Goal: Task Accomplishment & Management: Manage account settings

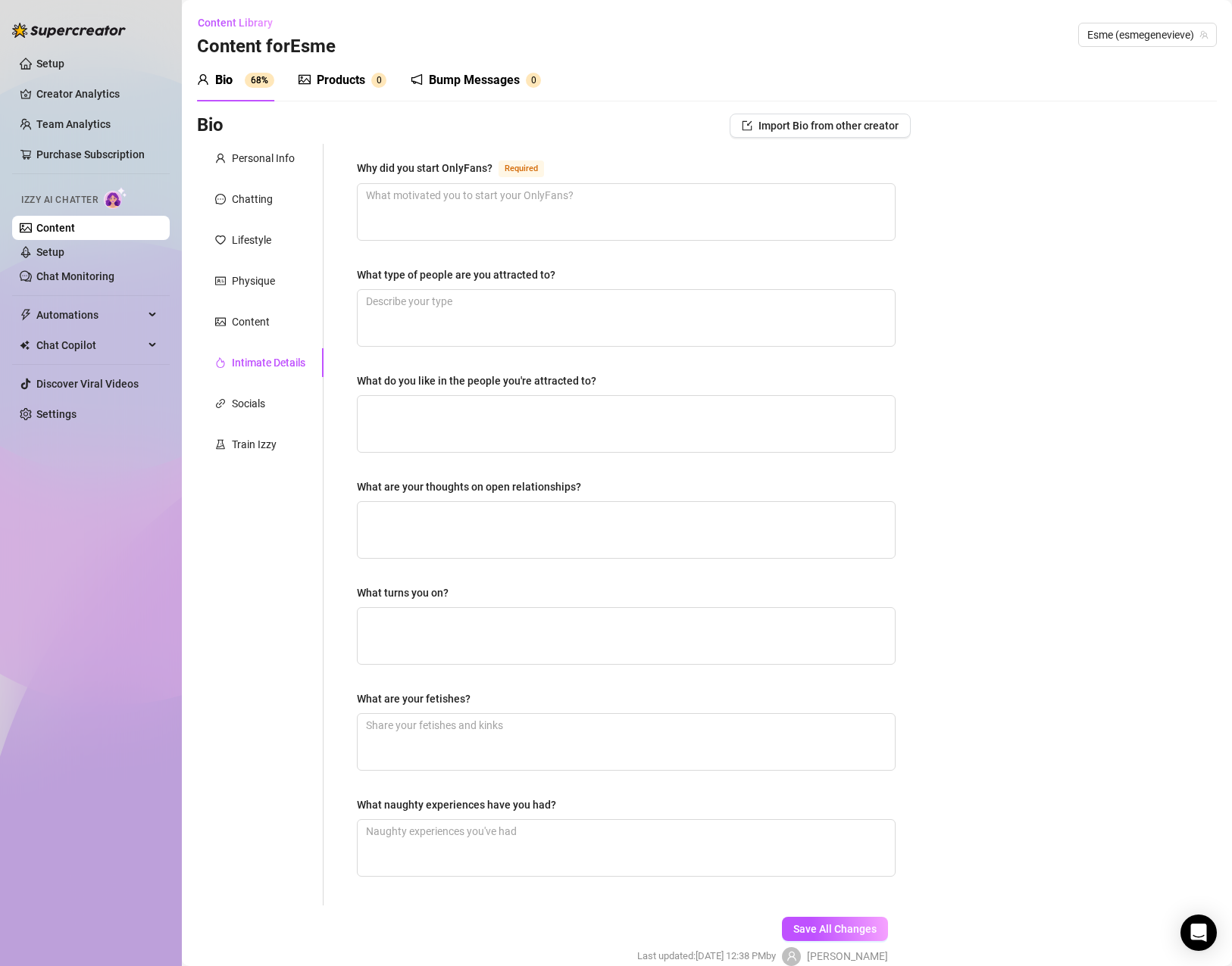
click at [476, 162] on div "Why did you start OnlyFans?" at bounding box center [425, 168] width 136 height 17
click at [476, 184] on textarea "Why did you start OnlyFans? Required" at bounding box center [626, 211] width 537 height 56
click at [476, 162] on div "Why did you start OnlyFans?" at bounding box center [425, 168] width 136 height 17
click at [476, 184] on textarea "Why did you start OnlyFans? Required" at bounding box center [626, 211] width 537 height 56
click at [476, 162] on div "Why did you start OnlyFans?" at bounding box center [425, 168] width 136 height 17
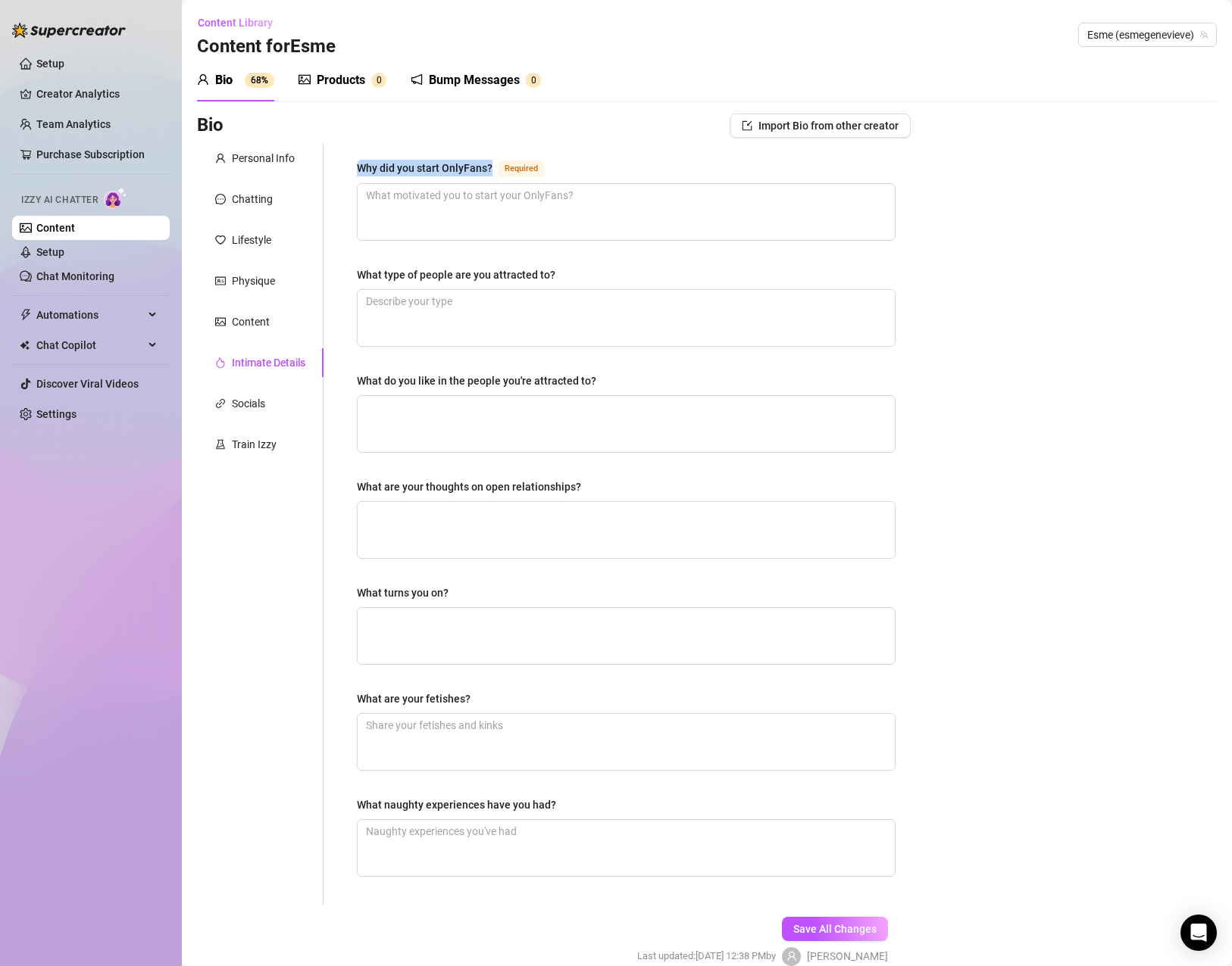
click at [476, 184] on textarea "Why did you start OnlyFans? Required" at bounding box center [626, 211] width 537 height 56
copy div "Why did you start OnlyFans?"
drag, startPoint x: 572, startPoint y: 274, endPoint x: 338, endPoint y: 280, distance: 234.1
click at [338, 280] on div "Why did you start OnlyFans? Required What type of people are you attracted to? …" at bounding box center [616, 525] width 587 height 762
copy div "What type of people are you attracted to?"
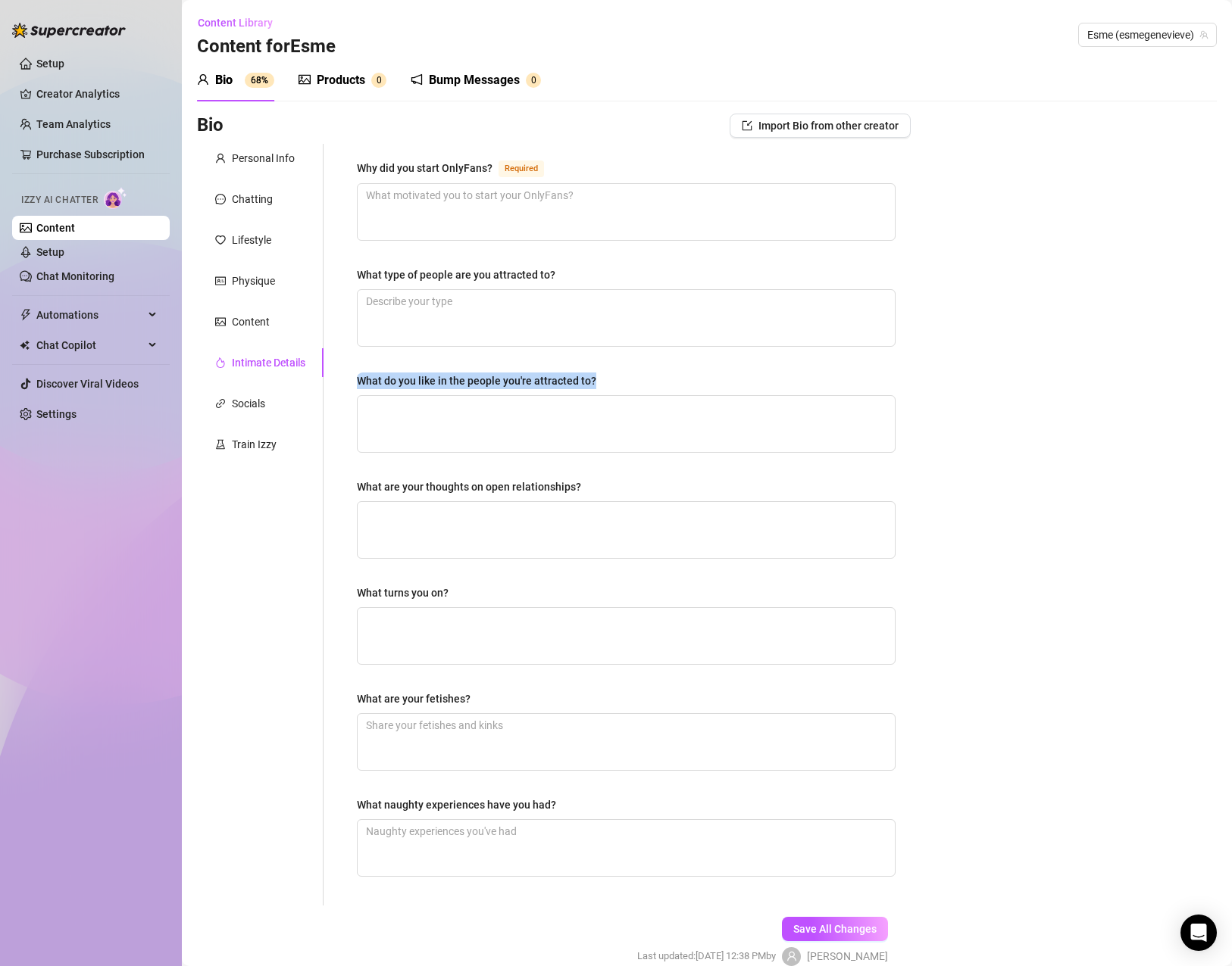
drag, startPoint x: 608, startPoint y: 374, endPoint x: 351, endPoint y: 381, distance: 257.1
click at [351, 381] on div "Why did you start OnlyFans? Required What type of people are you attracted to? …" at bounding box center [626, 525] width 569 height 762
copy div "What do you like in the people you're attracted to?"
click at [471, 589] on div "What turns you on?" at bounding box center [626, 596] width 539 height 23
drag, startPoint x: 471, startPoint y: 592, endPoint x: 348, endPoint y: 592, distance: 123.0
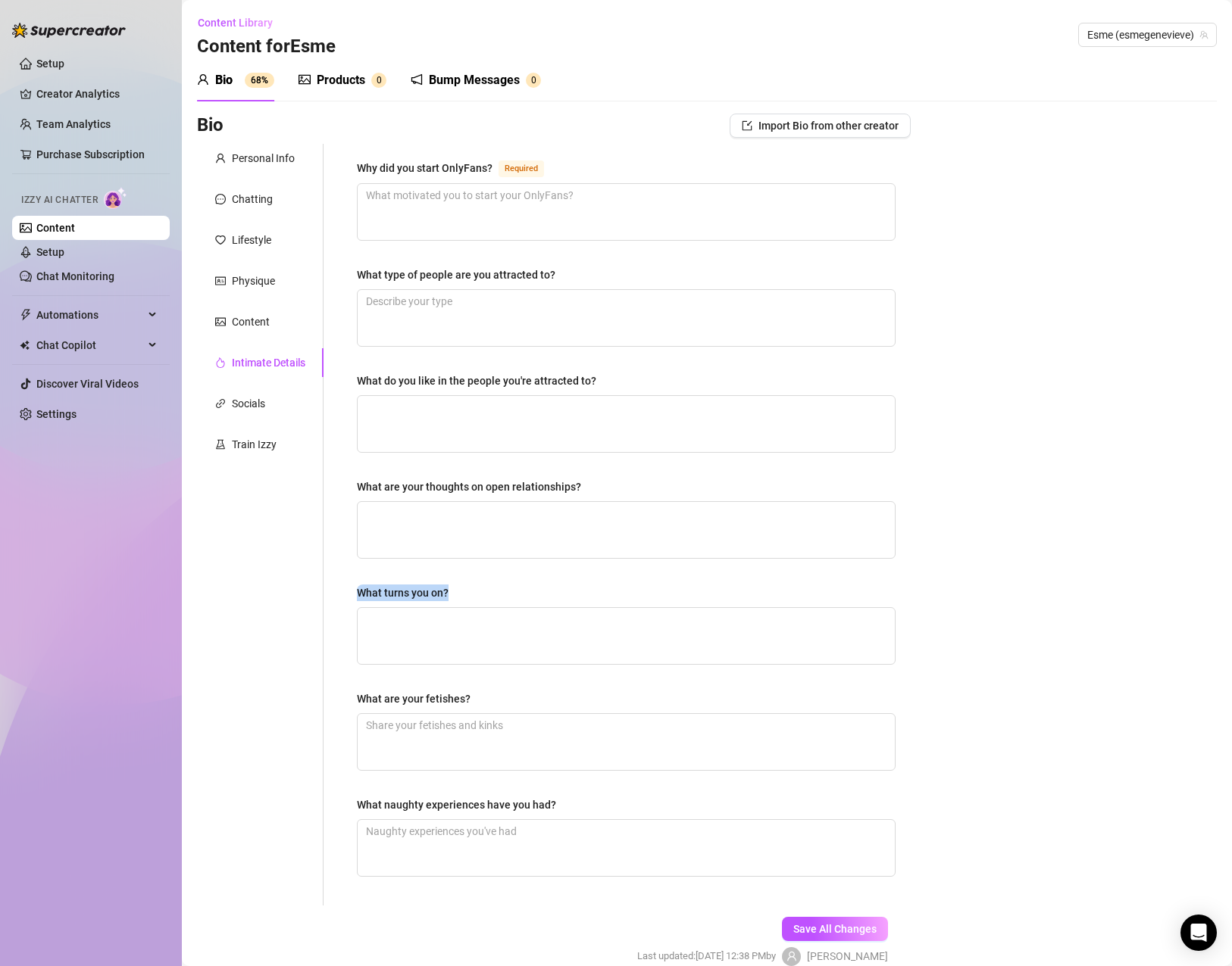
click at [348, 592] on div "Why did you start OnlyFans? Required What type of people are you attracted to? …" at bounding box center [626, 525] width 569 height 762
copy div "What turns you on?"
drag, startPoint x: 485, startPoint y: 696, endPoint x: 344, endPoint y: 706, distance: 141.4
click at [344, 706] on div "Why did you start OnlyFans? Required What type of people are you attracted to? …" at bounding box center [626, 525] width 569 height 762
copy div "What are your fetishes?"
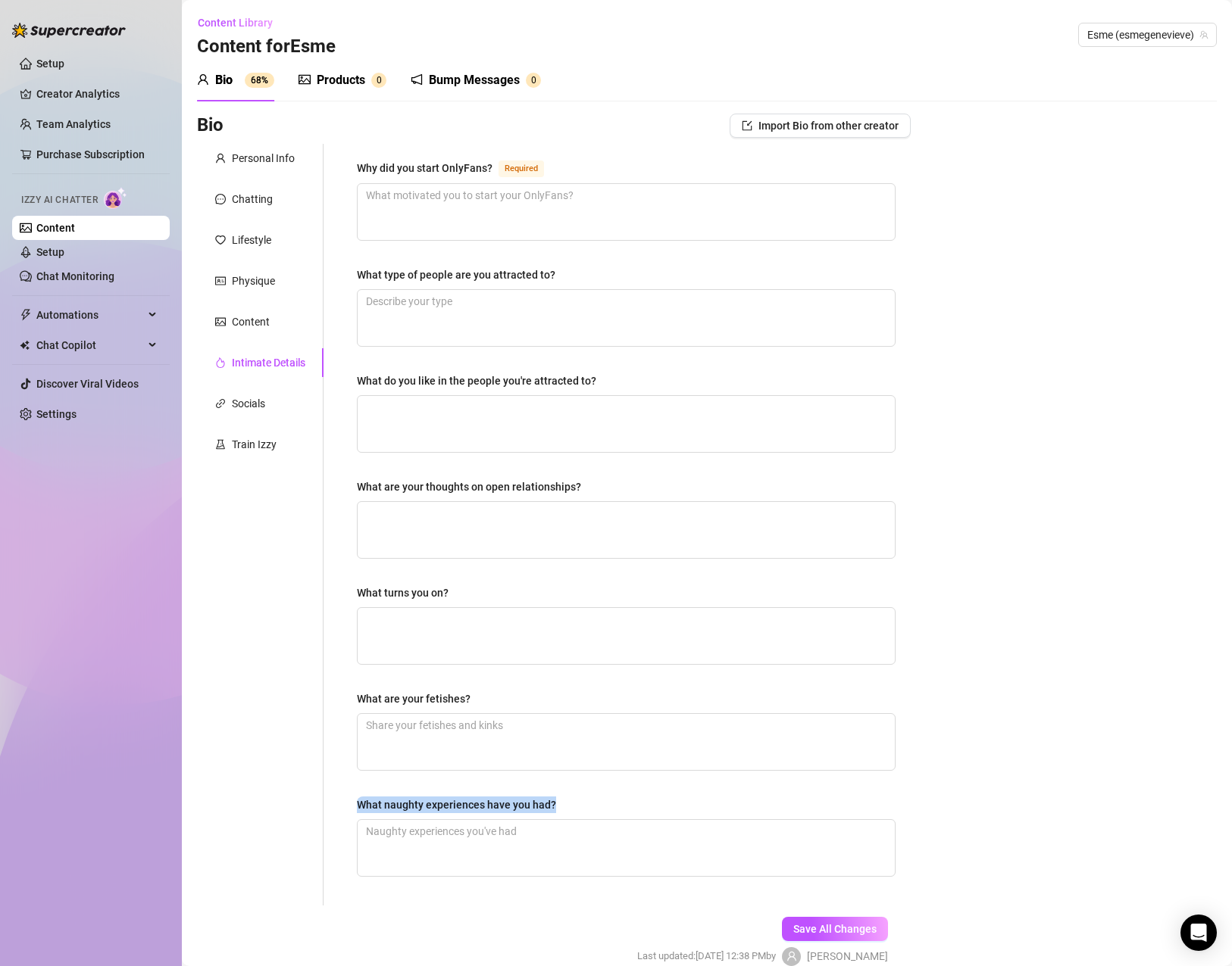
drag, startPoint x: 553, startPoint y: 812, endPoint x: 329, endPoint y: 805, distance: 224.1
click at [329, 805] on div "Why did you start OnlyFans? Required What type of people are you attracted to? …" at bounding box center [616, 525] width 587 height 762
copy div "What naughty experiences have you had?"
click at [409, 212] on textarea "Why did you start OnlyFans? Required" at bounding box center [626, 211] width 537 height 56
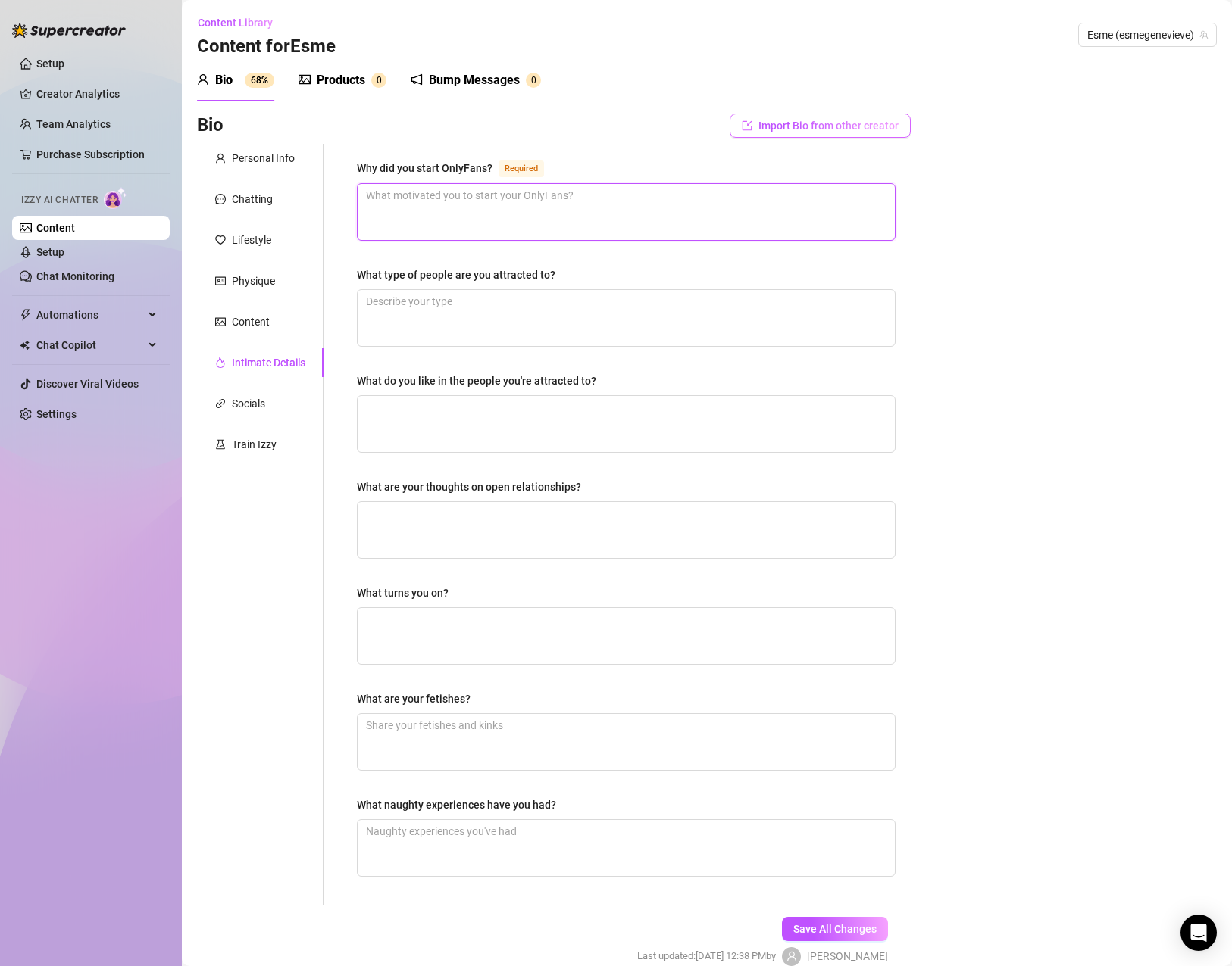
paste textarea "I started OnlyFans to take control of my image, my body, and my brand — on my t…"
type textarea "I started OnlyFans to take control of my image, my body, and my brand — on my t…"
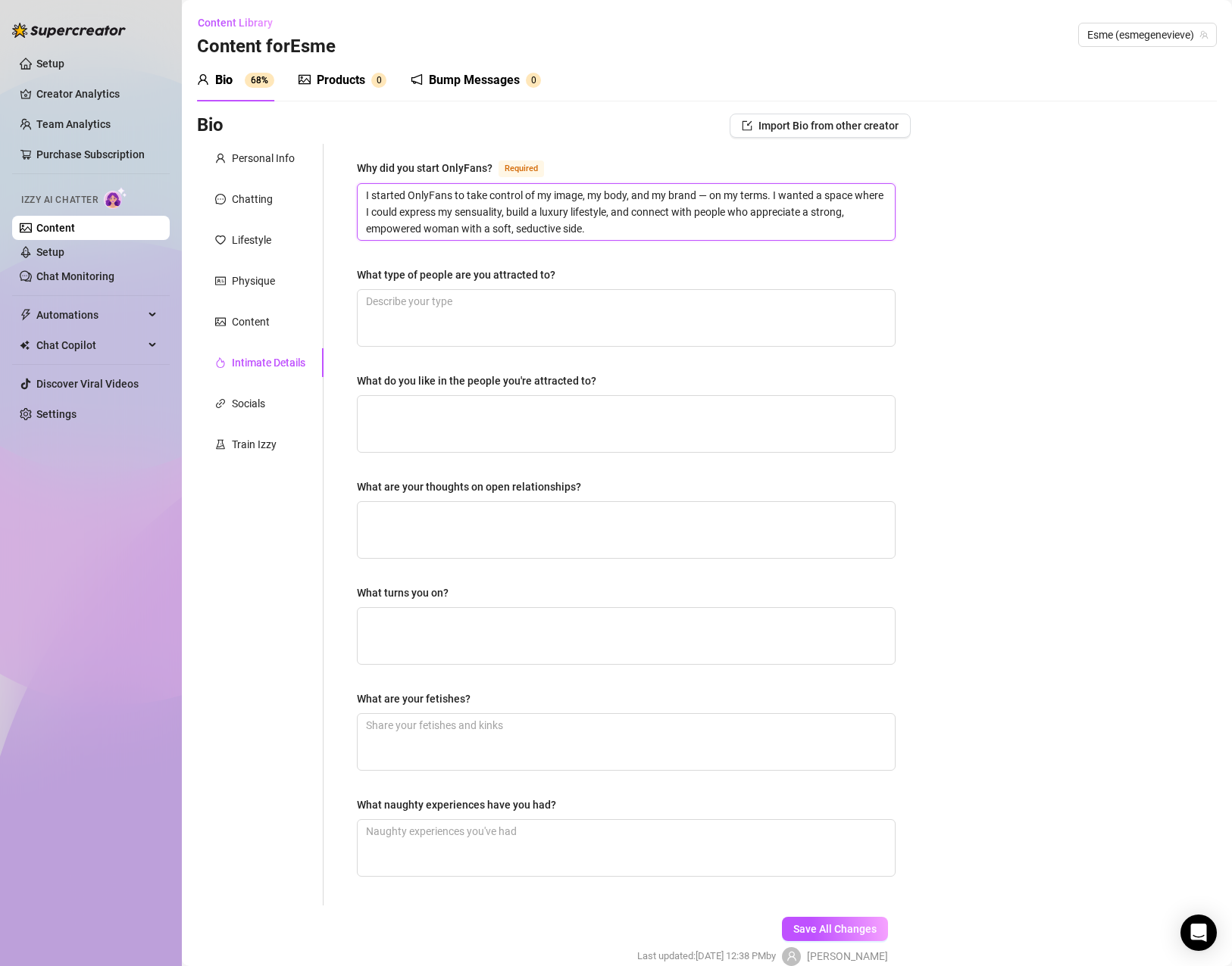
type textarea "I started OnlyFans to take control of my image, my body, and my brand — on my t…"
click at [562, 298] on textarea "What type of people are you attracted to?" at bounding box center [626, 317] width 537 height 56
paste textarea "Confident, respectful souls who know how to handle a woman that doesn’t play sm…"
type textarea "Confident, respectful souls who know how to handle a woman that doesn’t play sm…"
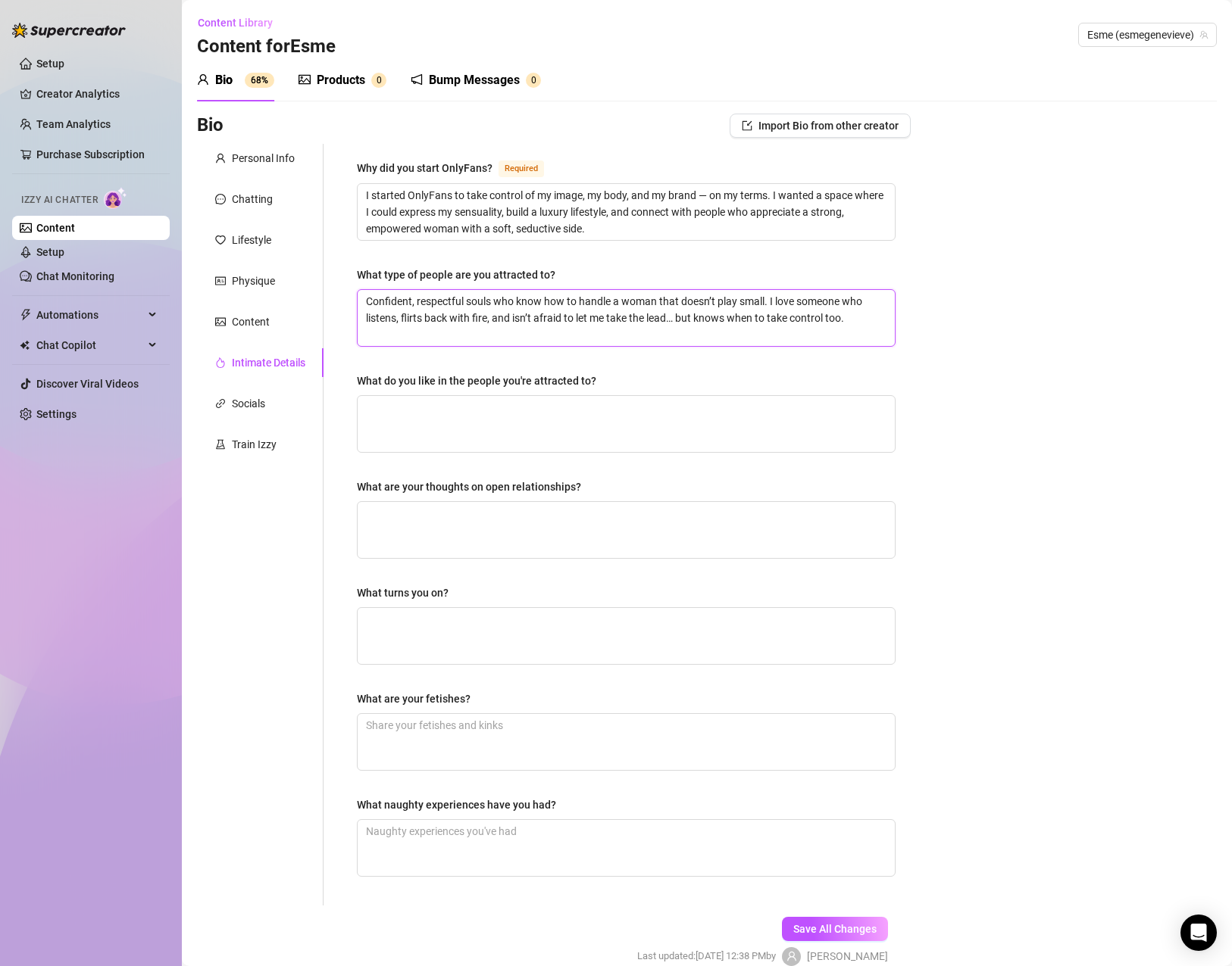
type textarea "Confident, respectful souls who know how to handle a woman that doesn’t play sm…"
click at [527, 630] on textarea "What turns you on?" at bounding box center [626, 636] width 537 height 56
paste textarea "Eye contact that lingers, soft dominance, whispered compliments, and someone wh…"
type textarea "Eye contact that lingers, soft dominance, whispered compliments, and someone wh…"
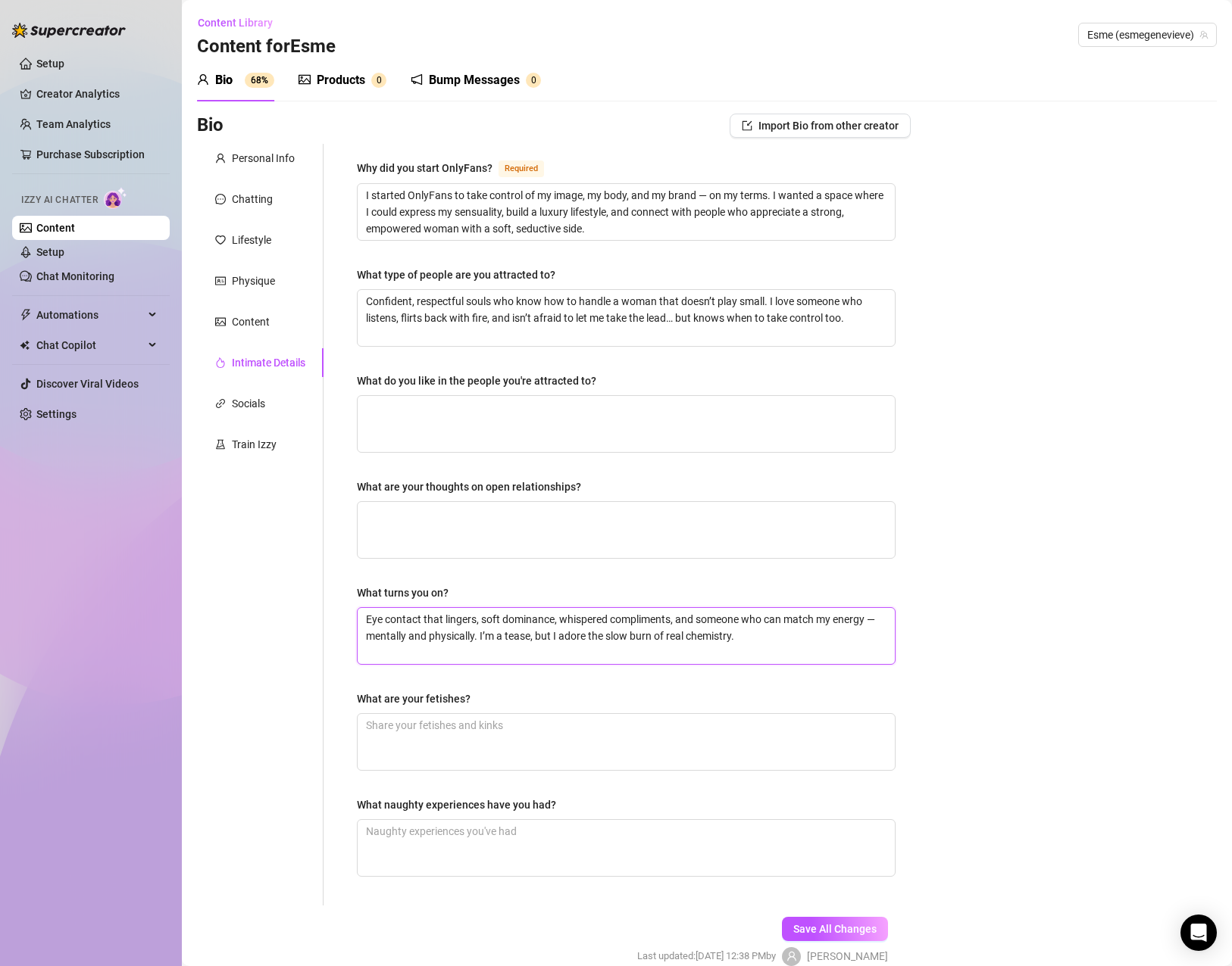
type textarea "Eye contact that lingers, soft dominance, whispered compliments, and someone wh…"
click at [500, 743] on textarea "What are your fetishes?" at bounding box center [626, 742] width 537 height 56
paste textarea "I’m all about sensual lingerie, soft teasing in boudoir settings, and elegant r…"
type textarea "I’m all about sensual lingerie, soft teasing in boudoir settings, and elegant r…"
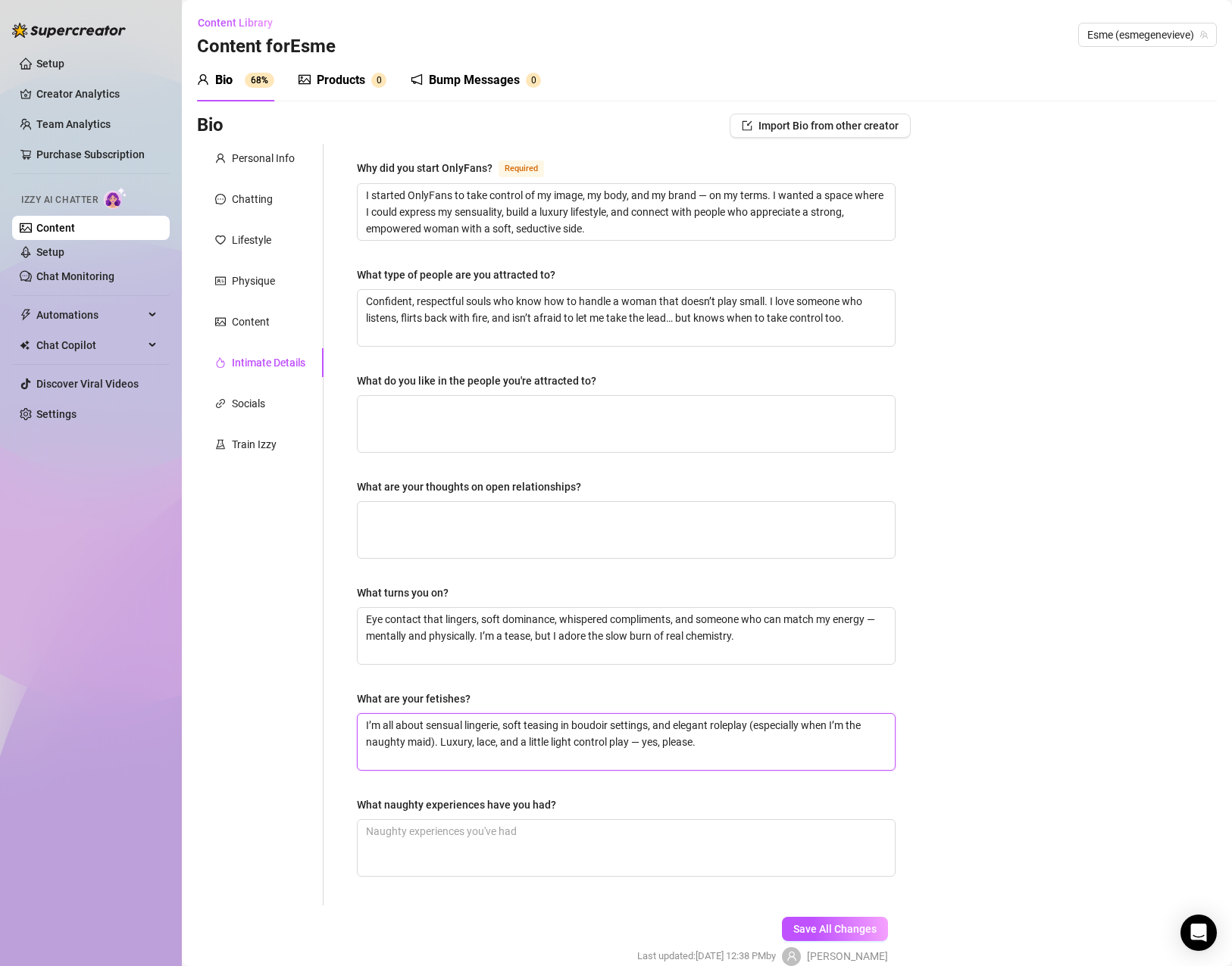
type textarea "I’m all about sensual lingerie, soft teasing in boudoir settings, and elegant r…"
click at [465, 849] on textarea "What naughty experiences have you had?" at bounding box center [626, 848] width 537 height 56
paste textarea "Let’s just say… silk sheets, candlelight, and a mirror were involved. I’ve had …"
type textarea "Let’s just say… silk sheets, candlelight, and a mirror were involved. I’ve had …"
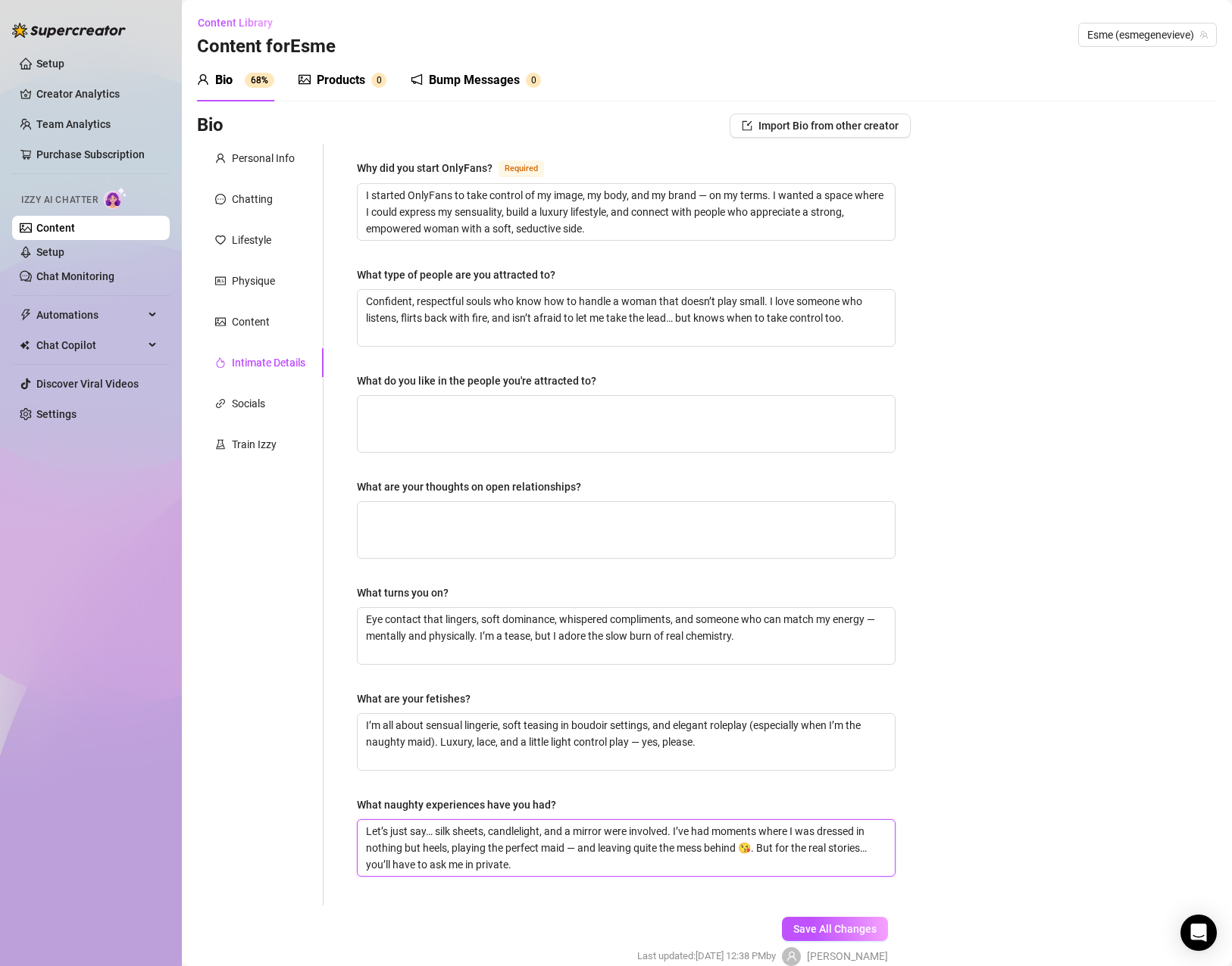
click at [752, 846] on textarea "Let’s just say… silk sheets, candlelight, and a mirror were involved. I’ve had …" at bounding box center [626, 848] width 537 height 56
type textarea "Let’s just say… silk sheets, candlelight, and a mirror were involved. I’ve had …"
click at [817, 931] on span "Save All Changes" at bounding box center [835, 930] width 83 height 12
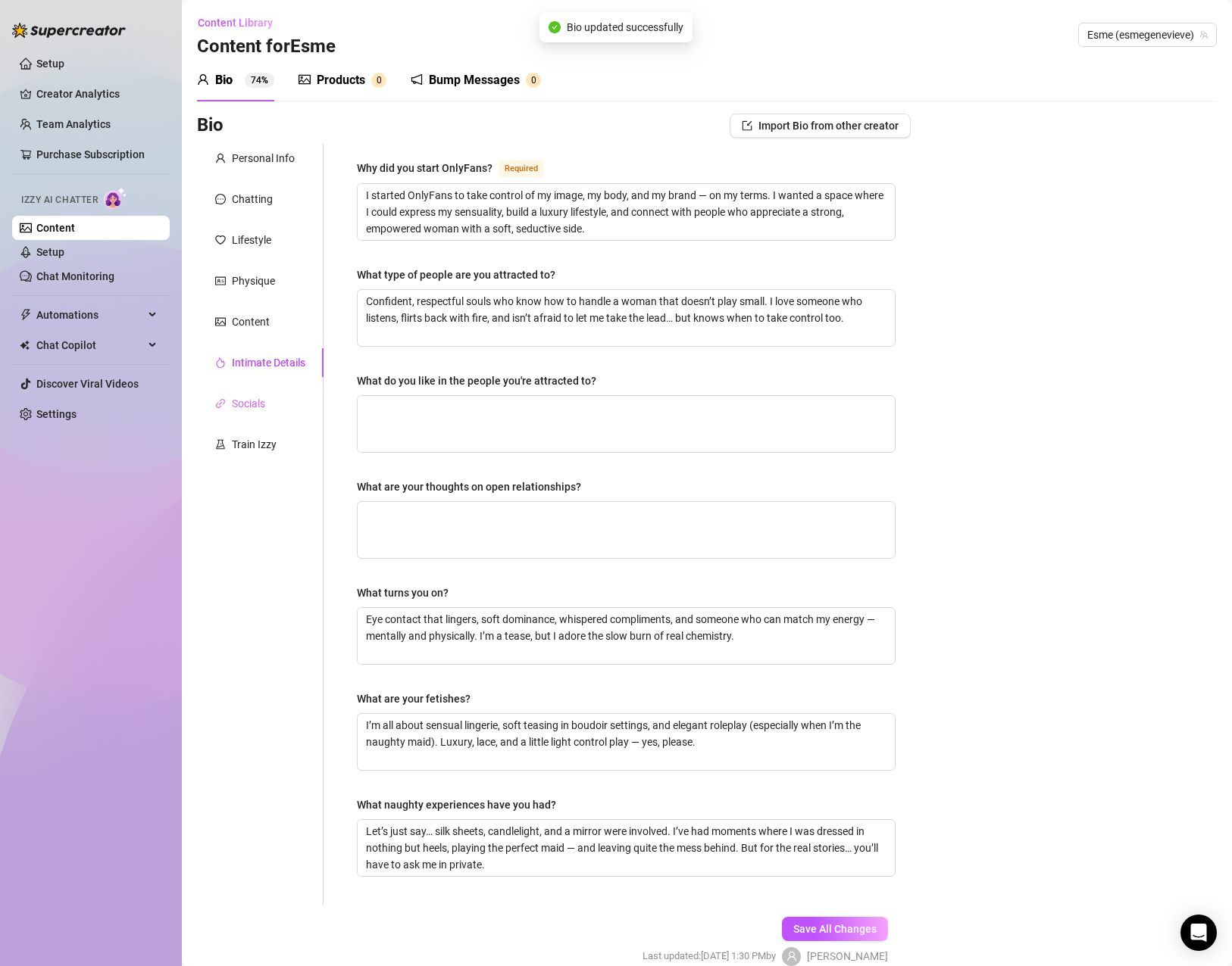
click at [249, 395] on div "Socials" at bounding box center [260, 404] width 126 height 29
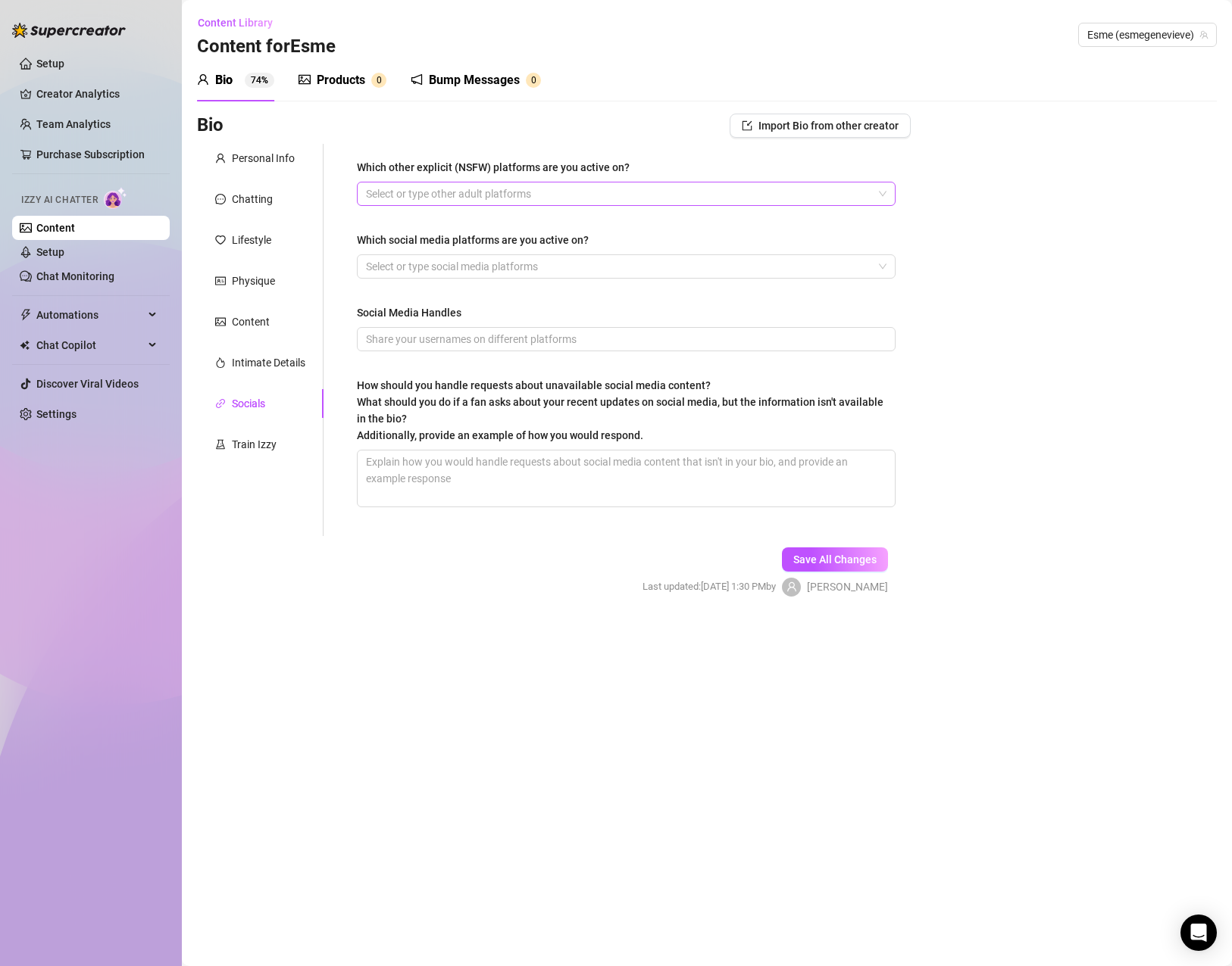
click at [510, 205] on div "Select or type other adult platforms" at bounding box center [626, 193] width 539 height 24
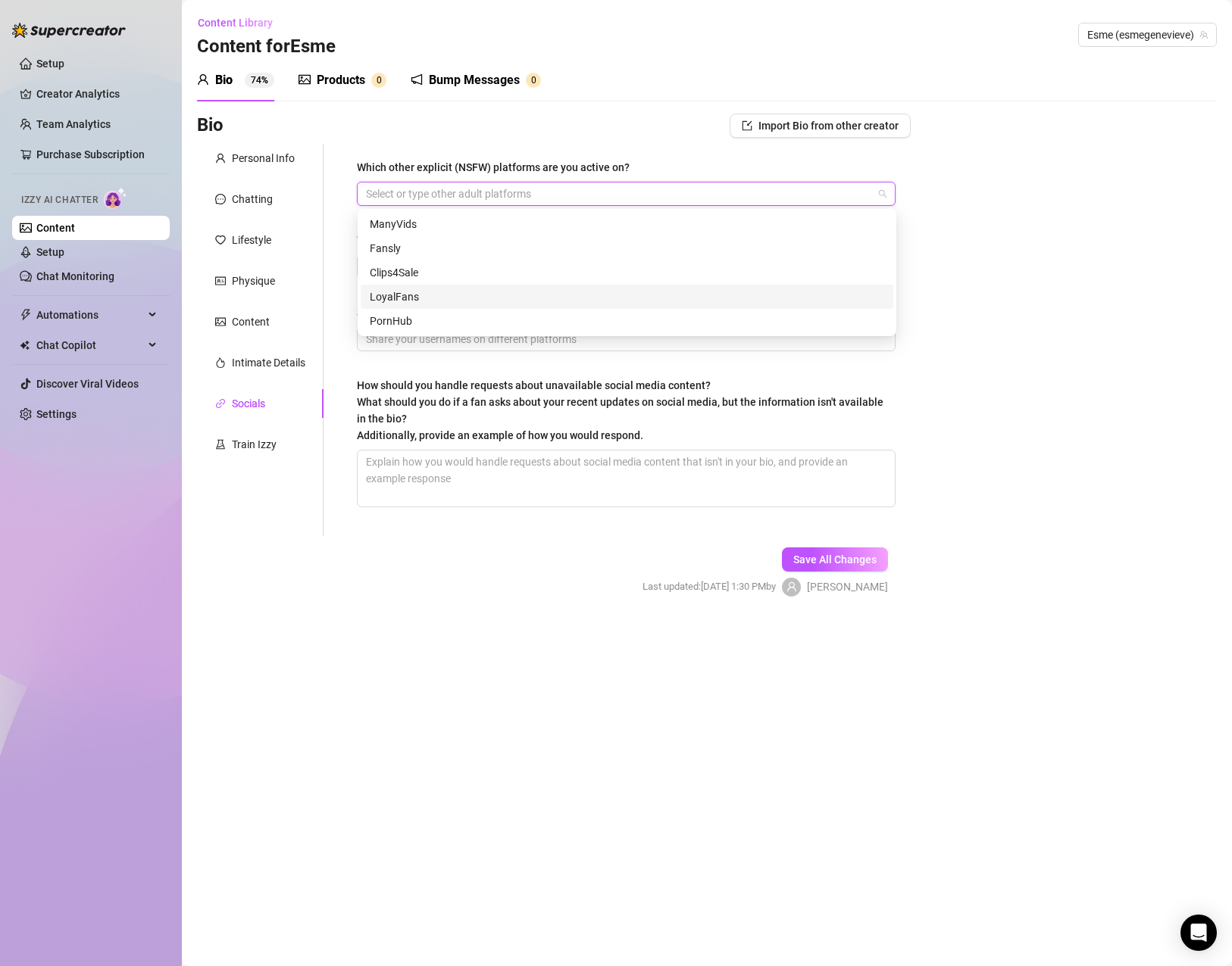
click at [1128, 343] on div "Bio Import Bio from other creator Personal Info Chatting Lifestyle Physique Con…" at bounding box center [707, 368] width 1019 height 509
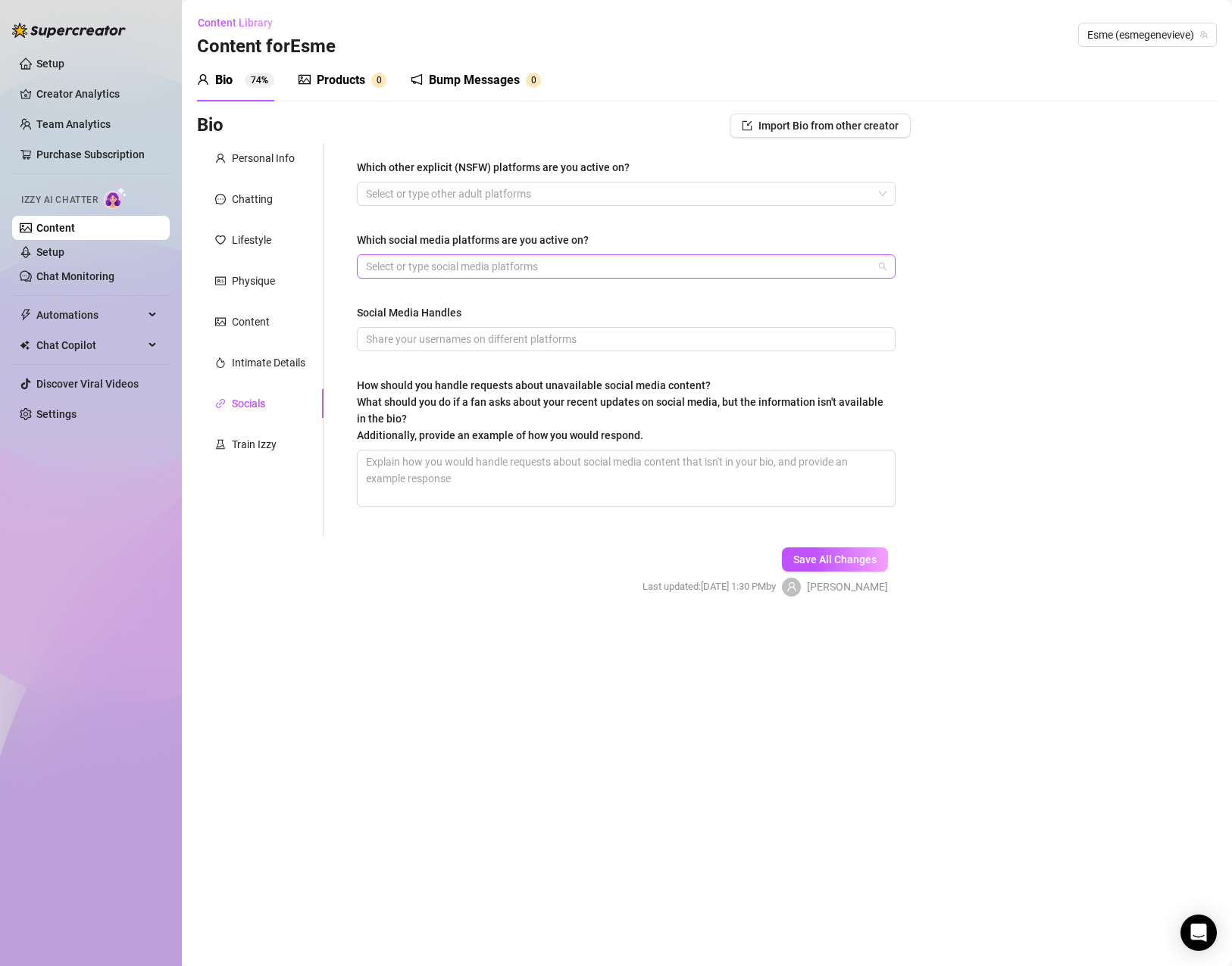
click at [631, 273] on div at bounding box center [617, 267] width 517 height 21
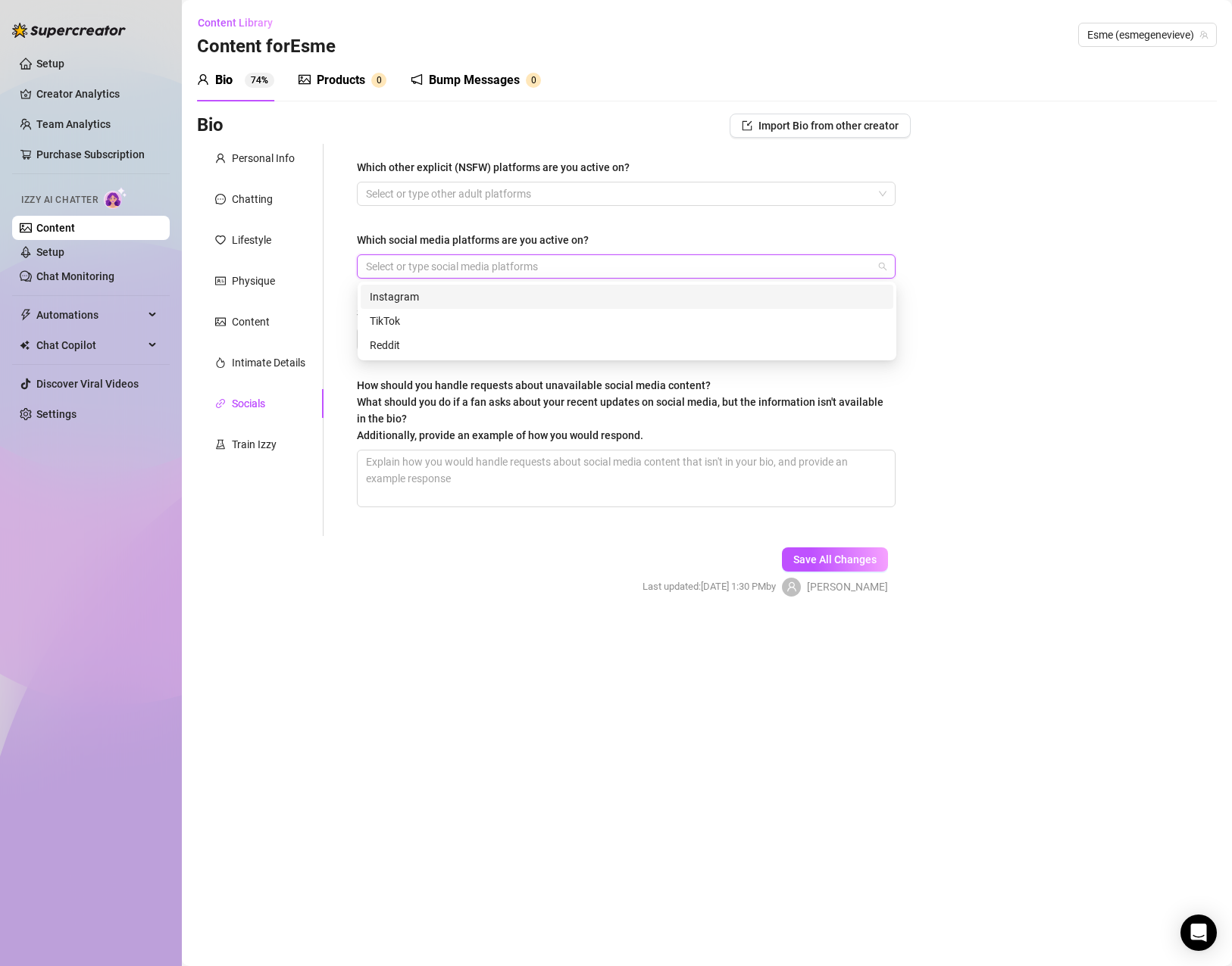
click at [472, 303] on div "Instagram" at bounding box center [627, 297] width 514 height 17
click at [444, 317] on div "TikTok" at bounding box center [627, 321] width 514 height 17
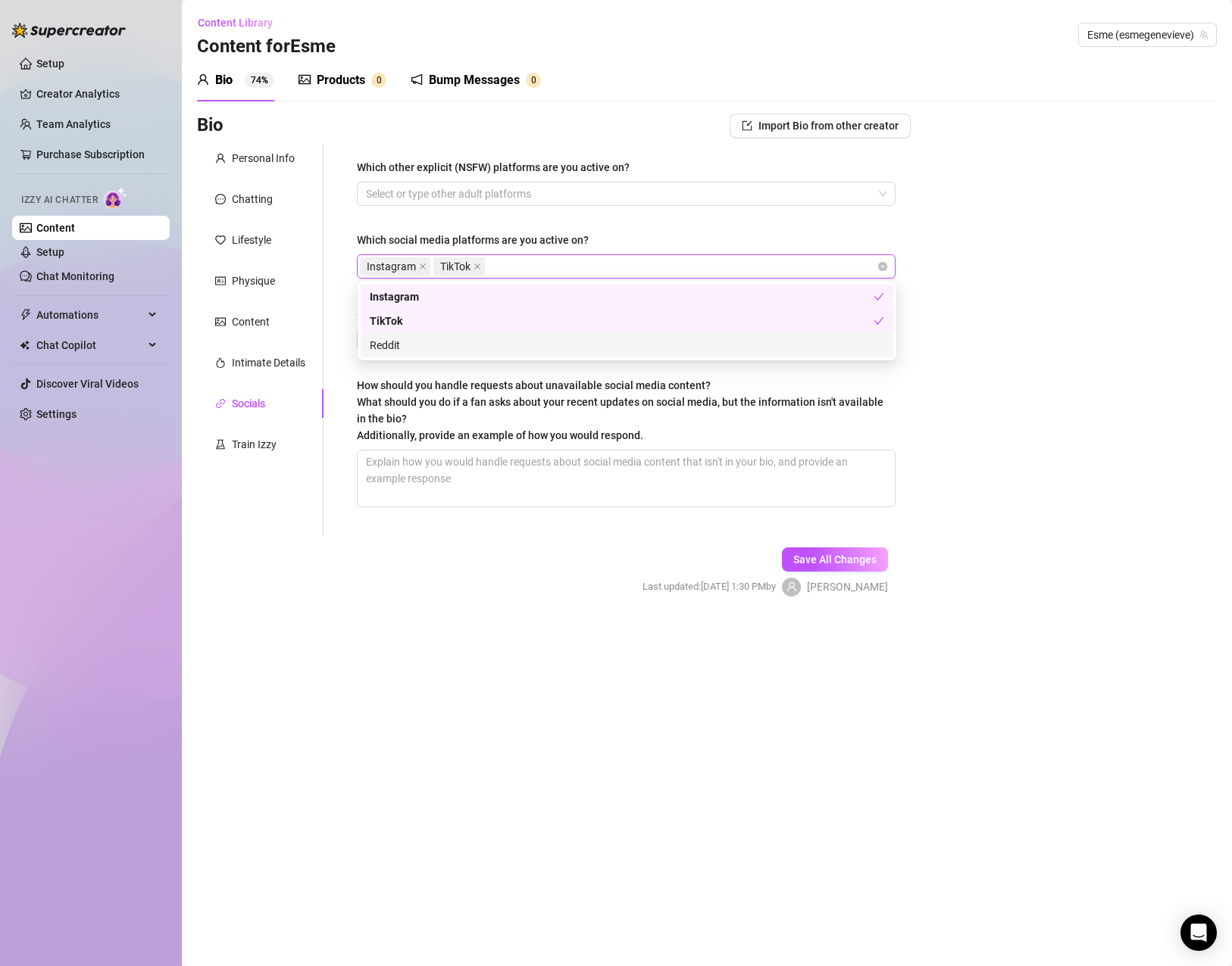
click at [949, 408] on div "Bio Import Bio from other creator Personal Info Chatting Lifestyle Physique Con…" at bounding box center [707, 368] width 1019 height 509
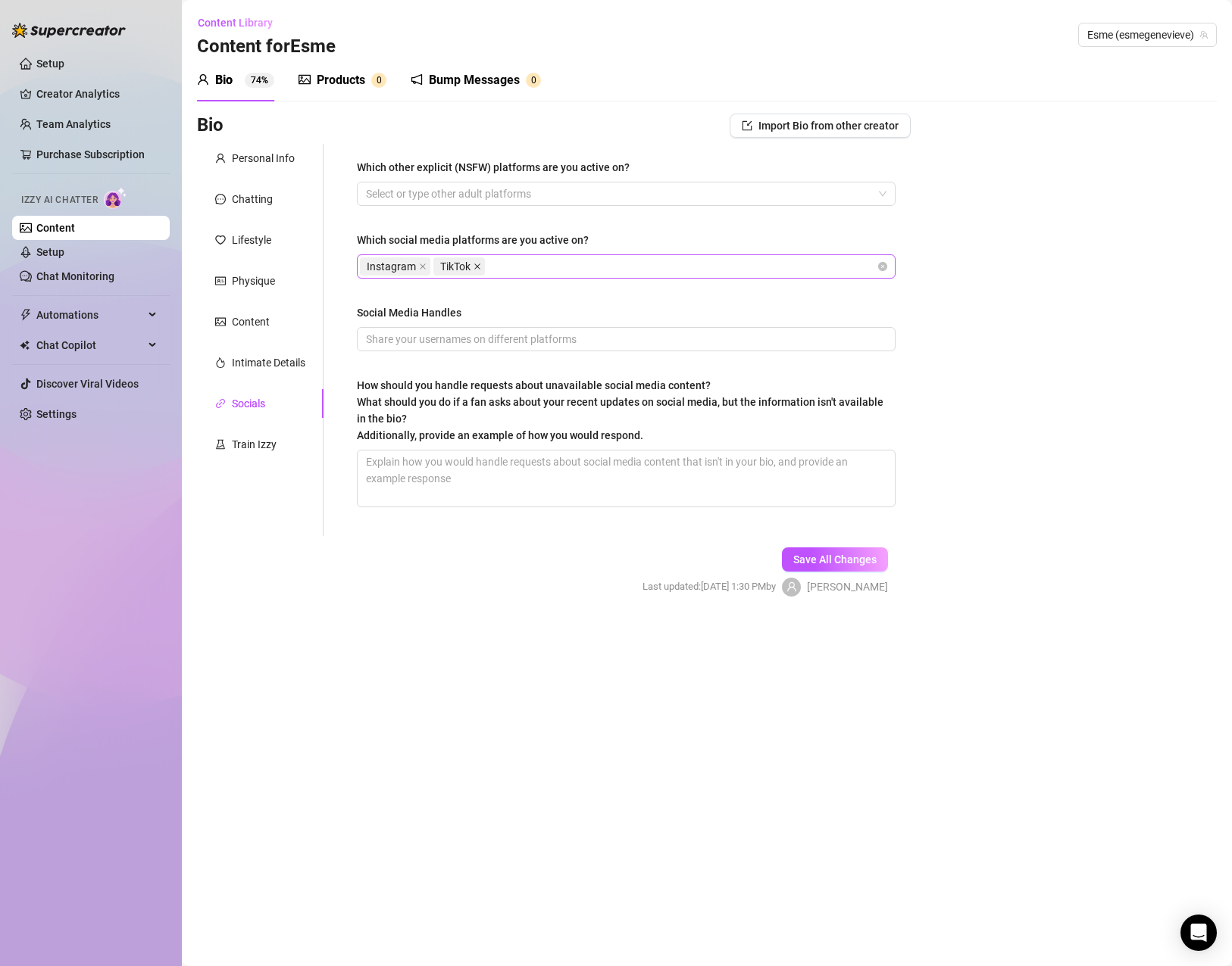
click at [480, 268] on icon "close" at bounding box center [477, 266] width 6 height 6
click at [571, 333] on input "Social Media Handles" at bounding box center [624, 339] width 518 height 17
type input "e"
type input "esmegenevieve_of"
click at [659, 433] on div "How should you handle requests about unavailable social media content? What sho…" at bounding box center [621, 410] width 528 height 66
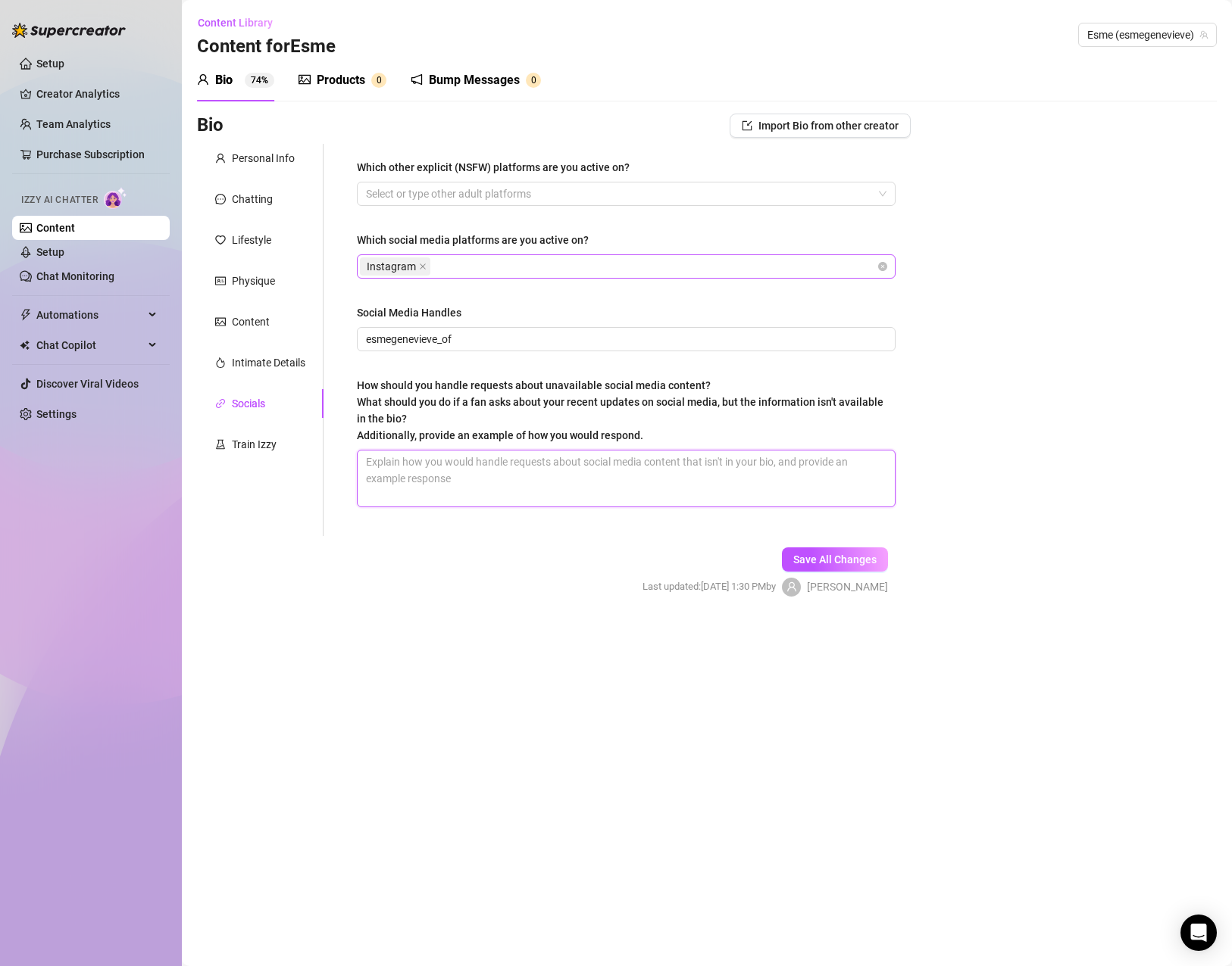
click at [659, 450] on textarea "How should you handle requests about unavailable social media content? What sho…" at bounding box center [626, 478] width 537 height 56
click at [843, 561] on span "Save All Changes" at bounding box center [835, 560] width 83 height 12
click at [253, 452] on div "Train Izzy" at bounding box center [253, 444] width 45 height 17
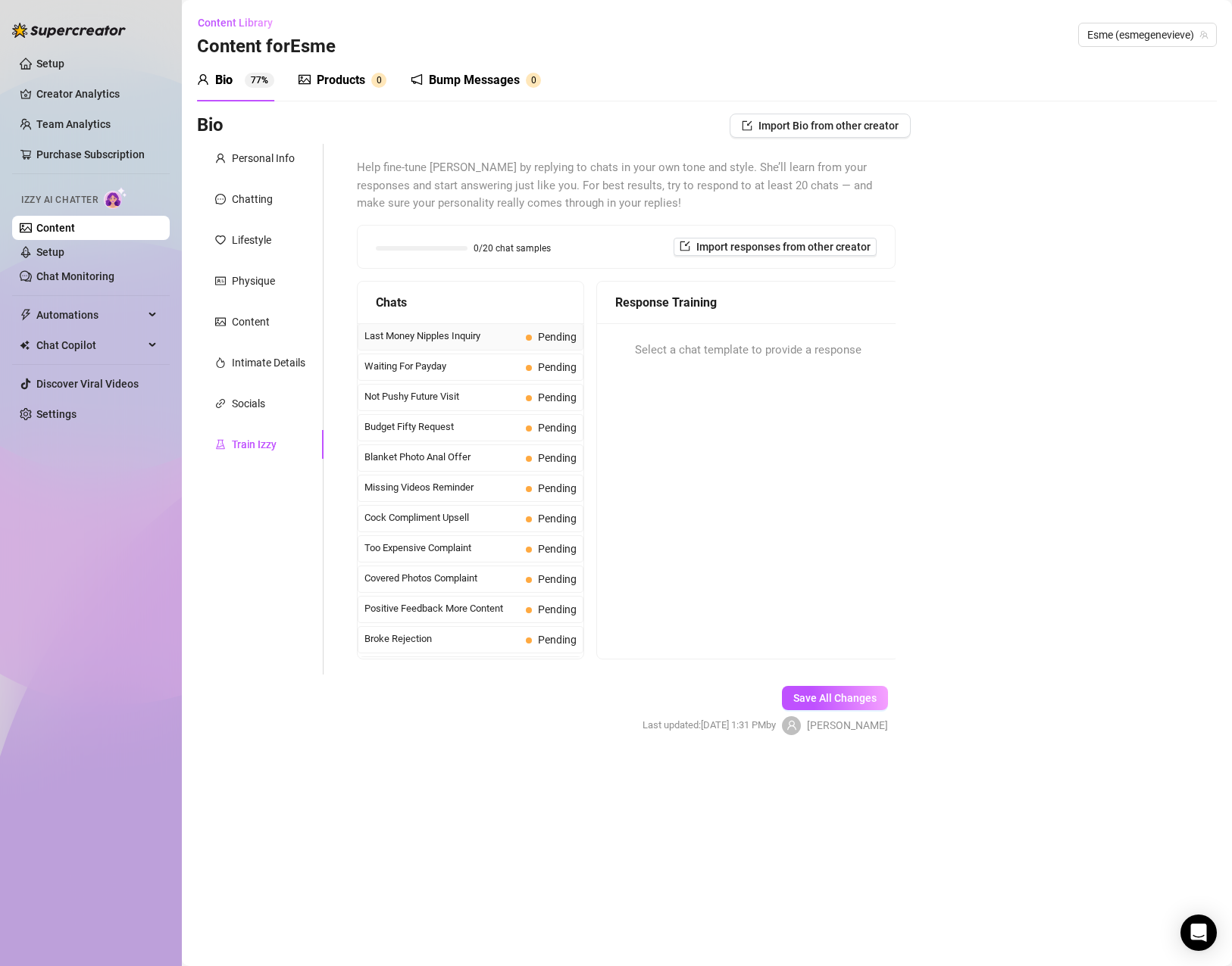
click at [450, 343] on span "Last Money Nipples Inquiry" at bounding box center [442, 336] width 155 height 15
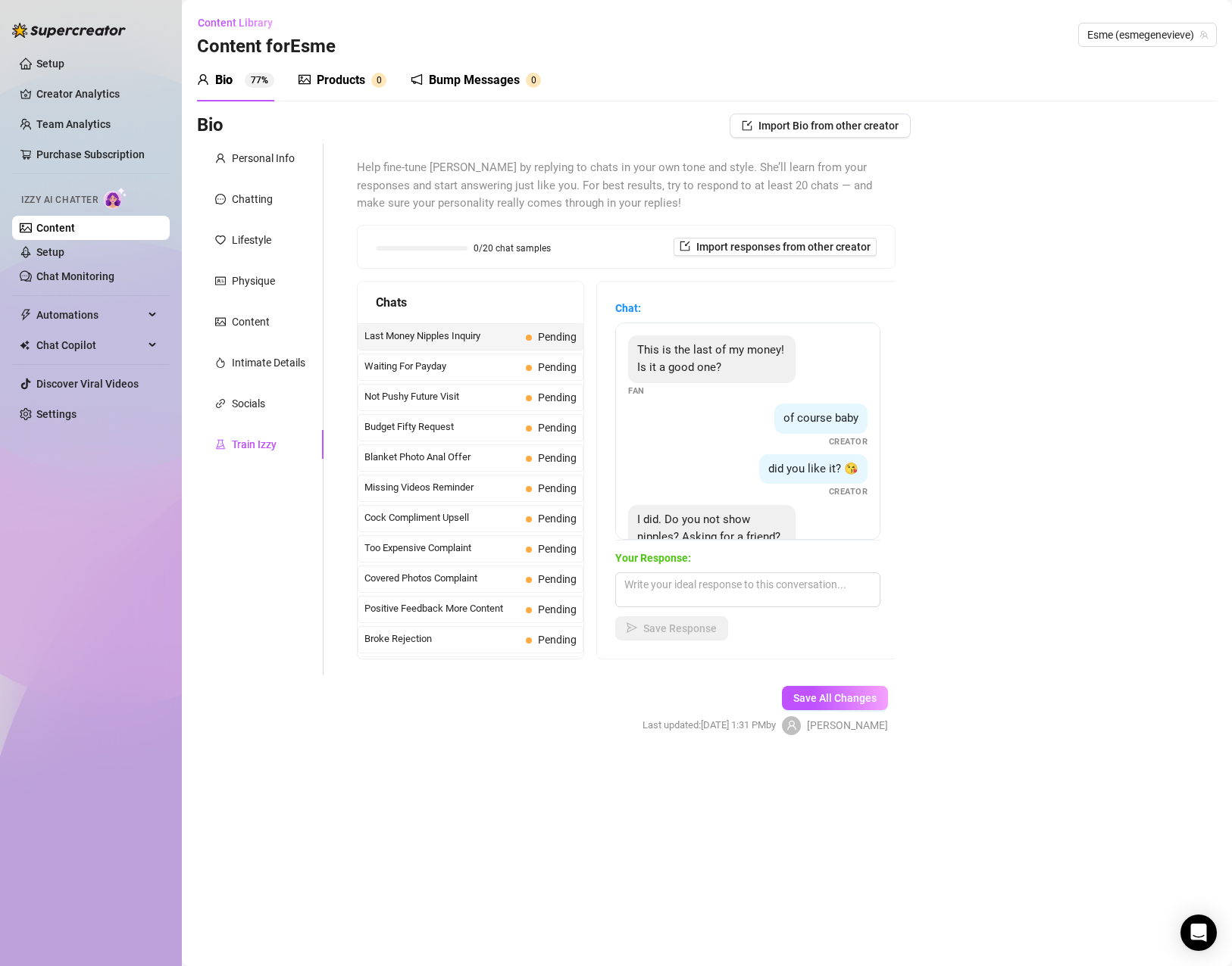
scroll to position [64, 0]
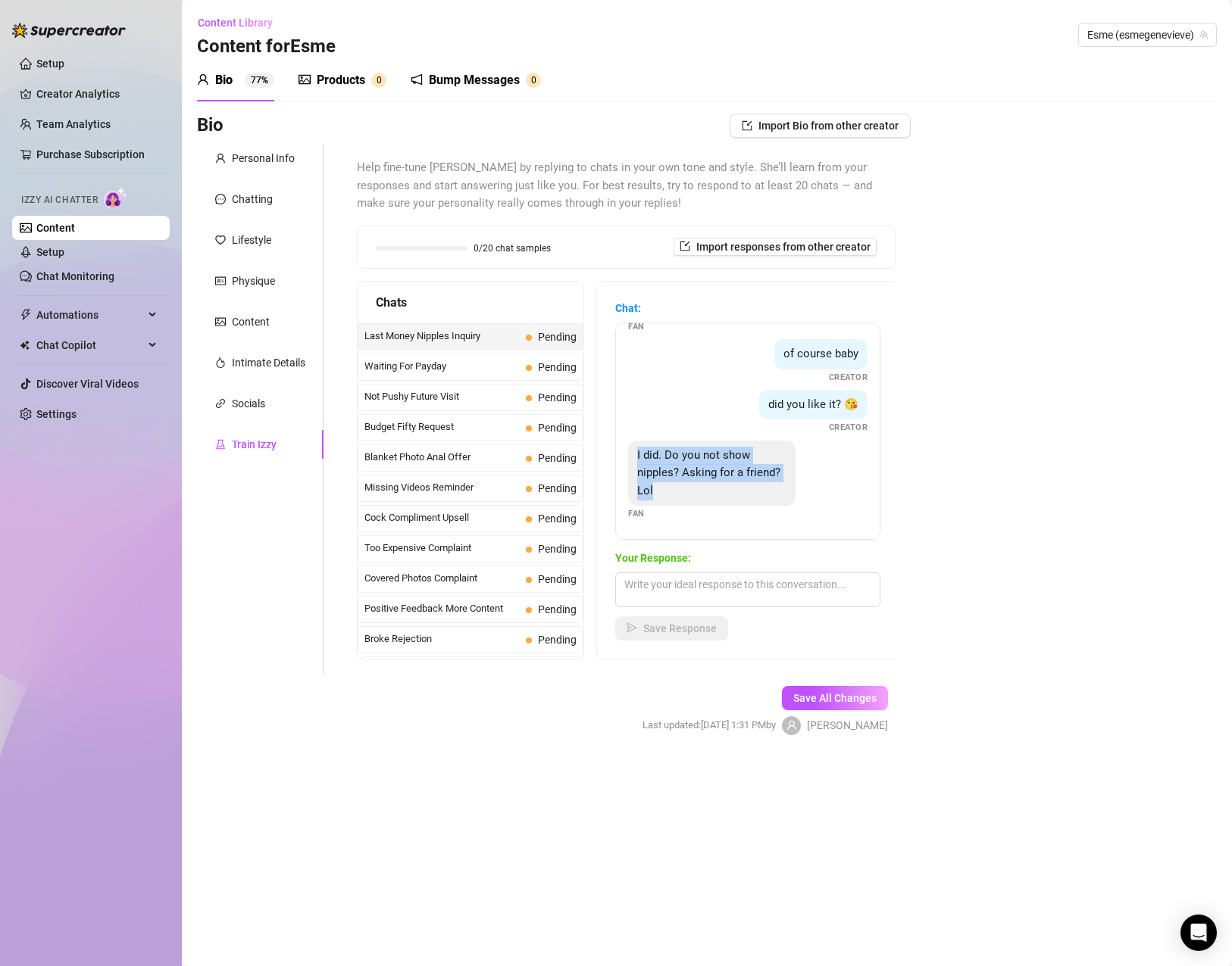
drag, startPoint x: 705, startPoint y: 494, endPoint x: 633, endPoint y: 460, distance: 79.6
click at [633, 460] on div "I did. Do you not show nipples? Asking for a friend? Lol" at bounding box center [712, 473] width 168 height 66
copy span "I did. Do you not show nipples? Asking for a friend? Lol"
click at [672, 605] on textarea at bounding box center [747, 589] width 265 height 34
paste textarea "aha, tell your friend he’s cheeky 😘 I do show a little… but always in a tastefu…"
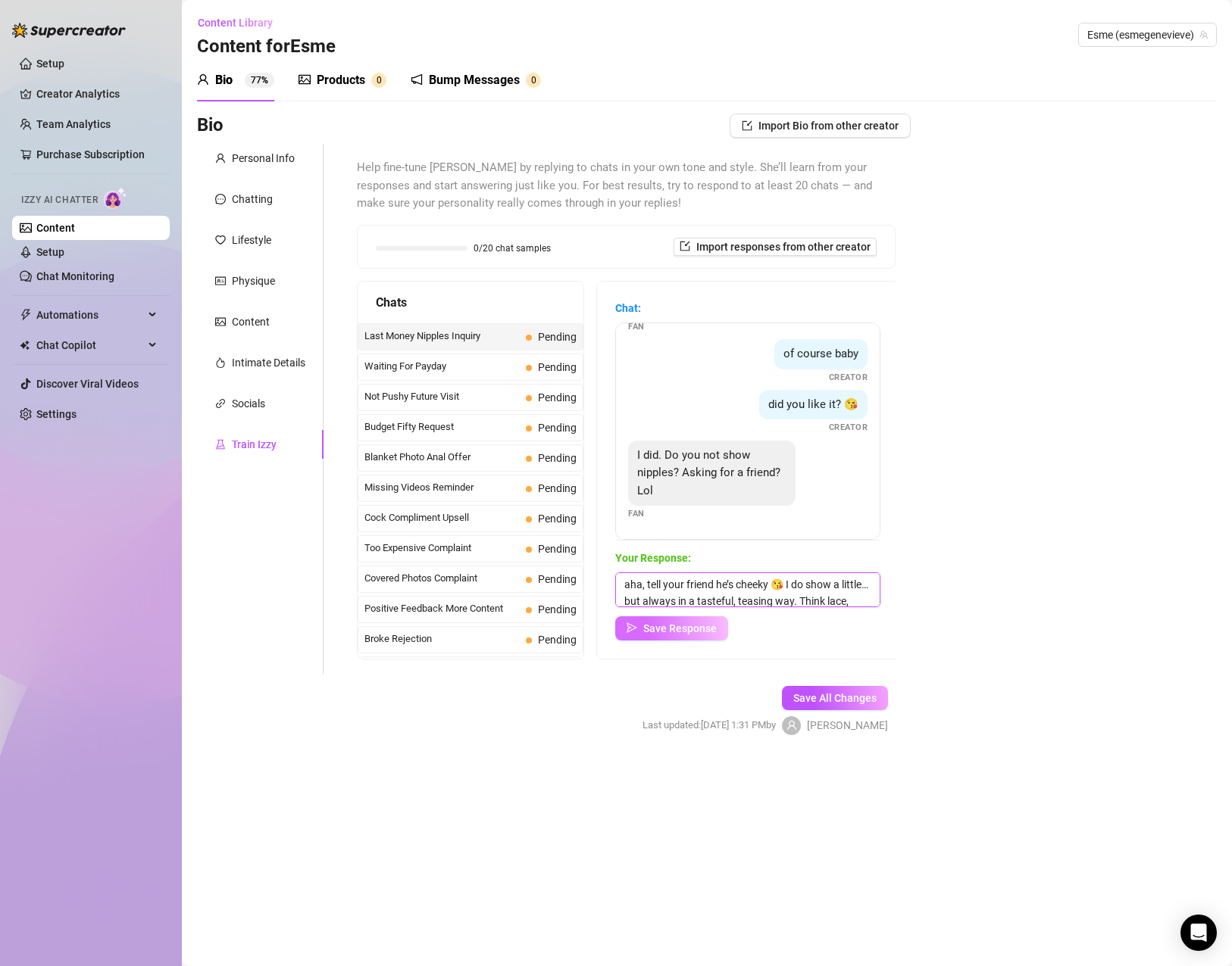
scroll to position [34, 0]
type textarea "aha, tell your friend he’s cheeky 😘 I do show a little… but always in a tastefu…"
click at [691, 631] on span "Save Response" at bounding box center [679, 629] width 73 height 12
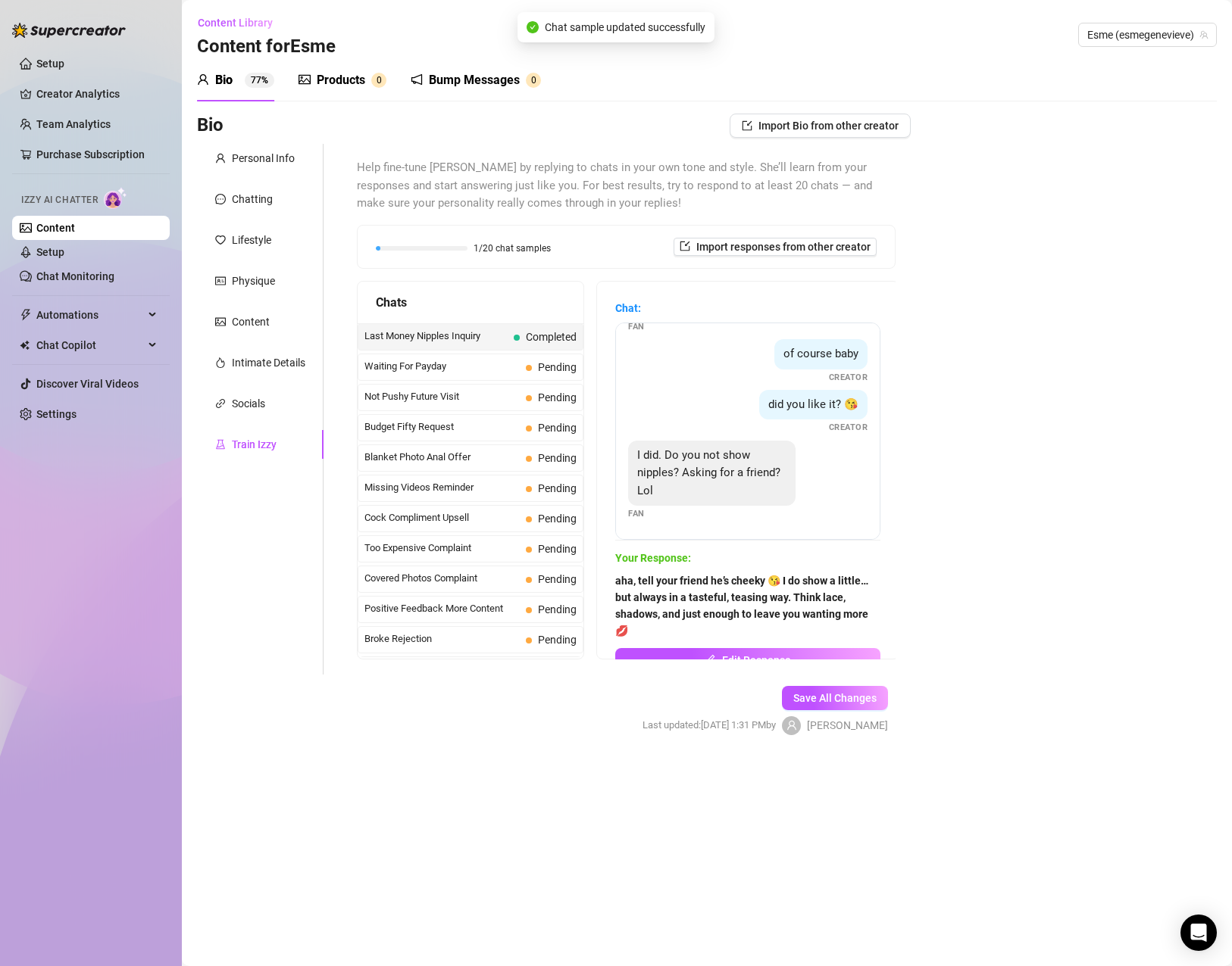
click at [478, 370] on span "Waiting For Payday" at bounding box center [442, 366] width 155 height 15
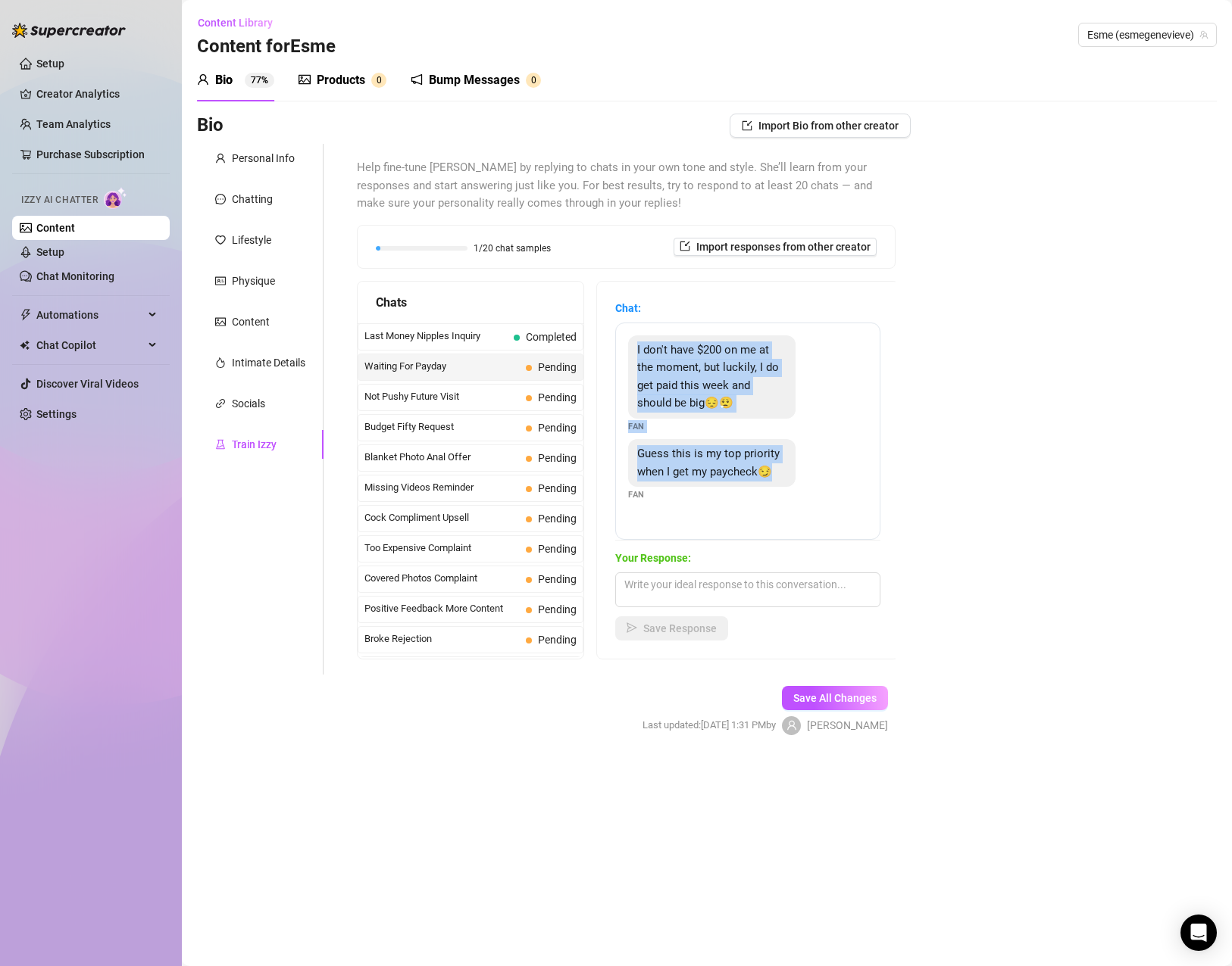
drag, startPoint x: 636, startPoint y: 343, endPoint x: 783, endPoint y: 481, distance: 201.6
click at [783, 481] on div "I don't have $200 on me at the moment, but luckily, I do get paid this week and…" at bounding box center [747, 431] width 265 height 217
copy div "I don't have $200 on me at the moment, but luckily, I do get paid this week and…"
click at [661, 605] on textarea at bounding box center [747, 589] width 265 height 34
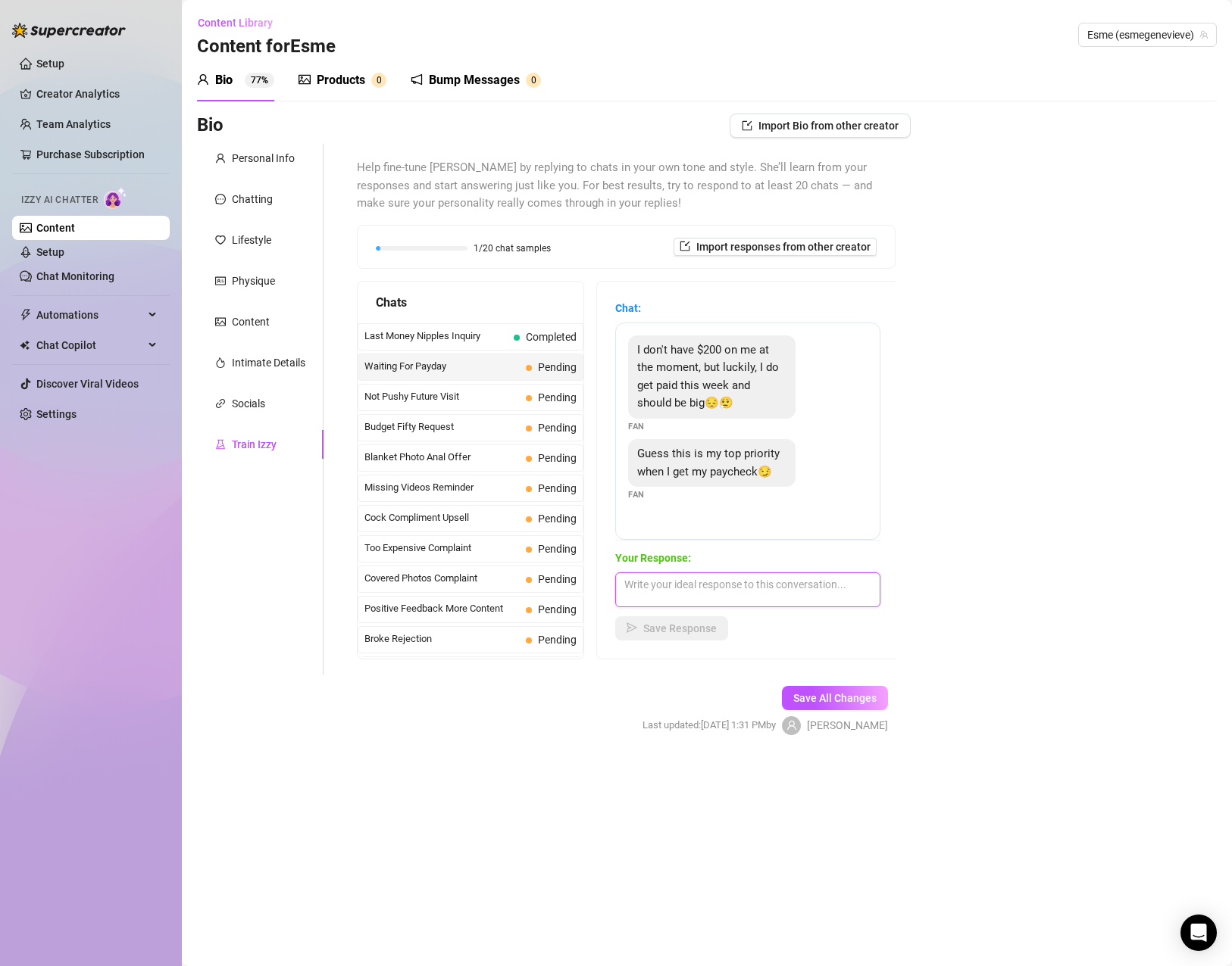
paste textarea ""Mmm, I love being a top priority 😏 Just know… the longer you wait, the more yo…"
type textarea ""Mmm, I love being a top priority 😏 Just know… the longer you wait, the more yo…"
click at [673, 631] on span "Save Response" at bounding box center [679, 629] width 73 height 12
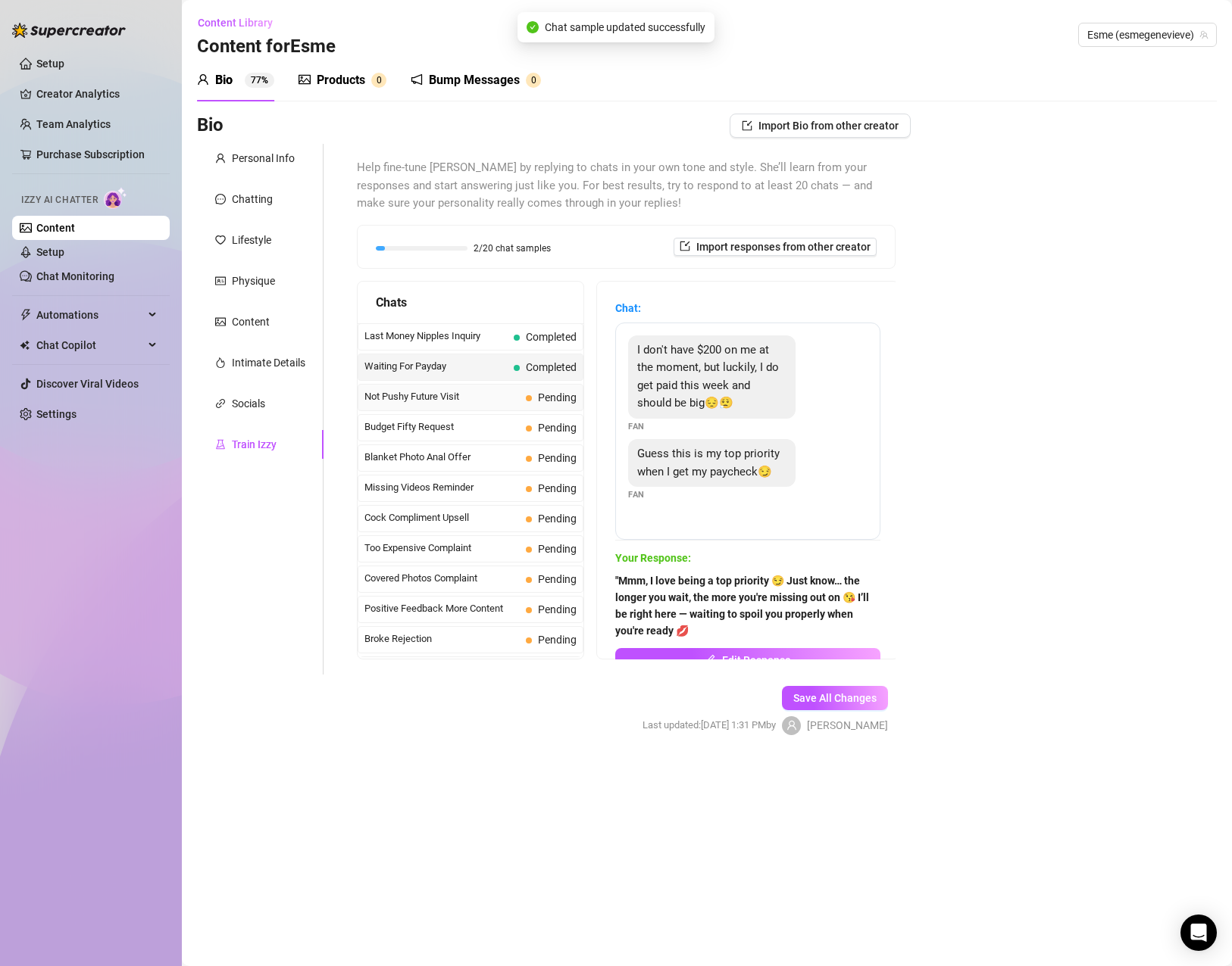
click at [472, 394] on span "Not Pushy Future Visit" at bounding box center [442, 396] width 155 height 15
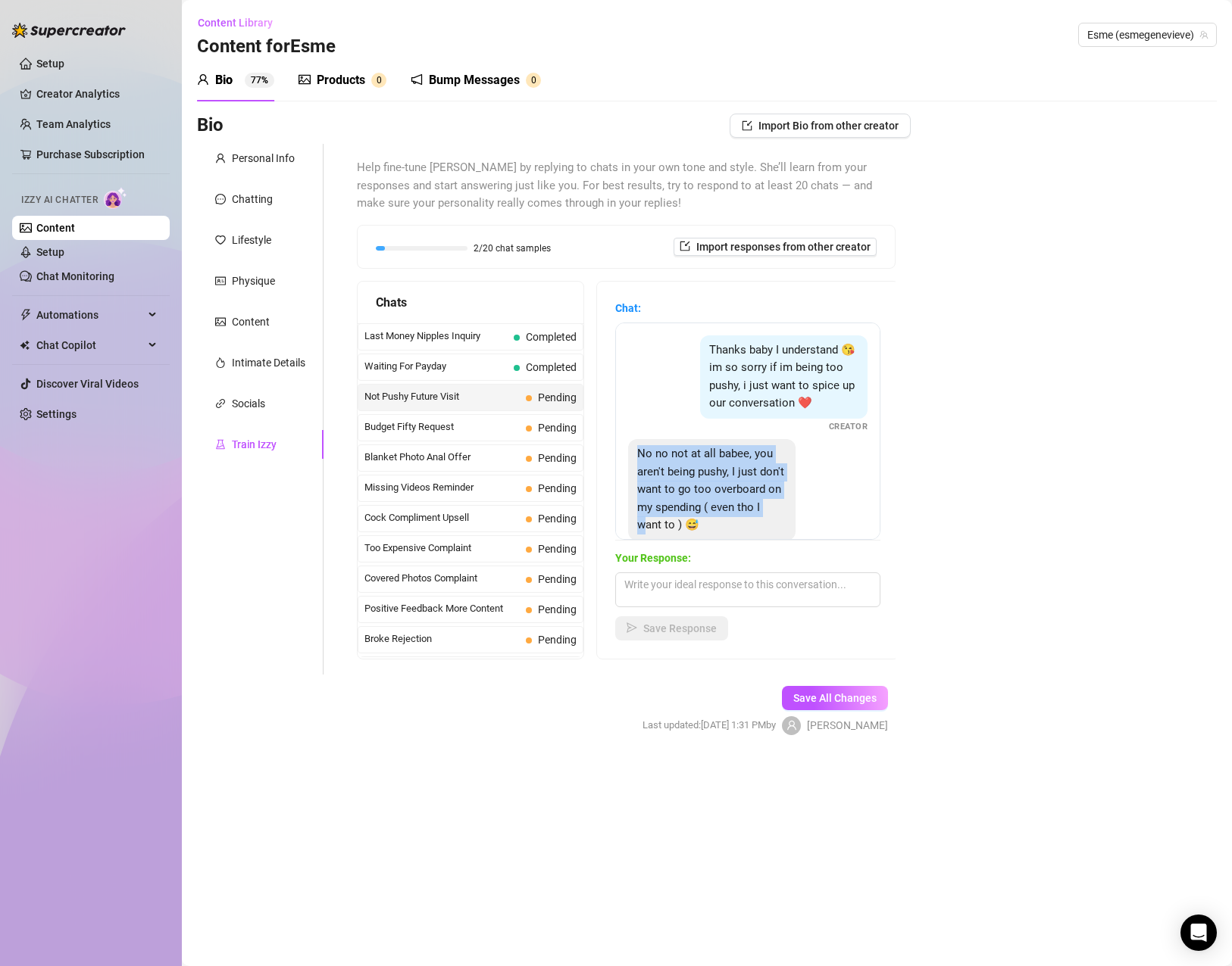
scroll to position [192, 0]
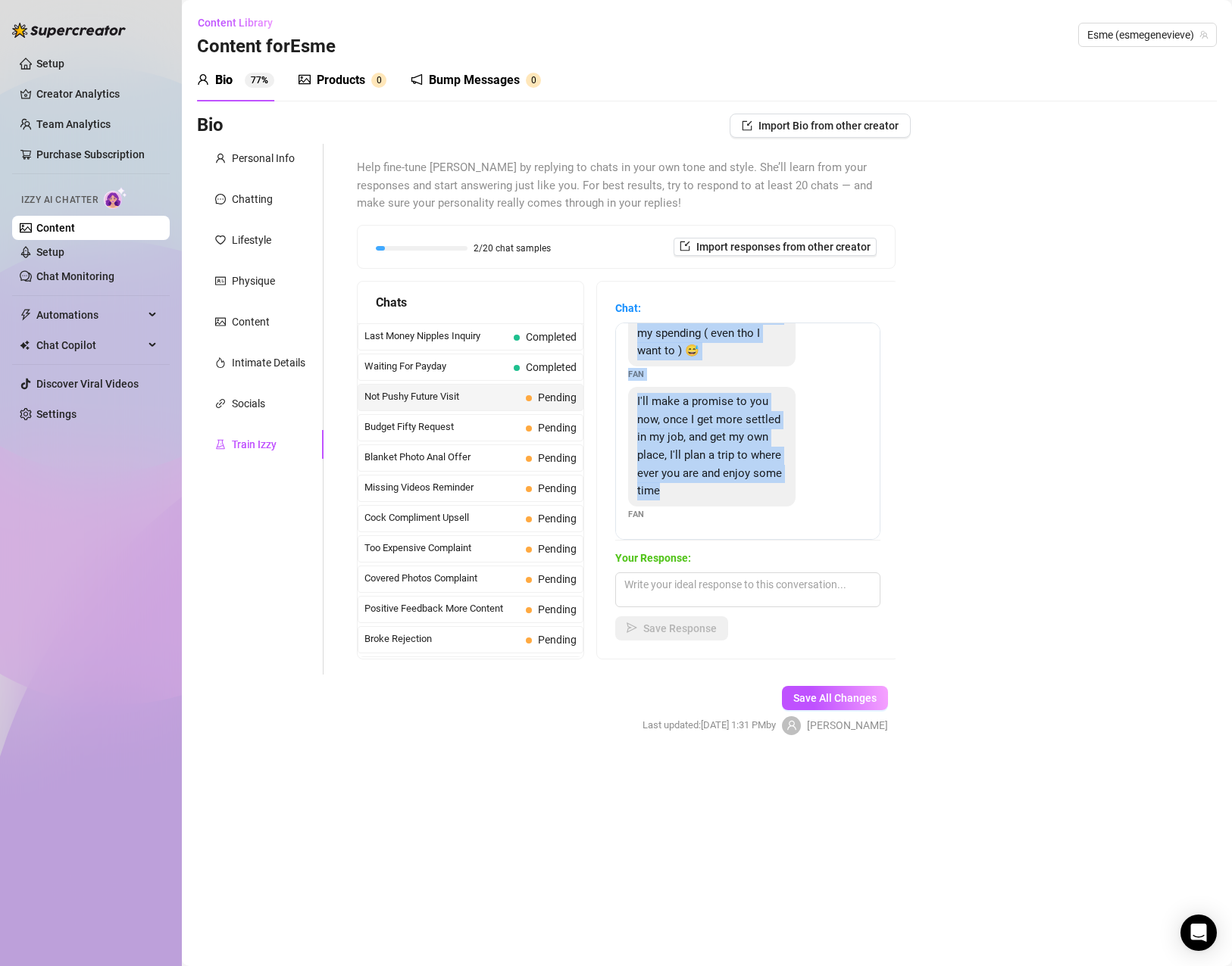
drag, startPoint x: 635, startPoint y: 471, endPoint x: 740, endPoint y: 495, distance: 107.7
click at [740, 495] on div "Thanks baby I understand 😘 im so sorry if im being too pushy, i just want to sp…" at bounding box center [747, 431] width 265 height 217
copy div "No no not at all babee, you aren't being pushy, I just don't want to go too ove…"
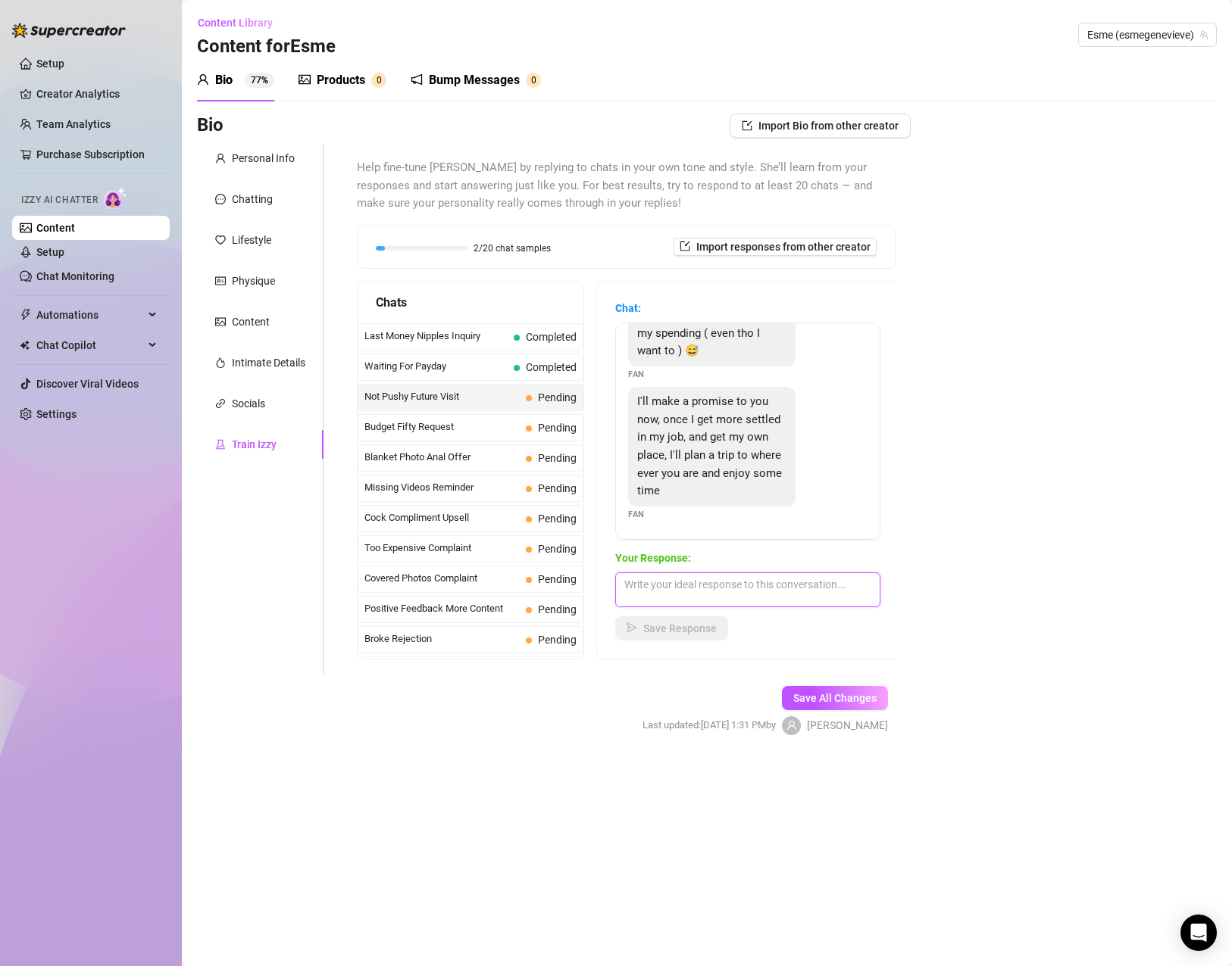
click at [790, 577] on textarea at bounding box center [747, 589] width 265 height 34
paste textarea ""Aww, that’s actually really sweet 😘 And trust me, I love a man who’s responsib…"
type textarea ""Aww, that’s actually really sweet 😘 And trust me, I love a man who’s responsib…"
click at [650, 630] on span "Save Response" at bounding box center [679, 629] width 73 height 12
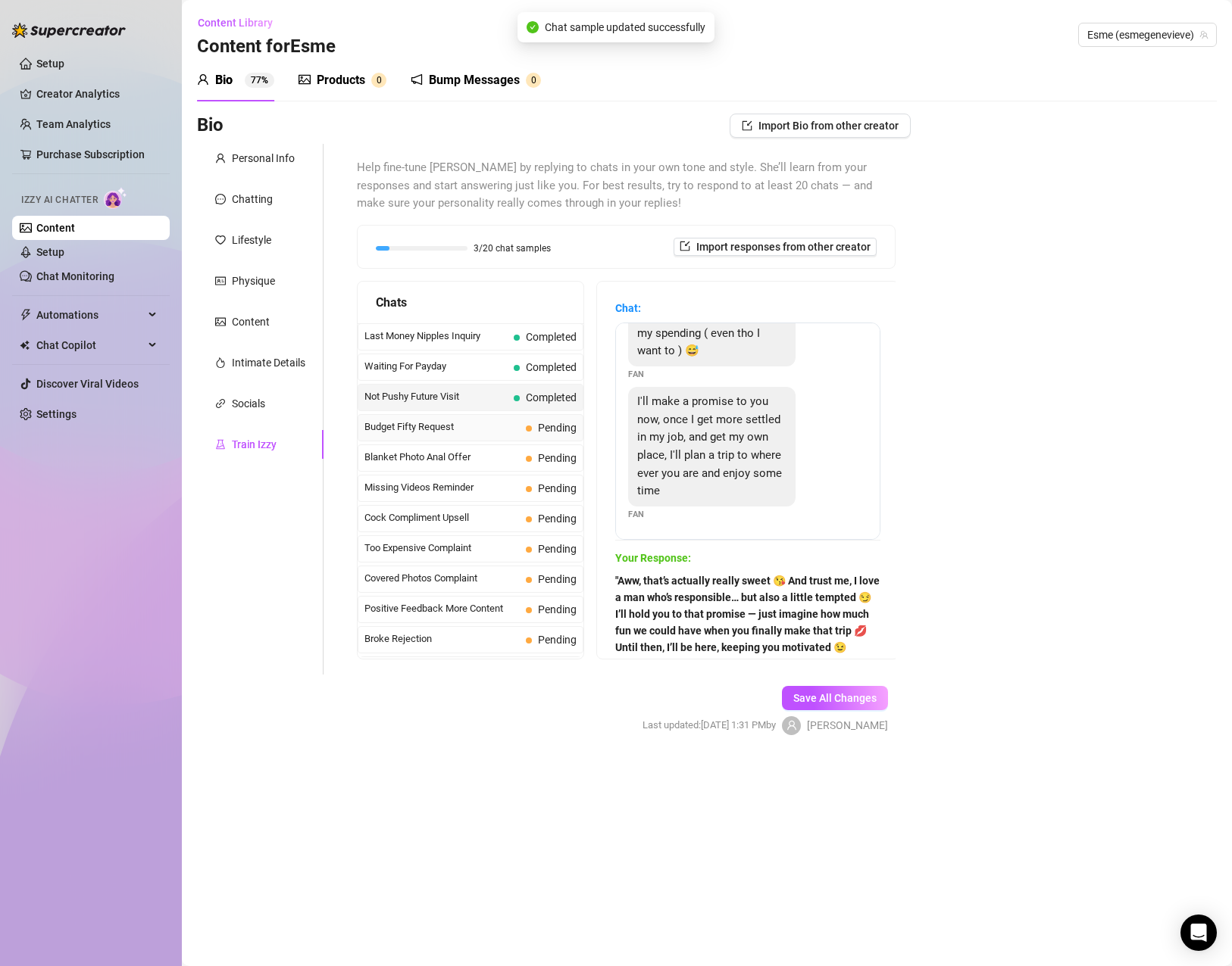
click at [453, 422] on span "Budget Fifty Request" at bounding box center [442, 426] width 155 height 15
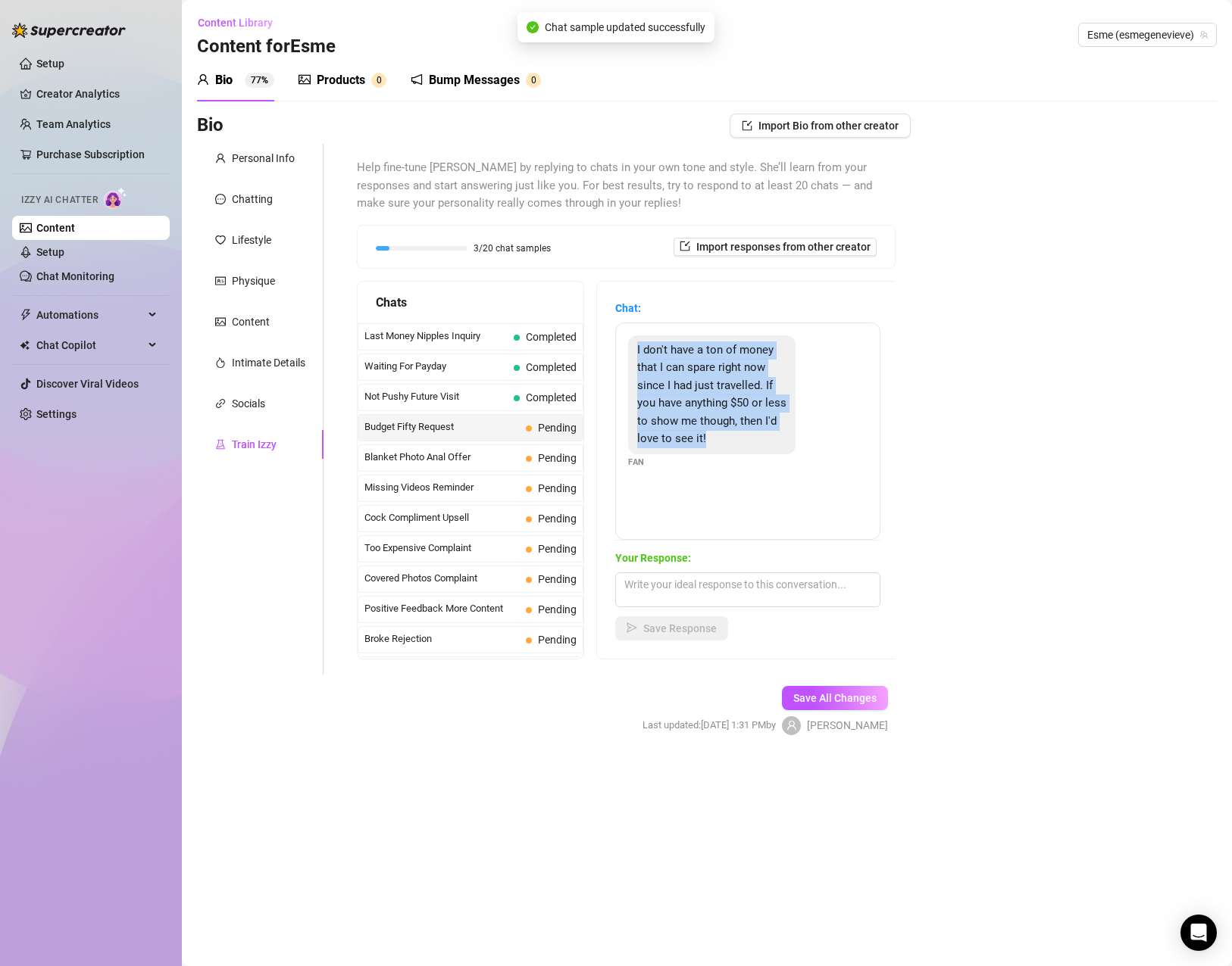
drag, startPoint x: 690, startPoint y: 423, endPoint x: 623, endPoint y: 340, distance: 106.7
click at [623, 340] on div "I don't have a ton of money that I can spare right now since I had just travell…" at bounding box center [747, 431] width 265 height 217
copy span "I don't have a ton of money that I can spare right now since I had just travell…"
drag, startPoint x: 738, startPoint y: 589, endPoint x: 606, endPoint y: 527, distance: 145.8
click at [738, 589] on textarea at bounding box center [747, 589] width 265 height 34
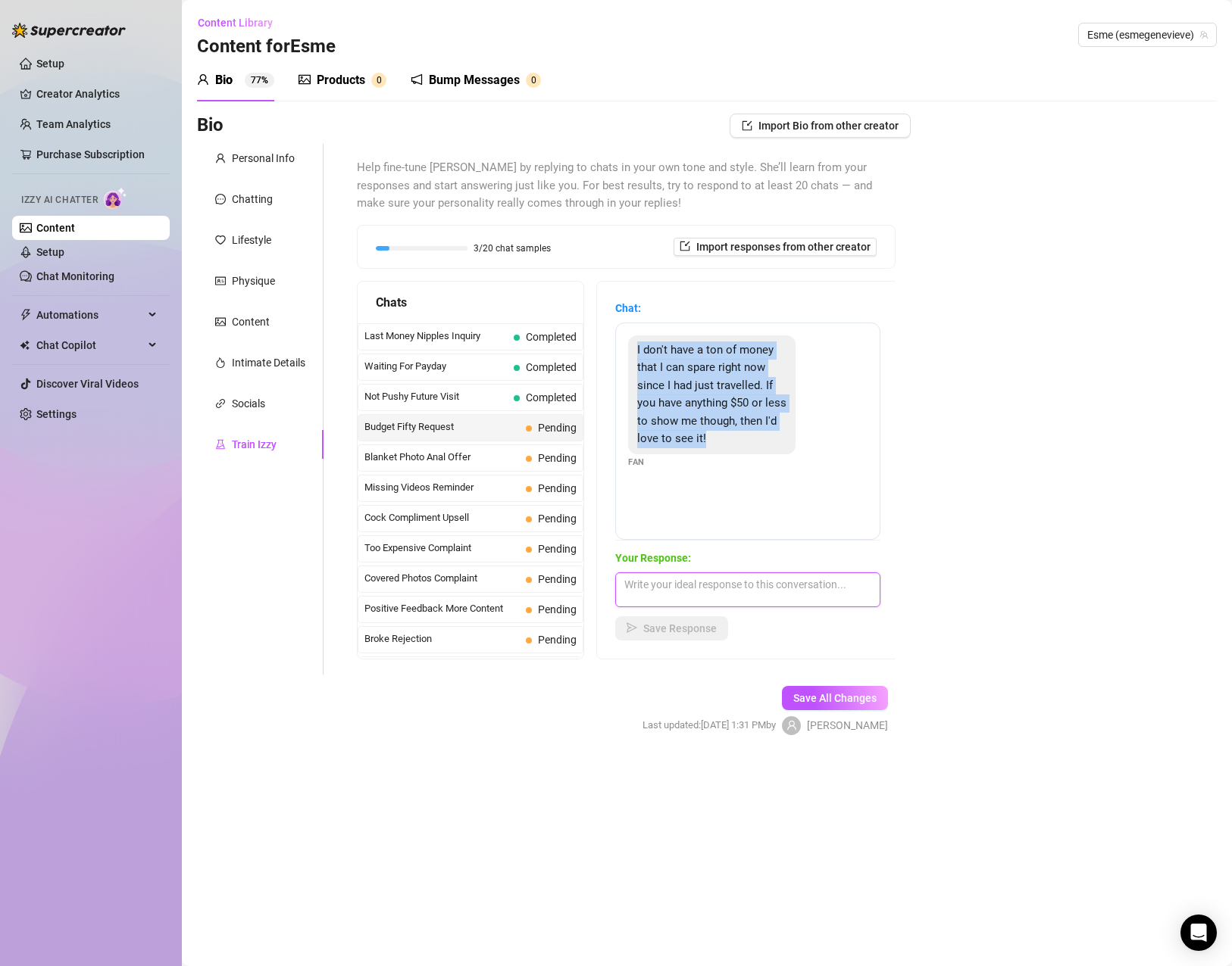
paste textarea ""I totally get that, babe — travel first, tease later 😉 I don’t do discounts, b…"
type textarea ""I totally get that, babe — travel first, tease later 😉 I don’t do discounts, b…"
click at [682, 631] on span "Save Response" at bounding box center [679, 629] width 73 height 12
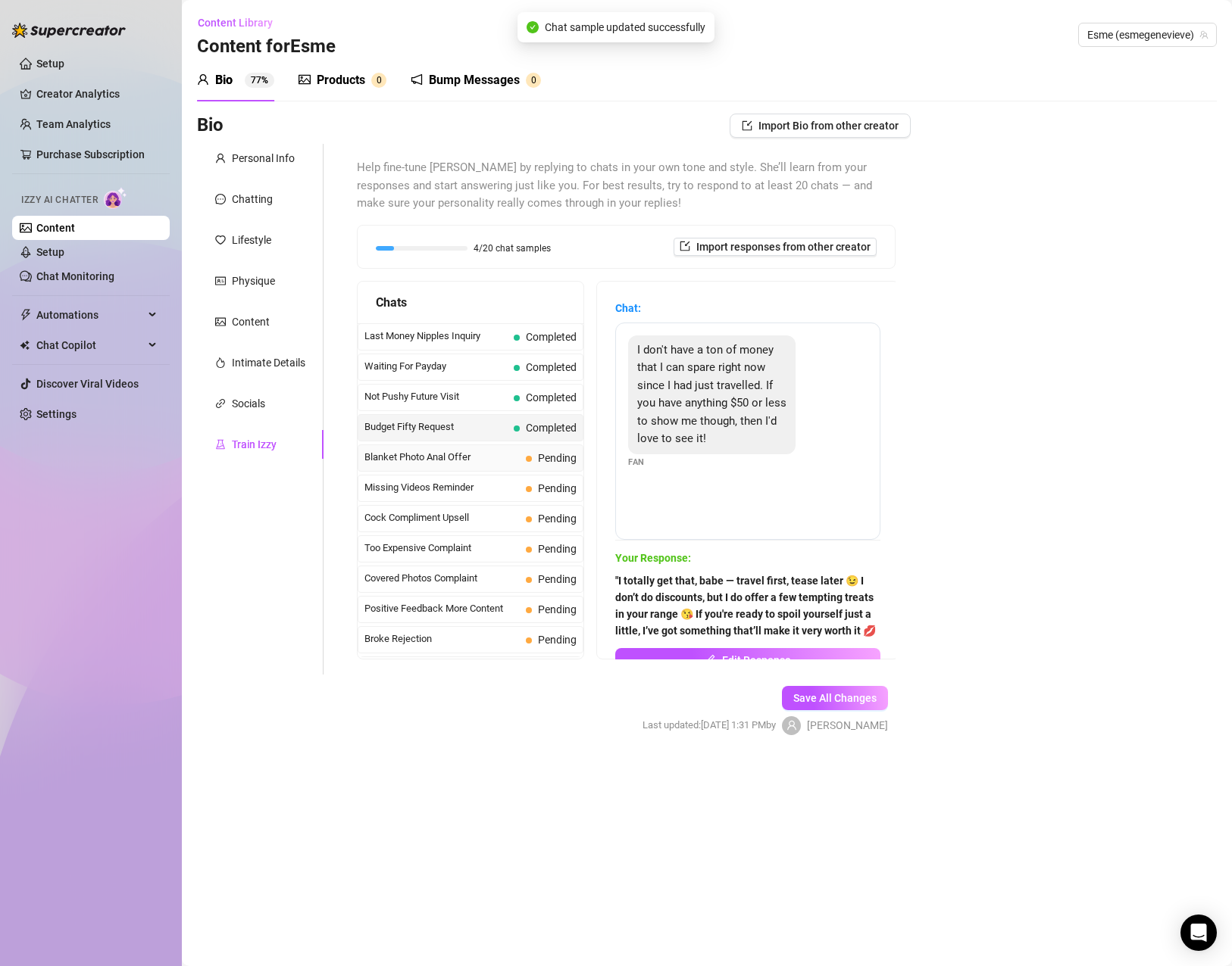
click at [458, 465] on div "Blanket Photo Anal Offer Pending" at bounding box center [471, 457] width 226 height 27
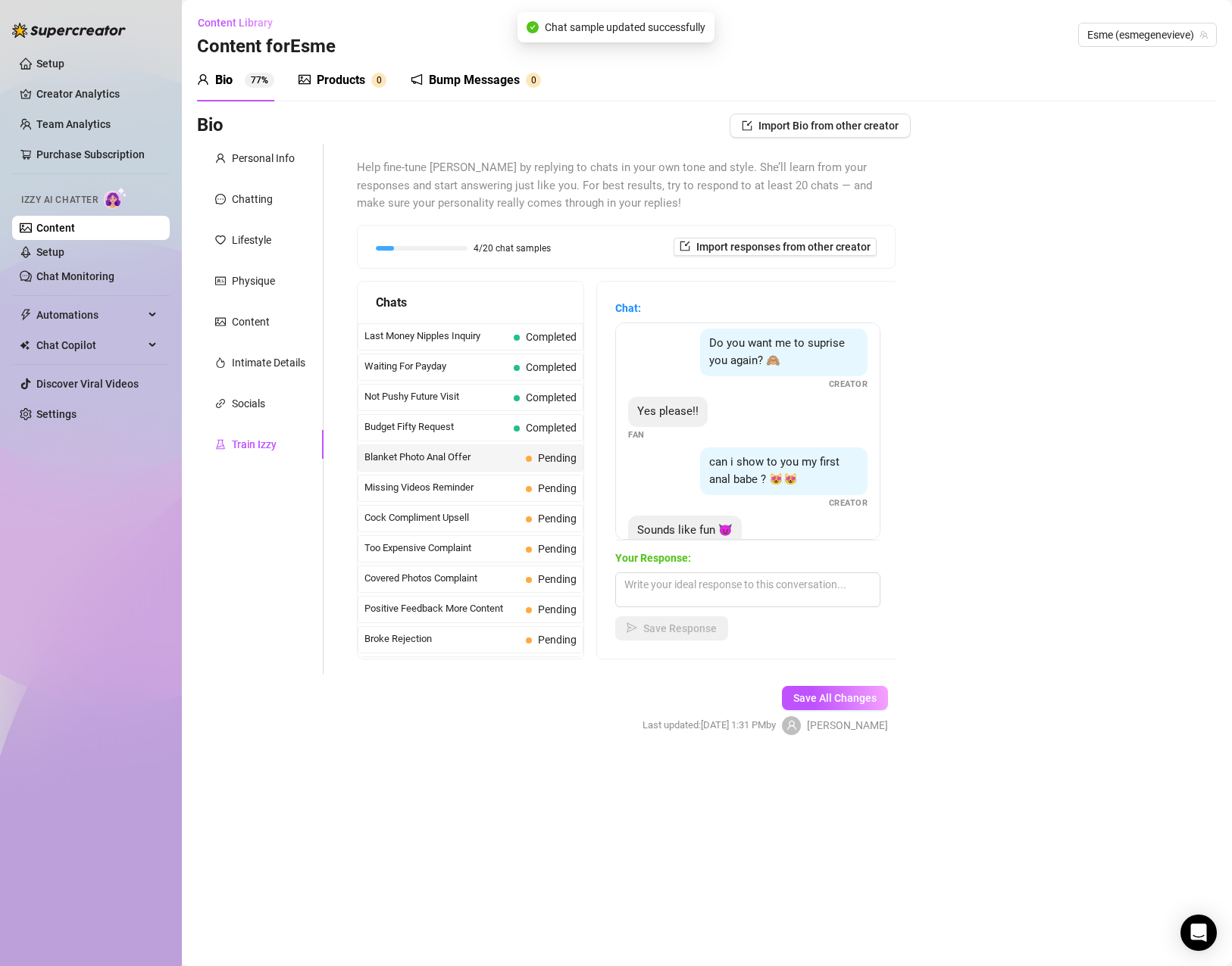
scroll to position [284, 0]
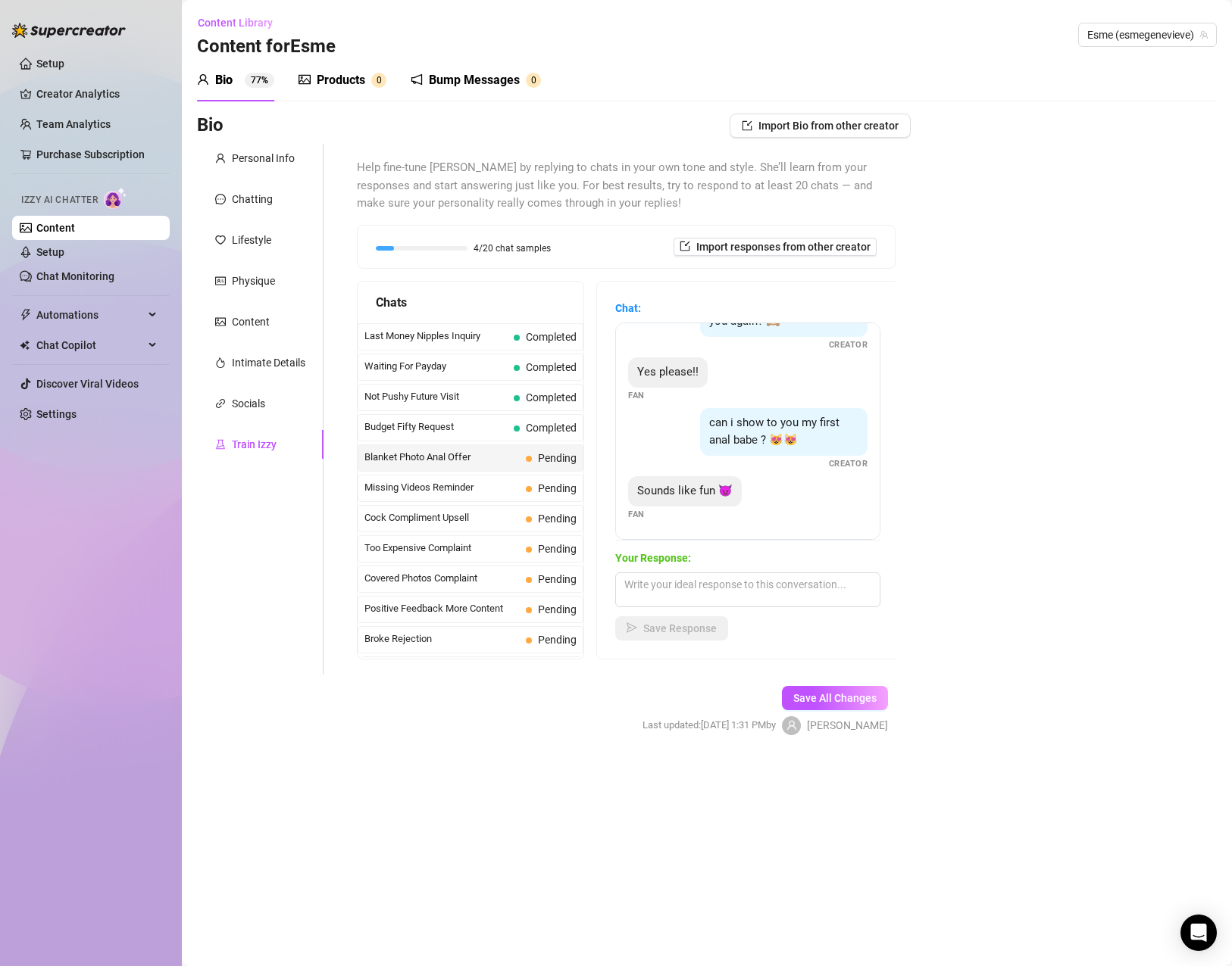
click at [661, 487] on span "Sounds like fun 😈" at bounding box center [684, 490] width 95 height 13
drag, startPoint x: 705, startPoint y: 424, endPoint x: 732, endPoint y: 493, distance: 74.1
click at [732, 493] on div "Do you like it babe ?😻😻😻 Creator I love it!! 😍😍😍🥰🥰🥰 Fan She's so cuuuuuute!!! F…" at bounding box center [747, 431] width 265 height 217
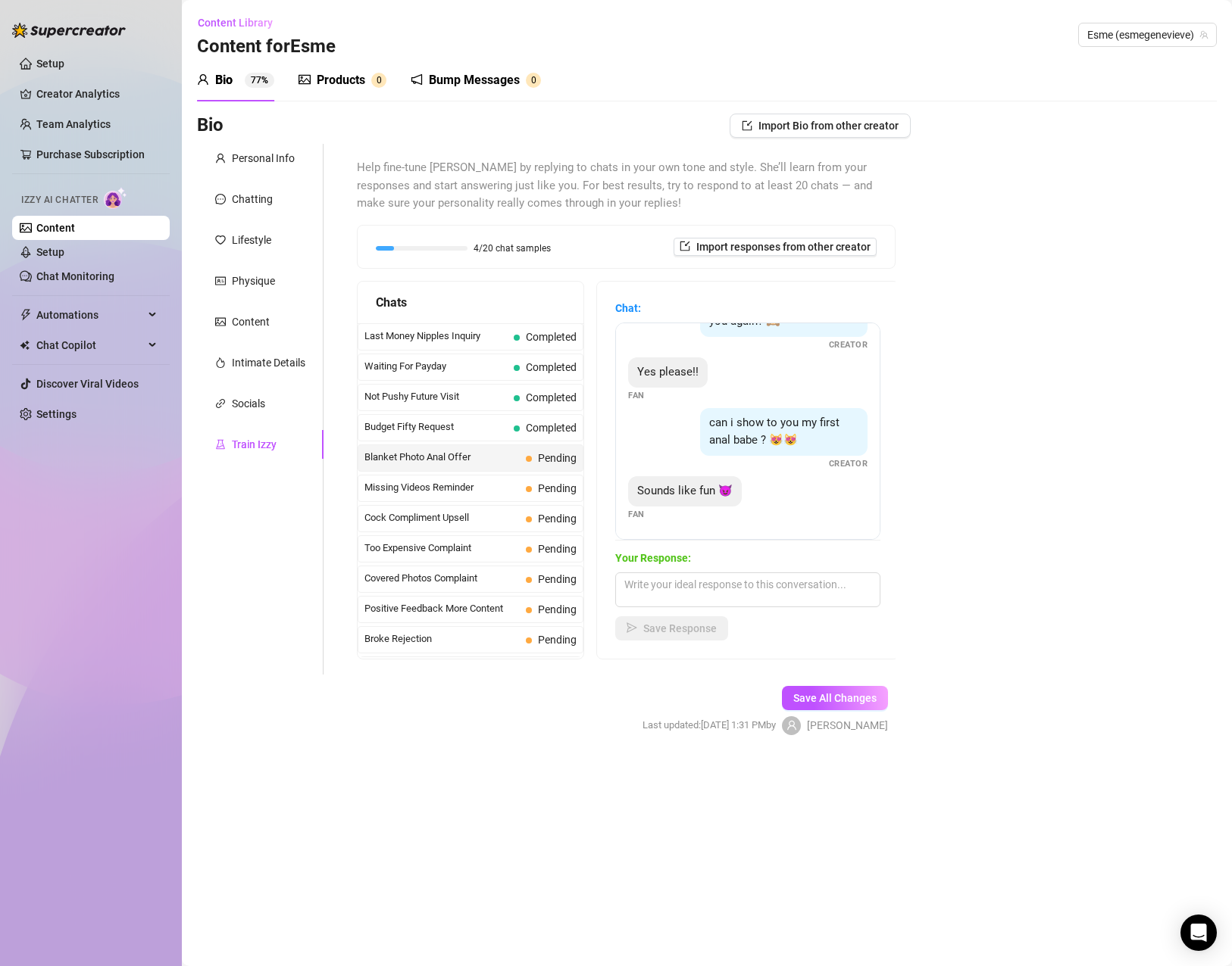
click at [680, 562] on strong "Your Response:" at bounding box center [653, 558] width 76 height 12
click at [684, 588] on textarea at bounding box center [747, 589] width 265 height 34
type textarea "I'm glad you said yes... I want you to see it x"
click at [655, 623] on span "Save Response" at bounding box center [679, 629] width 73 height 12
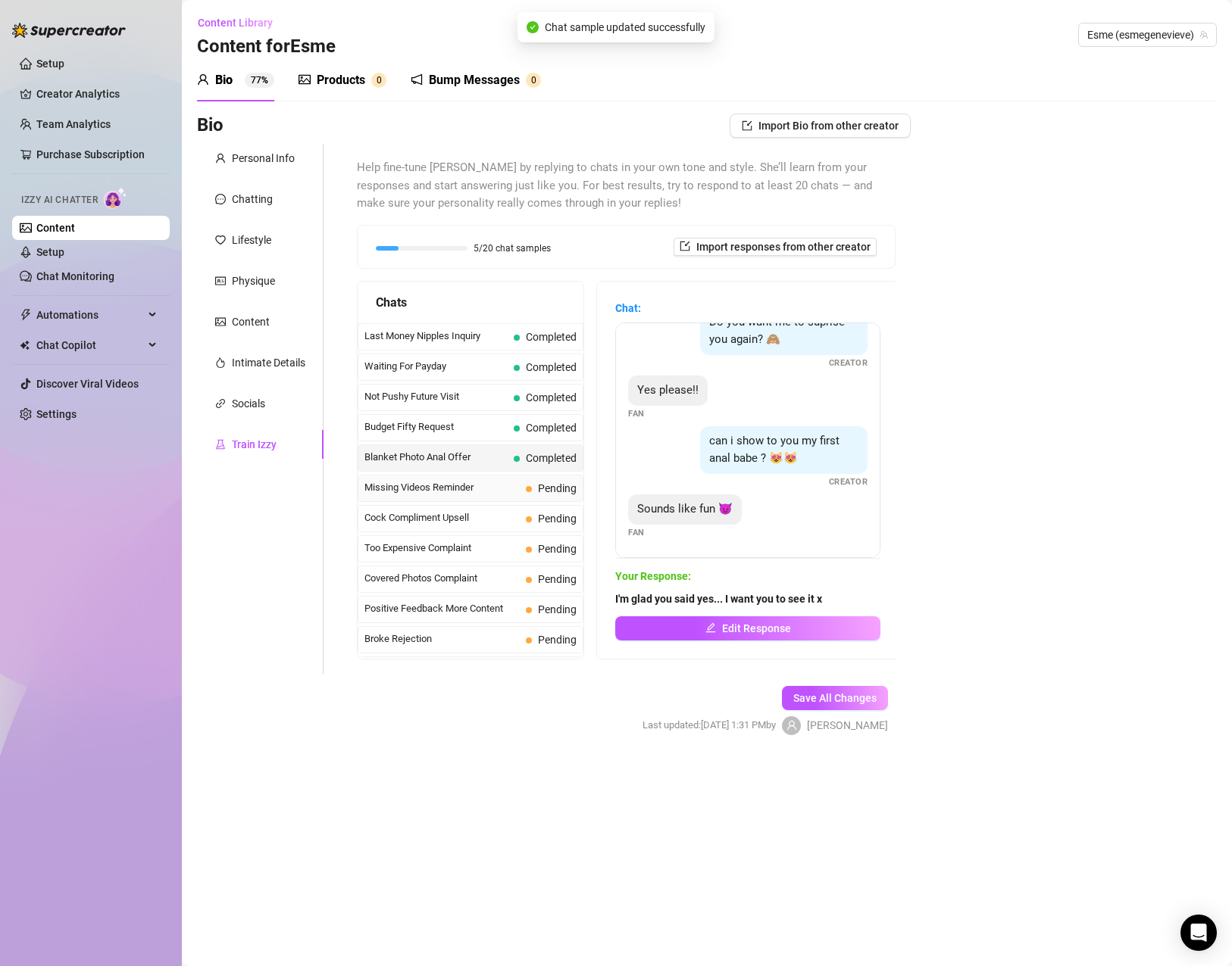
scroll to position [267, 0]
click at [450, 488] on span "Missing Videos Reminder" at bounding box center [442, 487] width 155 height 15
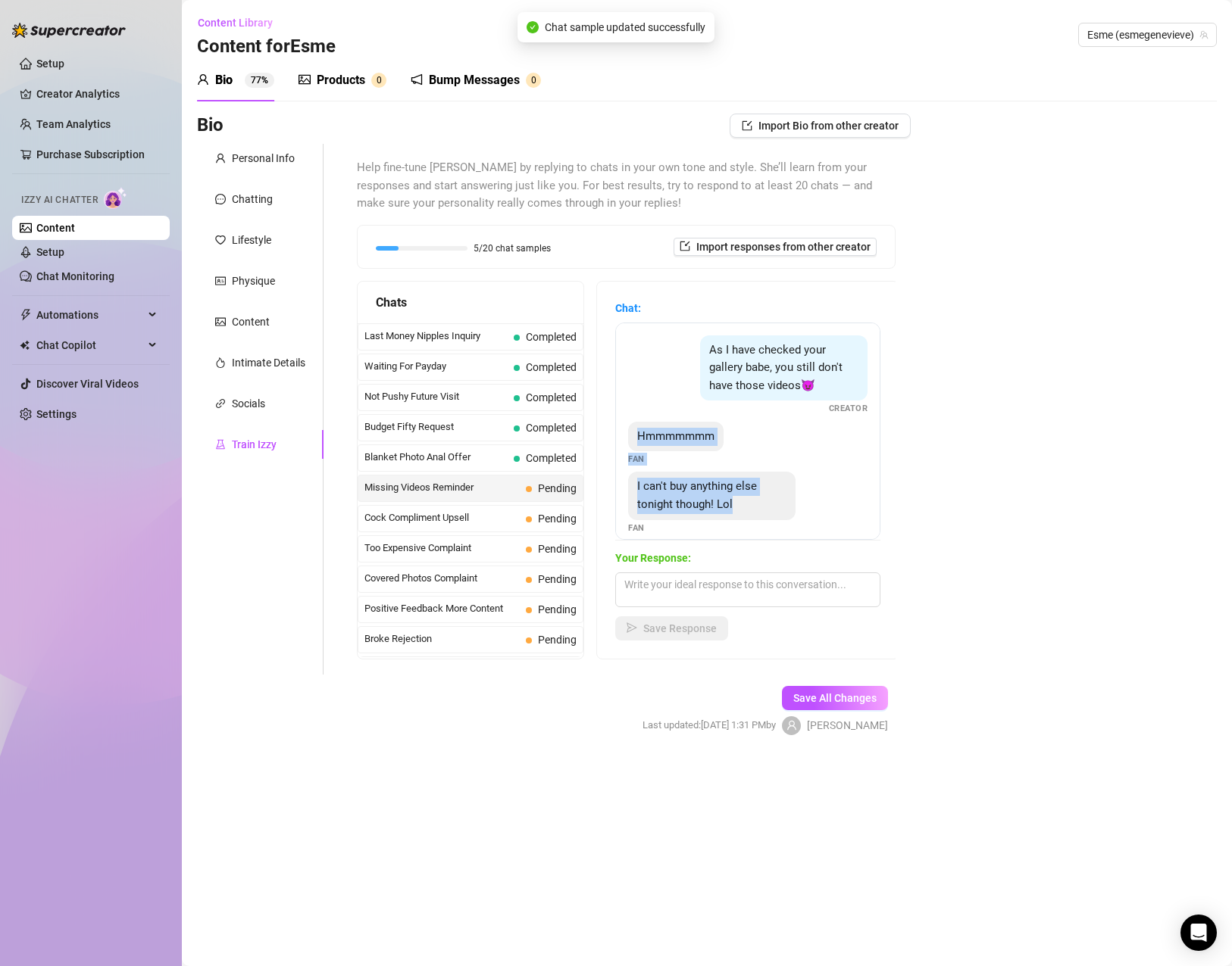
drag, startPoint x: 741, startPoint y: 502, endPoint x: 624, endPoint y: 418, distance: 144.0
click at [624, 418] on div "As I have checked your gallery babe, you still don't have those videos😈 Creator…" at bounding box center [747, 431] width 265 height 217
click at [714, 592] on textarea at bounding box center [747, 589] width 265 height 34
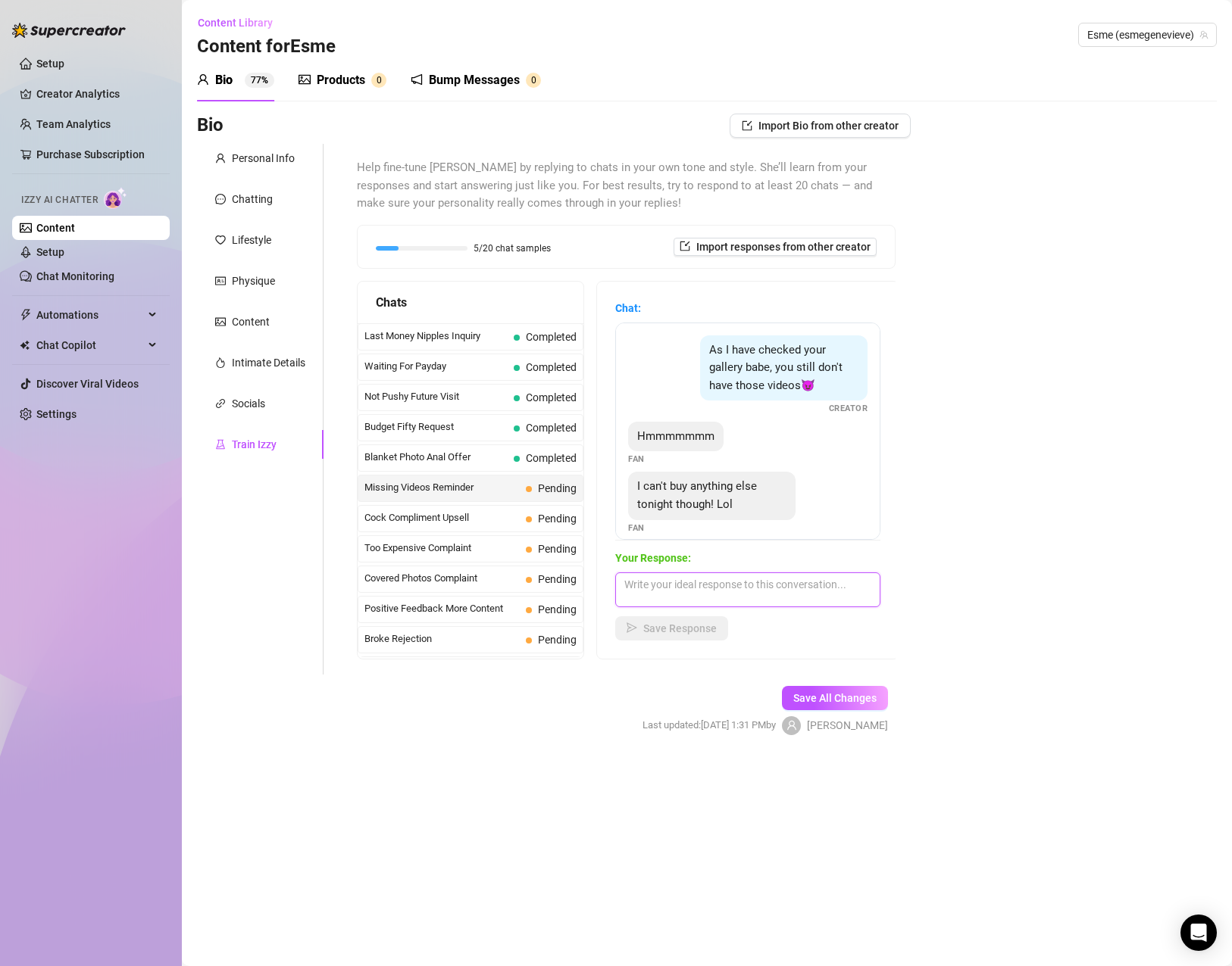
paste textarea "Haha, I’ll let you off the hook this time 😏 Just don’t make me wait too long… I…"
type textarea "Haha, I’ll let you off the hook this time 😏 Just don’t make me wait too long… I…"
click at [688, 632] on span "Save Response" at bounding box center [679, 629] width 73 height 12
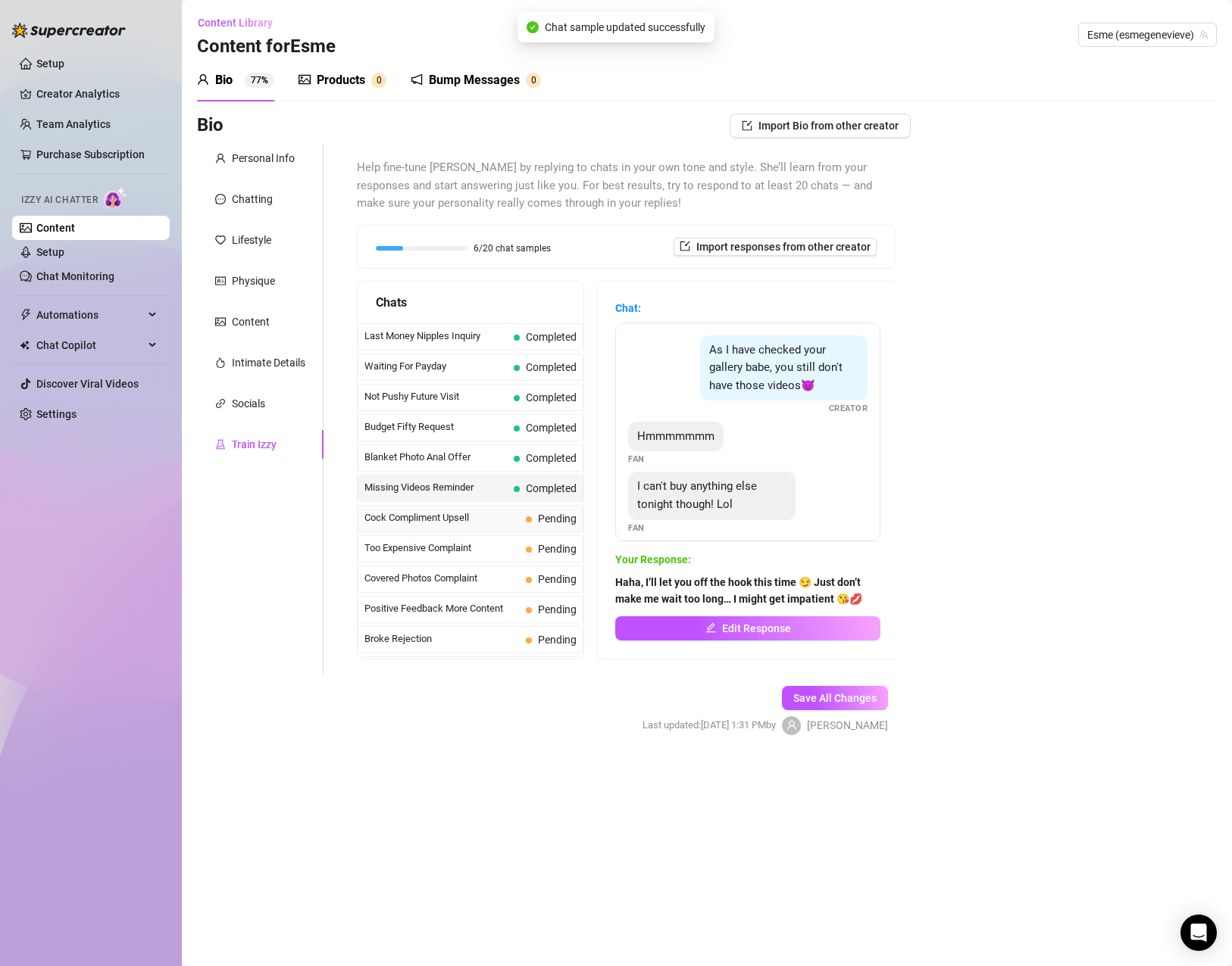
click at [480, 516] on span "Cock Compliment Upsell" at bounding box center [442, 517] width 155 height 15
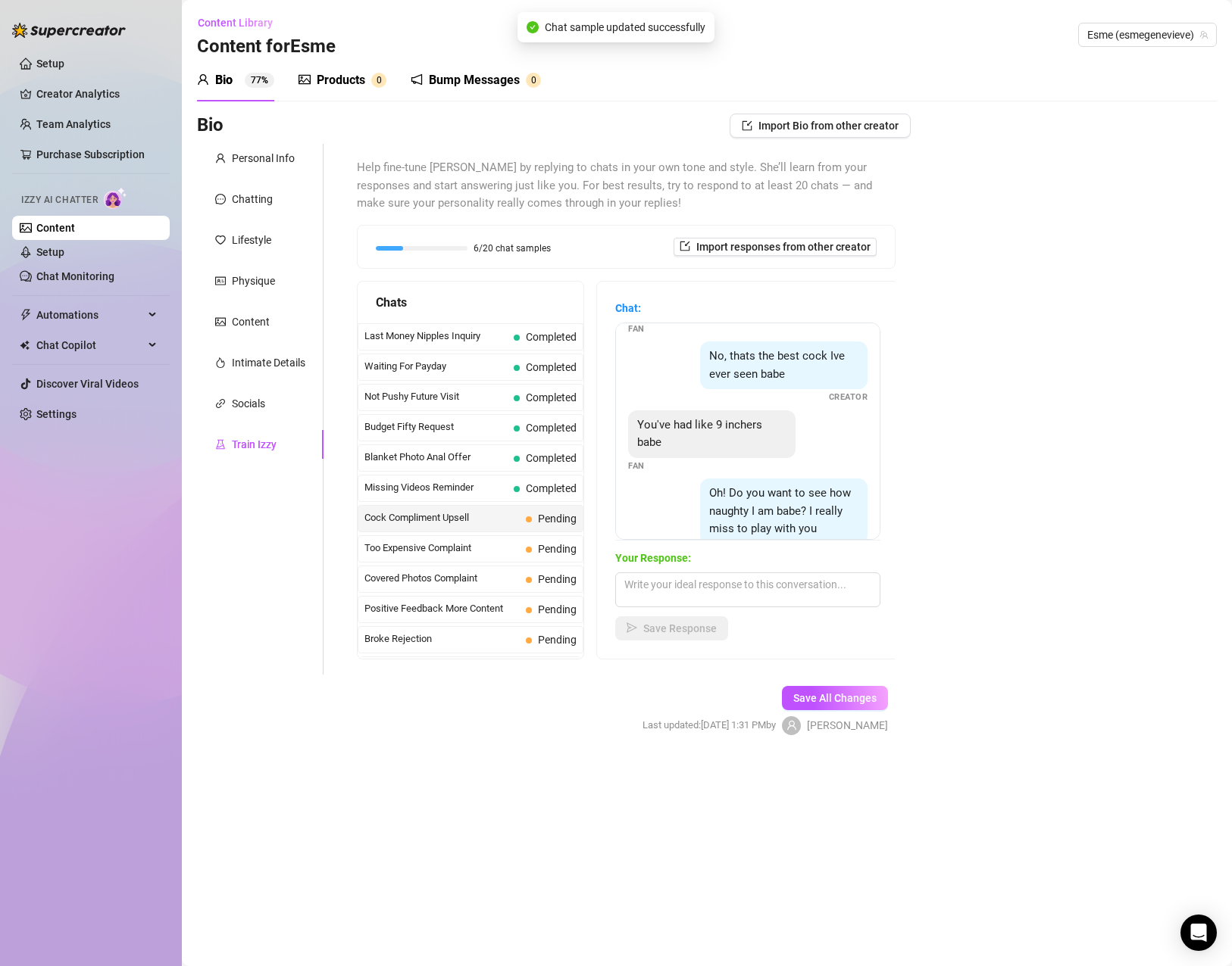
scroll to position [475, 0]
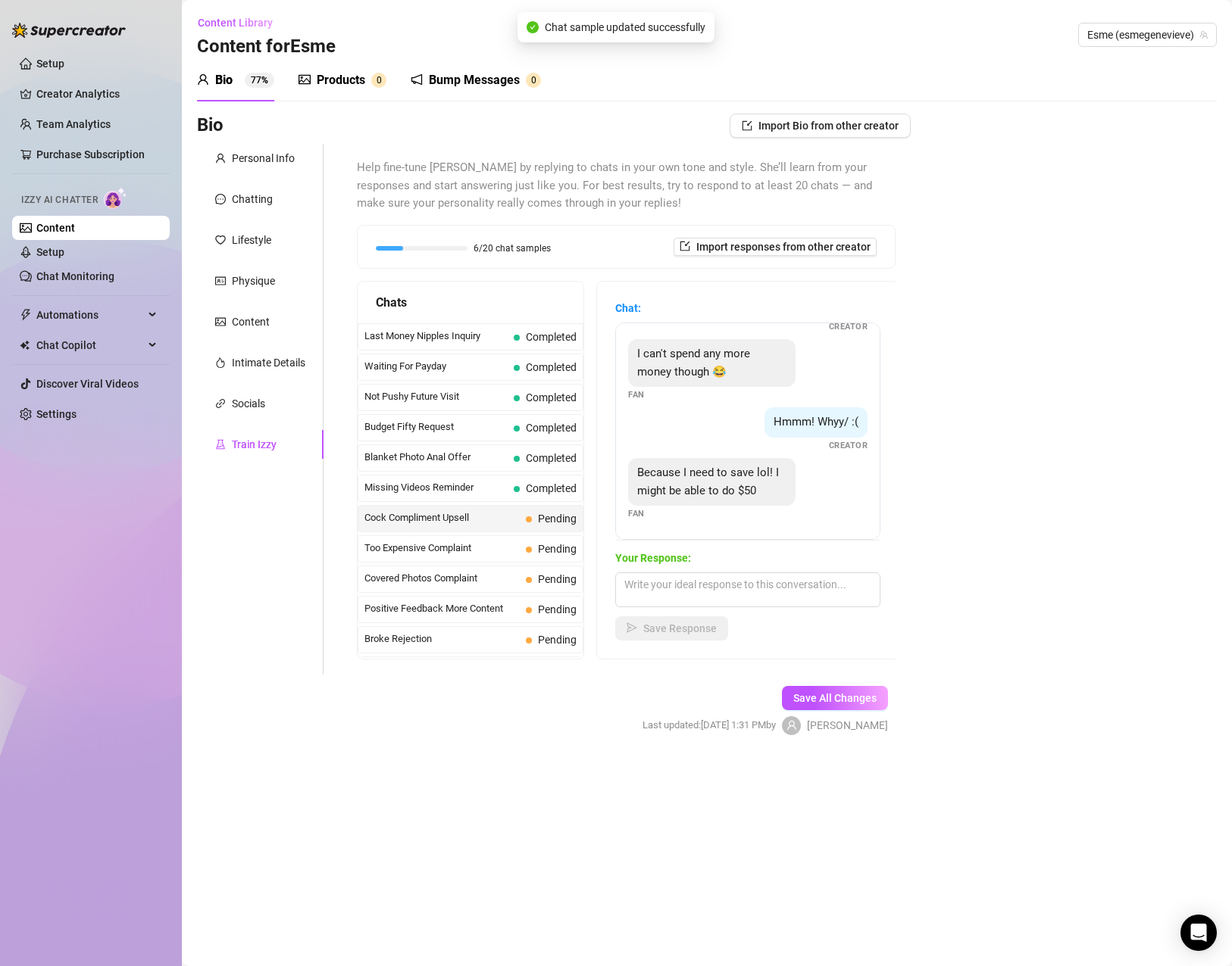
click at [697, 466] on span "Because I need to save lol! I might be able to do $50" at bounding box center [707, 481] width 141 height 32
click at [819, 602] on textarea at bounding box center [747, 589] width 265 height 34
paste textarea "$50 can definitely unlock a sweet little tease just for you… say the word, and …"
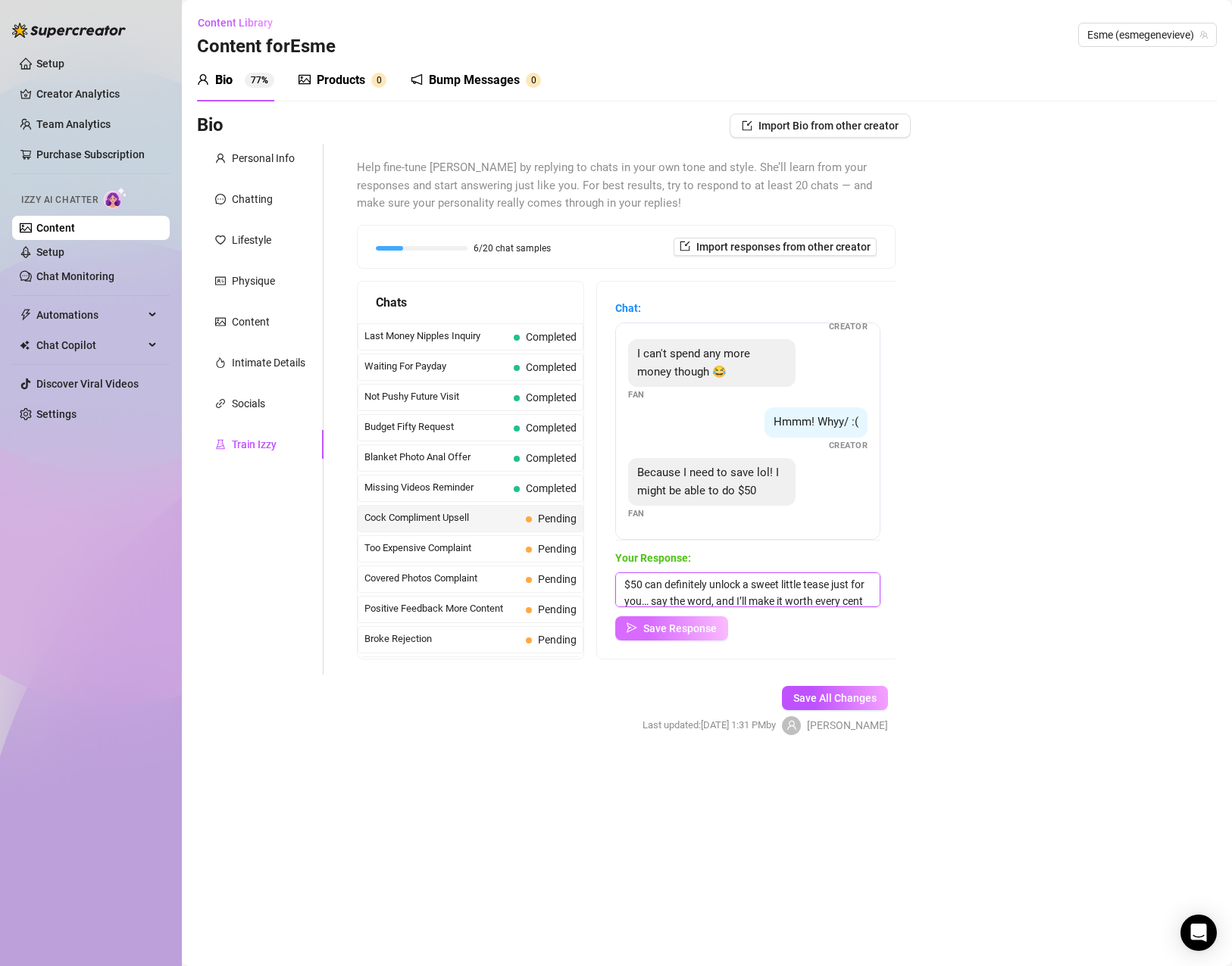
scroll to position [18, 0]
type textarea "$50 can definitely unlock a sweet little tease just for you… say the word, and …"
click at [687, 640] on button "Save Response" at bounding box center [671, 628] width 113 height 24
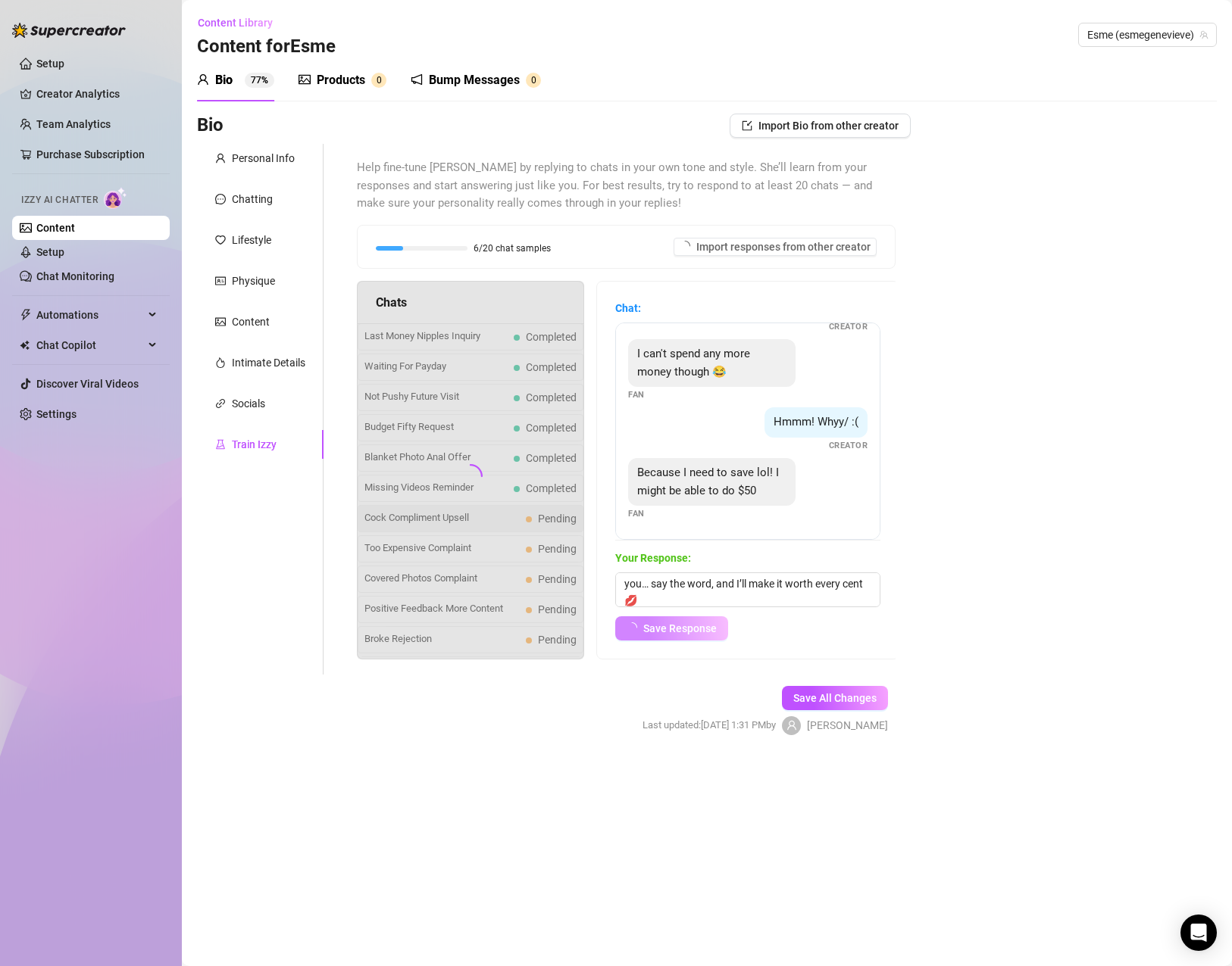
scroll to position [474, 0]
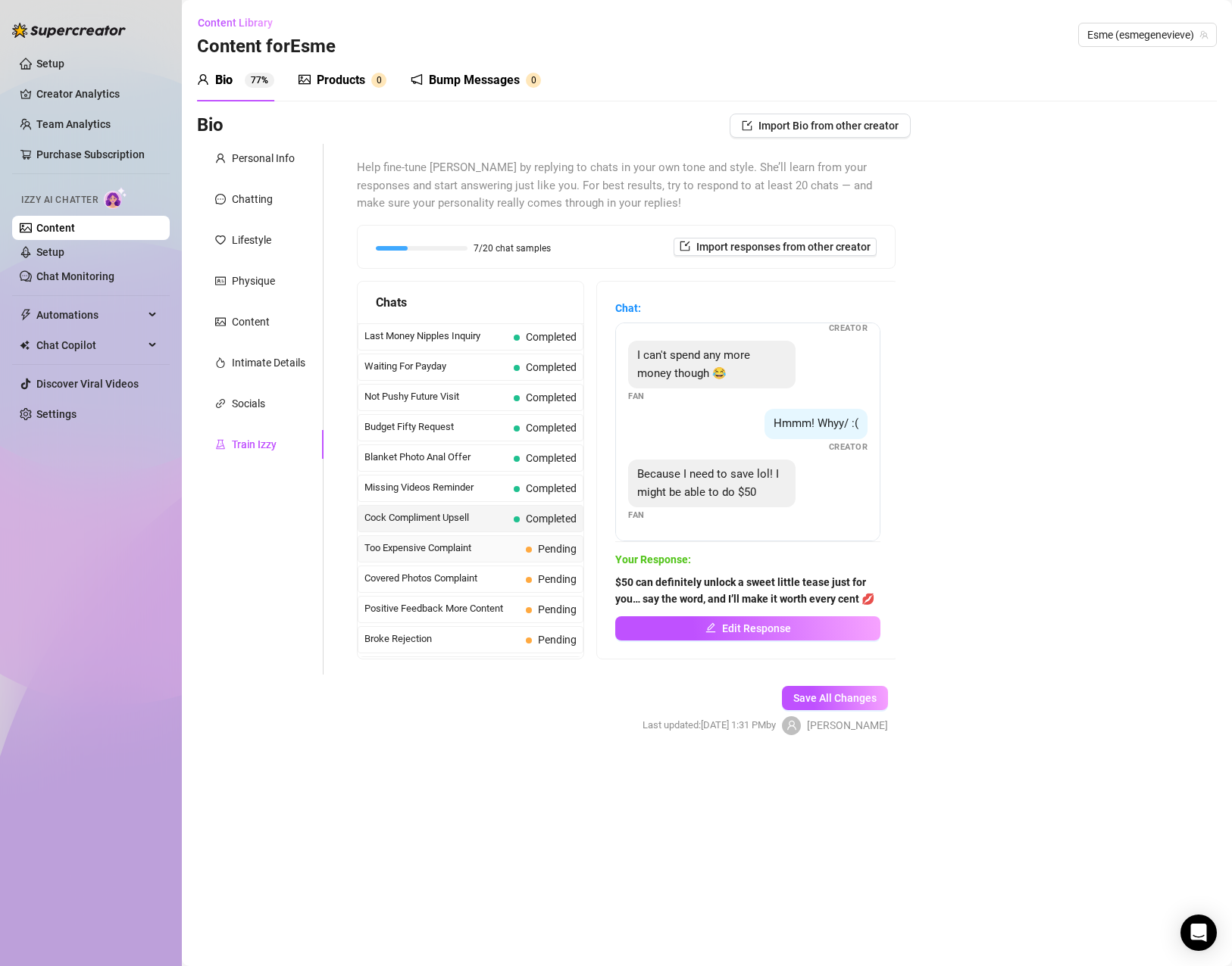
click at [469, 540] on div "Too Expensive Complaint Pending" at bounding box center [471, 548] width 226 height 27
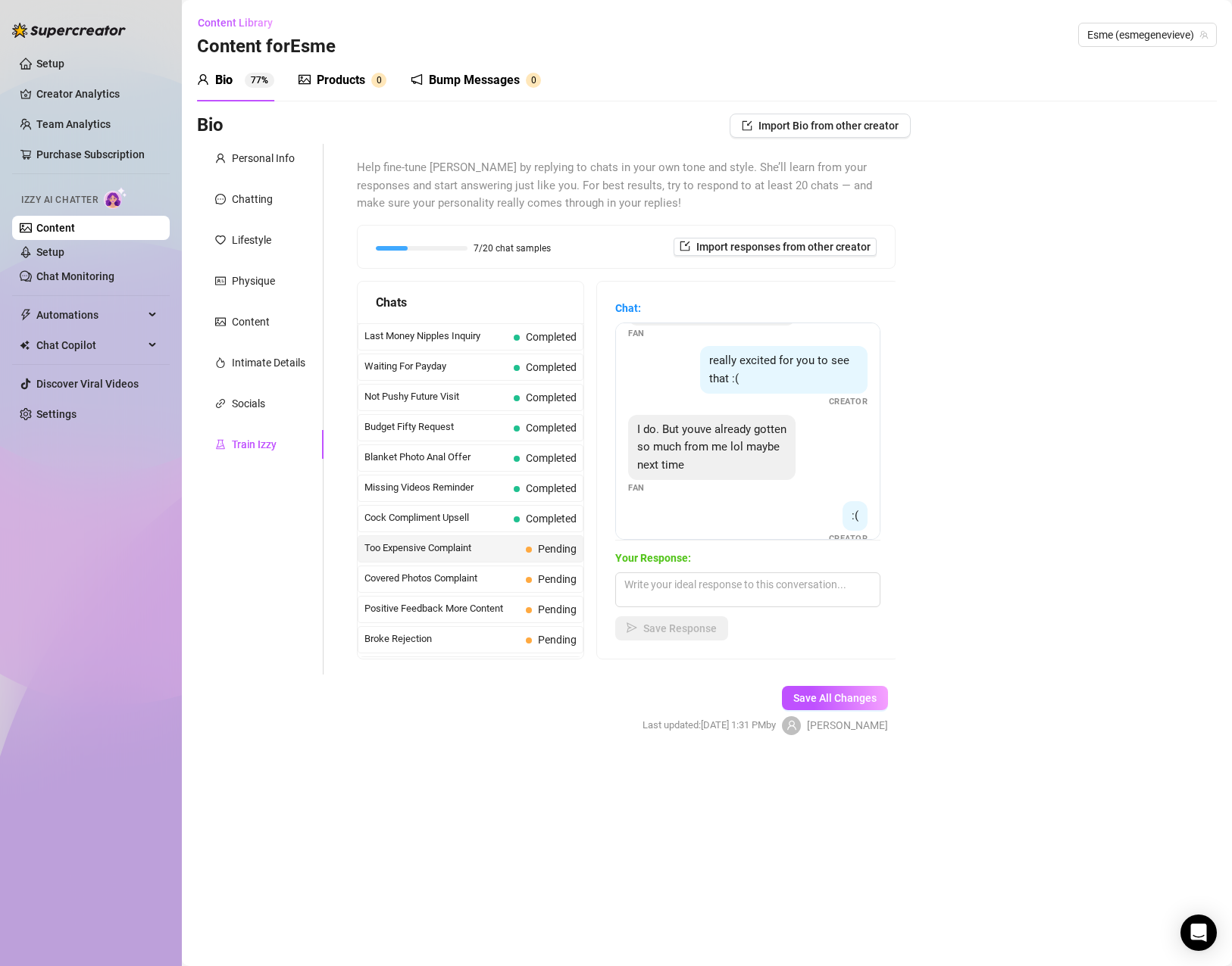
scroll to position [356, 0]
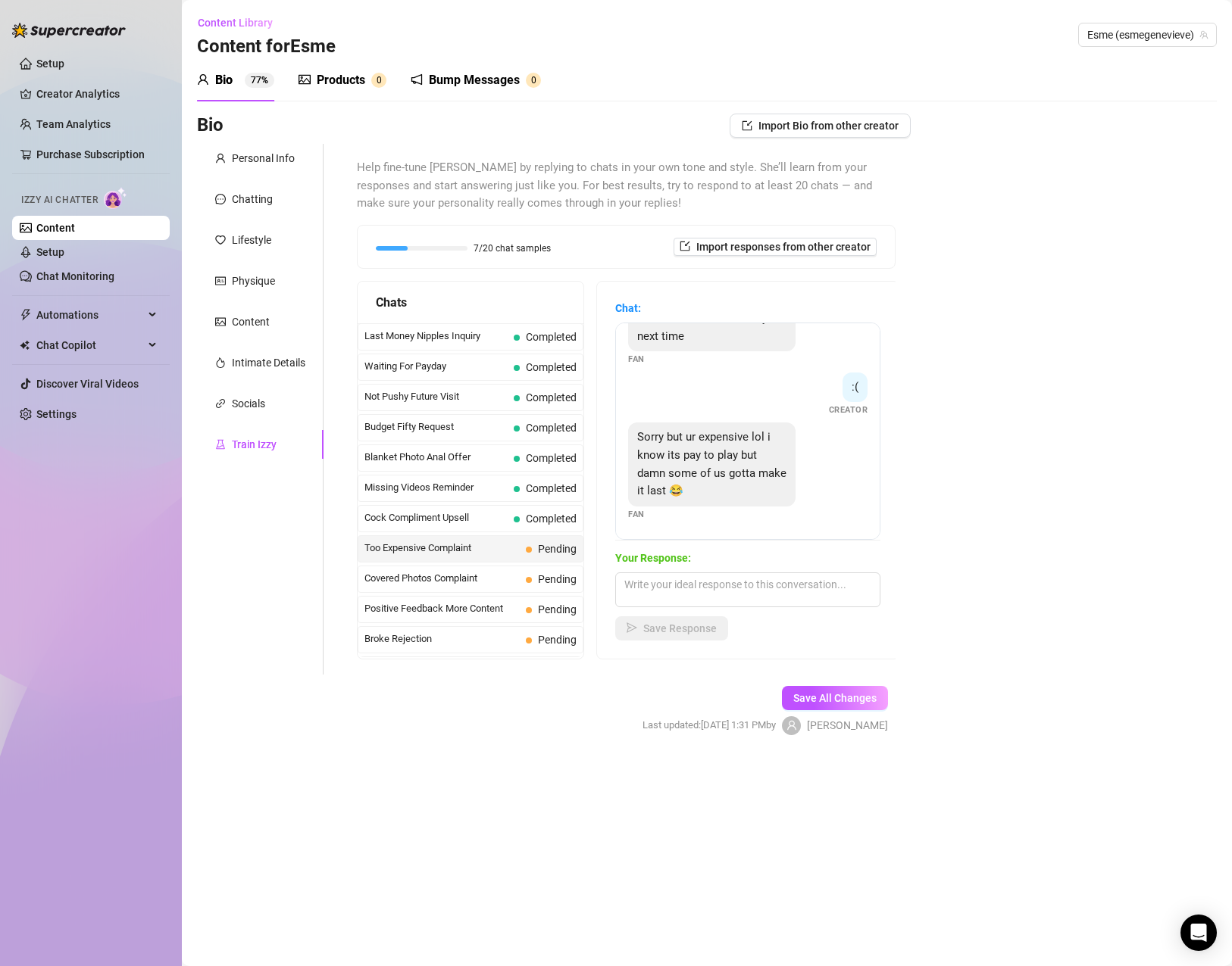
click at [714, 440] on span "Sorry but ur expensive lol i know its pay to play but damn some of us gotta mak…" at bounding box center [711, 464] width 149 height 67
click at [709, 593] on textarea at bounding box center [747, 589] width 265 height 34
paste textarea "Haha, I get it babe — luxury isn’t cheap 😉 But trust me… every second with me i…"
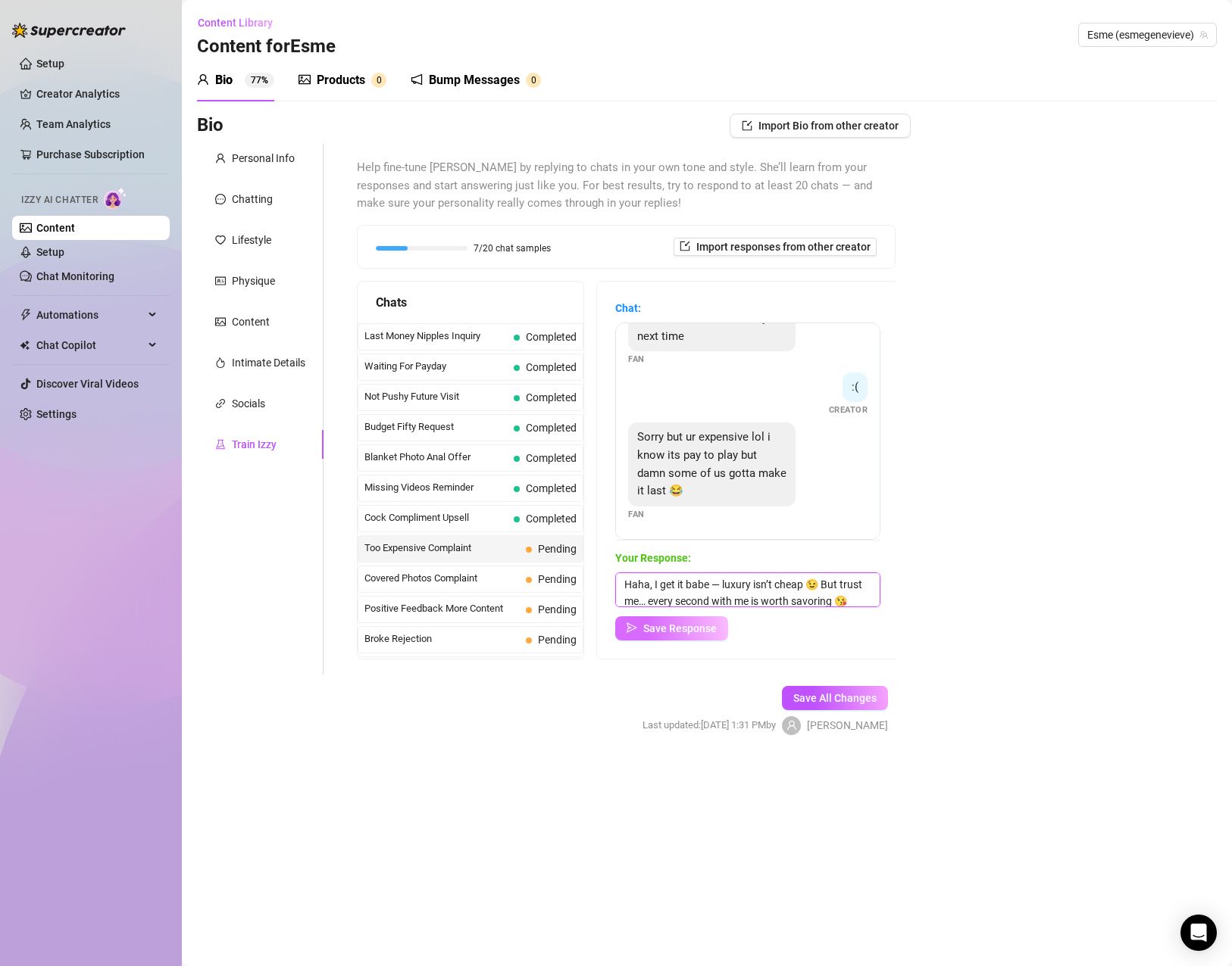
scroll to position [18, 0]
type textarea "Haha, I get it babe — luxury isn’t cheap 😉 But trust me… every second with me i…"
click at [694, 625] on span "Save Response" at bounding box center [679, 629] width 73 height 12
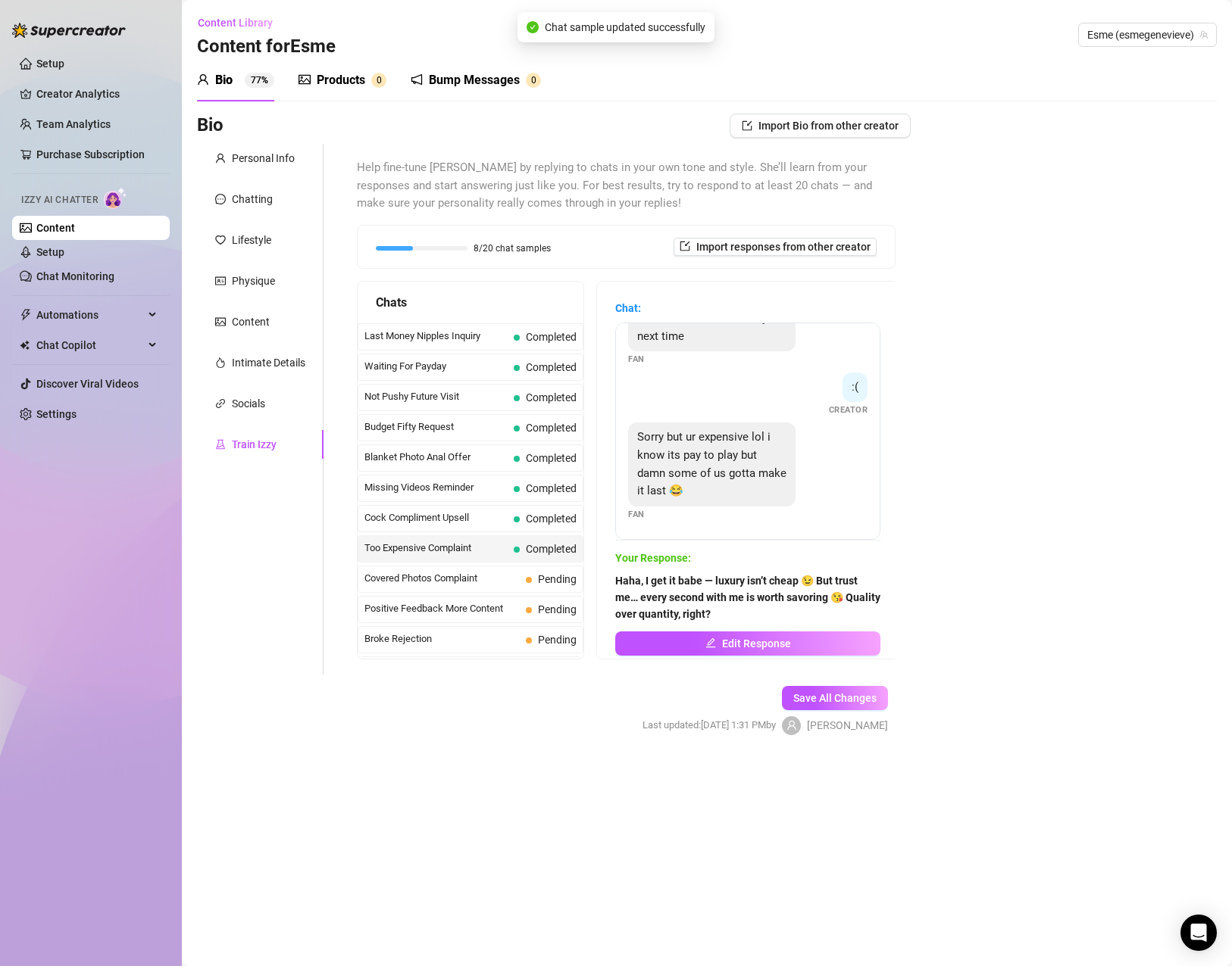
scroll to position [152, 0]
click at [493, 422] on span "Covered Photos Complaint" at bounding box center [442, 426] width 155 height 15
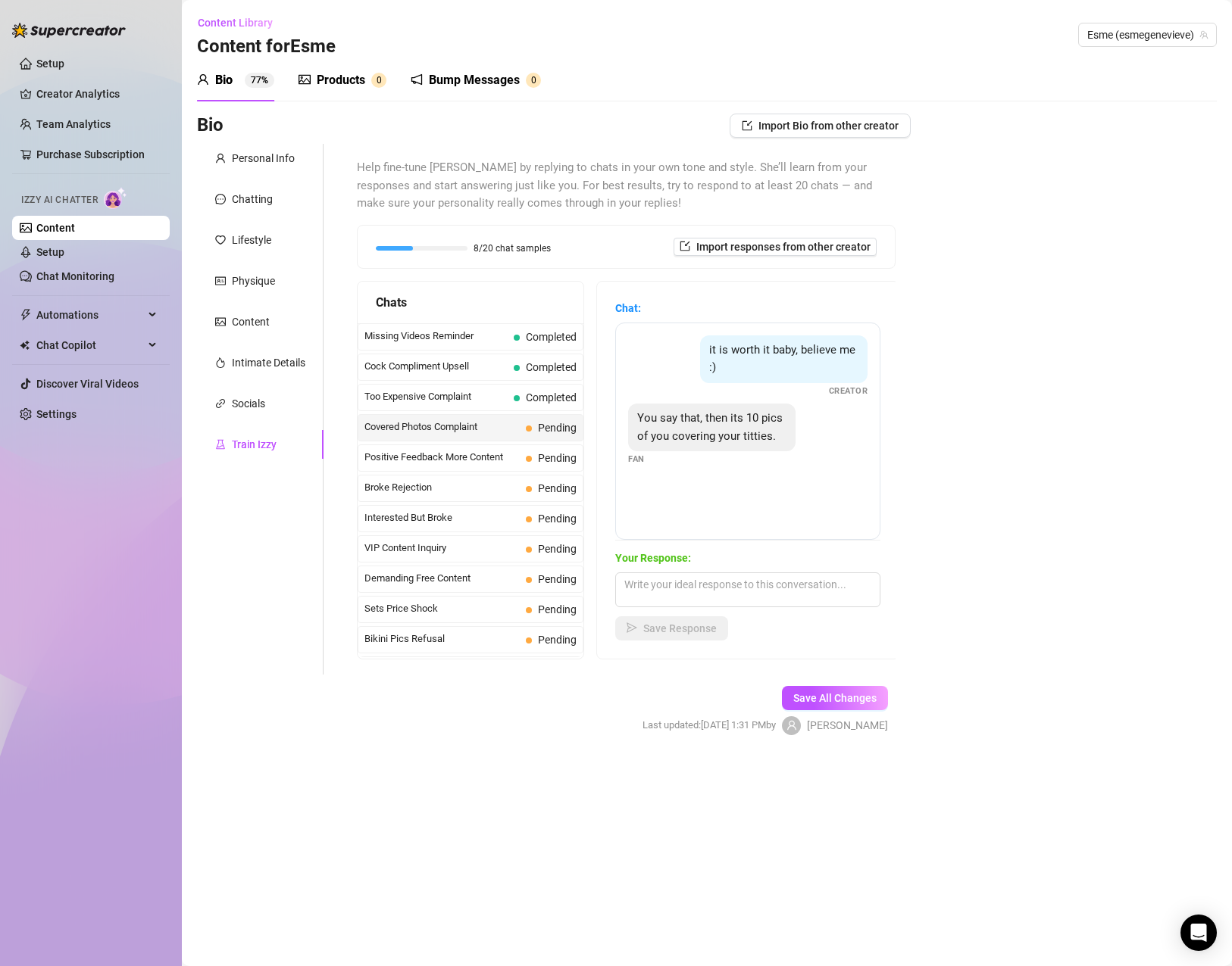
click at [618, 398] on div "it is worth it baby, believe me :) Creator You say that, then its 10 pics of yo…" at bounding box center [747, 431] width 265 height 217
click at [666, 409] on div "You say that, then its 10 pics of you covering your titties." at bounding box center [712, 427] width 168 height 48
click at [841, 444] on div "You say that, then its 10 pics of you covering your titties. Fan" at bounding box center [747, 434] width 239 height 62
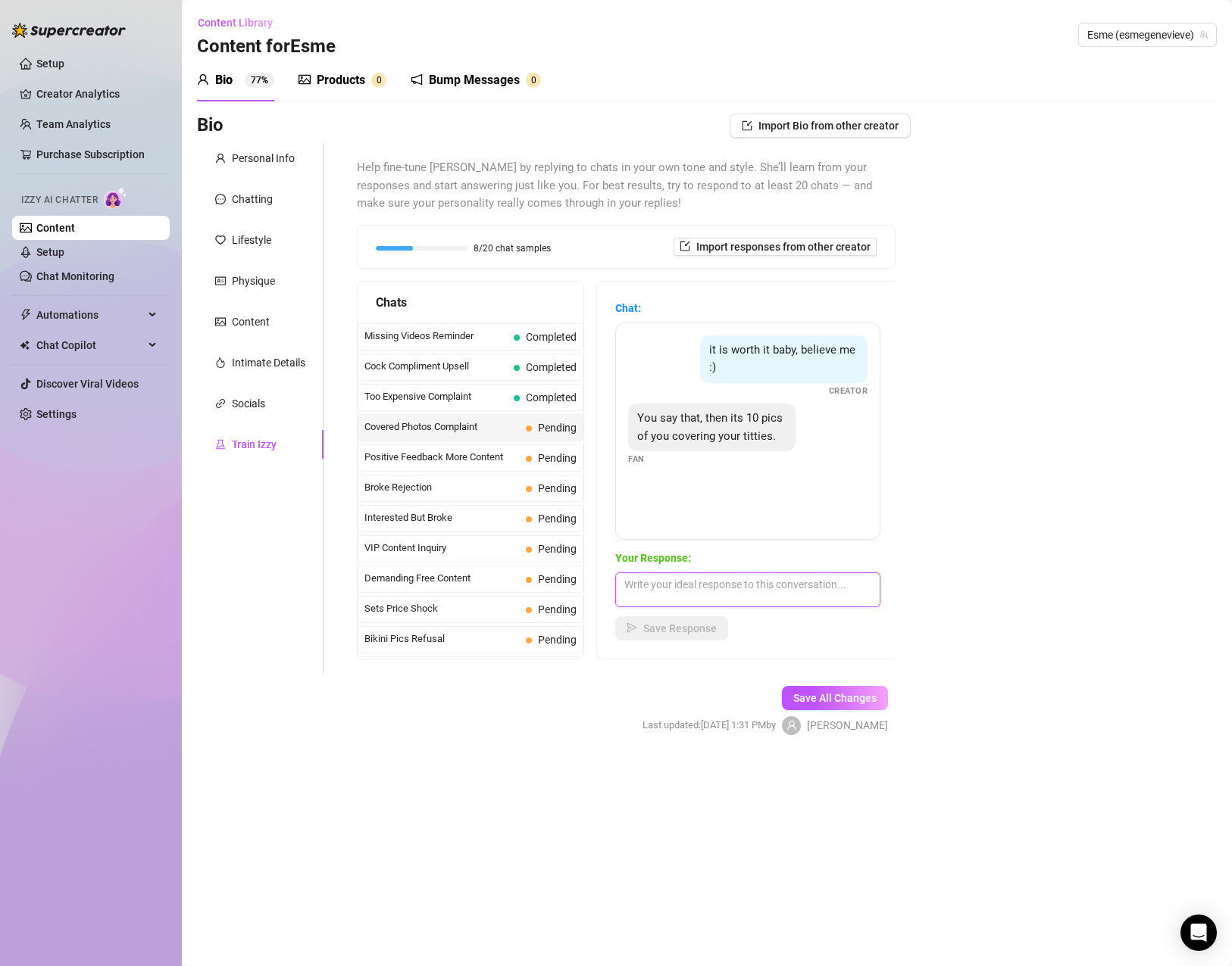
click at [740, 583] on textarea at bounding box center [747, 589] width 265 height 34
paste textarea "But if you want quality and build-up... I always deliver."
type textarea "But if you want quality and build-up... I always deliver xx"
click at [644, 634] on button "Save Response" at bounding box center [671, 628] width 113 height 24
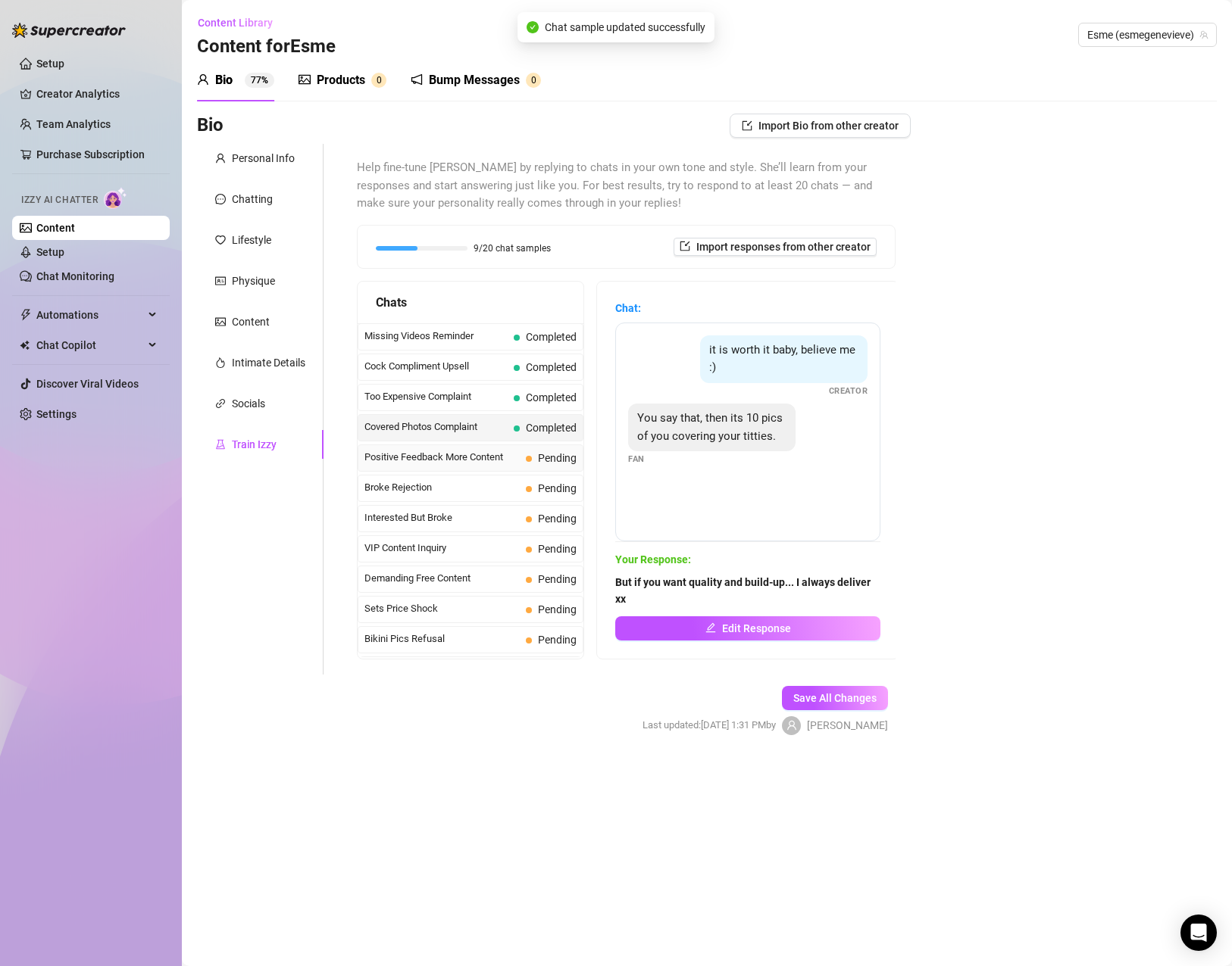
click at [460, 454] on span "Positive Feedback More Content" at bounding box center [442, 457] width 155 height 15
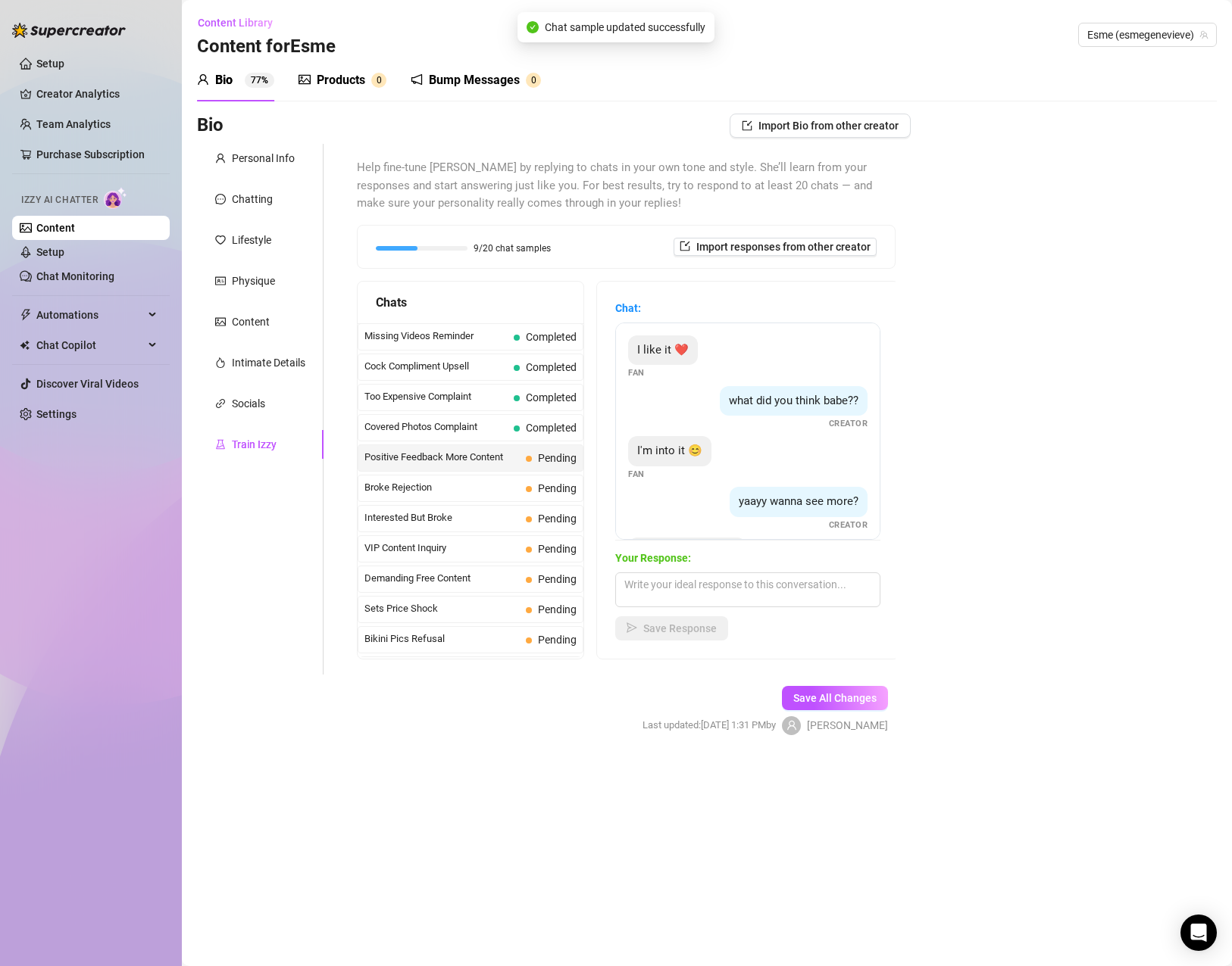
scroll to position [61, 0]
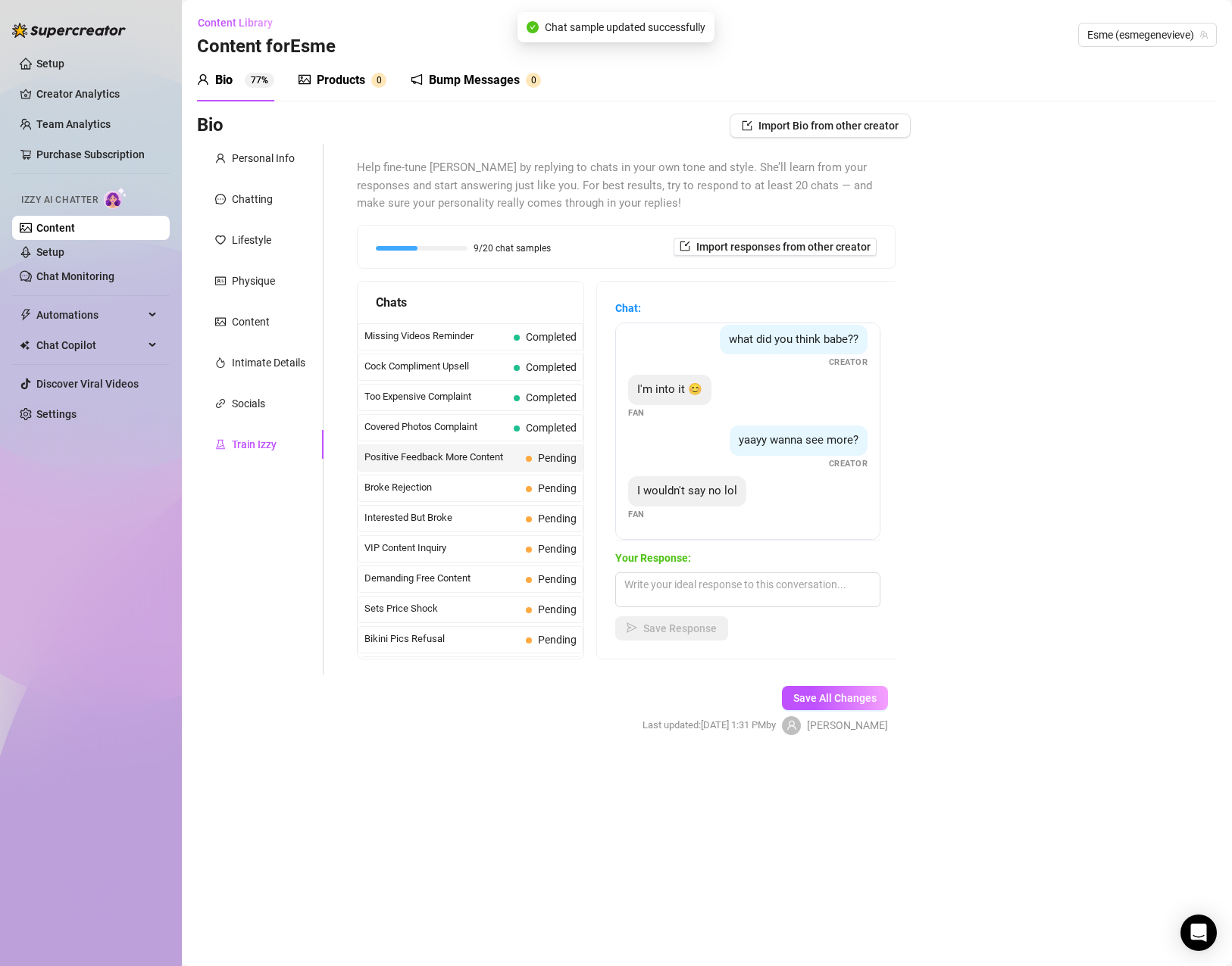
click at [692, 486] on span "I wouldn't say no lol" at bounding box center [686, 490] width 100 height 13
click at [664, 585] on textarea at bounding box center [747, 589] width 265 height 34
paste textarea "Now that’s the kind of energy I love to hear 😘"
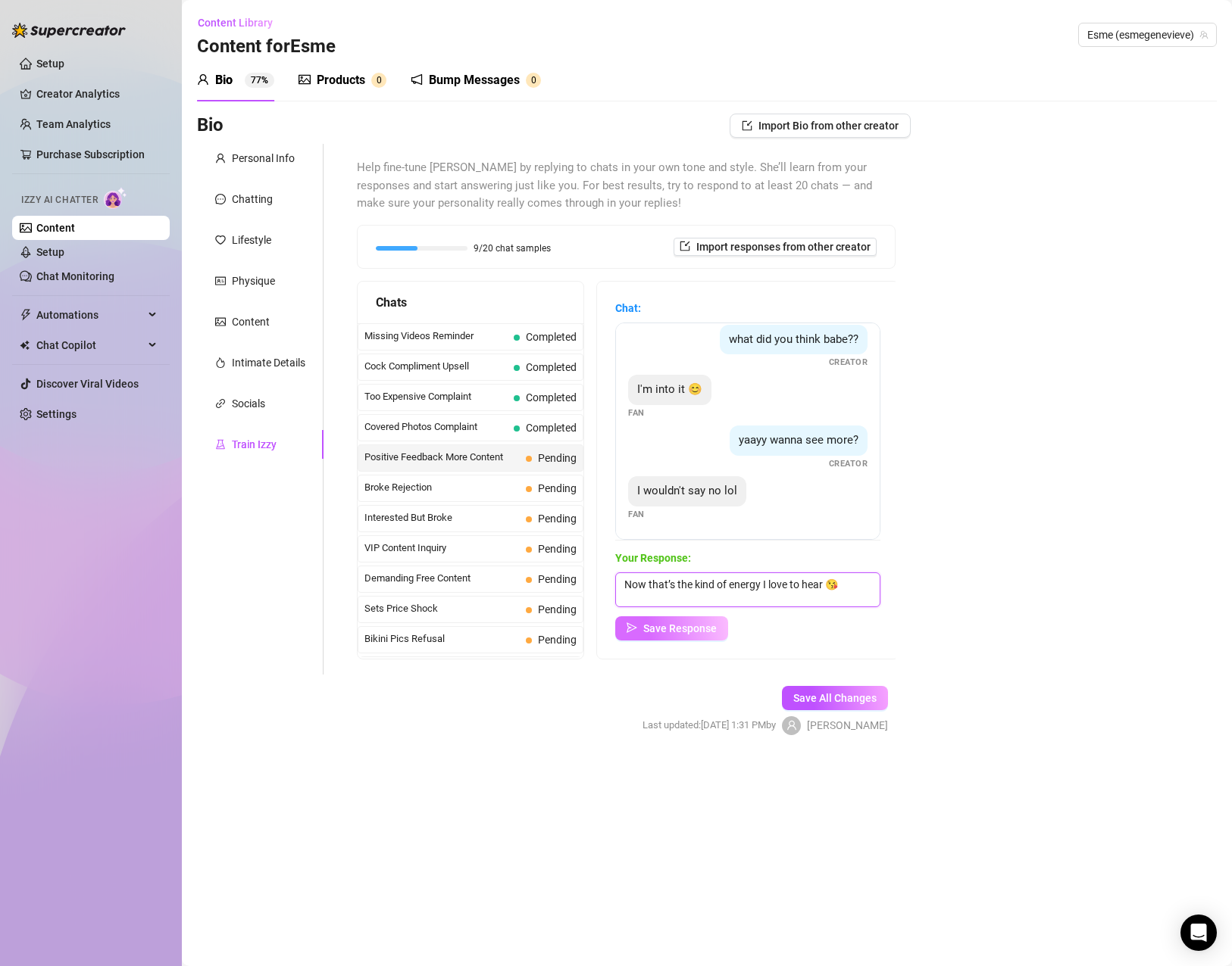
type textarea "Now that’s the kind of energy I love to hear 😘"
click at [656, 626] on span "Save Response" at bounding box center [679, 629] width 73 height 12
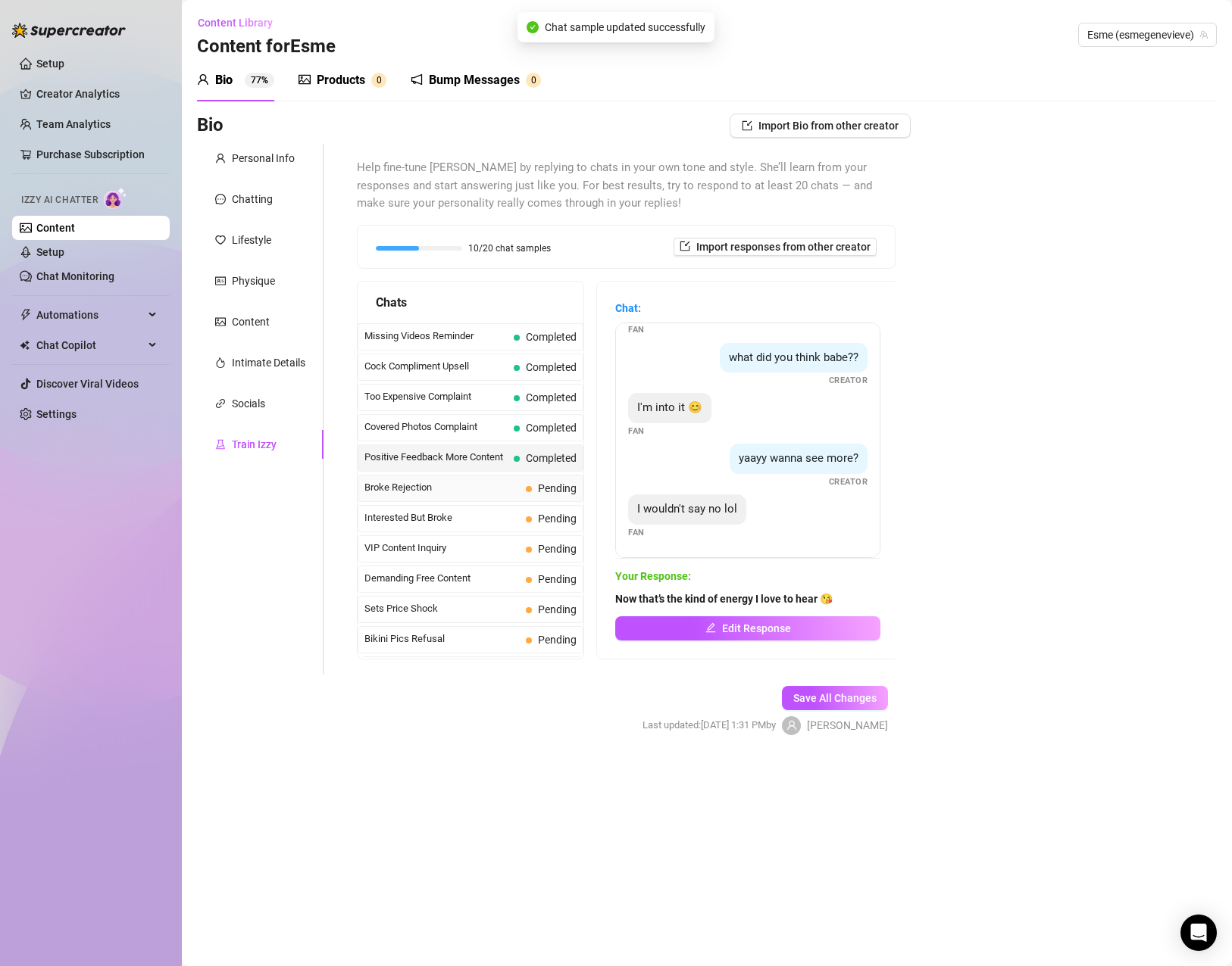
scroll to position [43, 0]
click at [455, 495] on span "Broke Rejection" at bounding box center [442, 487] width 155 height 15
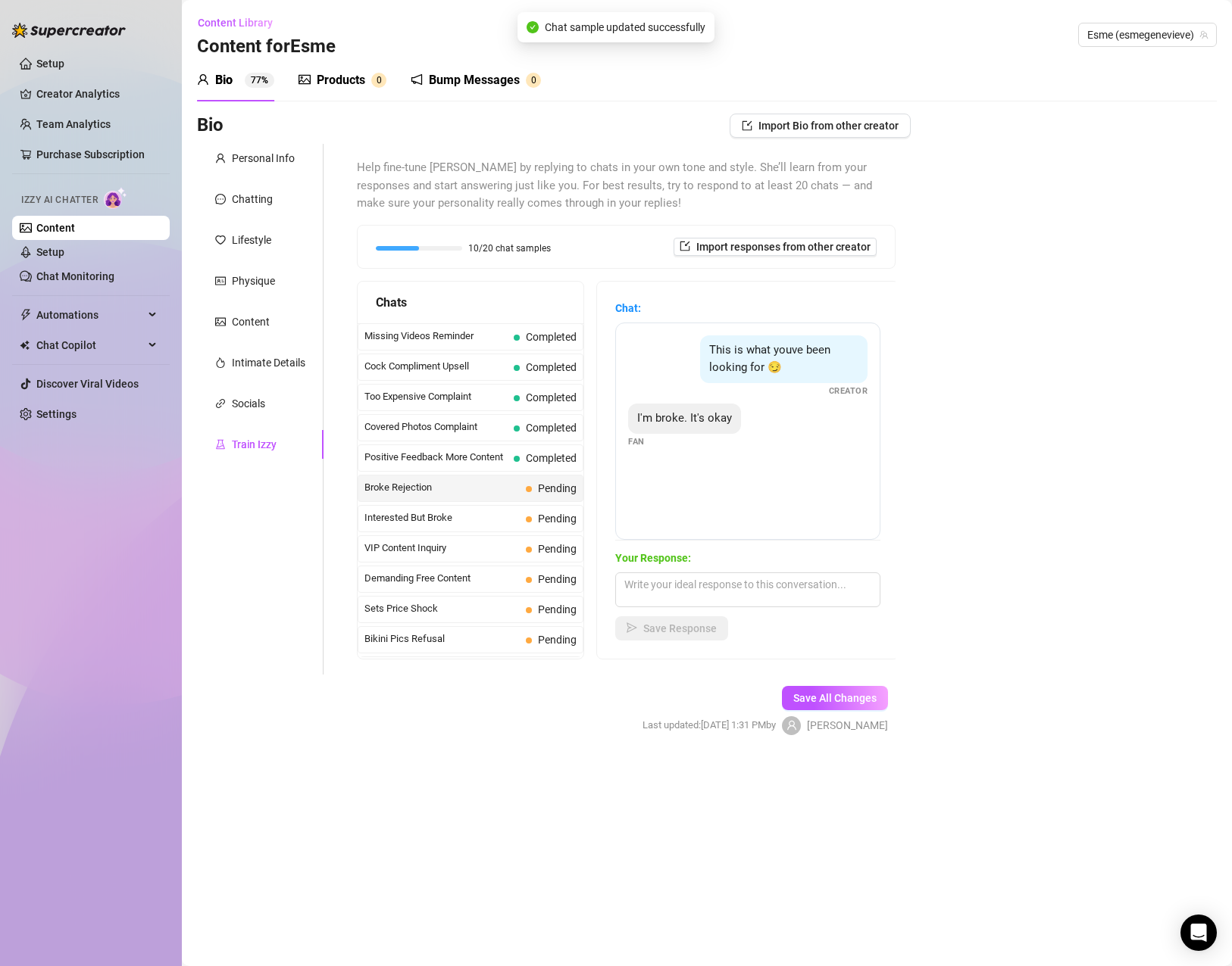
click at [682, 412] on span "I'm broke. It's okay" at bounding box center [684, 418] width 94 height 13
click at [787, 589] on textarea at bounding box center [747, 589] width 265 height 34
paste textarea "Hey, no worries at all — we all have those ‘broke but still want a little fun’ …"
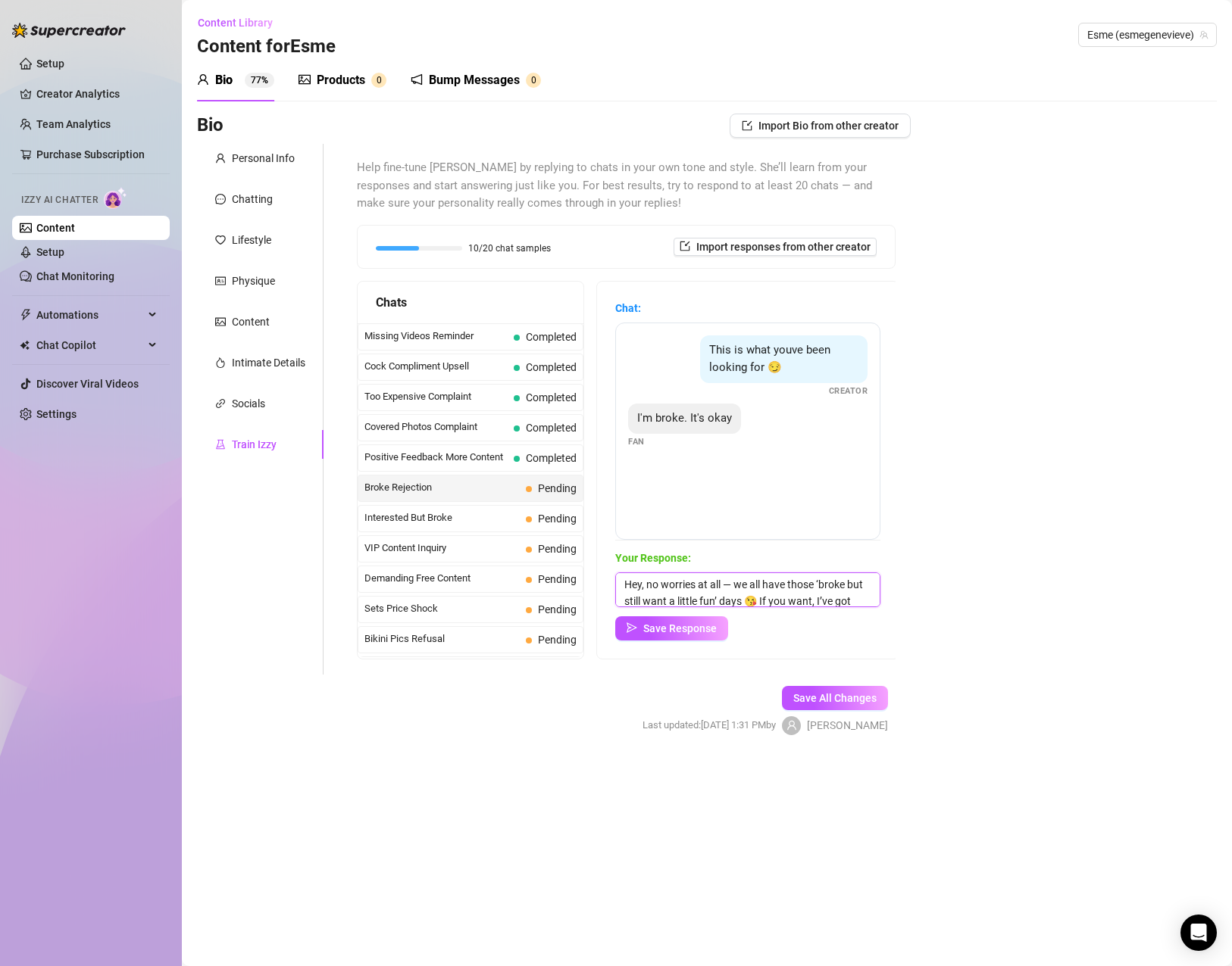
scroll to position [34, 0]
type textarea "Hey, no worries at all — we all have those ‘broke but still want a little fun’ …"
click at [691, 635] on span "Save Response" at bounding box center [679, 629] width 73 height 12
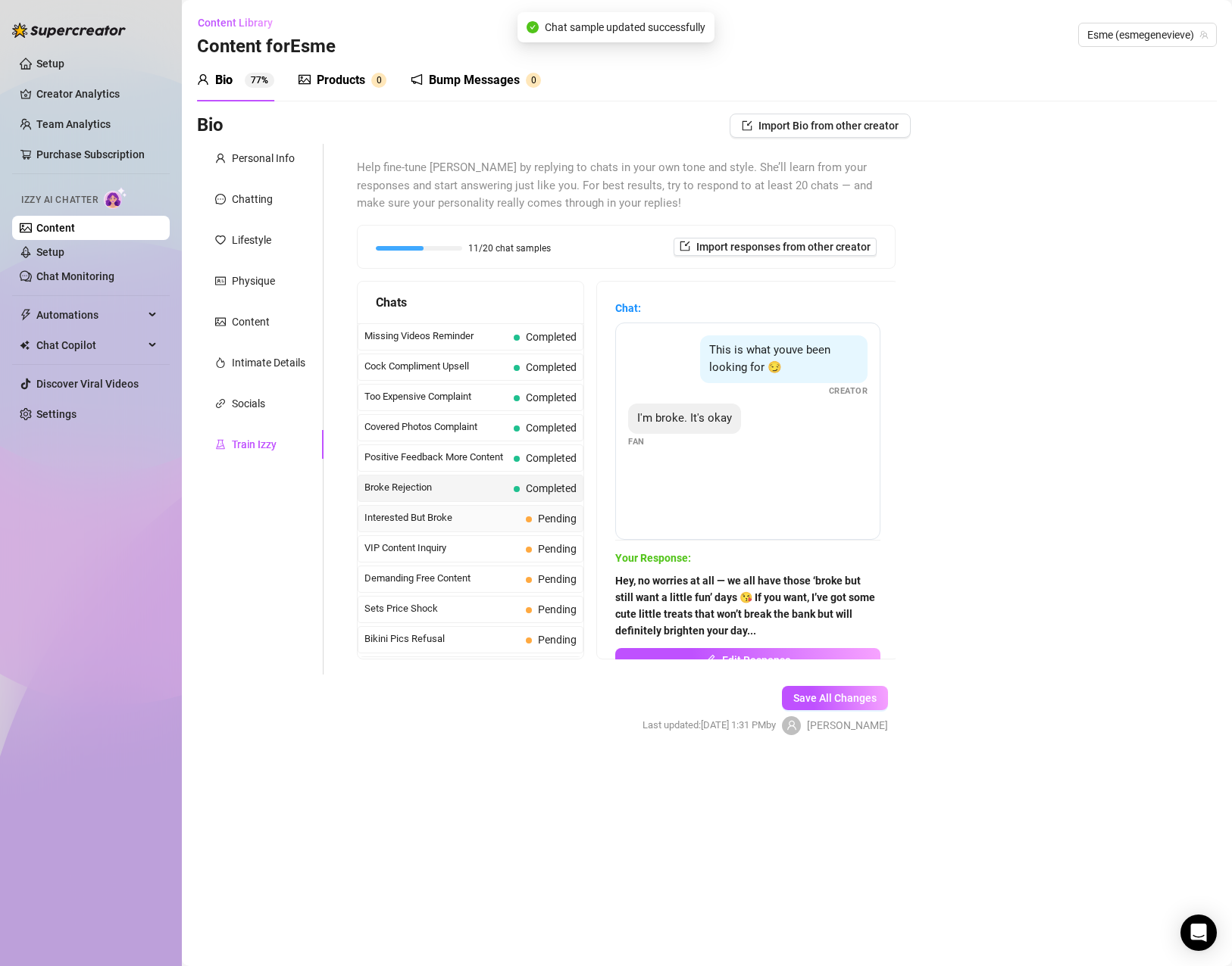
click at [449, 525] on span "Interested But Broke" at bounding box center [442, 517] width 155 height 15
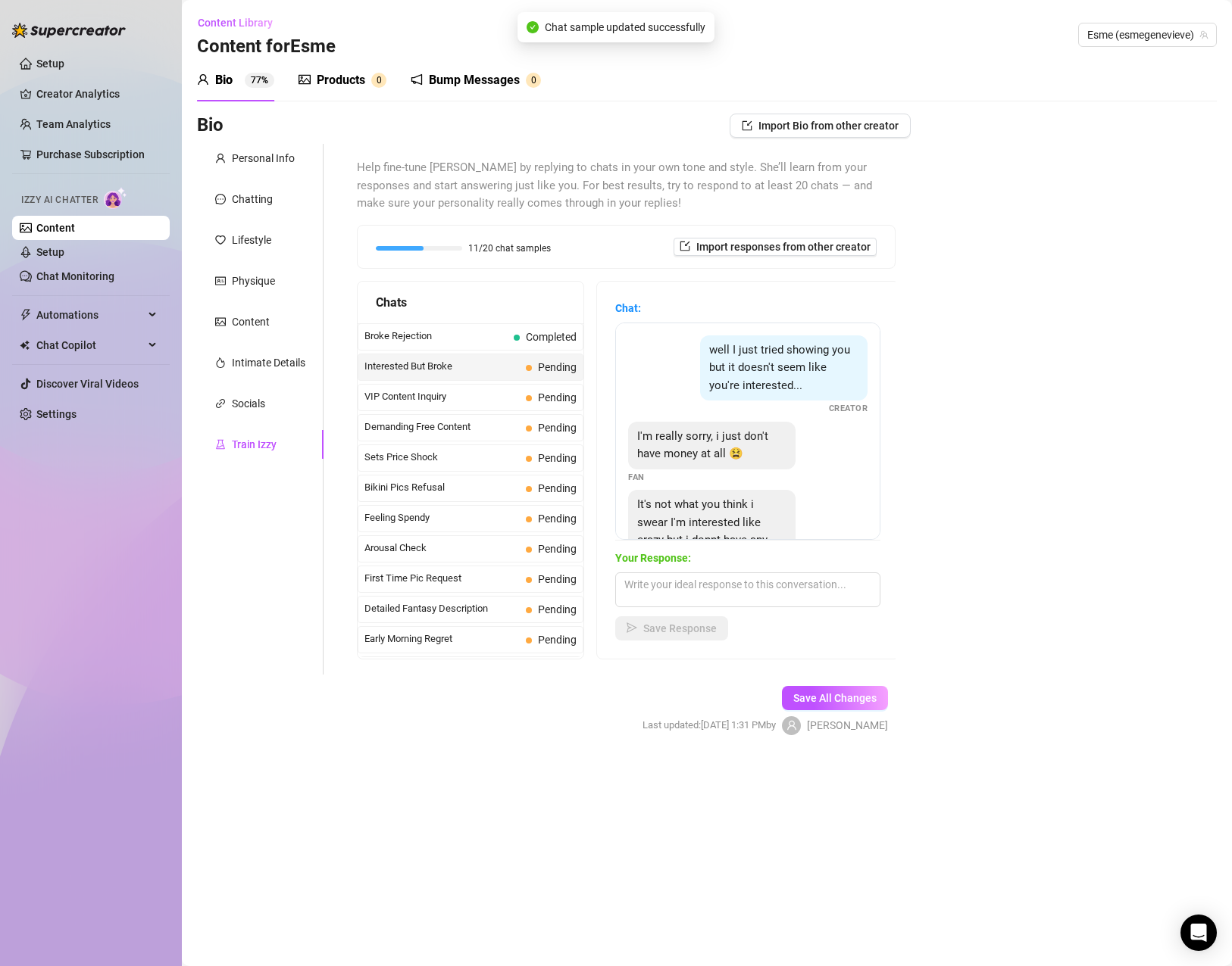
scroll to position [85, 0]
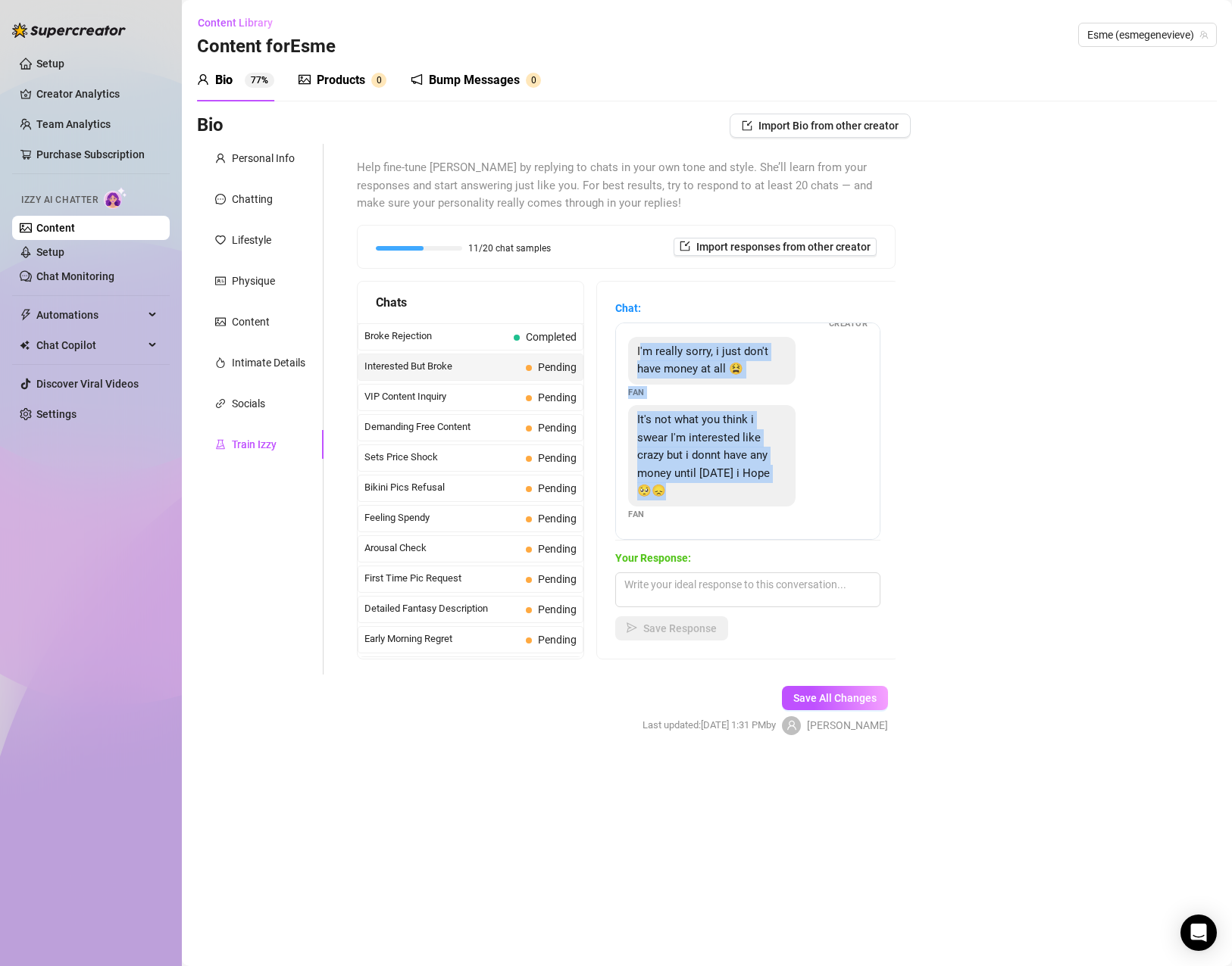
drag, startPoint x: 641, startPoint y: 349, endPoint x: 720, endPoint y: 494, distance: 165.1
click at [720, 494] on div "well I just tried showing you but it doesn't seem like you're interested... Cre…" at bounding box center [747, 431] width 265 height 217
click at [669, 596] on textarea at bounding box center [747, 589] width 265 height 34
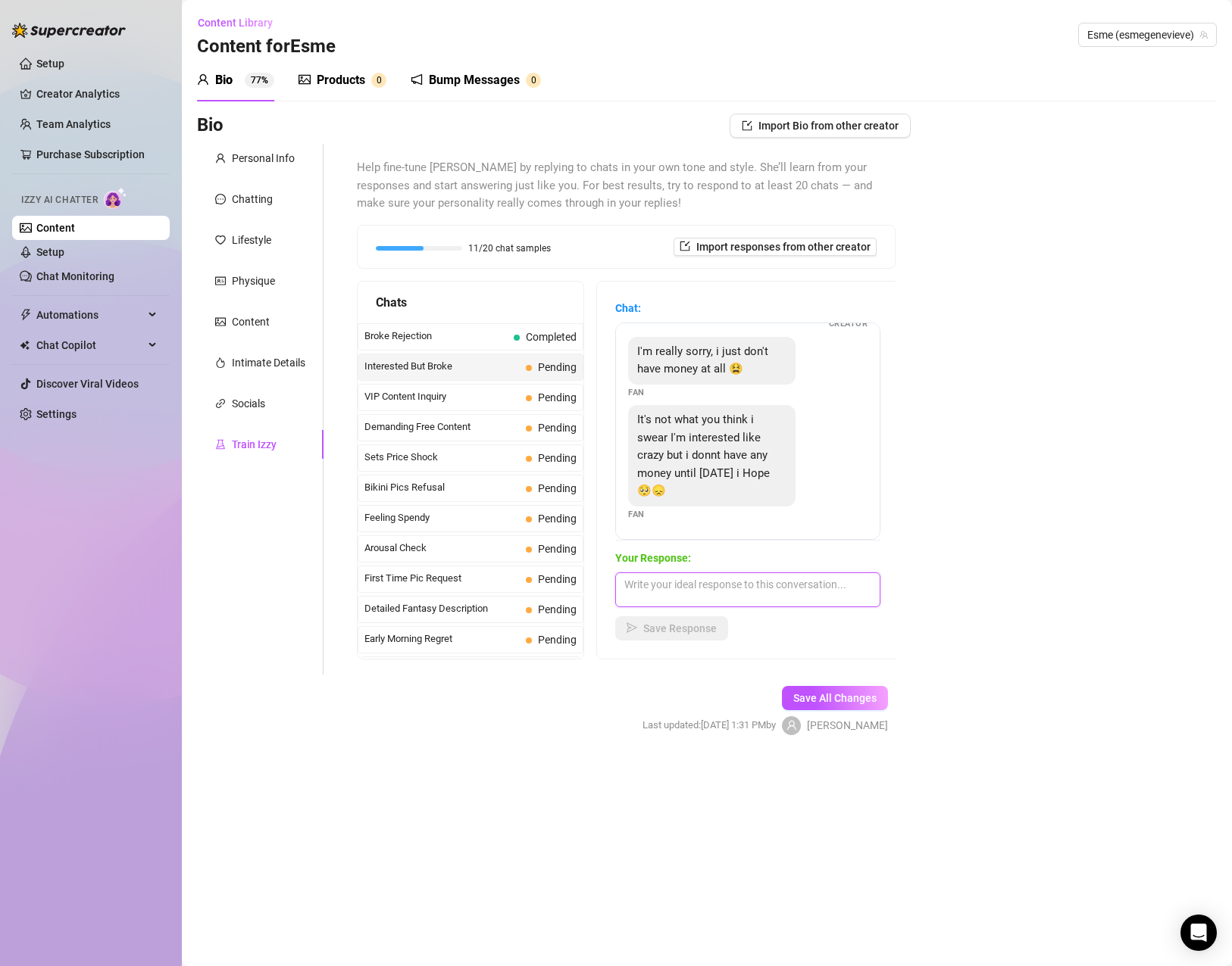
paste textarea ""No stress, babe ❤️ I get it. Just know I’ll be here when Friday rolls around, …"
type textarea ""No stress, babe ❤️ I get it. Just know I’ll be here when Friday rolls around, …"
click at [676, 636] on button "Save Response" at bounding box center [671, 628] width 113 height 24
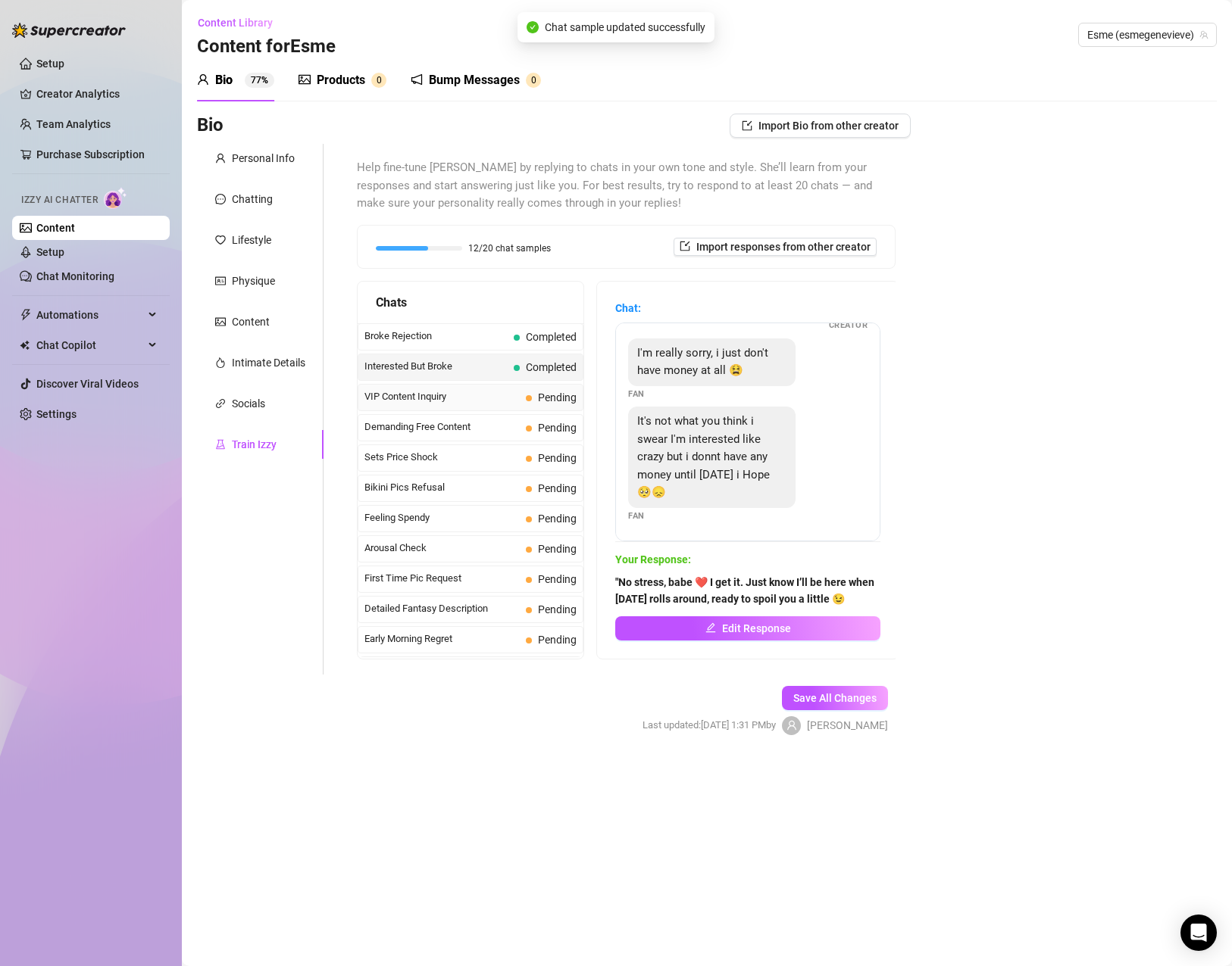
scroll to position [83, 0]
click at [473, 404] on span "VIP Content Inquiry" at bounding box center [442, 396] width 155 height 15
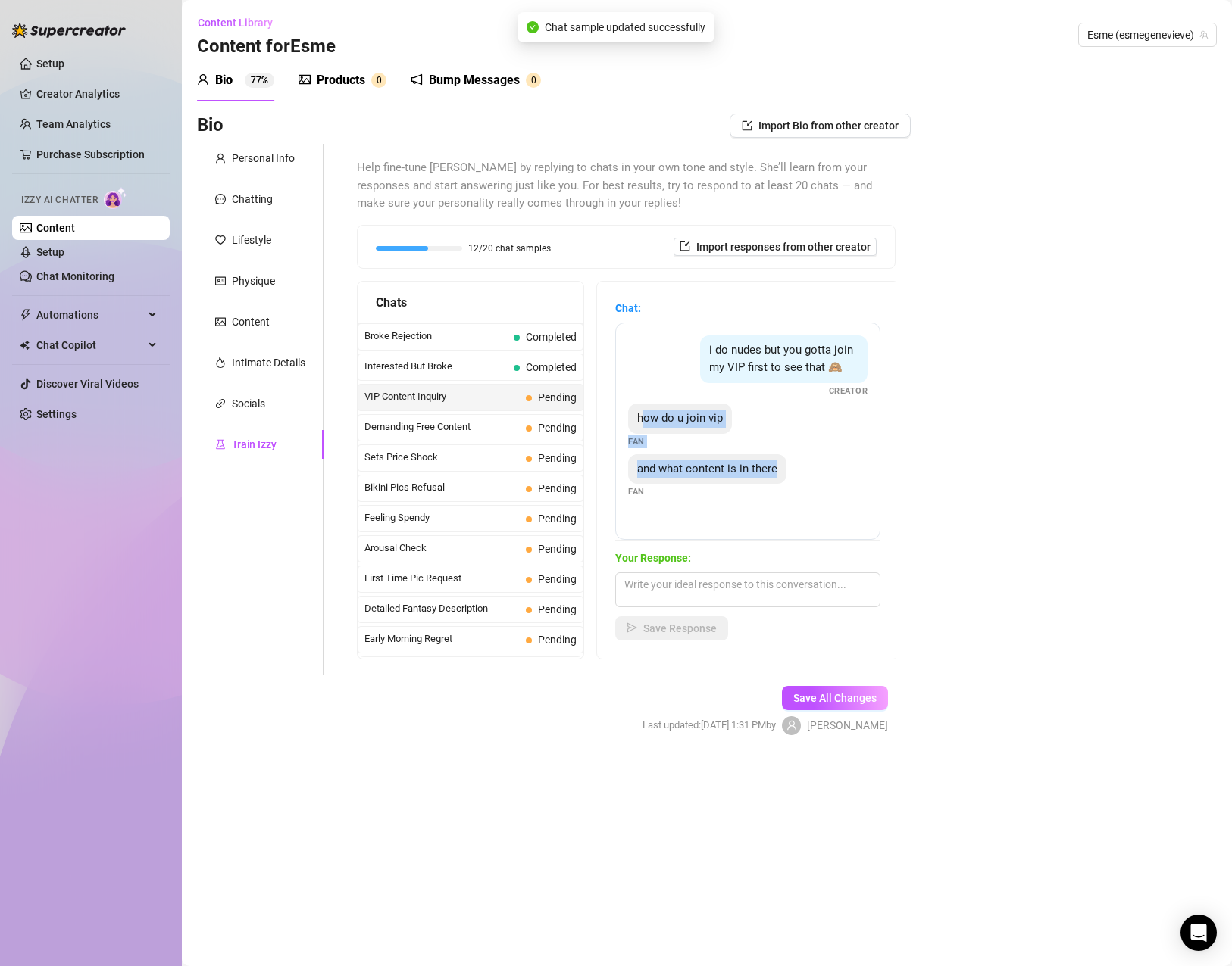
drag, startPoint x: 641, startPoint y: 413, endPoint x: 792, endPoint y: 458, distance: 157.6
click at [792, 458] on div "i do nudes but you gotta join my VIP first to see that 🙈 Creator how do u join …" at bounding box center [747, 431] width 265 height 217
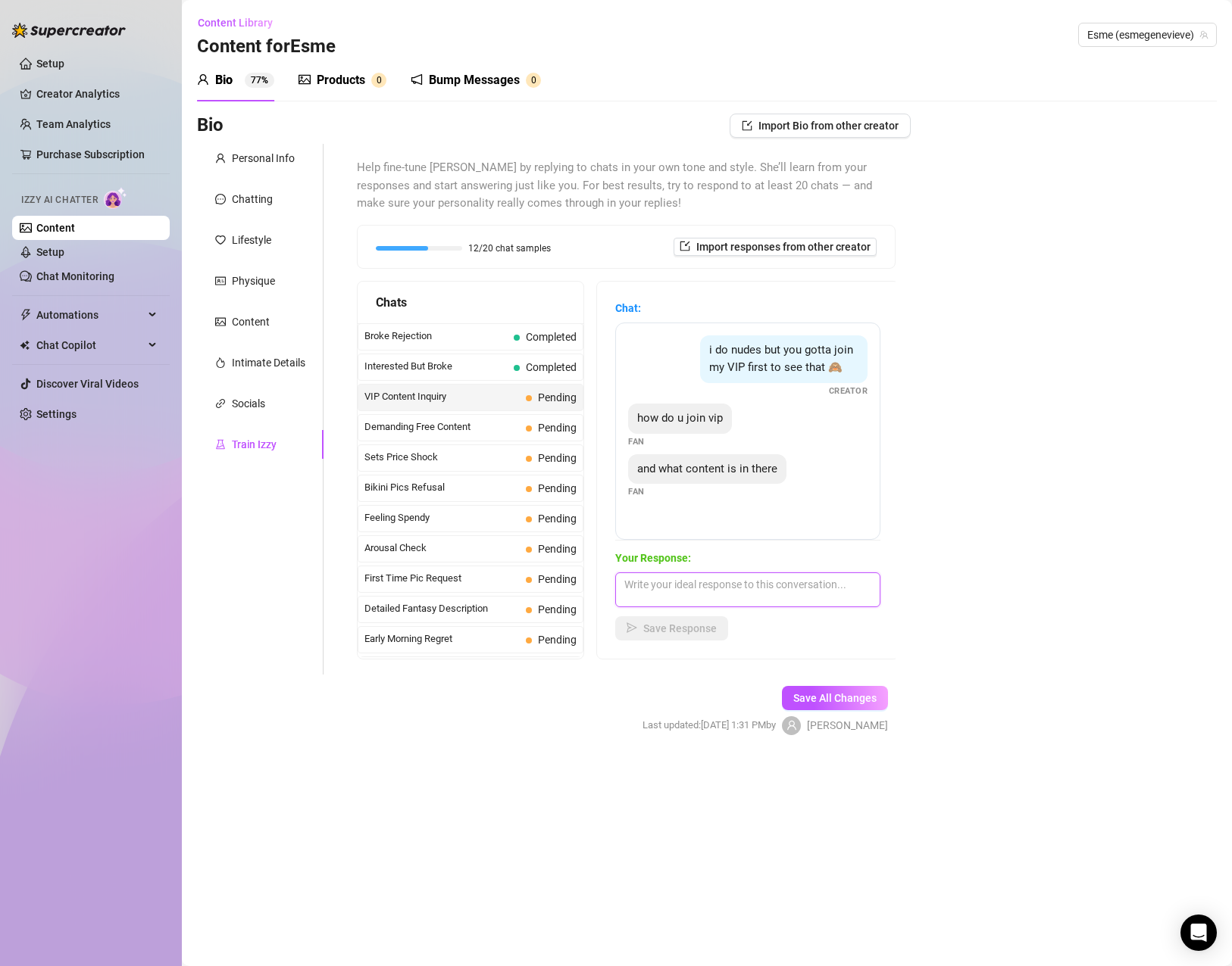
drag, startPoint x: 707, startPoint y: 589, endPoint x: 873, endPoint y: 595, distance: 166.1
click at [707, 592] on textarea at bounding box center [747, 589] width 265 height 34
paste textarea "VIP is where the real fun begins 😏 Exclusive pics, vids, and chats — just for m…"
type textarea "VIP is where the real fun begins 😏 Exclusive pics, vids, and chats — just for m…"
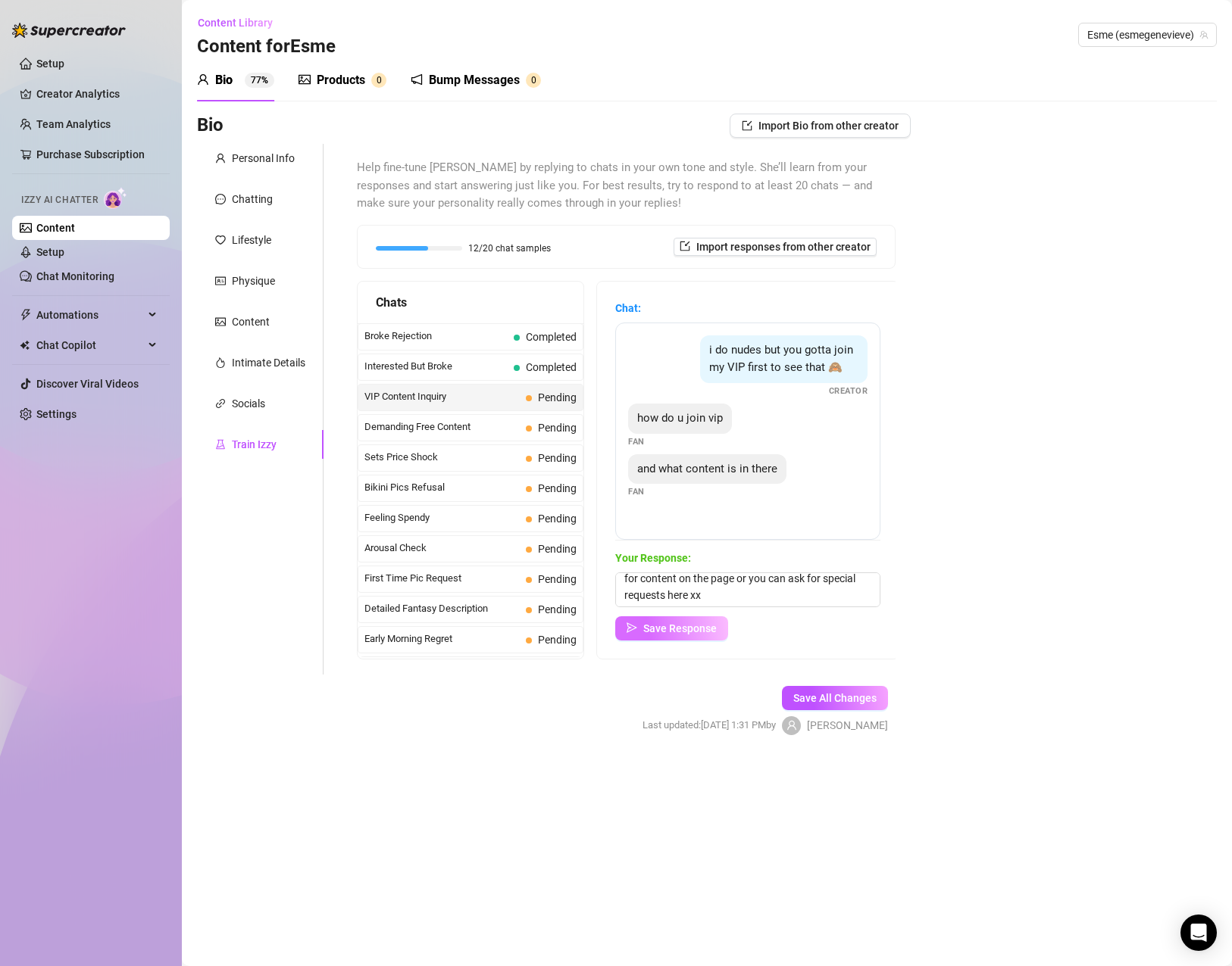
click at [698, 638] on button "Save Response" at bounding box center [671, 628] width 113 height 24
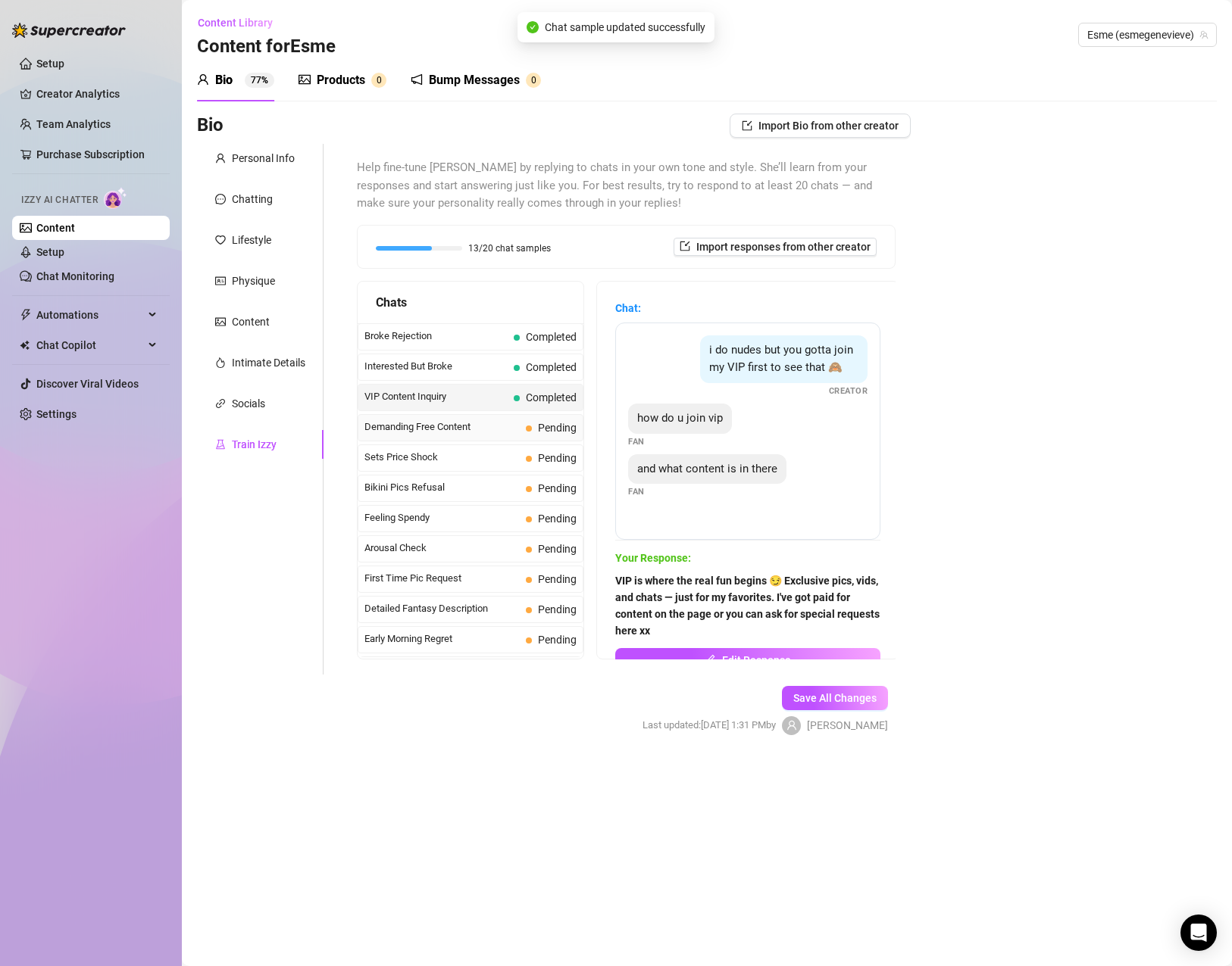
click at [460, 441] on div "Demanding Free Content Pending" at bounding box center [471, 427] width 226 height 27
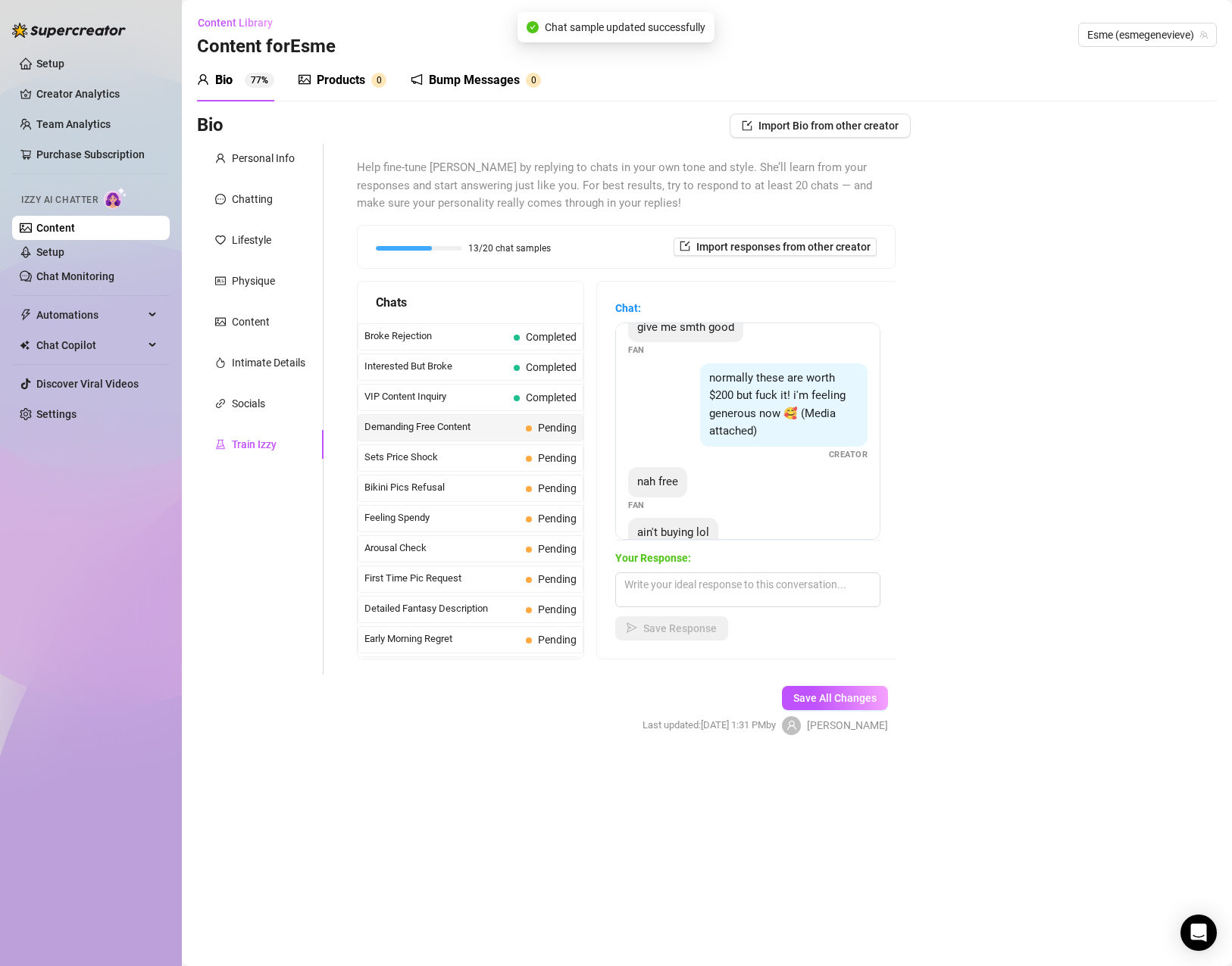
scroll to position [184, 0]
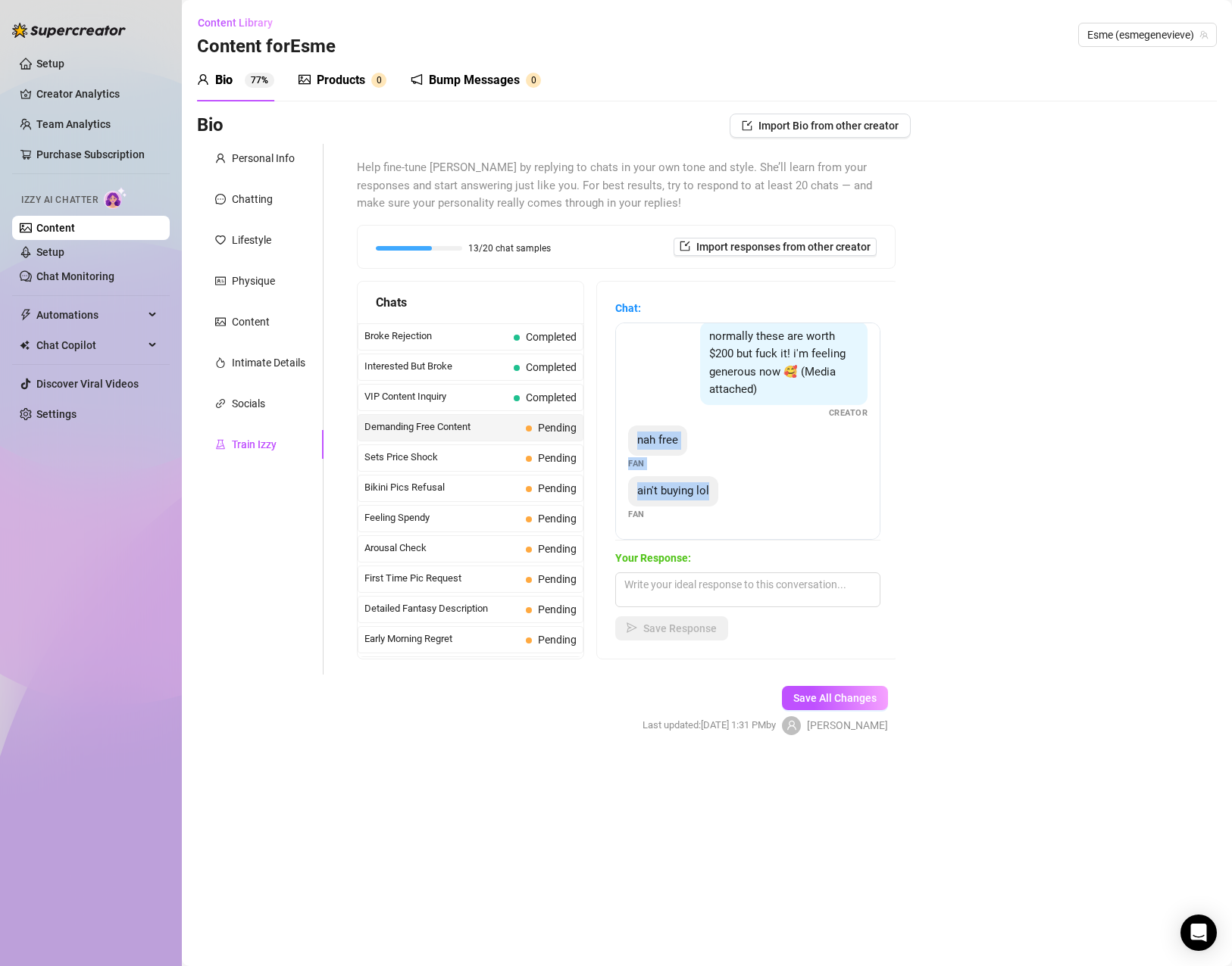
drag, startPoint x: 634, startPoint y: 446, endPoint x: 716, endPoint y: 487, distance: 91.7
click at [716, 487] on div "i was promised nudes for this Fan nudes or at least topless Fan give me smth go…" at bounding box center [747, 431] width 265 height 217
click at [733, 583] on textarea at bounding box center [747, 589] width 265 height 34
paste textarea "No worries, babe! There’s some free content on my OF page and socials to get yo…"
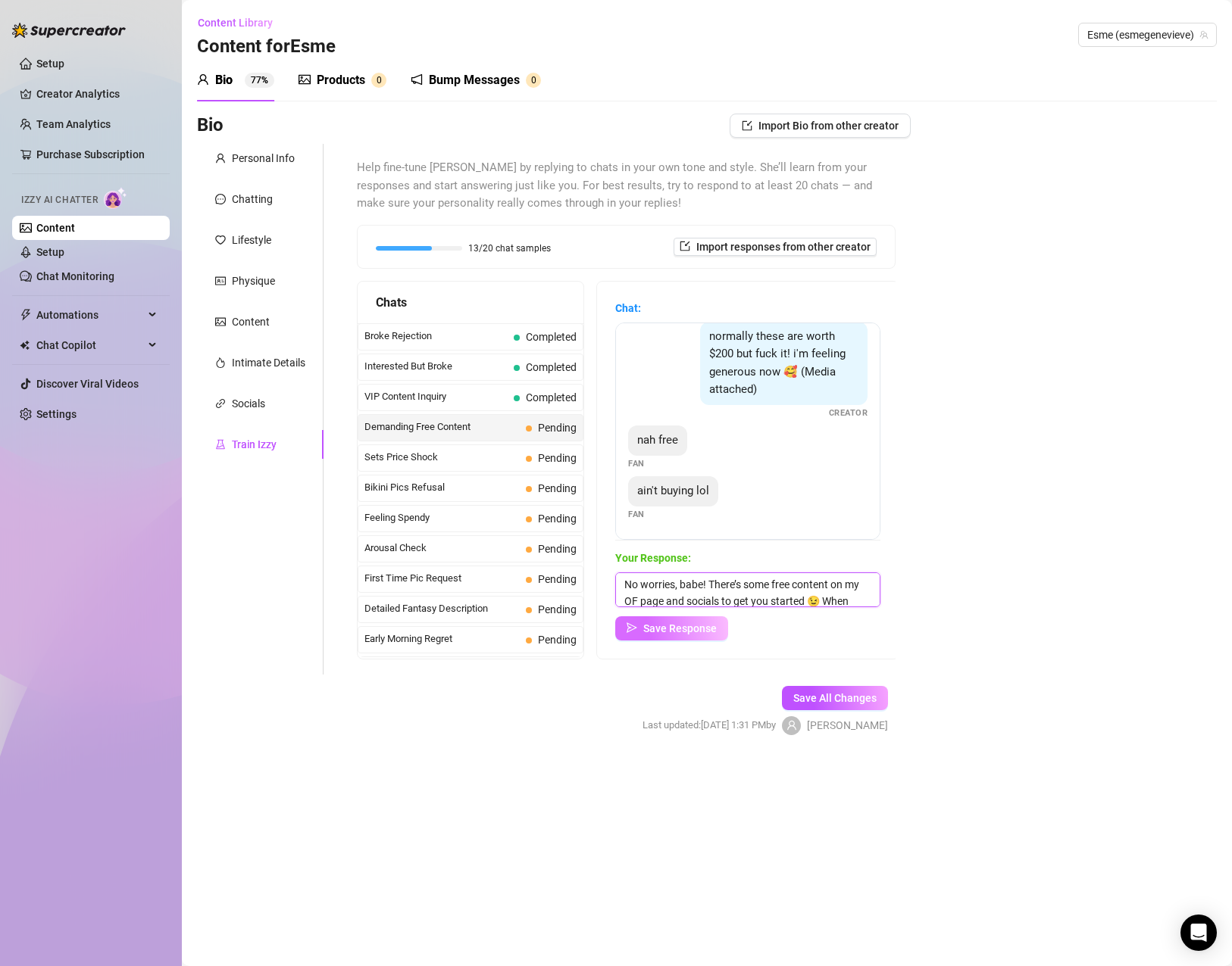
scroll to position [34, 0]
type textarea "No worries, babe! There’s some free content on my OF page and socials to get yo…"
click at [665, 638] on button "Save Response" at bounding box center [671, 628] width 113 height 24
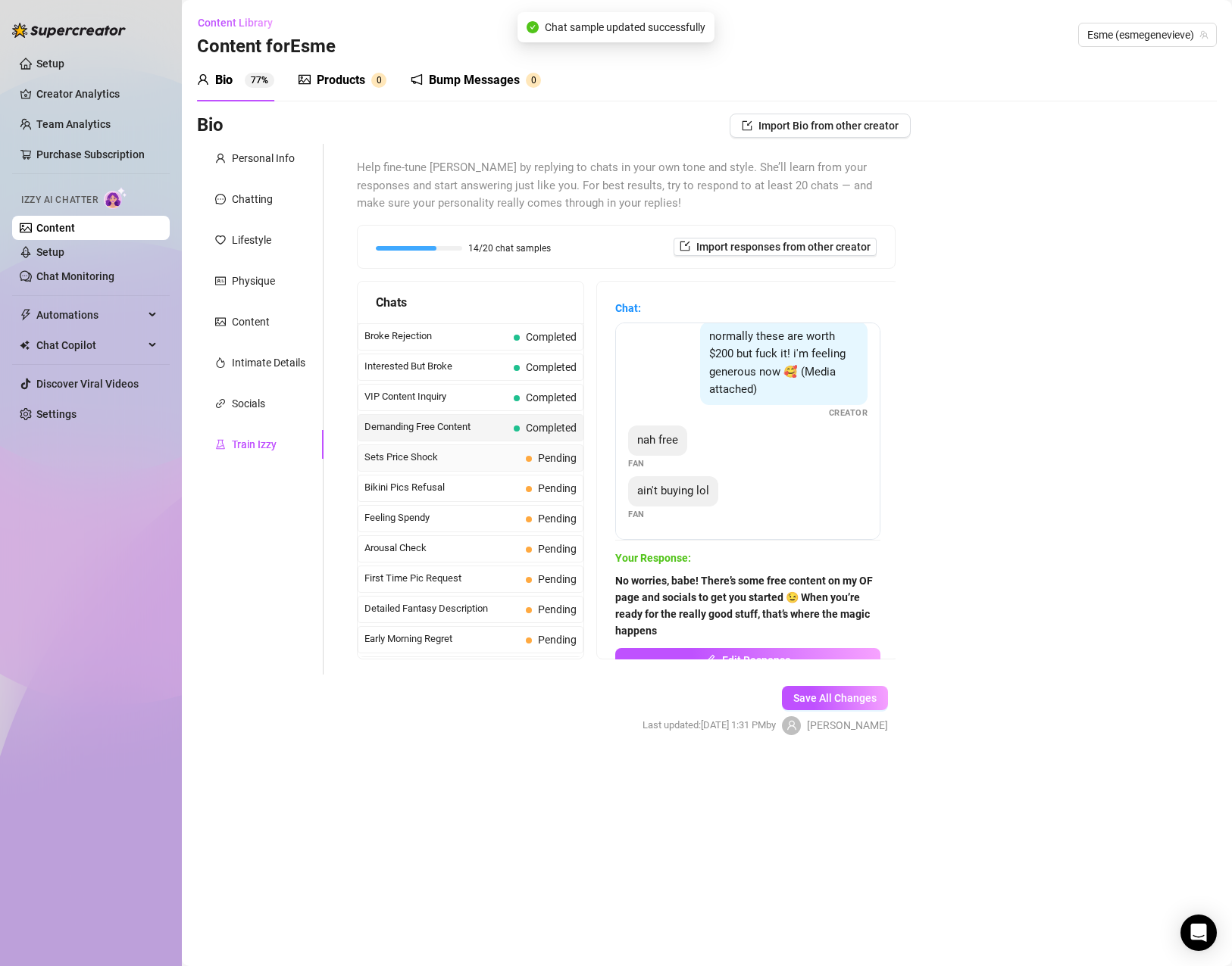
click at [435, 465] on span "Sets Price Shock" at bounding box center [442, 457] width 155 height 15
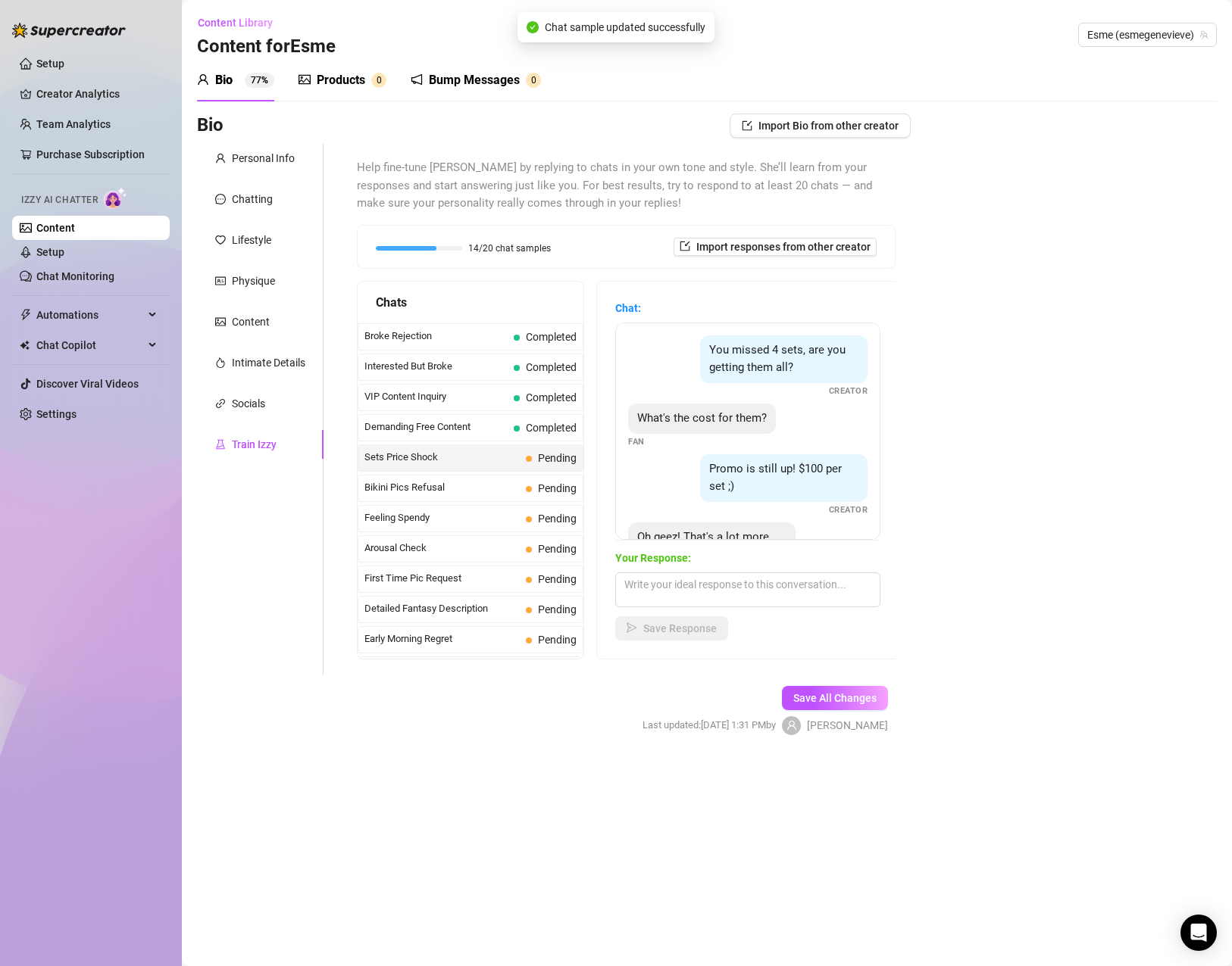
scroll to position [82, 0]
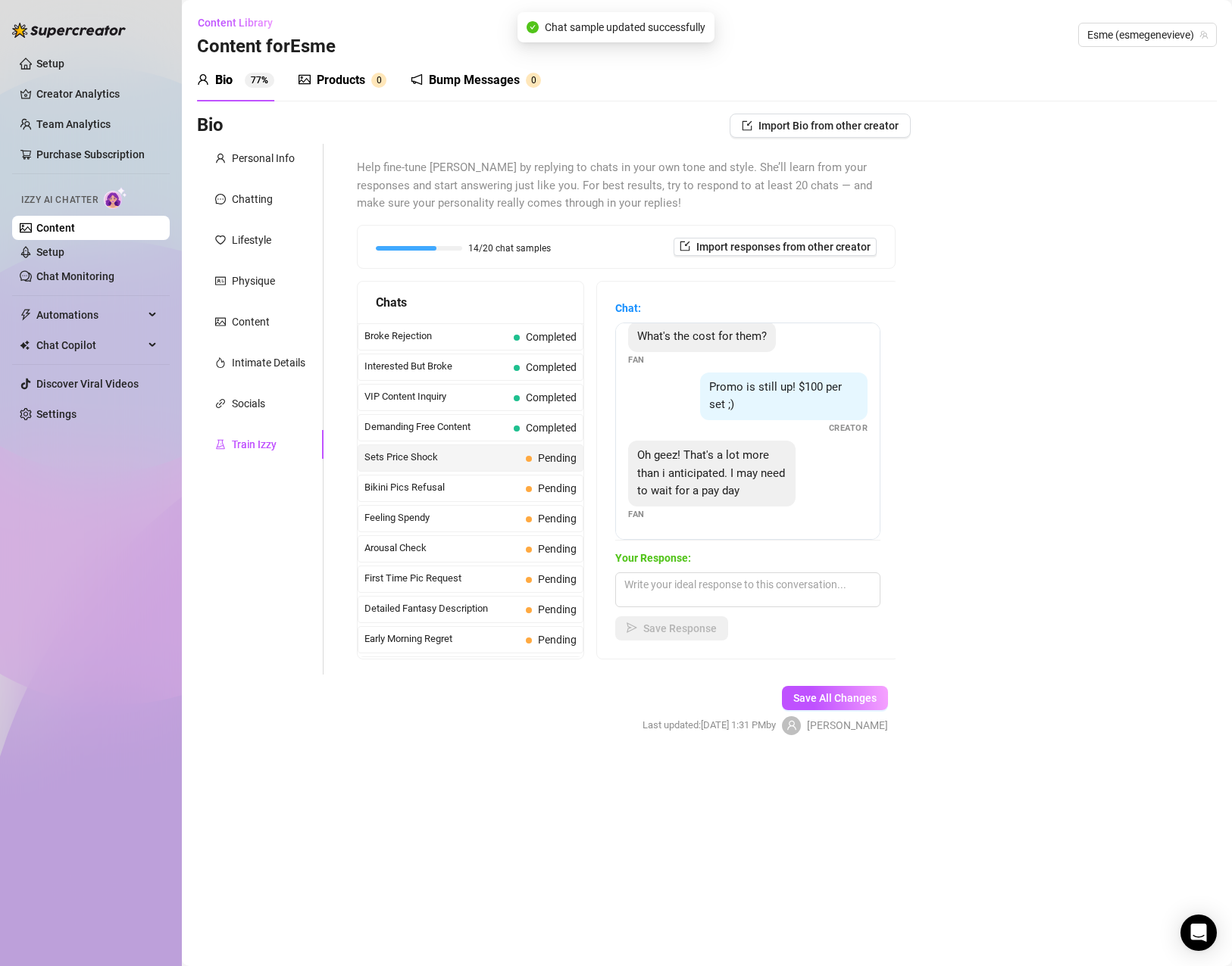
click at [716, 484] on span "Oh geez! That's a lot more than i anticipated. I may need to wait for a pay day" at bounding box center [710, 473] width 147 height 49
drag, startPoint x: 804, startPoint y: 585, endPoint x: 804, endPoint y: 596, distance: 11.0
click at [803, 592] on textarea at bounding box center [747, 589] width 265 height 34
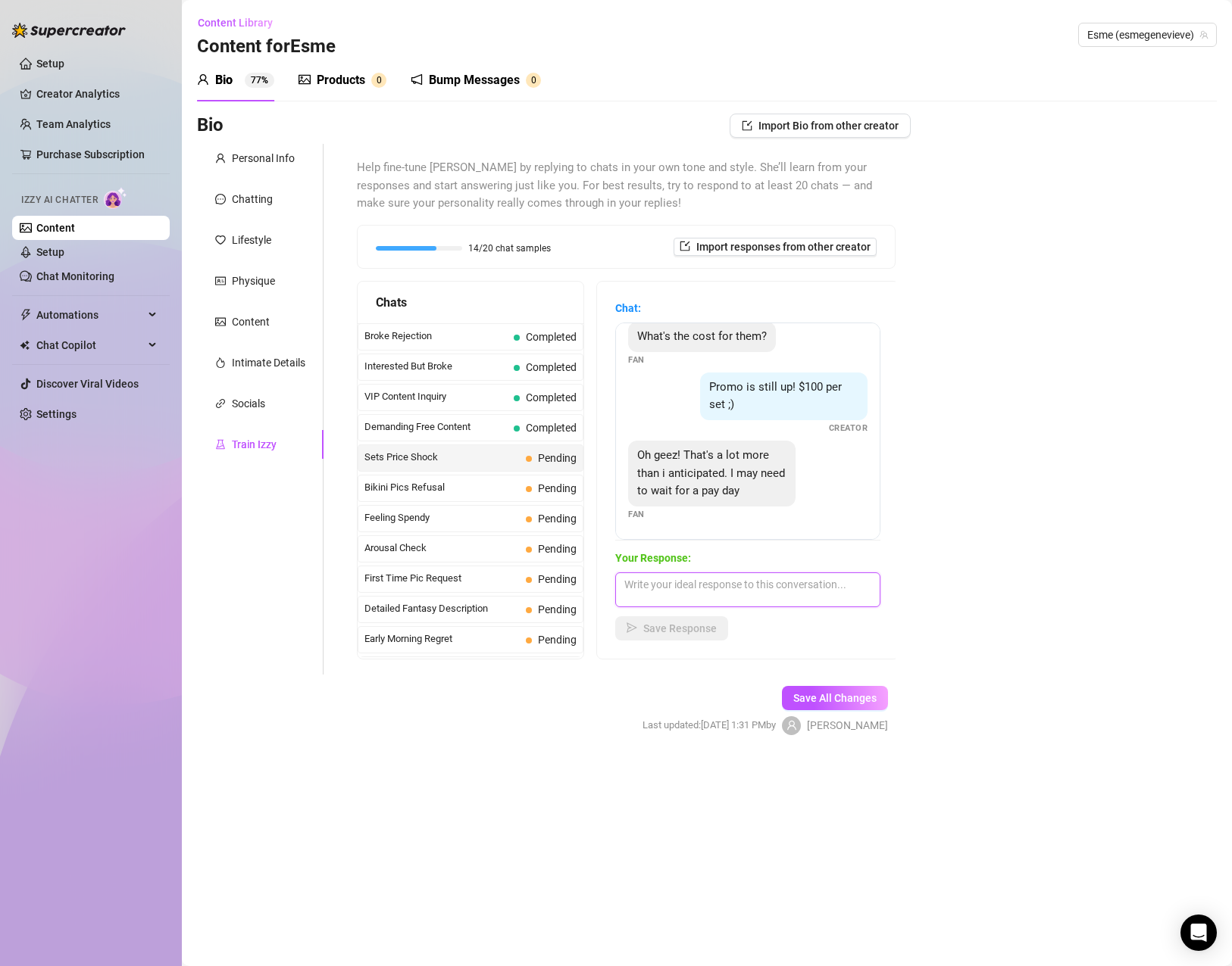
paste textarea "I get it, babe — but trust me, it’s worth every cent 😘"
type textarea "I get it, babe — but trust me, it’s worth every cent 😘"
click at [678, 627] on span "Save Response" at bounding box center [679, 629] width 73 height 12
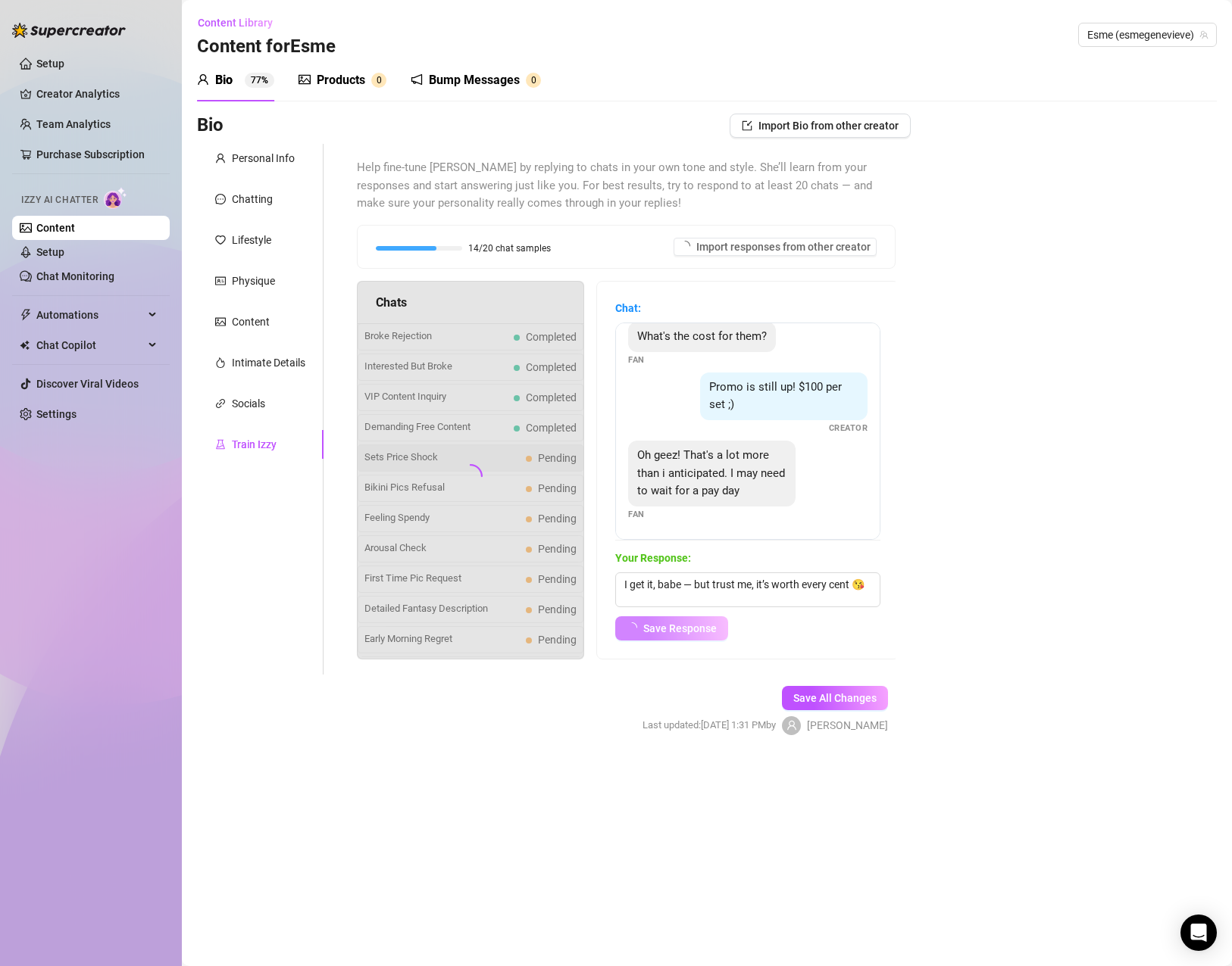
scroll to position [64, 0]
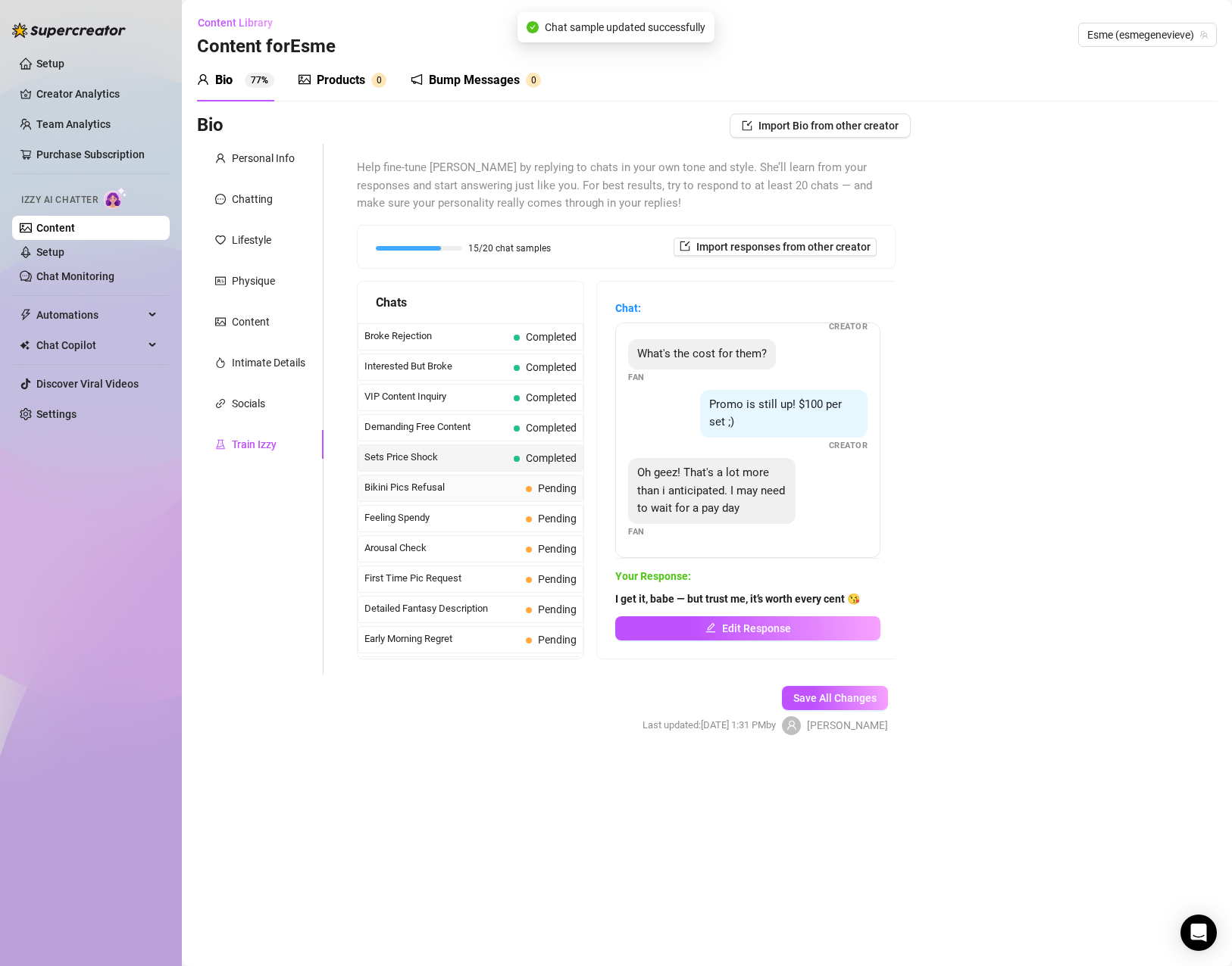
click at [417, 502] on div "Bikini Pics Refusal Pending" at bounding box center [471, 488] width 226 height 27
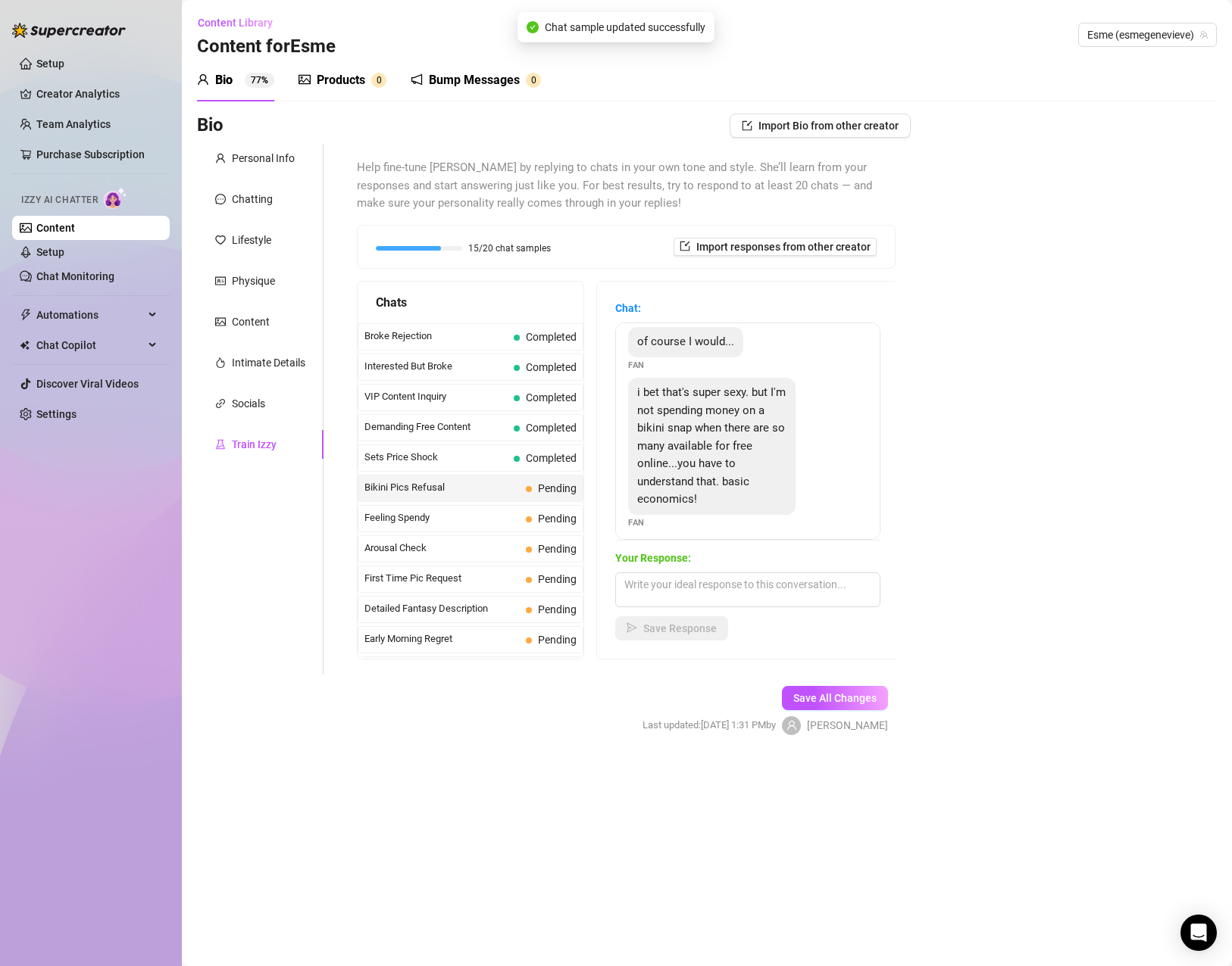
scroll to position [120, 0]
click at [670, 450] on span "i bet that's super sexy. but I'm not spending money on a bikini snap when there…" at bounding box center [711, 437] width 148 height 120
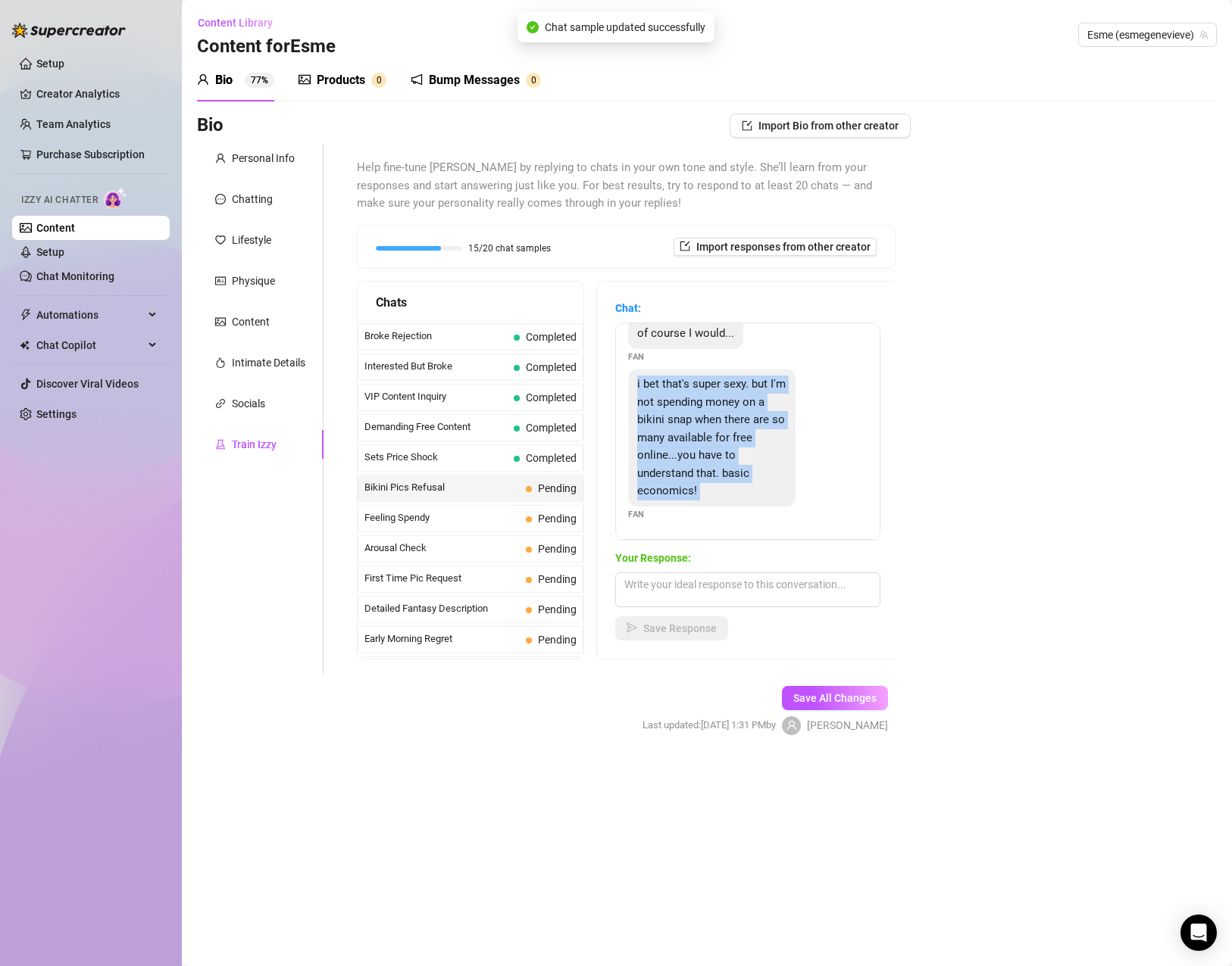
click at [670, 450] on span "i bet that's super sexy. but I'm not spending money on a bikini snap when there…" at bounding box center [711, 437] width 148 height 120
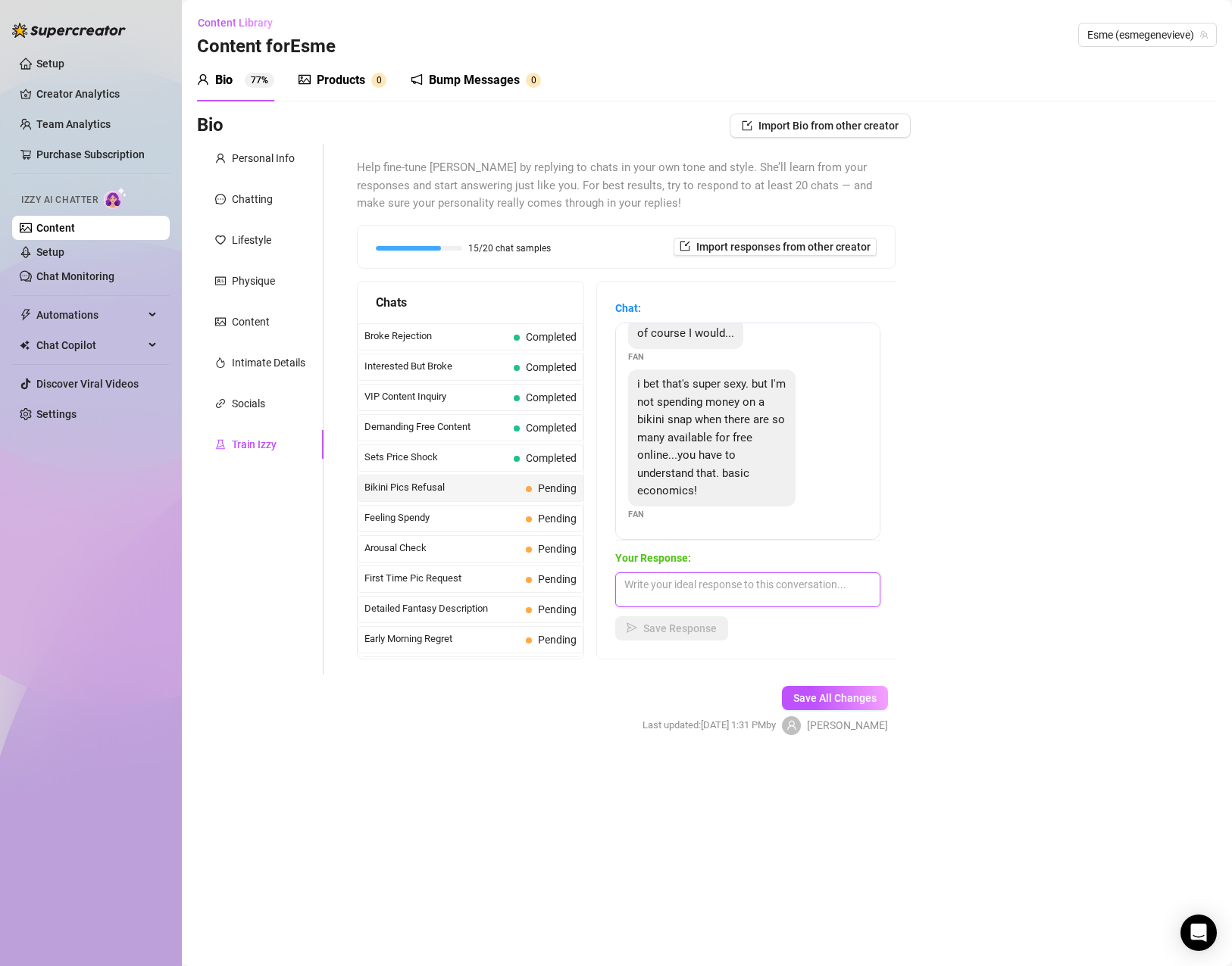
click at [767, 604] on textarea at bounding box center [747, 589] width 265 height 34
paste textarea "Oh, I get it — free bikinis are everywhere 😉 But babe, what I offer isn’t just …"
type textarea "Oh, I get it — free bikinis are everywhere 😉 But babe, what I offer isn’t just …"
click at [636, 632] on icon "send" at bounding box center [631, 628] width 11 height 11
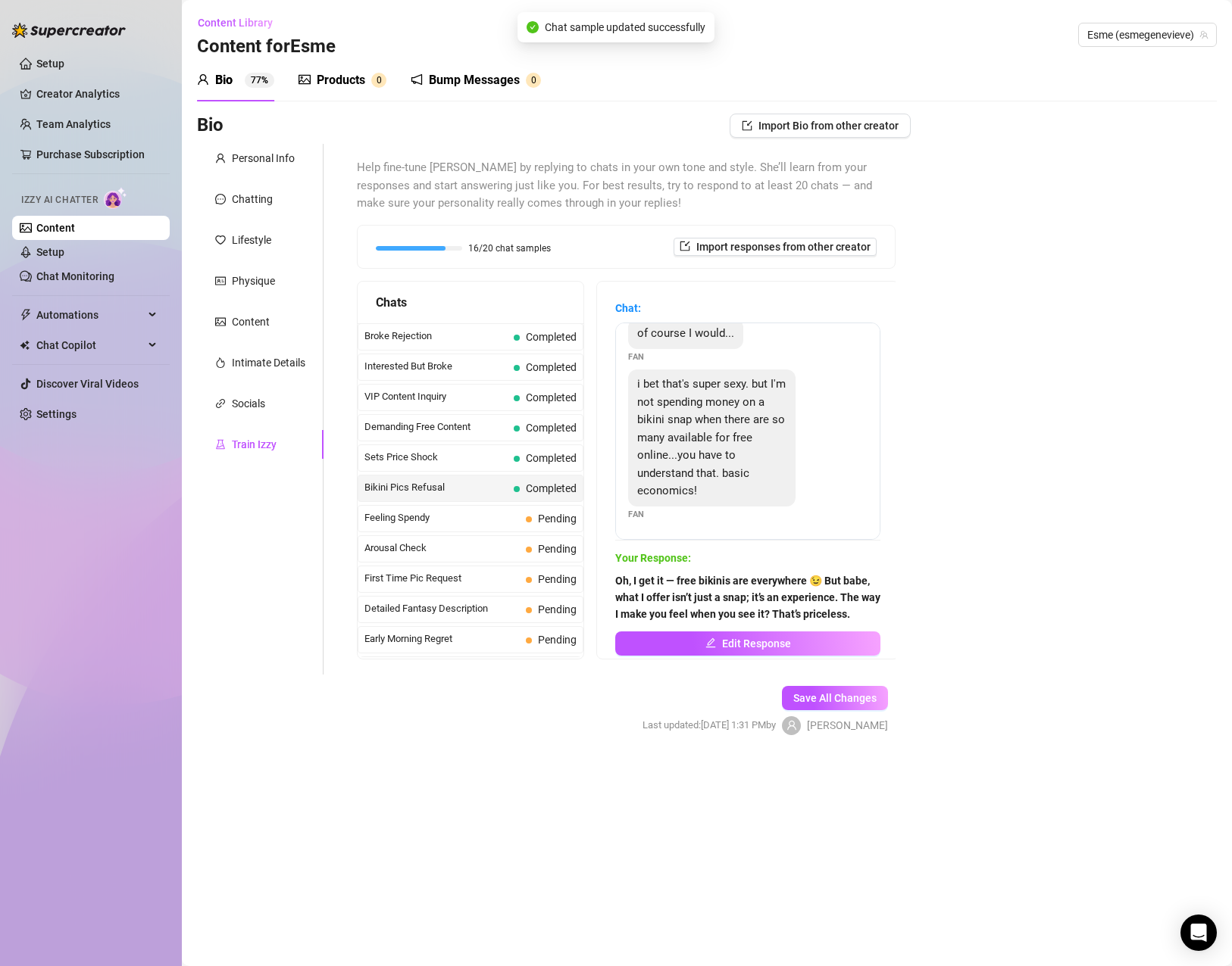
click at [452, 525] on span "Feeling Spendy" at bounding box center [442, 517] width 155 height 15
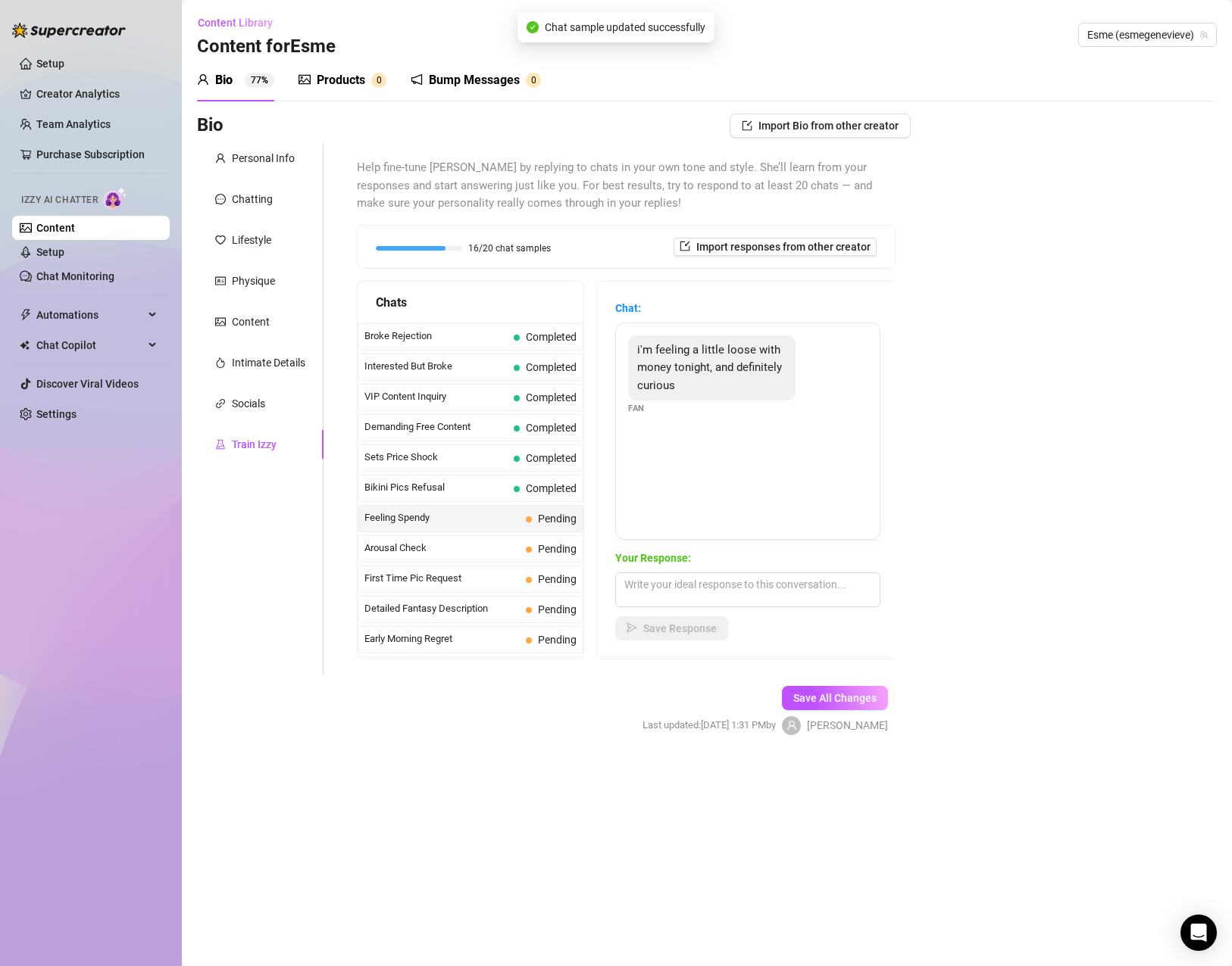
click at [696, 359] on div "i'm feeling a little loose with money tonight, and definitely curious" at bounding box center [712, 368] width 168 height 66
click at [711, 598] on textarea at bounding box center [747, 589] width 265 height 34
paste textarea "Ooo, I like that energy 😘 Feeling generous tonight? Let me make it unforgettabl…"
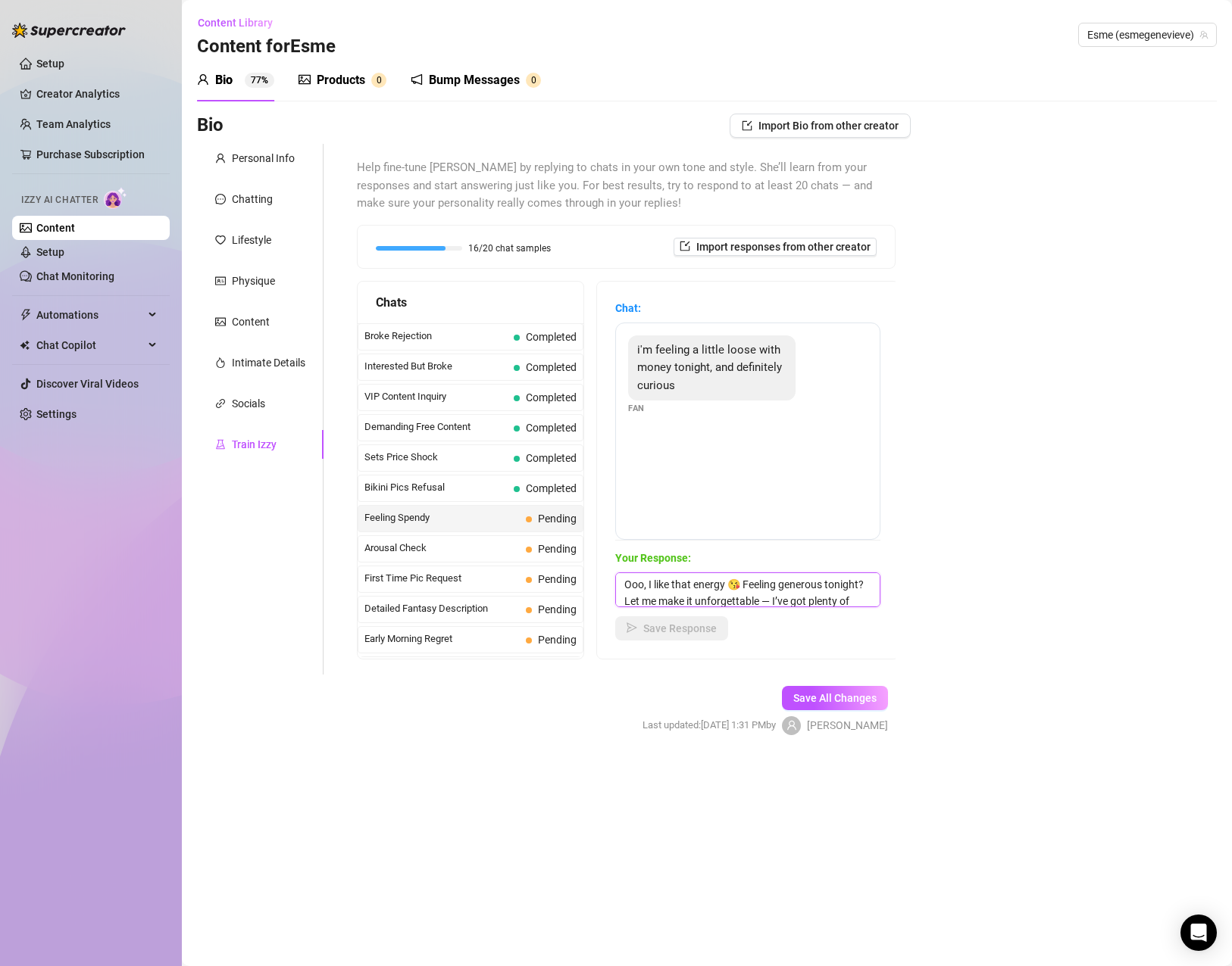
type textarea "Ooo, I like that energy 😘 Feeling generous tonight? Let me make it unforgettabl…"
click at [641, 638] on button "Save Response" at bounding box center [671, 628] width 113 height 24
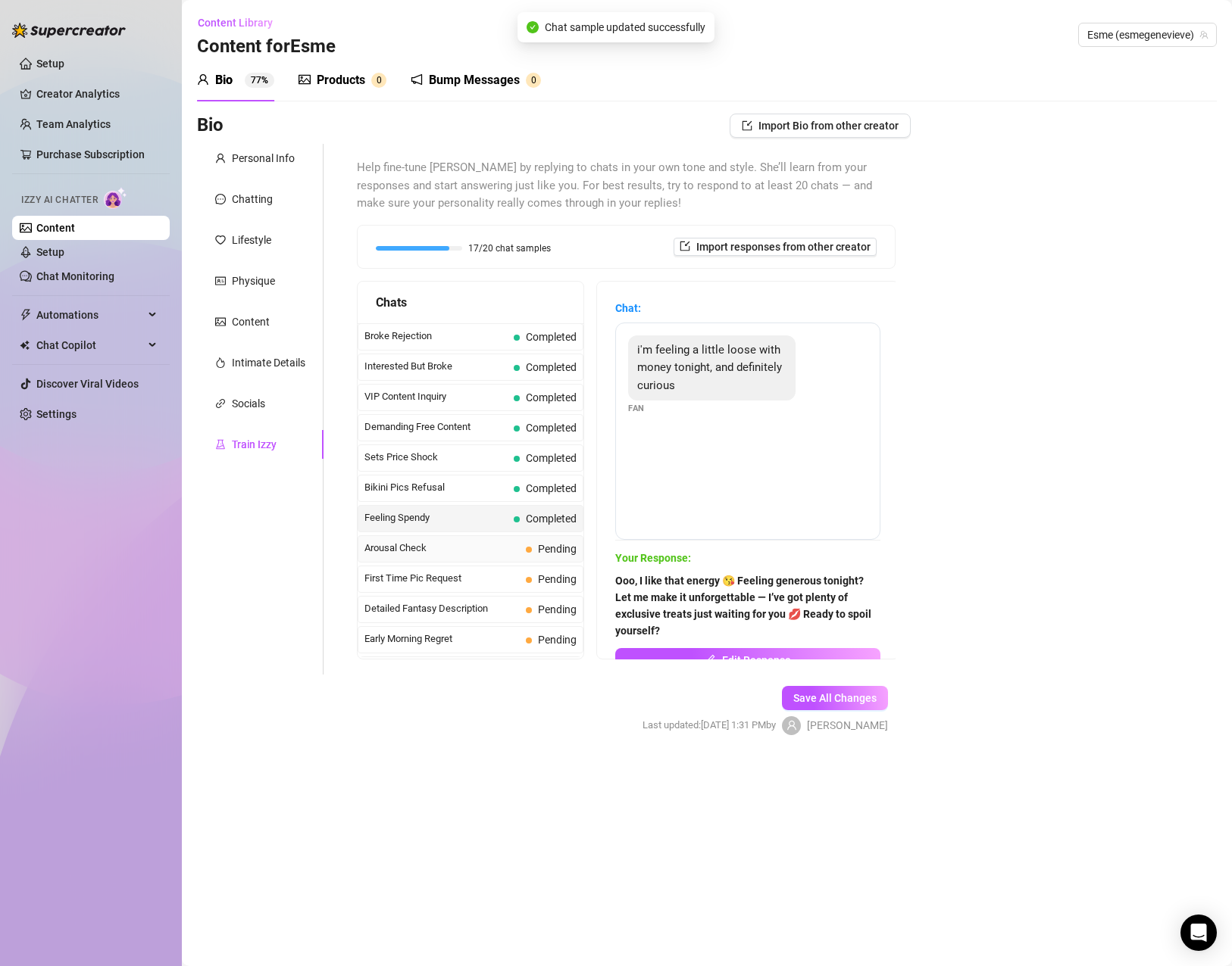
click at [435, 556] on span "Arousal Check" at bounding box center [442, 547] width 155 height 15
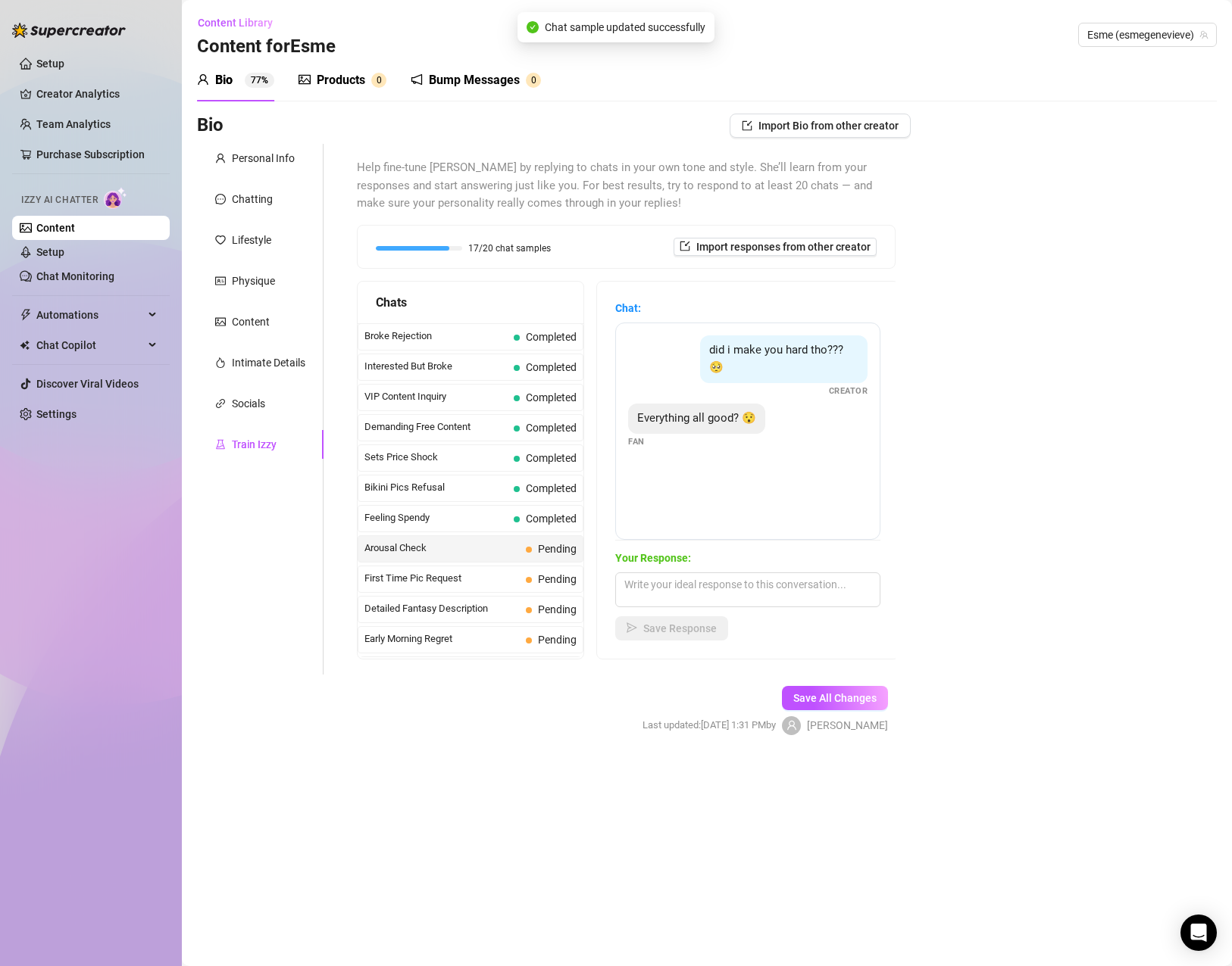
click at [657, 424] on span "Everything all good? 😯" at bounding box center [696, 418] width 119 height 13
click at [729, 586] on textarea at bounding box center [747, 589] width 265 height 34
paste textarea "All good and very tempting over here… how about you? 😉💋"
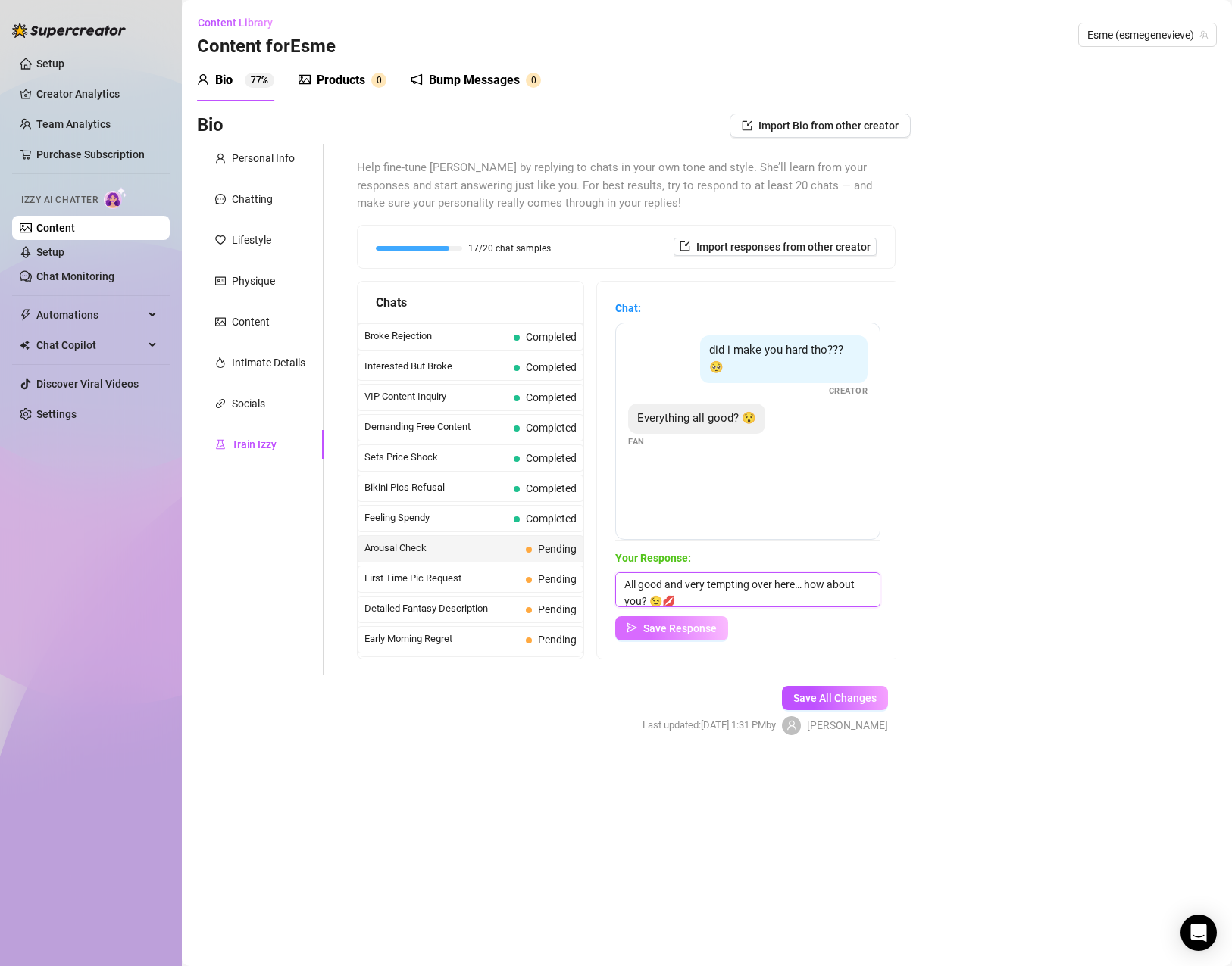
scroll to position [1, 0]
type textarea "All good and very tempting over here… how about you? 😉💋"
click at [676, 628] on span "Save Response" at bounding box center [679, 629] width 73 height 12
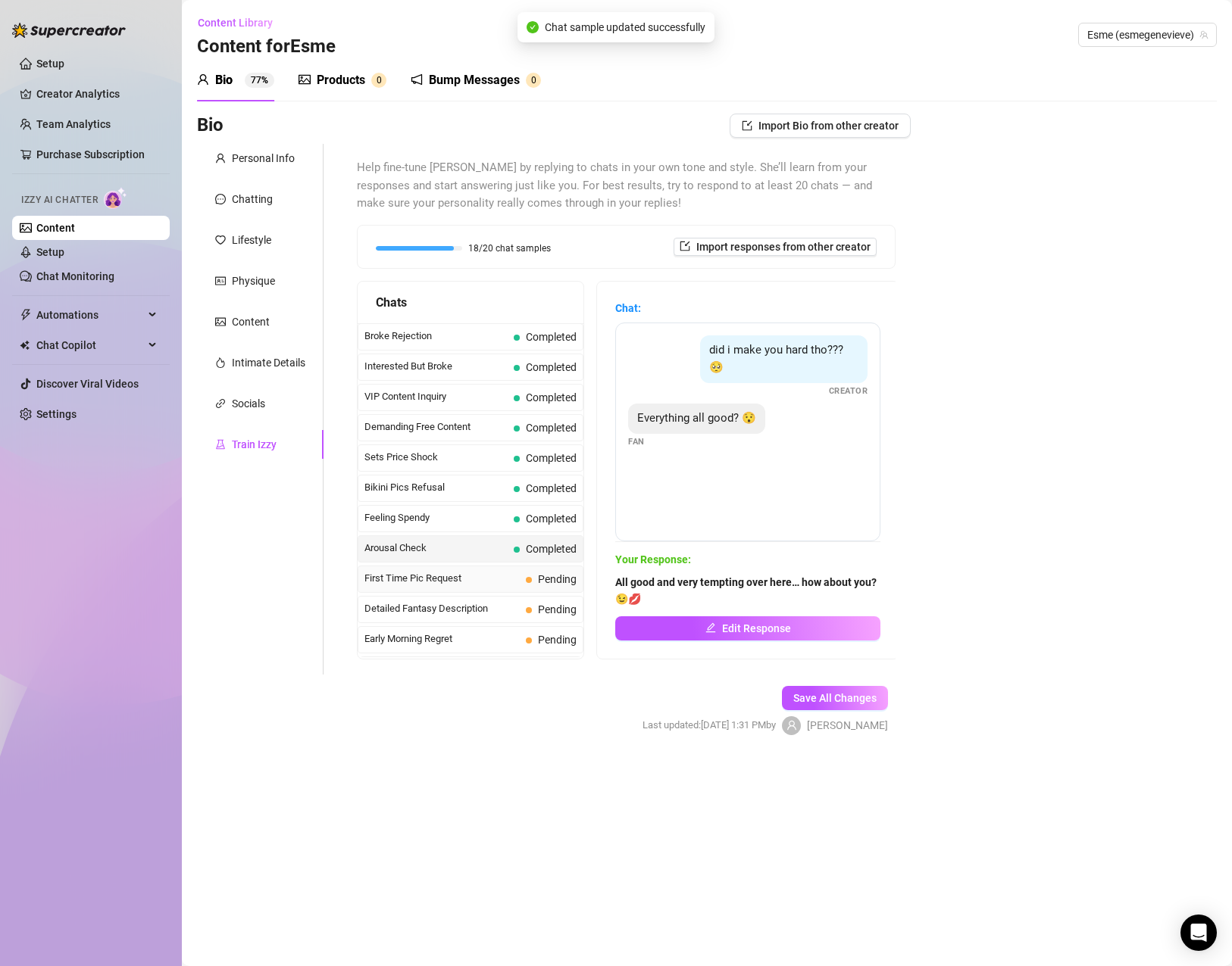
click at [435, 586] on span "First Time Pic Request" at bounding box center [442, 578] width 155 height 15
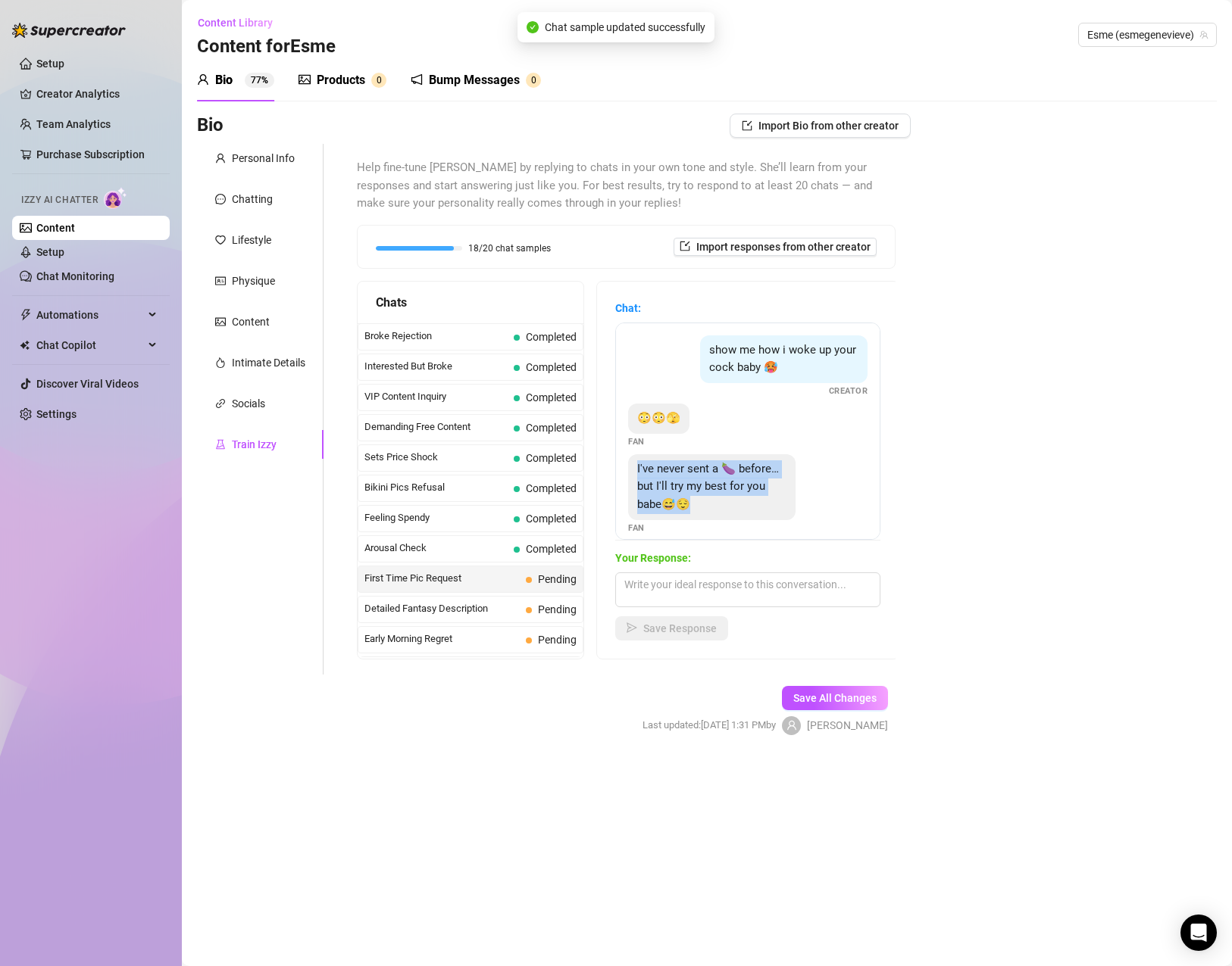
drag, startPoint x: 760, startPoint y: 511, endPoint x: 619, endPoint y: 464, distance: 148.6
click at [619, 464] on div "show me how i woke up your cock baby 🥵 Creator 😳😳🫣 Fan I've never sent a 🍆 befo…" at bounding box center [747, 431] width 265 height 217
click at [692, 592] on textarea at bounding box center [747, 589] width 265 height 34
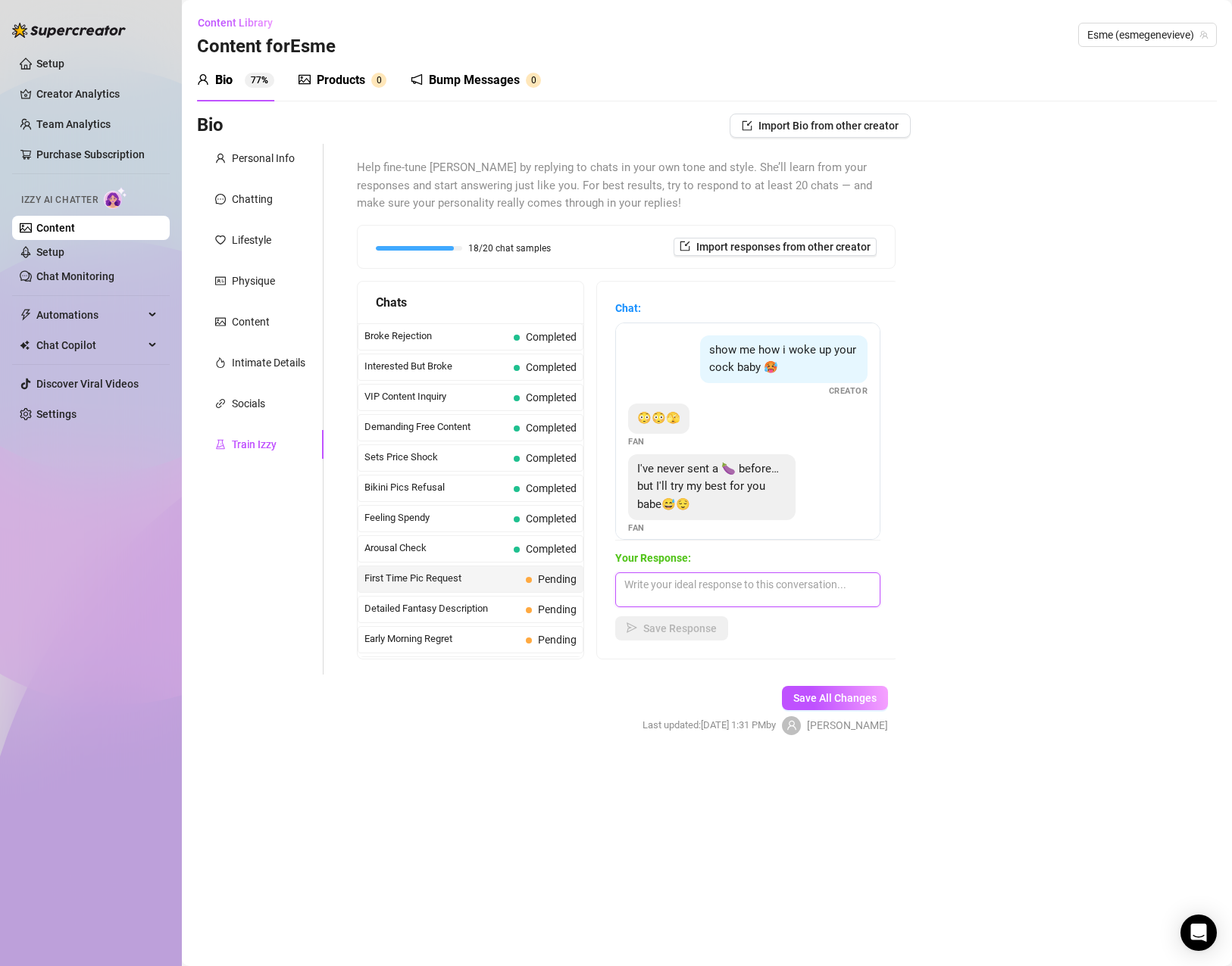
paste textarea "Ooo, taking the plunge, huh? 😏 I’m all eyes, babe — surprise me 😉💋"
type textarea "Ooo, taking the plunge, huh? 😏 I’m all eyes, babe — surprise me 😉💋"
click at [665, 630] on span "Save Response" at bounding box center [679, 629] width 73 height 12
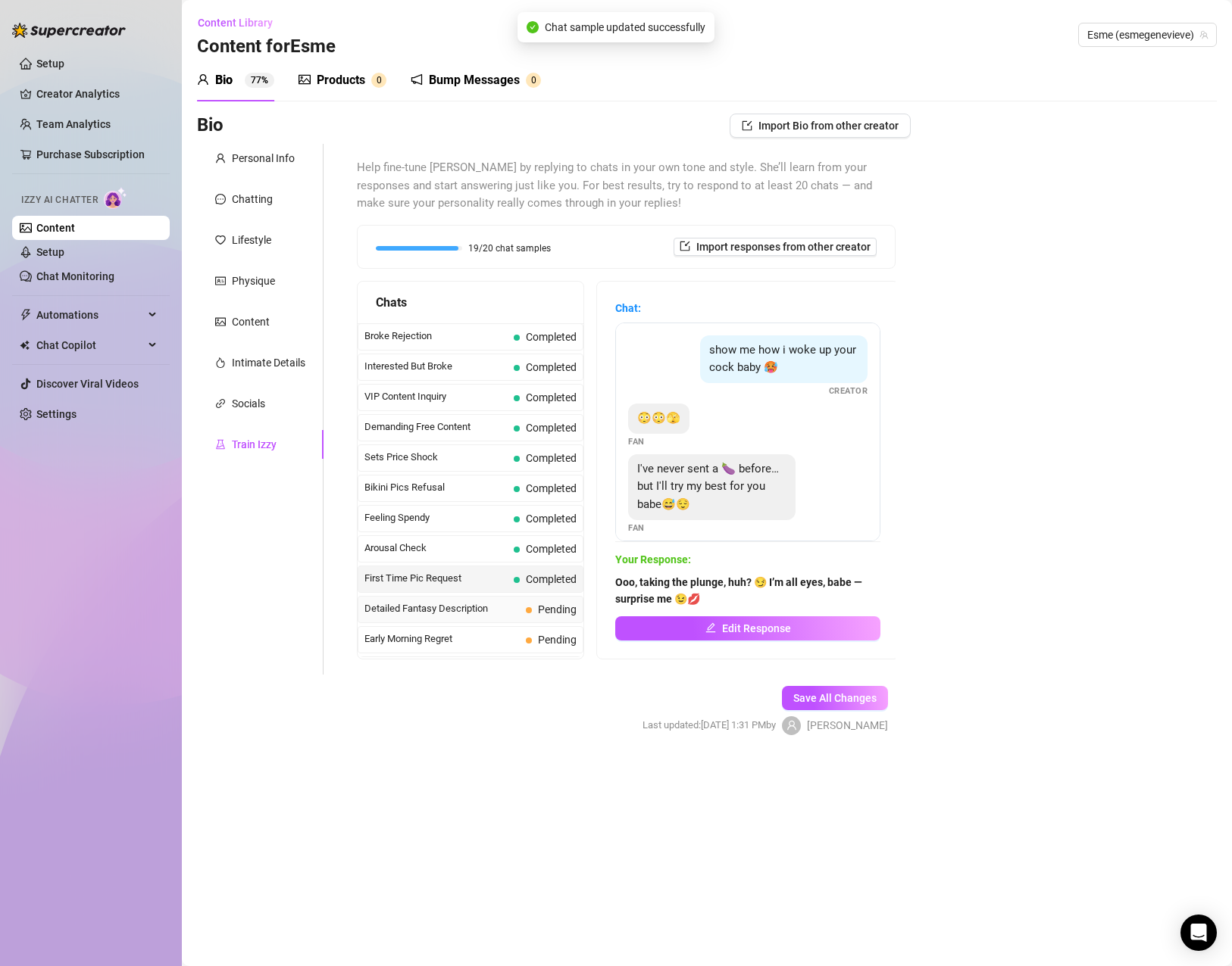
click at [441, 616] on span "Detailed Fantasy Description" at bounding box center [442, 608] width 155 height 15
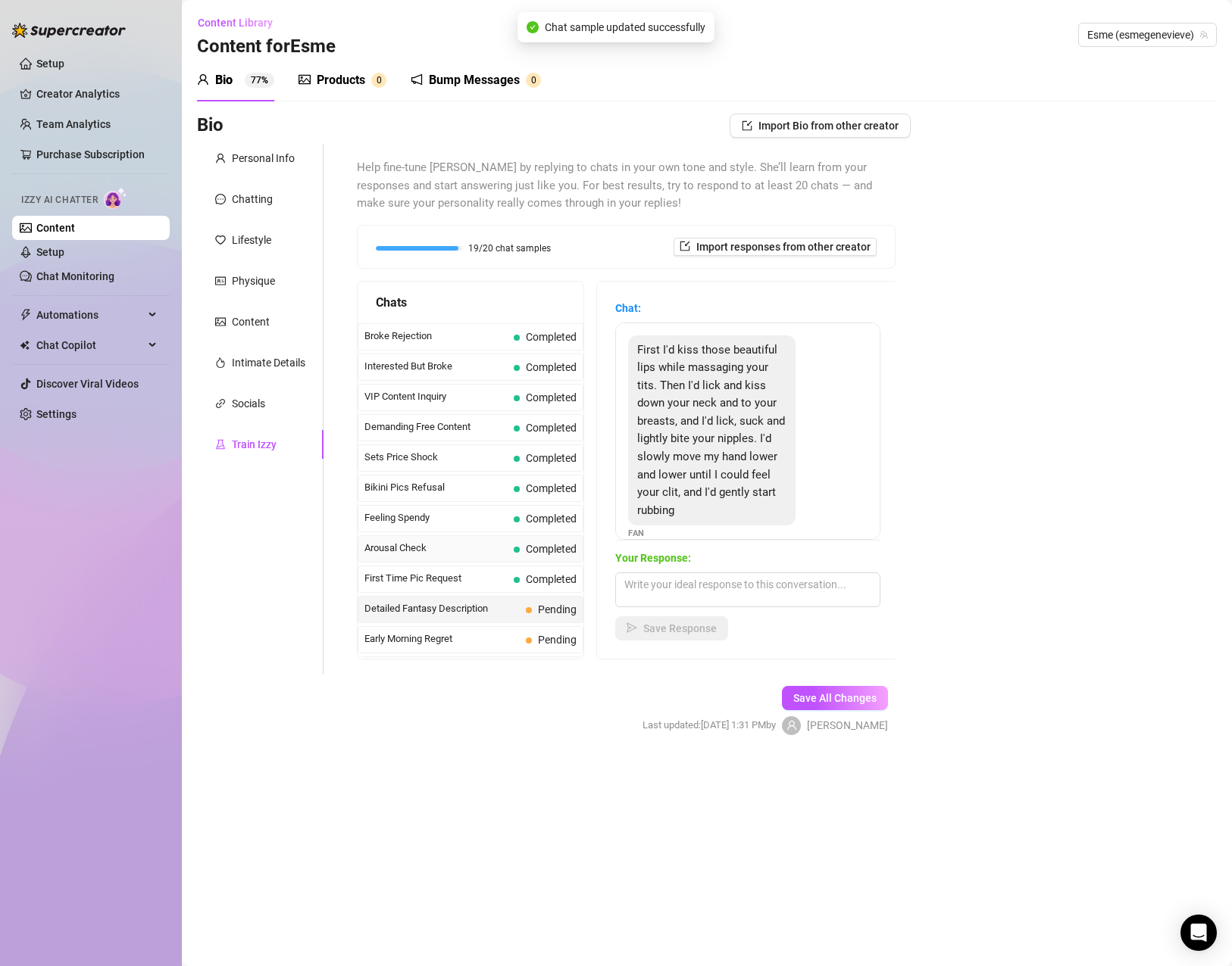
scroll to position [379, 0]
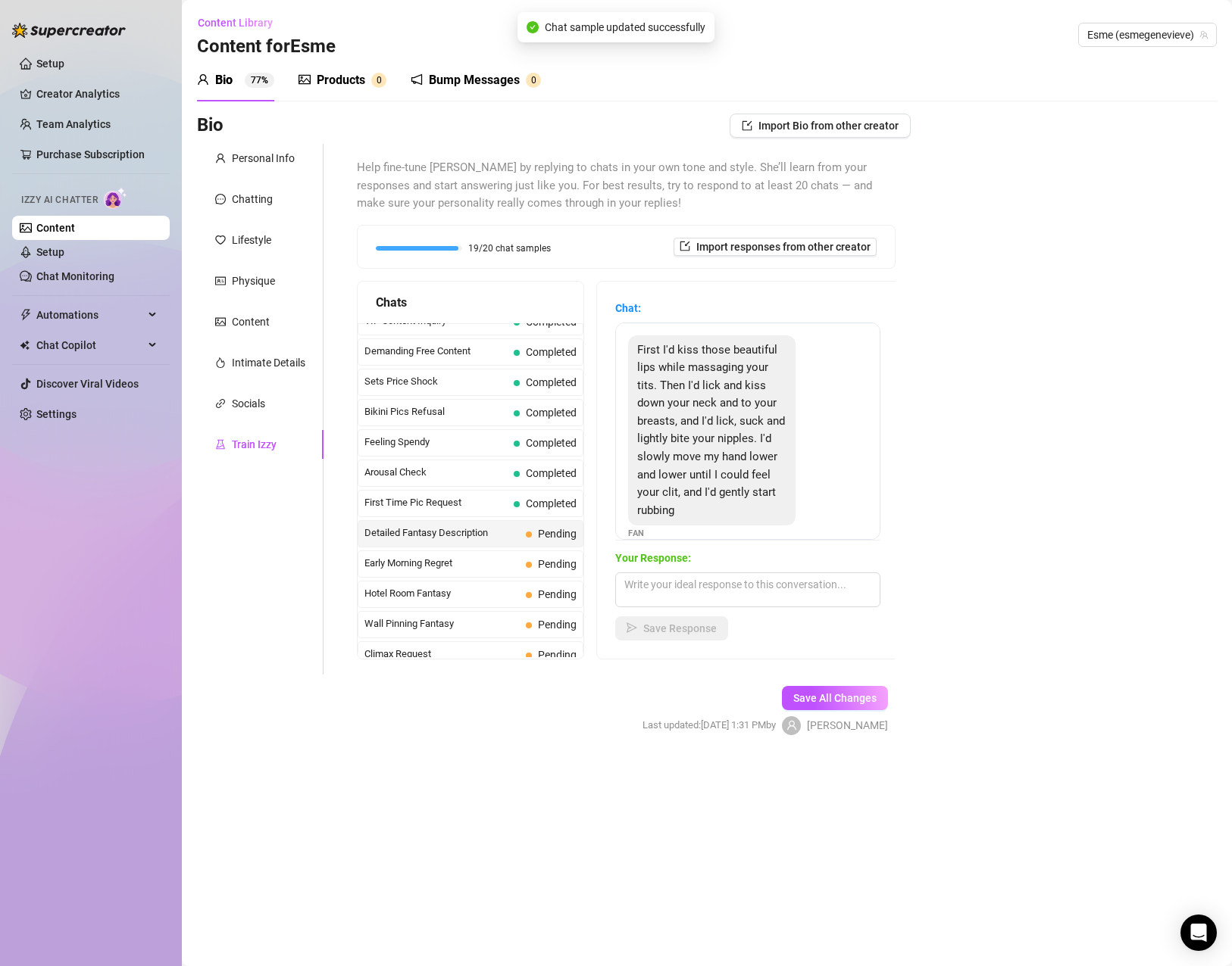
click at [648, 457] on span "First I'd kiss those beautiful lips while massaging your tits. Then I'd lick an…" at bounding box center [710, 430] width 147 height 174
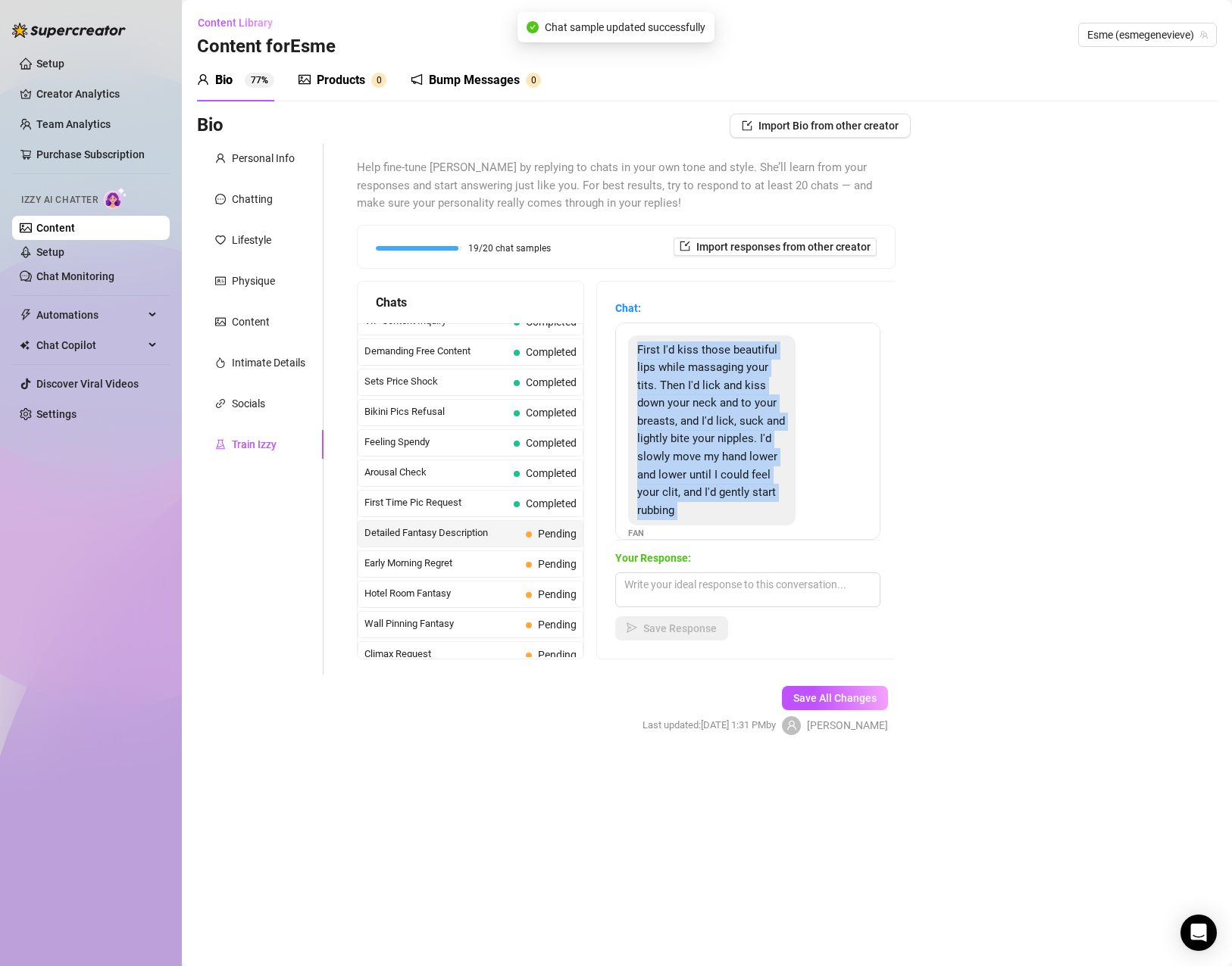
click at [648, 457] on span "First I'd kiss those beautiful lips while massaging your tits. Then I'd lick an…" at bounding box center [710, 430] width 147 height 174
click at [690, 587] on textarea at bounding box center [747, 589] width 265 height 34
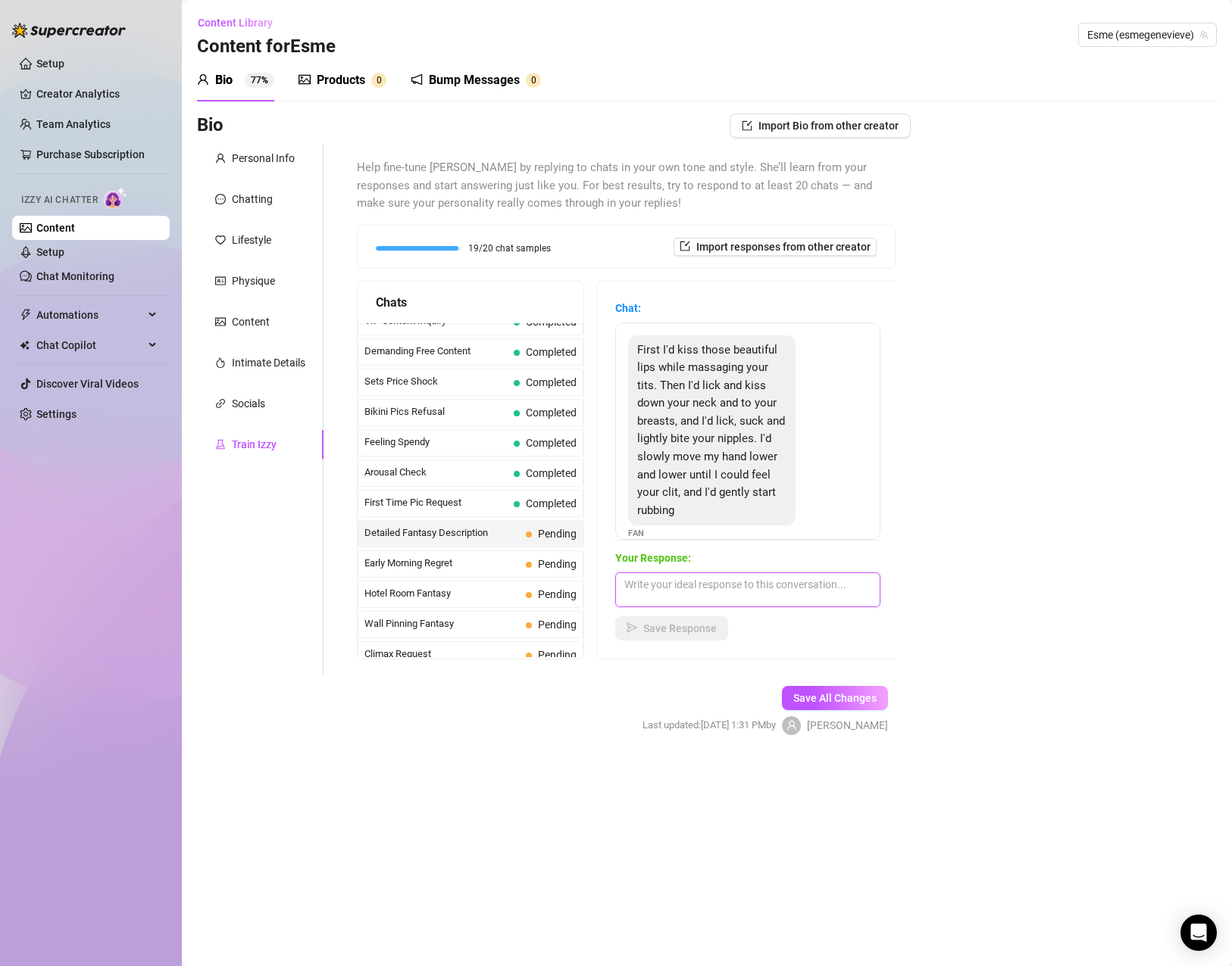
paste textarea "Mmm, you sure know how to paint a tempting picture 😘 I love a man who takes his…"
type textarea "Mmm, you sure know how to paint a tempting picture 😘 I love a man who takes his…"
click at [677, 637] on button "Save Response" at bounding box center [671, 628] width 113 height 24
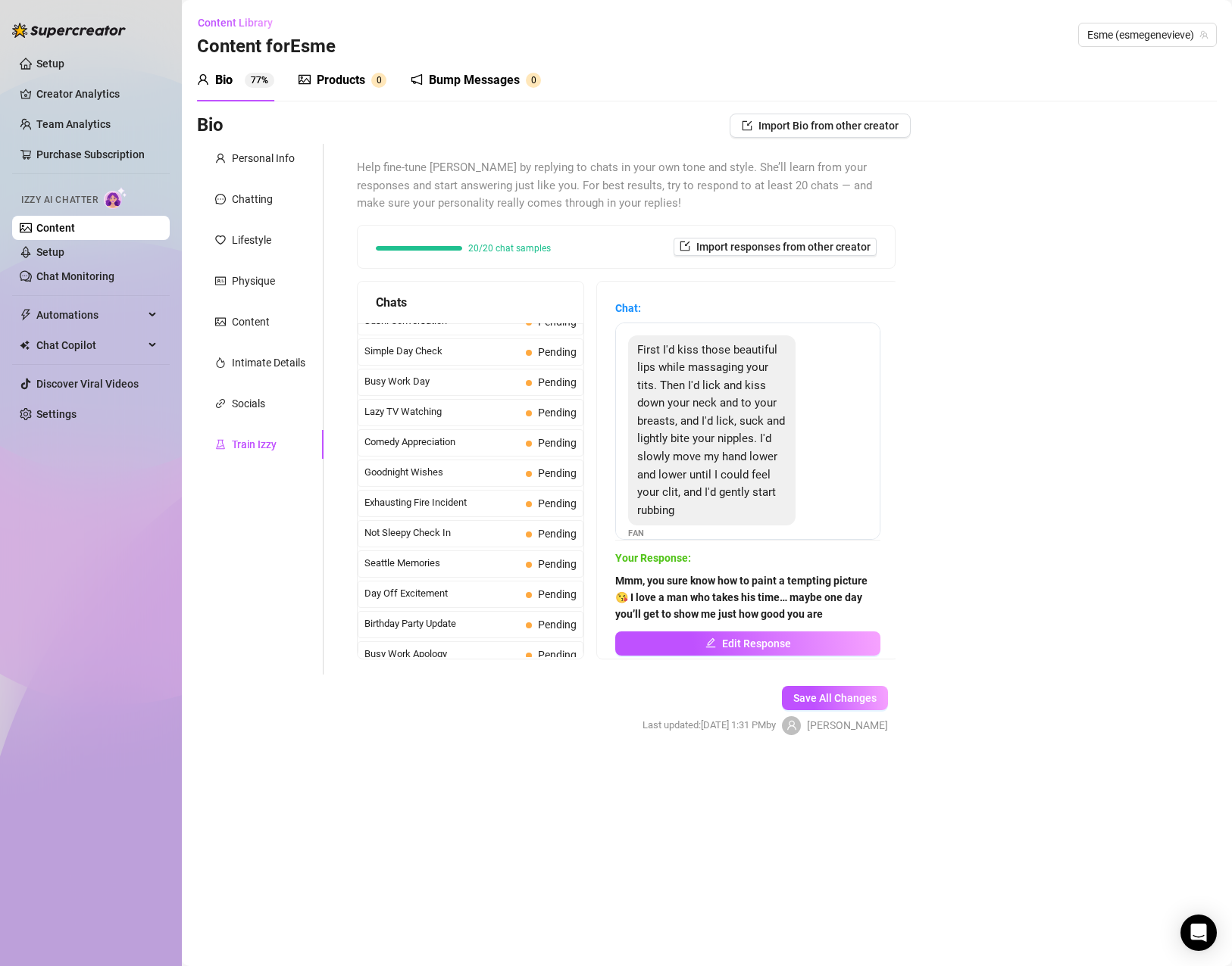
scroll to position [1071, 0]
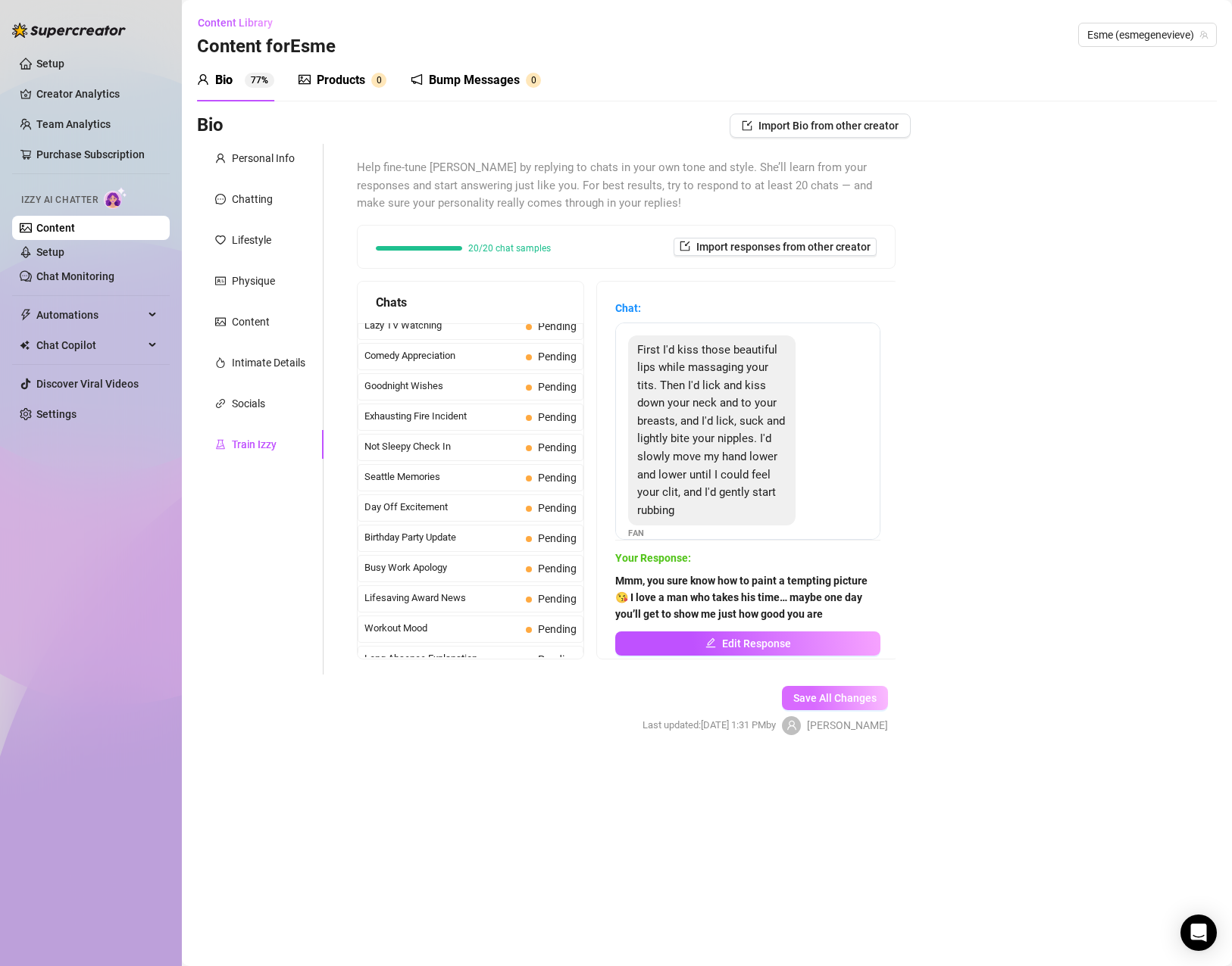
click at [799, 689] on button "Save All Changes" at bounding box center [835, 698] width 106 height 24
click at [241, 388] on div "Personal Info Chatting Lifestyle Physique Content Intimate Details Socials Trai…" at bounding box center [260, 409] width 126 height 531
click at [263, 399] on div "Socials" at bounding box center [248, 404] width 34 height 17
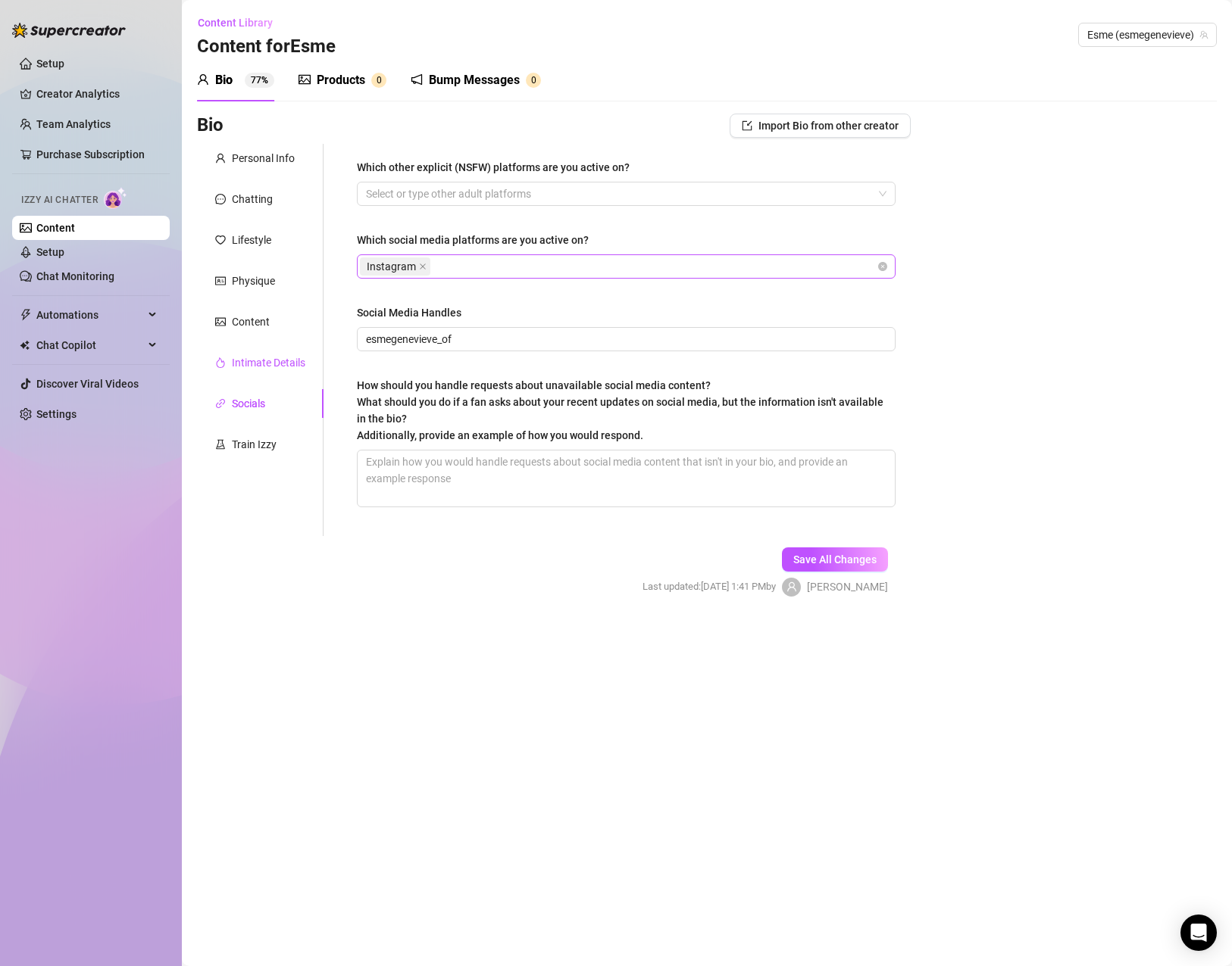
click at [266, 358] on div "Intimate Details" at bounding box center [268, 362] width 73 height 17
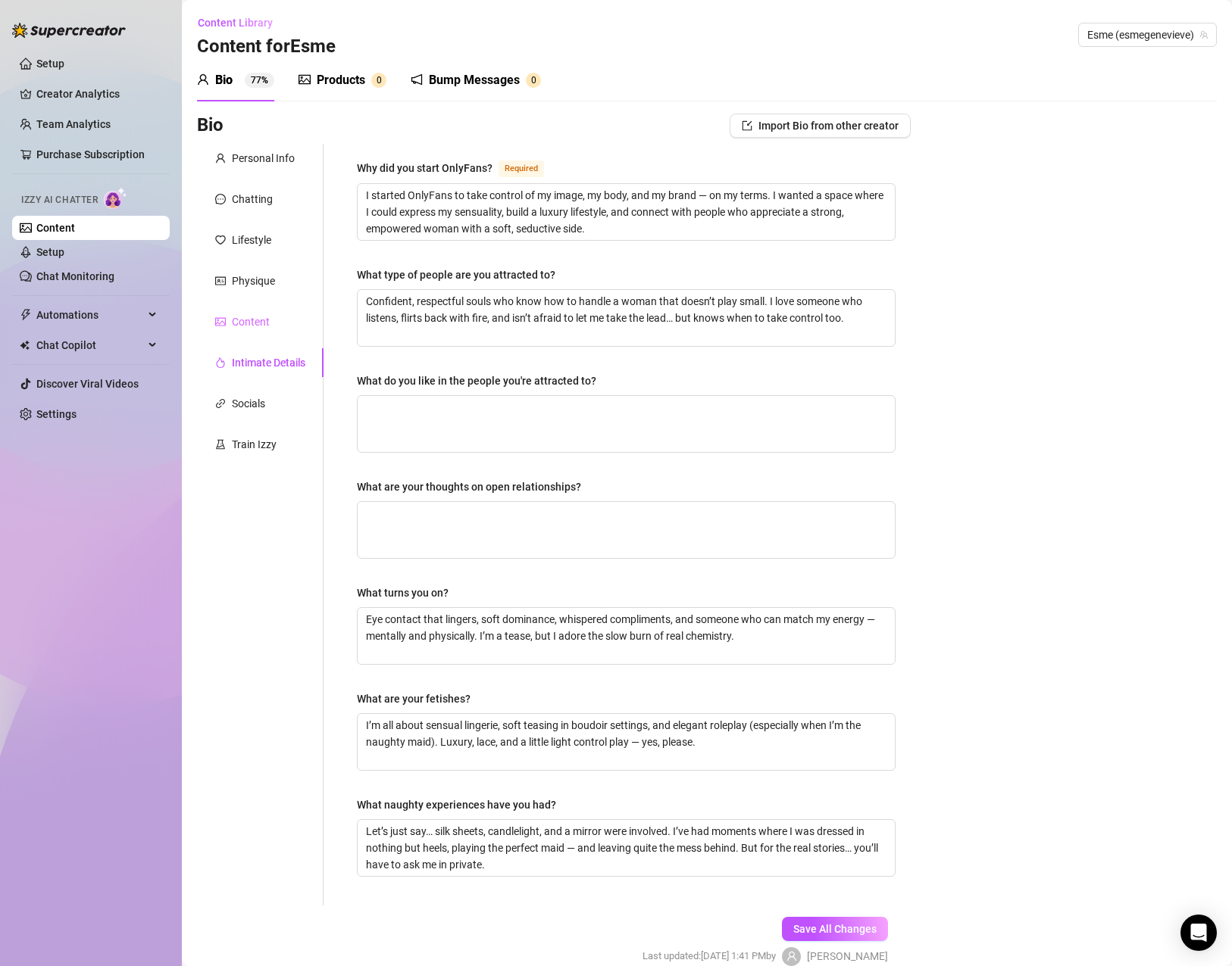
click at [266, 332] on div "Content" at bounding box center [260, 321] width 126 height 29
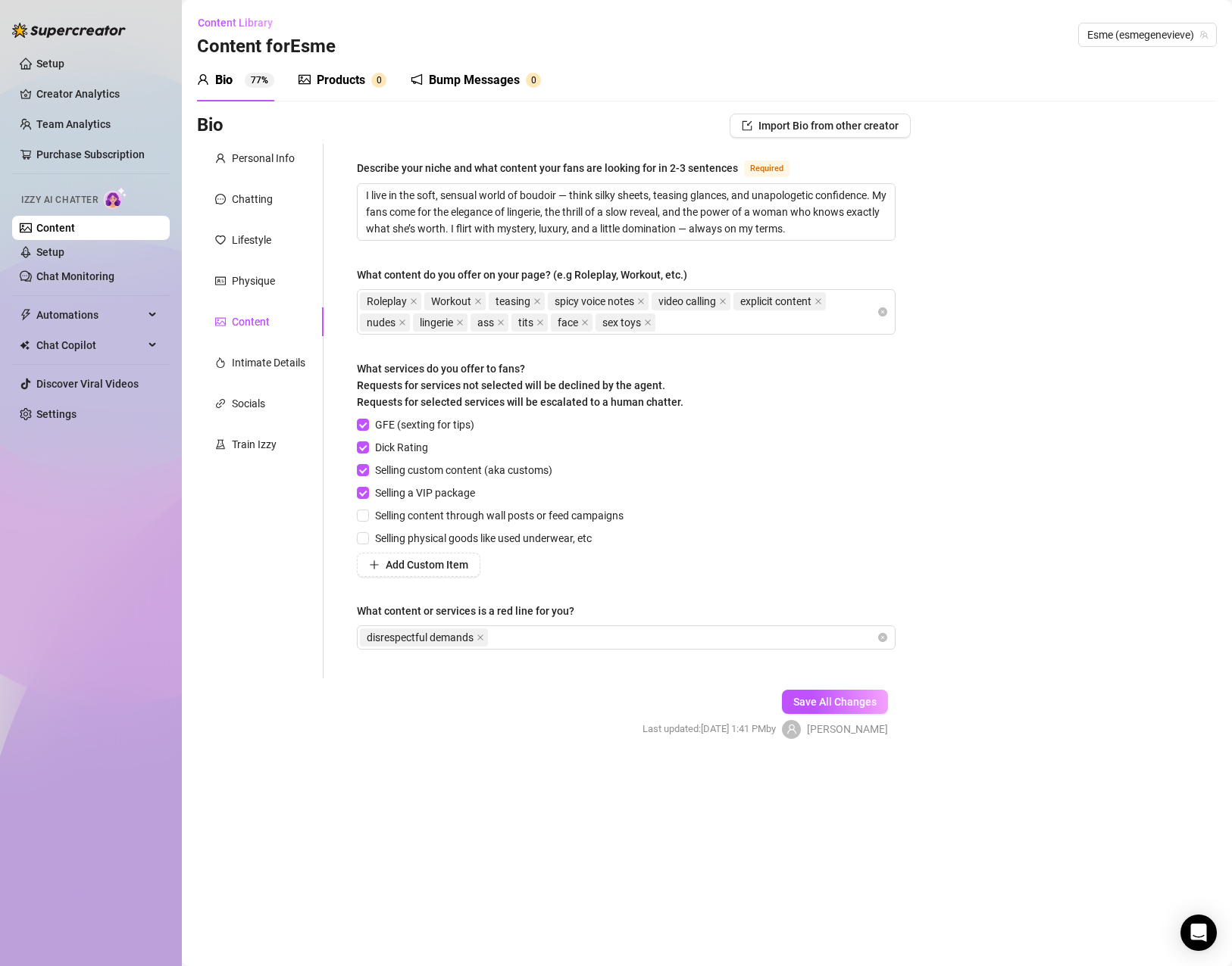
scroll to position [0, 0]
click at [268, 282] on div "Physique" at bounding box center [253, 281] width 43 height 17
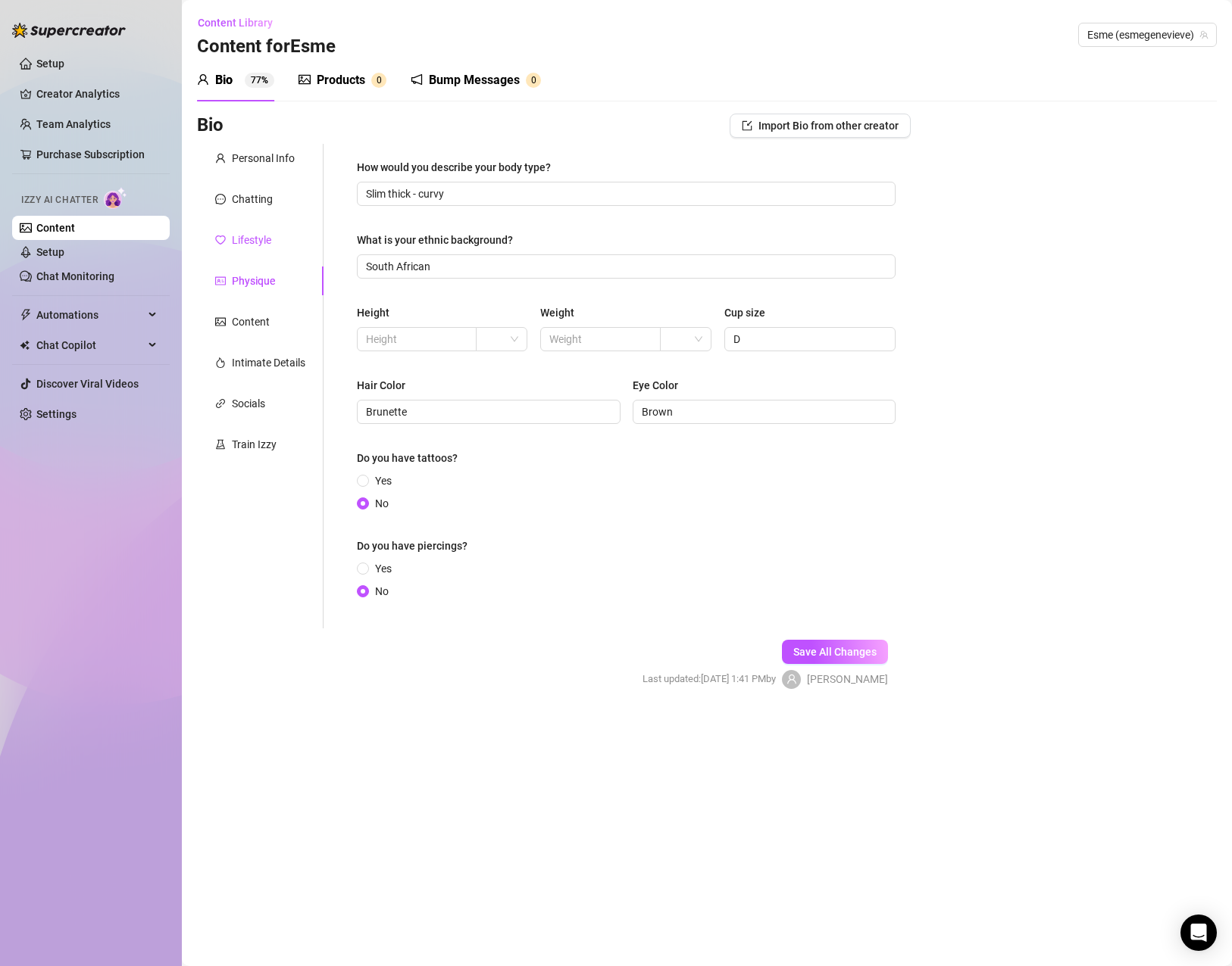
click at [268, 242] on div "Lifestyle" at bounding box center [251, 239] width 40 height 17
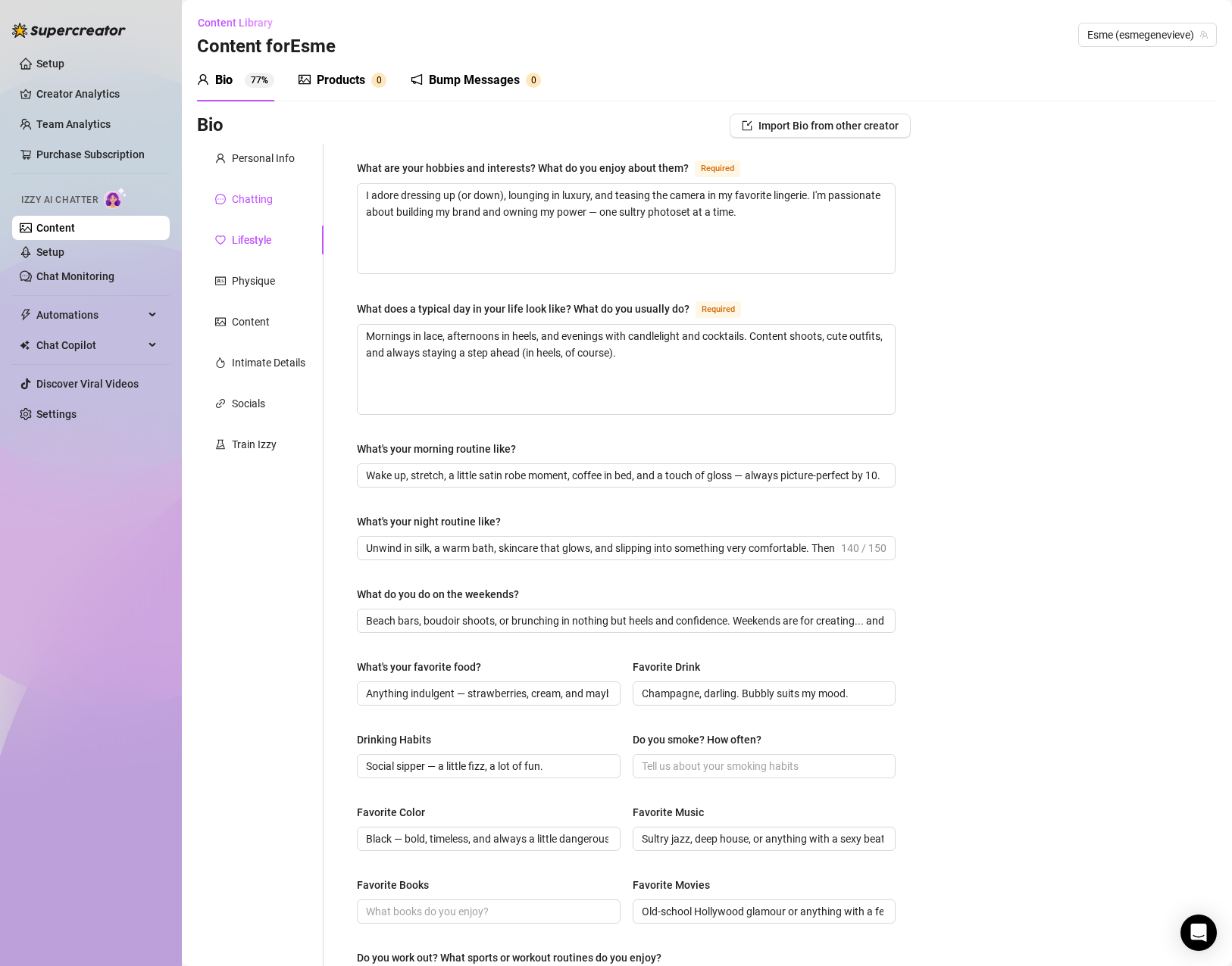
click at [265, 195] on div "Chatting" at bounding box center [252, 199] width 41 height 17
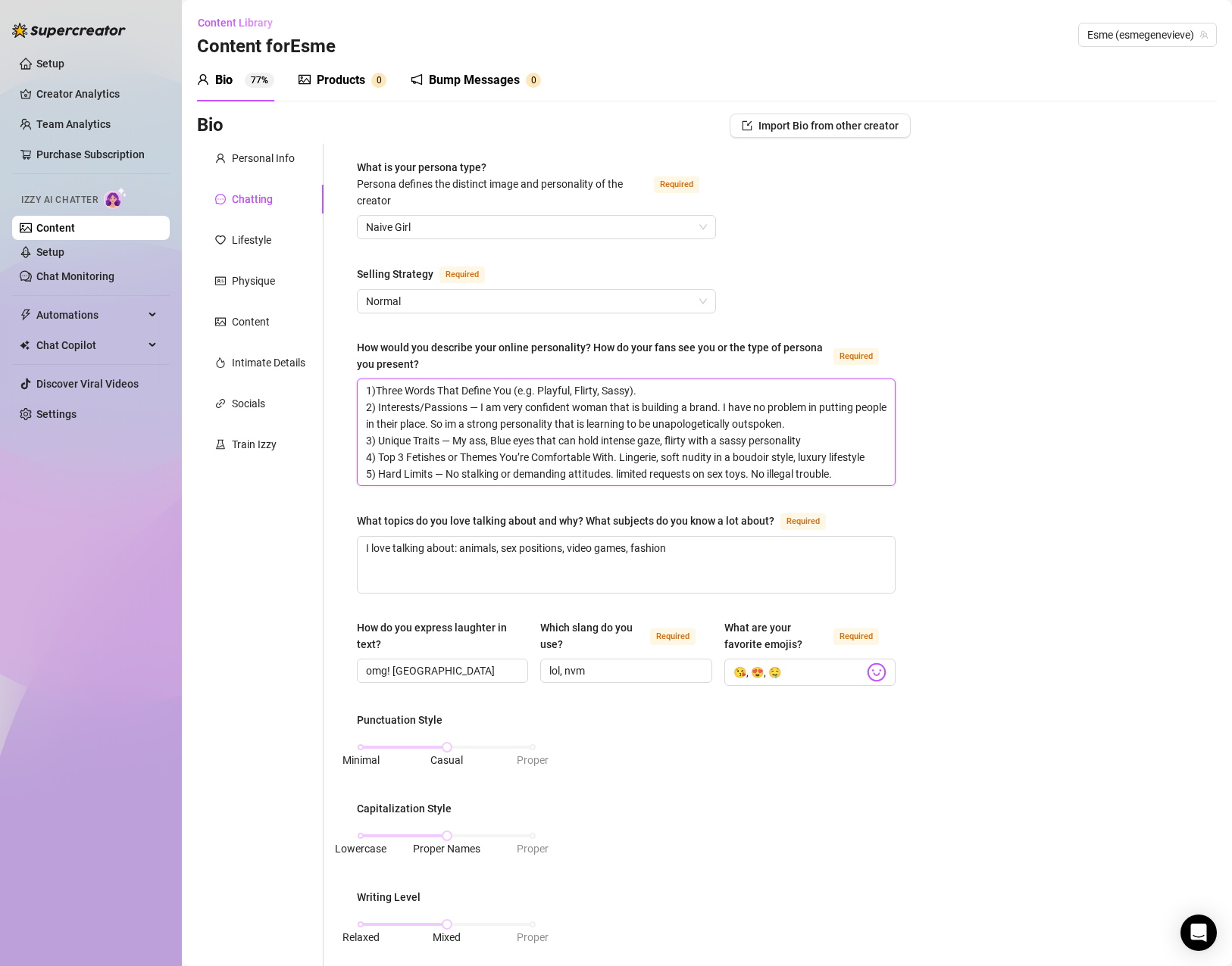
click at [572, 415] on textarea "1)Three Words That Define You (e.g. Playful, Flirty, Sassy). 2) Interests/Passi…" at bounding box center [626, 433] width 537 height 106
click at [427, 409] on textarea "1)Three Words That Define You (e.g. Playful, Flirty, Sassy). 2) Interests/Passi…" at bounding box center [626, 433] width 537 height 106
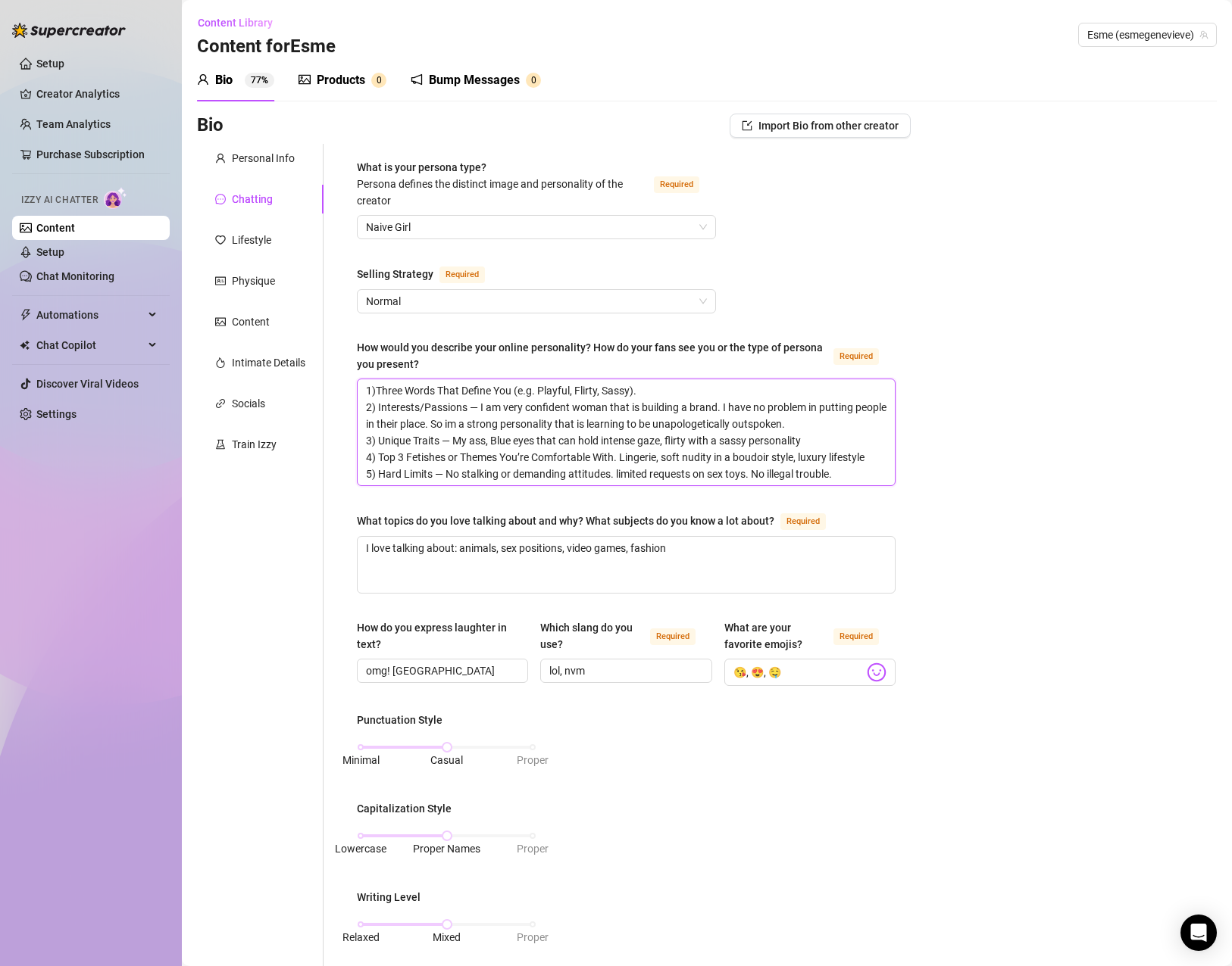
click at [368, 392] on textarea "1)Three Words That Define You (e.g. Playful, Flirty, Sassy). 2) Interests/Passi…" at bounding box center [626, 433] width 537 height 106
drag, startPoint x: 365, startPoint y: 390, endPoint x: 1522, endPoint y: 748, distance: 1211.1
click at [1231, 748] on html "Setup Creator Analytics Team Analytics Purchase Subscription Izzy AI Chatter Co…" at bounding box center [616, 483] width 1232 height 966
drag, startPoint x: 467, startPoint y: 369, endPoint x: 336, endPoint y: 358, distance: 131.5
click at [336, 358] on div "What is your persona type? Persona defines the distinct image and personality o…" at bounding box center [616, 774] width 587 height 1261
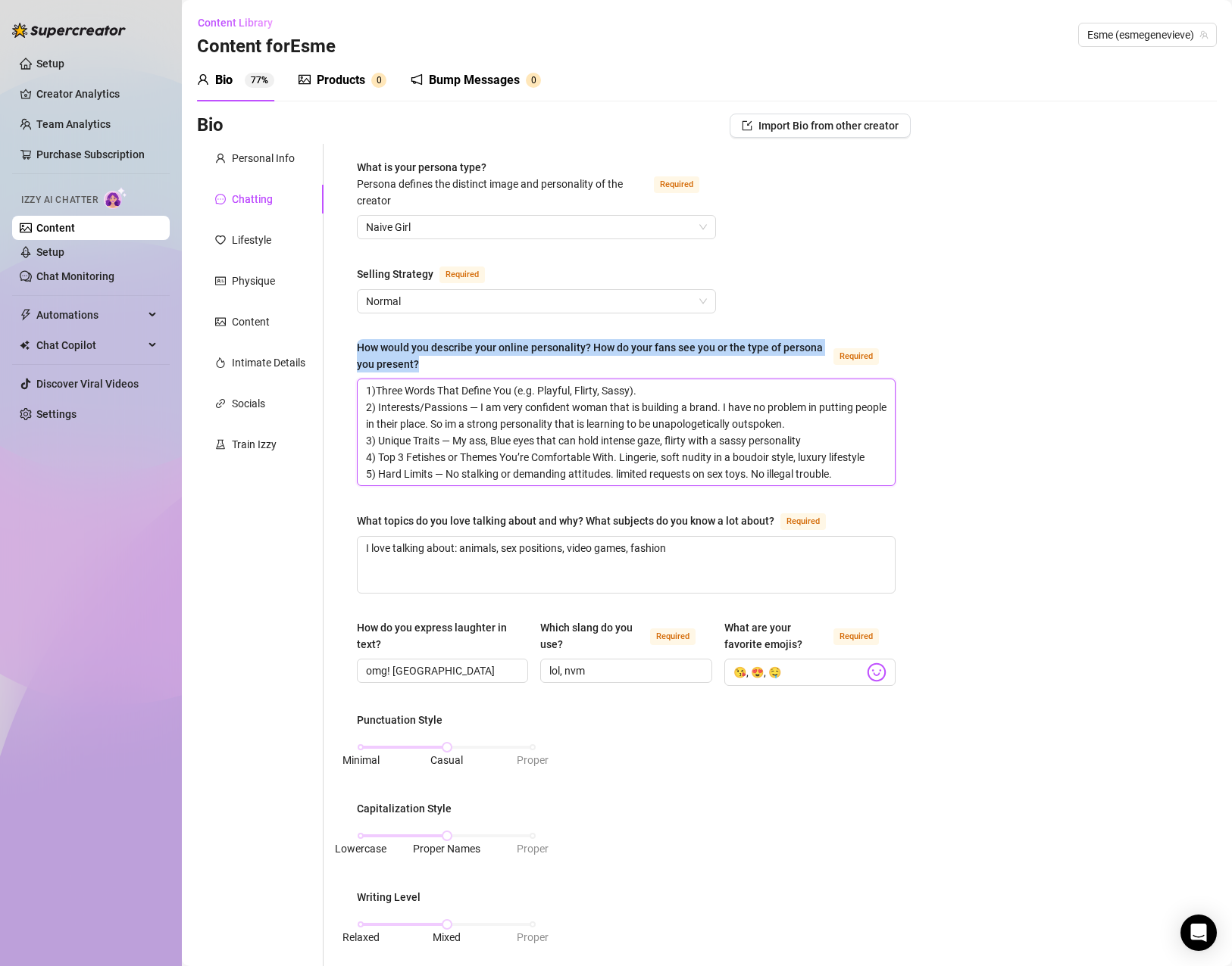
click at [588, 440] on textarea "1)Three Words That Define You (e.g. Playful, Flirty, Sassy). 2) Interests/Passi…" at bounding box center [626, 433] width 537 height 106
click at [773, 474] on textarea "1)Three Words That Define You (e.g. Playful, Flirty, Sassy). 2) Interests/Passi…" at bounding box center [626, 433] width 537 height 106
drag, startPoint x: 832, startPoint y: 464, endPoint x: 94, endPoint y: 284, distance: 759.6
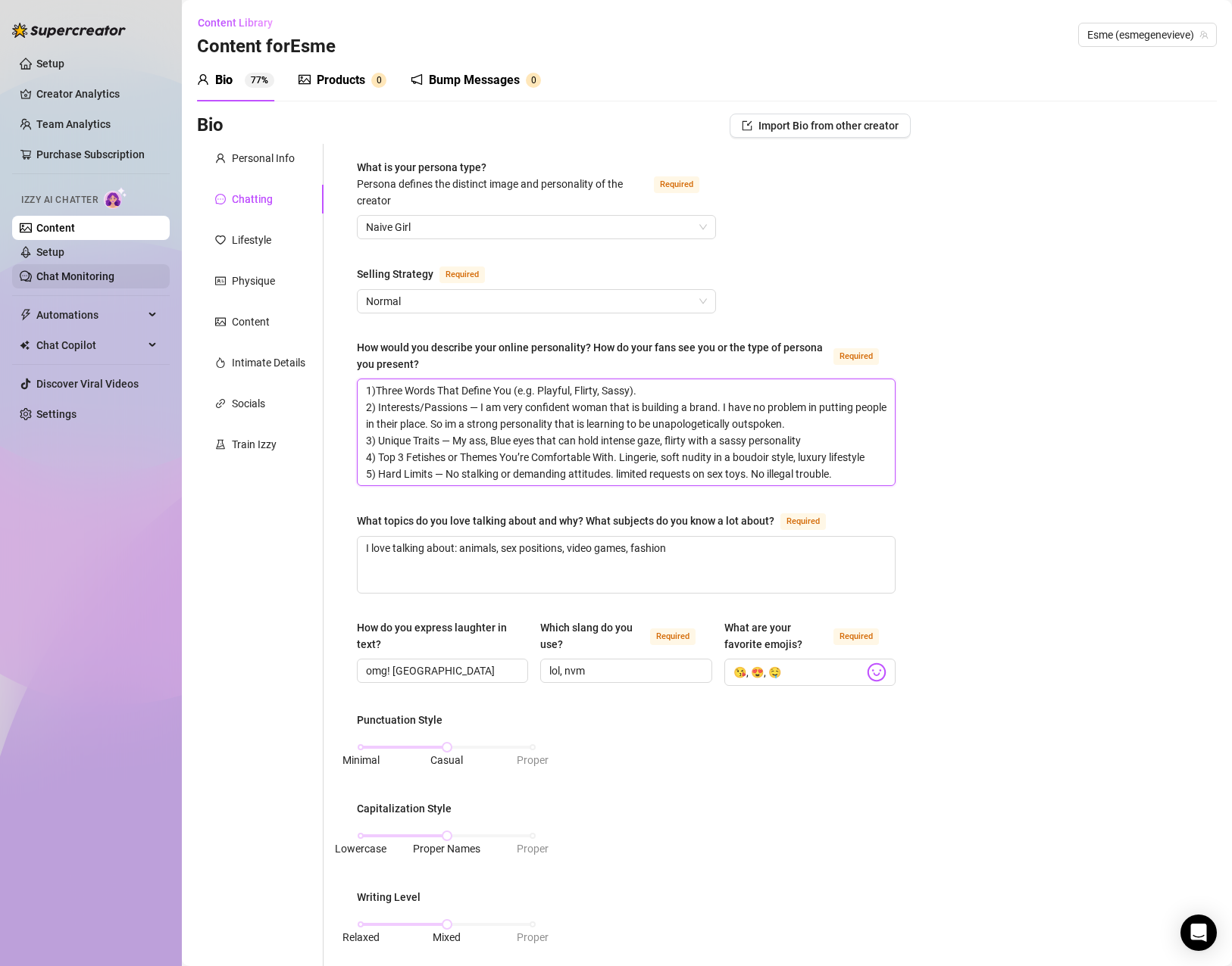
click at [0, 253] on html "Setup Creator Analytics Team Analytics Purchase Subscription Izzy AI Chatter Co…" at bounding box center [616, 483] width 1232 height 966
paste textarea "I’d describe my online personality as confident, bold, and unapologetically out…"
type textarea "I’d describe my online personality as confident, bold, and unapologetically out…"
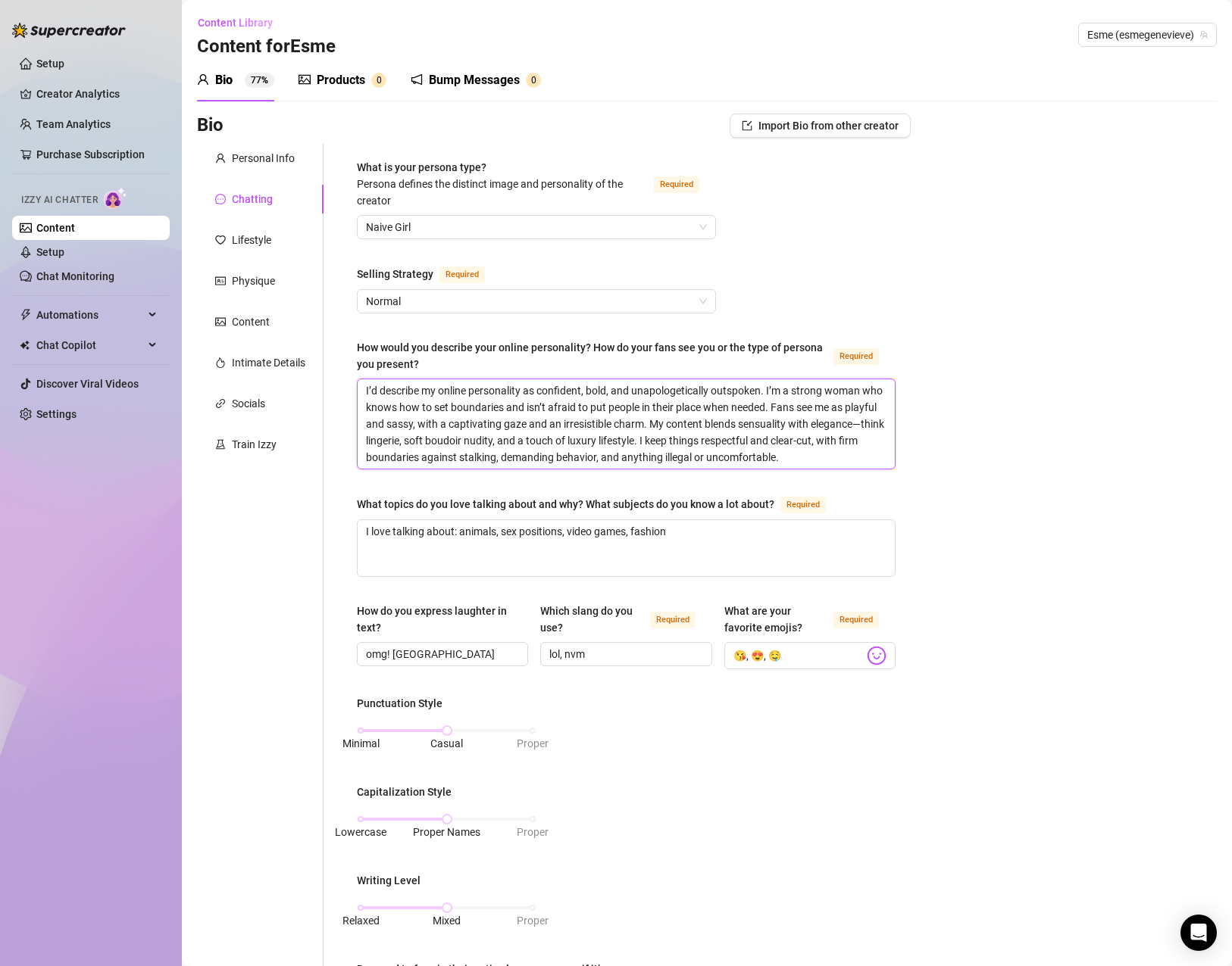
type textarea "I’d describe my online personality as confident, bold, and unapologetically out…"
click at [983, 601] on div "Bio Import Bio from other creator Personal Info Chatting Lifestyle Physique Con…" at bounding box center [707, 795] width 1019 height 1362
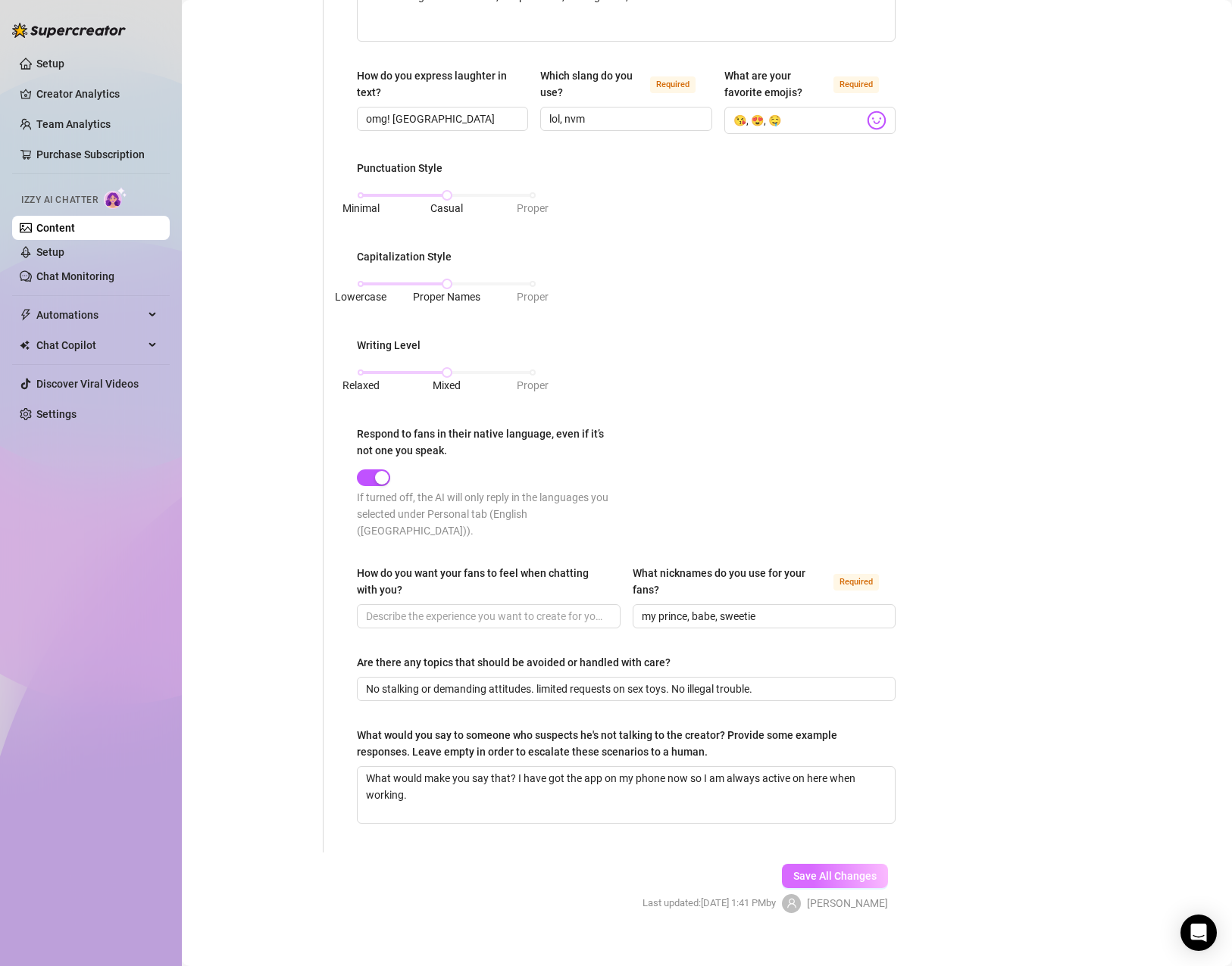
scroll to position [536, 0]
click at [826, 864] on button "Save All Changes" at bounding box center [835, 875] width 106 height 24
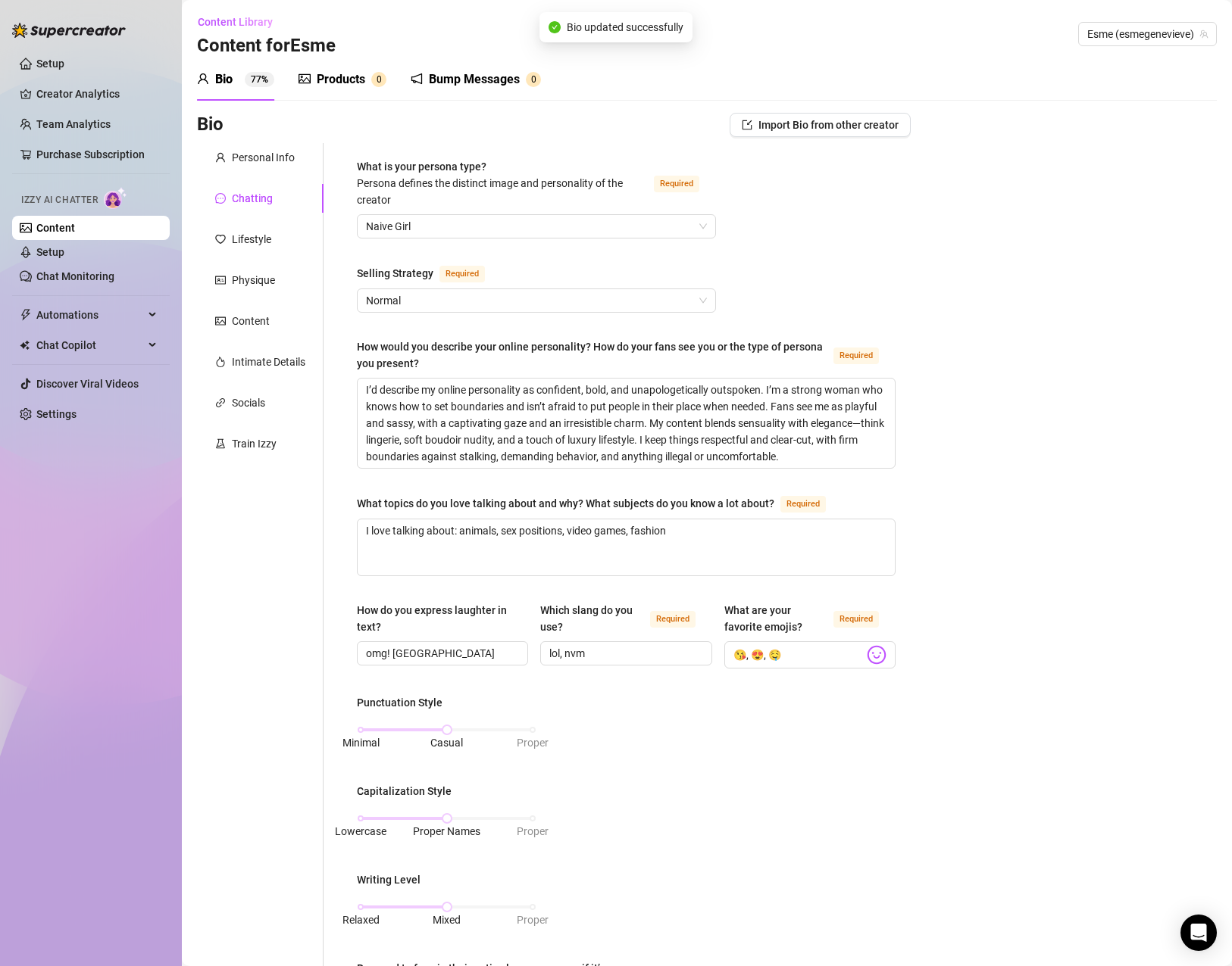
scroll to position [0, 0]
click at [450, 95] on div "Bump Messages 0" at bounding box center [476, 80] width 131 height 42
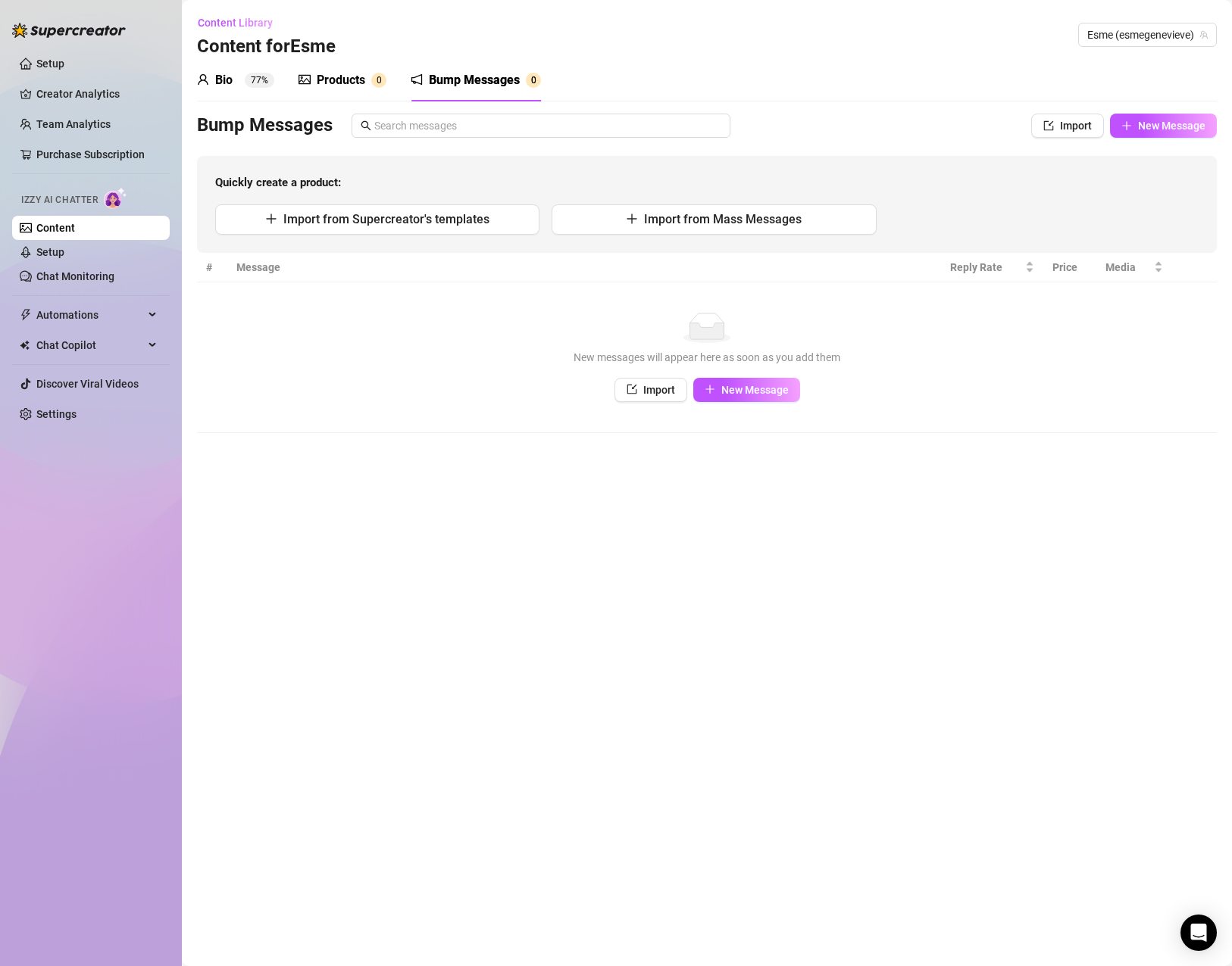
click at [360, 57] on div "Content Library Content for Esme Esme (esmegenevieve)" at bounding box center [707, 34] width 1019 height 49
click at [338, 83] on div "Products" at bounding box center [341, 80] width 49 height 19
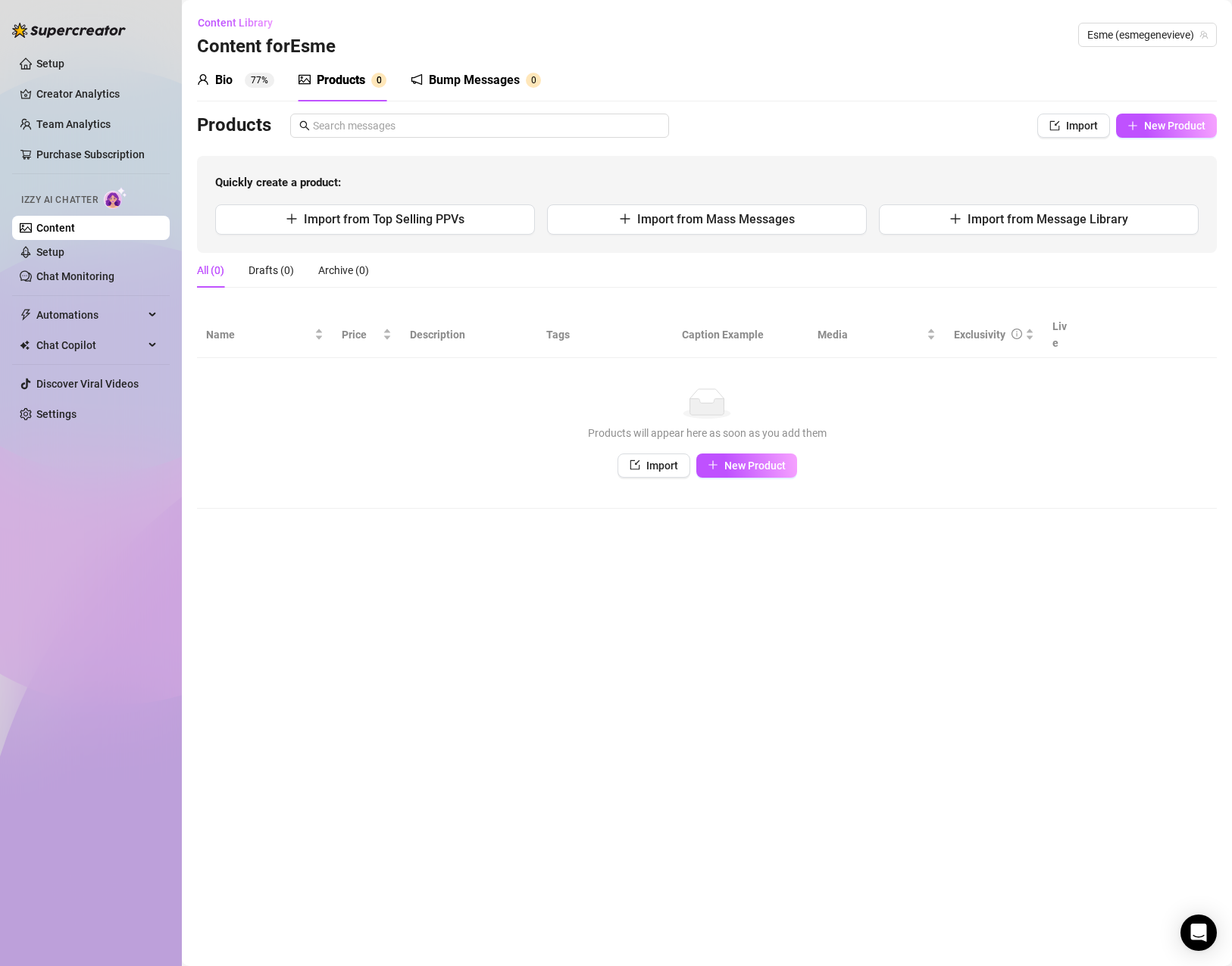
click at [455, 91] on div "Bump Messages 0" at bounding box center [476, 80] width 131 height 42
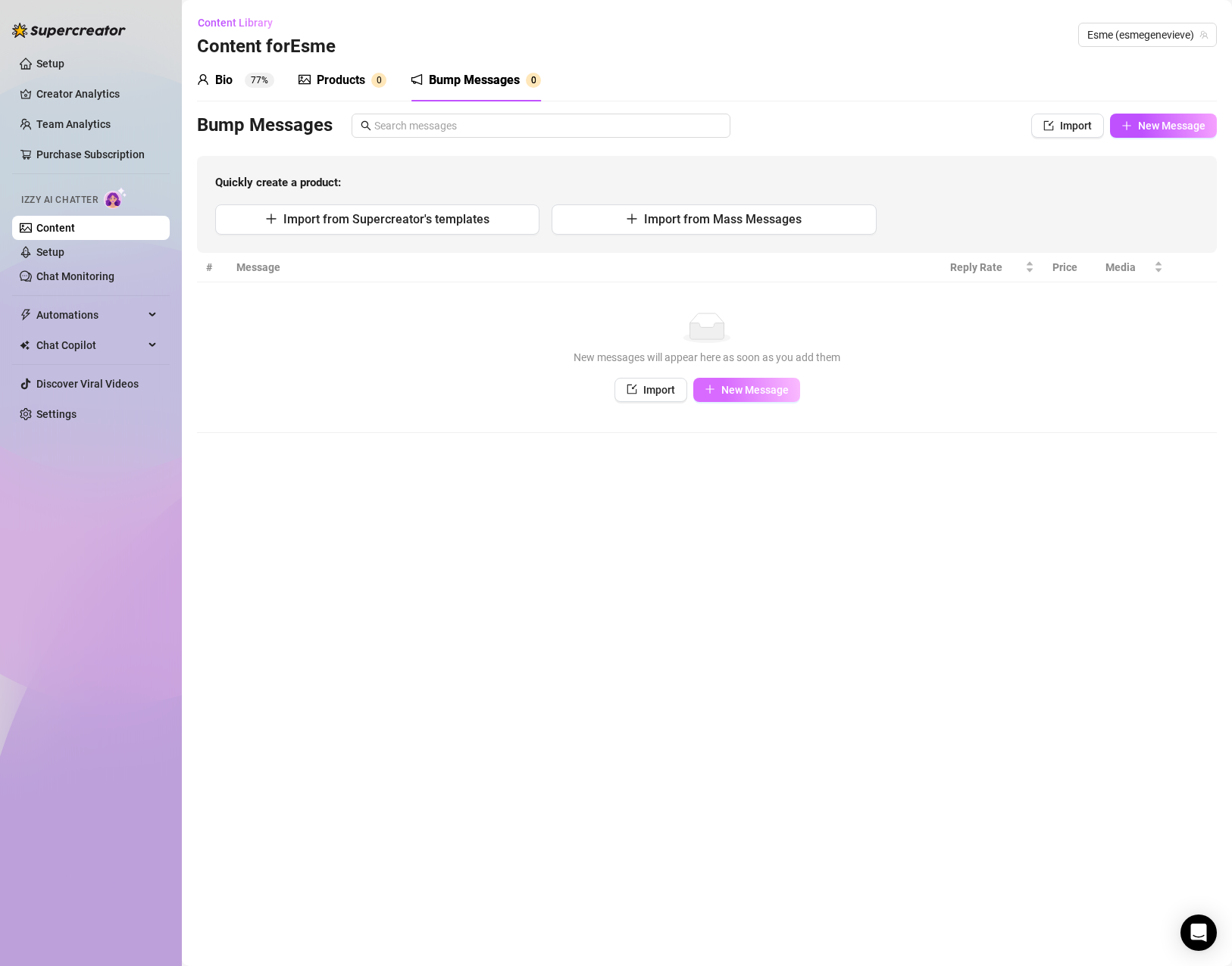
click at [759, 395] on span "New Message" at bounding box center [755, 390] width 67 height 12
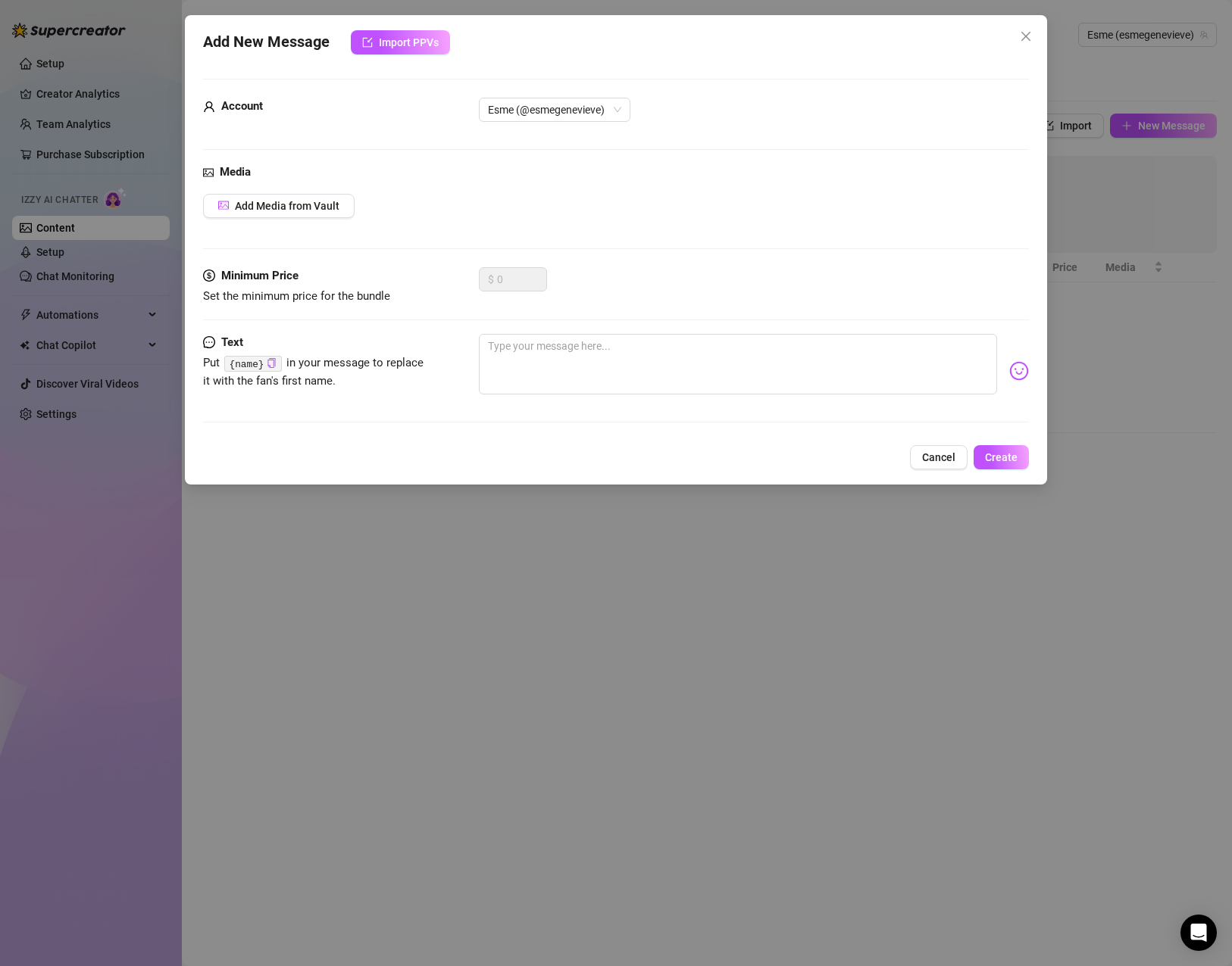
click at [755, 576] on div "Add New Message Import PPVs Account Esme (@esmegenevieve) Media Add Media from …" at bounding box center [616, 483] width 1232 height 966
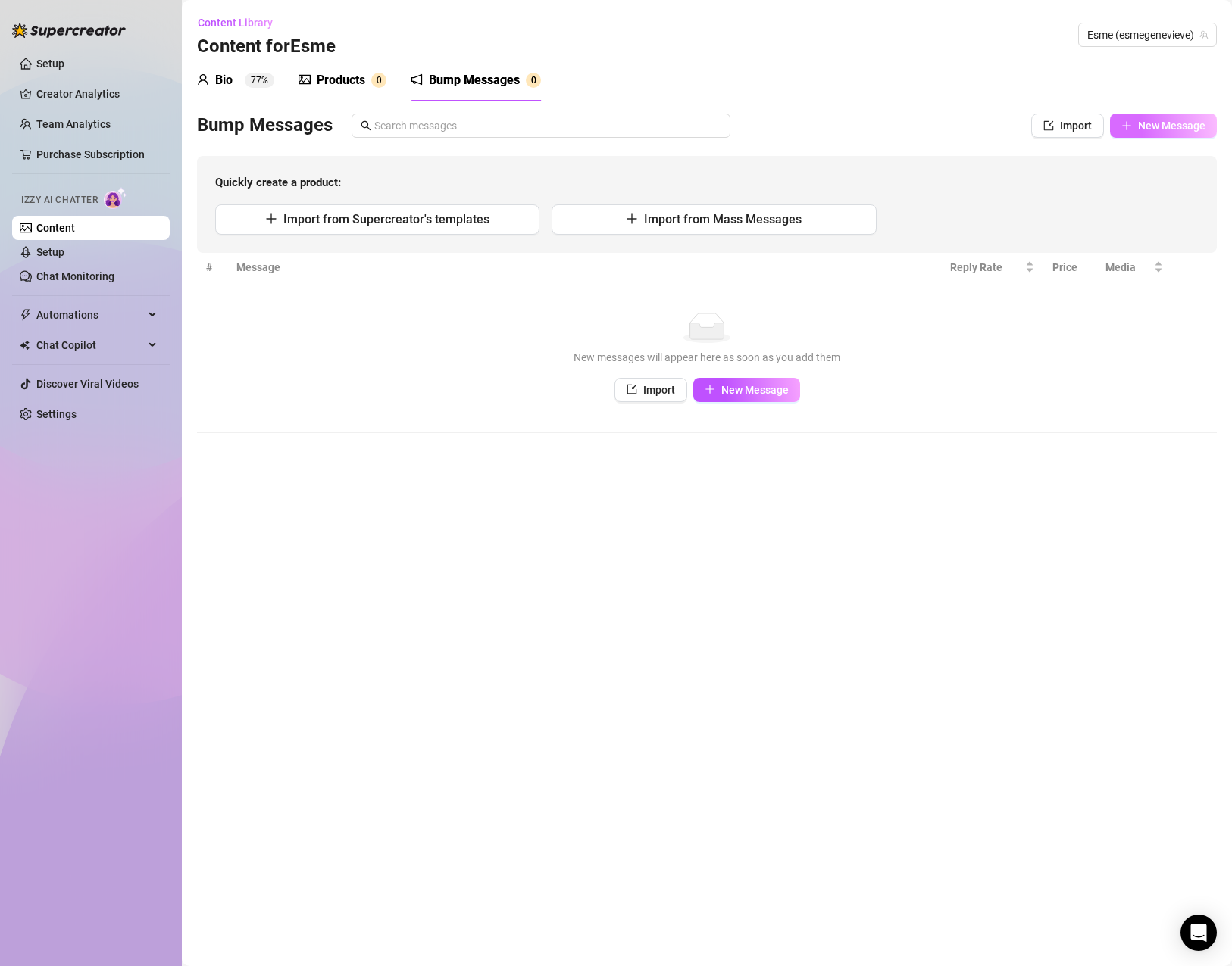
click at [1135, 131] on button "New Message" at bounding box center [1163, 125] width 107 height 24
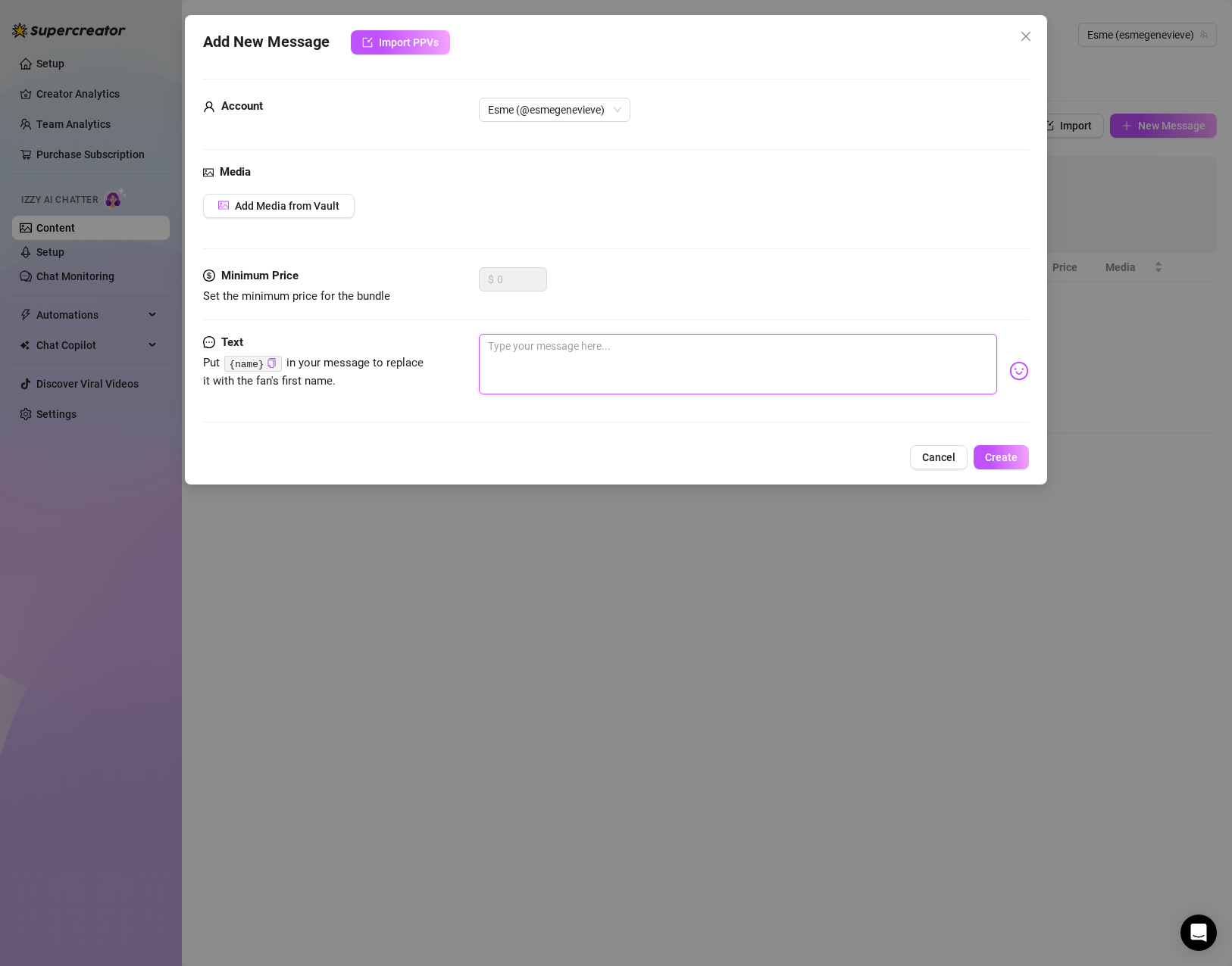
click at [540, 338] on textarea at bounding box center [737, 364] width 518 height 61
type textarea "H"
type textarea "He"
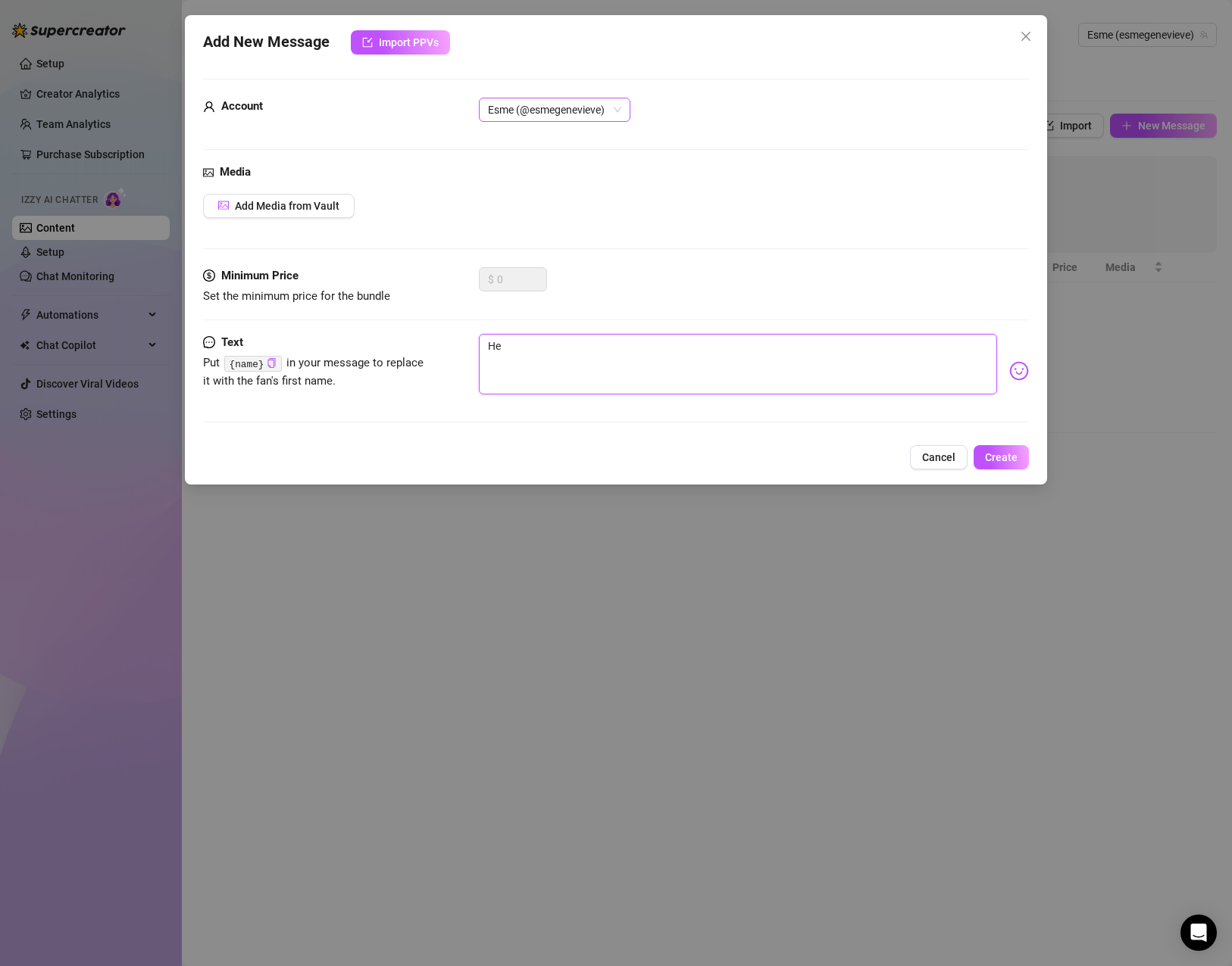
type textarea "Hey"
type textarea "Hey a"
type textarea "Hey"
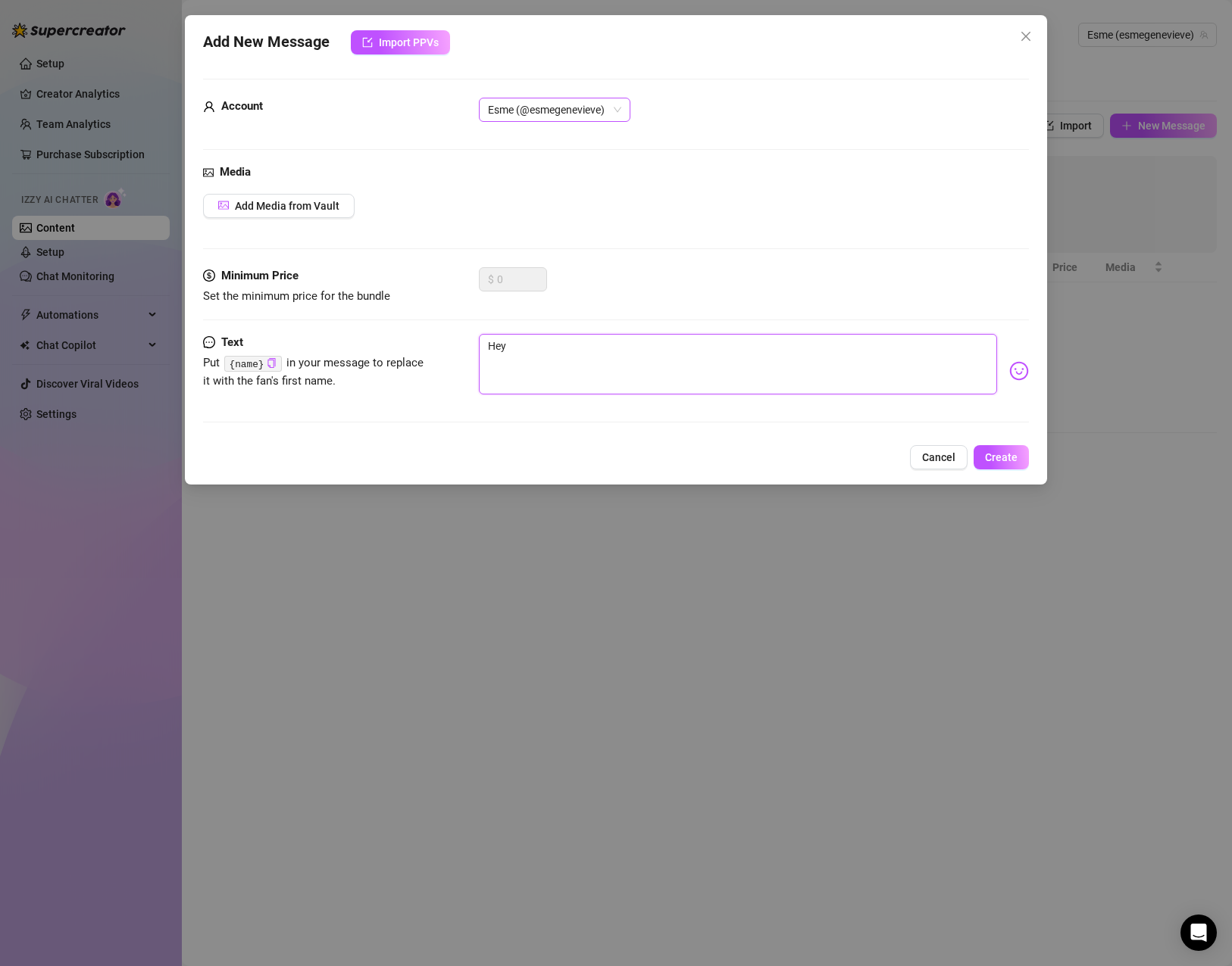
type textarea "Hey b"
type textarea "Hey ba"
type textarea "Hey bae"
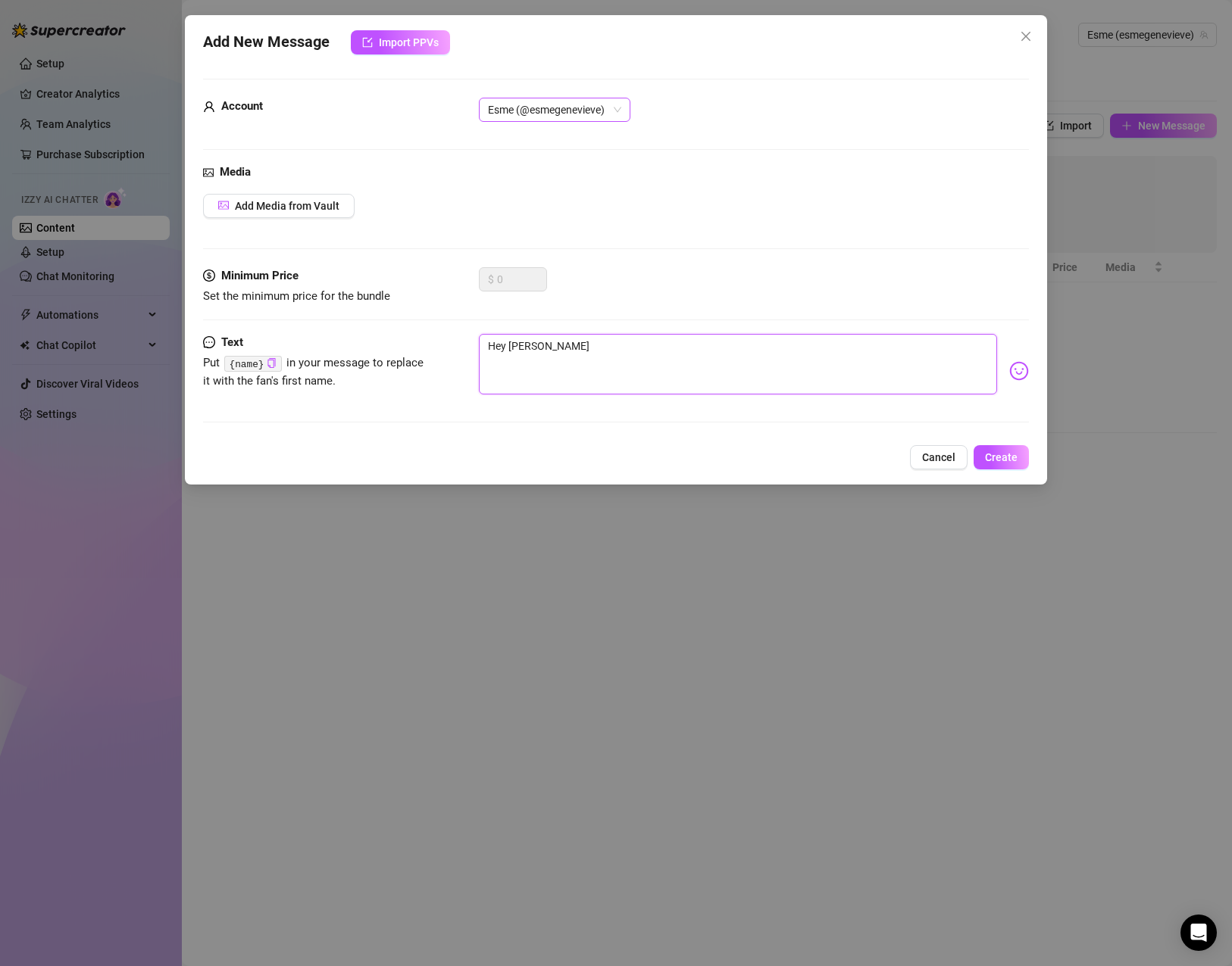
type textarea "Hey baeb"
type textarea "Hey bae"
type textarea "Hey ba"
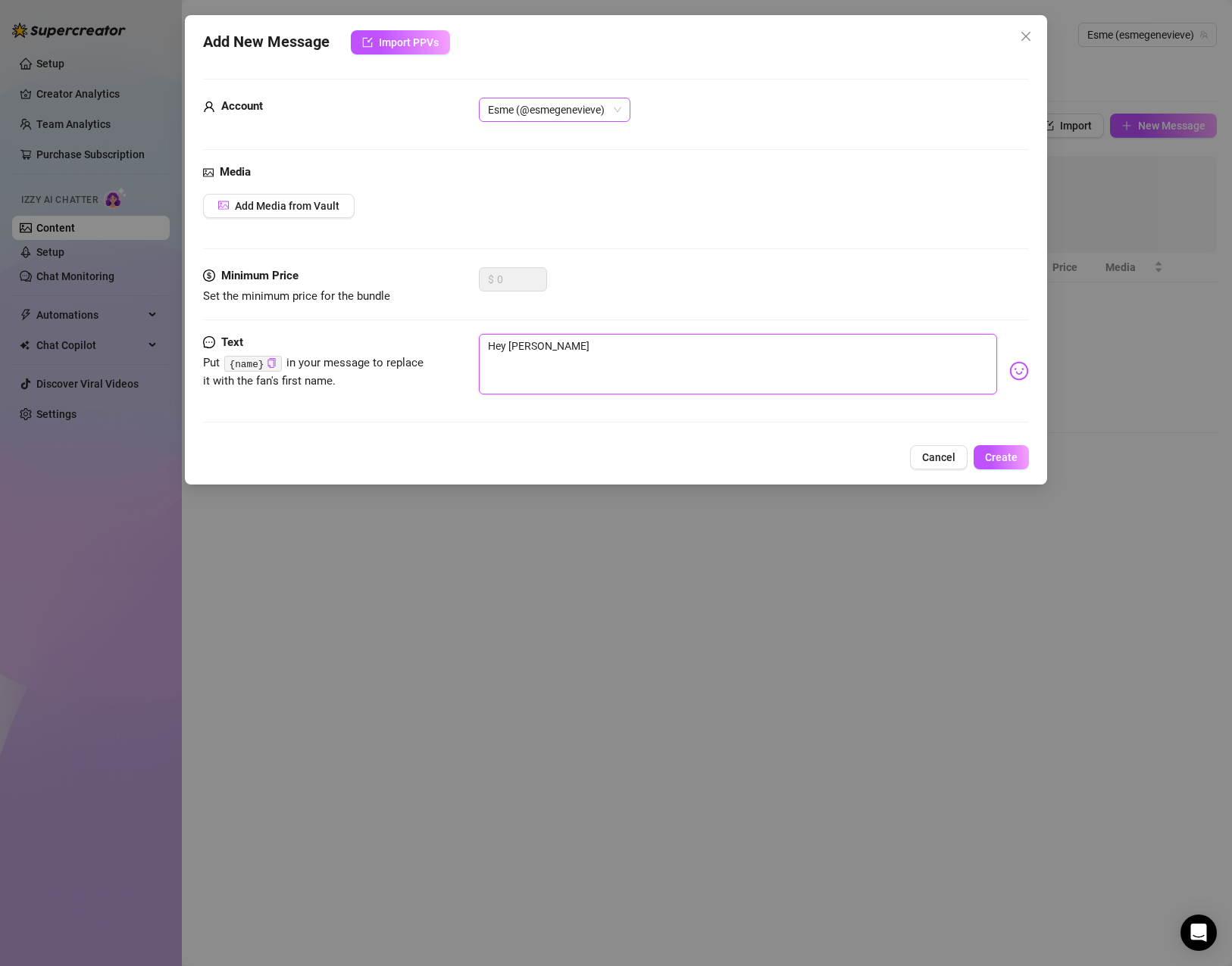
type textarea "Hey ba"
type textarea "Hey bav"
type textarea "Hey bave"
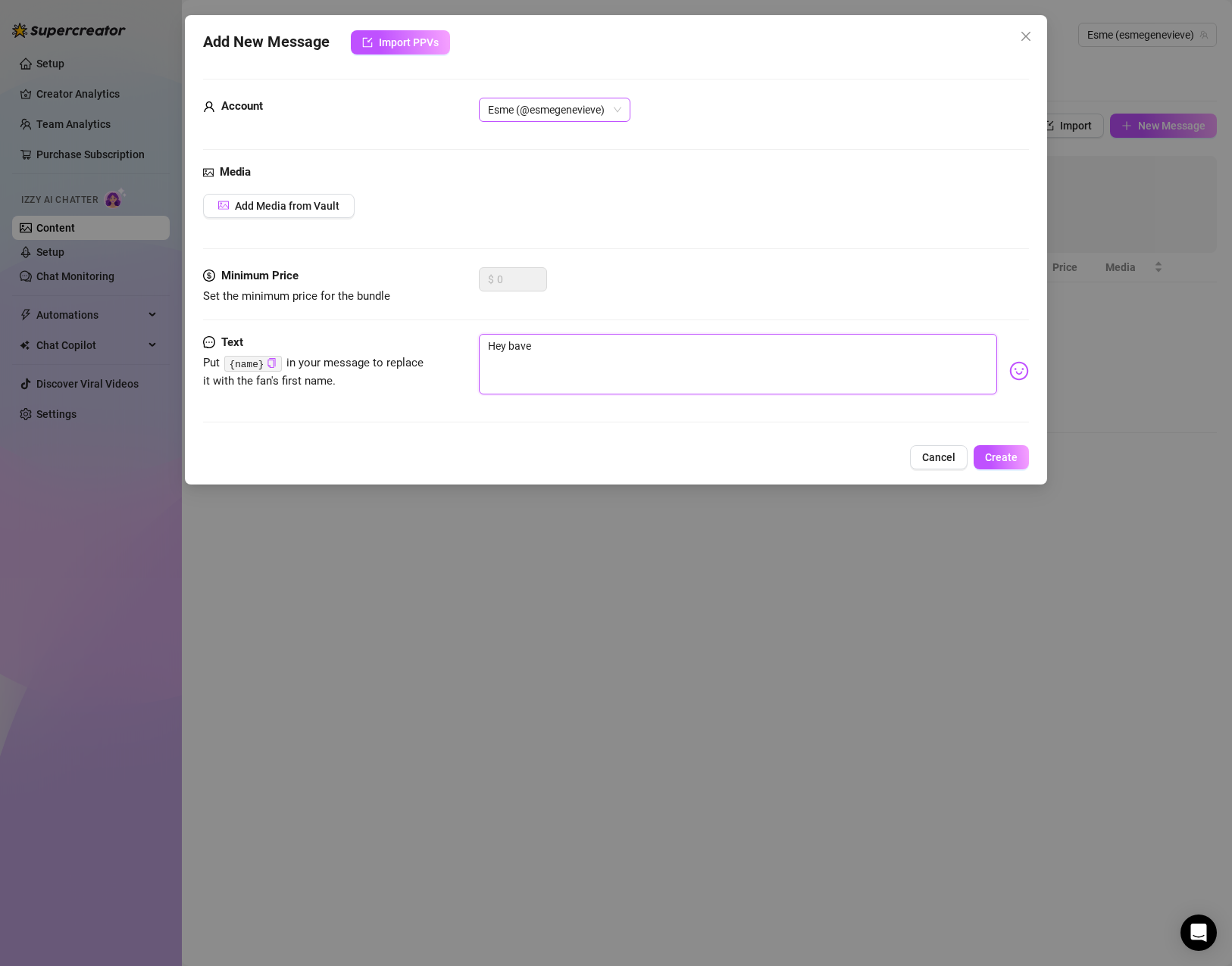
type textarea "Hey bave,"
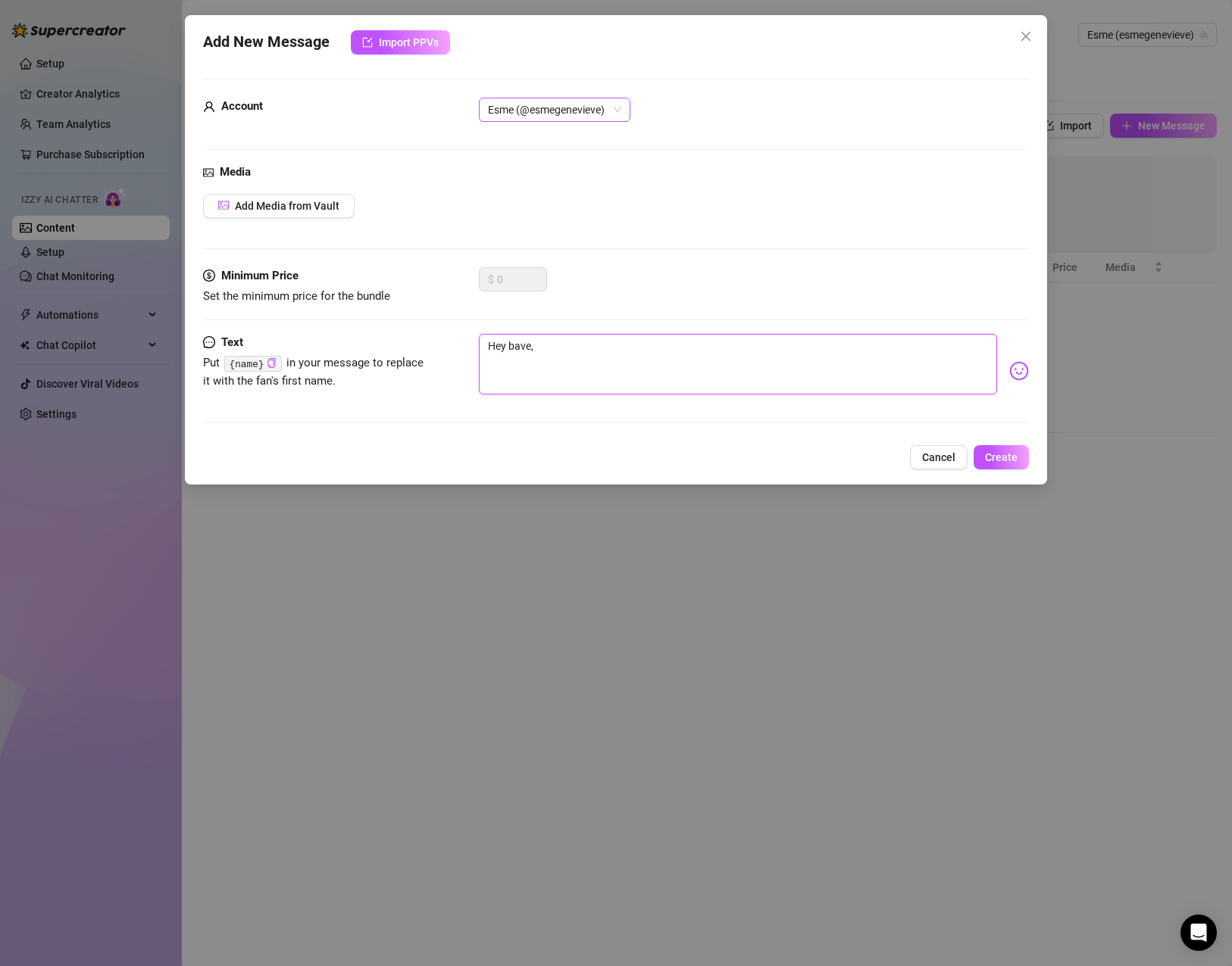
type textarea "Hey bave,"
type textarea "Hey bave"
type textarea "Hey bav"
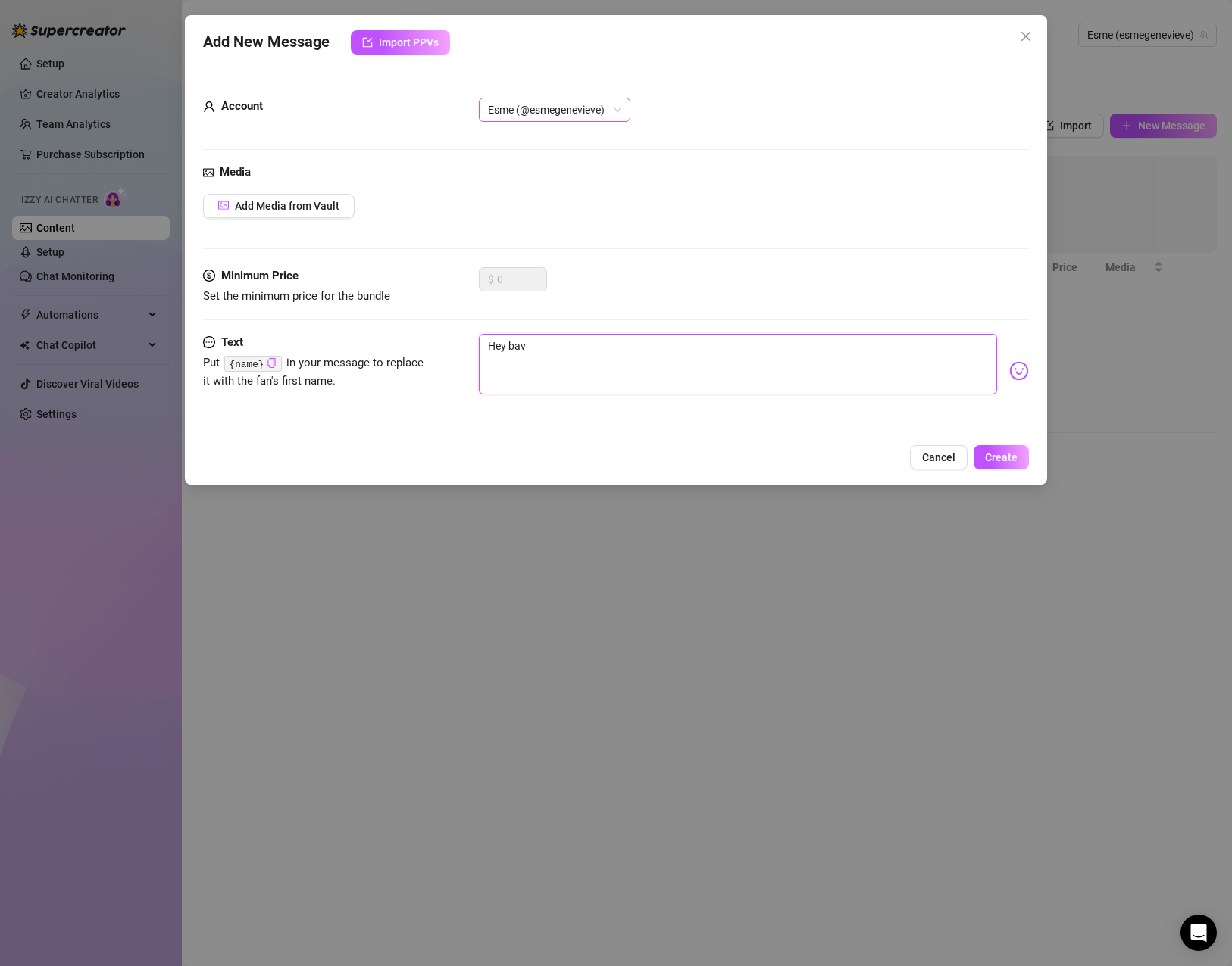
type textarea "Hey ba"
type textarea "Hey bab"
type textarea "Hey babe"
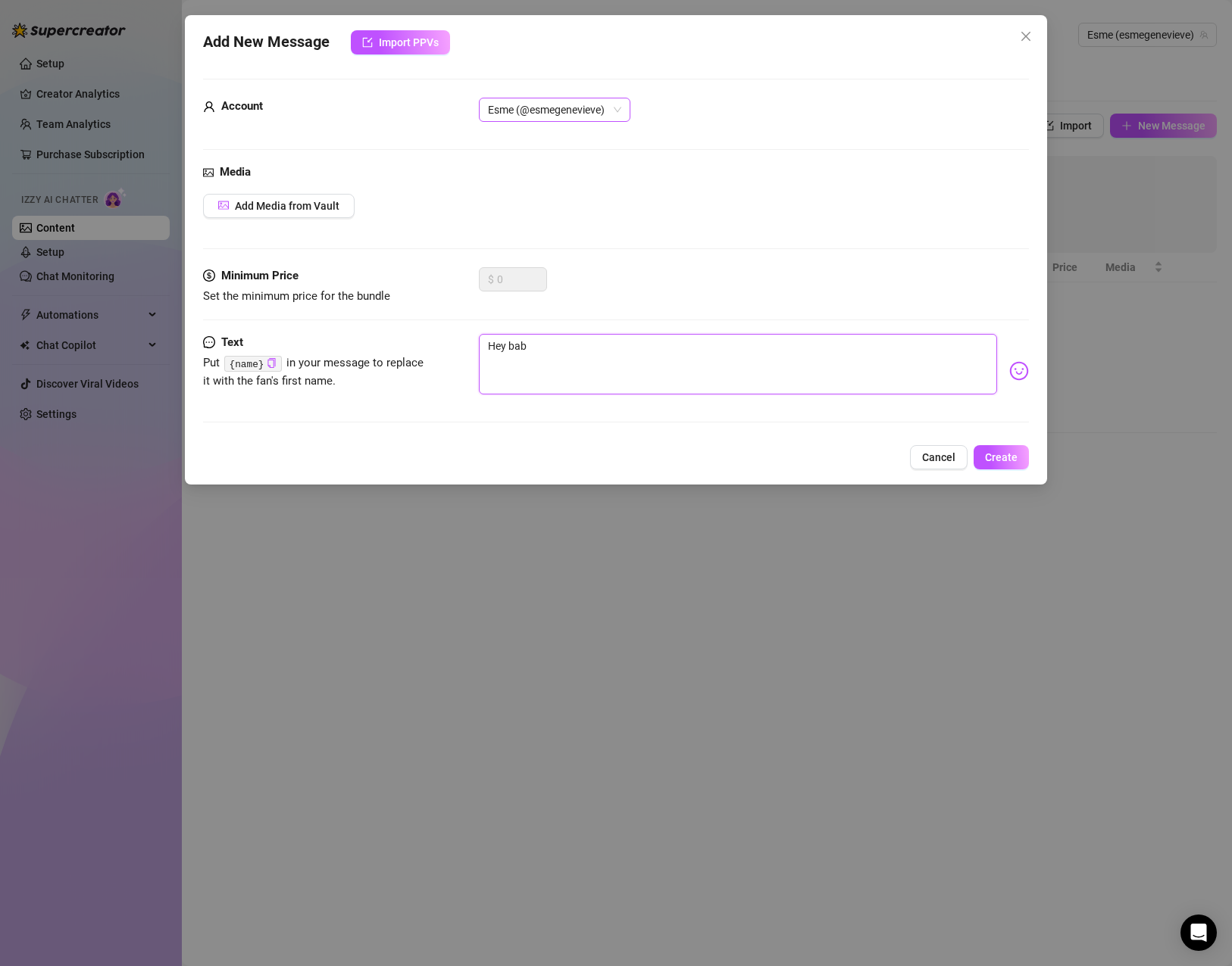
type textarea "Hey babe"
type textarea "Hey babe,"
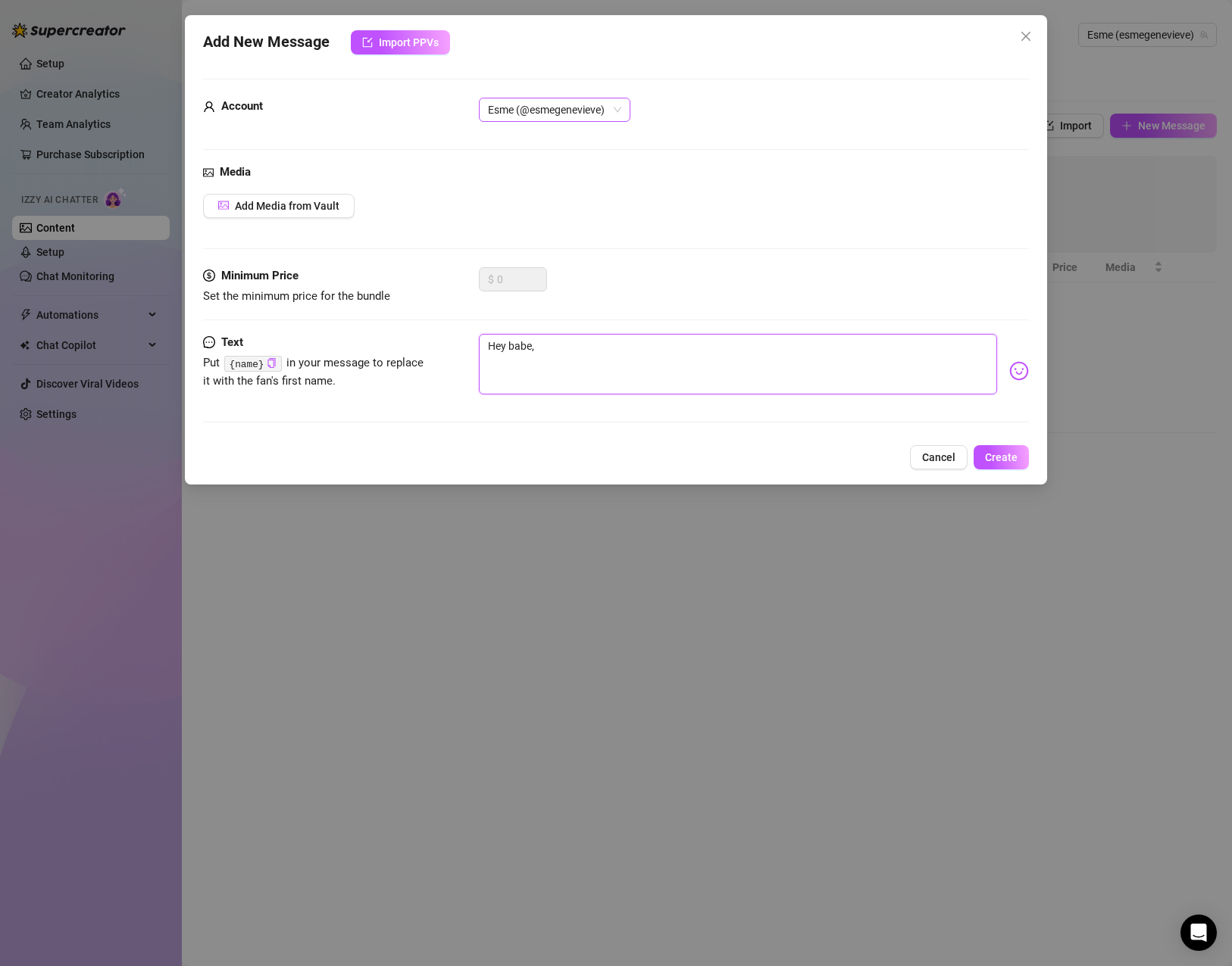
type textarea "Hey babe,"
type textarea "Hey babe"
type textarea "Hey bab"
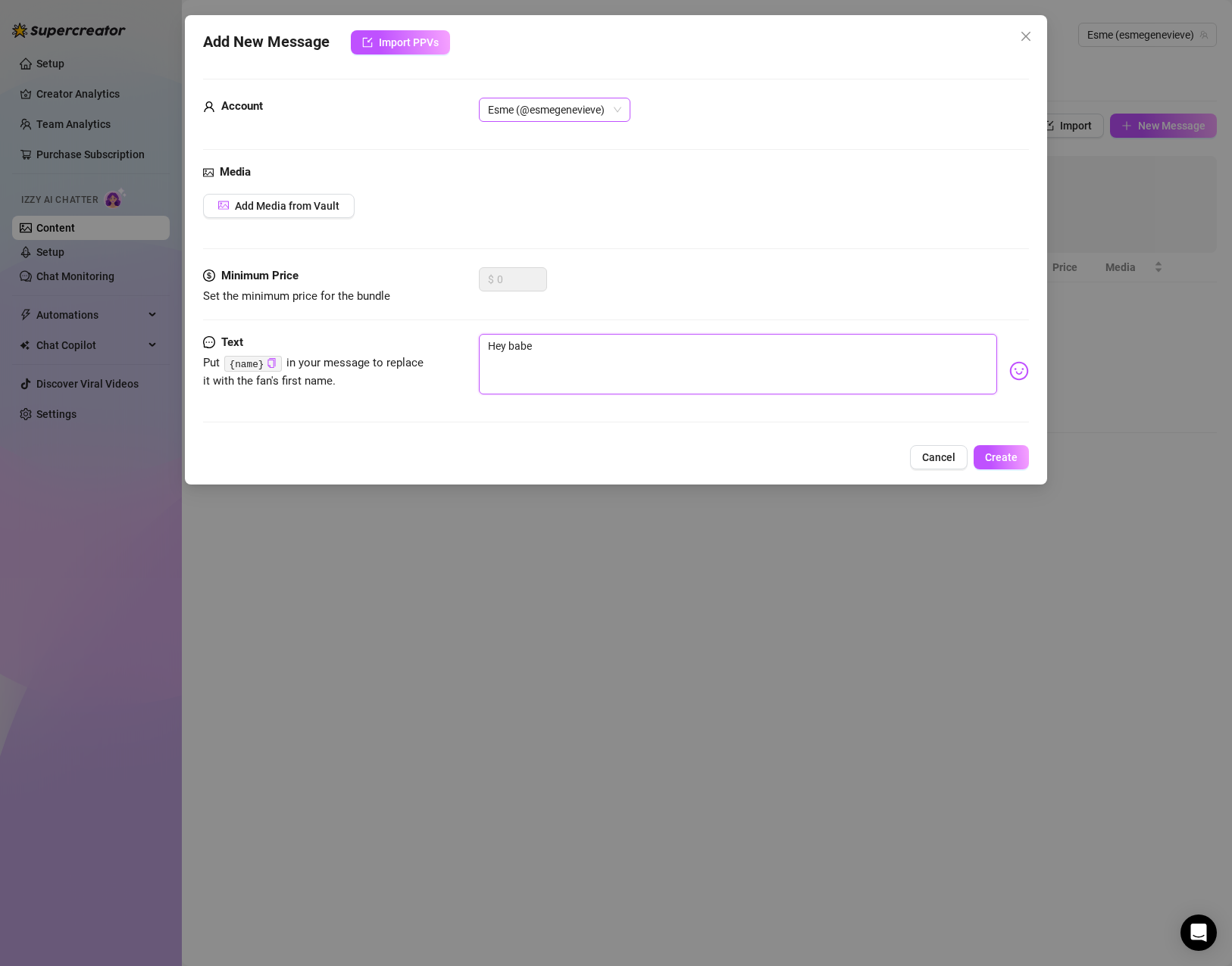
type textarea "Hey bab"
type textarea "Hey ba"
type textarea "Hey b"
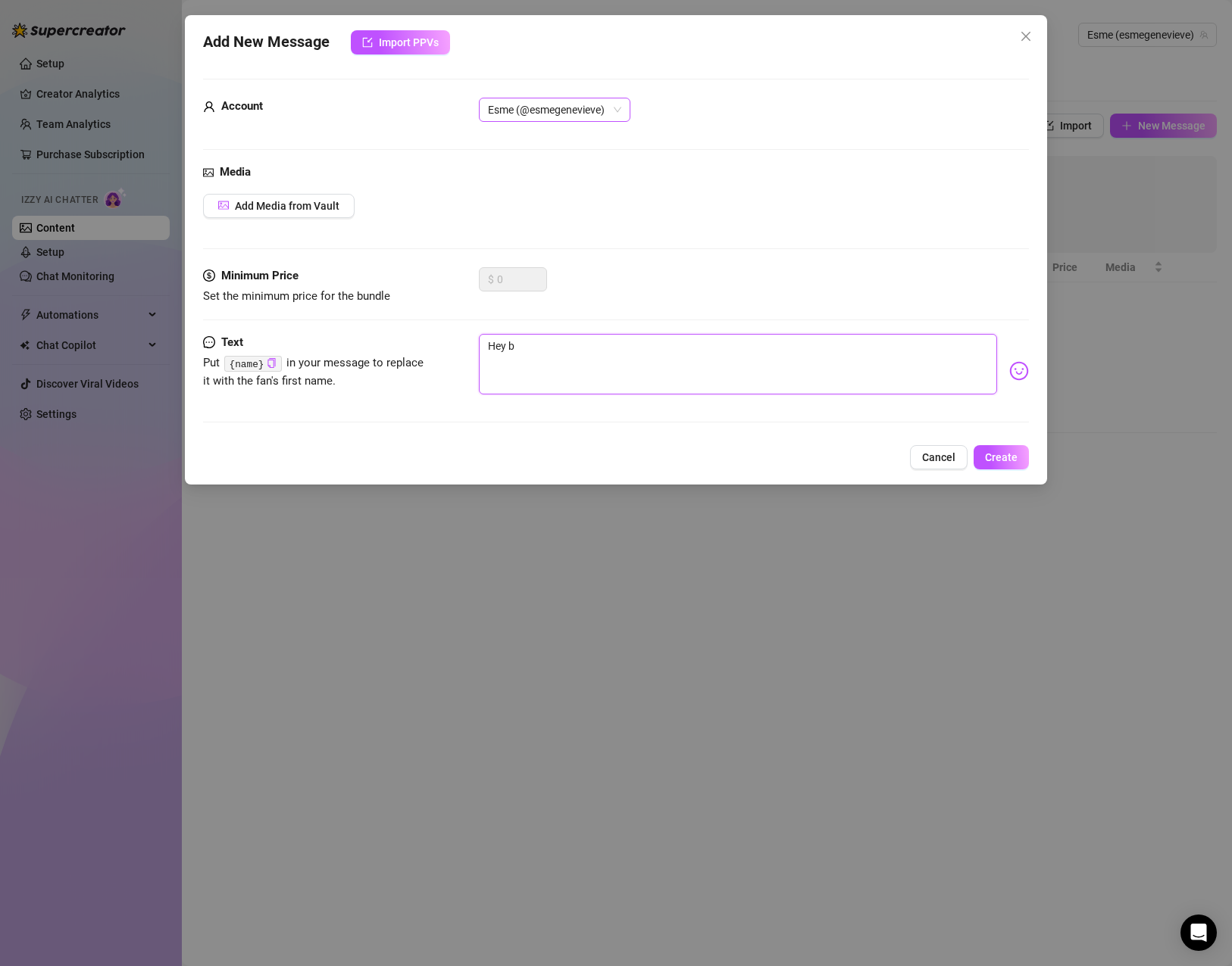
type textarea "Hey"
type textarea "Hey ["
type textarea "Hey"
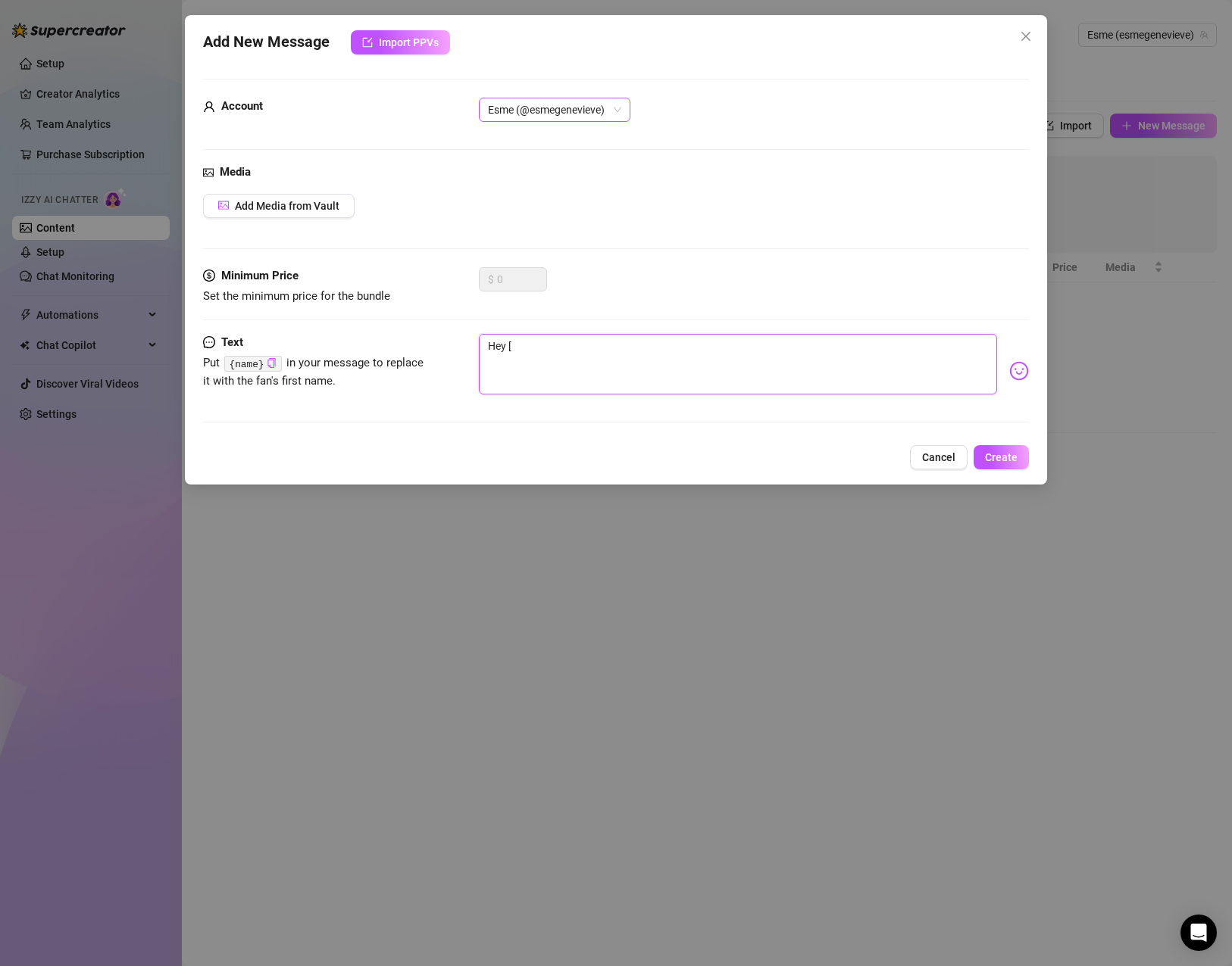
type textarea "Hey"
type textarea "Hey {"
type textarea "Hey {a"
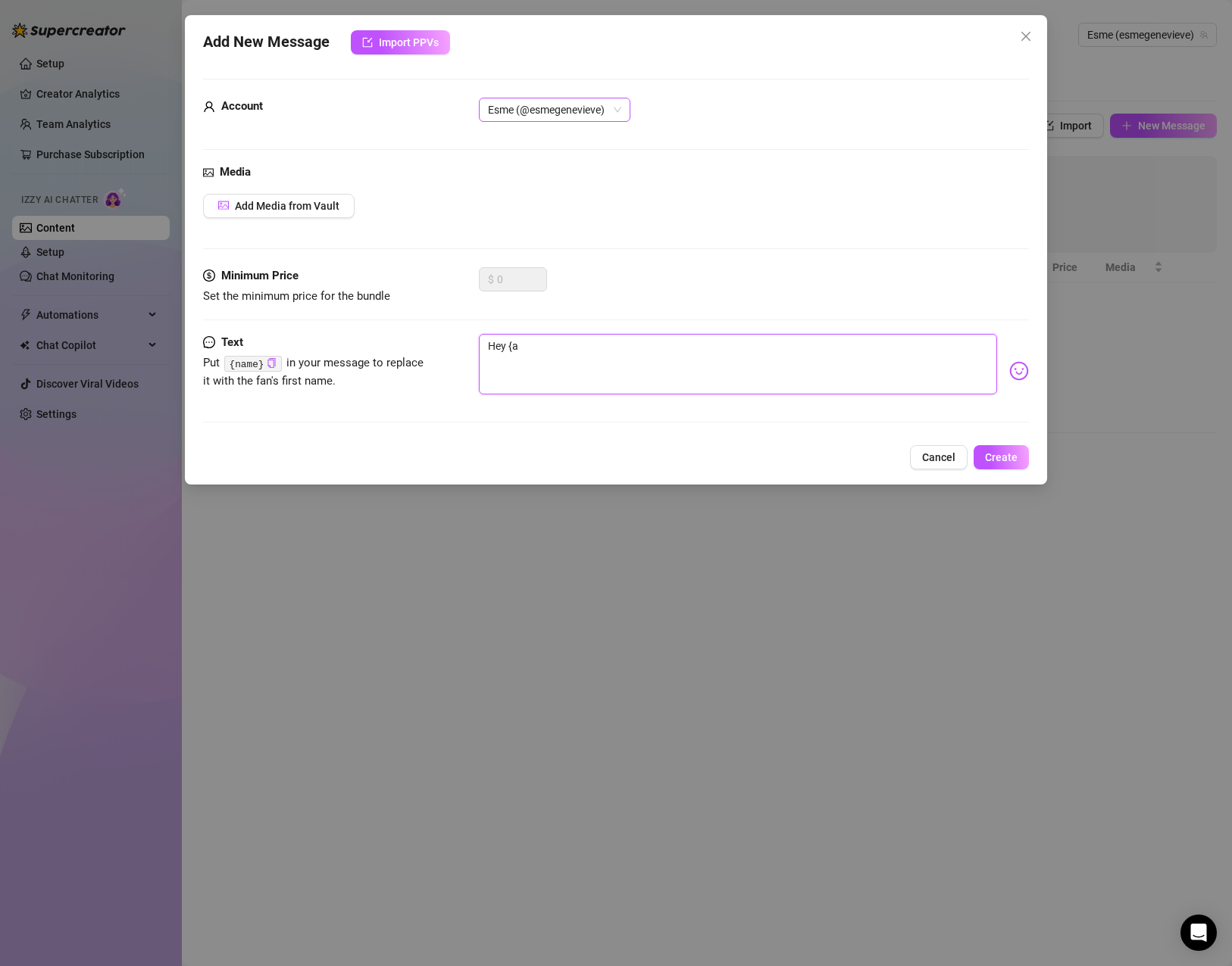
type textarea "Hey {am"
type textarea "Hey {ame"
type textarea "Hey {am"
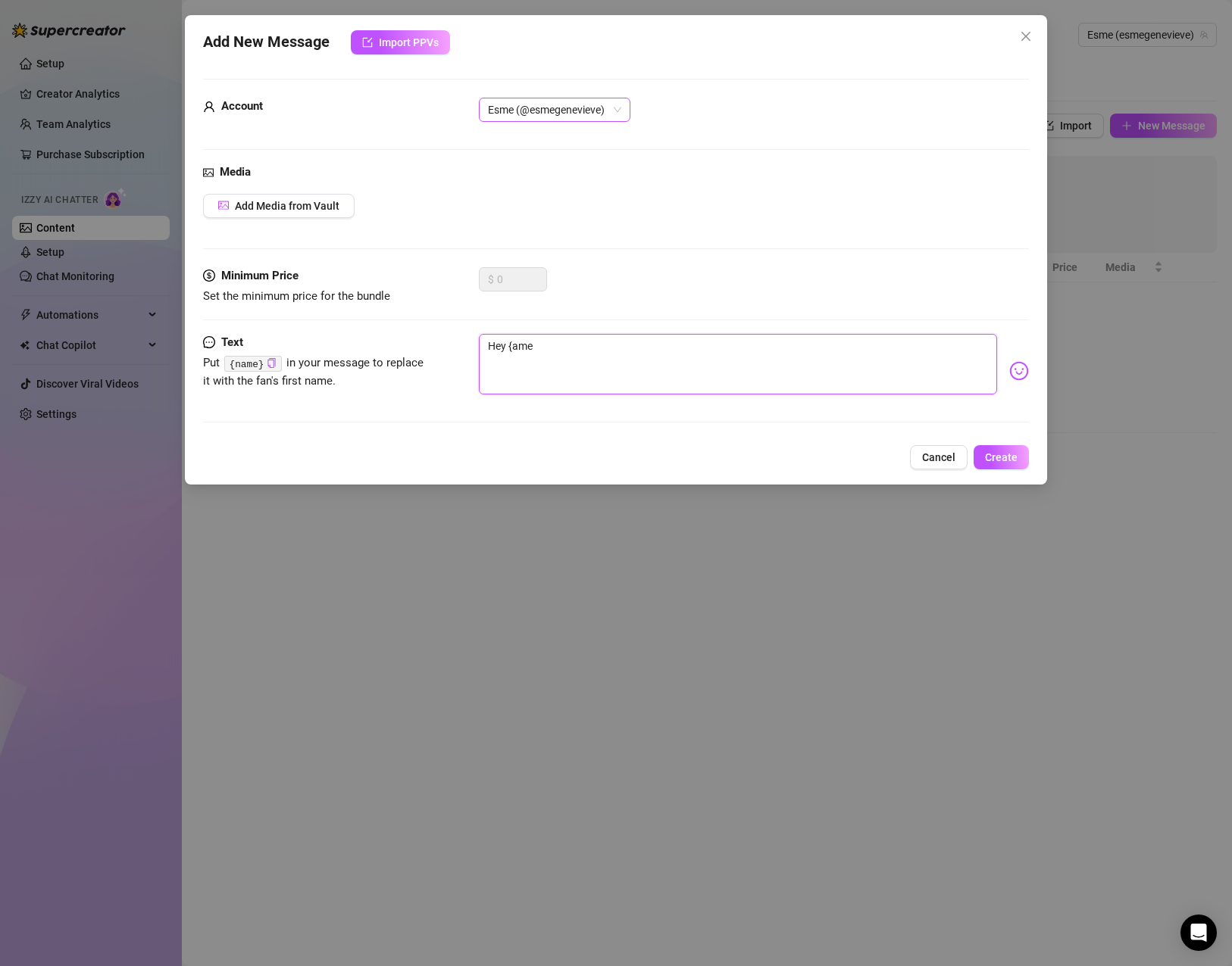
type textarea "Hey {am"
type textarea "Hey {a"
type textarea "Hey {"
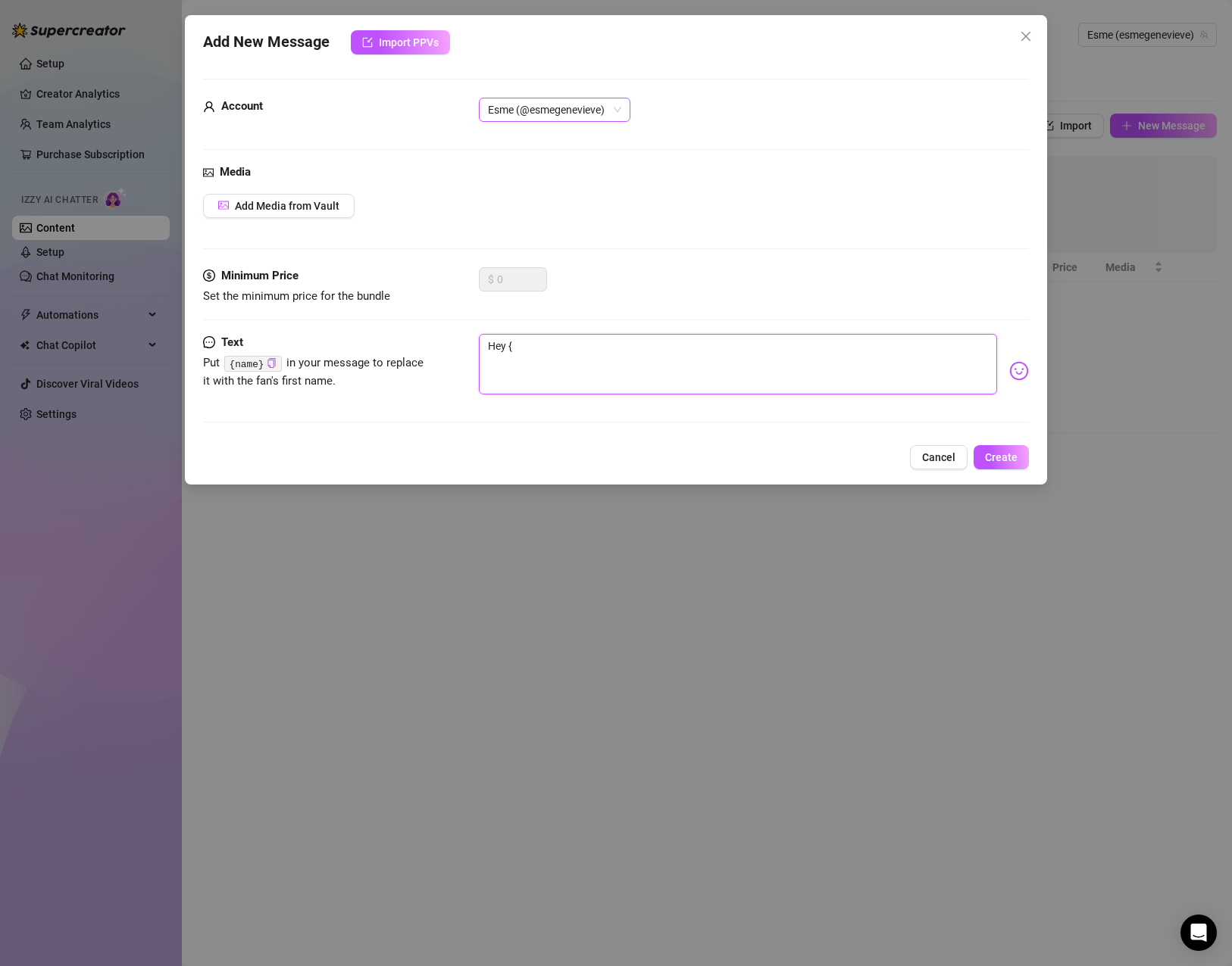
type textarea "Hey {n"
type textarea "Hey {na"
type textarea "Hey {nam"
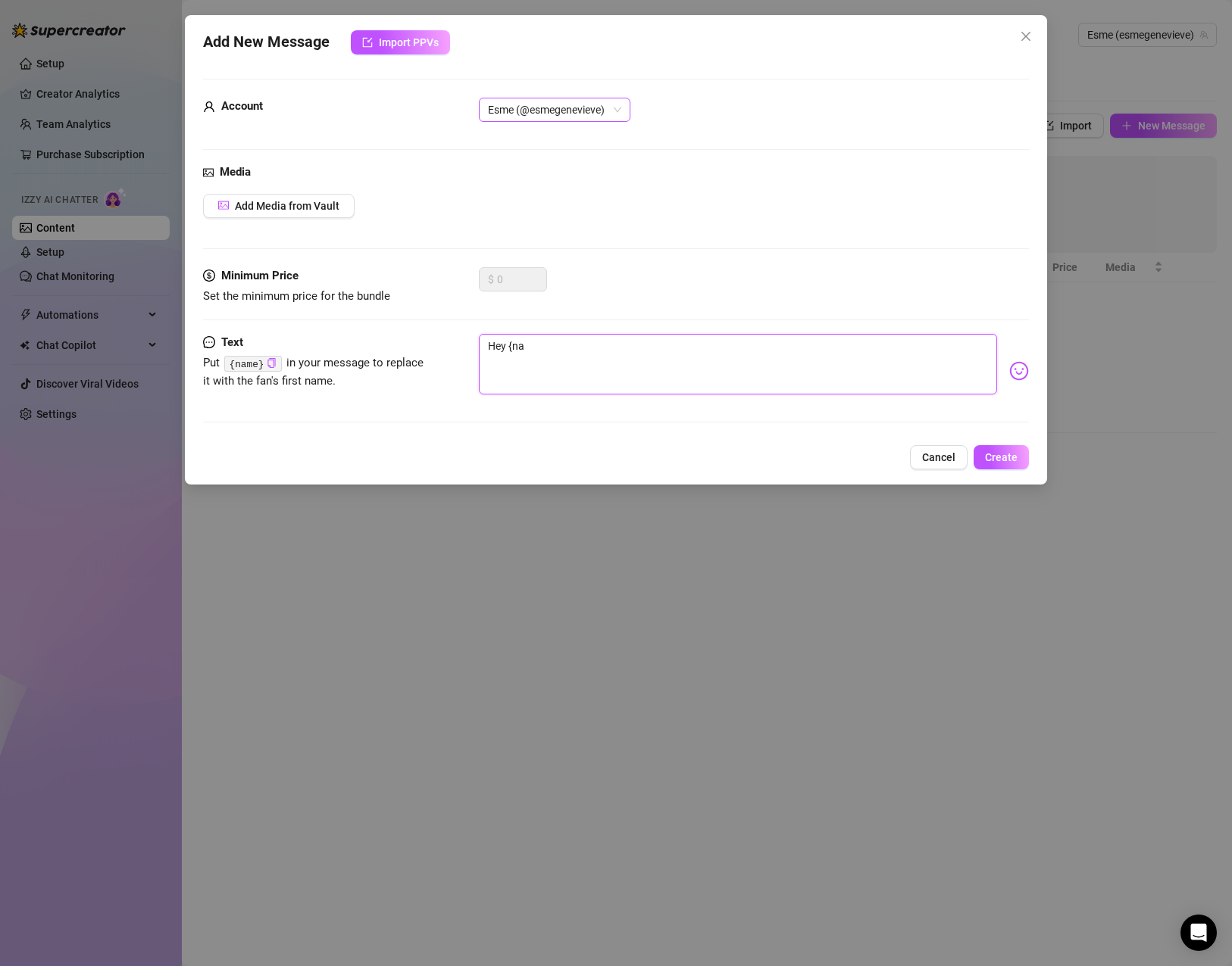
type textarea "Hey {nam"
type textarea "Hey {name"
type textarea "Hey {name}"
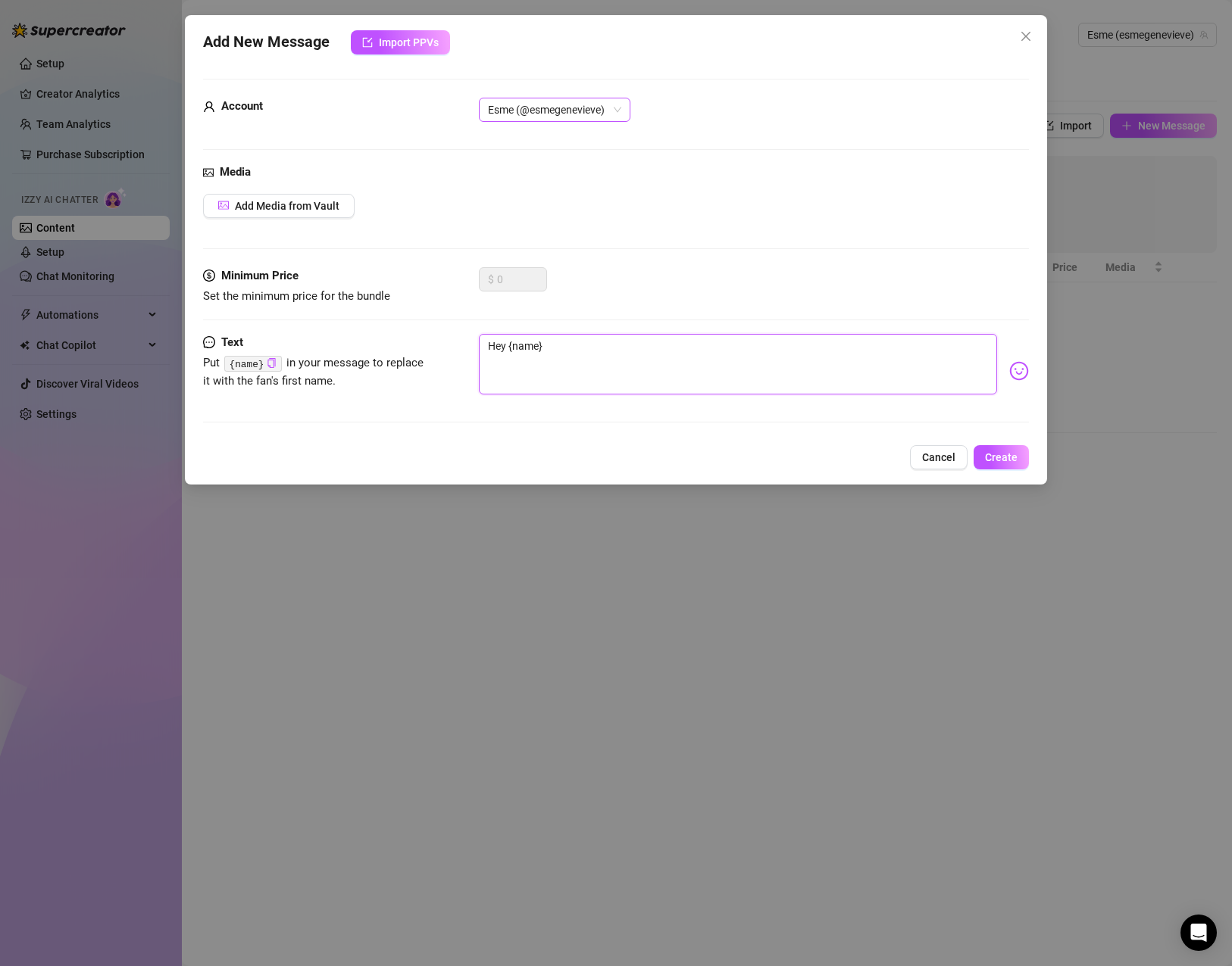
type textarea "Hey {name},"
type textarea "Hey {name}, h"
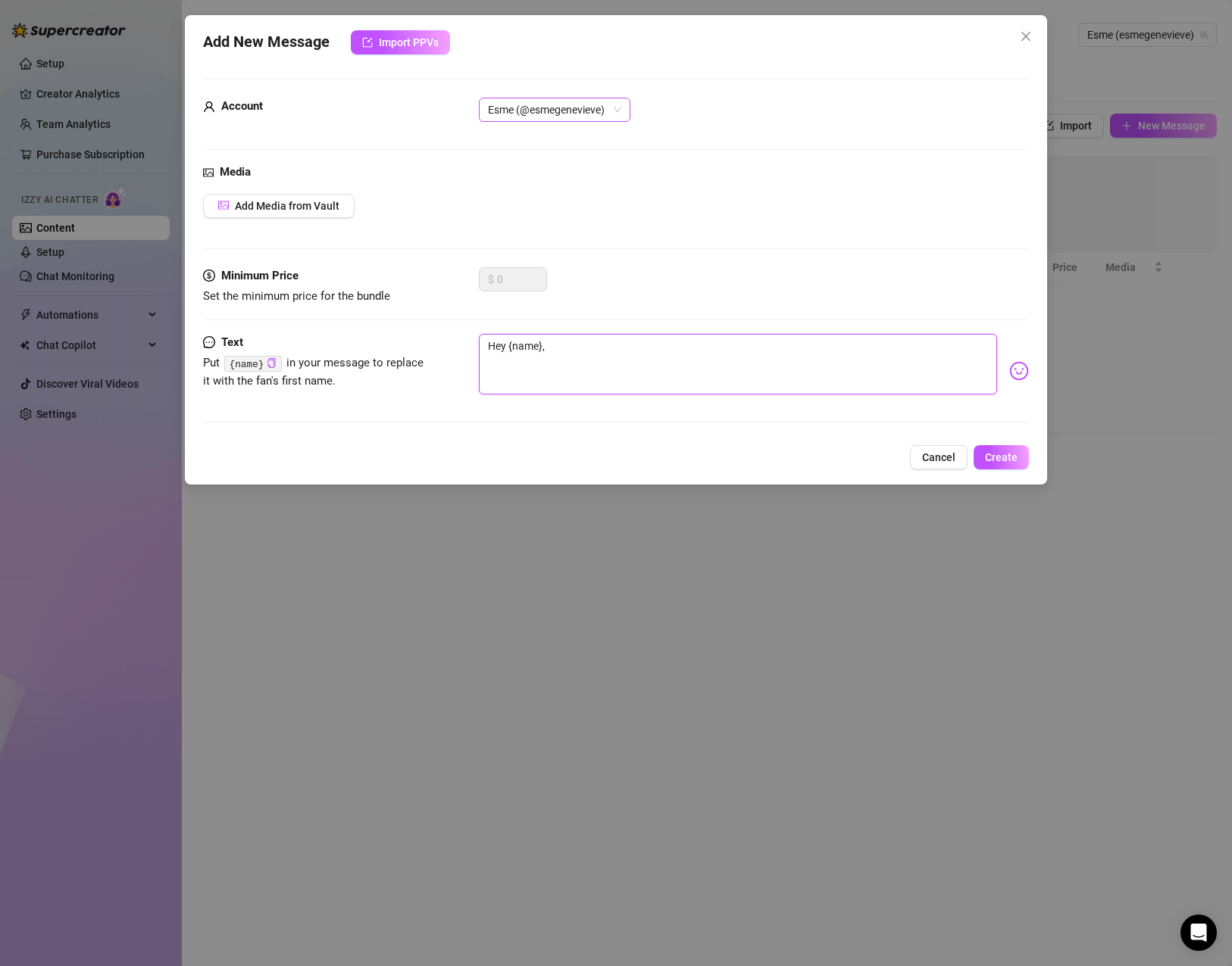
type textarea "Hey {name}, h"
type textarea "Hey {name},"
type textarea "Hey {name}, h"
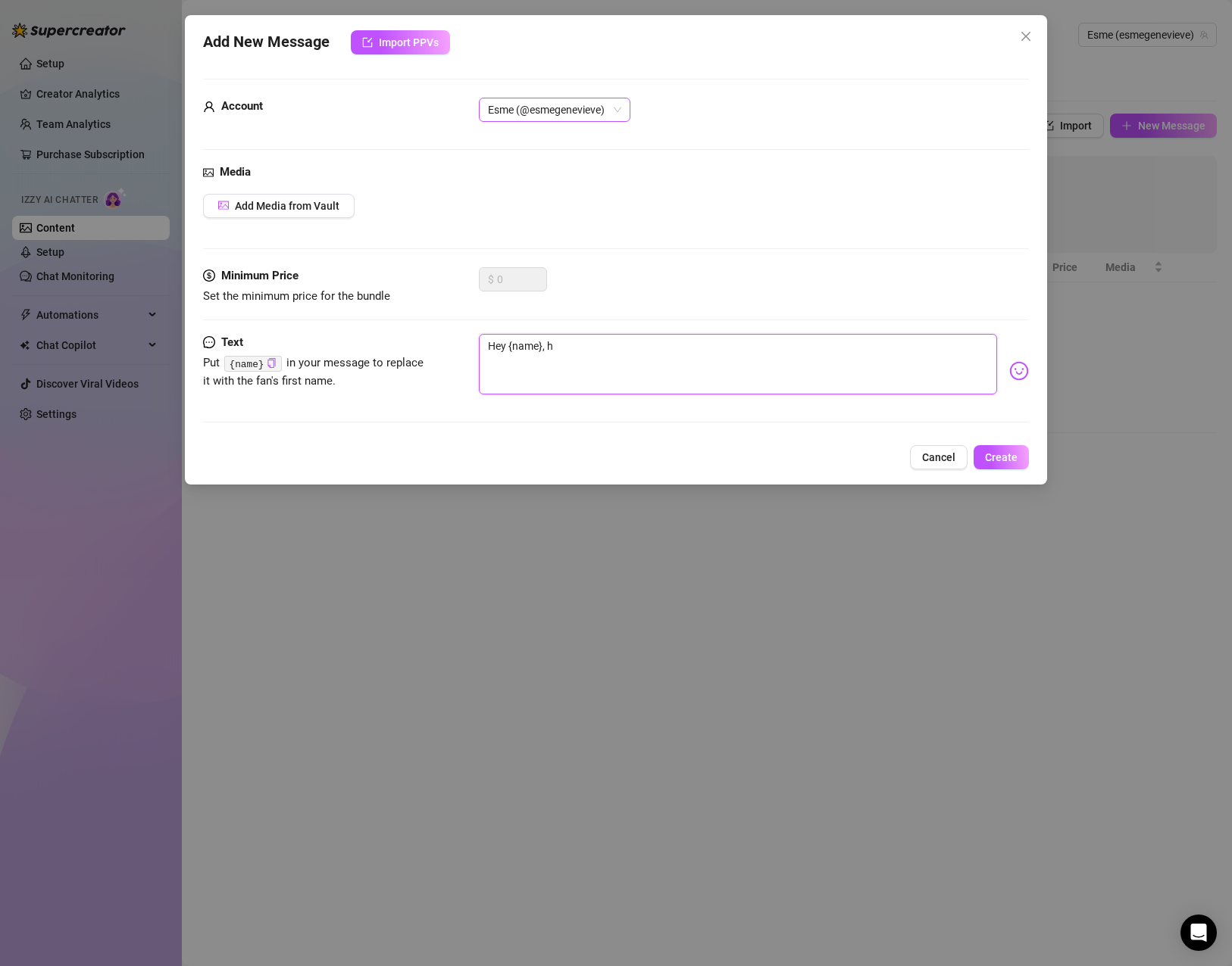
type textarea "Hey {name},"
type textarea "Hey {name}, w"
type textarea "Hey {name}, wn"
type textarea "Hey {name}, wna"
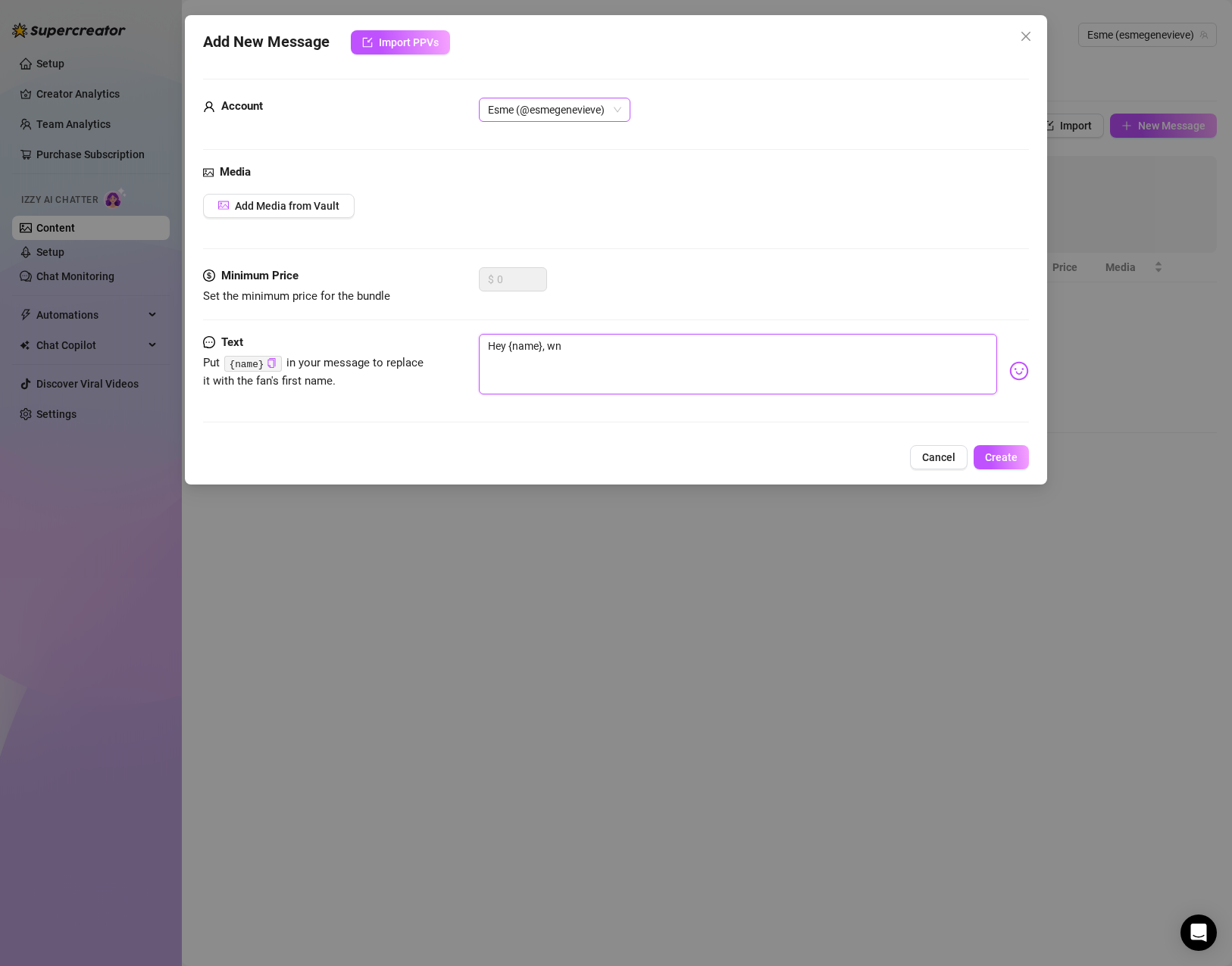
type textarea "Hey {name}, wna"
type textarea "Hey {name}, wn"
type textarea "Hey {name}, w"
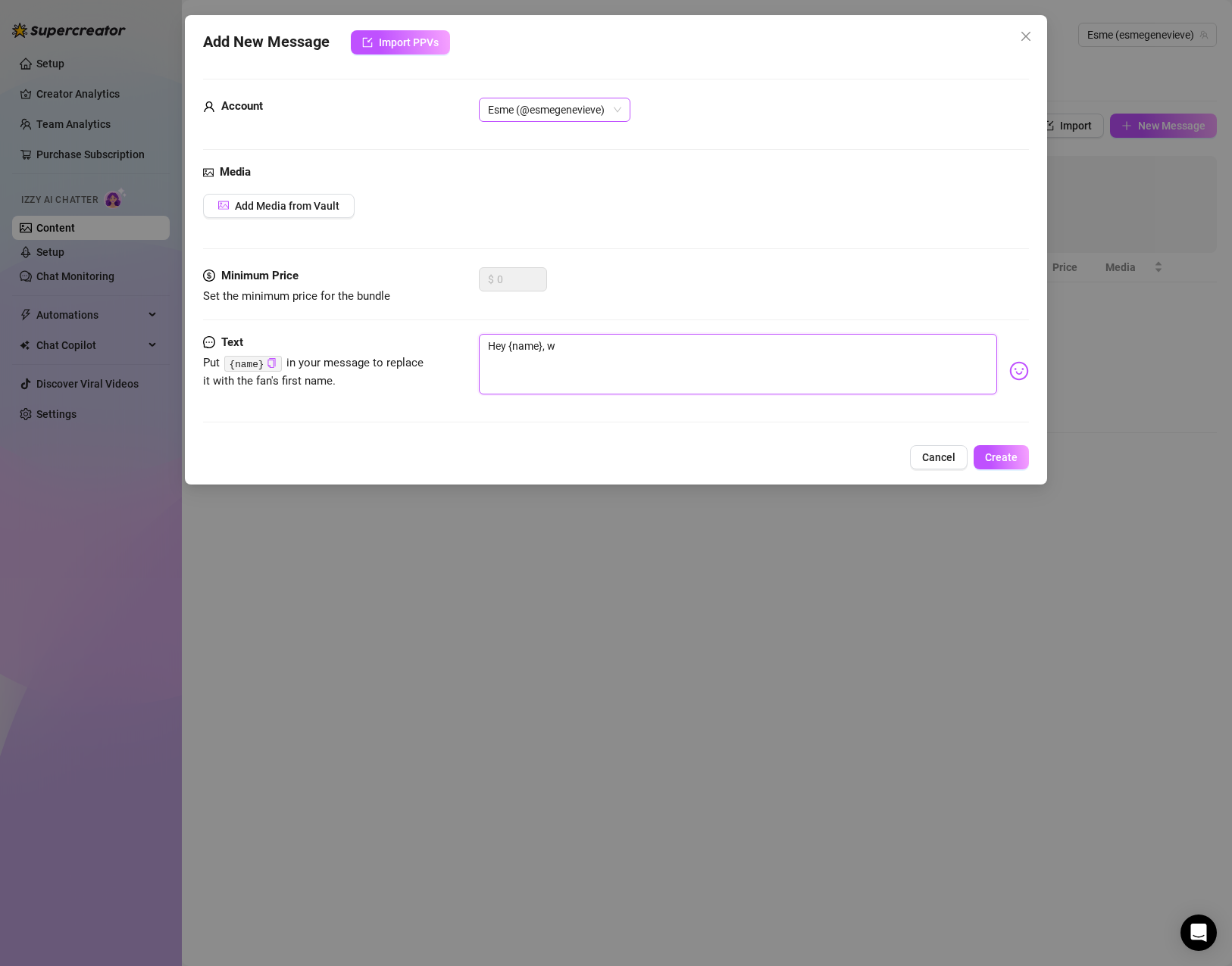
type textarea "Hey {name},"
type textarea "Hey {name}, w"
type textarea "Hey {name}, wh"
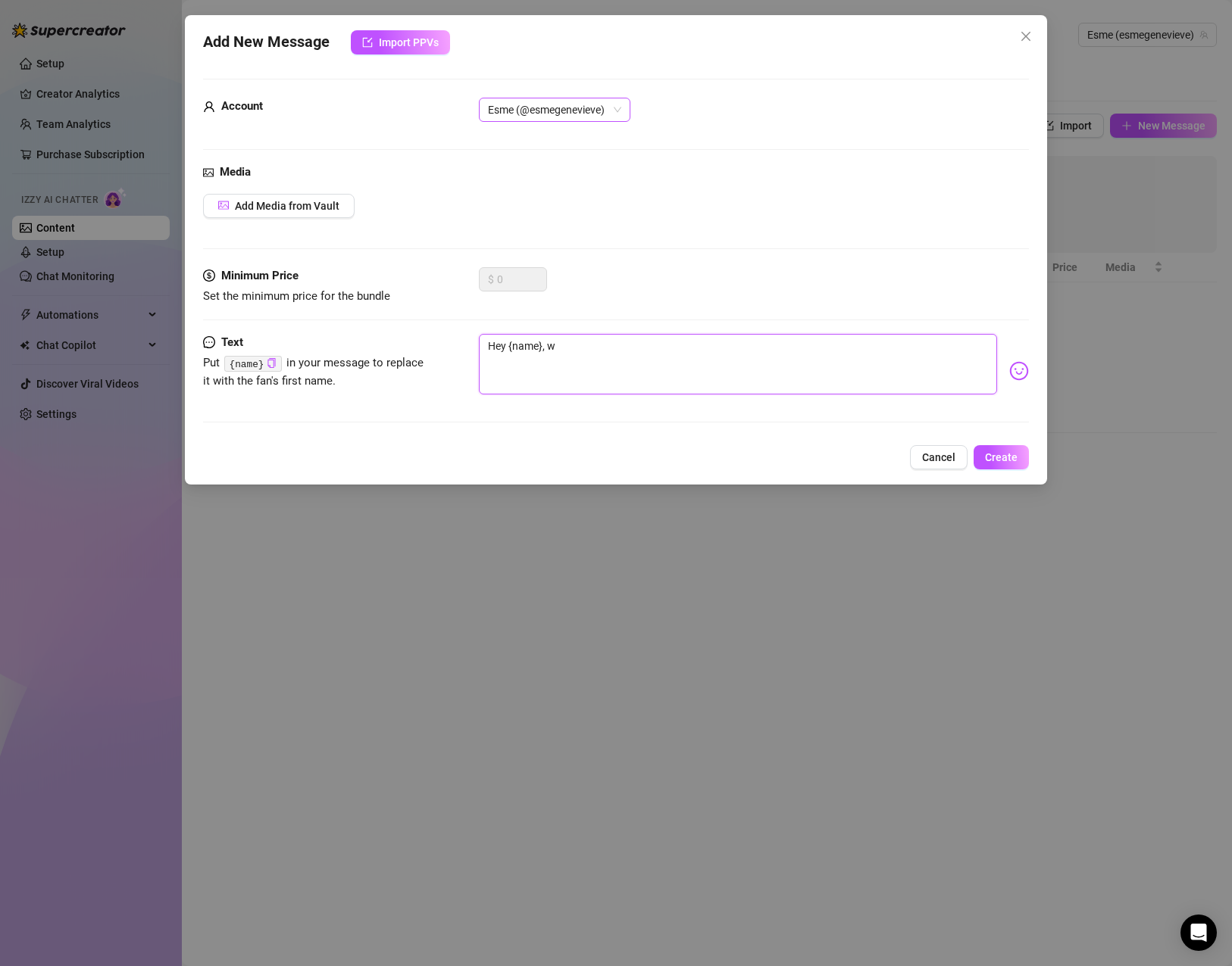
type textarea "Hey {name}, wh"
type textarea "Hey {name}, w"
type textarea "Hey {name},"
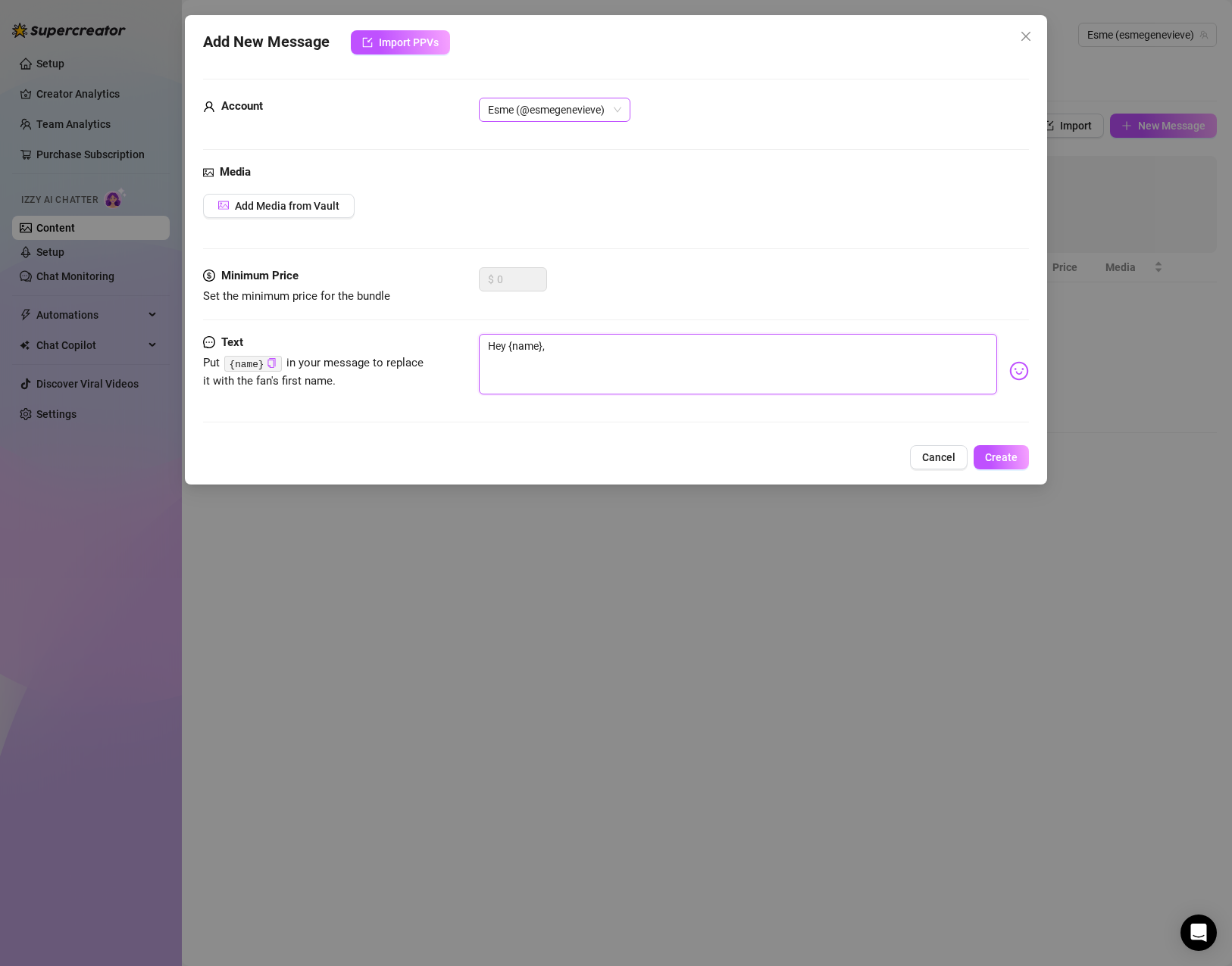
type textarea "Hey {name}, h"
type textarea "Hey {name}, ho"
type textarea "Hey {name}, how"
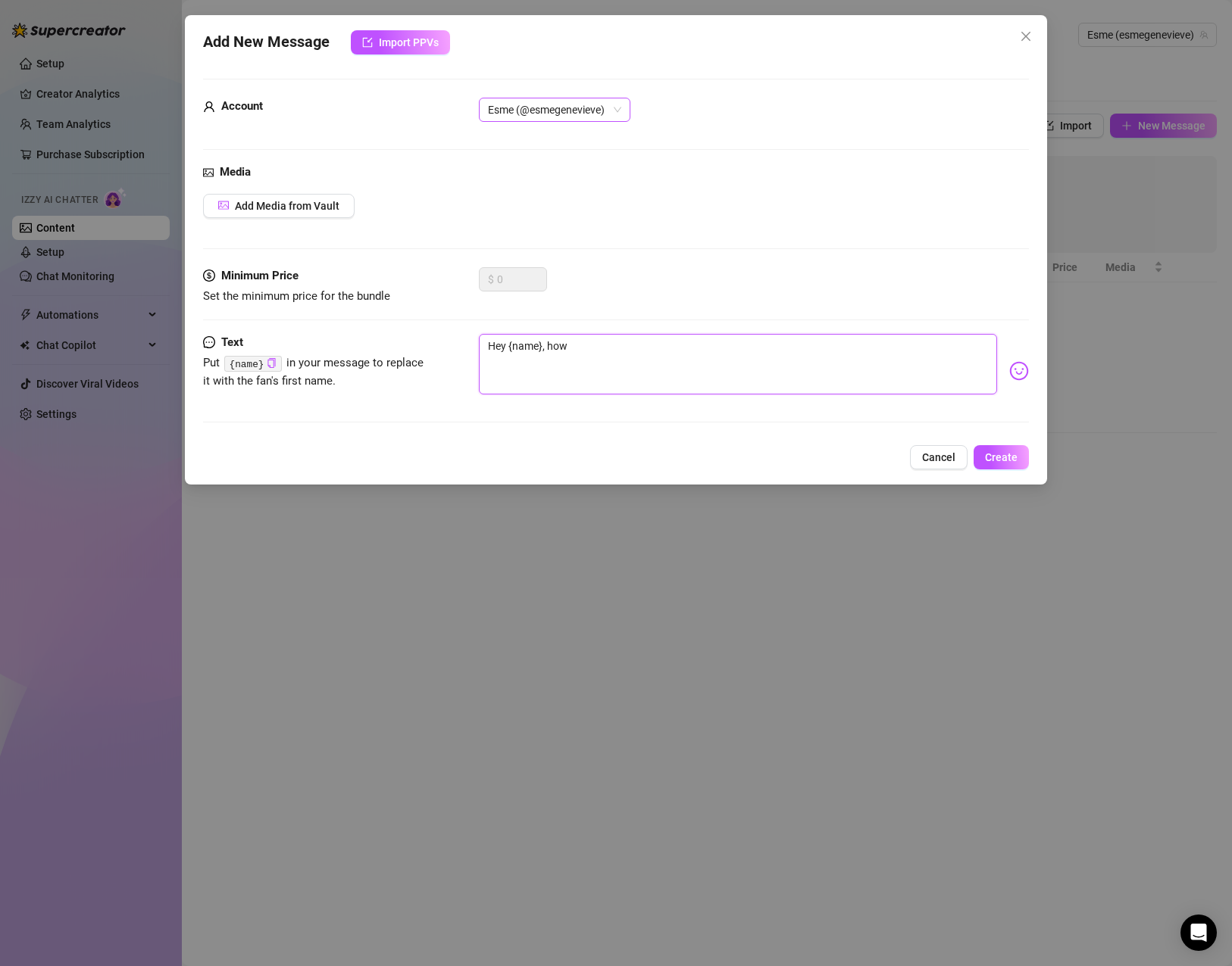
type textarea "Hey {name}, how"
type textarea "Hey {name}, how a"
type textarea "Hey {name}, how ar"
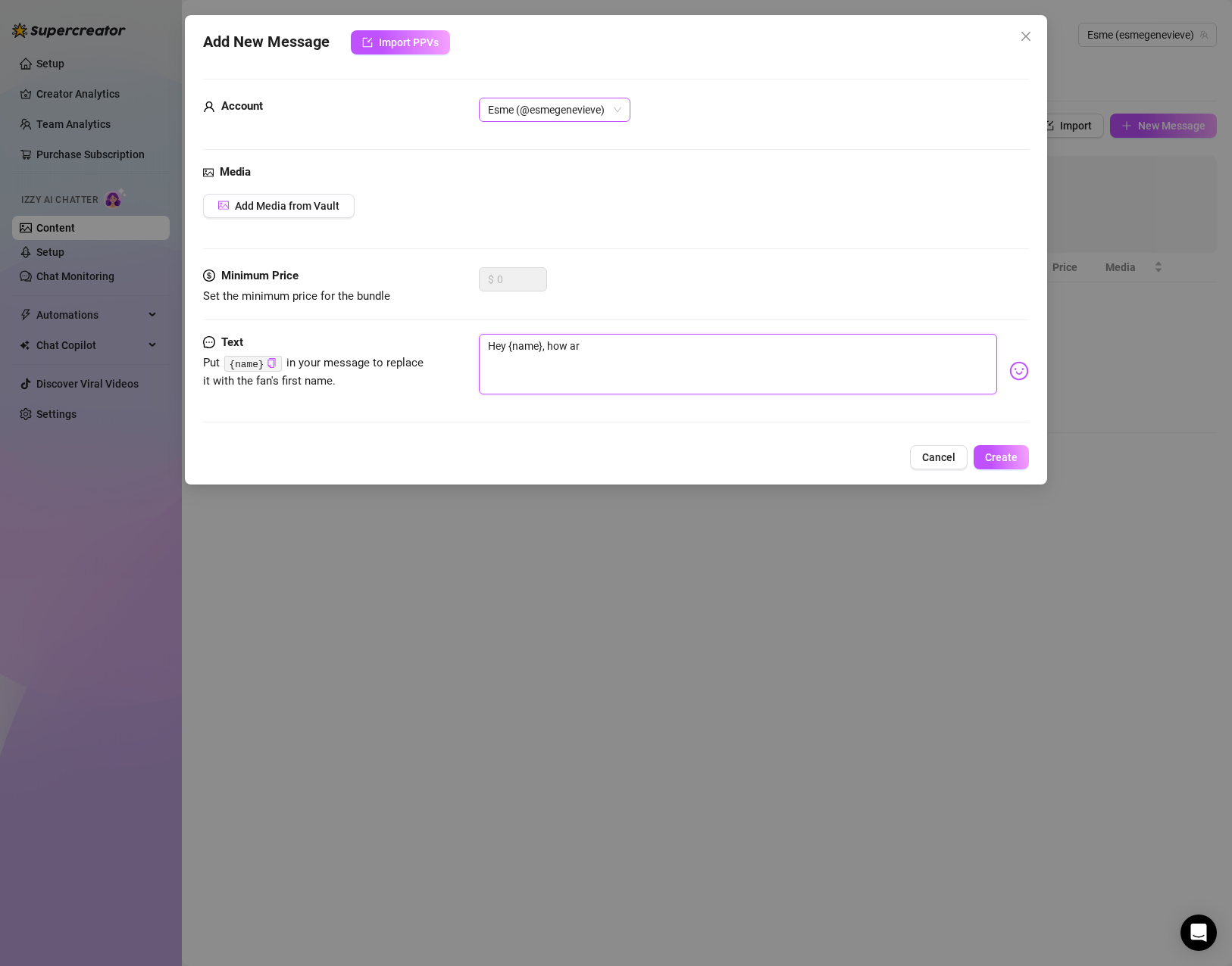
type textarea "Hey {name}, how are"
type textarea "Hey {name}, how are y"
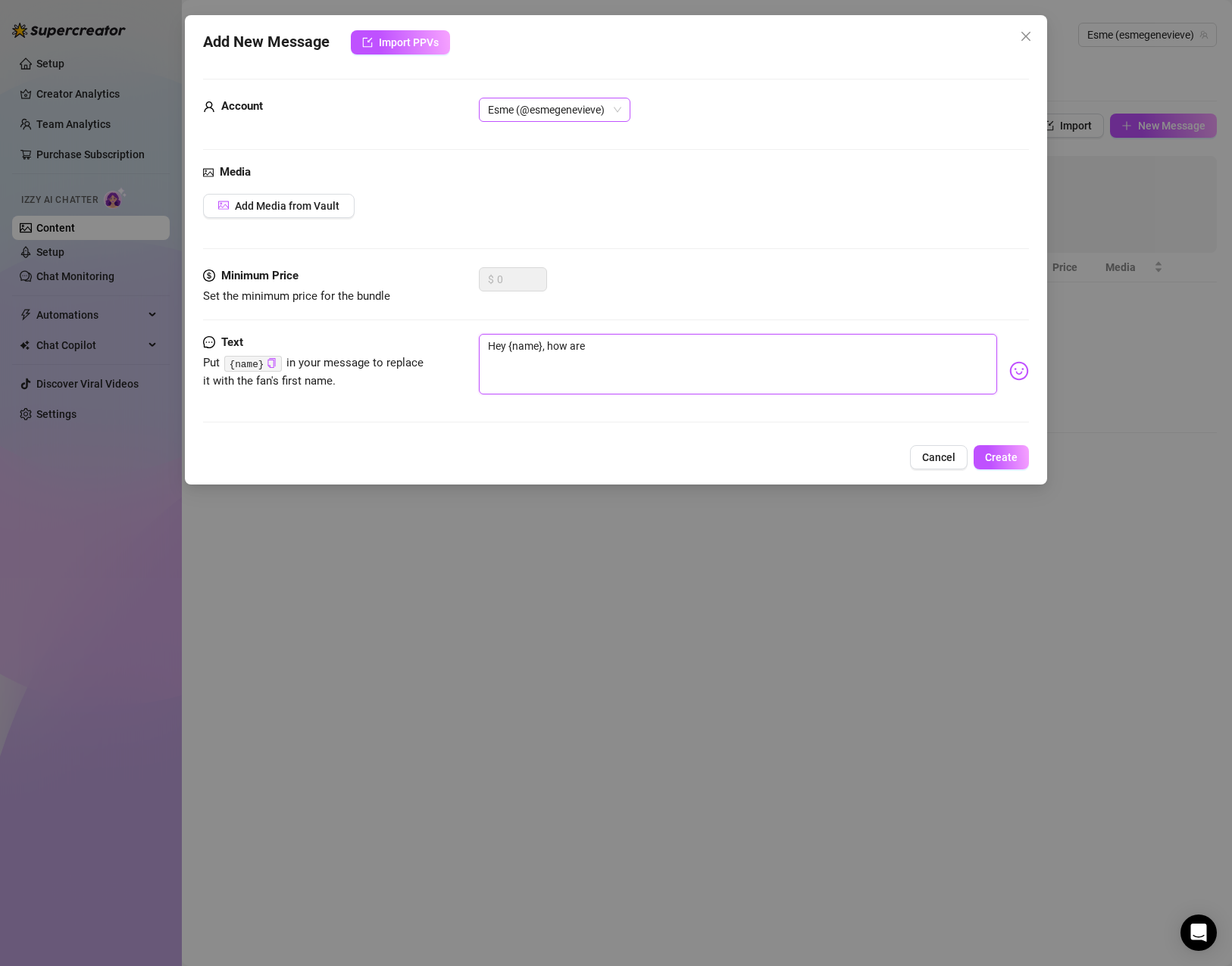
type textarea "Hey {name}, how are y"
type textarea "Hey {name}, how are yo"
type textarea "Hey {name}, how are you"
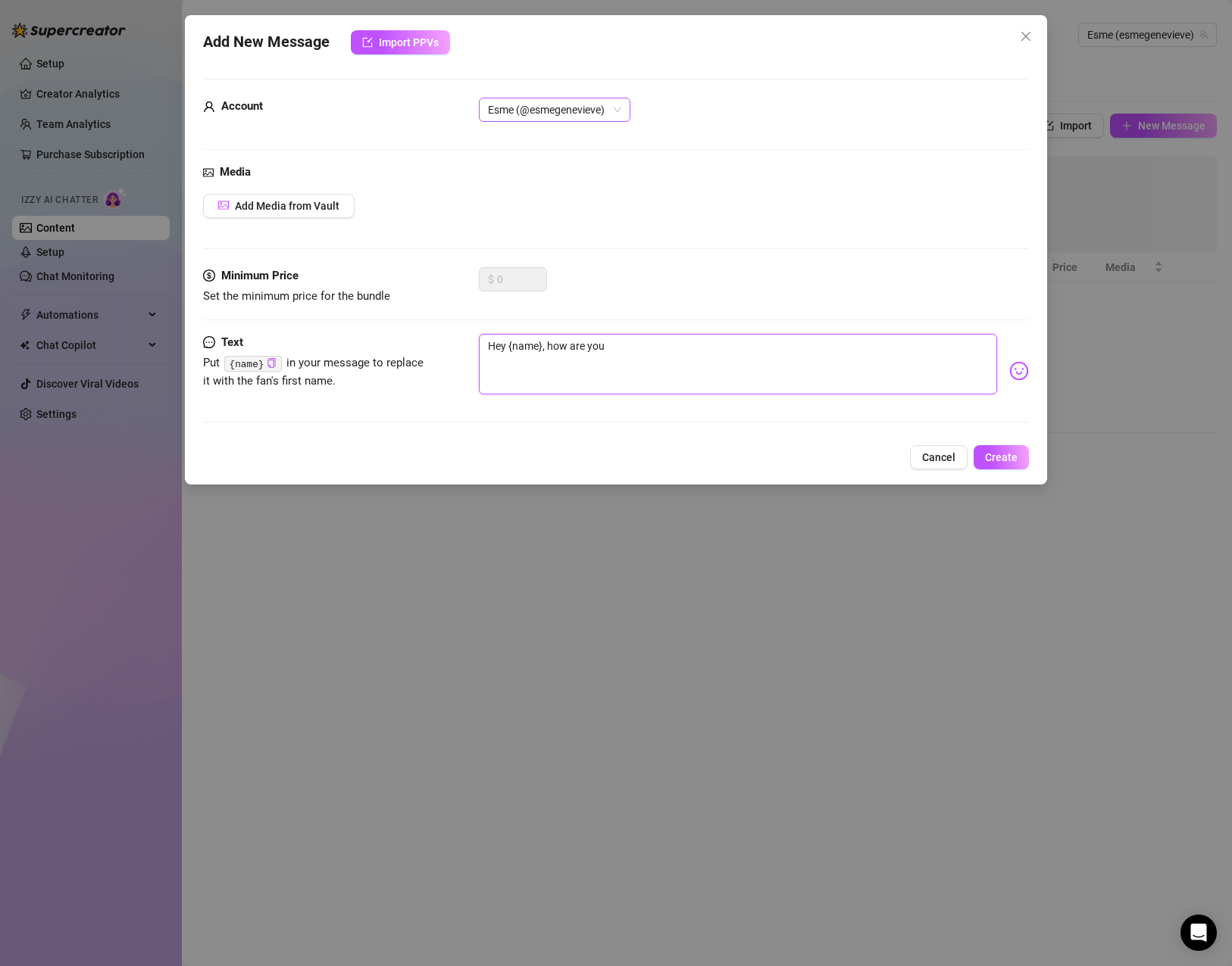
type textarea "Hey {name}, how are you?"
type textarea "Hey {name}, how are you? x"
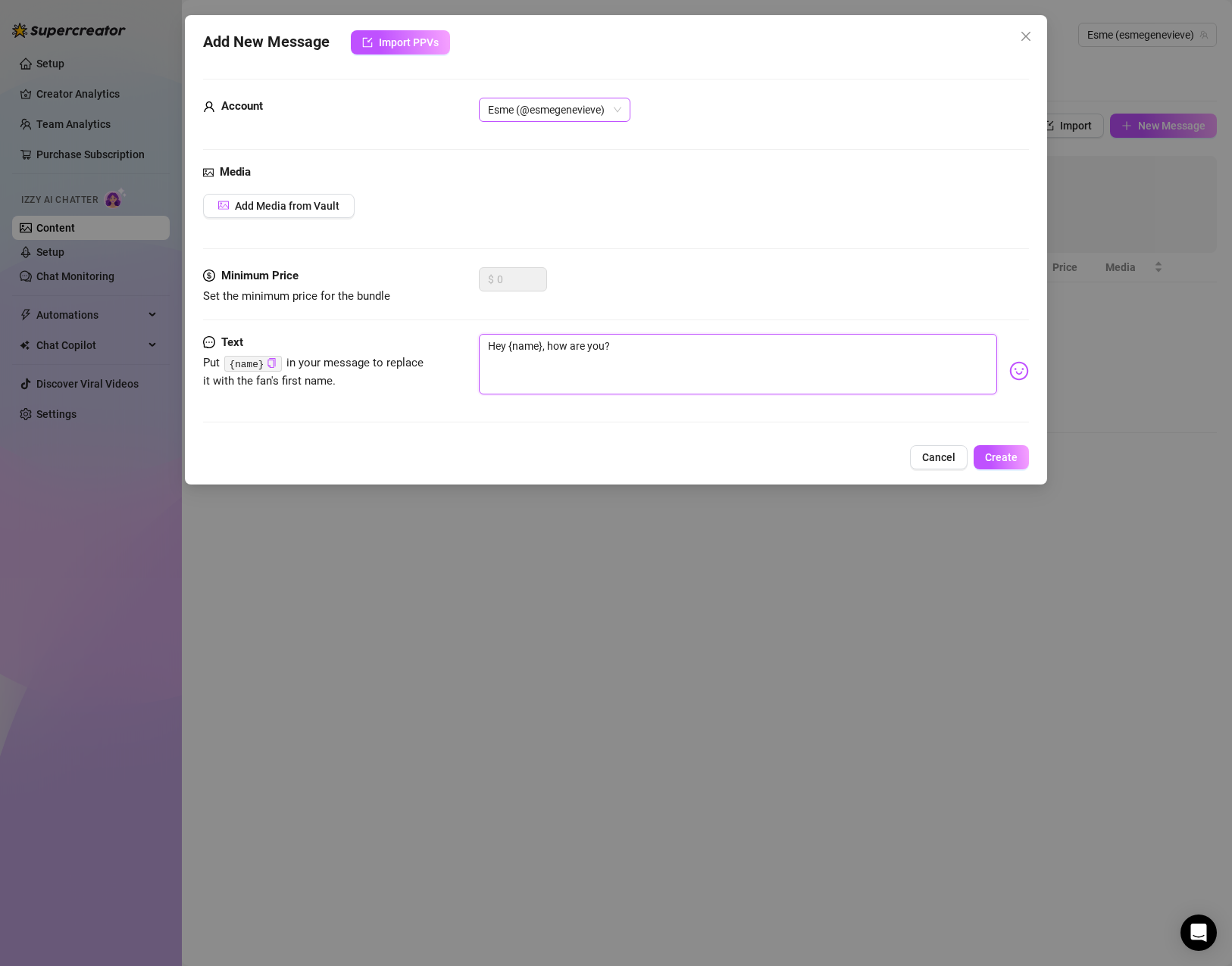
type textarea "Hey {name}, how are you? x"
type textarea "Hey {name}, how are you? xx"
click at [993, 461] on span "Create" at bounding box center [1001, 457] width 33 height 12
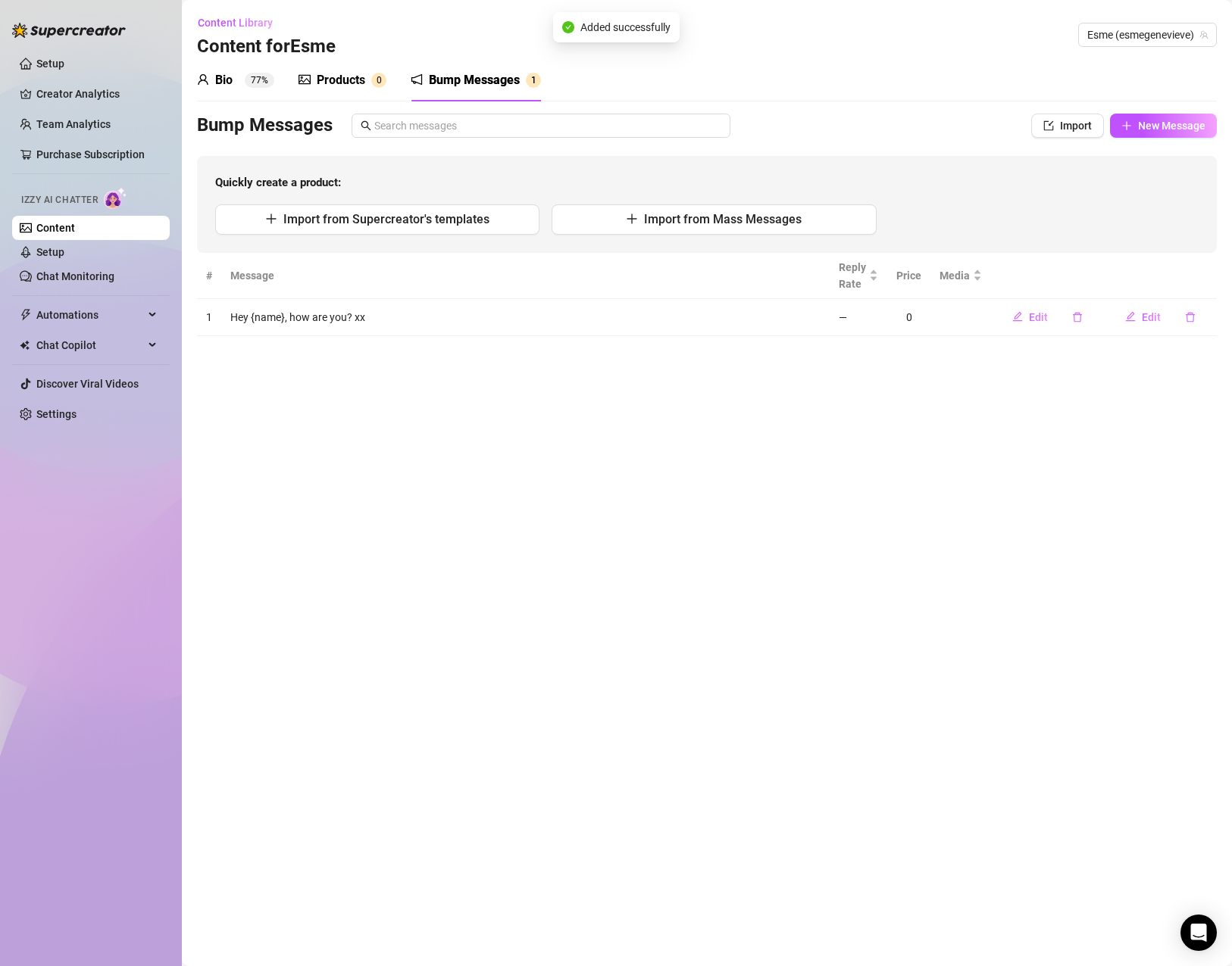
click at [462, 364] on main "Content Library Content for Esme Esme (esmegenevieve) Bio 77% Products 0 Bump M…" at bounding box center [707, 483] width 1050 height 966
click at [813, 444] on main "Content Library Content for Esme Esme (esmegenevieve) Bio 77% Products 0 Bump M…" at bounding box center [707, 483] width 1050 height 966
click at [355, 92] on div "Products 0" at bounding box center [342, 80] width 87 height 42
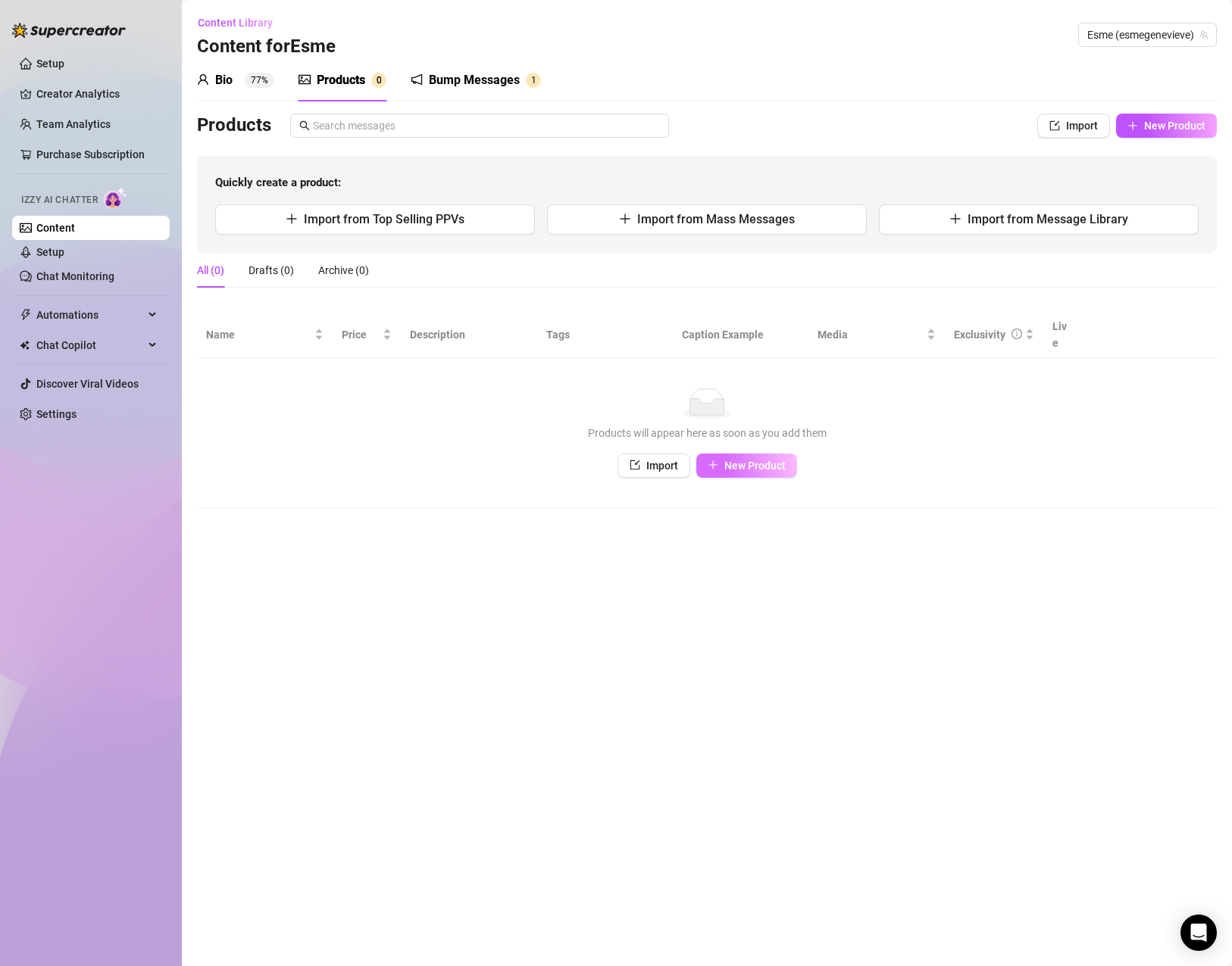
click at [736, 460] on span "New Product" at bounding box center [754, 466] width 61 height 12
type textarea "Type your message here..."
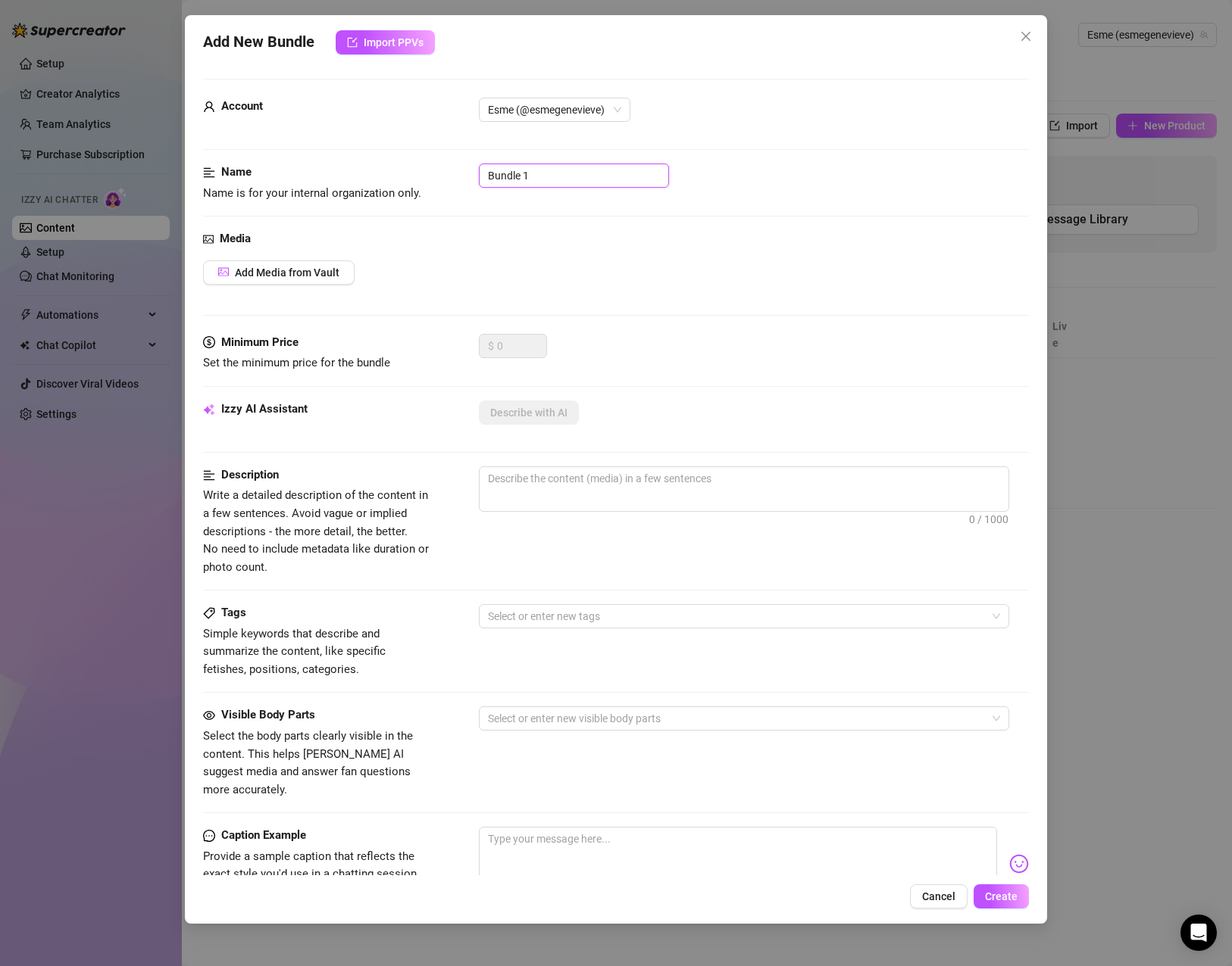
click at [529, 178] on input "Bundle 1" at bounding box center [573, 175] width 190 height 24
click at [276, 268] on span "Add Media from Vault" at bounding box center [287, 273] width 104 height 12
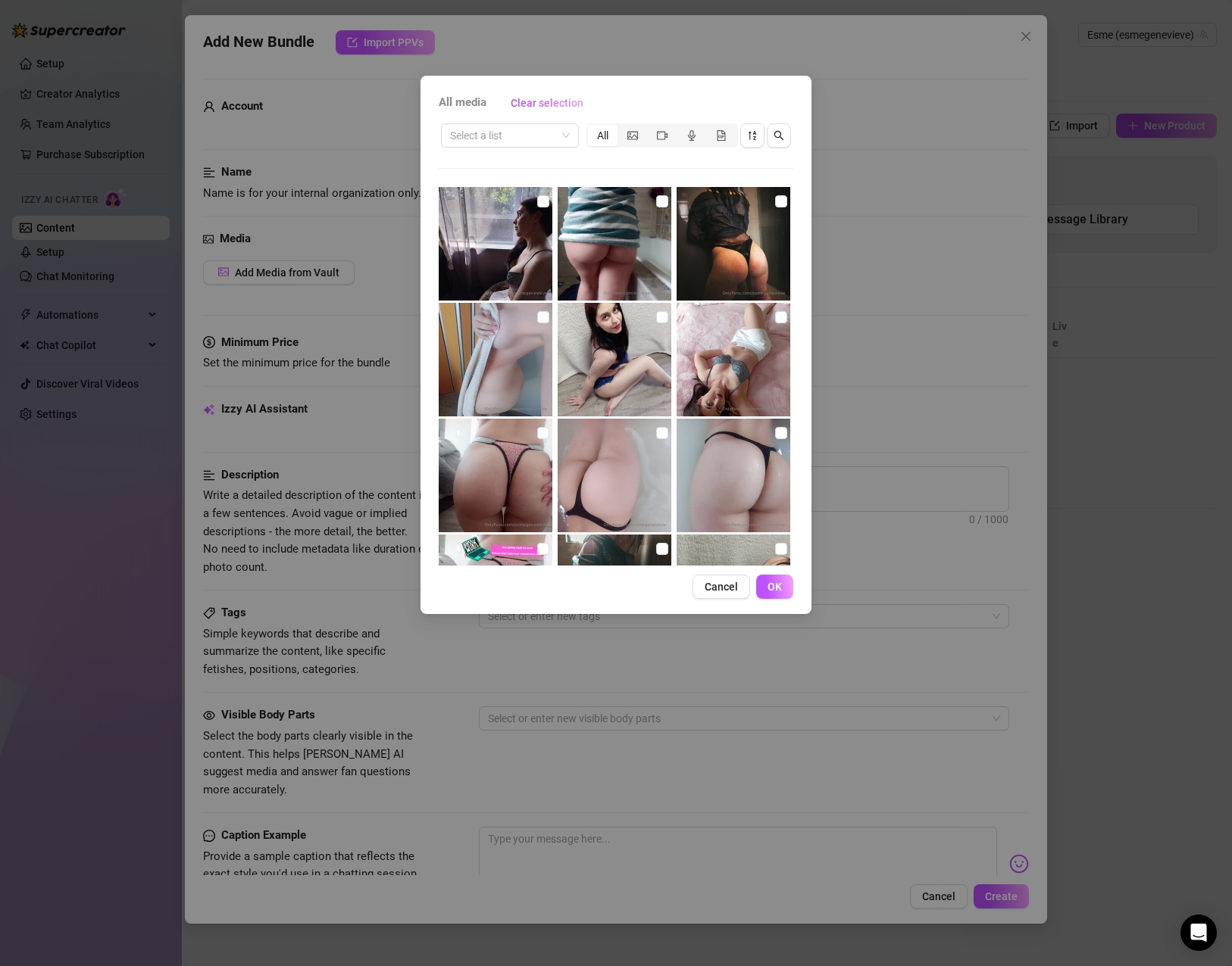
click at [867, 266] on div "All media Clear selection Select a list All 00:03 No more media Cancel OK" at bounding box center [616, 483] width 1232 height 966
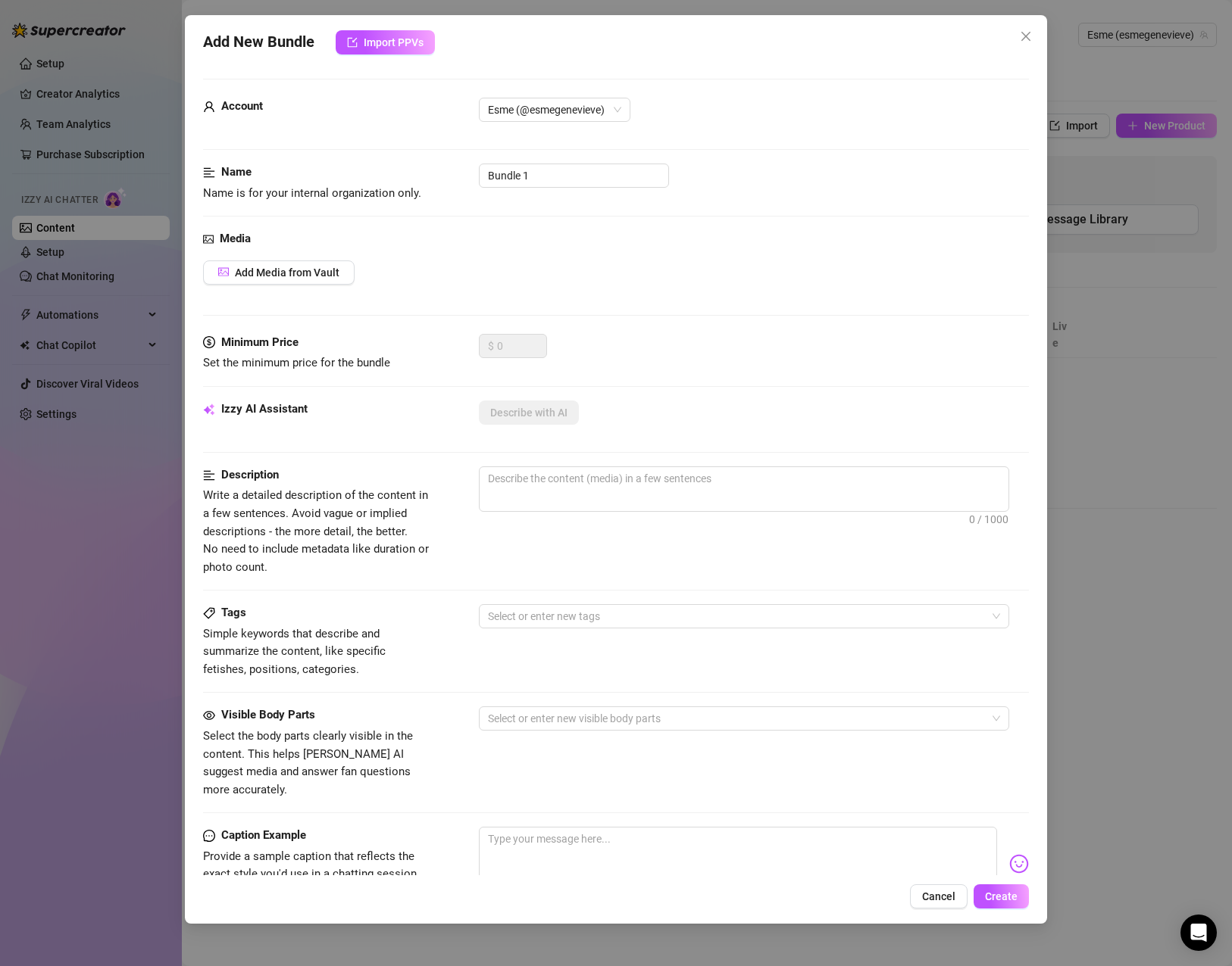
click at [301, 287] on div "Media Add Media from Vault" at bounding box center [616, 283] width 826 height 104
click at [301, 280] on button "Add Media from Vault" at bounding box center [279, 272] width 152 height 24
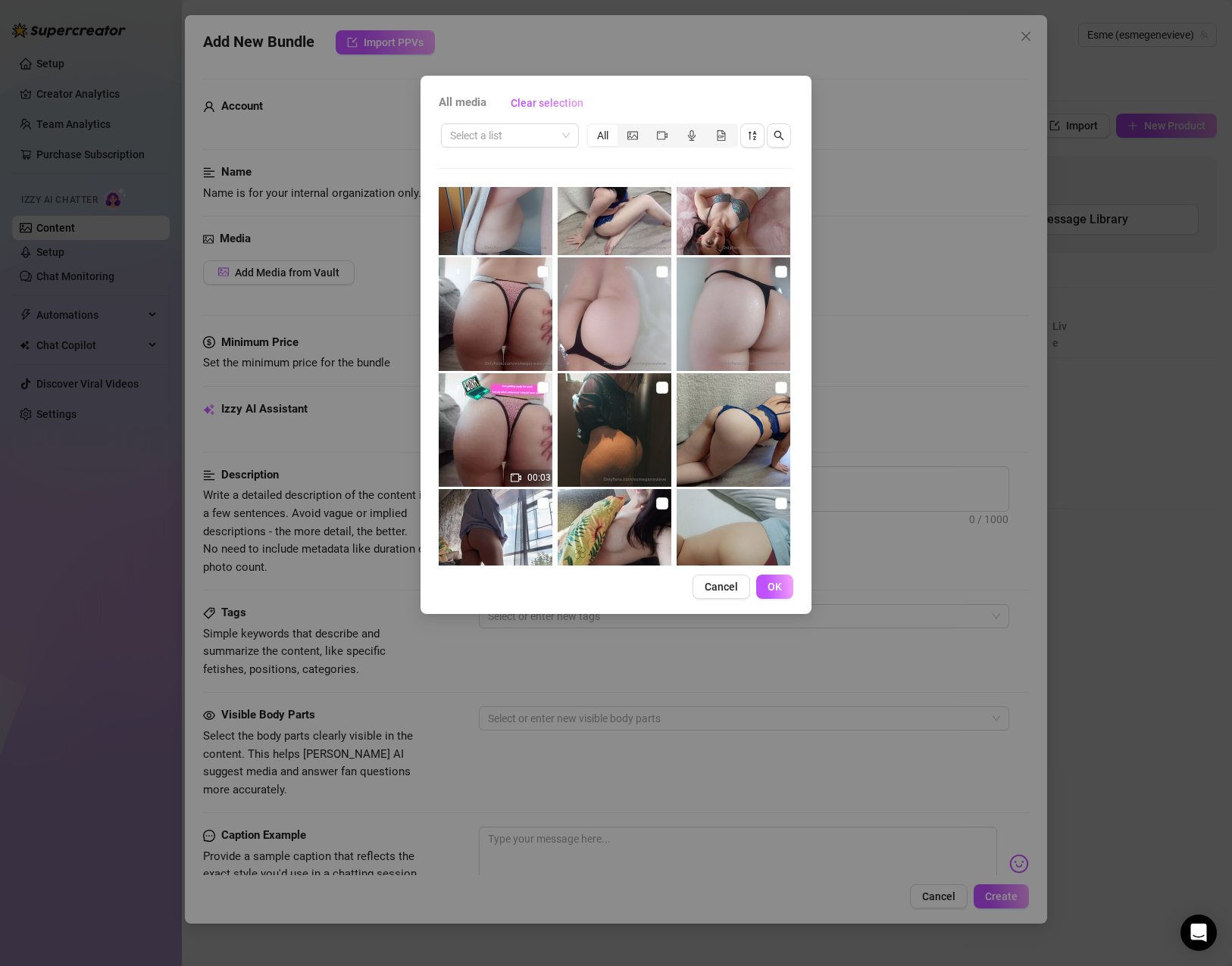
scroll to position [227, 0]
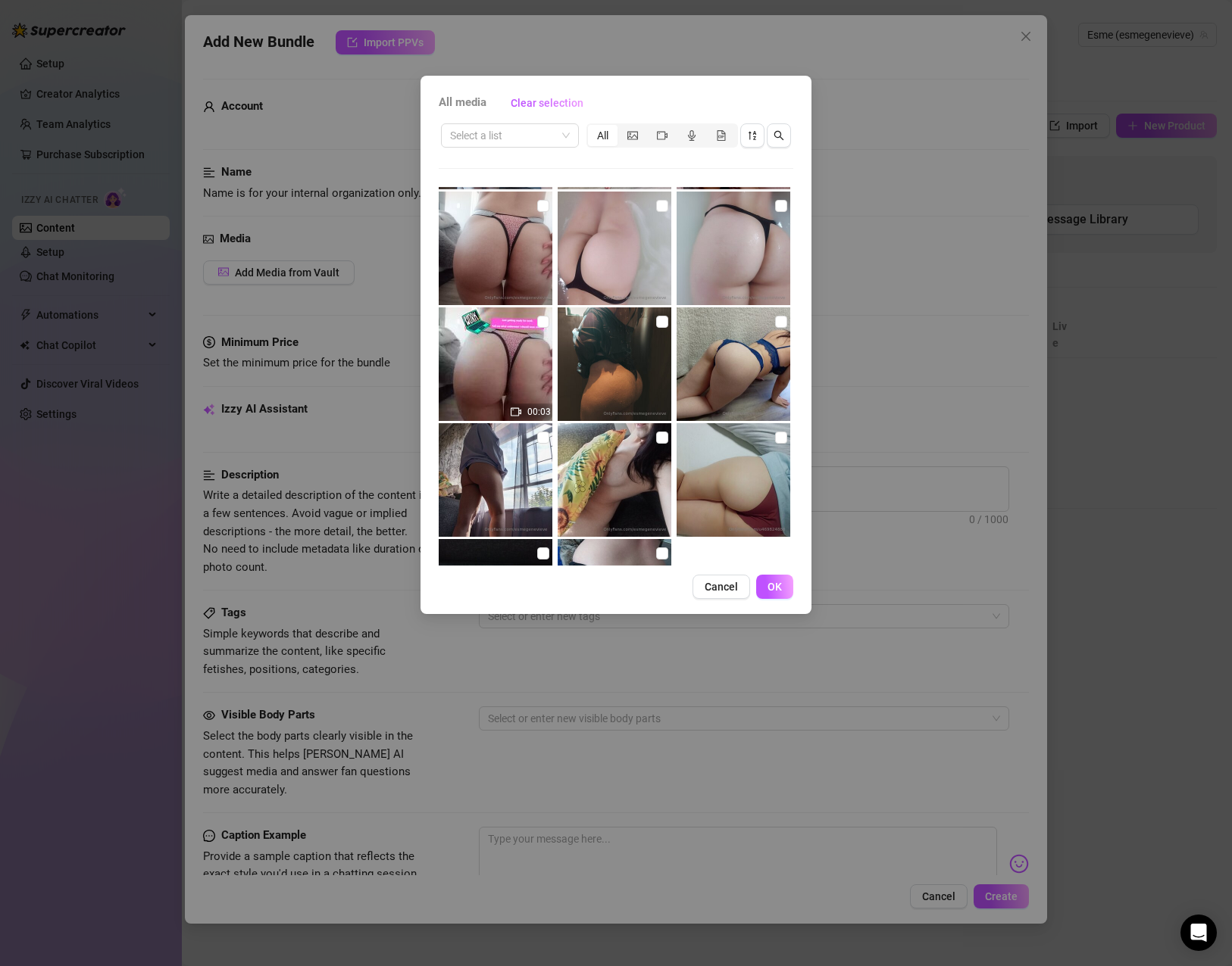
click at [710, 230] on img at bounding box center [733, 248] width 114 height 114
drag, startPoint x: 735, startPoint y: 250, endPoint x: 742, endPoint y: 274, distance: 25.0
click at [735, 249] on img at bounding box center [733, 248] width 114 height 114
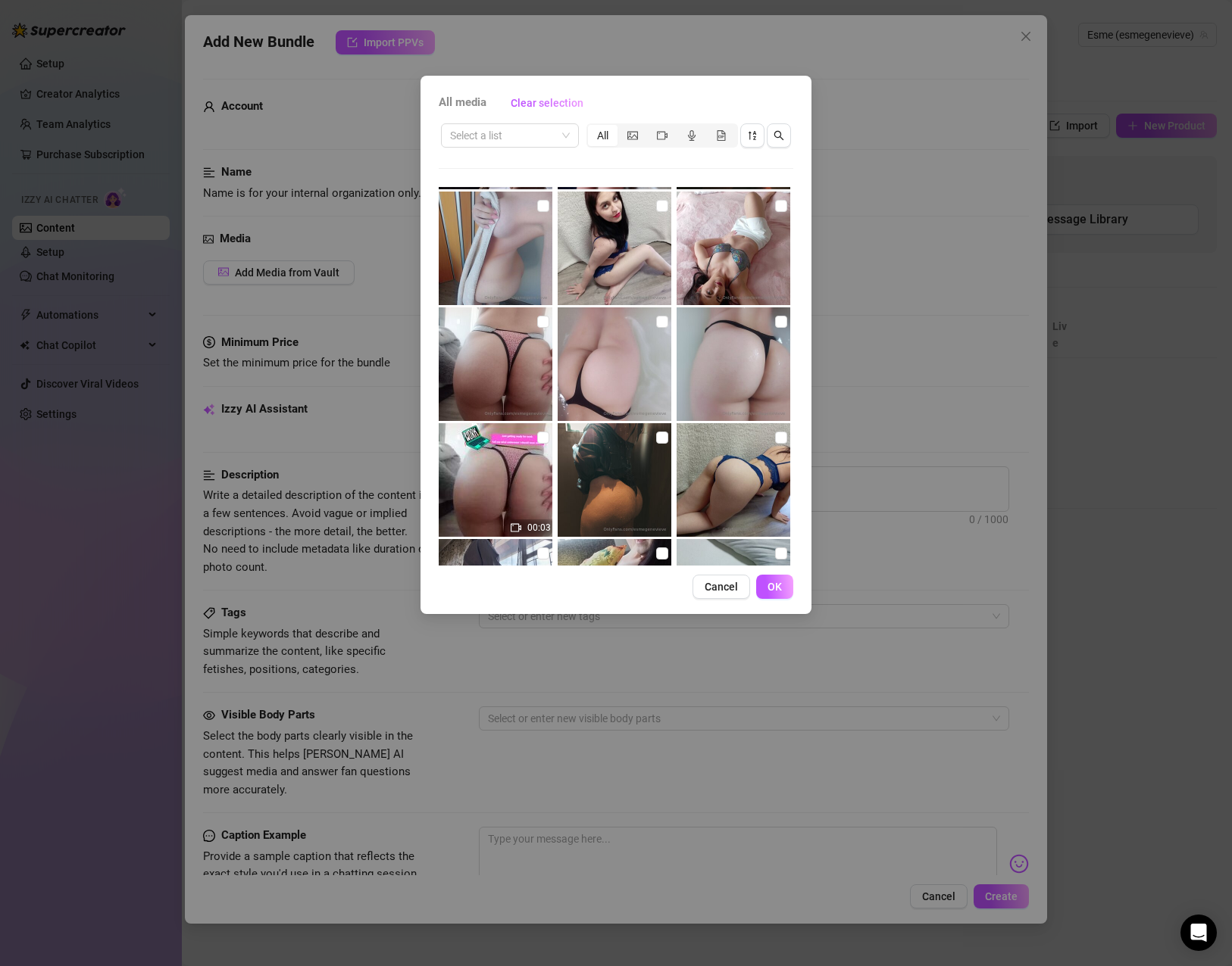
scroll to position [0, 0]
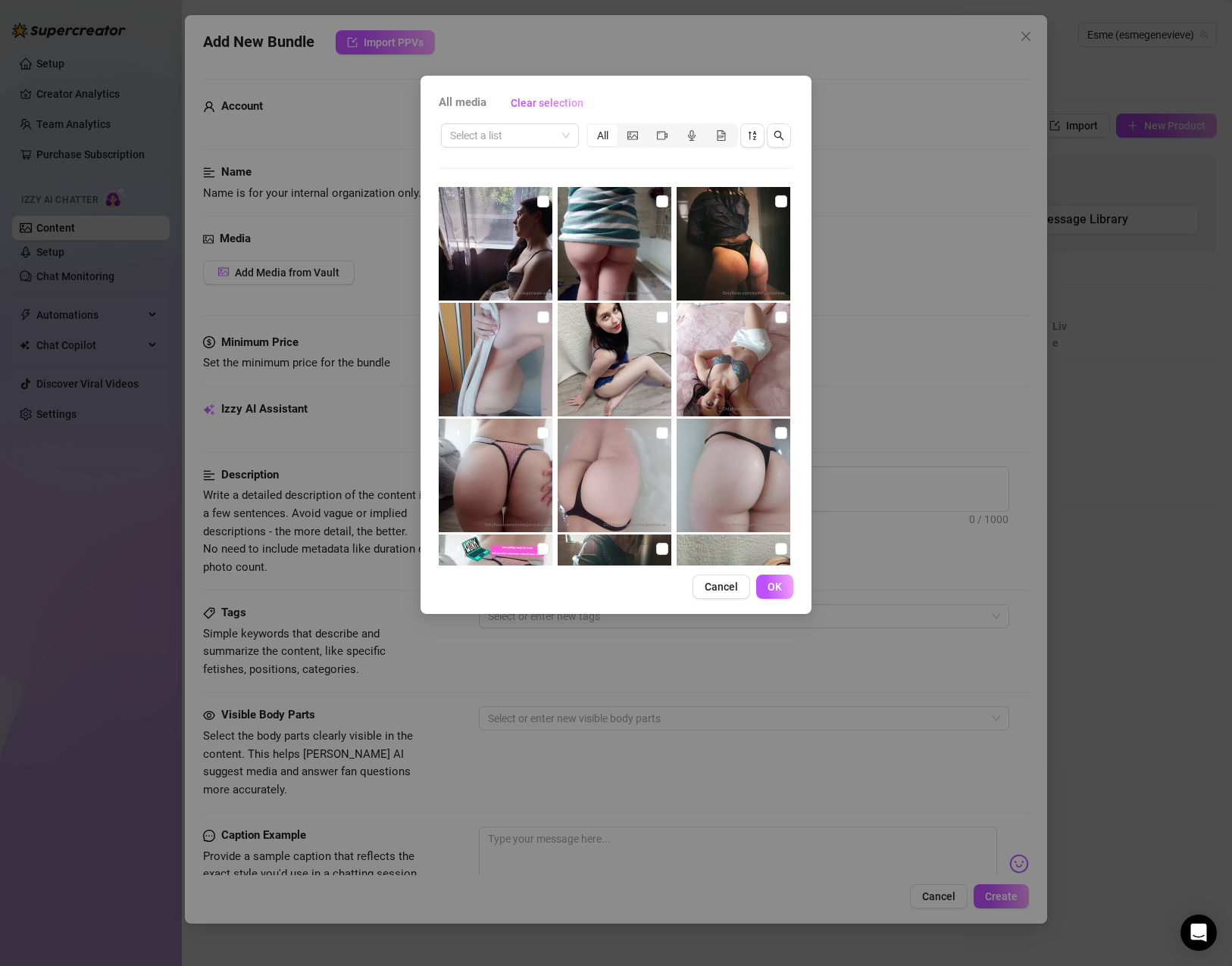
click at [736, 453] on img at bounding box center [733, 475] width 114 height 114
click at [736, 457] on img at bounding box center [733, 475] width 114 height 114
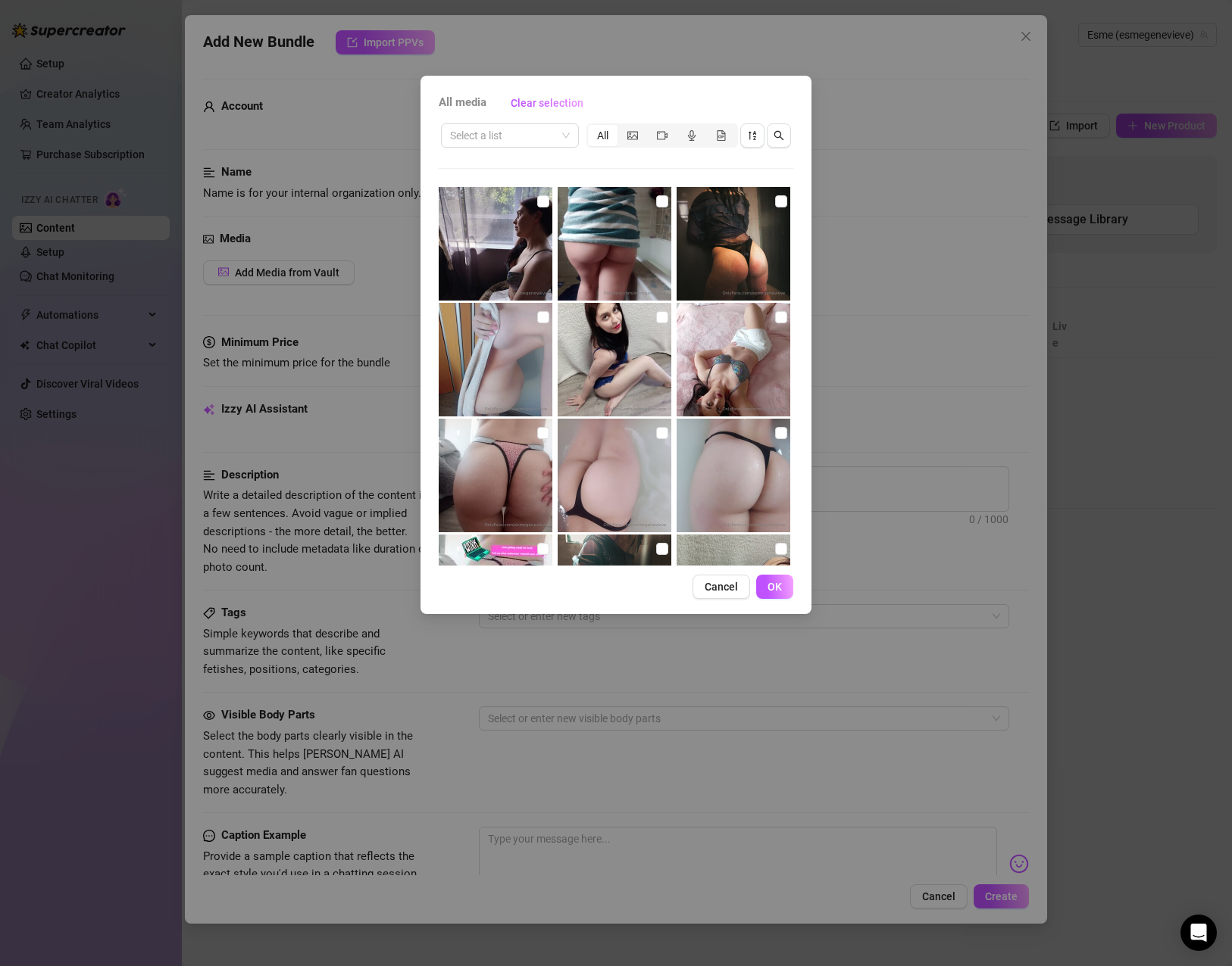
click at [736, 457] on img at bounding box center [733, 475] width 114 height 114
click at [758, 457] on img at bounding box center [733, 475] width 114 height 114
click at [775, 439] on label at bounding box center [781, 433] width 12 height 17
click at [775, 439] on input "checkbox" at bounding box center [781, 434] width 12 height 12
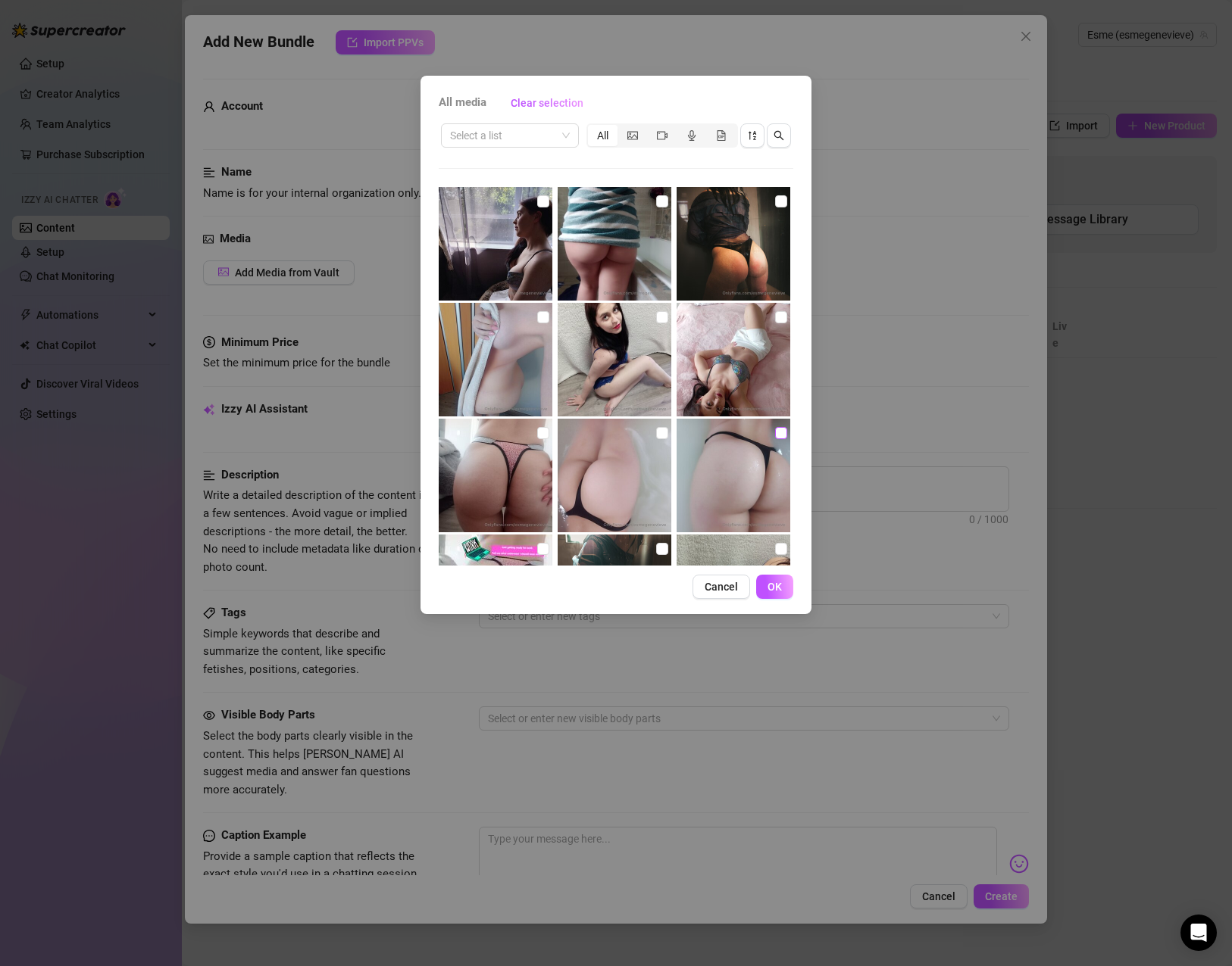
checkbox input "true"
click at [776, 594] on button "OK" at bounding box center [775, 586] width 37 height 24
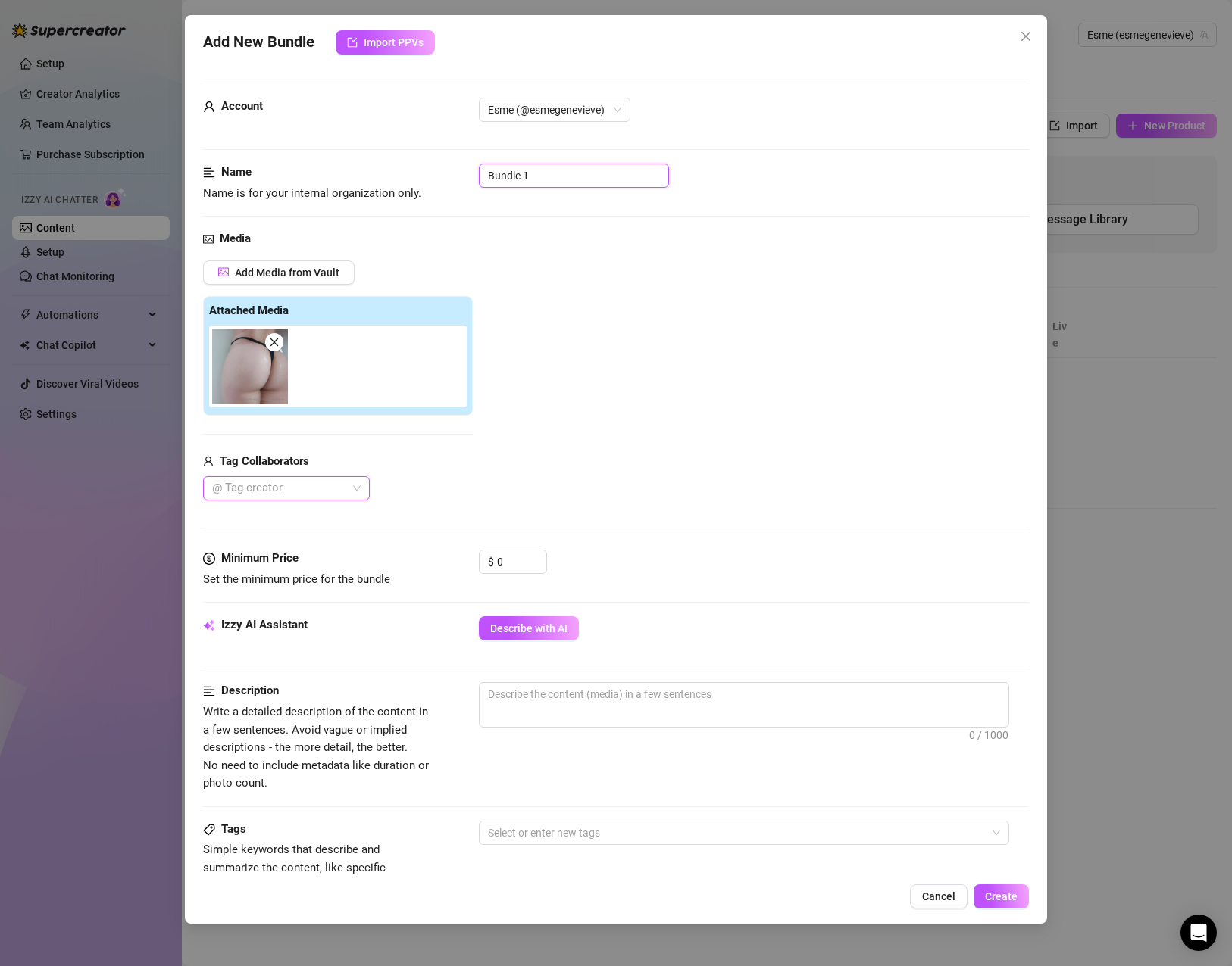
click at [585, 178] on input "Bundle 1" at bounding box center [573, 175] width 190 height 24
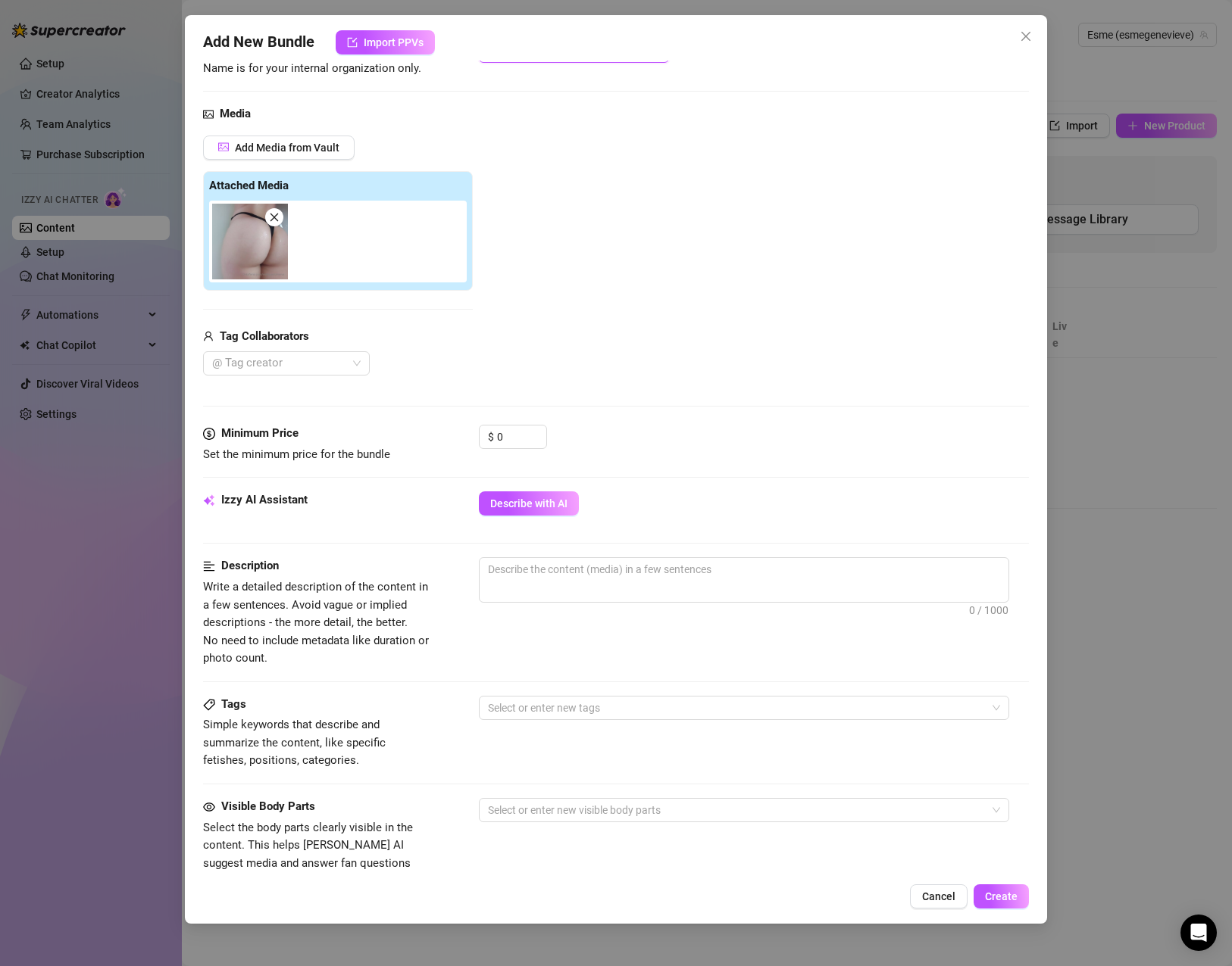
scroll to position [152, 0]
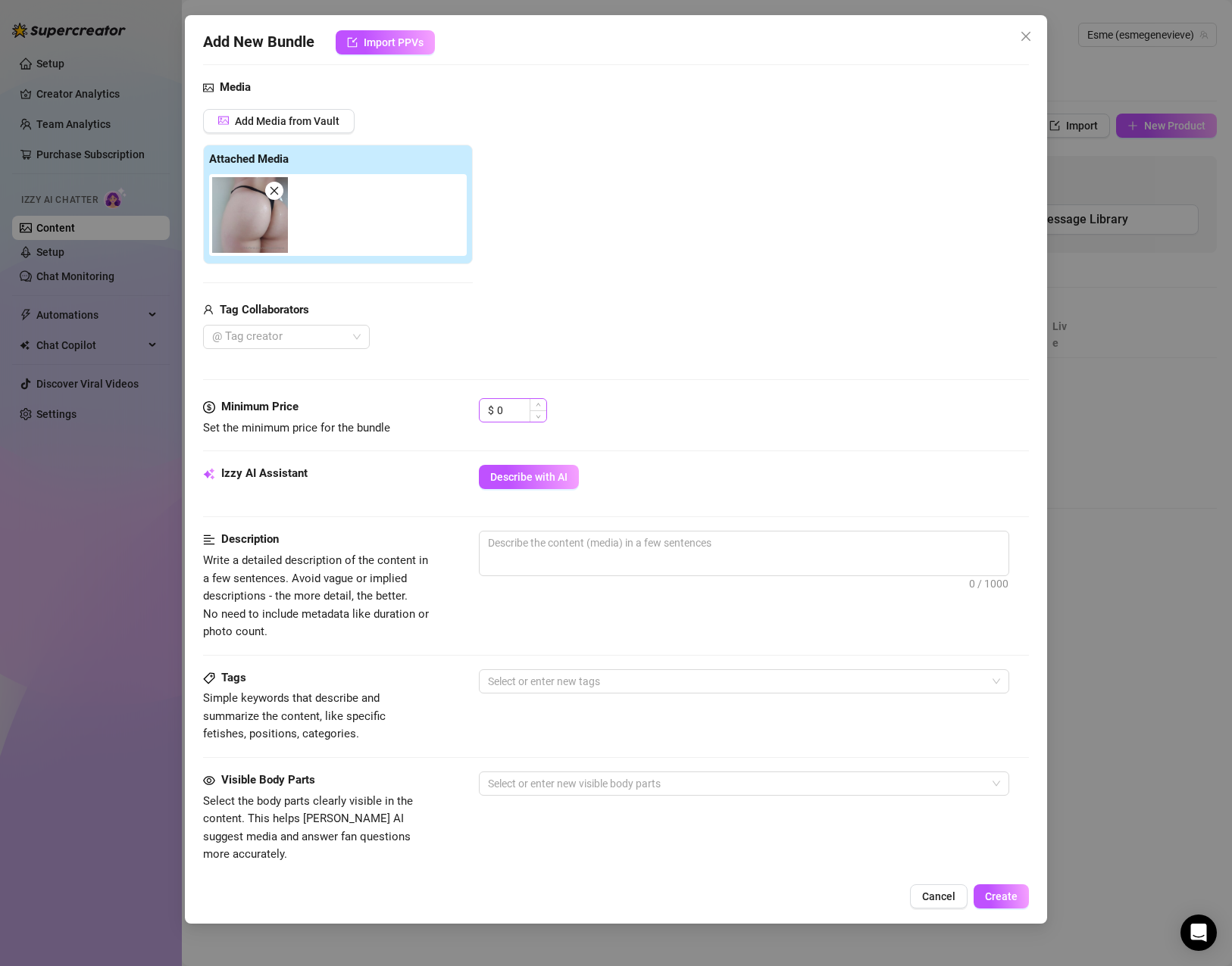
type input "Ass Promo"
click at [503, 413] on input "0" at bounding box center [522, 411] width 49 height 23
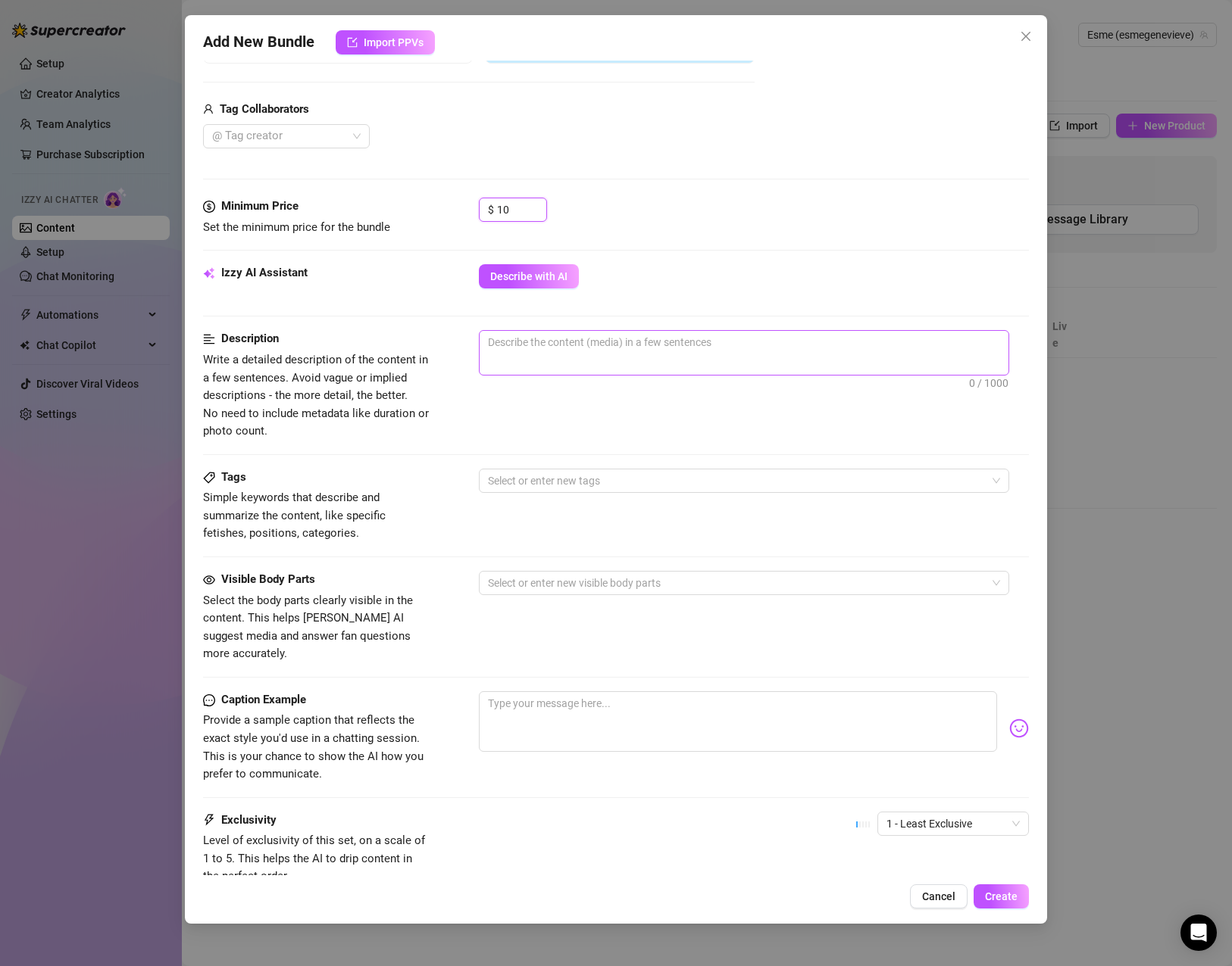
scroll to position [379, 0]
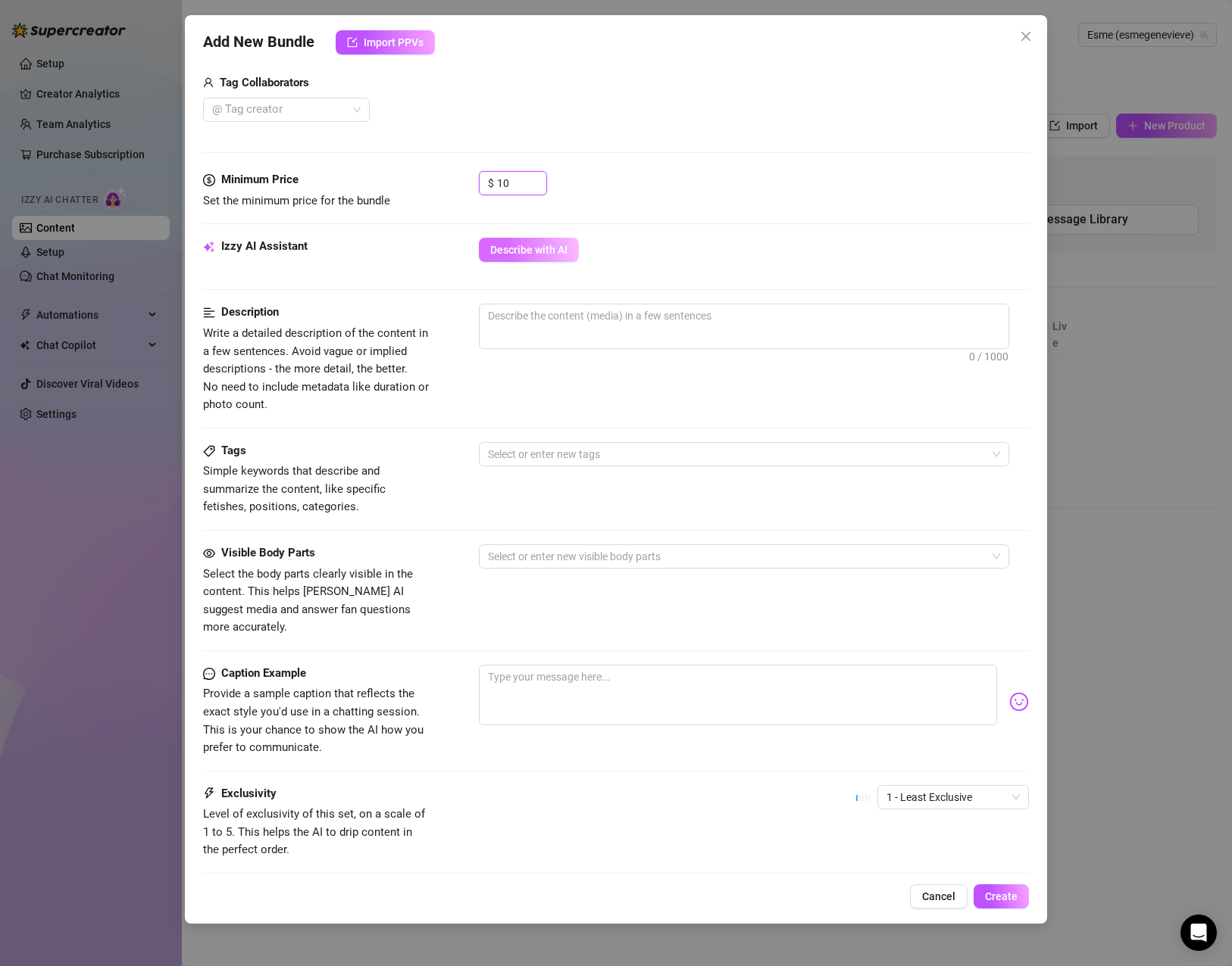
type input "10"
click at [518, 260] on button "Describe with AI" at bounding box center [528, 249] width 100 height 24
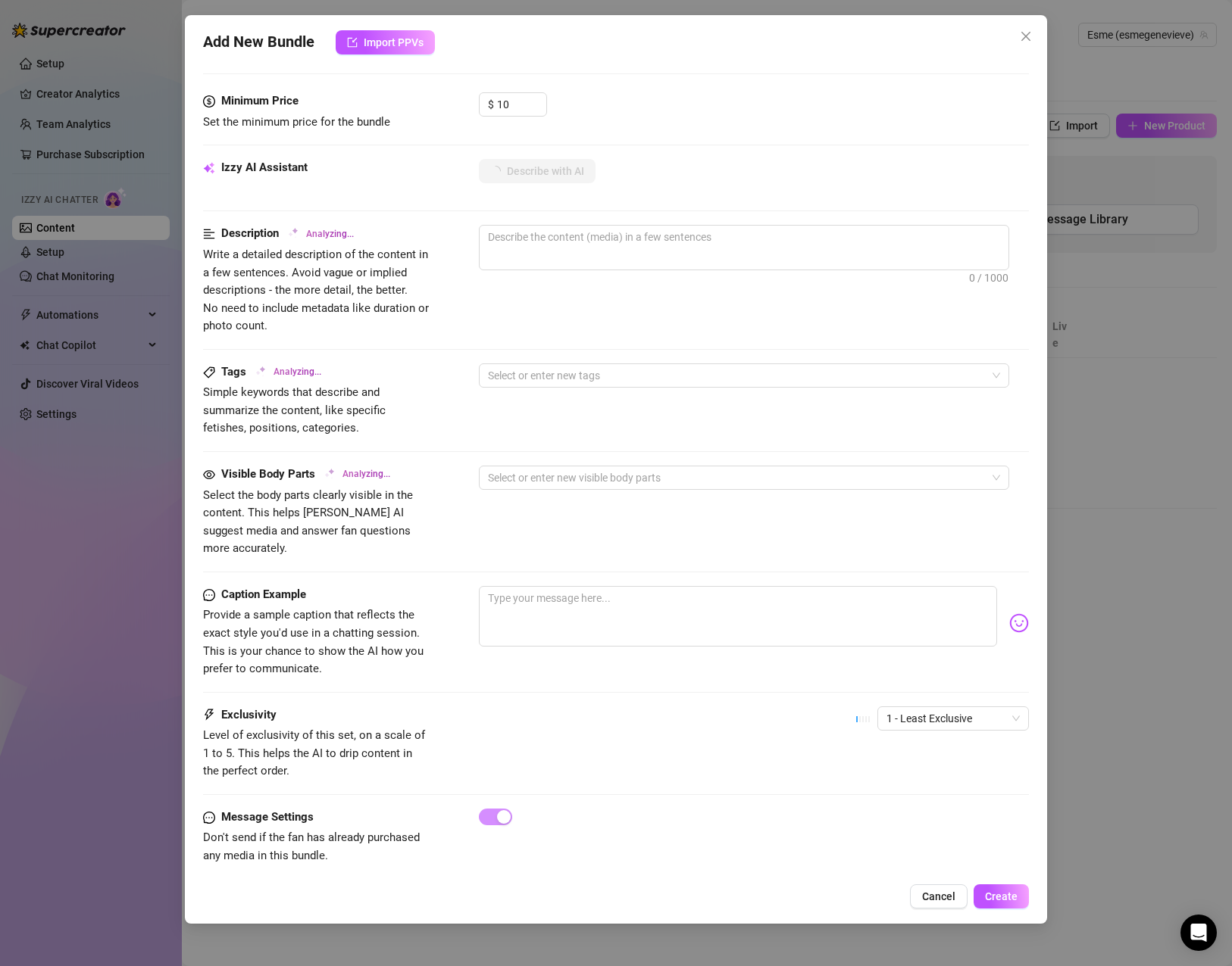
type textarea "Close-up"
type textarea "Close-up shot"
type textarea "Close-up shot of"
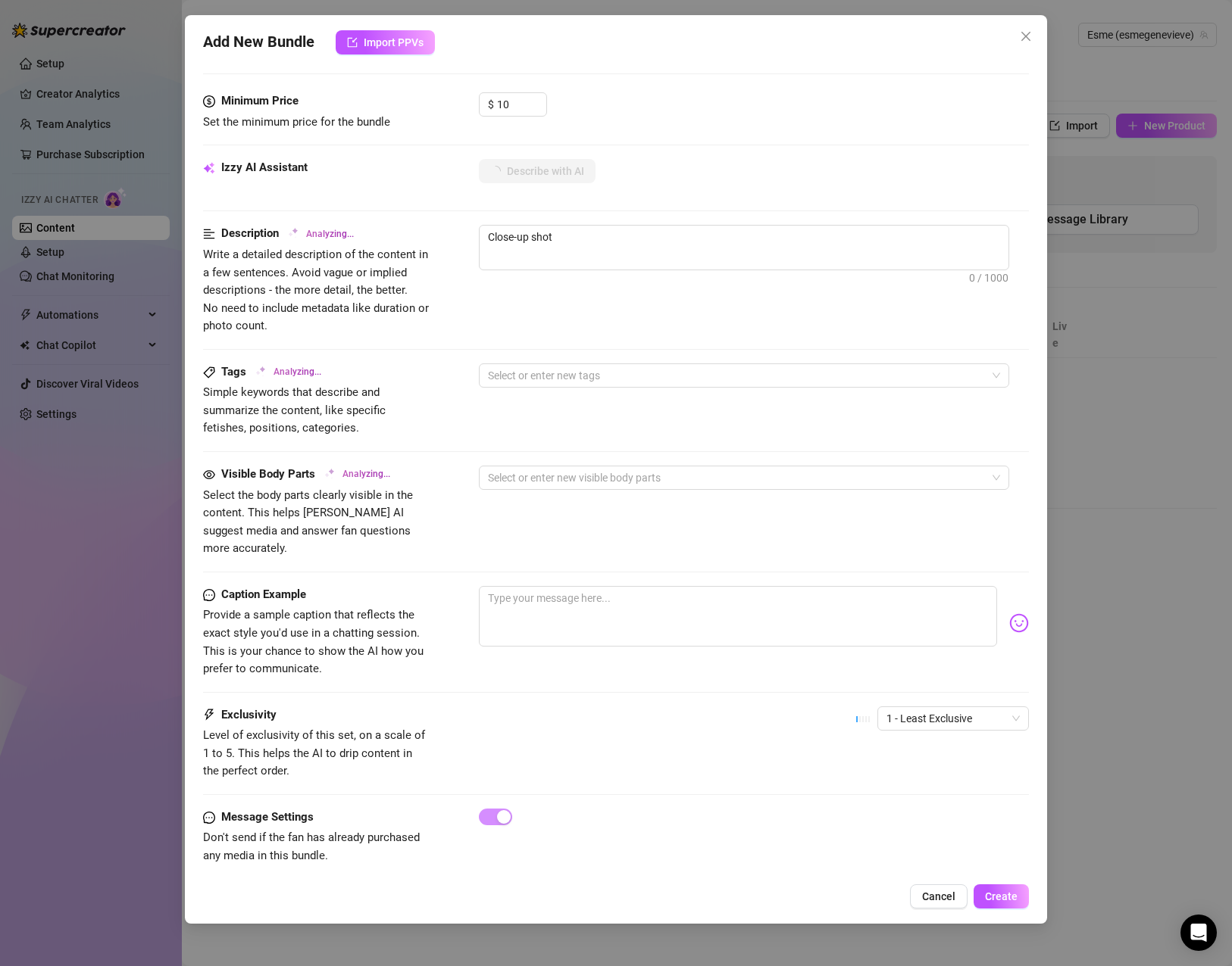
type textarea "Close-up shot of"
type textarea "Close-up shot of Esme’s"
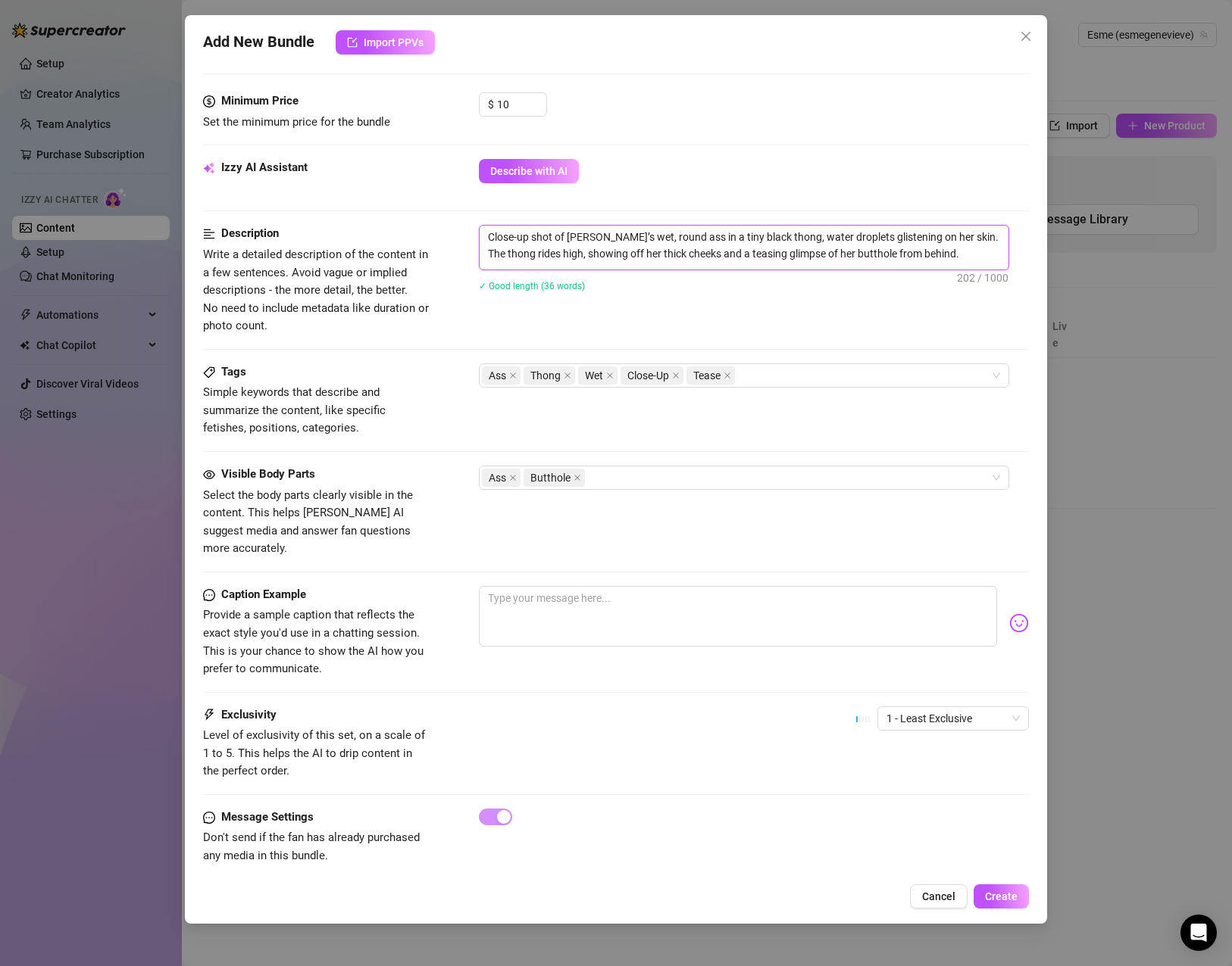
click at [636, 252] on textarea "Close-up shot of Esme’s wet, round ass in a tiny black thong, water droplets gl…" at bounding box center [744, 245] width 529 height 40
click at [543, 564] on div "Visible Body Parts Select the body parts clearly visible in the content. This h…" at bounding box center [616, 525] width 826 height 120
drag, startPoint x: 549, startPoint y: 577, endPoint x: 605, endPoint y: 668, distance: 106.9
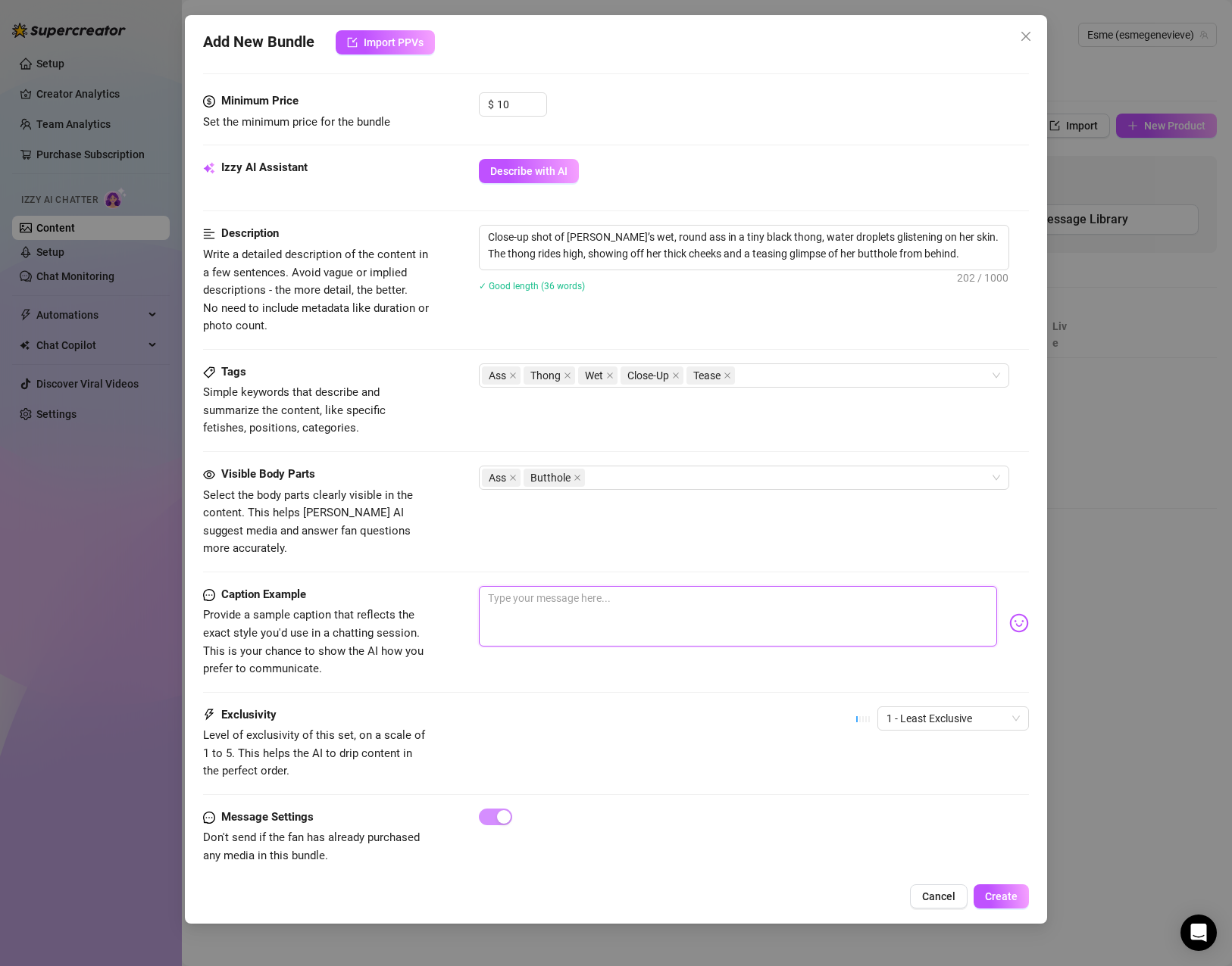
click at [549, 586] on textarea at bounding box center [737, 616] width 518 height 61
paste textarea "💦 Sometimes a little tease is all you need…"
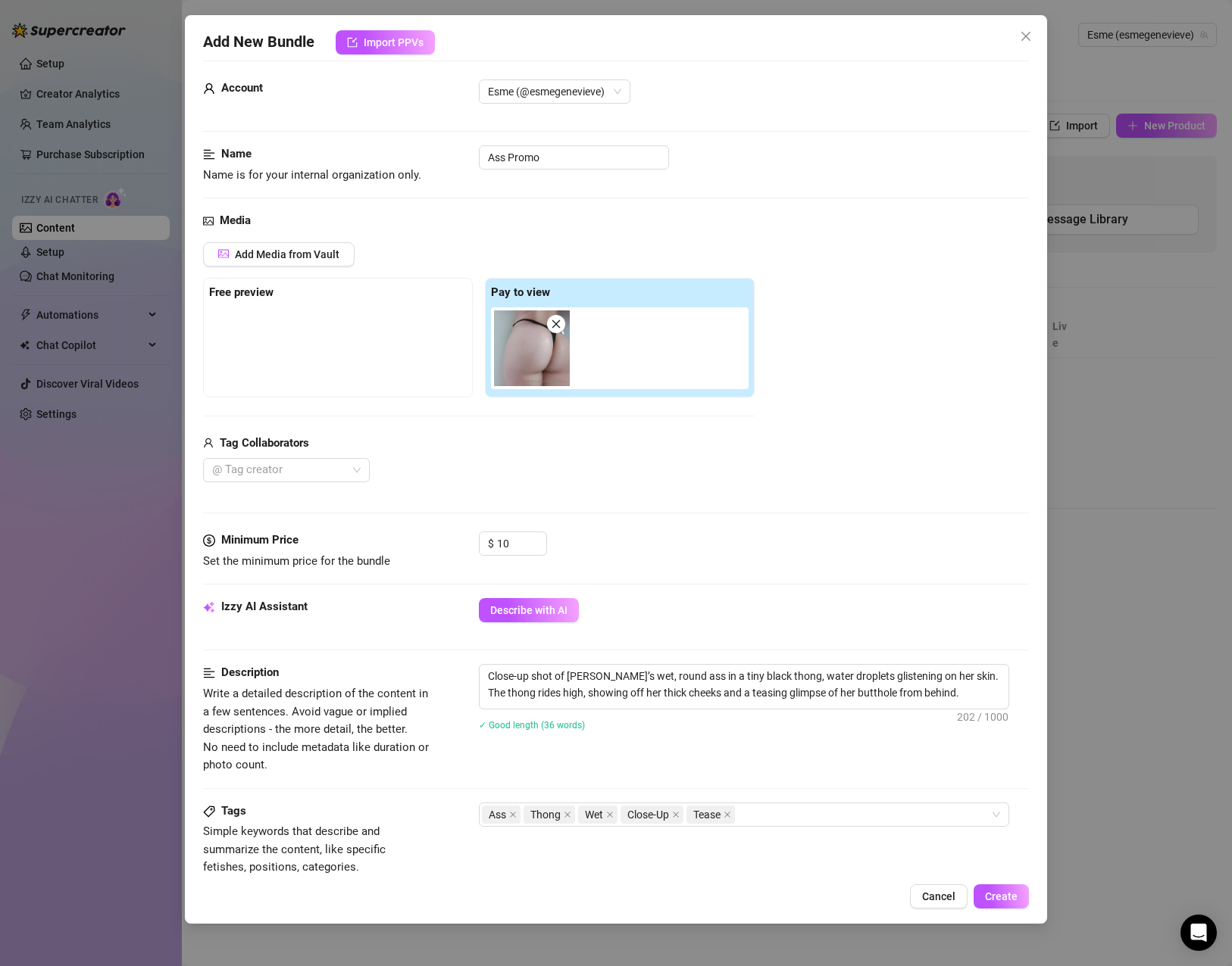
scroll to position [0, 0]
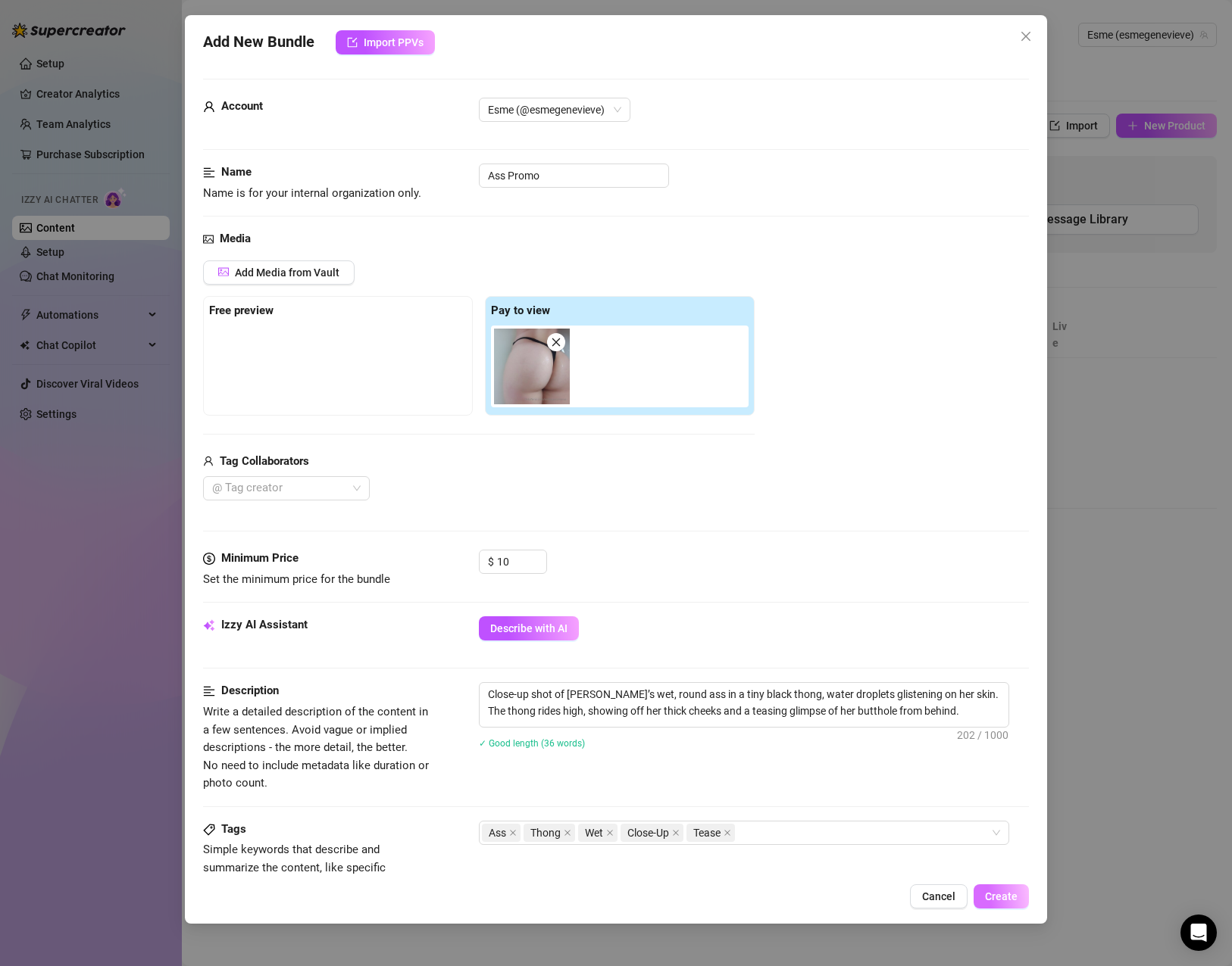
click at [992, 893] on span "Create" at bounding box center [1001, 897] width 33 height 12
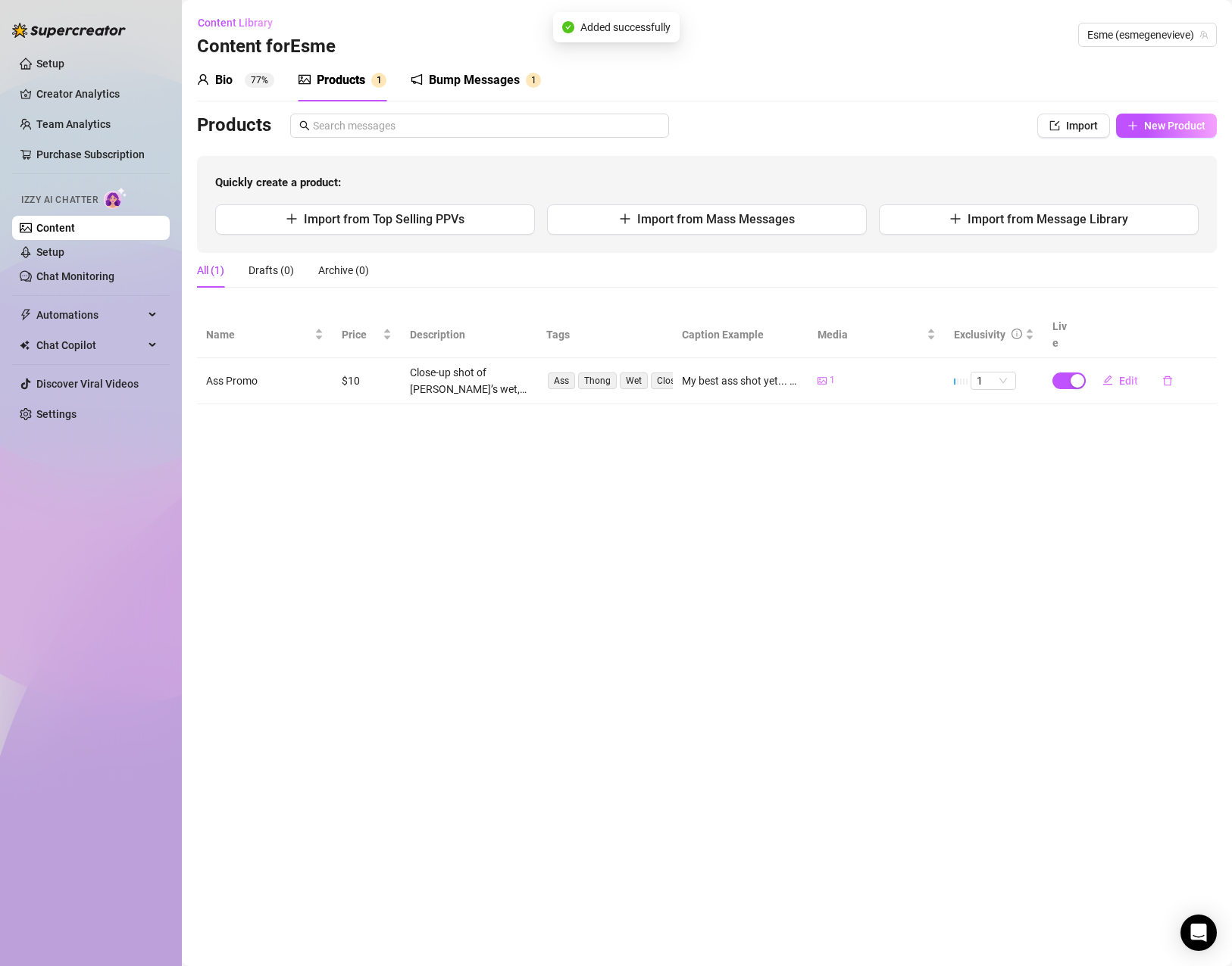
click at [593, 525] on main "Content Library Content for Esme Esme (esmegenevieve) Bio 77% Products 1 Bump M…" at bounding box center [707, 483] width 1050 height 966
click at [64, 246] on link "Setup" at bounding box center [50, 253] width 28 height 12
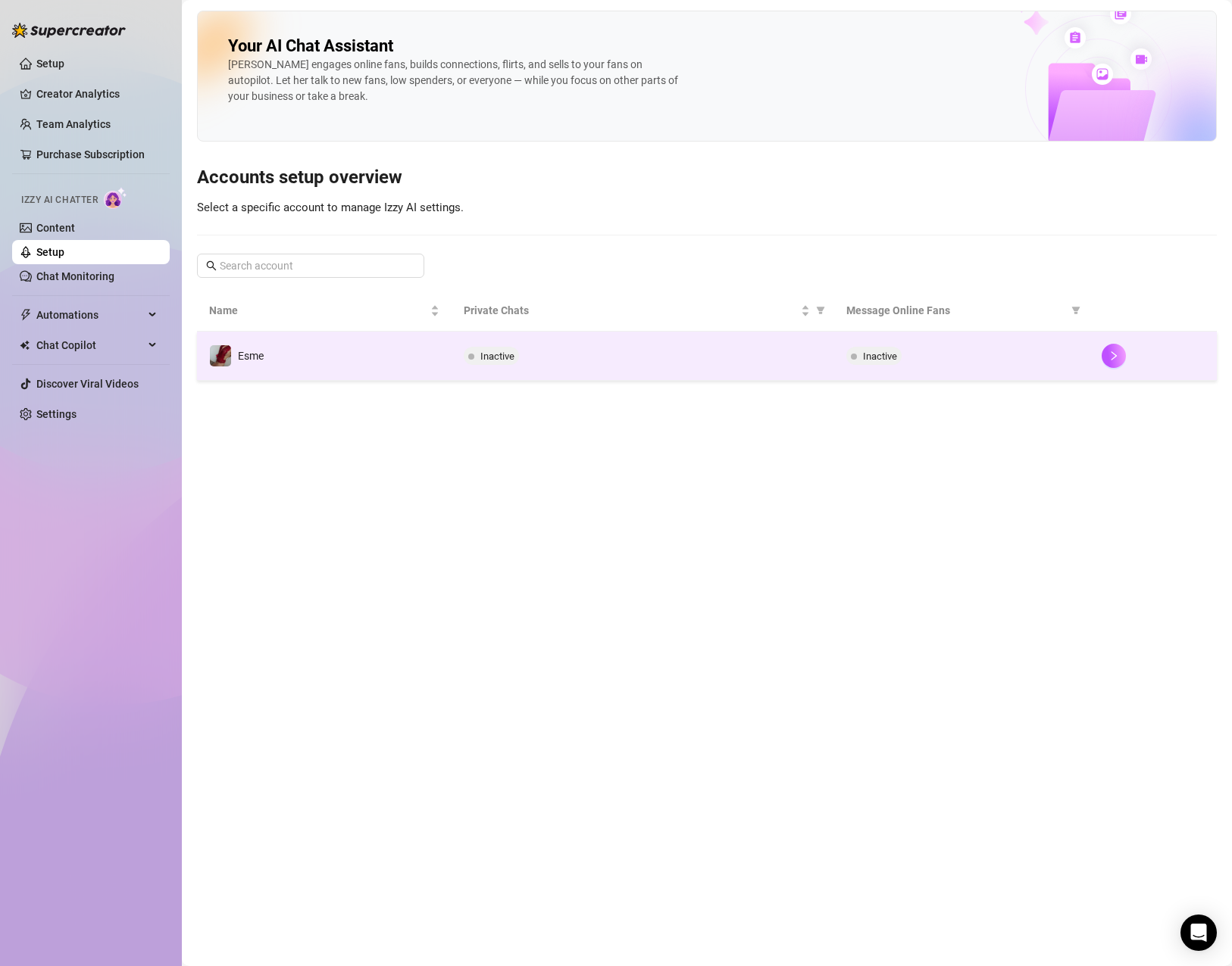
click at [501, 358] on span "Inactive" at bounding box center [497, 356] width 34 height 11
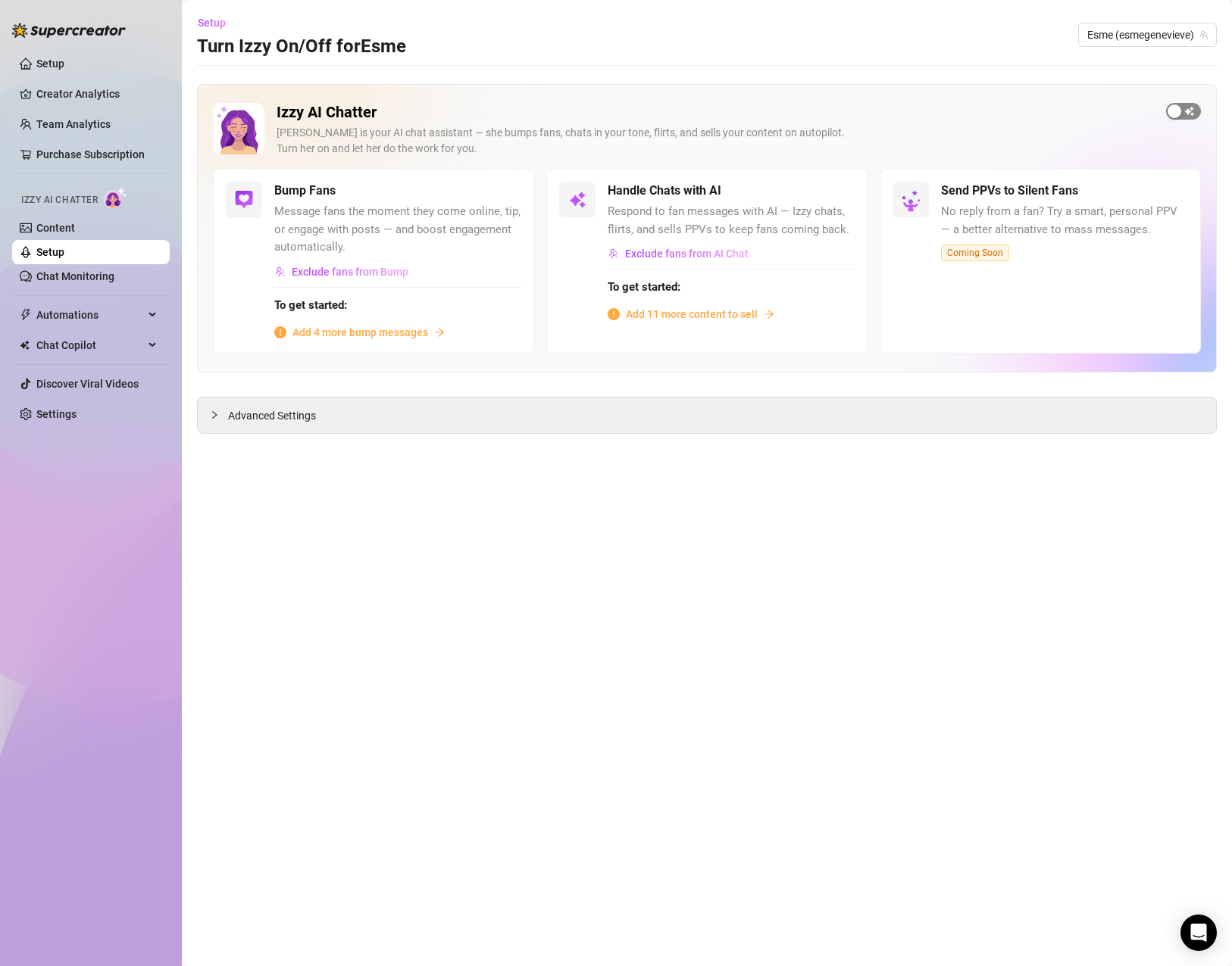
click at [1190, 111] on span "button" at bounding box center [1183, 111] width 34 height 17
click at [496, 184] on span "button" at bounding box center [504, 191] width 34 height 17
click at [321, 418] on div "Advanced Settings" at bounding box center [707, 415] width 1018 height 35
click at [207, 429] on div "Advanced Settings" at bounding box center [707, 415] width 1018 height 35
click at [212, 412] on icon "collapsed" at bounding box center [215, 415] width 9 height 9
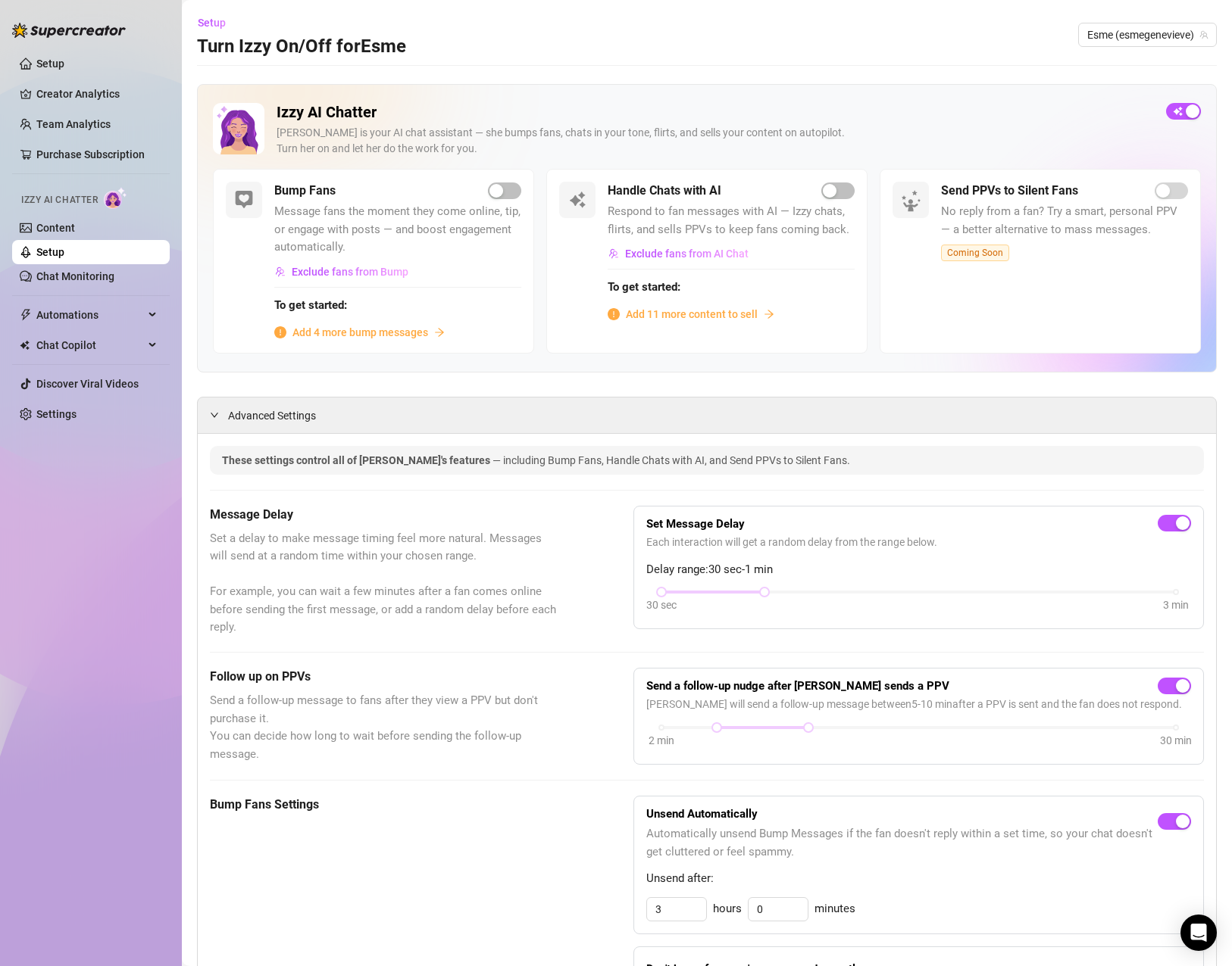
click at [333, 337] on span "Add 4 more bump messages" at bounding box center [360, 332] width 136 height 17
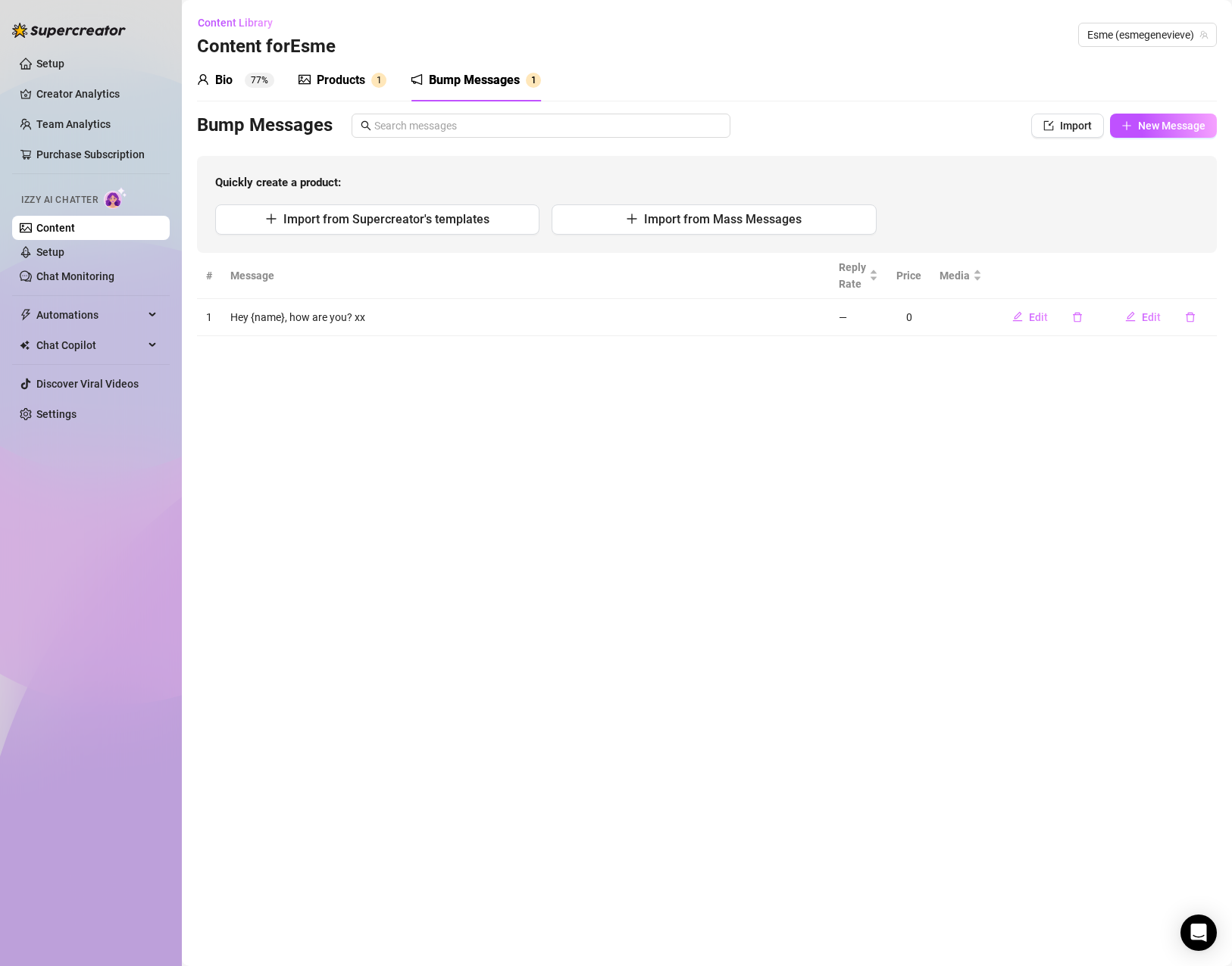
click at [507, 423] on main "Content Library Content for Esme Esme (esmegenevieve) Bio 77% Products 1 Bump M…" at bounding box center [707, 483] width 1050 height 966
drag, startPoint x: 344, startPoint y: 322, endPoint x: 221, endPoint y: 325, distance: 123.0
click at [221, 325] on tr "1 Hey {name}, how are you? xx — 0 Edit Edit" at bounding box center [707, 318] width 1019 height 37
click at [1106, 591] on main "Content Library Content for Esme Esme (esmegenevieve) Bio 77% Products 1 Bump M…" at bounding box center [707, 483] width 1050 height 966
click at [1139, 125] on span "New Message" at bounding box center [1171, 126] width 67 height 12
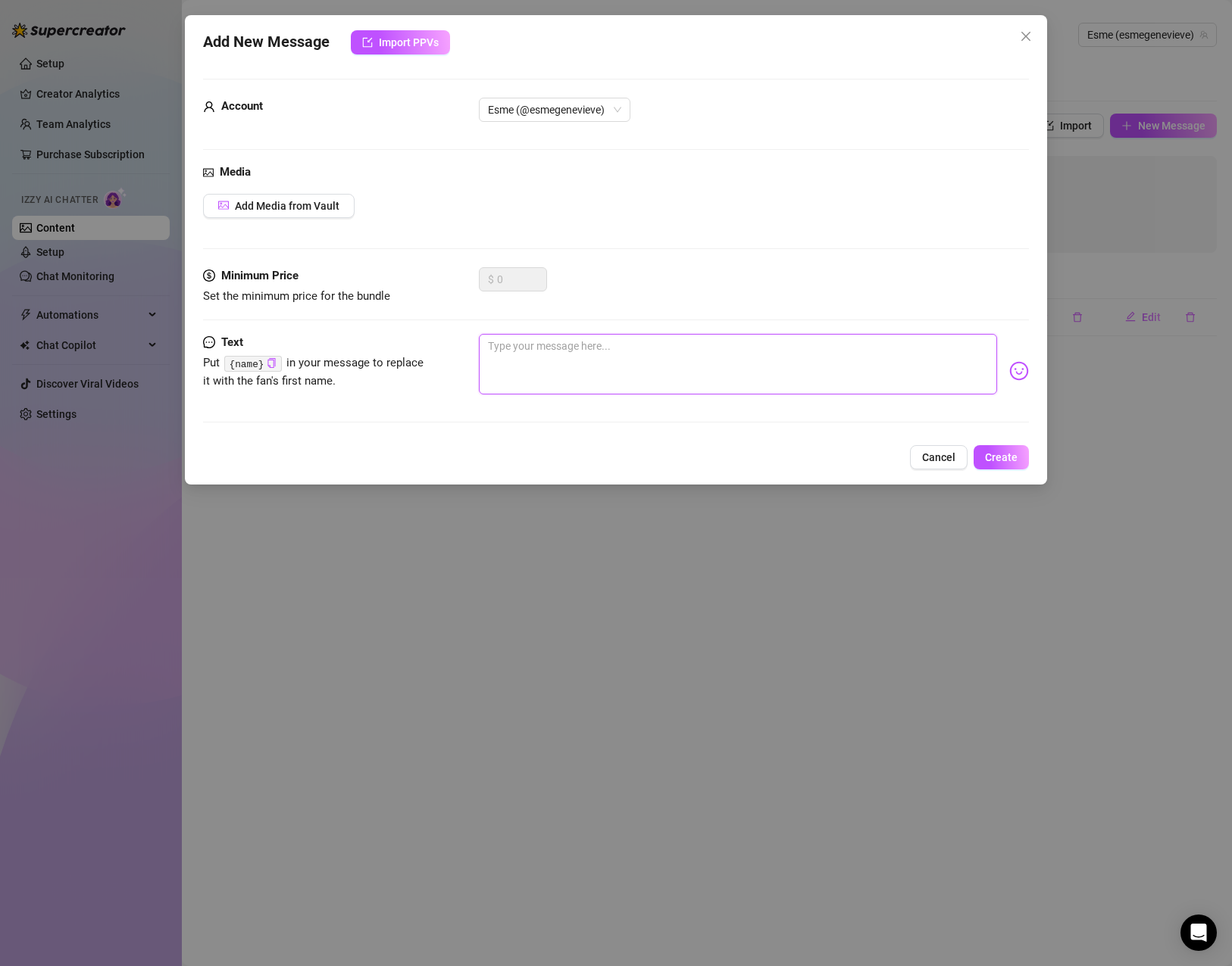
click at [563, 359] on textarea at bounding box center [737, 364] width 518 height 61
paste textarea "Hey {name}, ready to make your day a little more interesting? 💋 xx"
click at [993, 464] on span "Create" at bounding box center [1001, 457] width 33 height 12
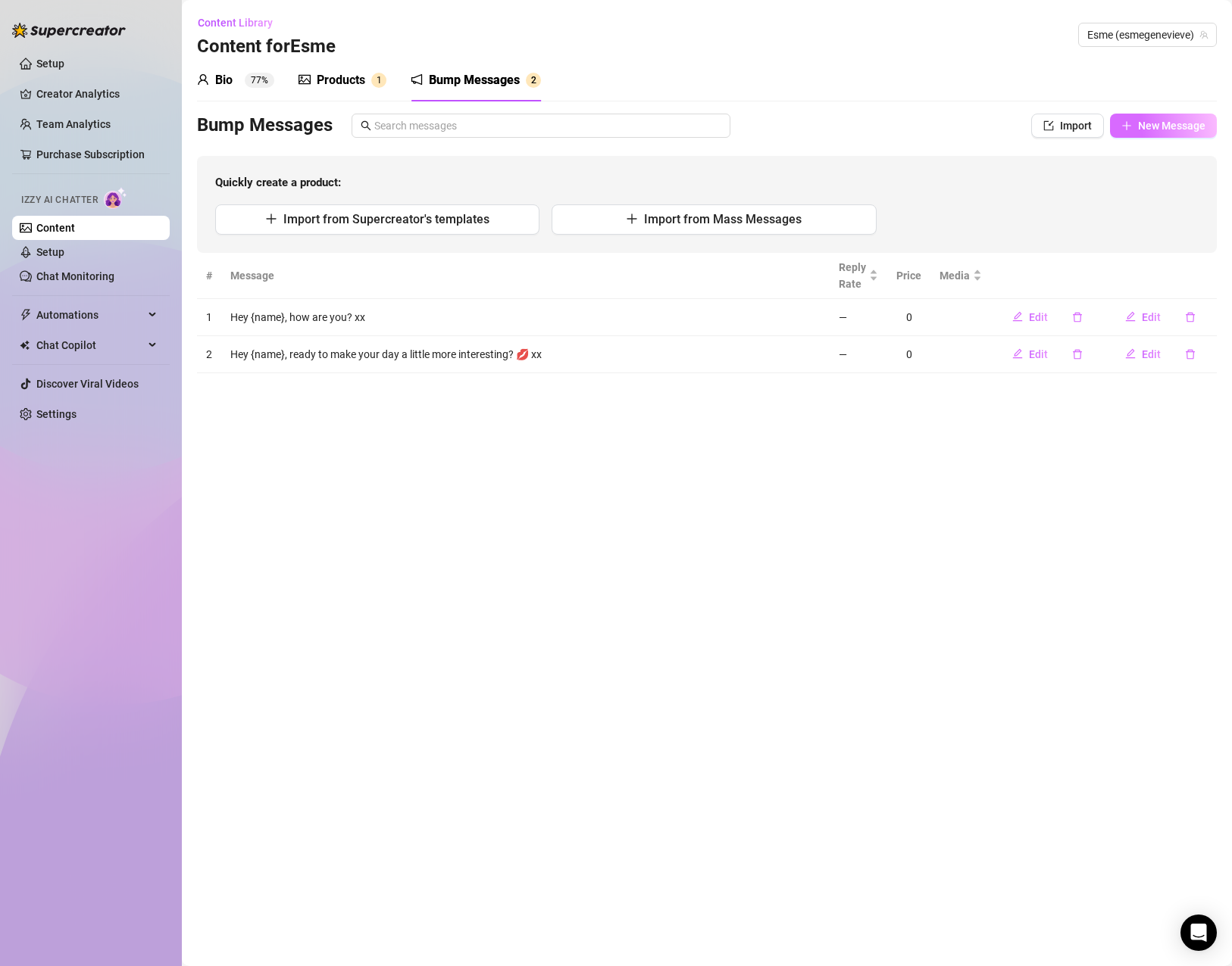
click at [1145, 117] on button "New Message" at bounding box center [1163, 125] width 107 height 24
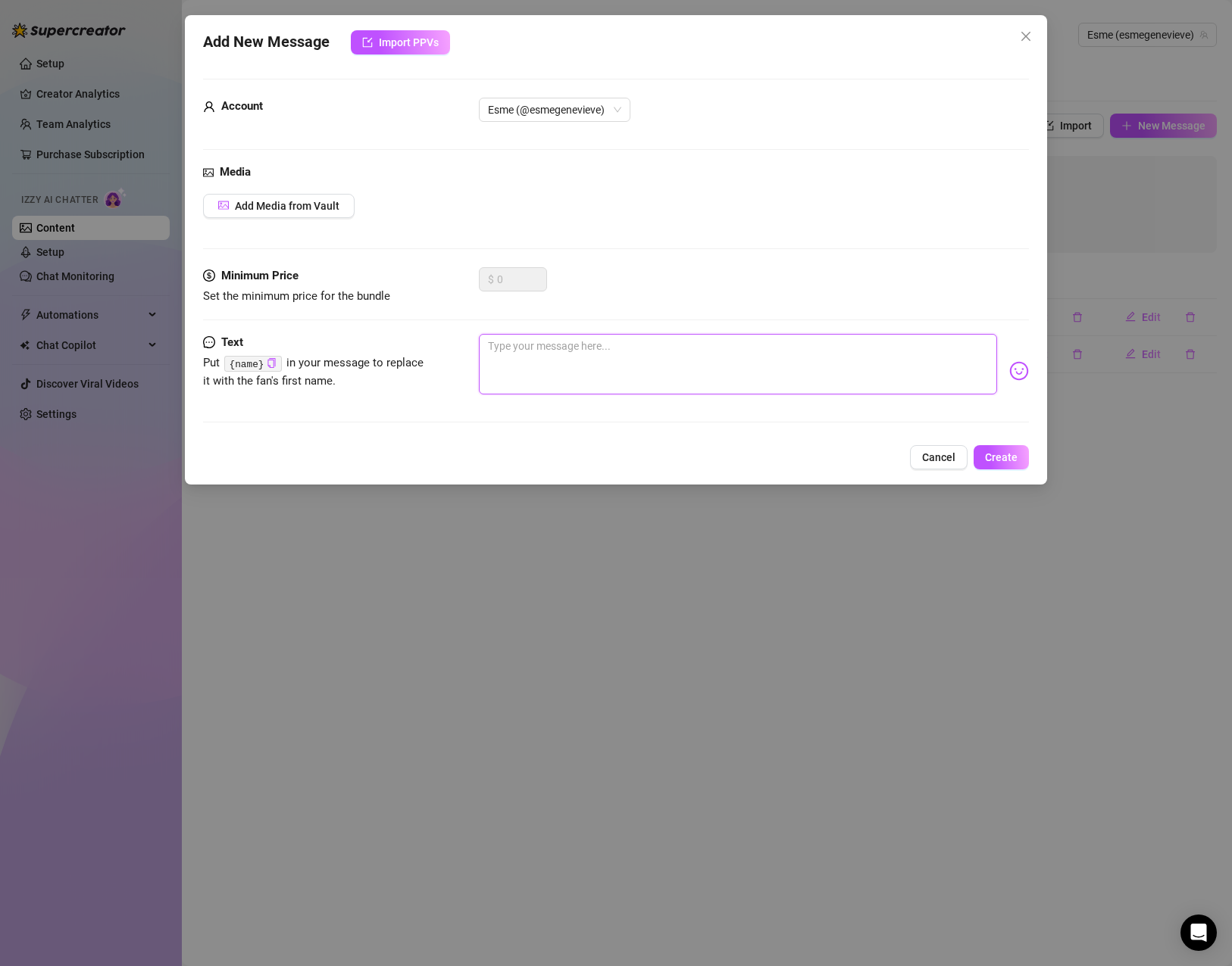
click at [617, 354] on textarea at bounding box center [737, 364] width 518 height 61
paste textarea "Hey {name}, I’m here to spoil you — what’s your favorite way to be teased? 😘 xx"
click at [999, 459] on span "Create" at bounding box center [1001, 457] width 33 height 12
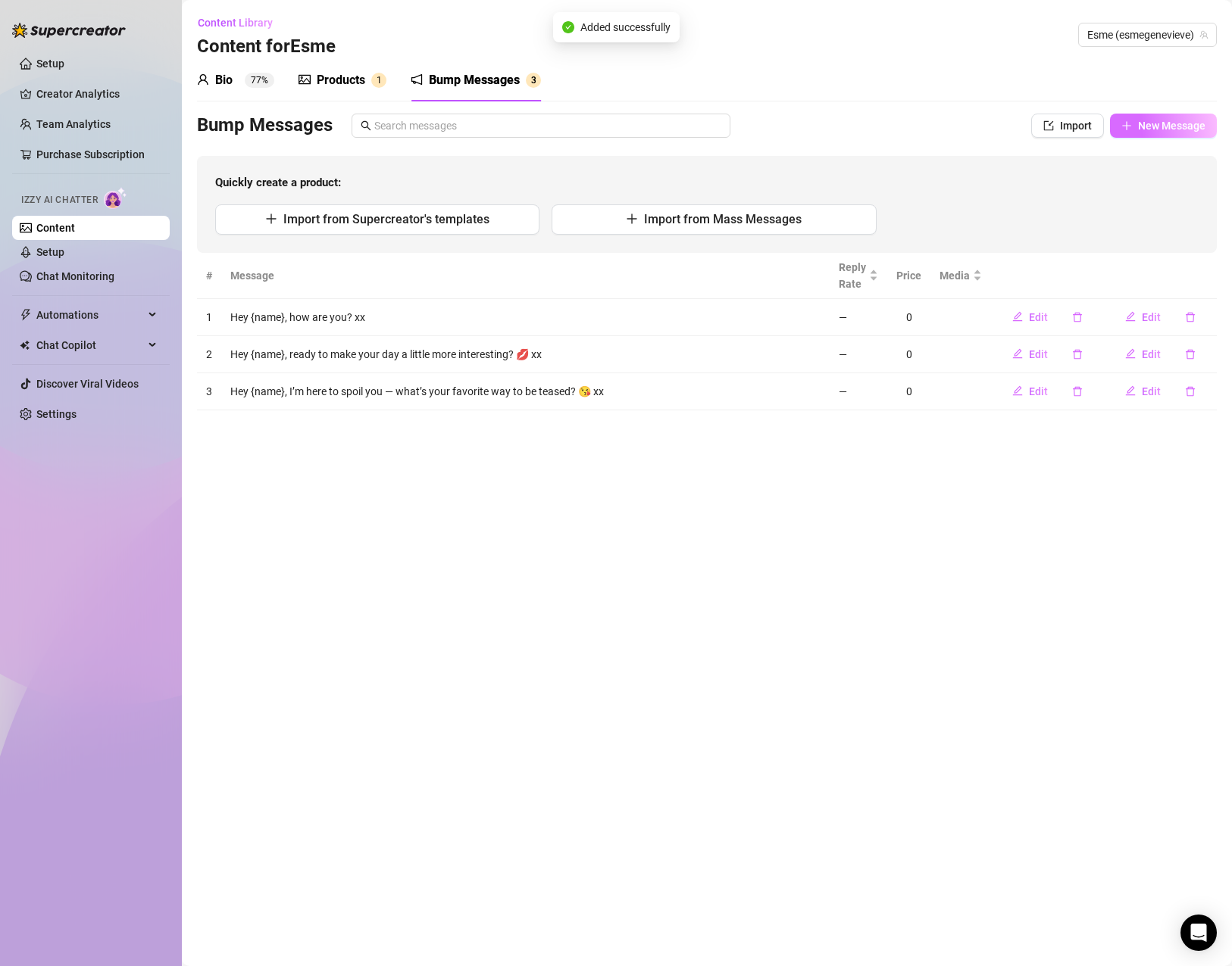
click at [1158, 116] on button "New Message" at bounding box center [1163, 125] width 107 height 24
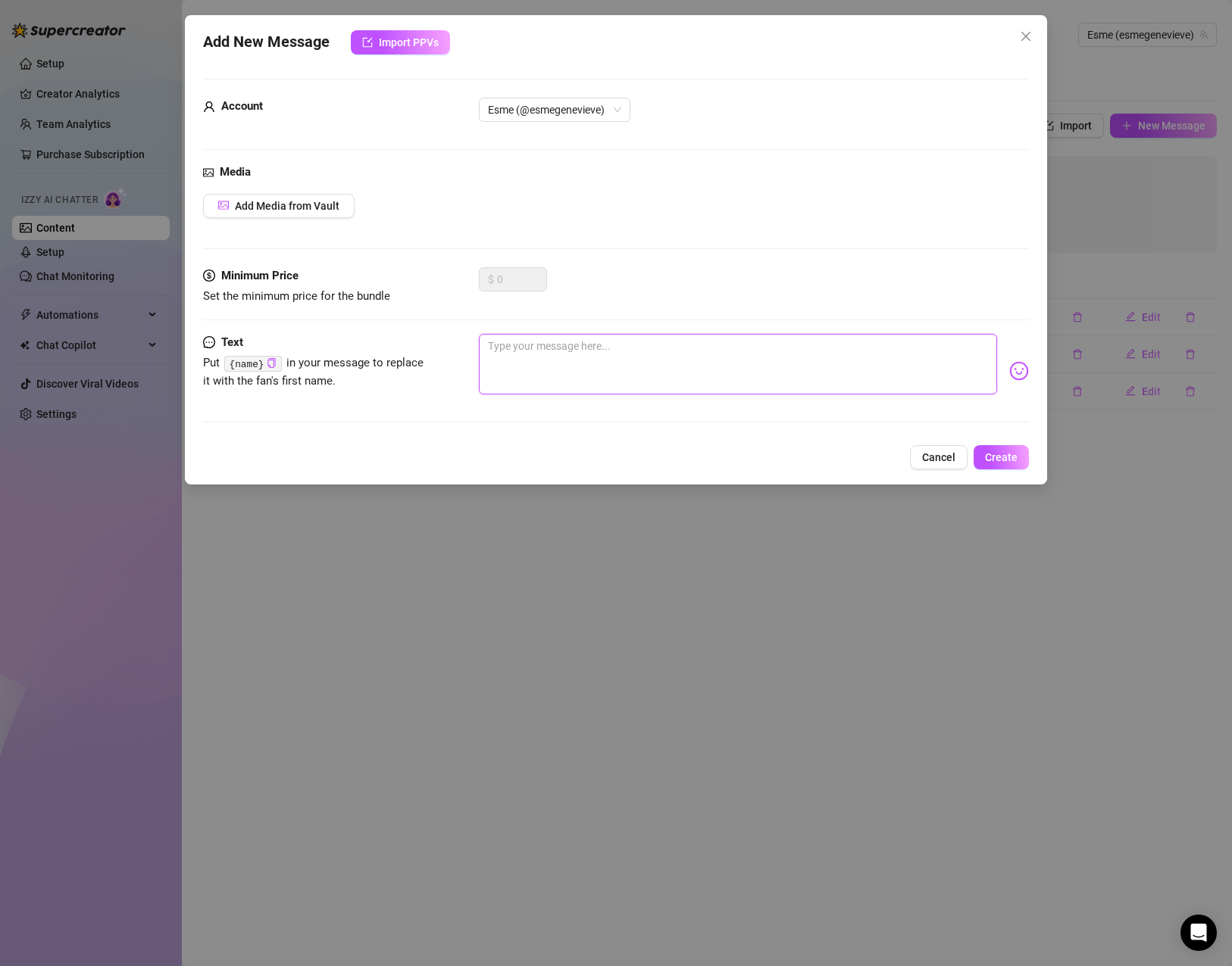
click at [787, 362] on textarea at bounding box center [737, 364] width 518 height 61
paste textarea "Hey {name}, you caught me in a playful mood… want to join? 😈 xx"
click at [1004, 448] on button "Create" at bounding box center [1001, 457] width 56 height 24
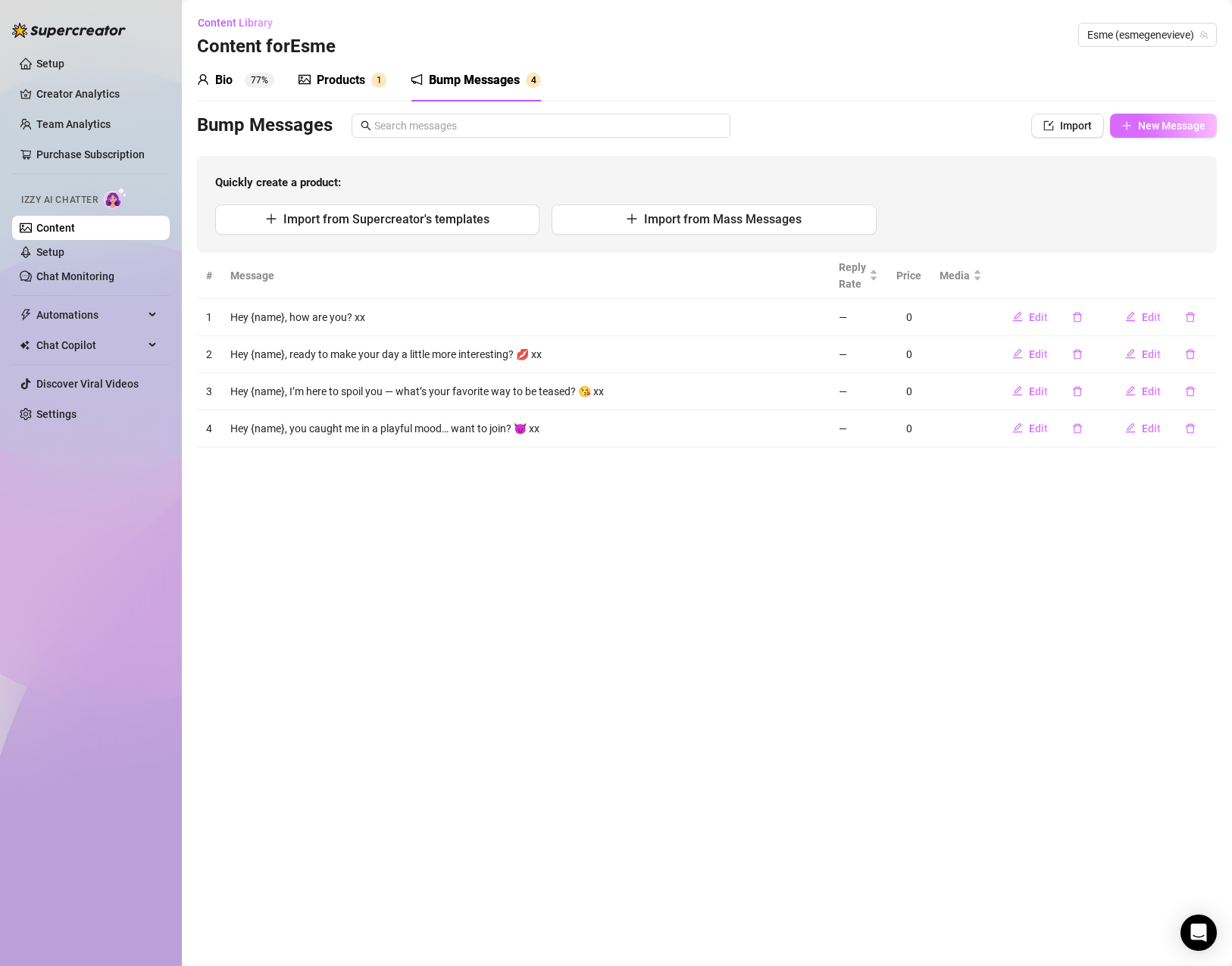
click at [1180, 115] on button "New Message" at bounding box center [1163, 125] width 107 height 24
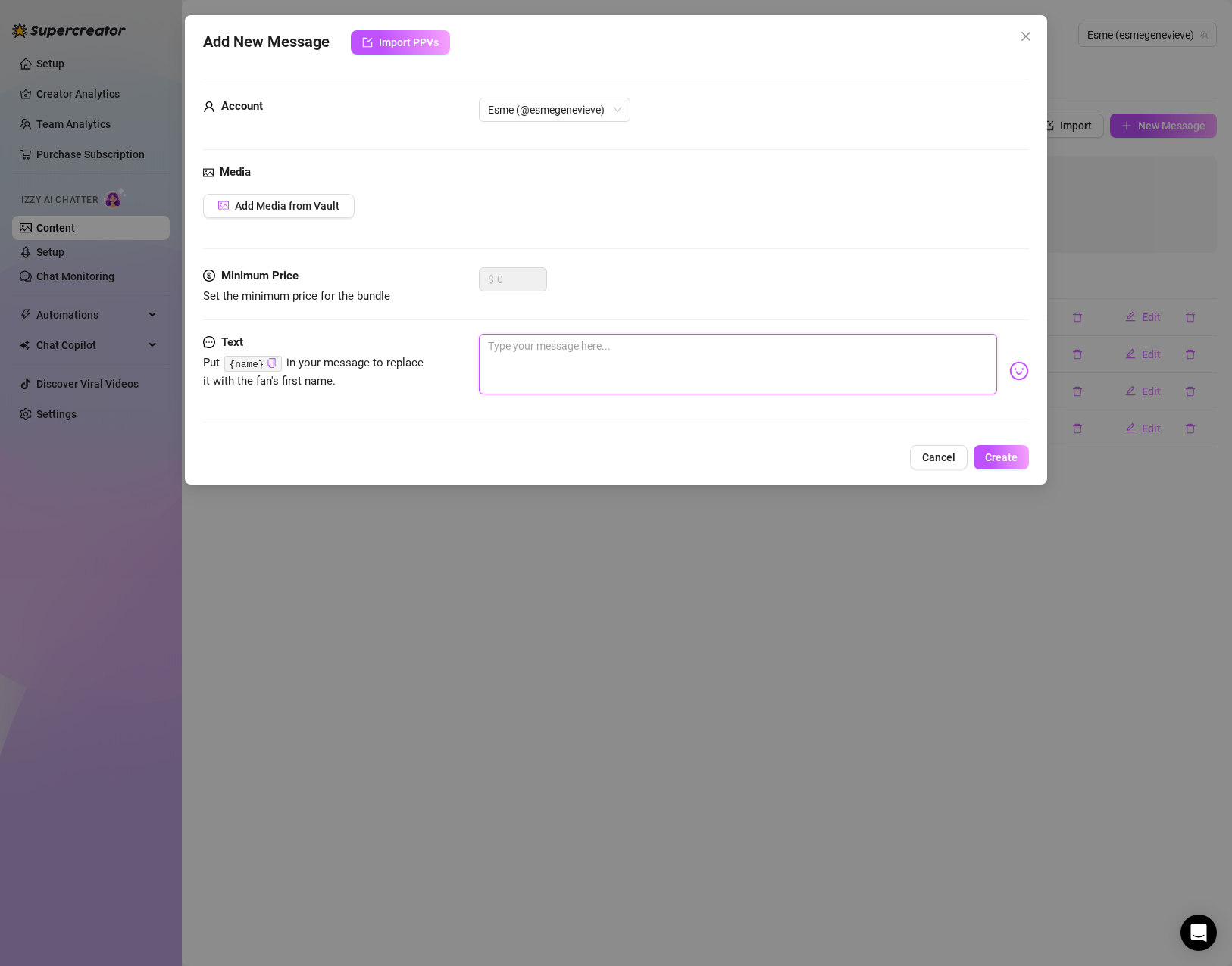
click at [568, 351] on textarea at bounding box center [737, 364] width 518 height 61
paste textarea "Hey {name}, just thinking about you… what’s on your mind today? 😉 xx"
click at [1009, 449] on button "Create" at bounding box center [1001, 457] width 56 height 24
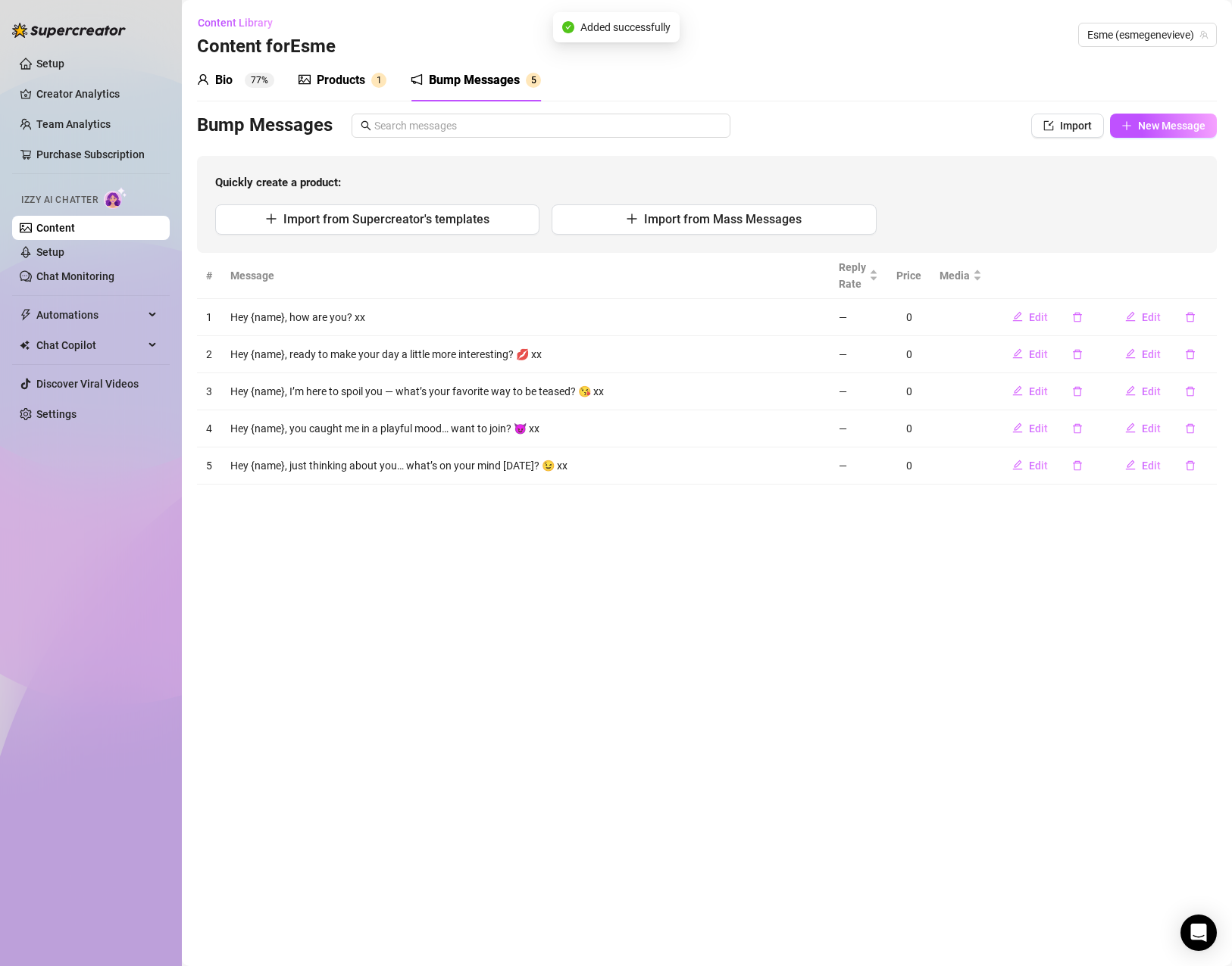
click at [666, 594] on main "Content Library Content for Esme Esme (esmegenevieve) Bio 77% Products 1 Bump M…" at bounding box center [707, 483] width 1050 height 966
click at [64, 251] on link "Setup" at bounding box center [50, 253] width 28 height 12
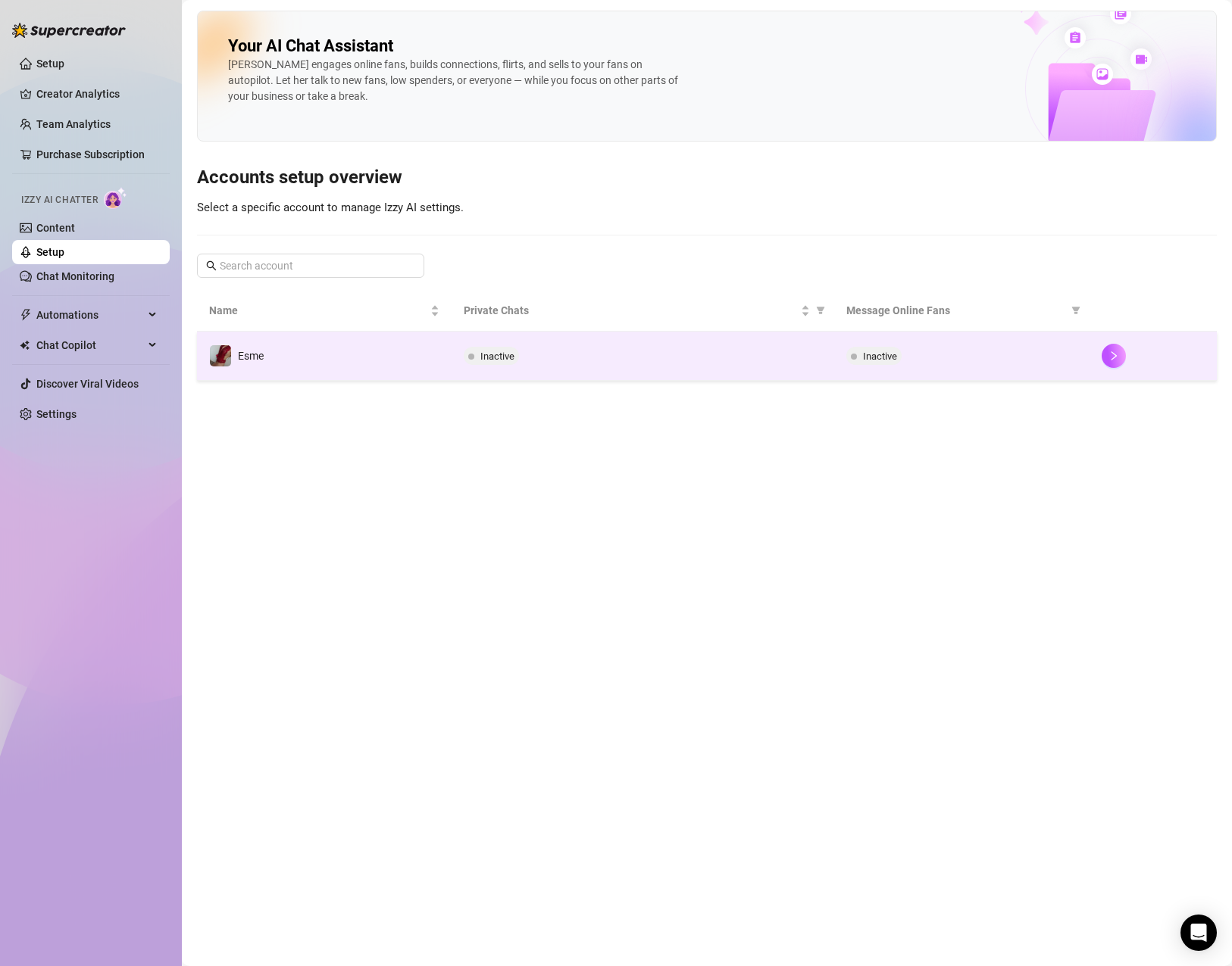
click at [502, 365] on span "Inactive" at bounding box center [491, 356] width 56 height 19
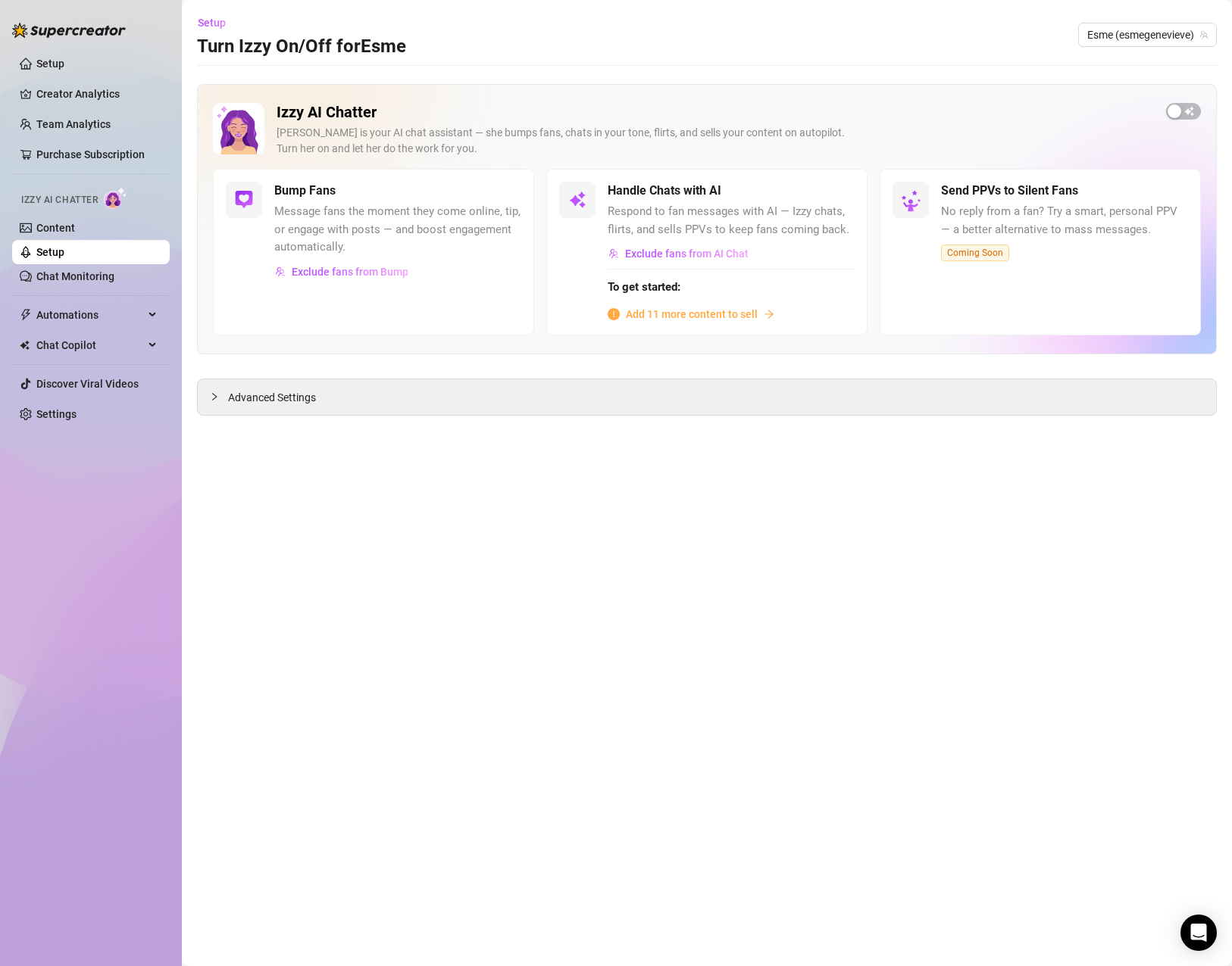
click at [661, 309] on span "Add 11 more content to sell" at bounding box center [691, 314] width 132 height 17
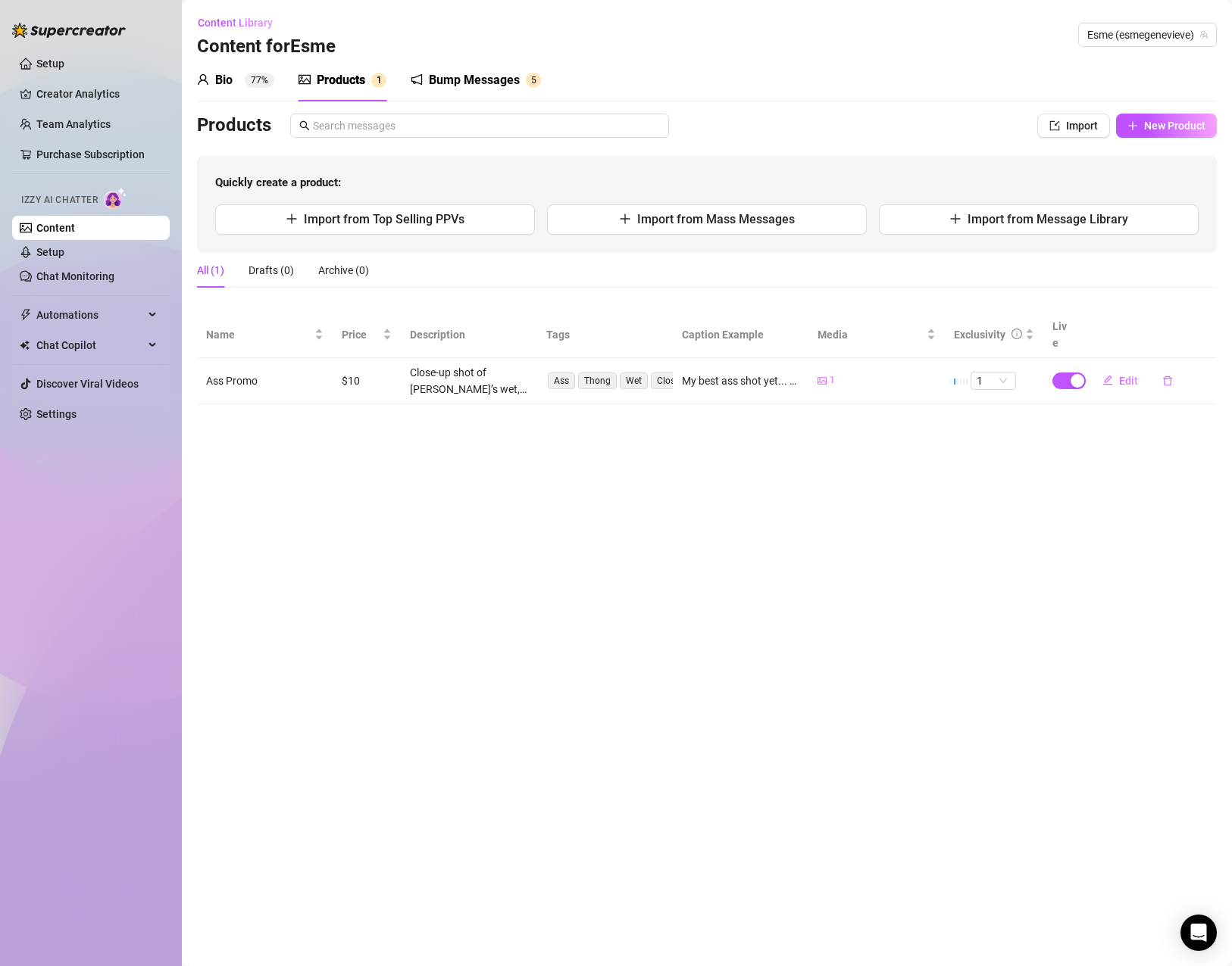
click at [491, 531] on main "Content Library Content for Esme Esme (esmegenevieve) Bio 77% Products 1 Bump M…" at bounding box center [707, 483] width 1050 height 966
click at [767, 467] on main "Content Library Content for Esme Esme (esmegenevieve) Bio 77% Products 1 Bump M…" at bounding box center [707, 483] width 1050 height 966
click at [1158, 140] on div "Products Import New Product Quickly create a product: Import from Top Selling P…" at bounding box center [707, 184] width 1019 height 140
click at [1183, 136] on button "New Product" at bounding box center [1166, 125] width 101 height 24
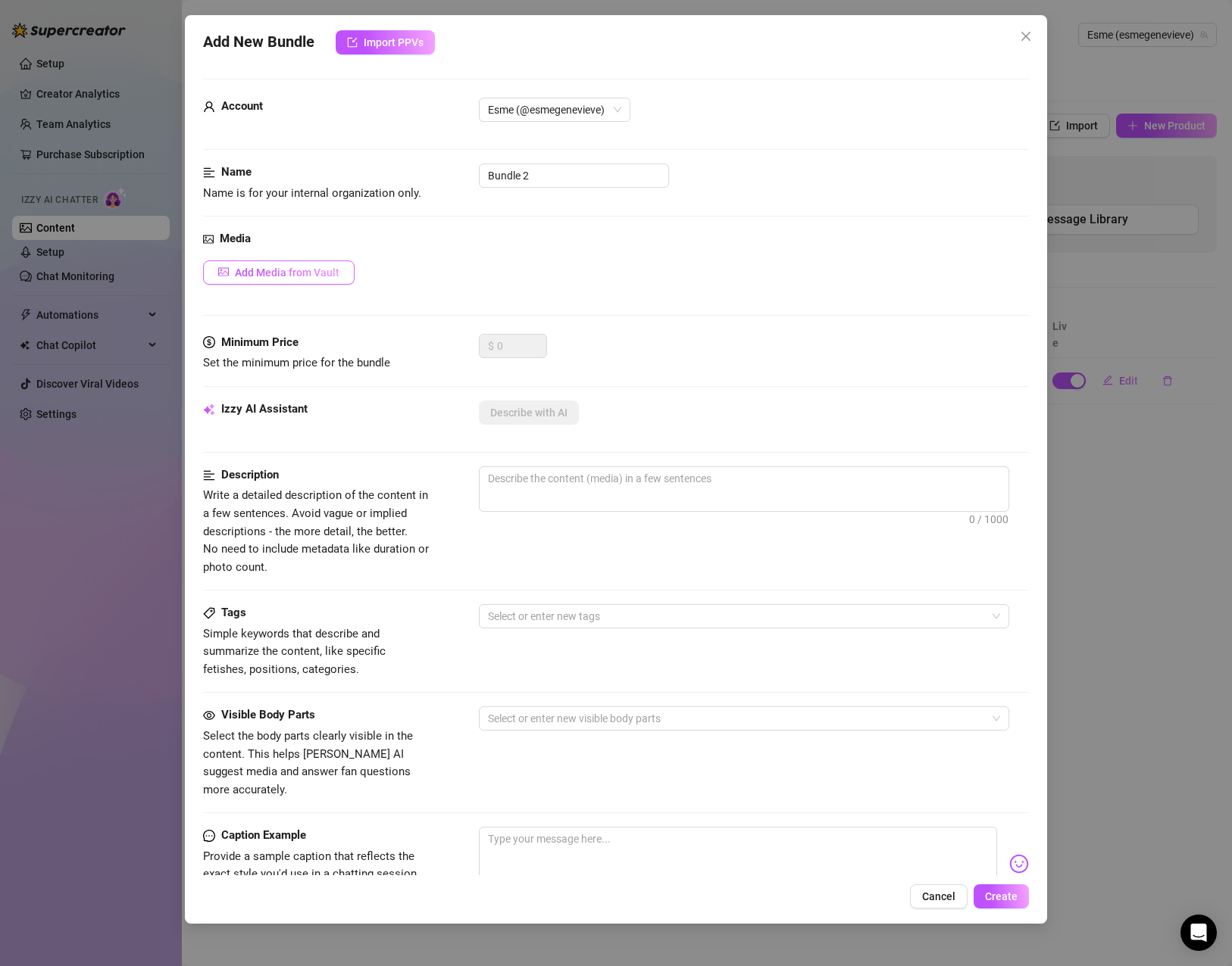
click at [253, 279] on button "Add Media from Vault" at bounding box center [279, 272] width 152 height 24
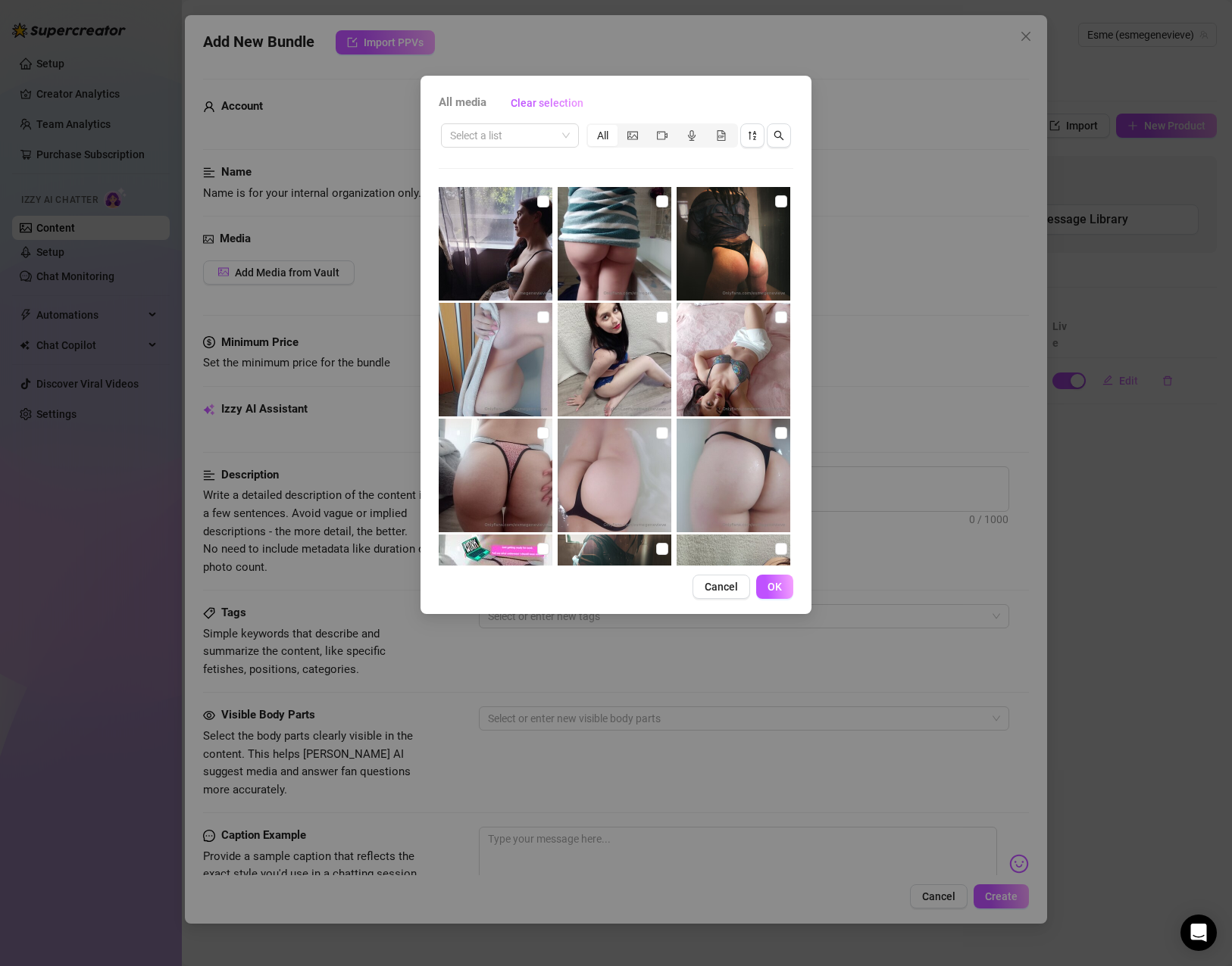
scroll to position [303, 0]
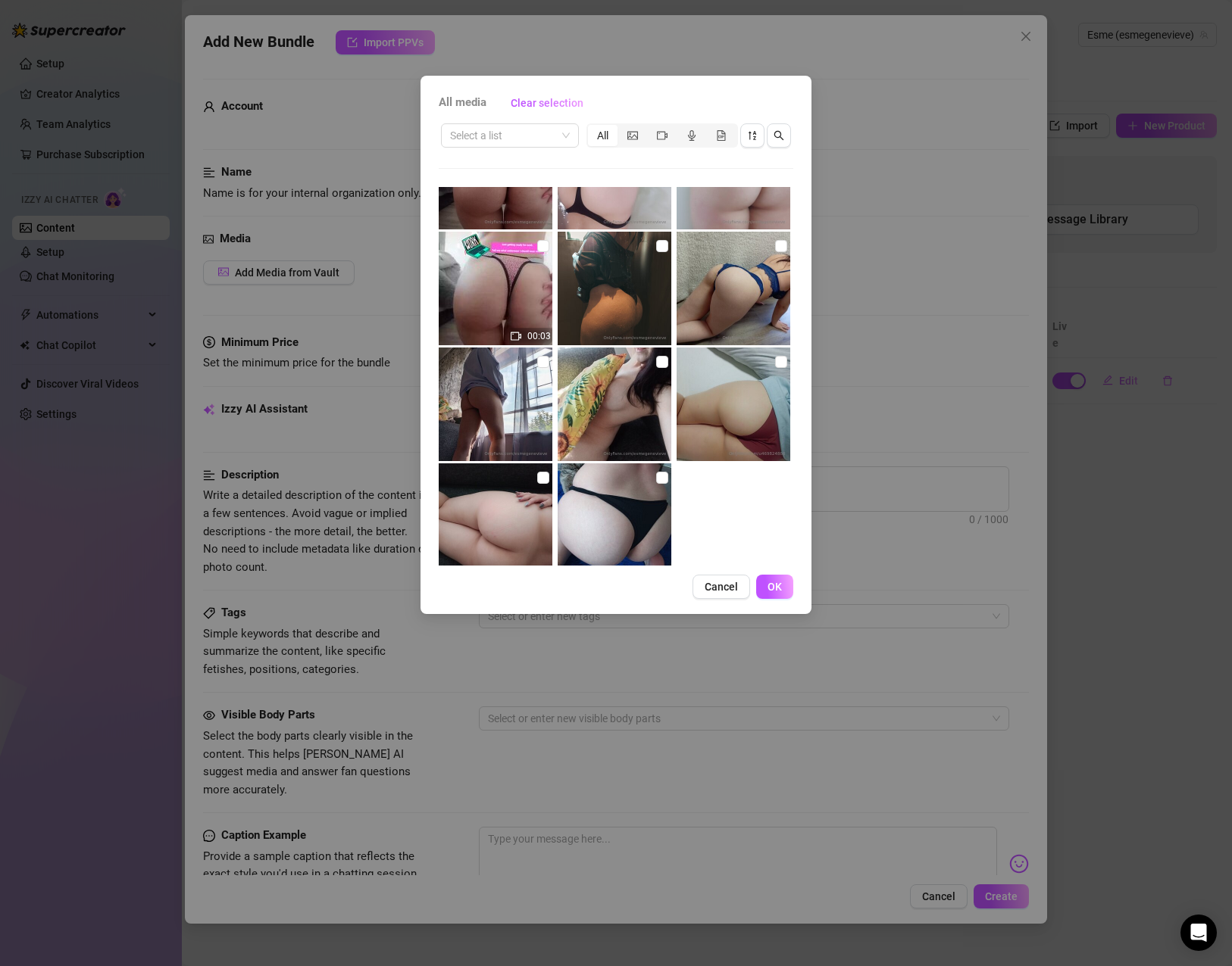
click at [692, 283] on img at bounding box center [733, 288] width 114 height 114
click at [775, 253] on label at bounding box center [781, 245] width 12 height 17
click at [775, 253] on input "checkbox" at bounding box center [781, 246] width 12 height 12
click at [774, 589] on span "OK" at bounding box center [775, 587] width 14 height 12
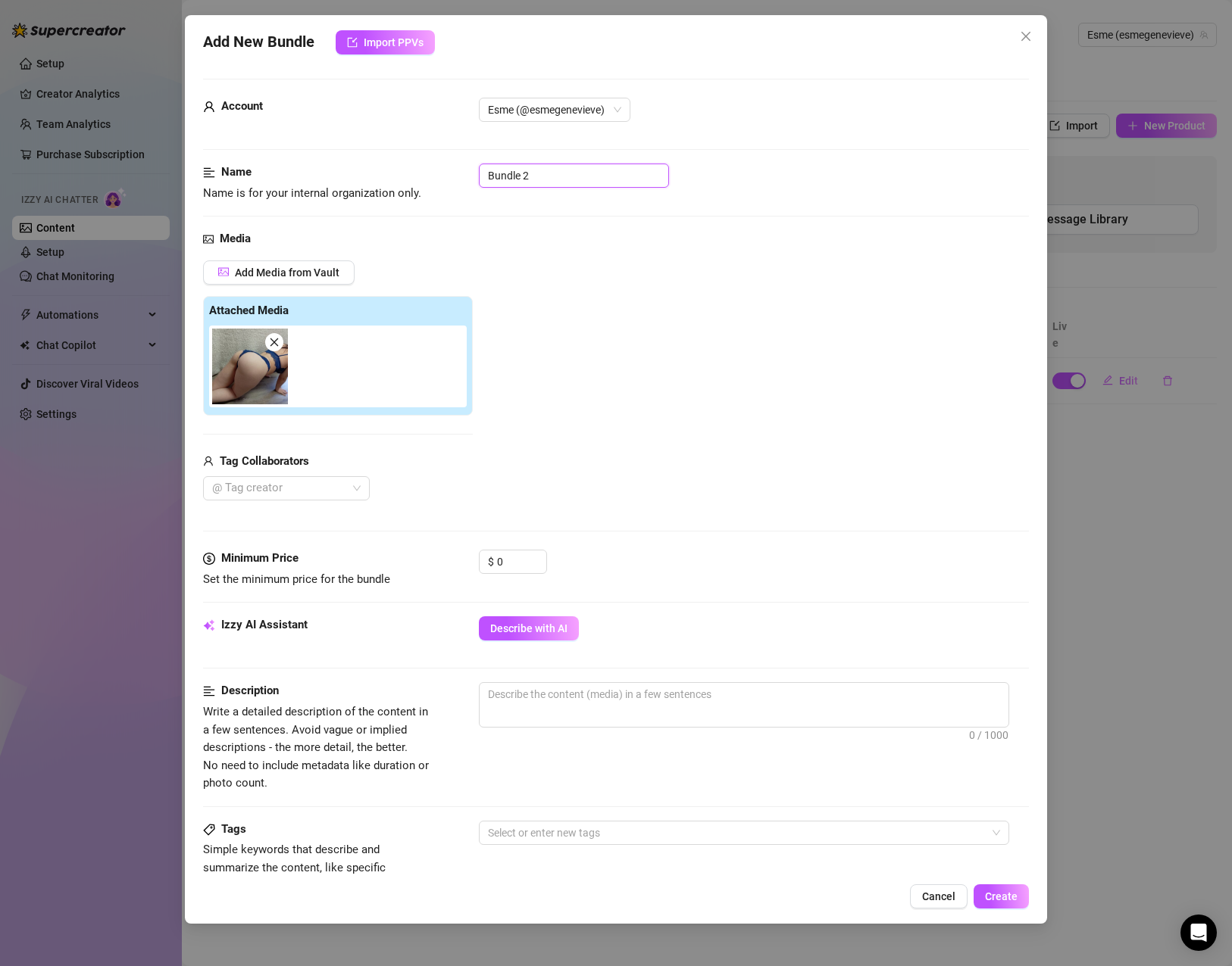
click at [549, 179] on input "Bundle 2" at bounding box center [573, 175] width 190 height 24
click at [549, 175] on input "Bundle 2" at bounding box center [573, 175] width 190 height 24
click at [646, 376] on div "Add Media from Vault Attached Media Tag Collaborators @ Tag creator" at bounding box center [616, 381] width 826 height 241
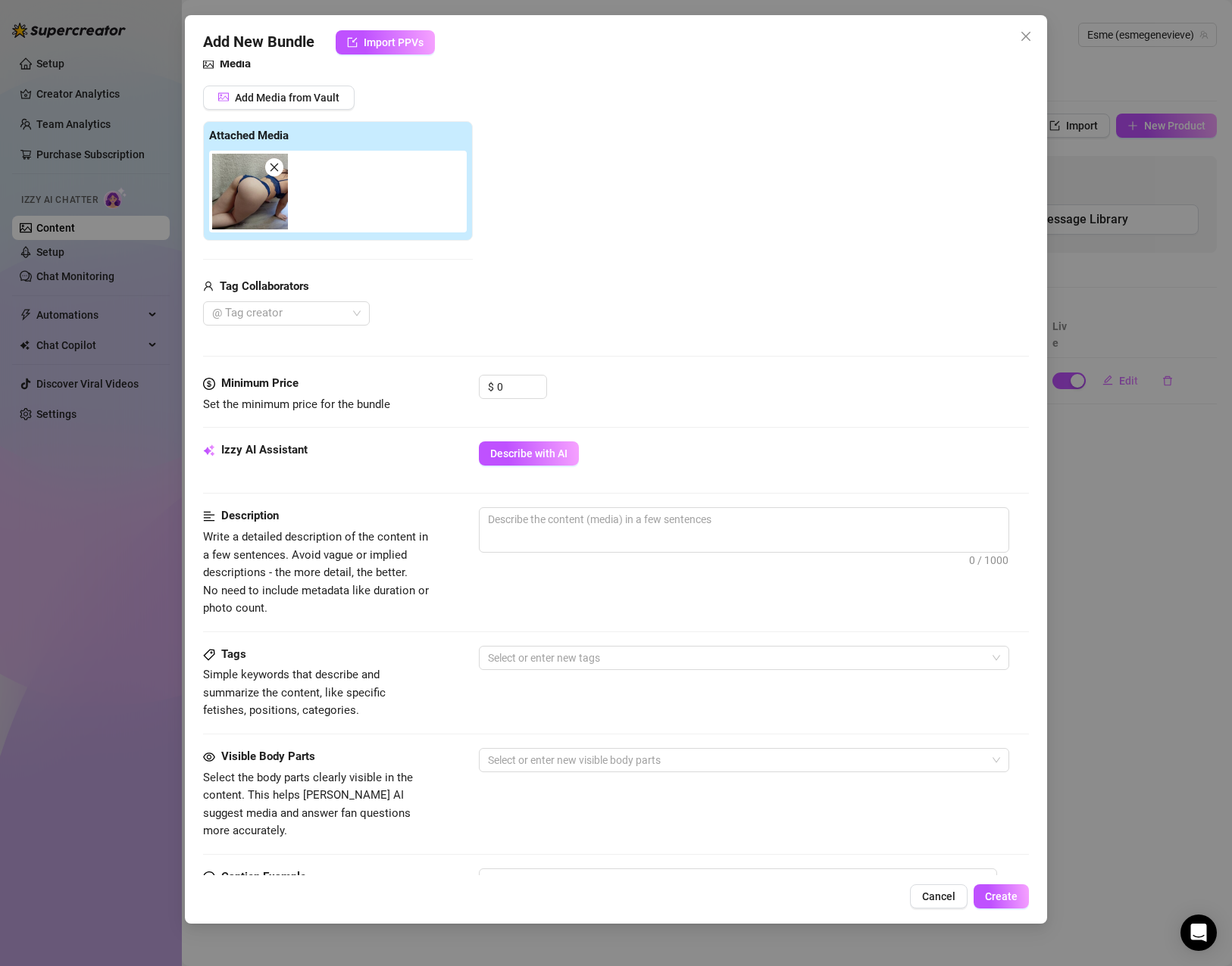
scroll to position [227, 0]
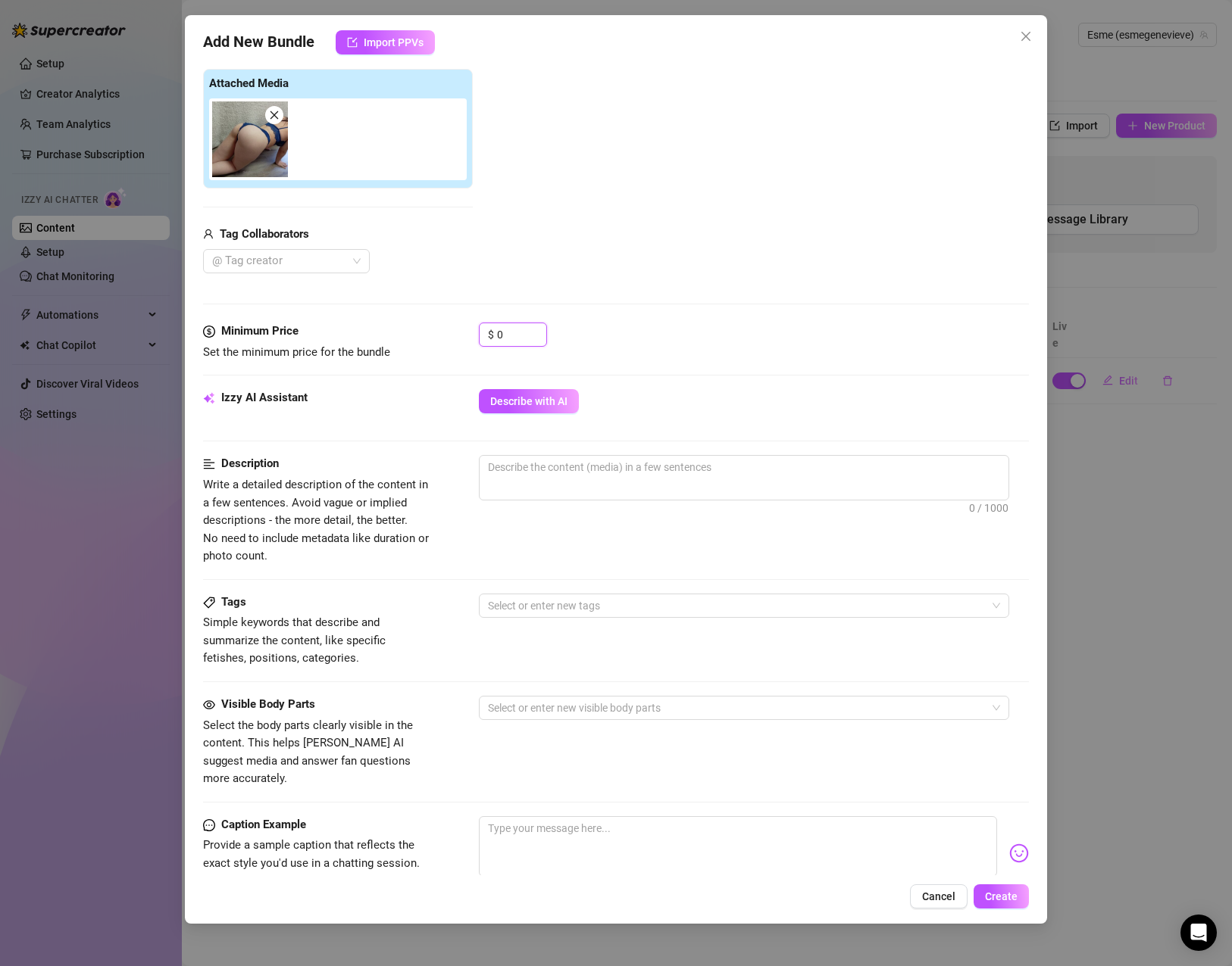
drag, startPoint x: 504, startPoint y: 339, endPoint x: 472, endPoint y: 335, distance: 32.2
click at [473, 335] on div "Minimum Price Set the minimum price for the bundle $ 0" at bounding box center [616, 342] width 826 height 39
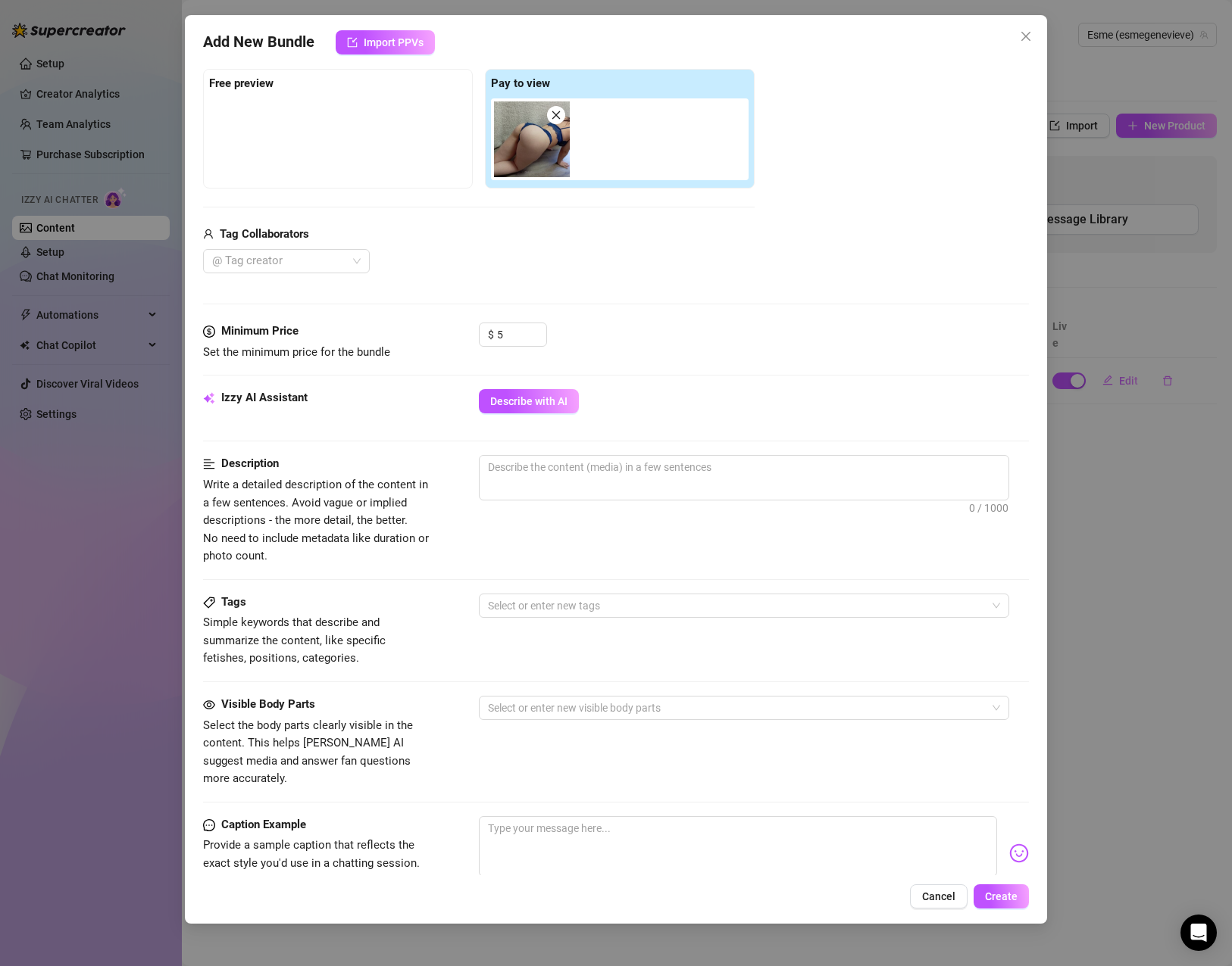
click at [835, 368] on div "Minimum Price Set the minimum price for the bundle $ 5" at bounding box center [616, 355] width 826 height 66
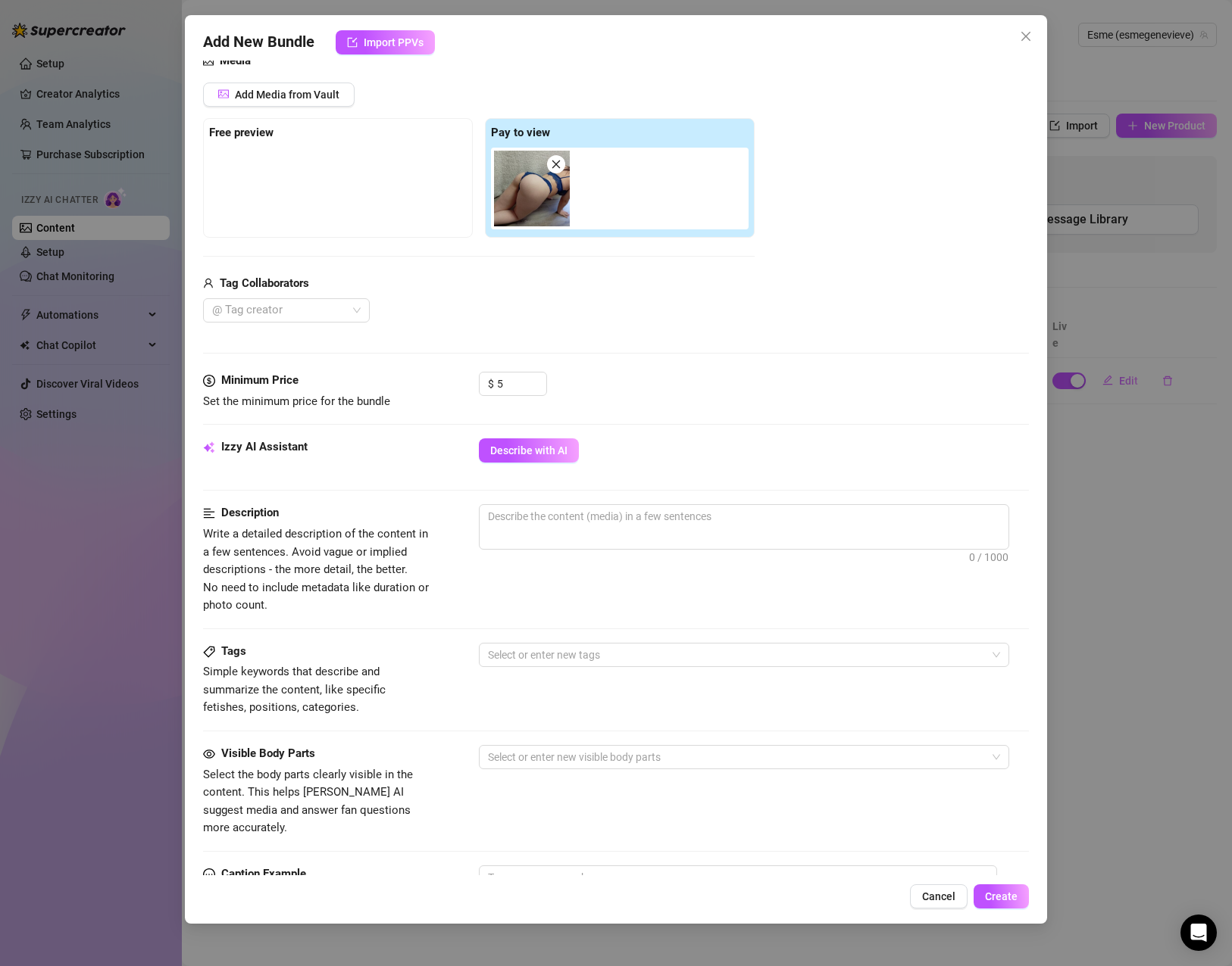
scroll to position [152, 0]
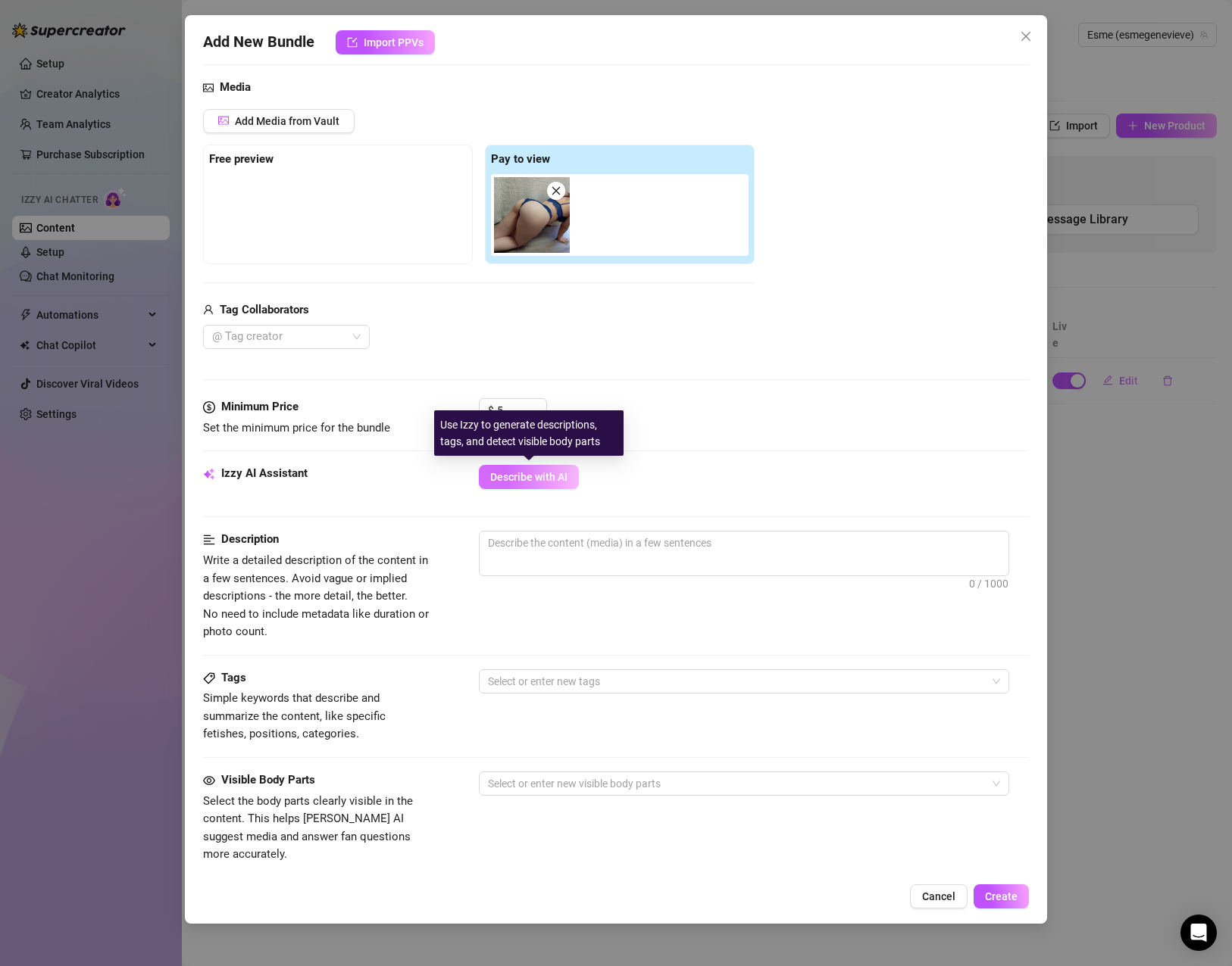
drag, startPoint x: 524, startPoint y: 474, endPoint x: 540, endPoint y: 477, distance: 16.3
click at [523, 474] on span "Describe with AI" at bounding box center [528, 477] width 77 height 12
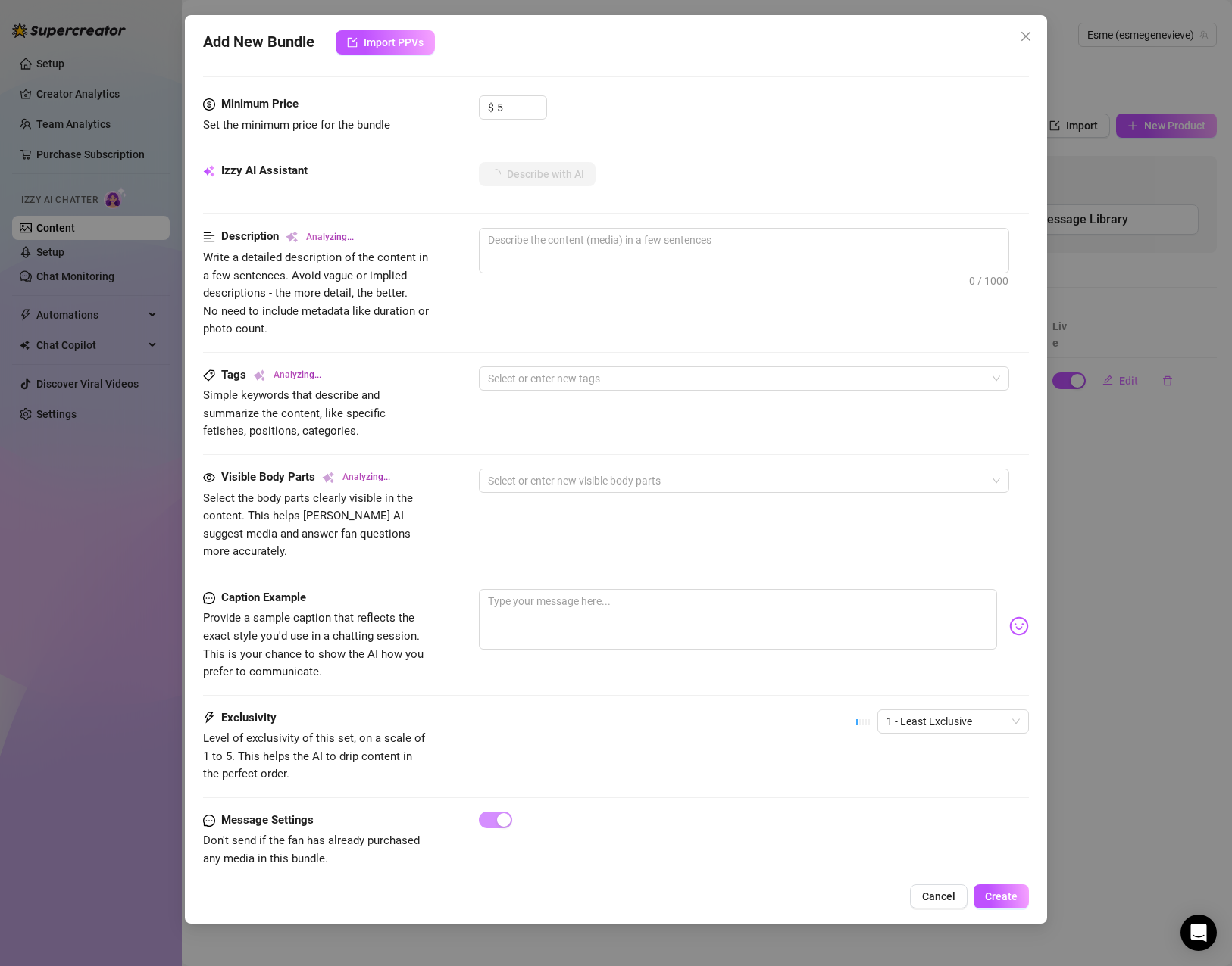
scroll to position [457, 0]
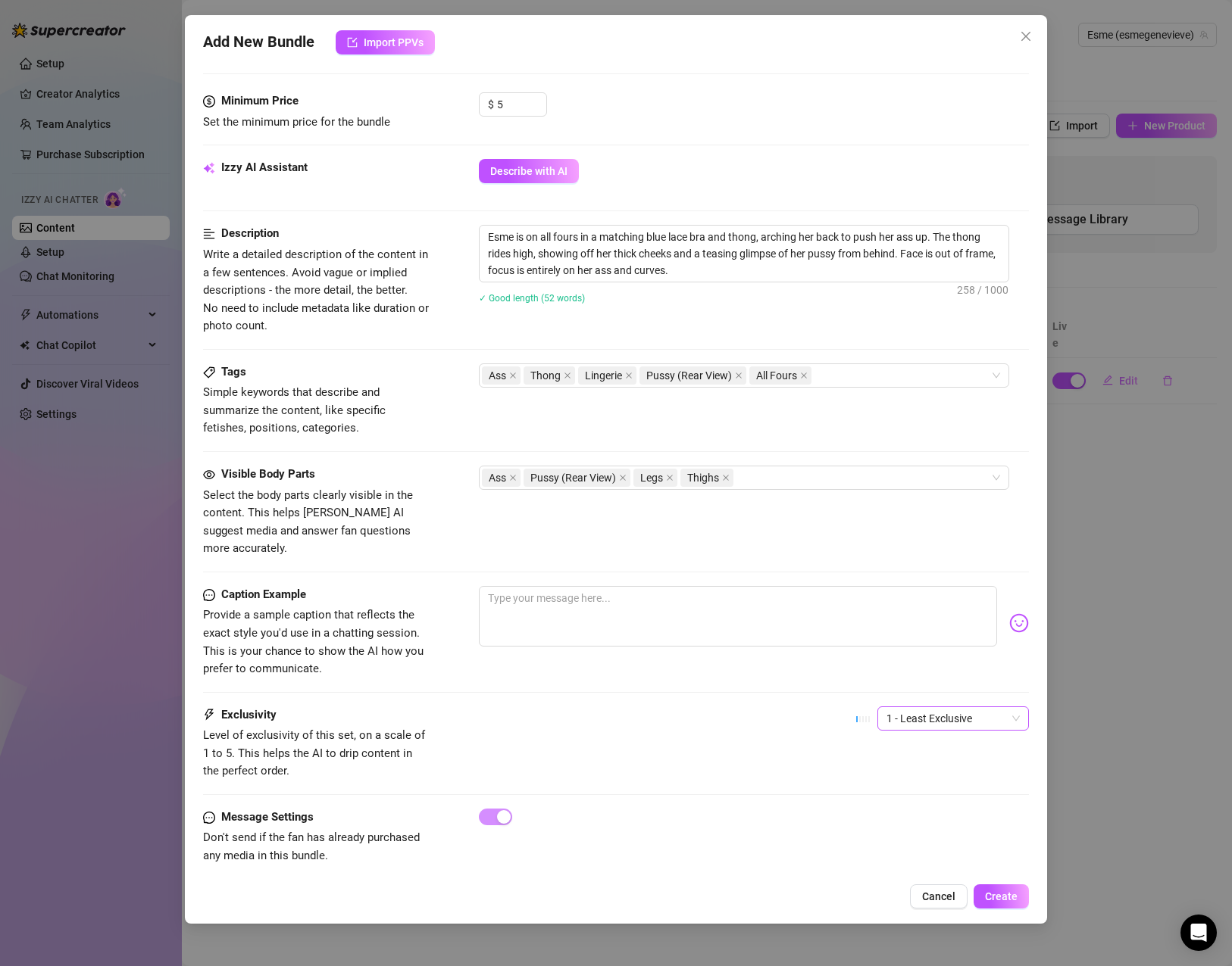
click at [924, 707] on span "1 - Least Exclusive" at bounding box center [953, 719] width 133 height 23
click at [676, 586] on textarea at bounding box center [737, 616] width 518 height 61
paste textarea "On all fours, curves on full display — every glance drawn to the perfect arch a…"
click at [1007, 897] on span "Create" at bounding box center [1001, 897] width 33 height 12
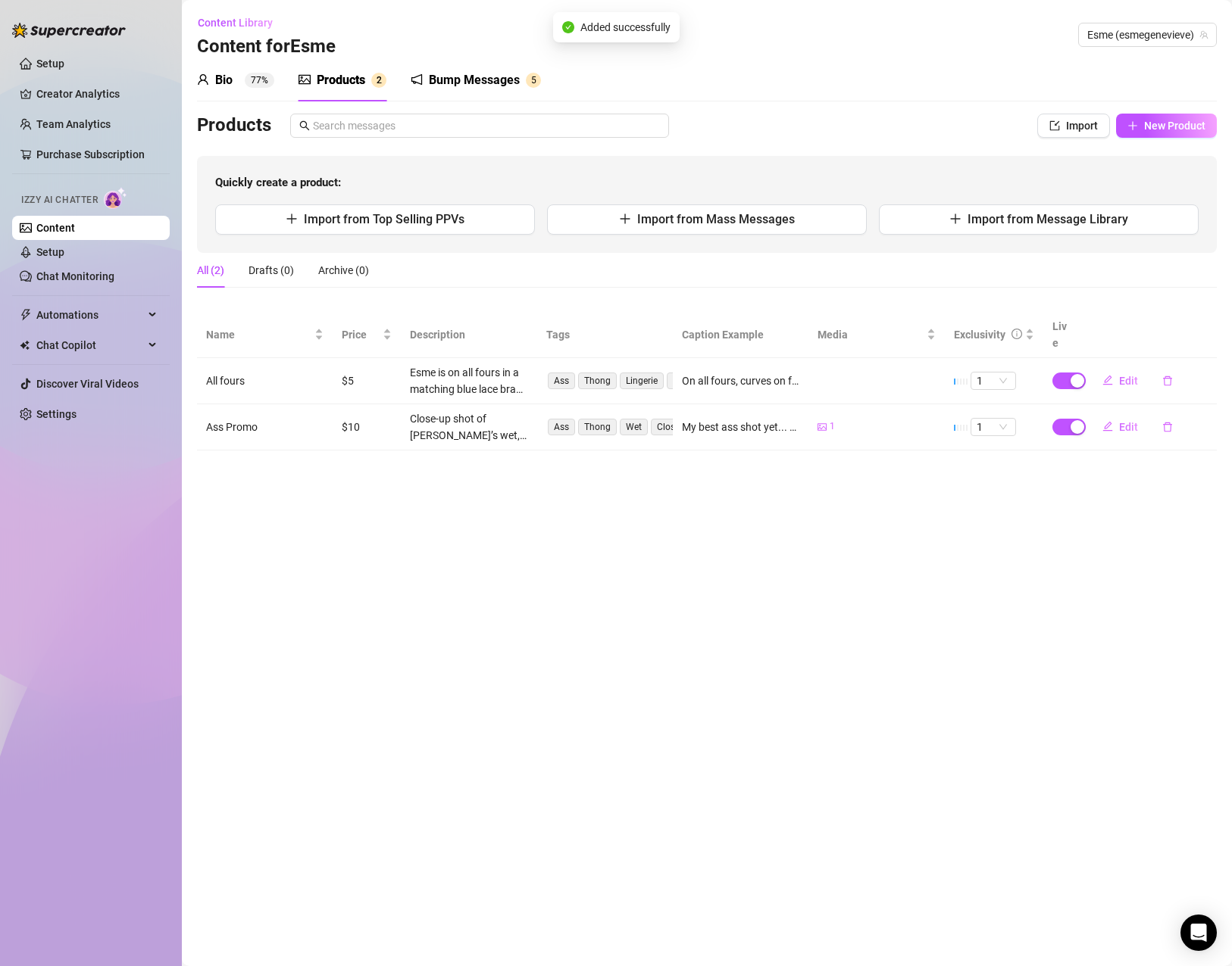
click at [725, 576] on main "Content Library Content for Esme Esme (esmegenevieve) Bio 77% Products 1 2 Bump…" at bounding box center [707, 483] width 1050 height 966
click at [1129, 120] on icon "plus" at bounding box center [1132, 125] width 11 height 11
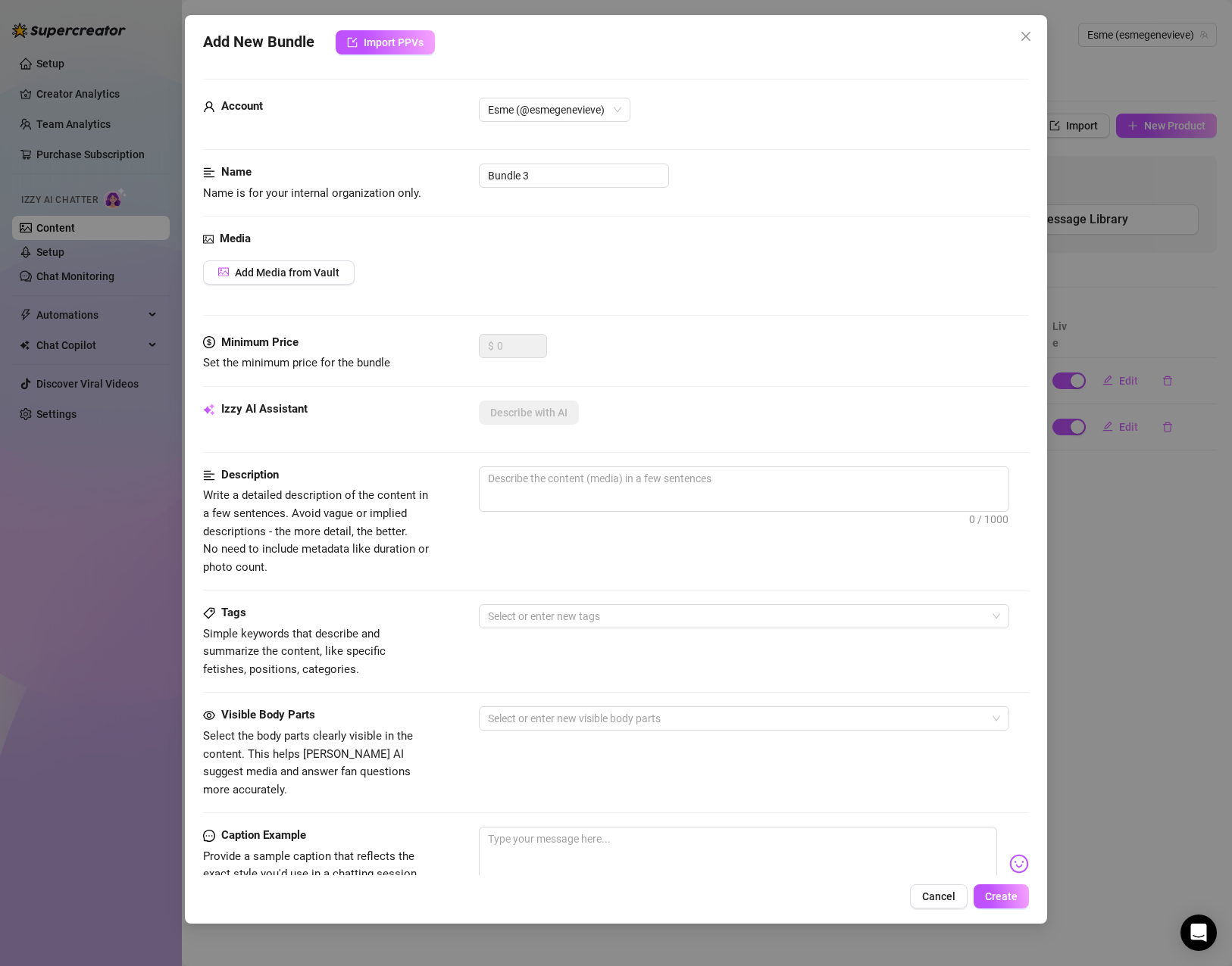
click at [1030, 24] on div "Add New Bundle Import PPVs Account Esme (@esmegenevieve) Name Name is for your …" at bounding box center [616, 469] width 862 height 909
click at [1030, 34] on icon "close" at bounding box center [1025, 36] width 12 height 12
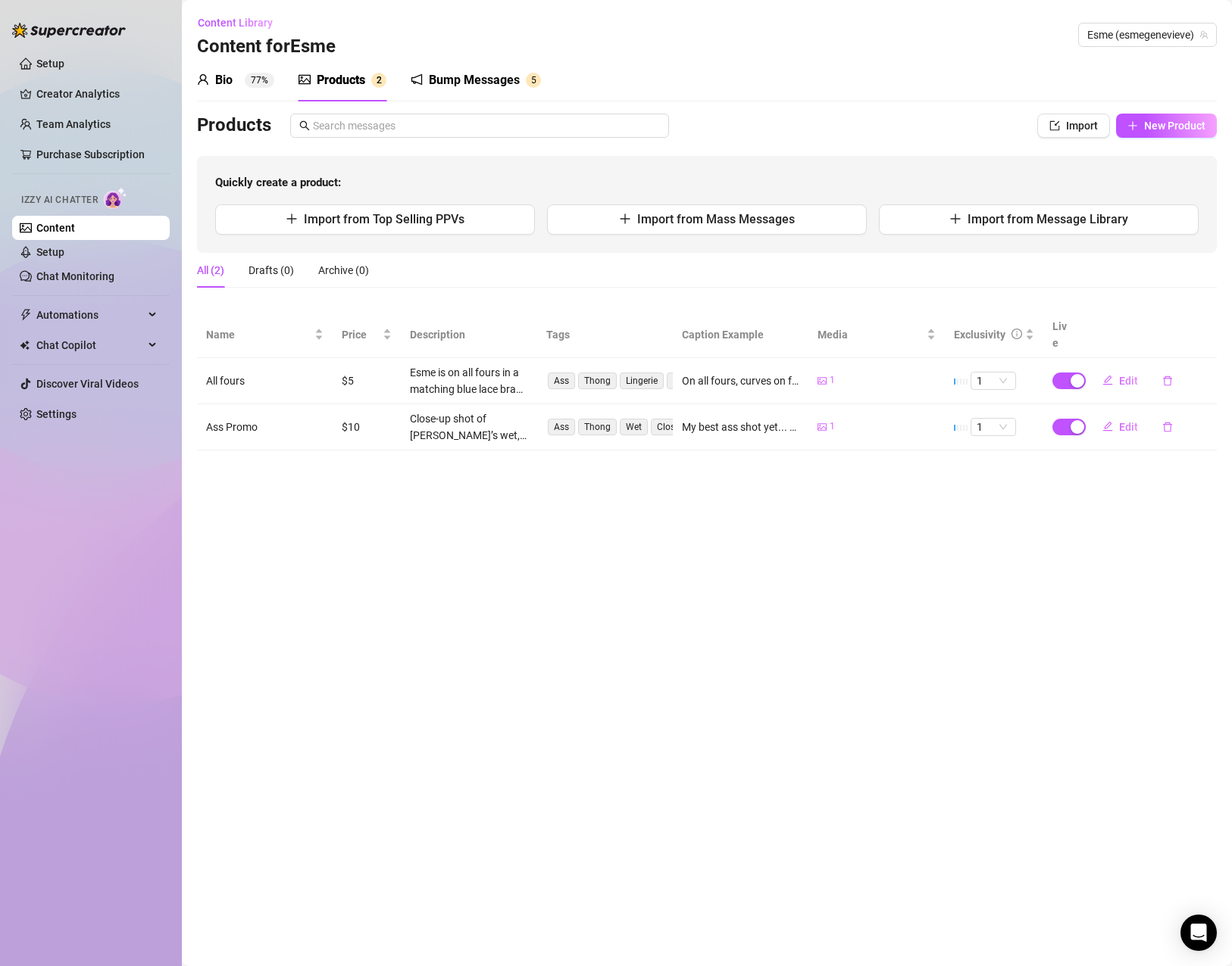
click at [1068, 109] on div "Bio 77% Products 2 Bump Messages 5 Bio Import Bio from other creator Personal I…" at bounding box center [707, 254] width 1019 height 391
click at [1069, 126] on span "Import" at bounding box center [1082, 126] width 32 height 12
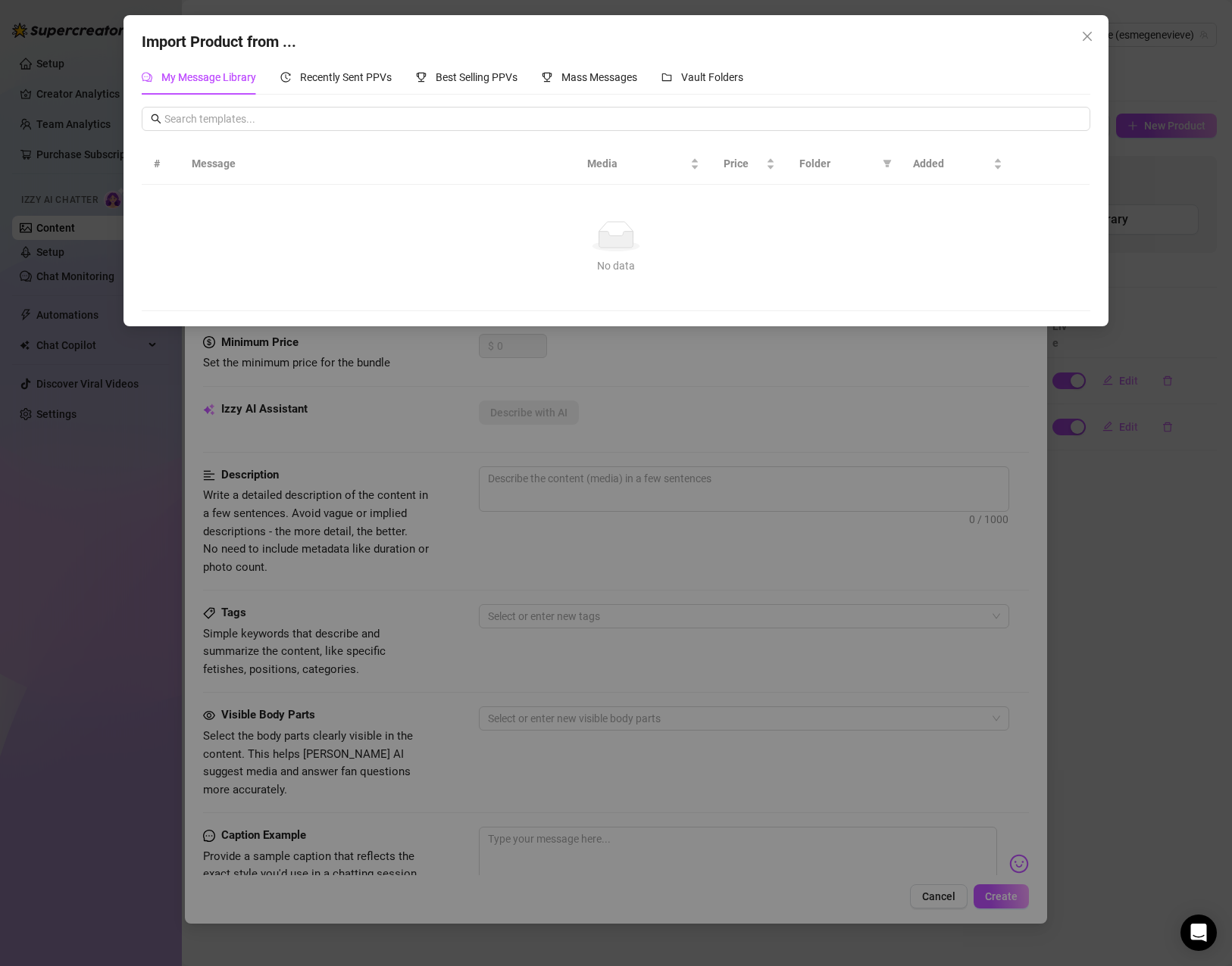
click at [1123, 465] on div "Import Product from ... My Message Library Recently Sent PPVs Best Selling PPVs…" at bounding box center [616, 483] width 1232 height 966
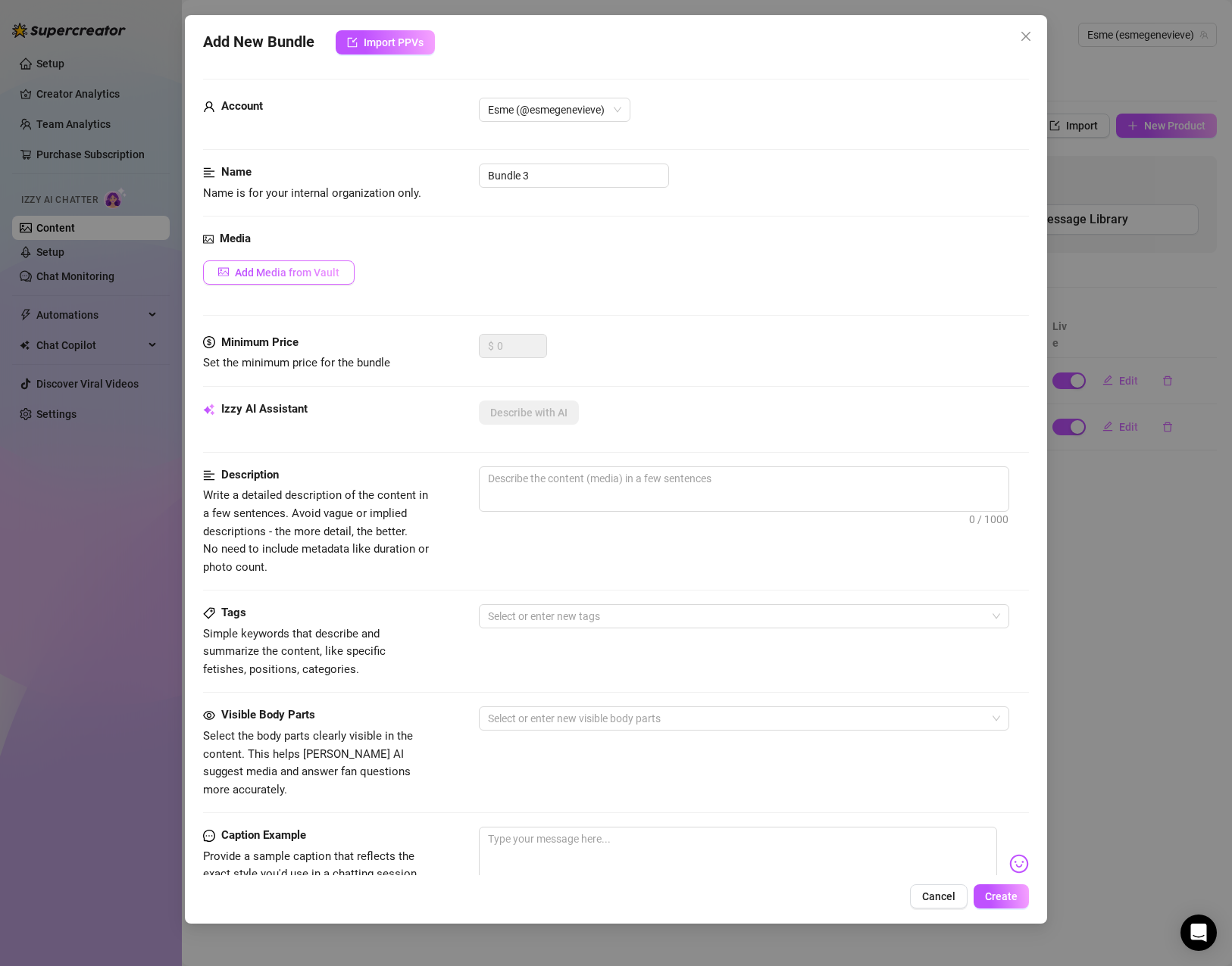
click at [311, 265] on button "Add Media from Vault" at bounding box center [279, 272] width 152 height 24
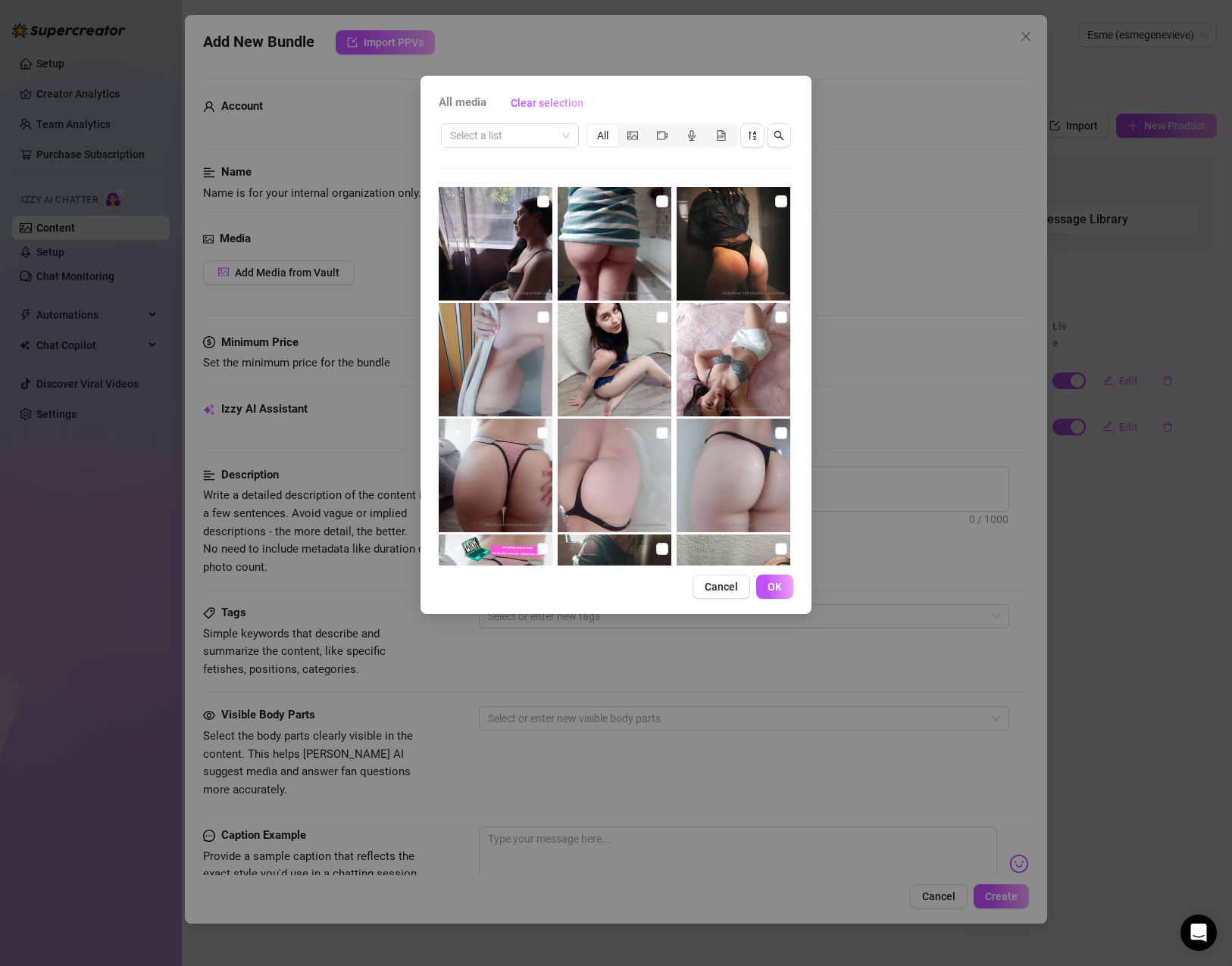
click at [717, 583] on span "Cancel" at bounding box center [722, 587] width 34 height 12
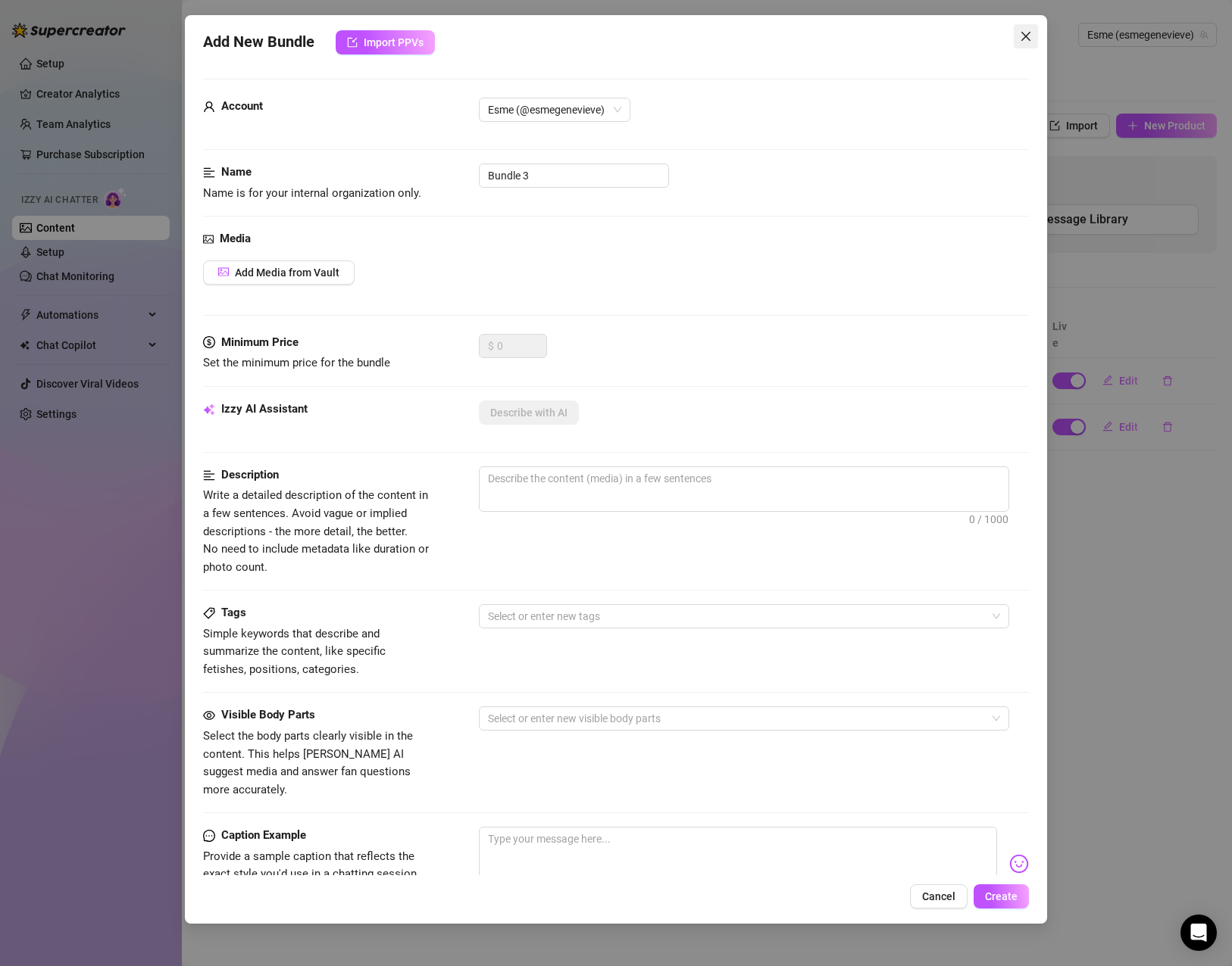
click at [1030, 39] on icon "close" at bounding box center [1025, 36] width 12 height 12
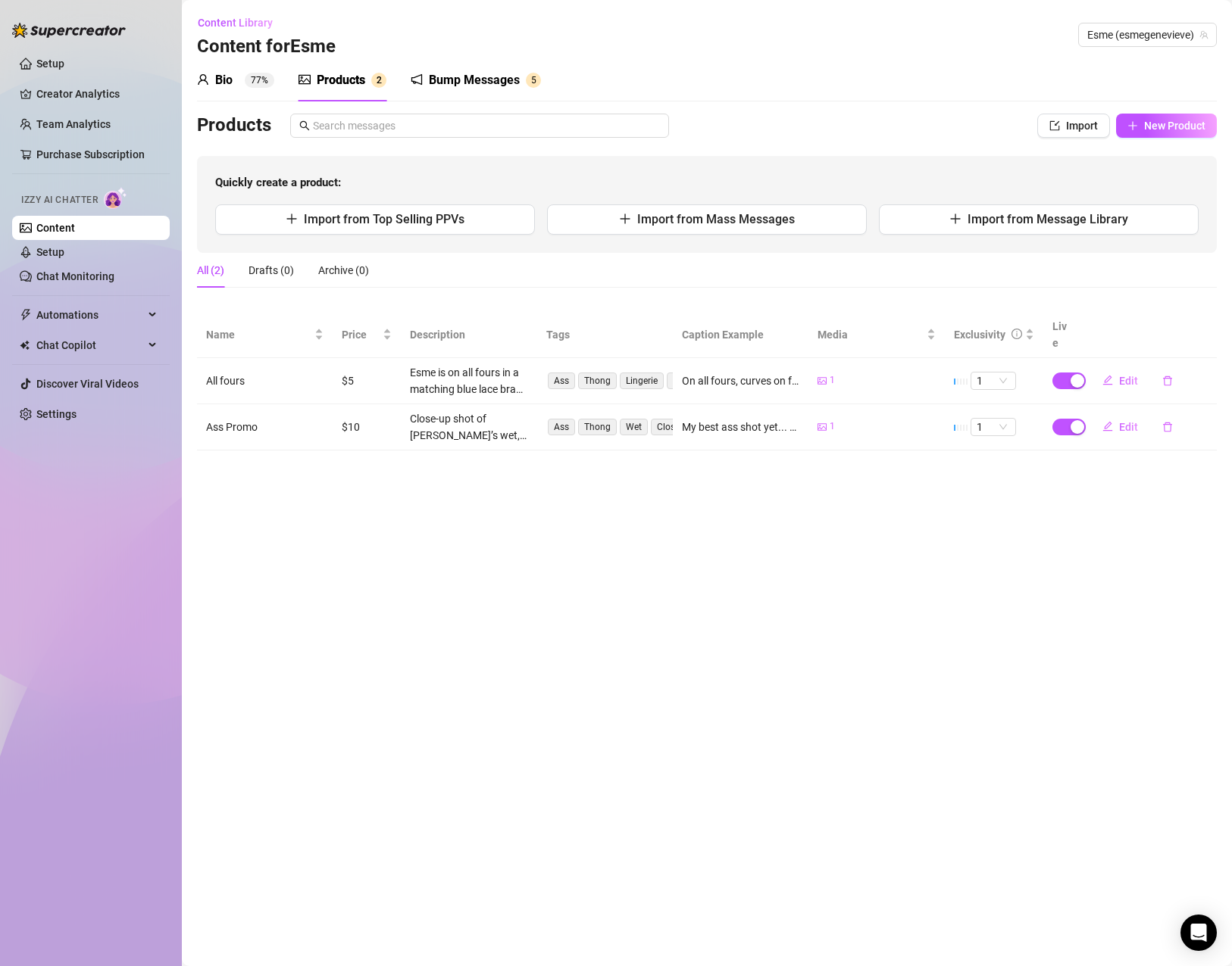
drag, startPoint x: 988, startPoint y: 576, endPoint x: 967, endPoint y: 577, distance: 21.0
click at [988, 576] on main "Content Library Content for Esme Esme (esmegenevieve) Bio 77% Products 2 Bump M…" at bounding box center [707, 483] width 1050 height 966
click at [348, 503] on main "Content Library Content for Esme Esme (esmegenevieve) Bio 77% Products 2 Bump M…" at bounding box center [707, 483] width 1050 height 966
drag, startPoint x: 573, startPoint y: 588, endPoint x: 524, endPoint y: 547, distance: 63.9
click at [573, 588] on main "Content Library Content for Esme Esme (esmegenevieve) Bio 77% Products 2 Bump M…" at bounding box center [707, 483] width 1050 height 966
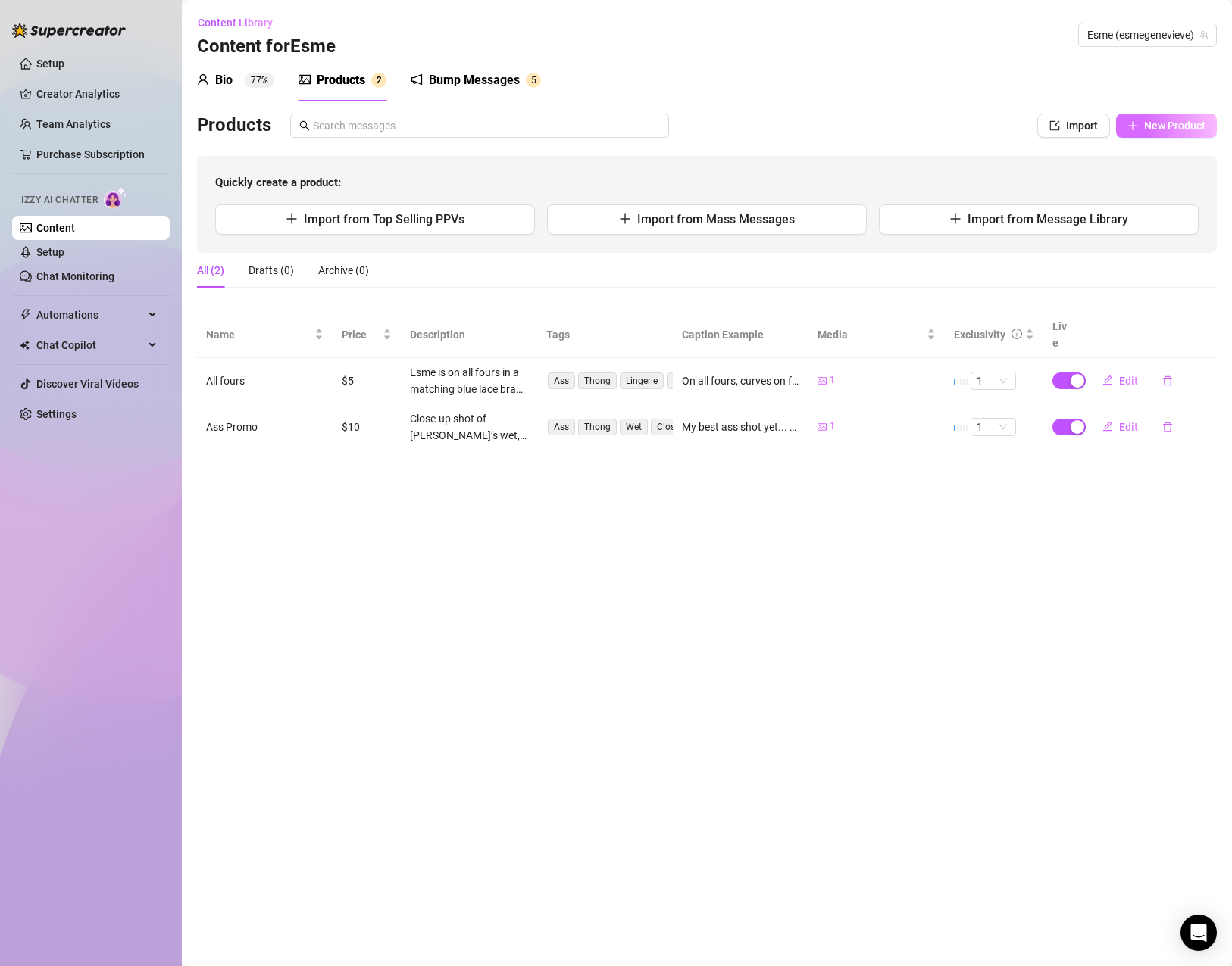
click at [1141, 115] on button "New Product" at bounding box center [1166, 125] width 101 height 24
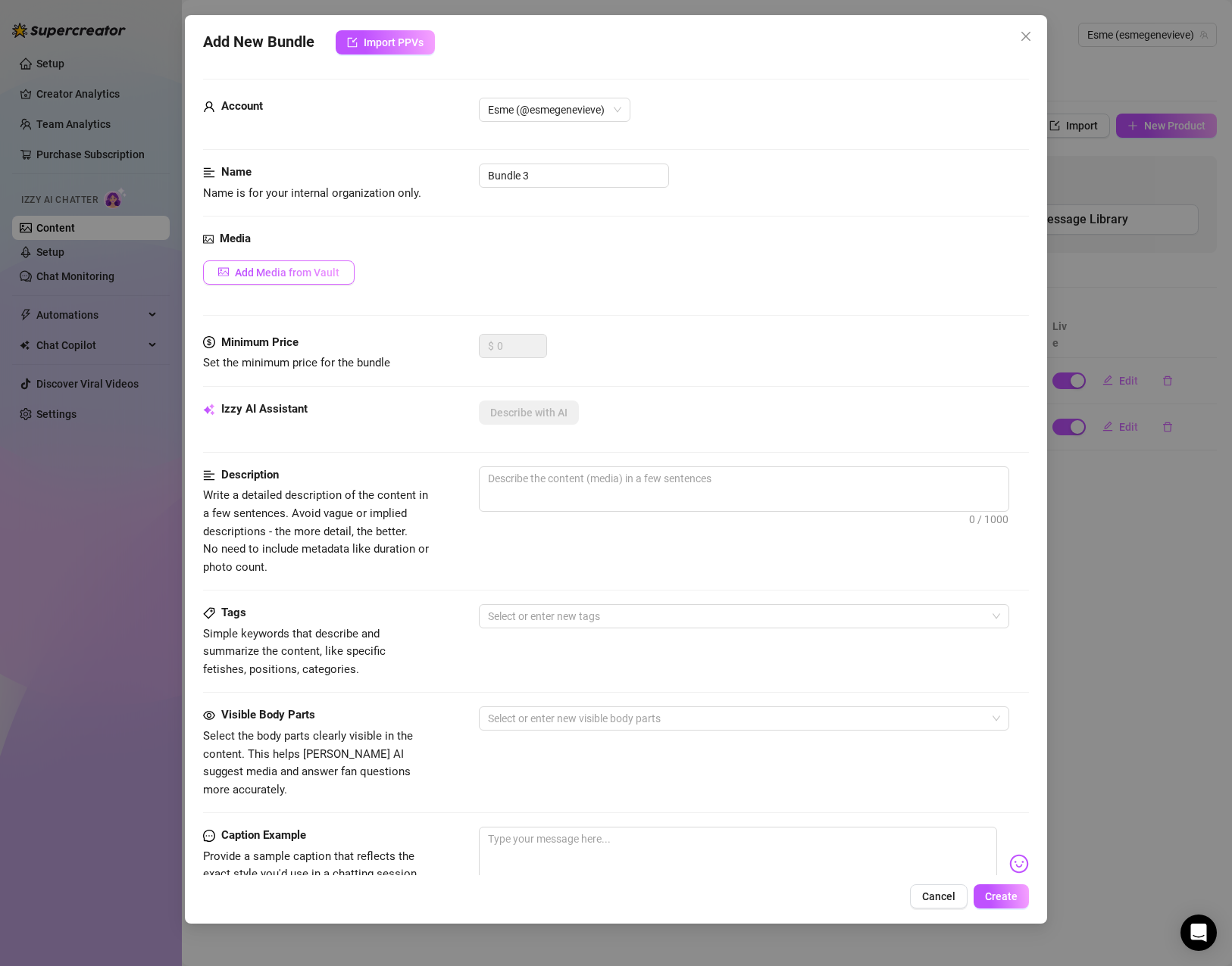
click at [333, 263] on button "Add Media from Vault" at bounding box center [279, 272] width 152 height 24
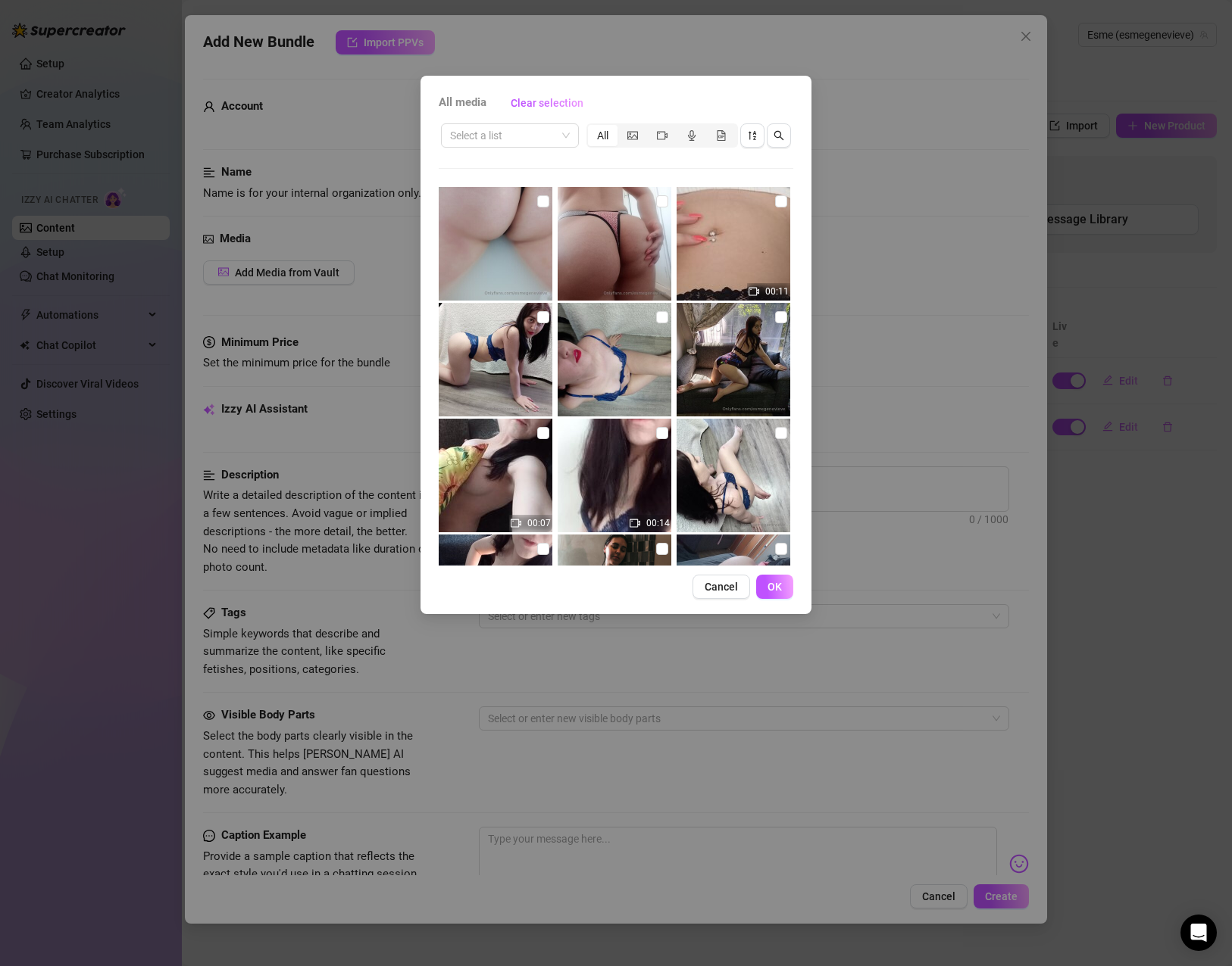
drag, startPoint x: 654, startPoint y: 198, endPoint x: 657, endPoint y: 210, distance: 12.4
click at [656, 198] on input "checkbox" at bounding box center [662, 201] width 12 height 12
click at [778, 588] on span "OK" at bounding box center [775, 587] width 14 height 12
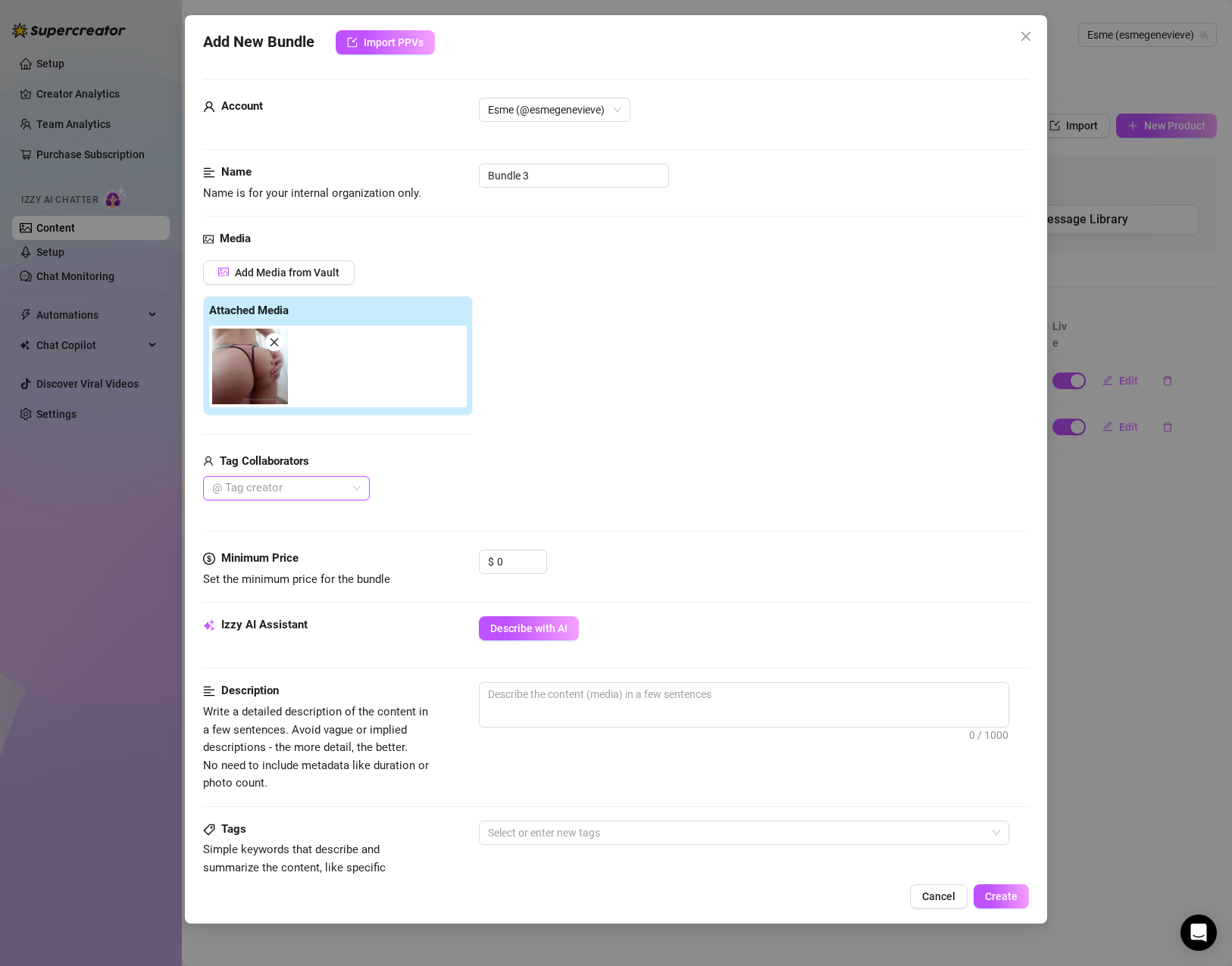
click at [564, 161] on div "Account Esme (@esmegenevieve)" at bounding box center [616, 131] width 826 height 66
click at [567, 172] on input "Bundle 3" at bounding box center [573, 175] width 190 height 24
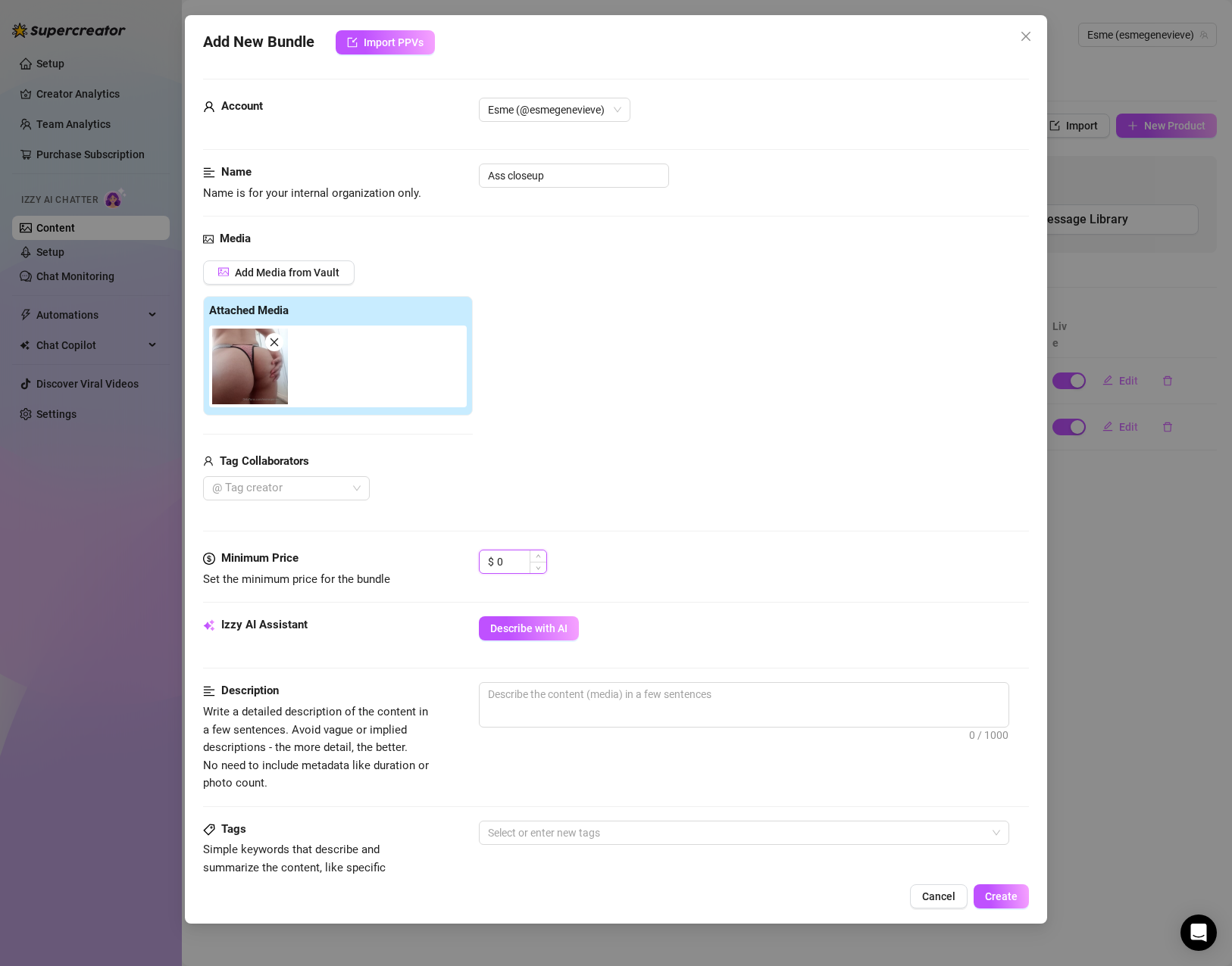
drag, startPoint x: 517, startPoint y: 565, endPoint x: 487, endPoint y: 556, distance: 31.3
click at [492, 558] on div "$ 0" at bounding box center [512, 562] width 68 height 24
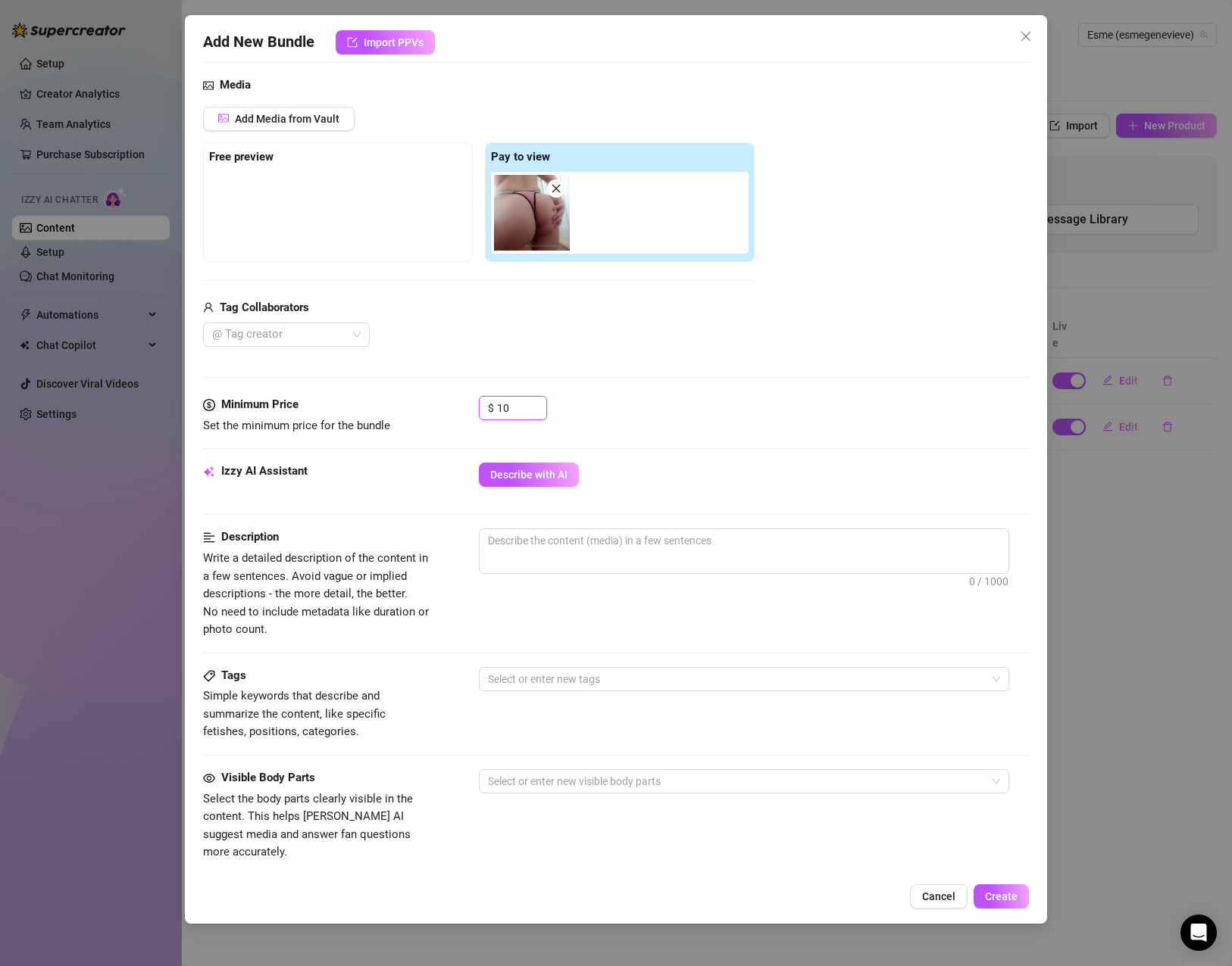
scroll to position [227, 0]
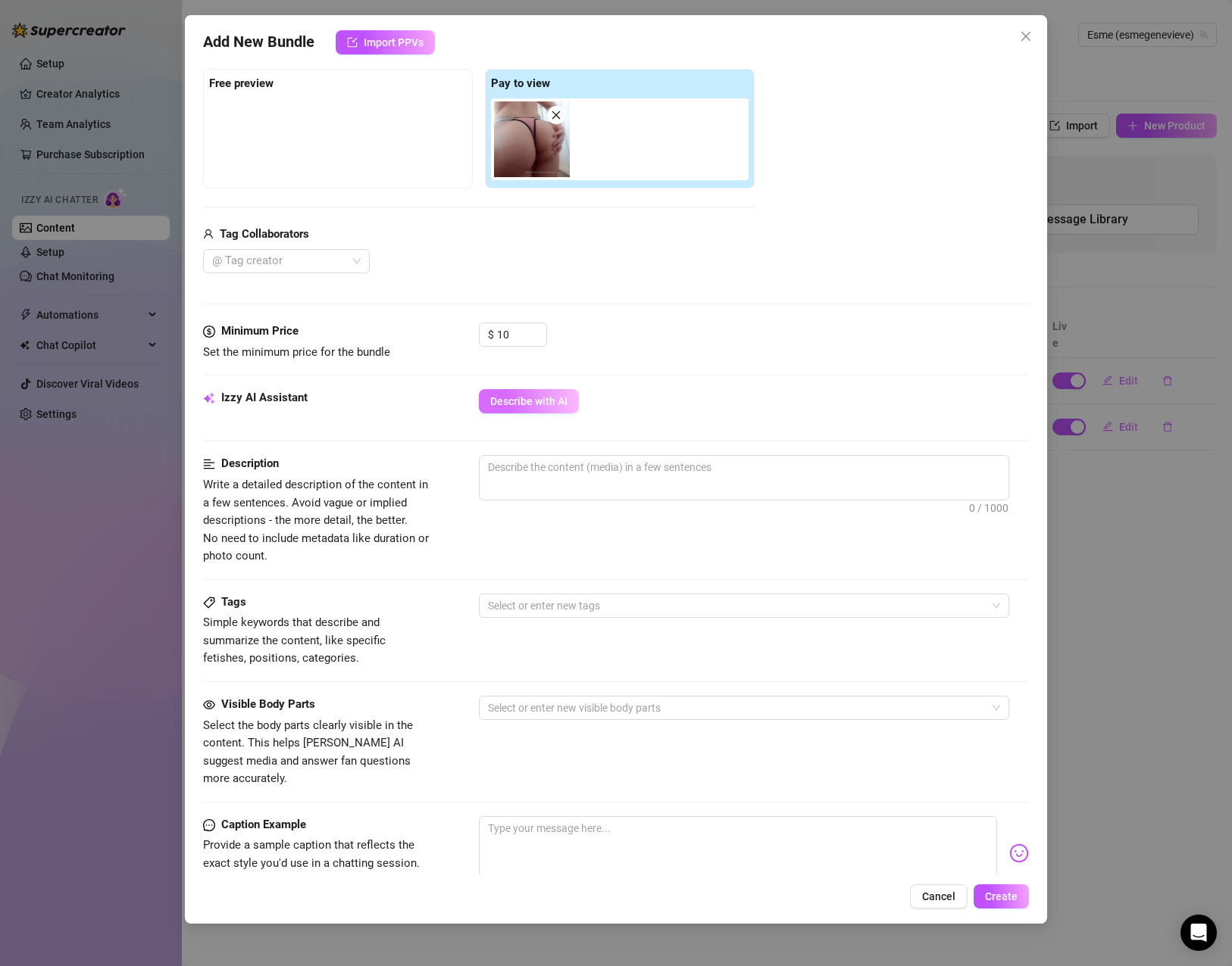
click at [551, 402] on span "Describe with AI" at bounding box center [528, 402] width 77 height 12
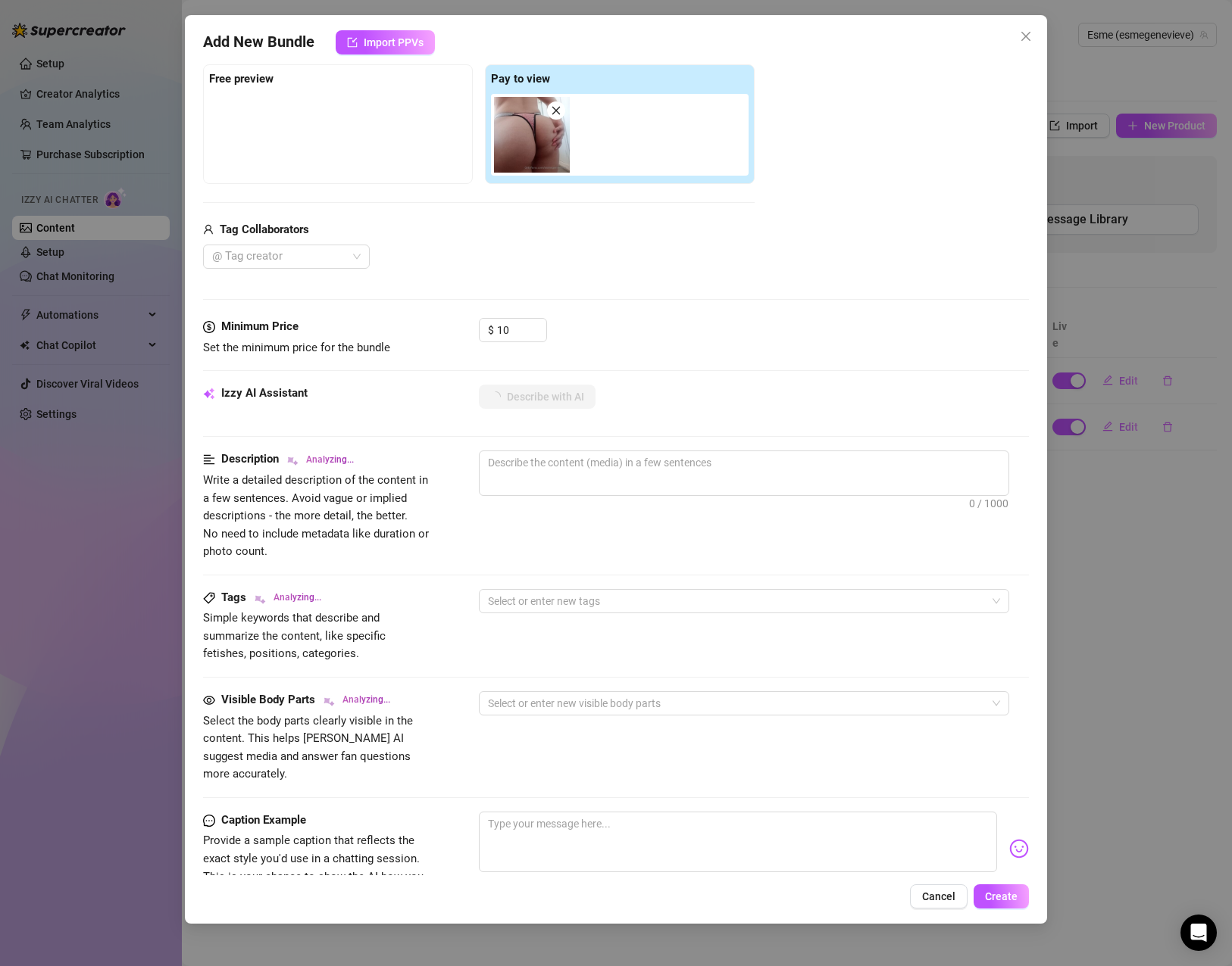
scroll to position [457, 0]
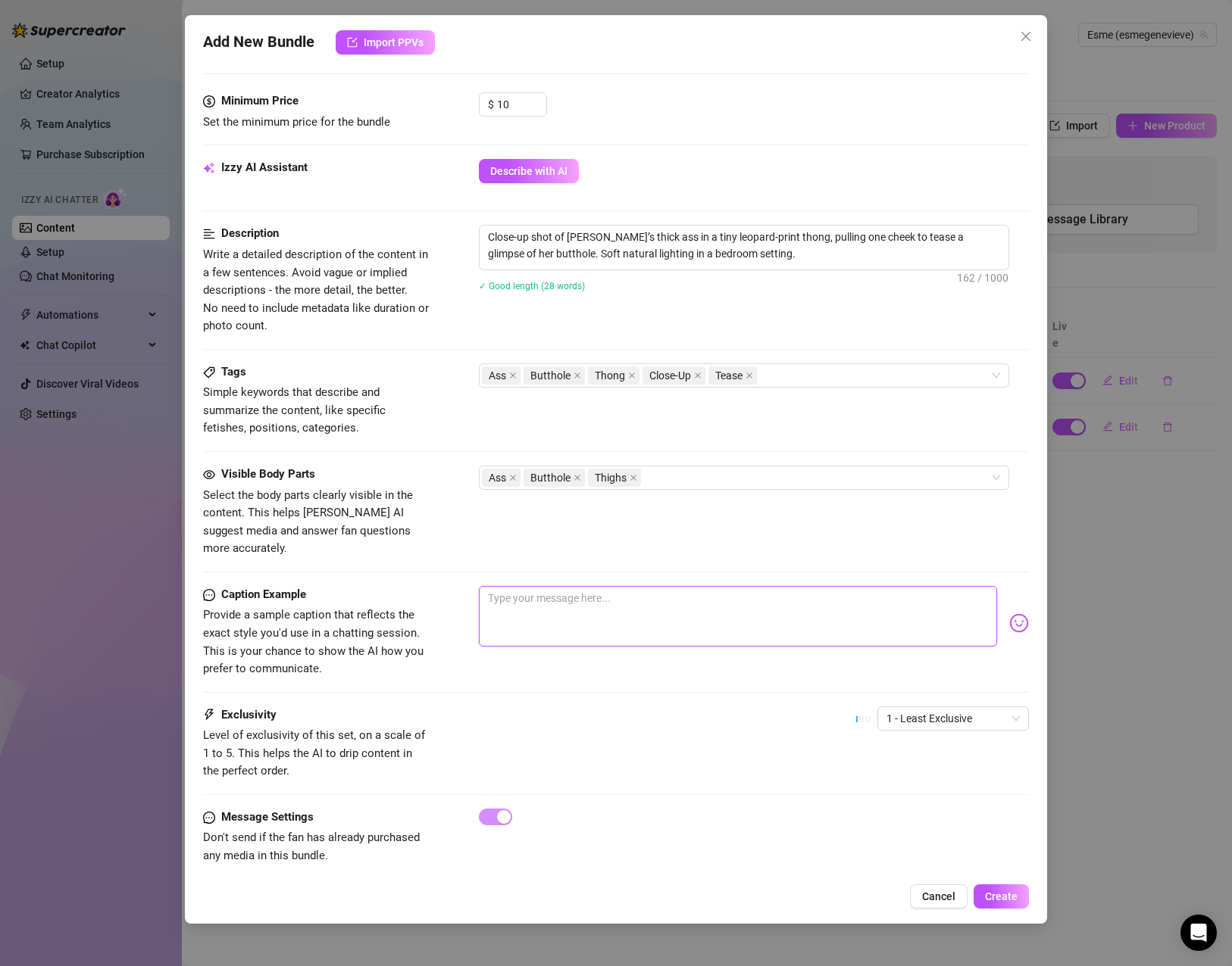
drag, startPoint x: 649, startPoint y: 615, endPoint x: 640, endPoint y: 617, distance: 9.2
click at [649, 615] on textarea at bounding box center [737, 616] width 518 height 61
paste textarea "All about that view 🍑✨ Ready to turn heads and break hearts"
click at [609, 586] on textarea "All about that view 🍑✨ Ready to turn heads and break hearts" at bounding box center [737, 616] width 518 height 61
click at [990, 894] on span "Create" at bounding box center [1001, 897] width 33 height 12
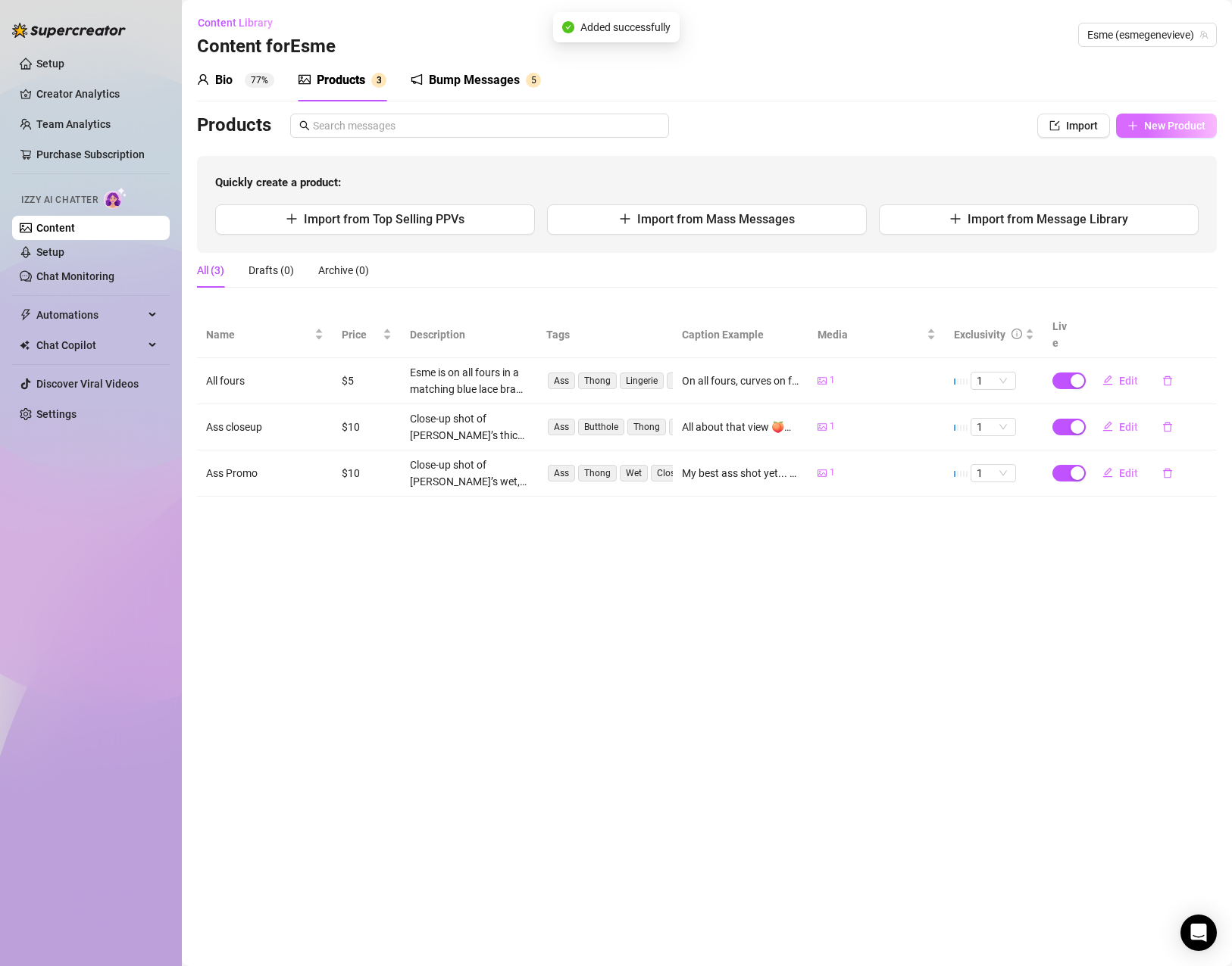
click at [1183, 120] on span "New Product" at bounding box center [1174, 126] width 61 height 12
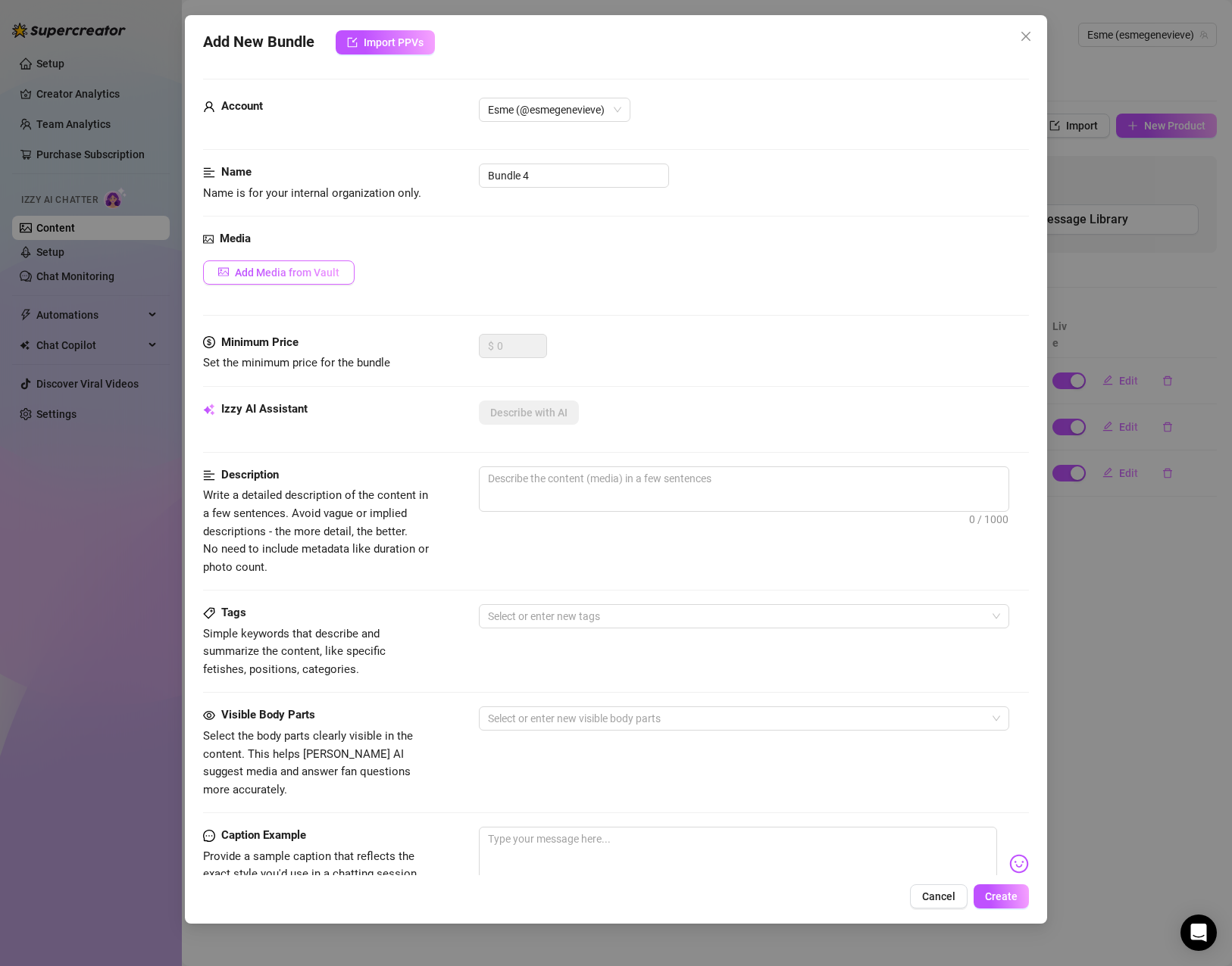
click at [277, 275] on span "Add Media from Vault" at bounding box center [287, 273] width 104 height 12
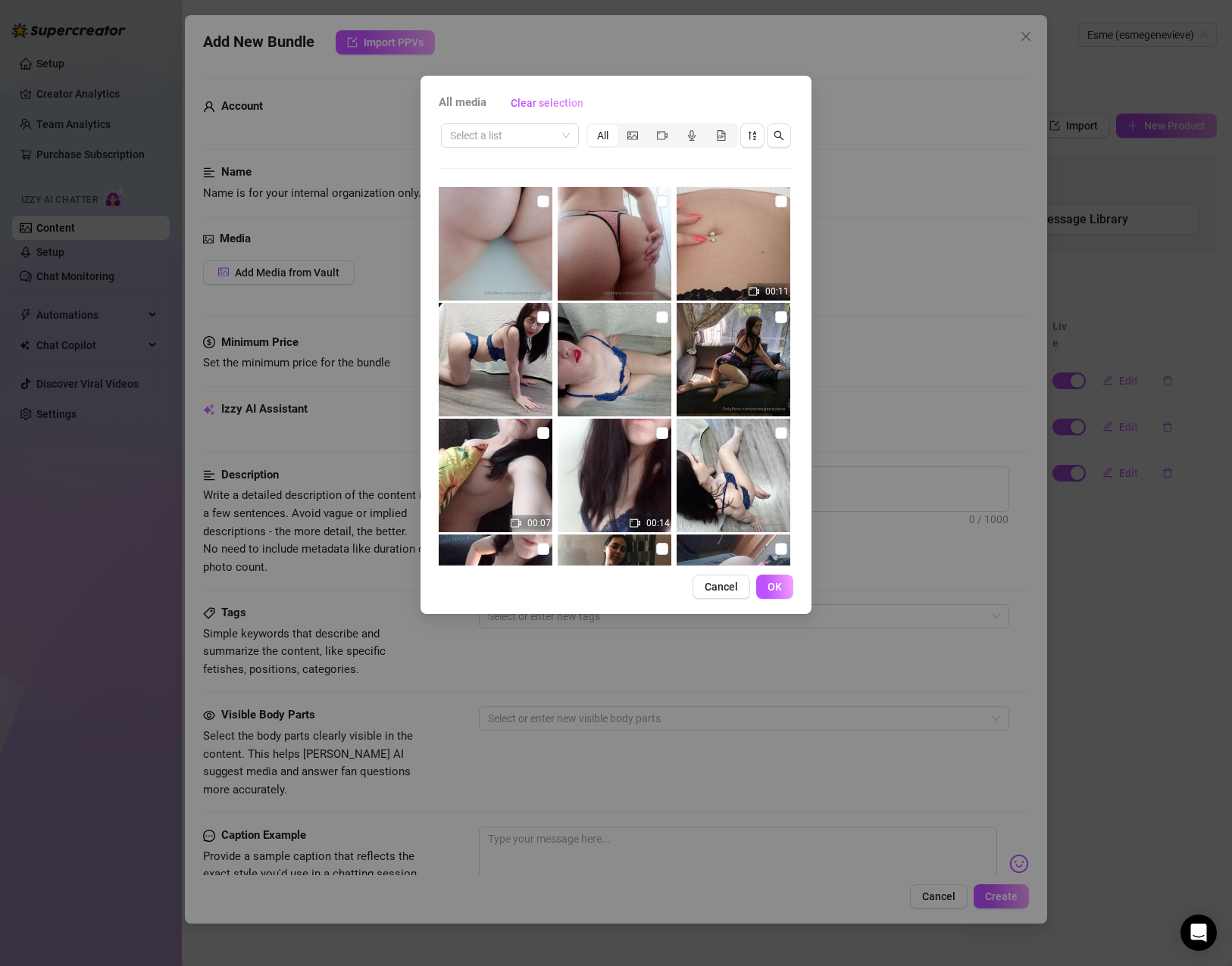
click at [543, 247] on img at bounding box center [495, 244] width 114 height 114
click at [533, 195] on img at bounding box center [495, 244] width 114 height 114
click at [537, 202] on input "checkbox" at bounding box center [543, 201] width 12 height 12
click at [777, 596] on button "OK" at bounding box center [775, 586] width 37 height 24
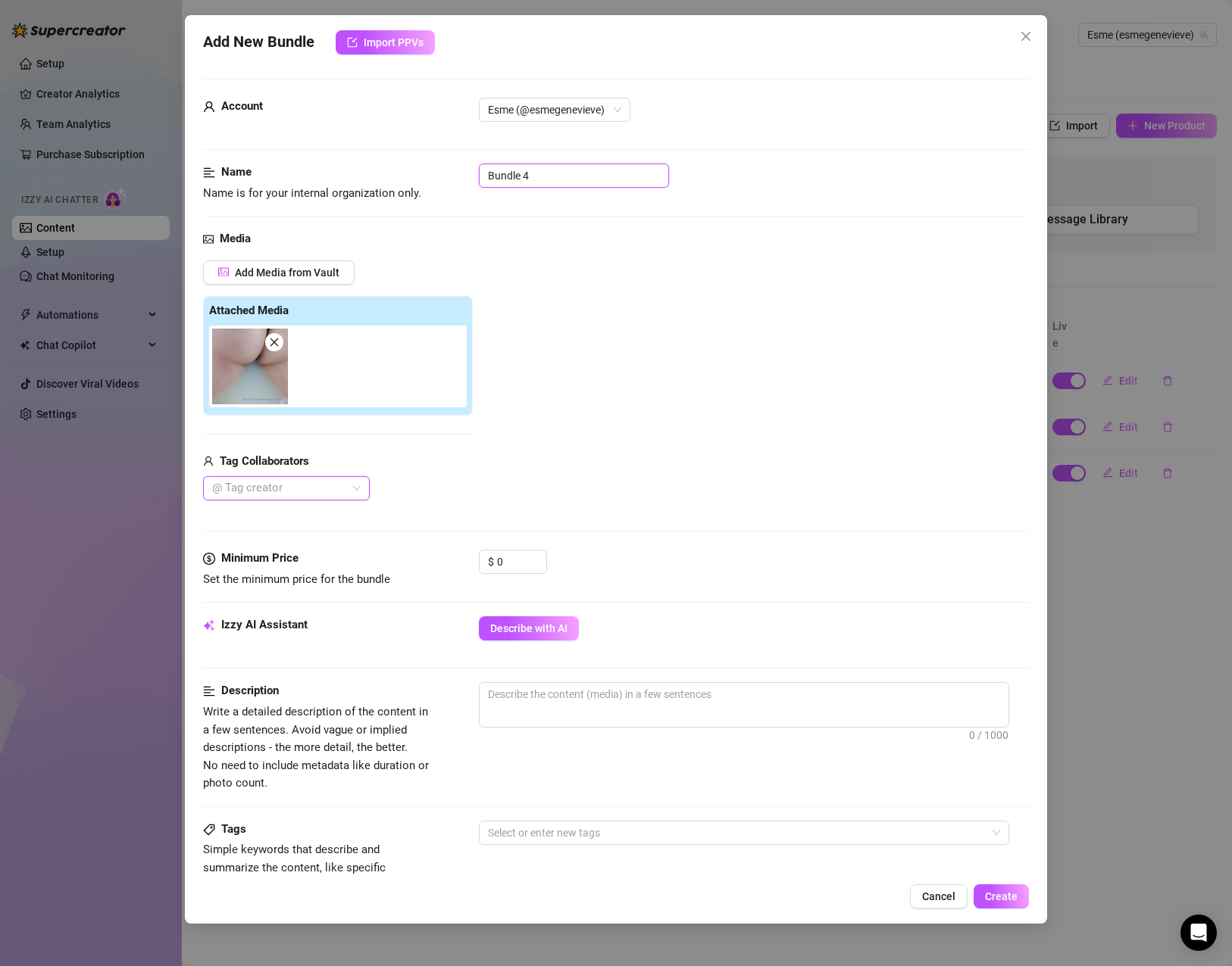
click at [582, 168] on input "Bundle 4" at bounding box center [573, 175] width 190 height 24
click at [578, 168] on input "Bundle 4" at bounding box center [573, 175] width 190 height 24
click at [532, 629] on span "Describe with AI" at bounding box center [528, 629] width 77 height 12
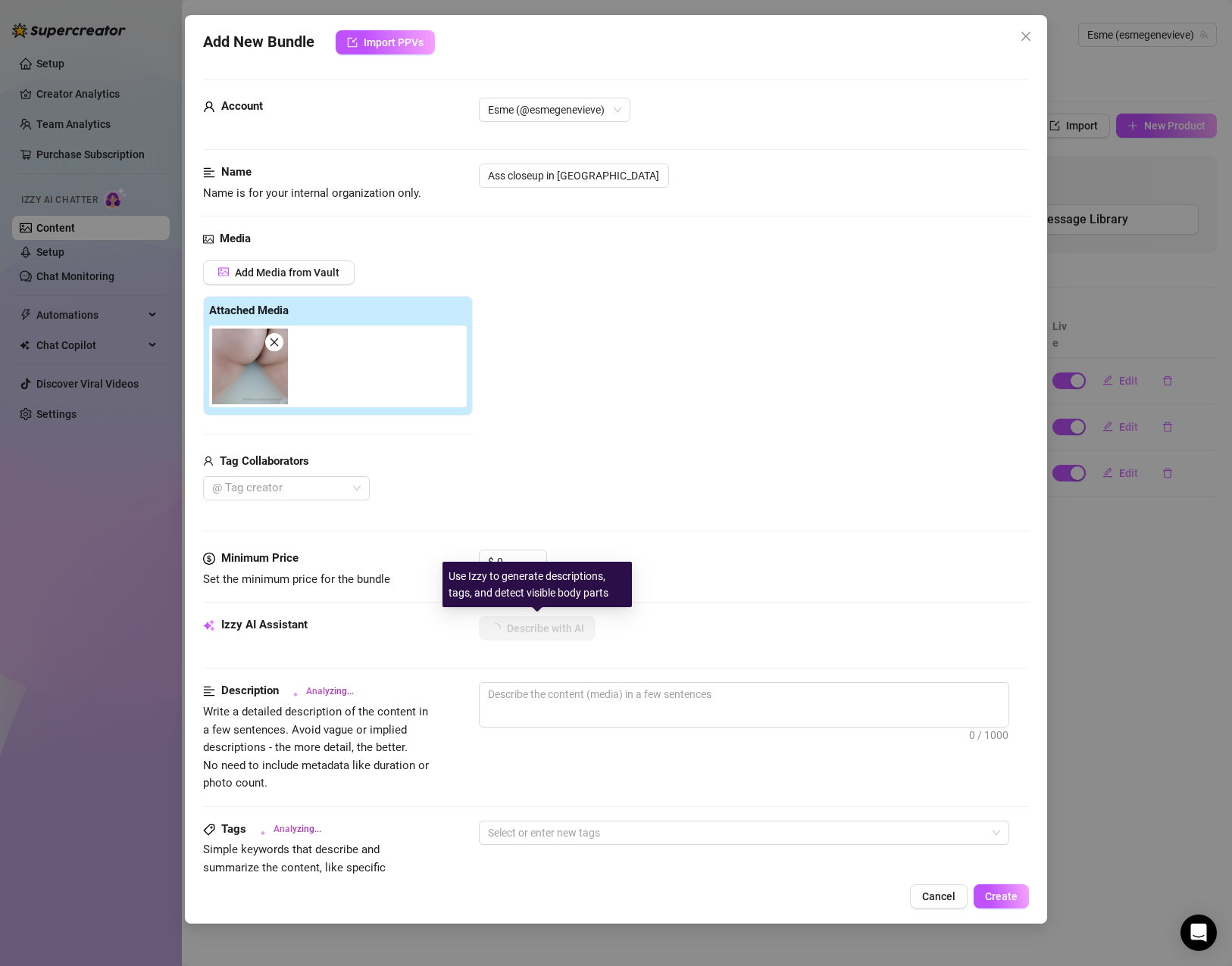
click at [500, 572] on div "Use Izzy to generate descriptions, tags, and detect visible body parts" at bounding box center [537, 584] width 189 height 45
click at [509, 566] on div "Use Izzy to generate descriptions, tags, and detect visible body parts" at bounding box center [537, 584] width 189 height 45
drag, startPoint x: 509, startPoint y: 559, endPoint x: 481, endPoint y: 557, distance: 28.1
click at [481, 557] on div "$ 0" at bounding box center [512, 562] width 68 height 24
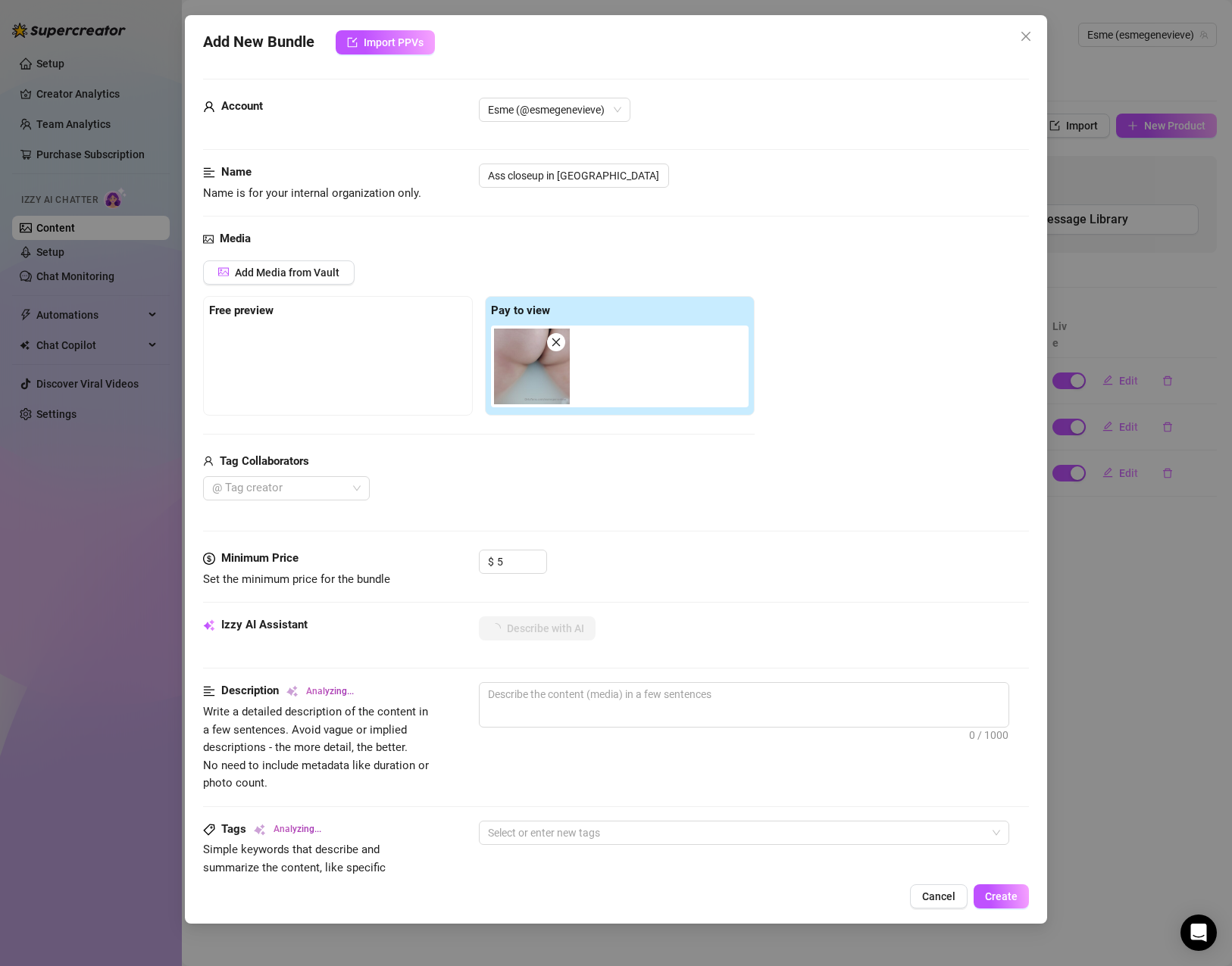
click at [759, 490] on div "Add Media from Vault Free preview Pay to view Tag Collaborators @ Tag creator" at bounding box center [616, 381] width 826 height 241
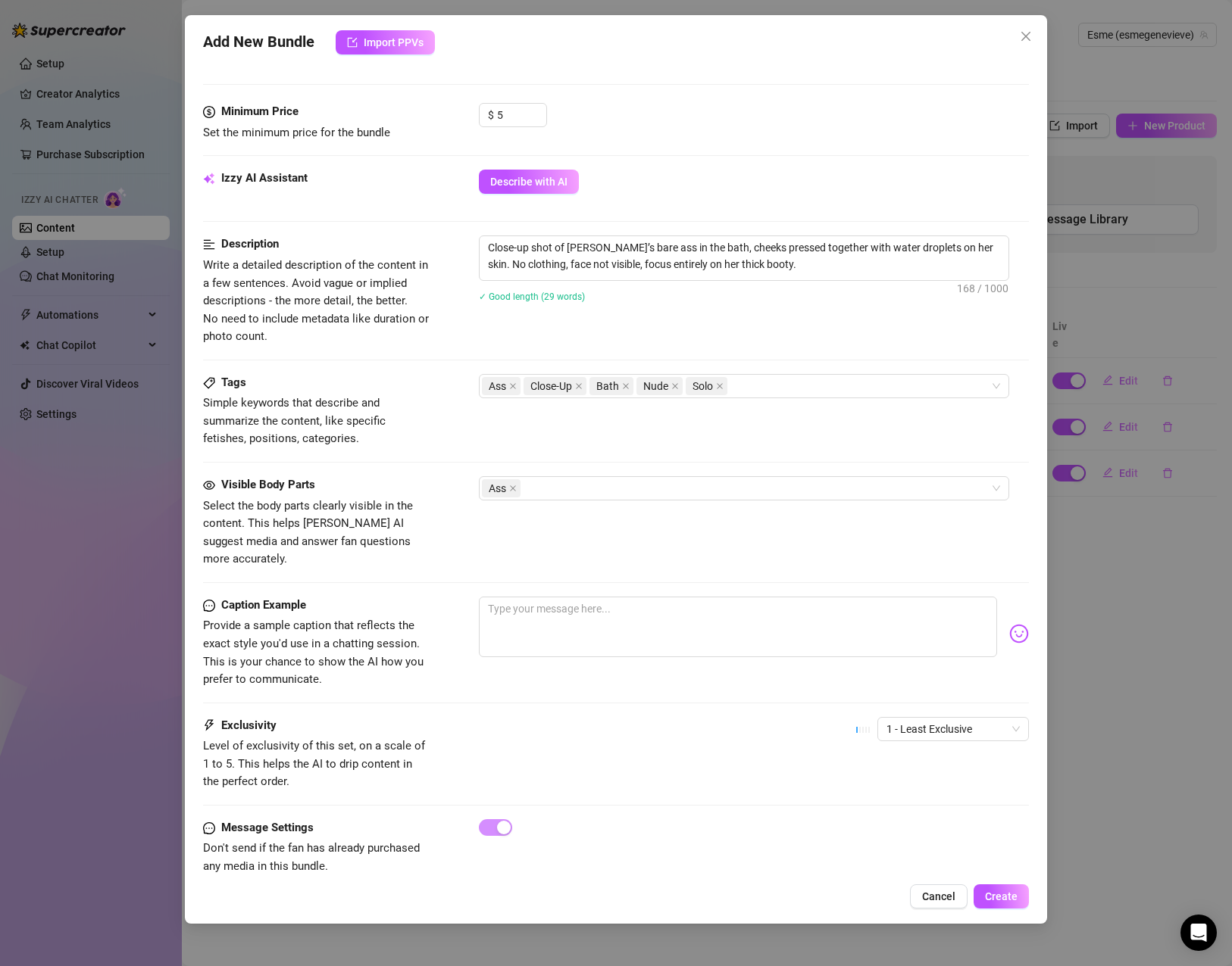
scroll to position [455, 0]
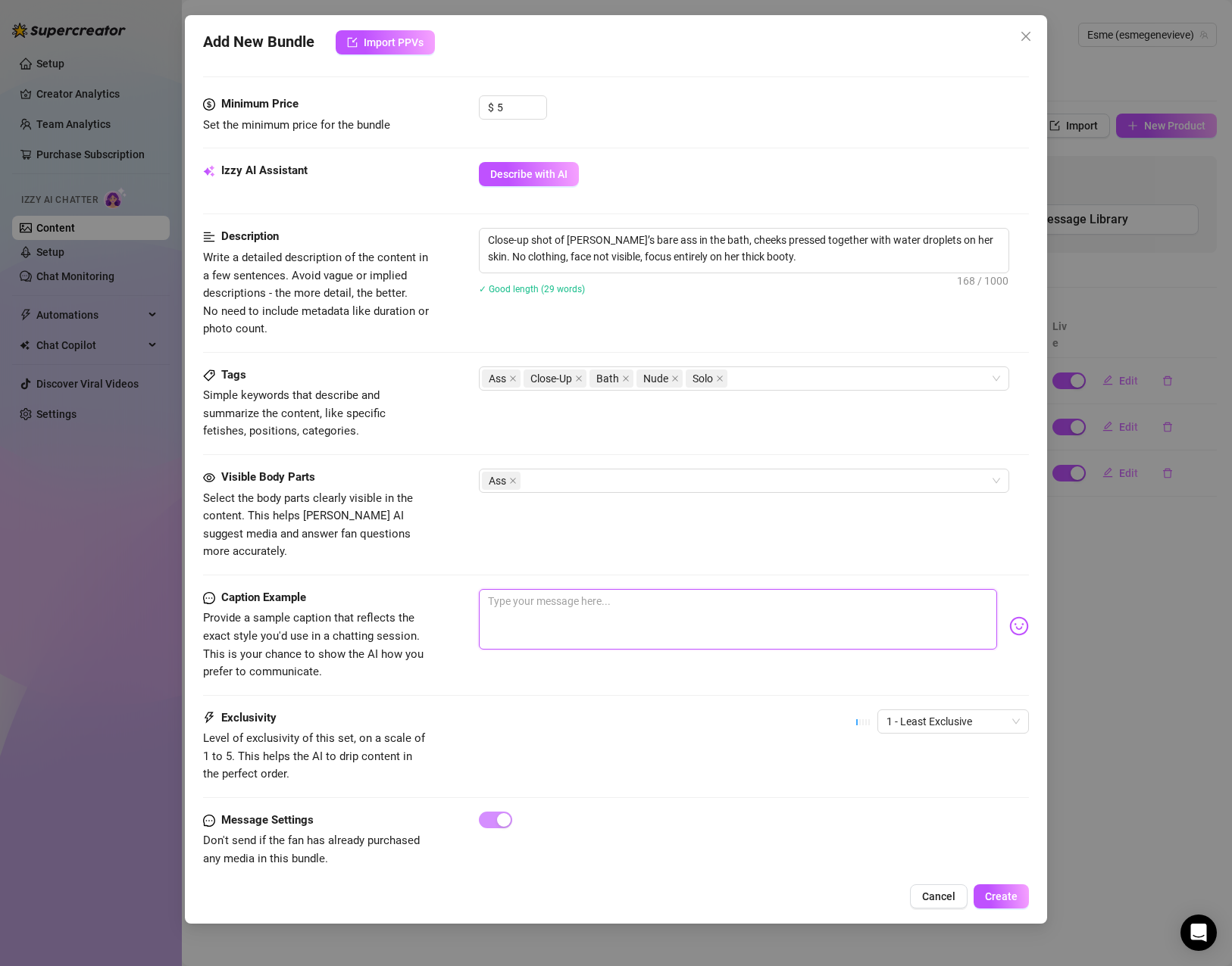
click at [572, 609] on textarea at bounding box center [737, 619] width 518 height 61
paste textarea "Bubbles, curves, and a whole lot of temptation 🍑🛁"
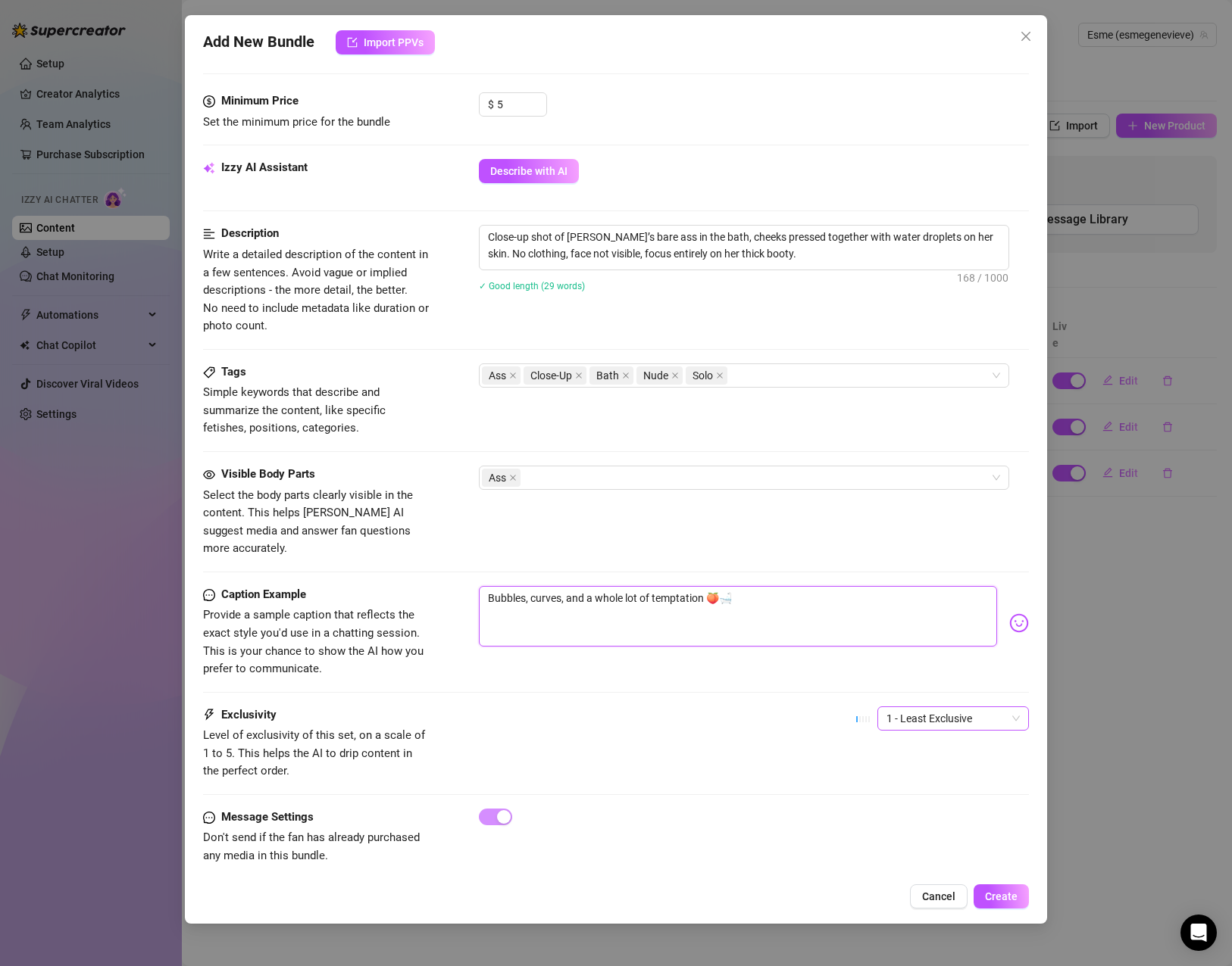
click at [975, 711] on span "1 - Least Exclusive" at bounding box center [953, 719] width 133 height 23
click at [931, 723] on div "1 - Least Exclusive" at bounding box center [940, 730] width 127 height 17
click at [1014, 906] on button "Create" at bounding box center [1001, 896] width 56 height 24
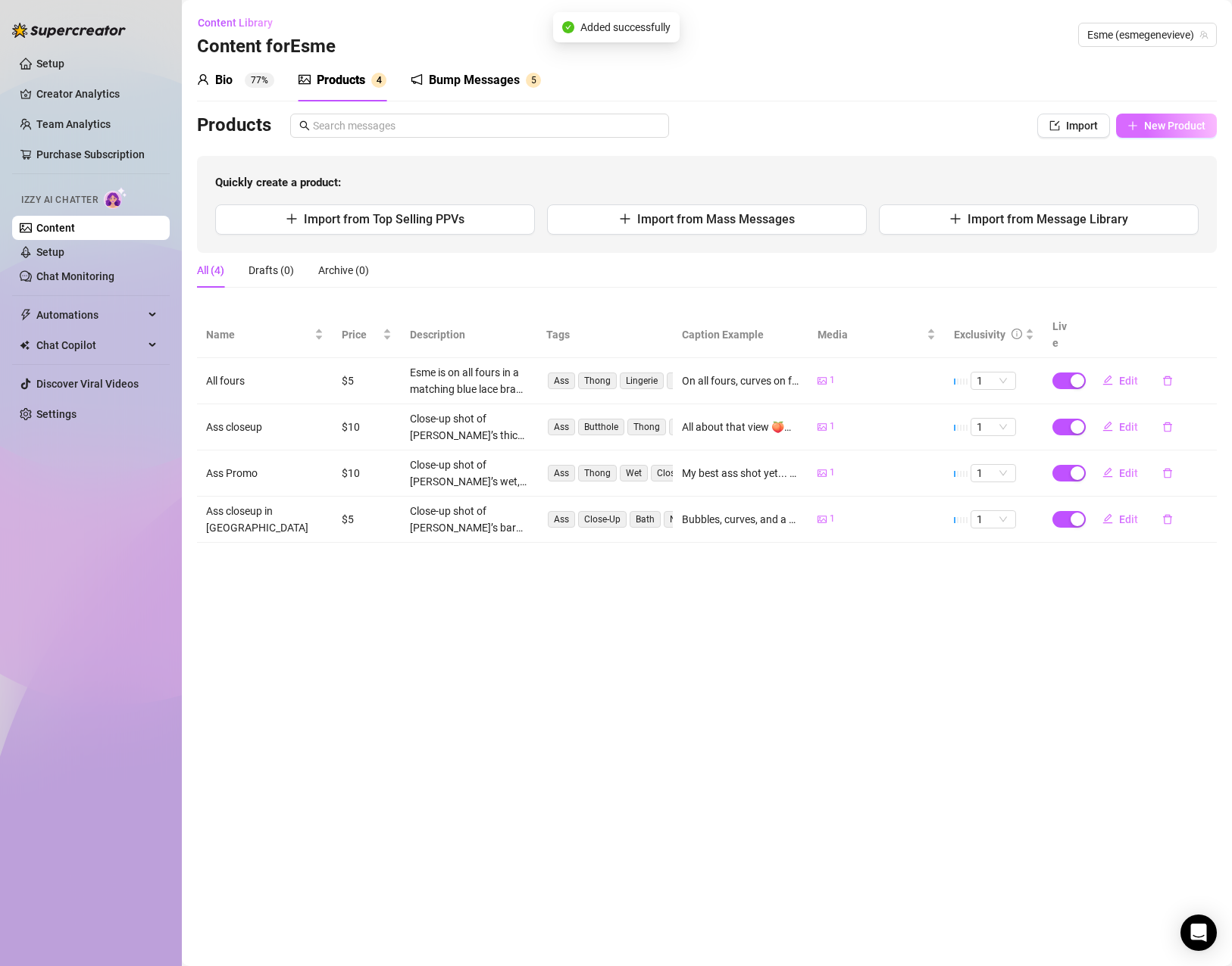
click at [1179, 132] on span "New Product" at bounding box center [1174, 126] width 61 height 12
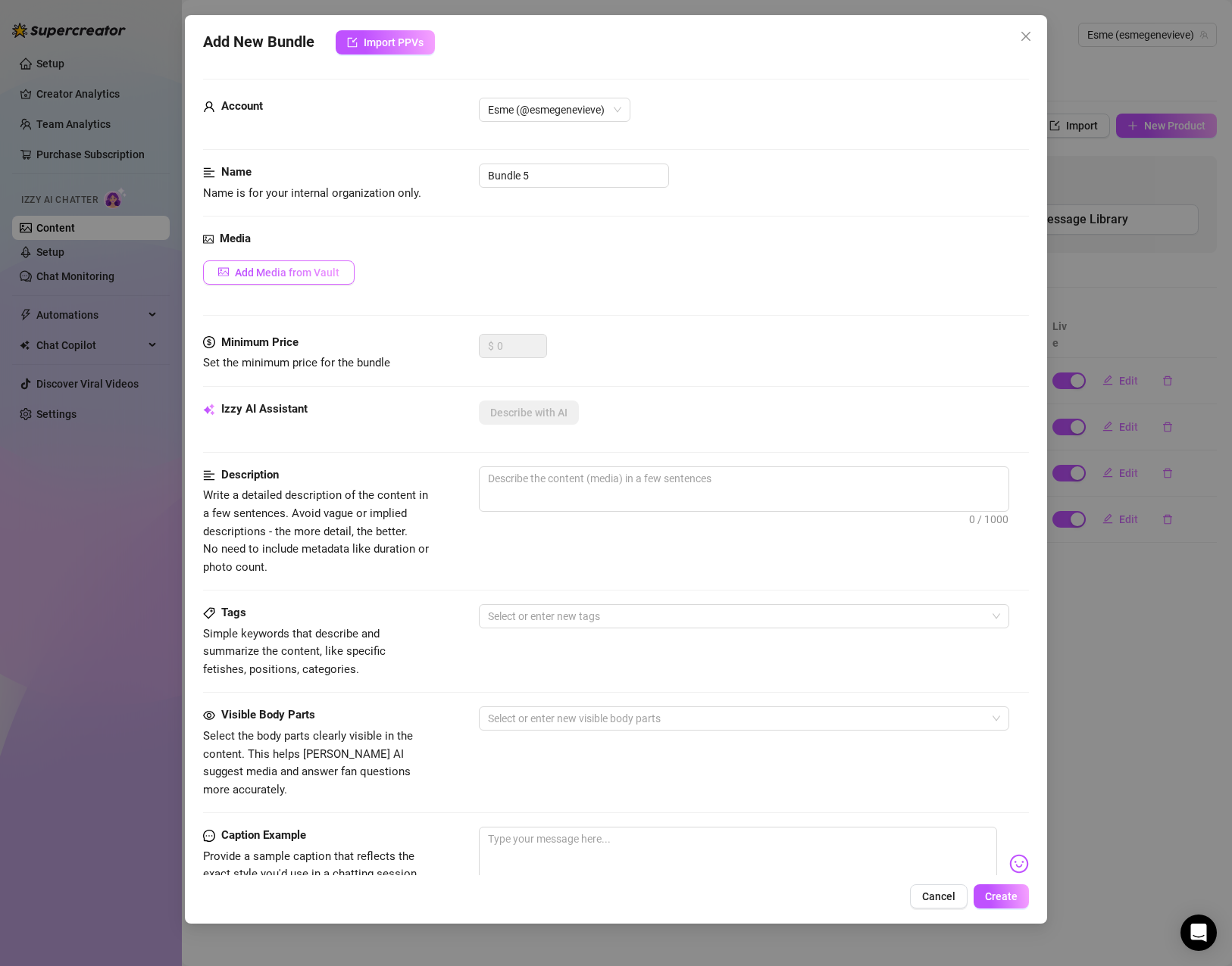
click at [290, 268] on span "Add Media from Vault" at bounding box center [287, 273] width 104 height 12
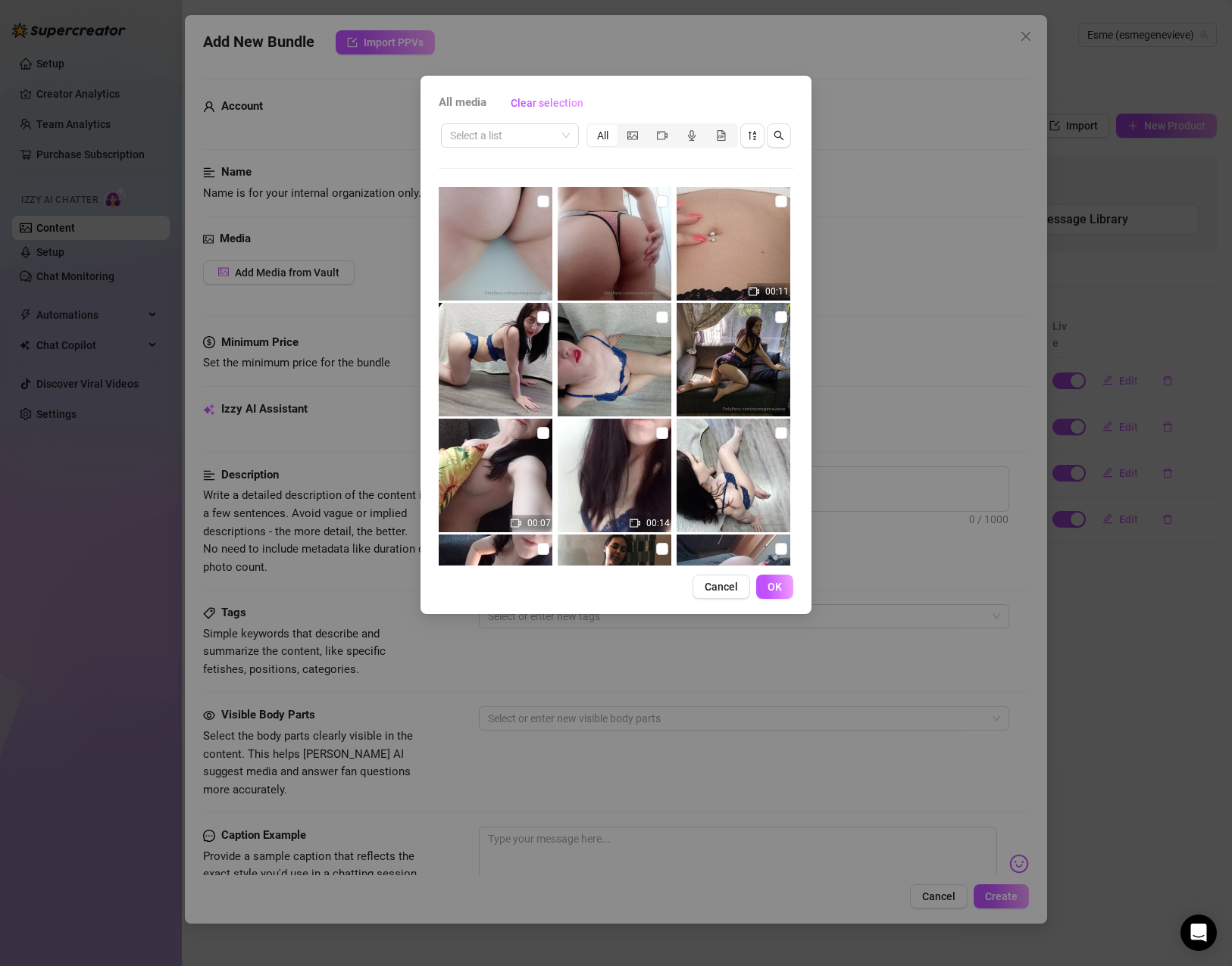
click at [728, 246] on img at bounding box center [733, 244] width 114 height 114
click at [775, 200] on input "checkbox" at bounding box center [781, 201] width 12 height 12
click at [779, 590] on span "OK" at bounding box center [775, 587] width 14 height 12
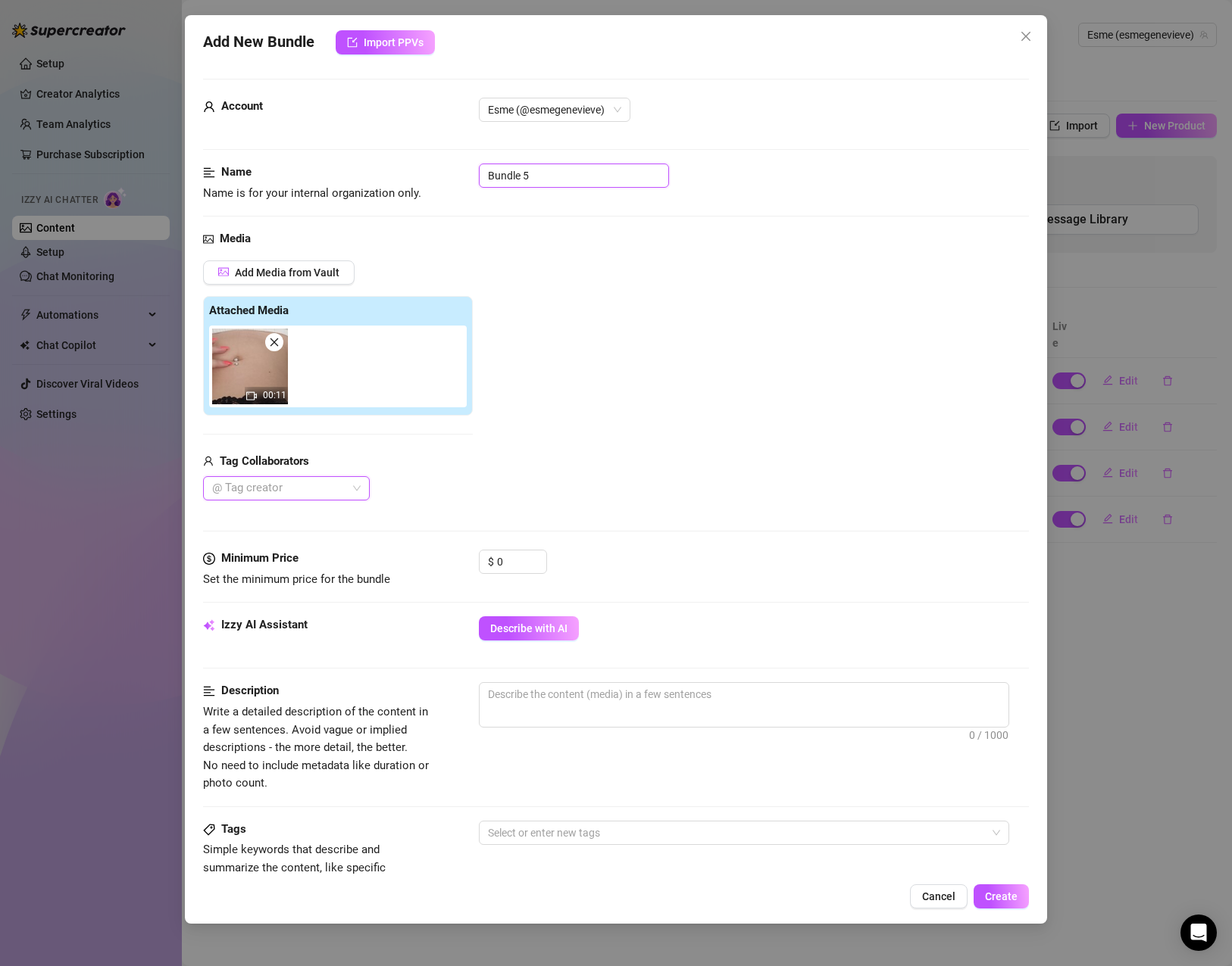
click at [558, 178] on input "Bundle 5" at bounding box center [573, 175] width 190 height 24
drag, startPoint x: 495, startPoint y: 568, endPoint x: 471, endPoint y: 568, distance: 24.0
click at [471, 568] on div "Minimum Price Set the minimum price for the bundle $ 0" at bounding box center [616, 570] width 826 height 39
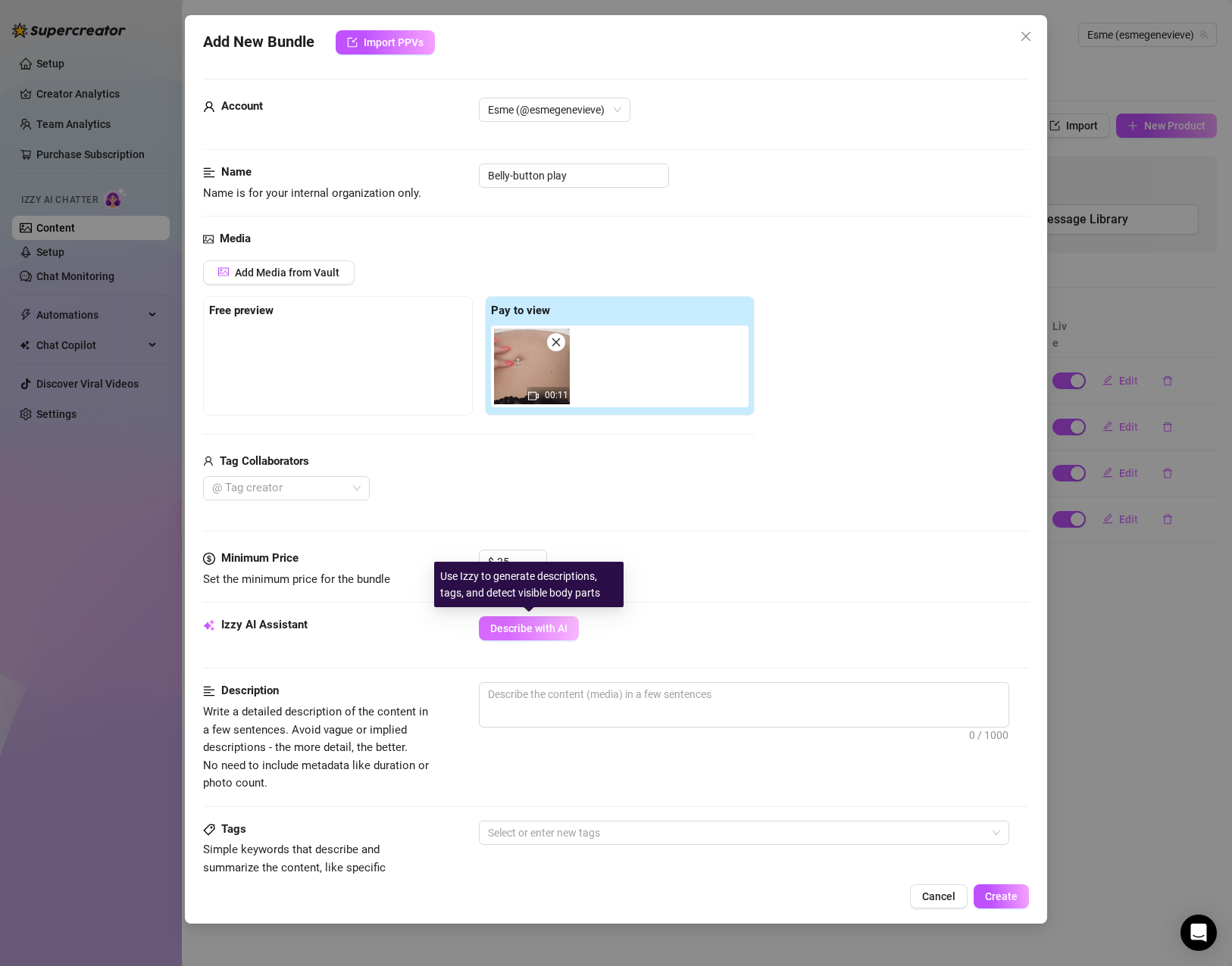
click at [533, 636] on button "Describe with AI" at bounding box center [528, 628] width 100 height 24
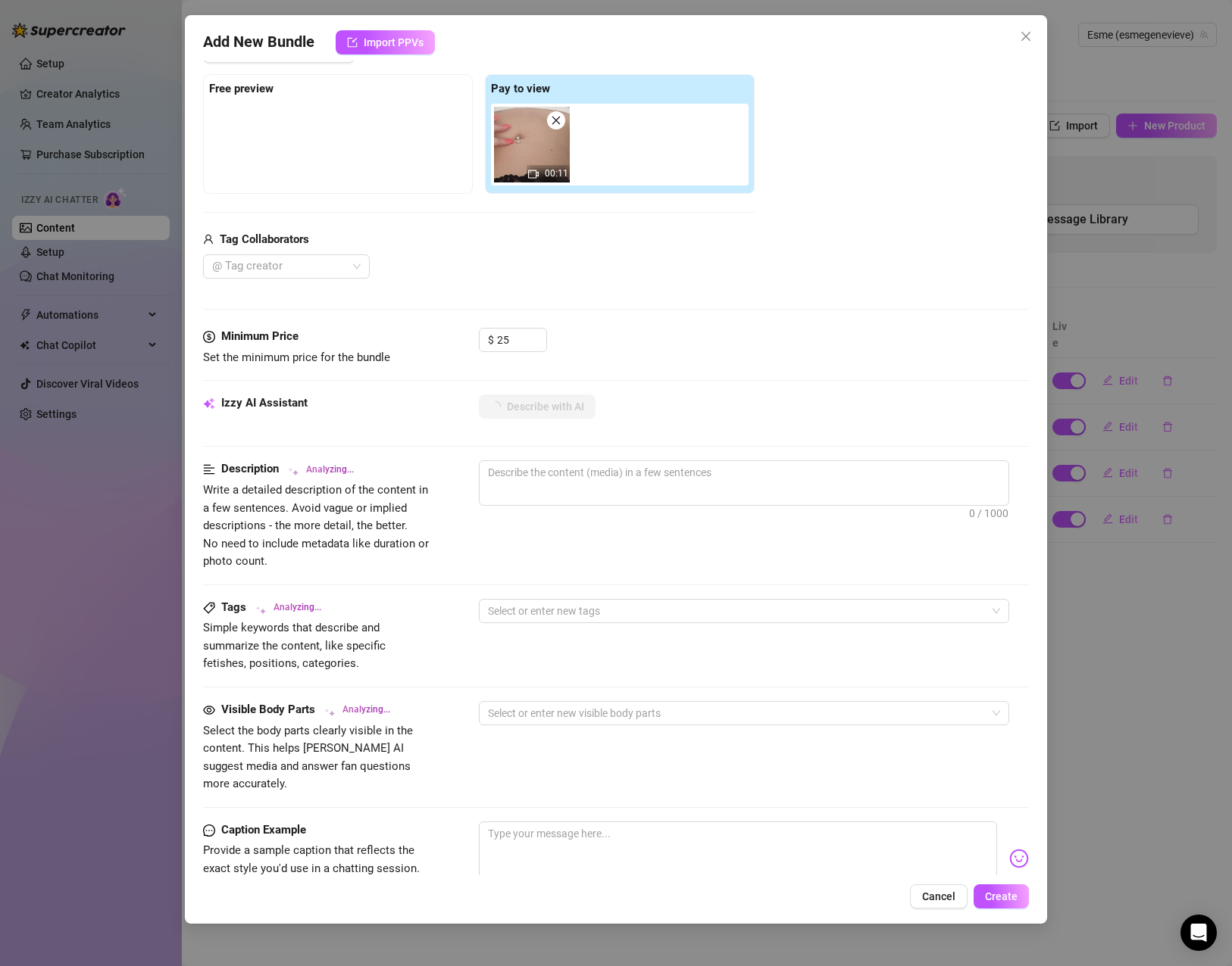
scroll to position [227, 0]
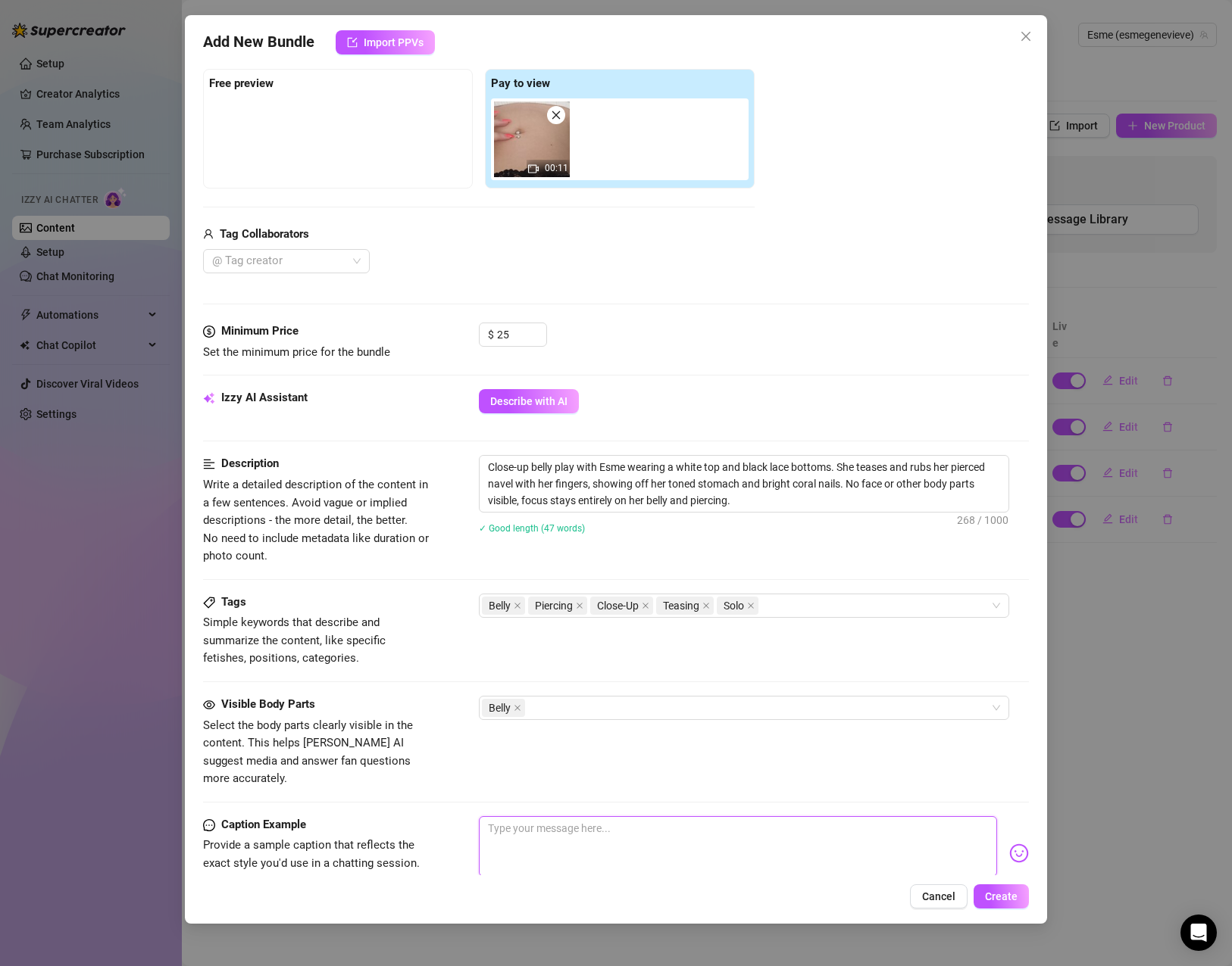
click at [551, 821] on textarea at bounding box center [737, 847] width 518 height 61
paste textarea "Sometimes the smallest spots hold the biggest secrets… care to explore? 😉💫"
click at [836, 817] on textarea "Sometimes the smallest spots hold the biggest secrets… care to explore? 😉💫" at bounding box center [737, 847] width 518 height 61
click at [824, 817] on textarea "Sometimes the smallest spots hold the biggest secrets… care to explore? 😉💫" at bounding box center [737, 847] width 518 height 61
click at [944, 817] on textarea "Sometimes the smallest spots hold the biggest secrets… care to explore my belly…" at bounding box center [737, 847] width 518 height 61
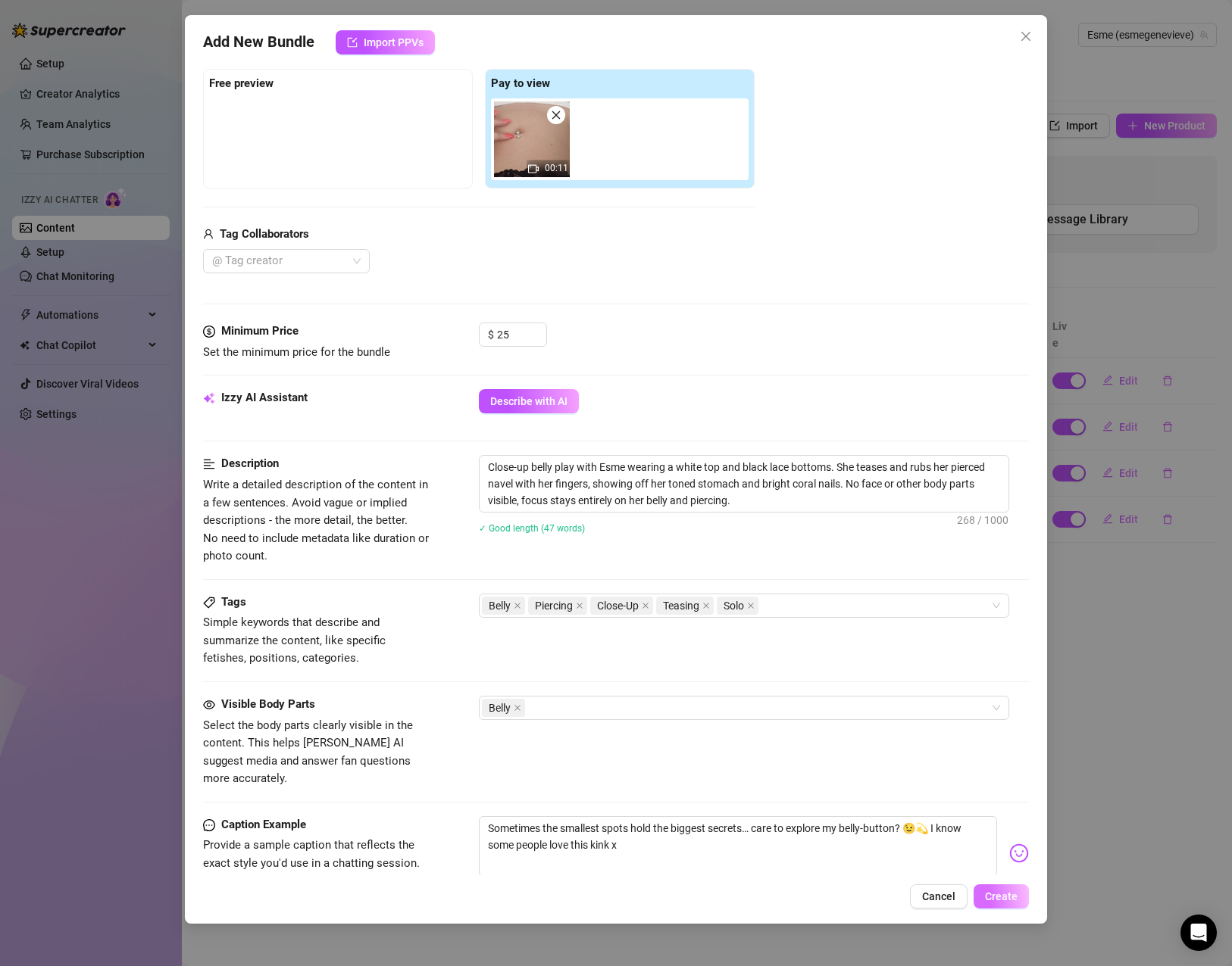
click at [994, 906] on button "Create" at bounding box center [1001, 896] width 56 height 24
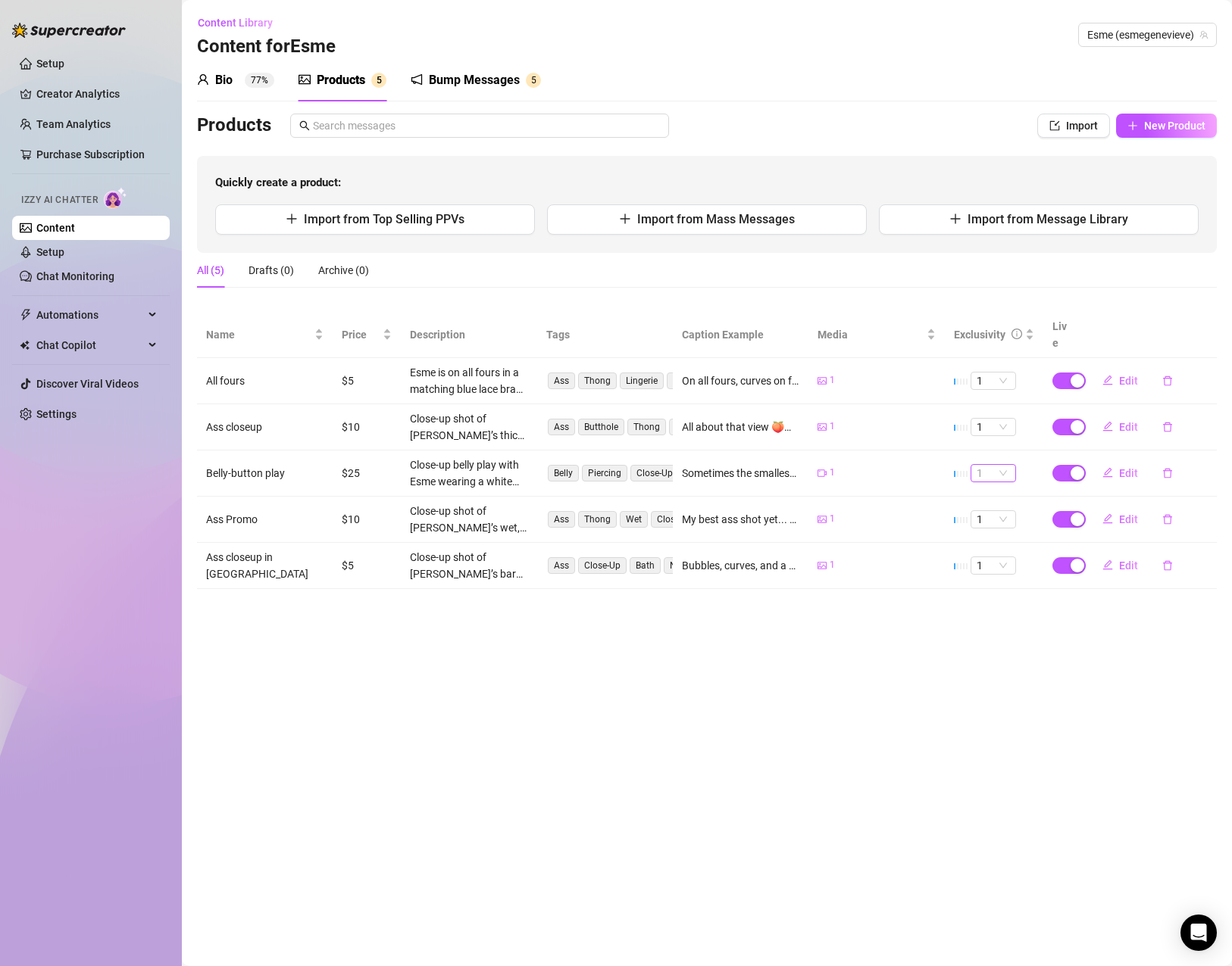
click at [986, 465] on span "1" at bounding box center [994, 473] width 34 height 17
click at [994, 528] on div "3" at bounding box center [993, 532] width 21 height 17
click at [985, 465] on span "1" at bounding box center [994, 473] width 34 height 17
click at [986, 536] on div "3" at bounding box center [993, 532] width 21 height 17
click at [1115, 461] on button "Edit" at bounding box center [1120, 472] width 60 height 24
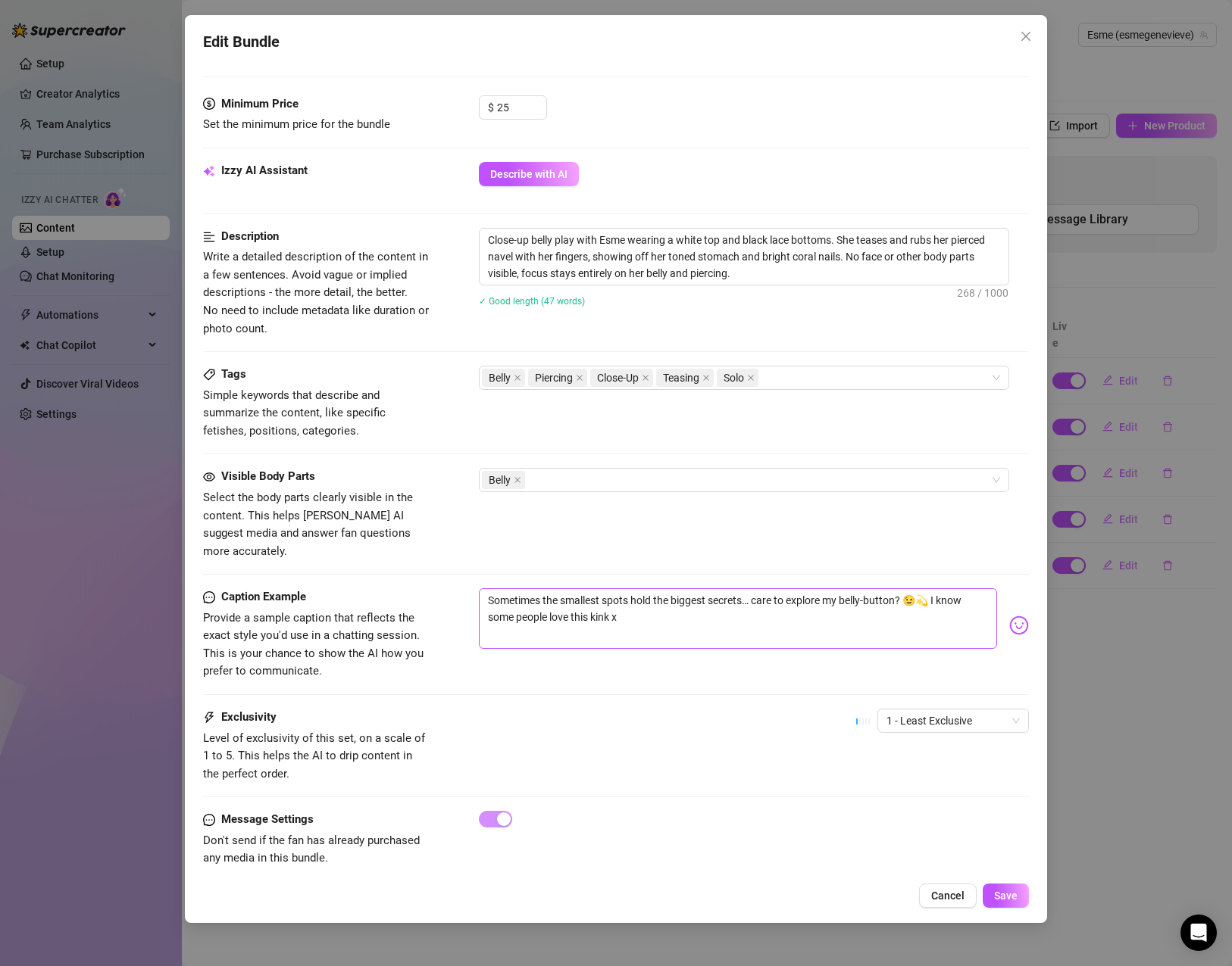
scroll to position [457, 0]
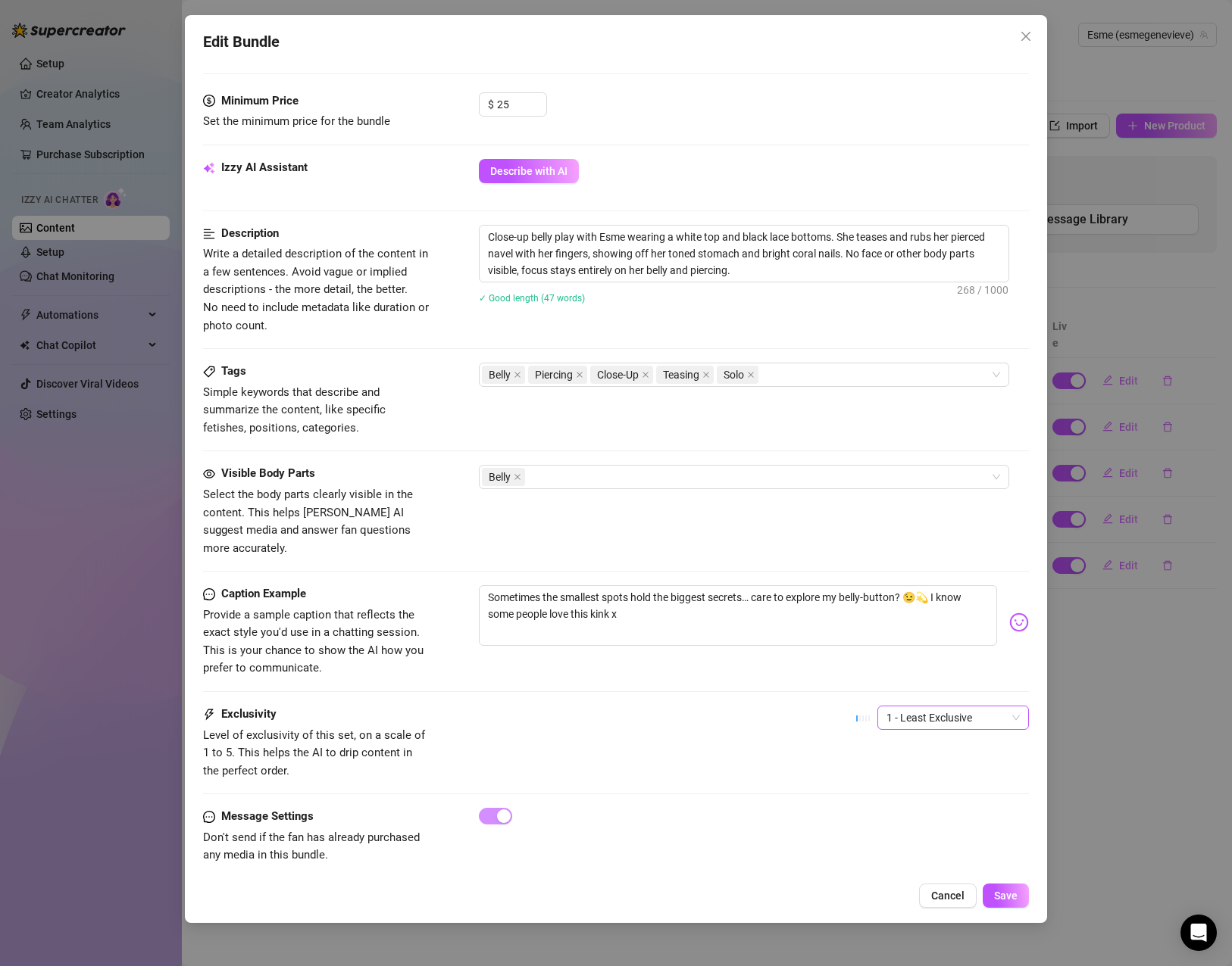
click at [941, 706] on span "1 - Least Exclusive" at bounding box center [953, 718] width 133 height 23
click at [929, 777] on div "3" at bounding box center [940, 778] width 127 height 17
click at [1002, 896] on span "Save" at bounding box center [1005, 896] width 24 height 12
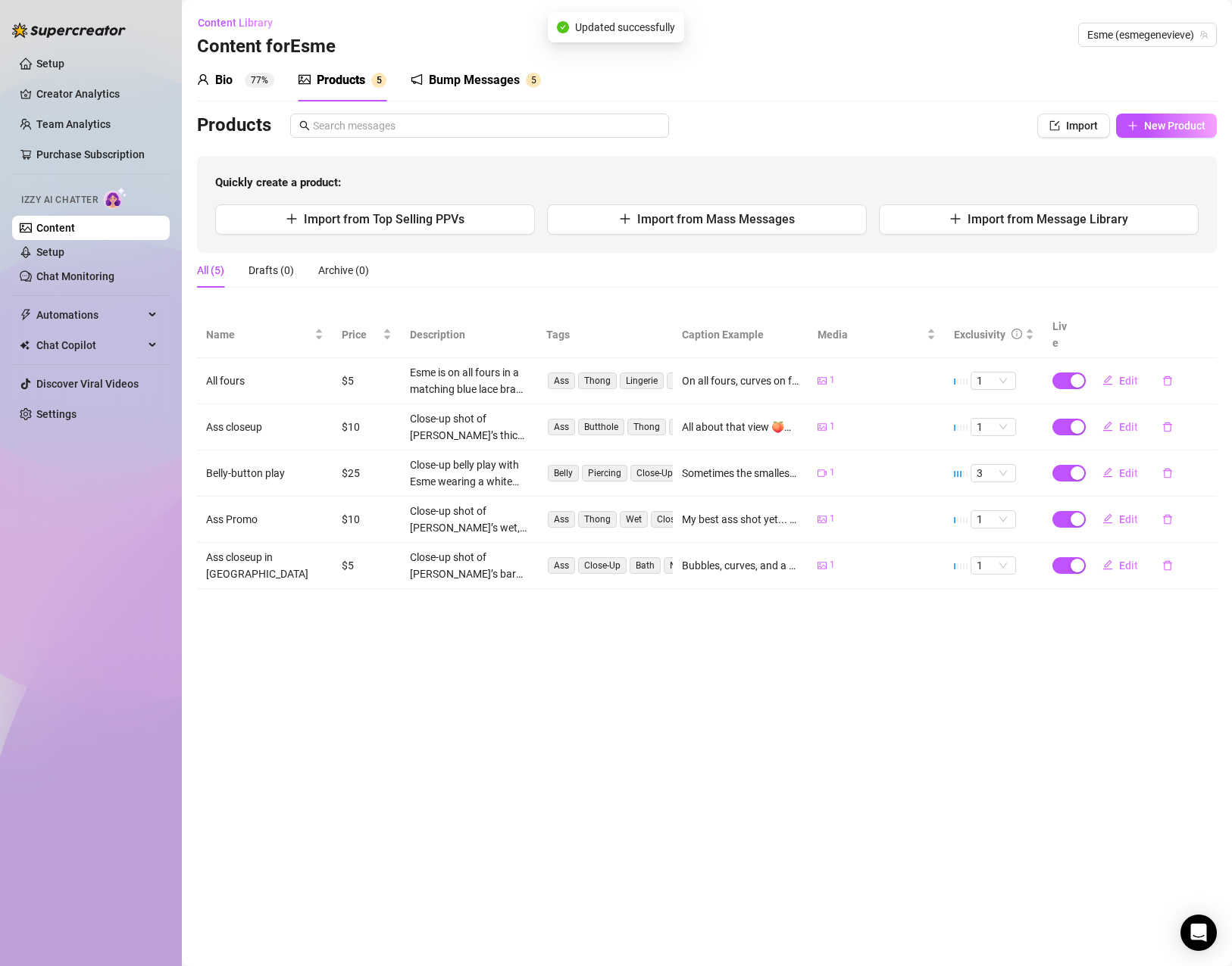
click at [785, 686] on main "Content Library Content for Esme Esme (esmegenevieve) Bio 77% Products 5 Bump M…" at bounding box center [707, 483] width 1050 height 966
click at [1171, 128] on span "New Product" at bounding box center [1174, 126] width 61 height 12
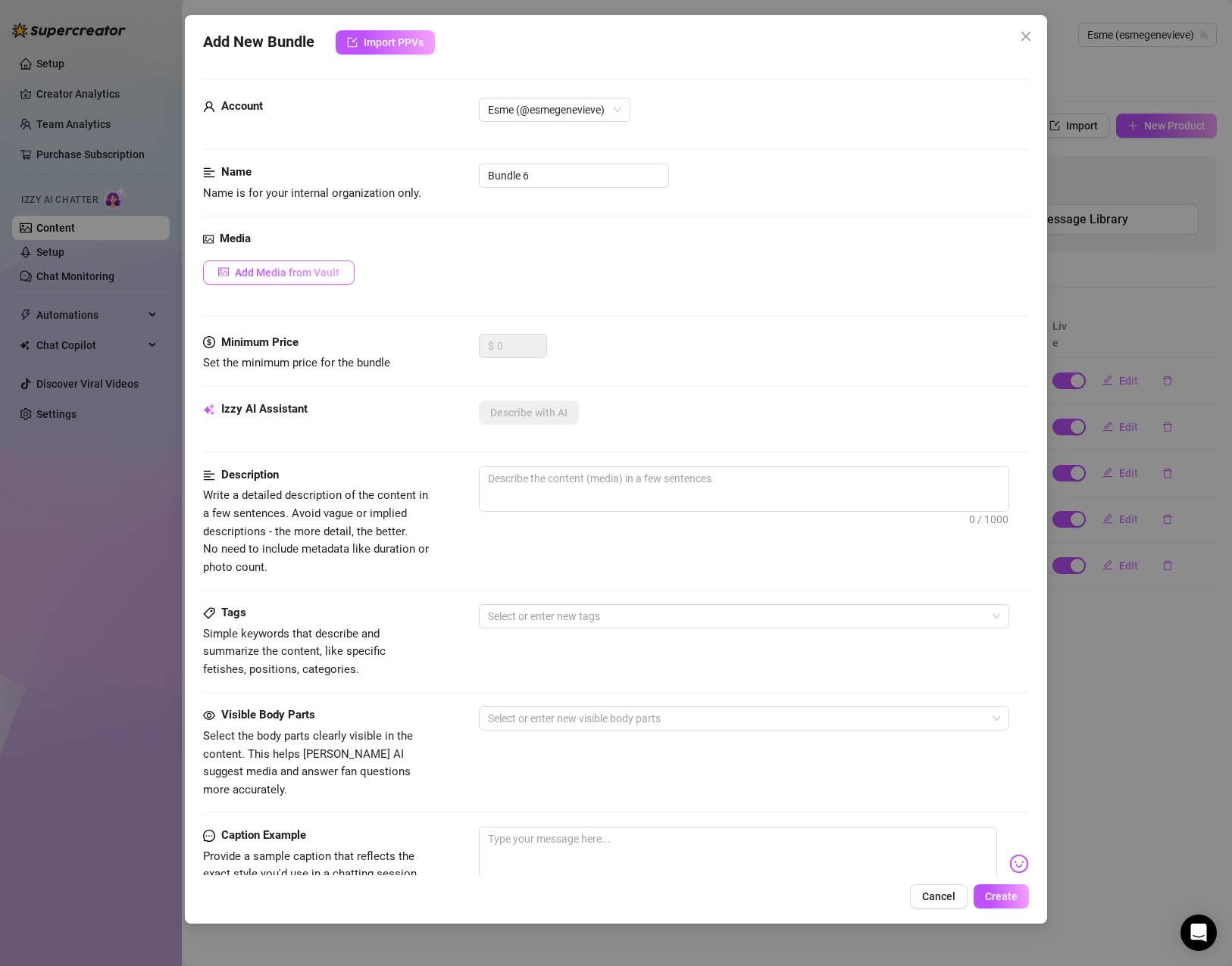
click at [308, 267] on span "Add Media from Vault" at bounding box center [287, 273] width 104 height 12
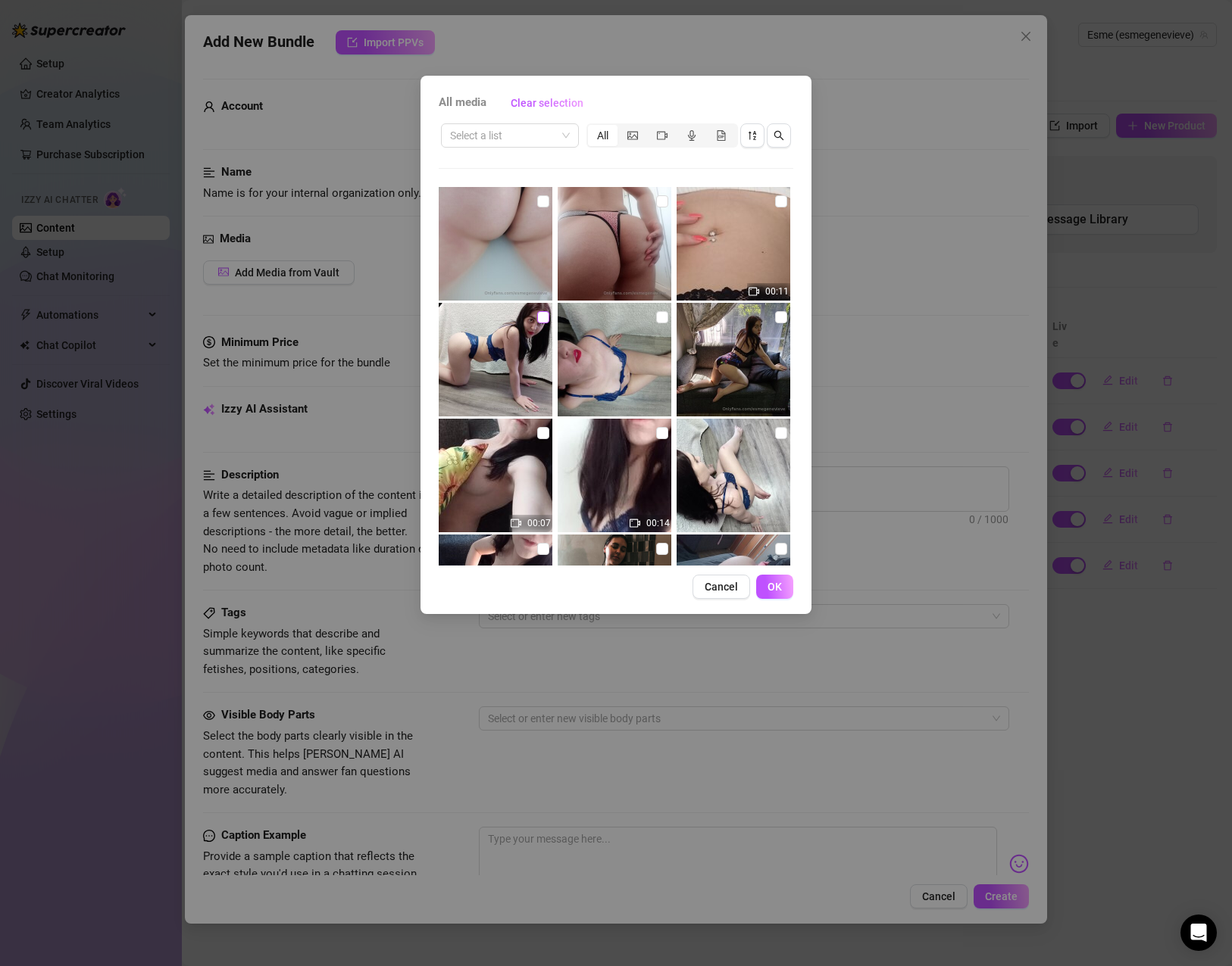
click at [540, 319] on input "checkbox" at bounding box center [543, 318] width 12 height 12
click at [782, 585] on button "OK" at bounding box center [775, 586] width 37 height 24
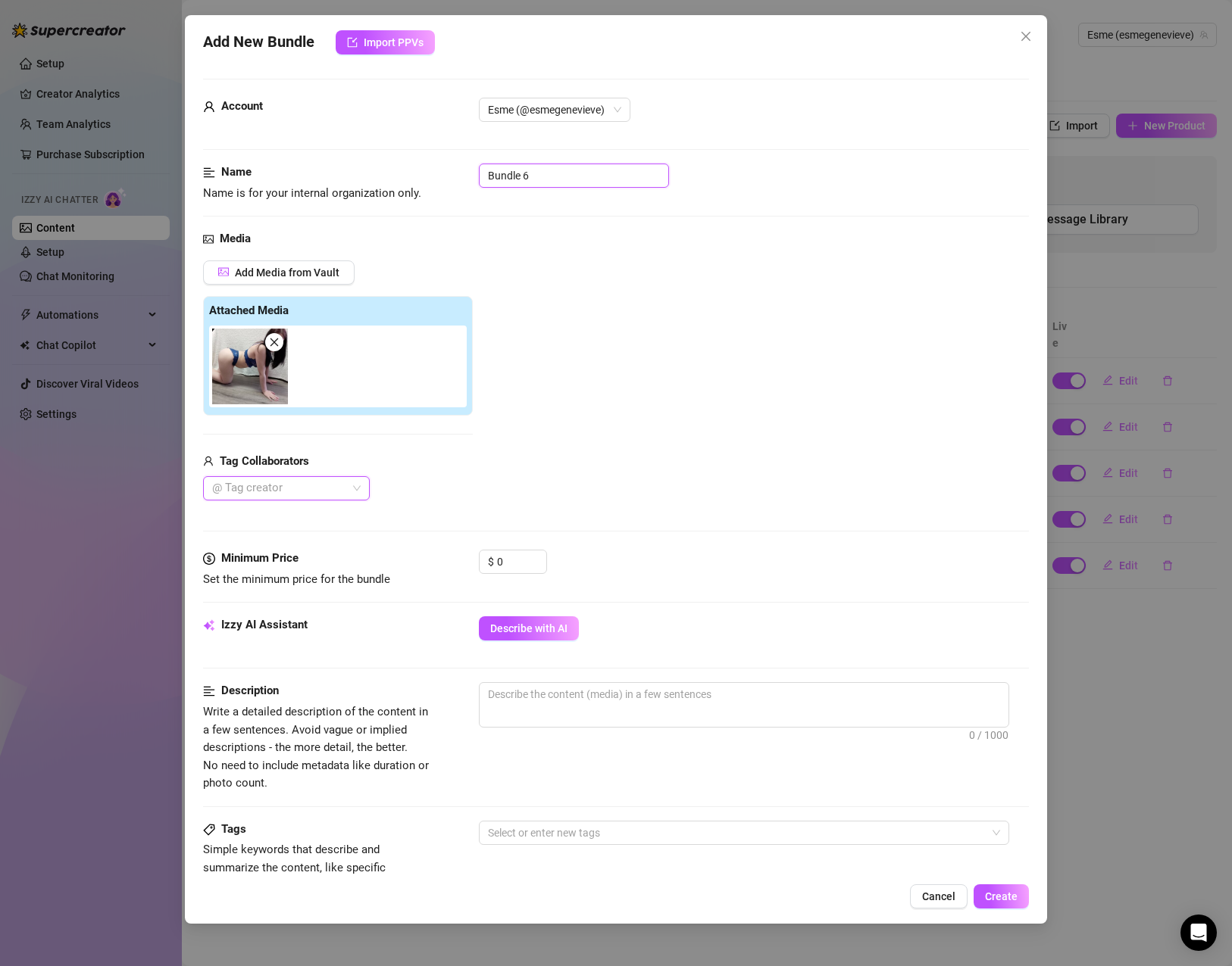
click at [580, 186] on input "Bundle 6" at bounding box center [573, 175] width 190 height 24
click at [583, 185] on input "Bundle 6" at bounding box center [573, 175] width 190 height 24
click at [714, 399] on div "Add Media from Vault Attached Media Tag Collaborators @ Tag creator" at bounding box center [616, 381] width 826 height 241
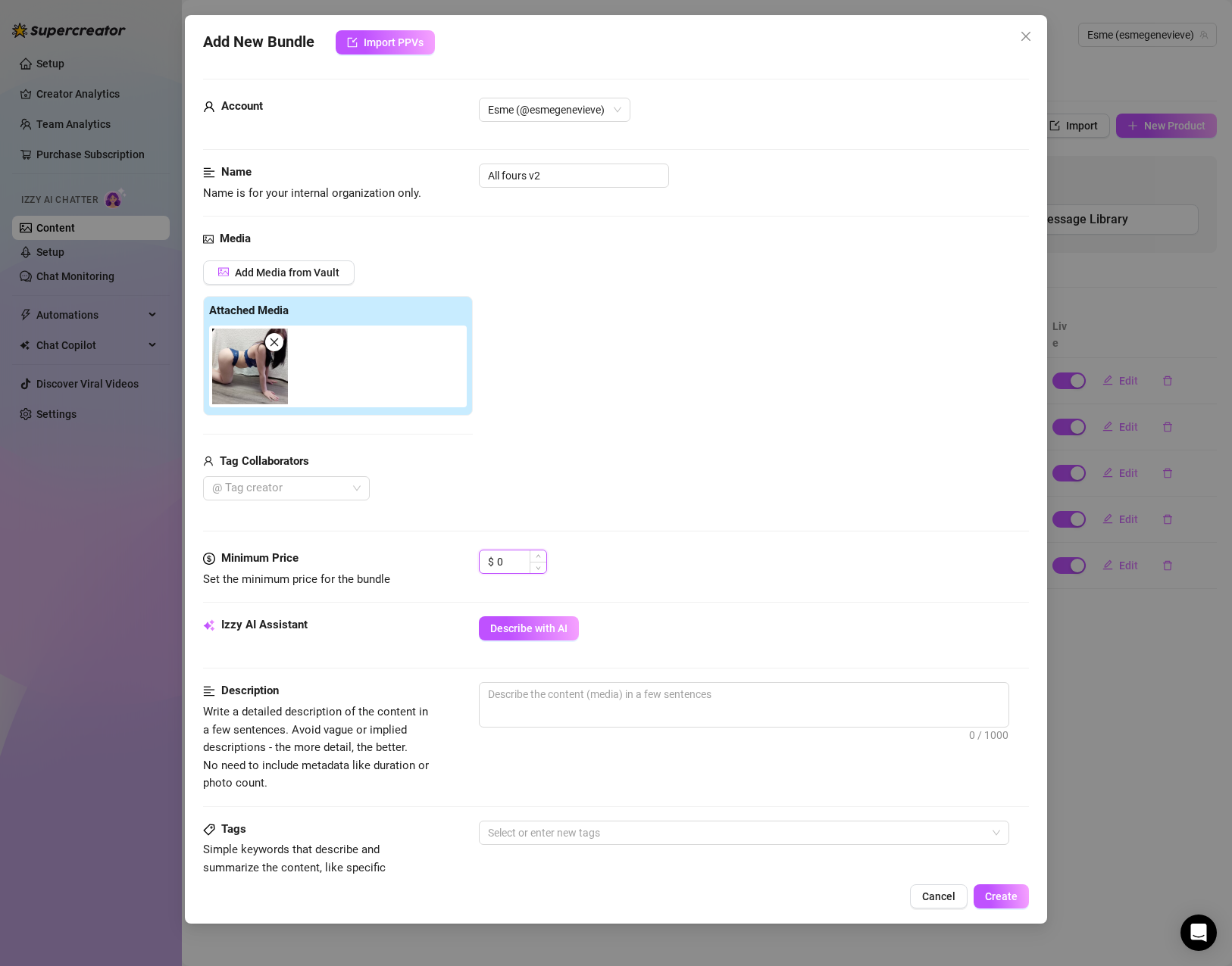
click at [495, 558] on div "$ 0" at bounding box center [512, 562] width 68 height 24
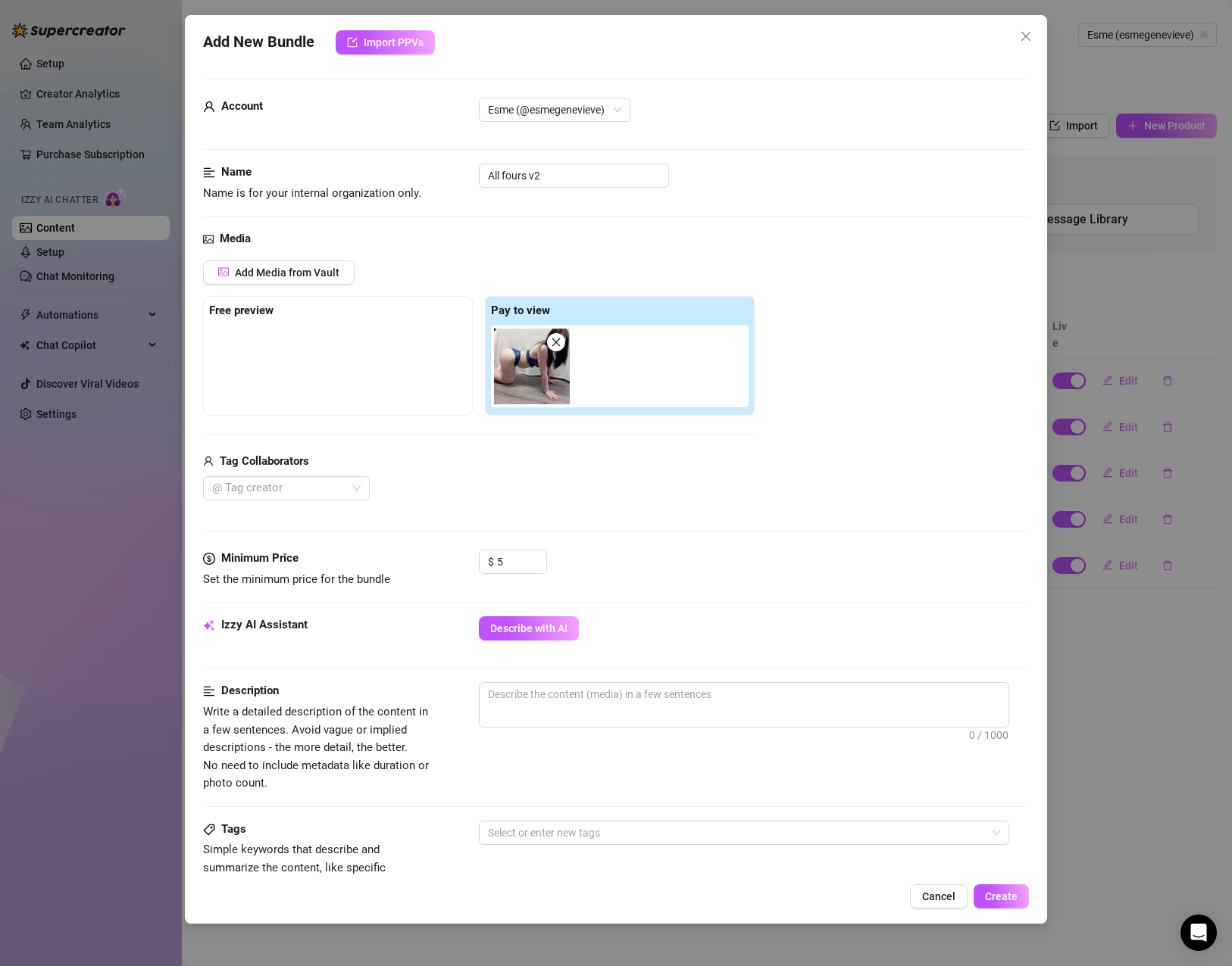
click at [648, 557] on div "$ 5" at bounding box center [753, 569] width 550 height 38
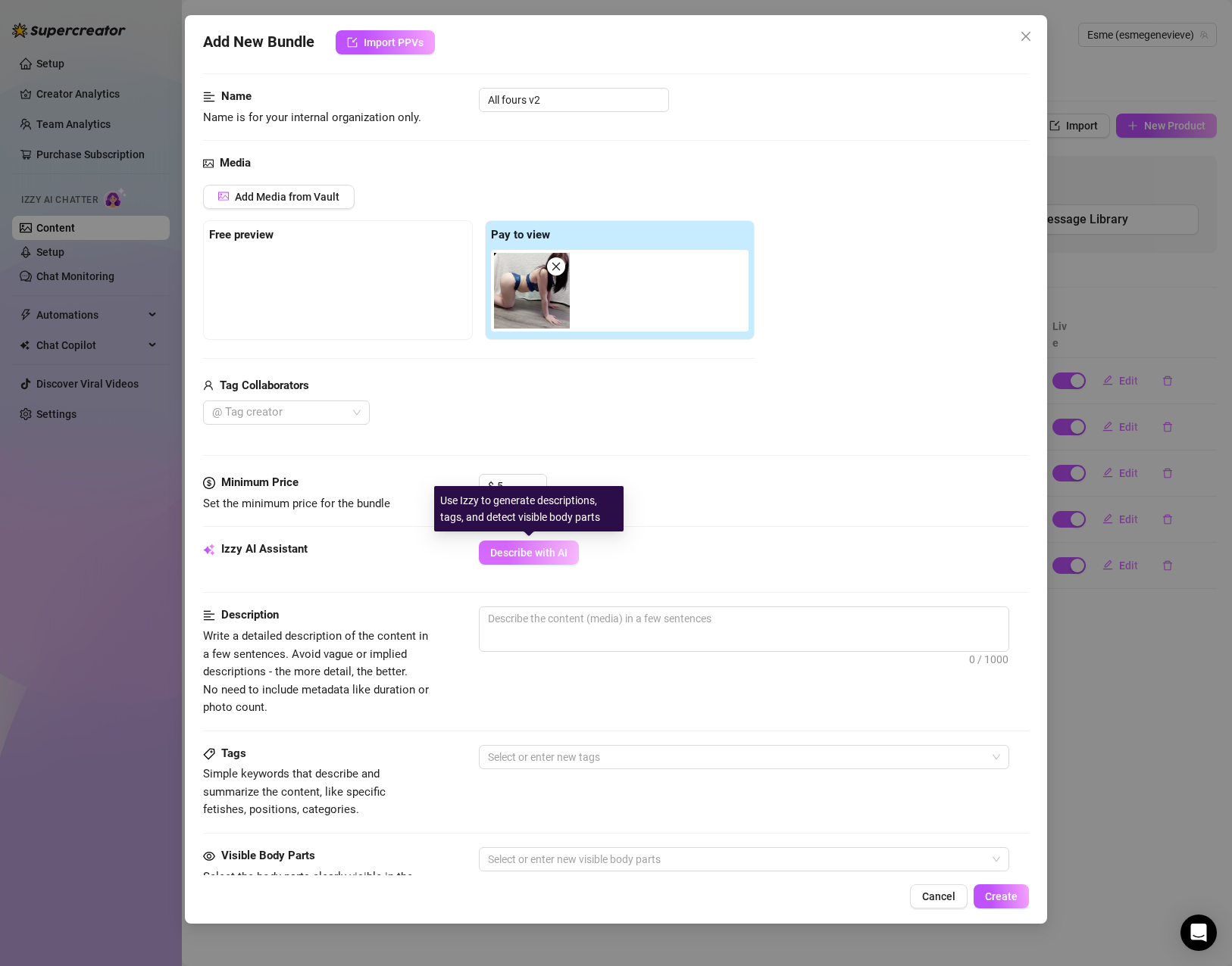
click at [547, 547] on span "Describe with AI" at bounding box center [528, 553] width 77 height 12
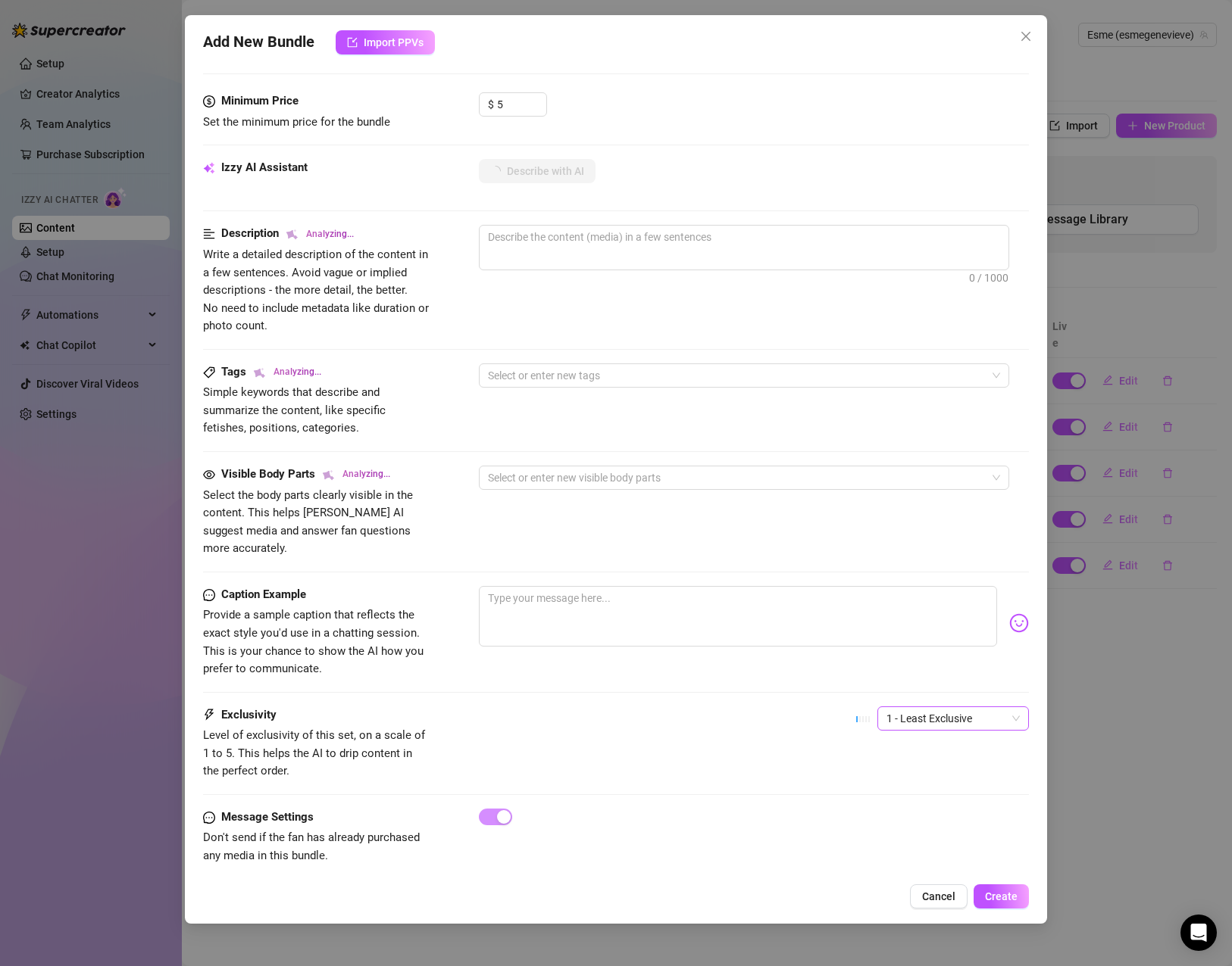
click at [916, 707] on span "1 - Least Exclusive" at bounding box center [953, 719] width 133 height 23
click at [918, 750] on div "2" at bounding box center [940, 755] width 127 height 17
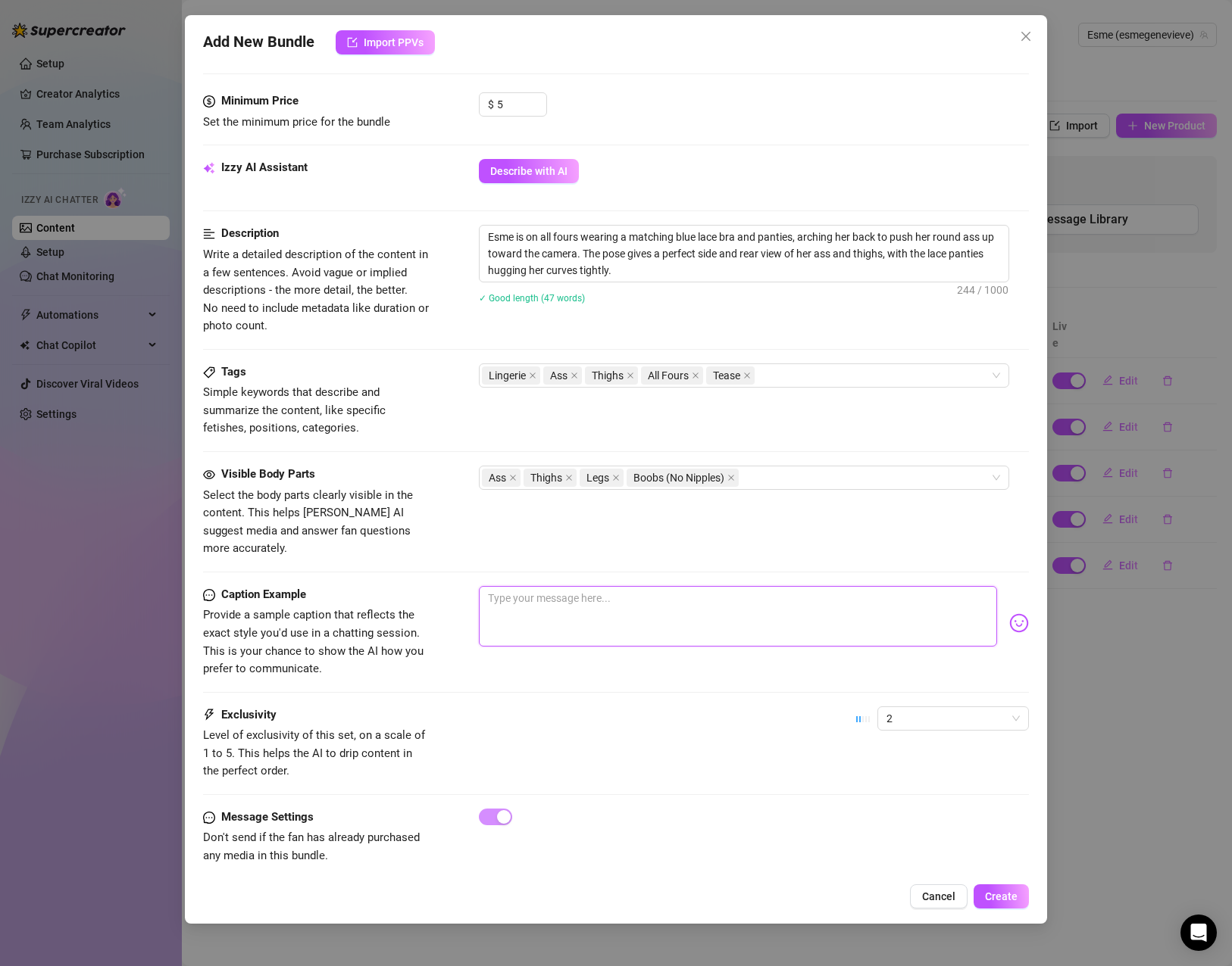
click at [696, 588] on textarea at bounding box center [737, 616] width 518 height 61
paste textarea "Arching just right, catching every eye — ready to play or stay and watch?"
click at [1002, 894] on span "Create" at bounding box center [1001, 897] width 33 height 12
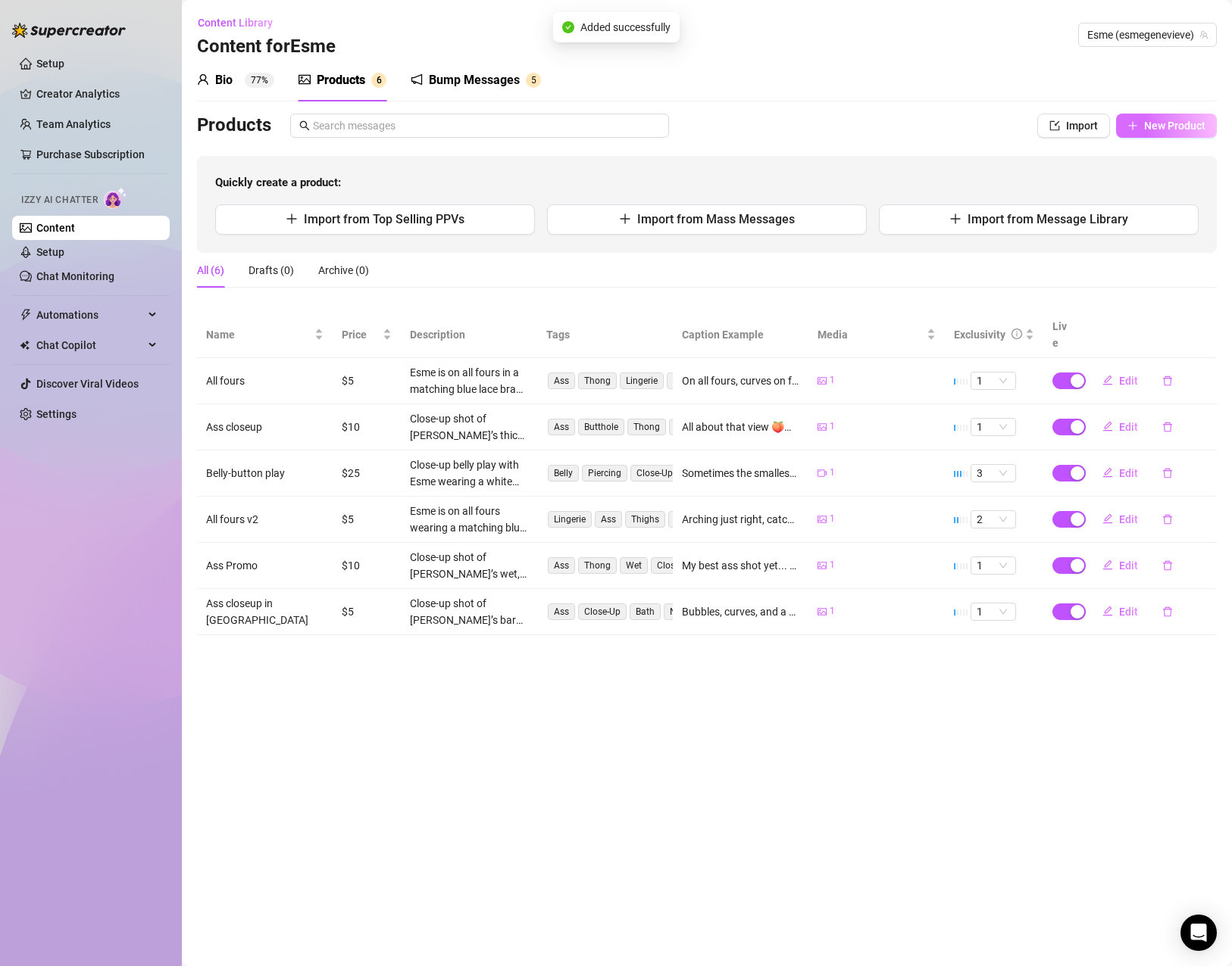
click at [1168, 126] on span "New Product" at bounding box center [1174, 126] width 61 height 12
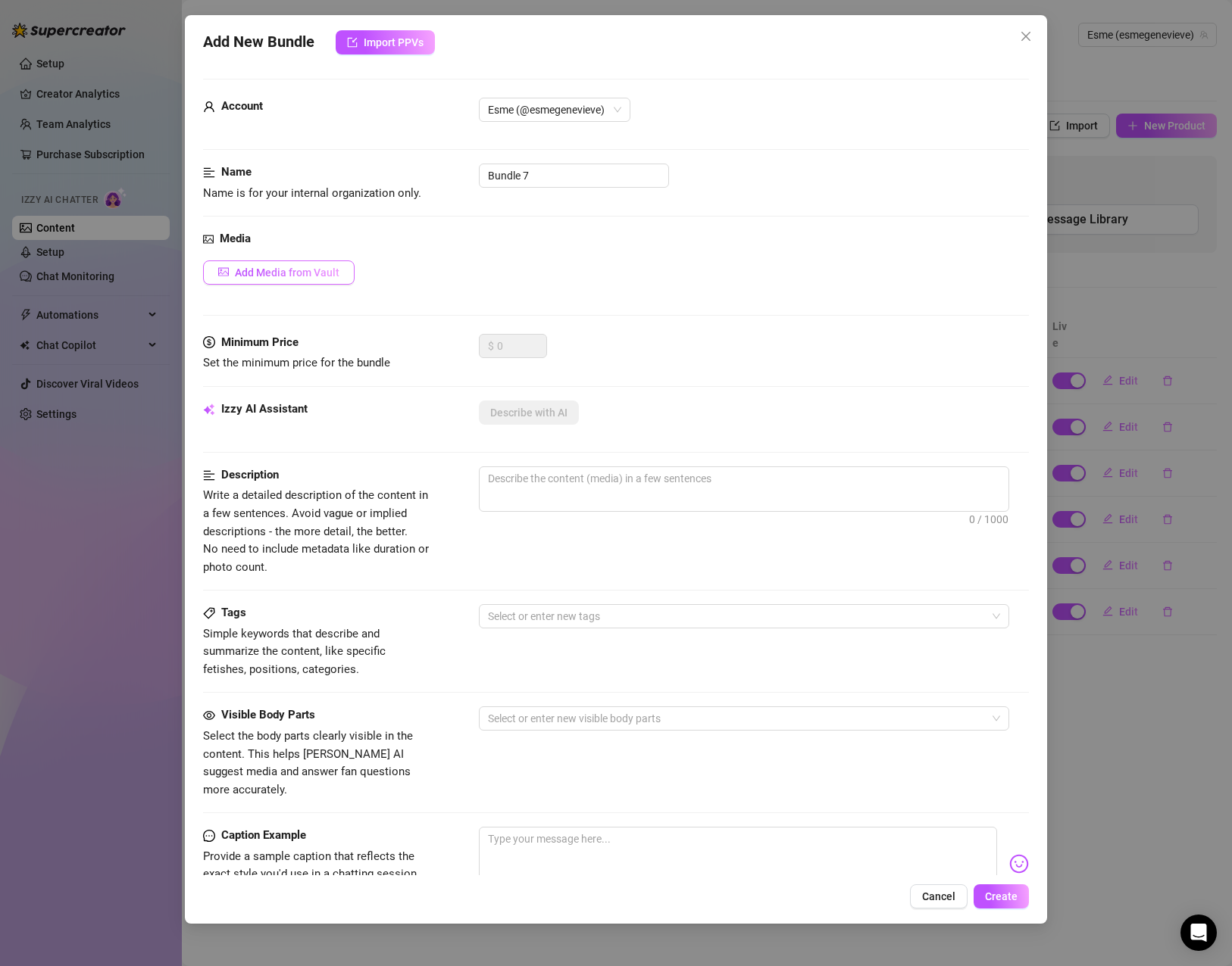
click at [294, 274] on span "Add Media from Vault" at bounding box center [287, 273] width 104 height 12
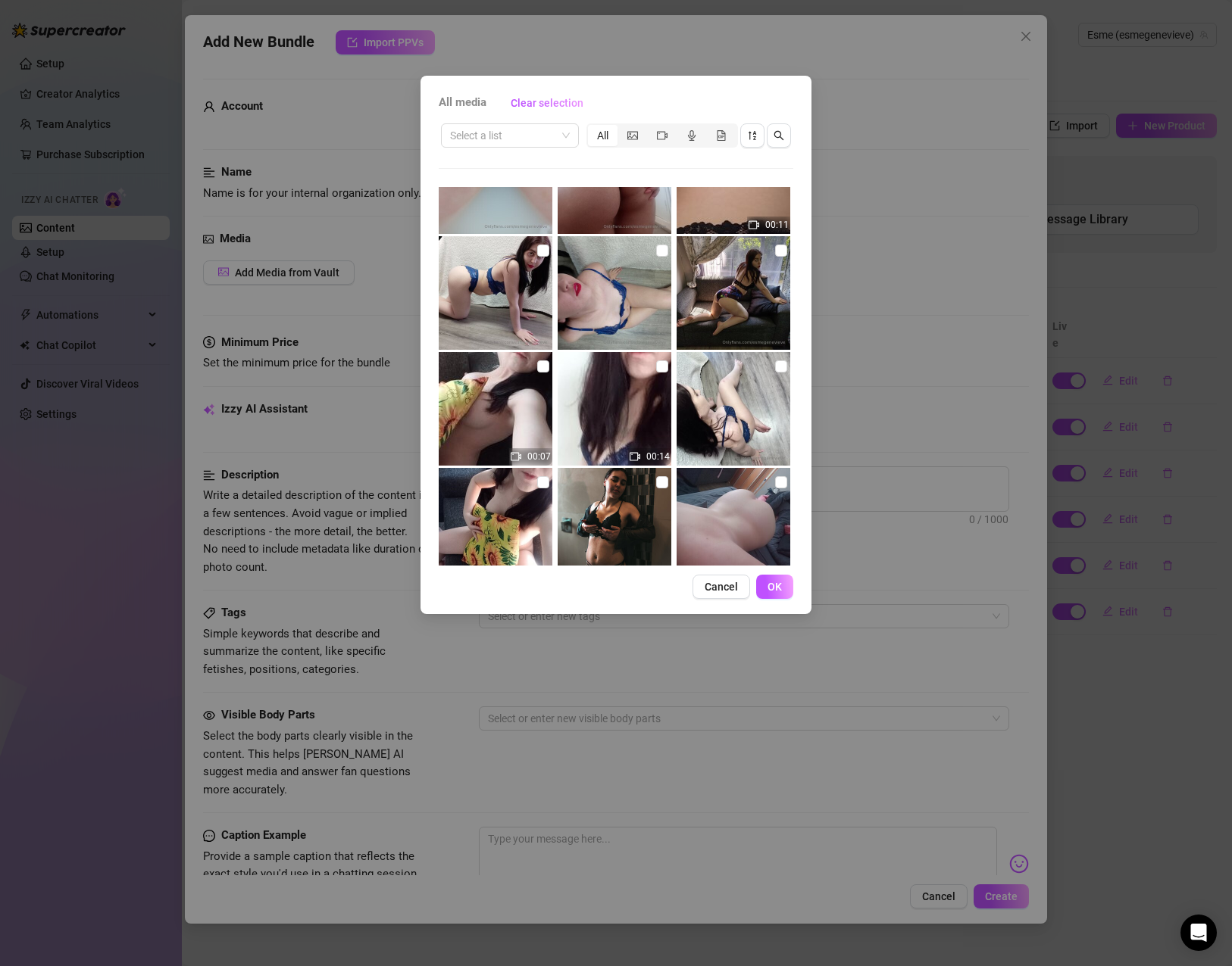
scroll to position [76, 0]
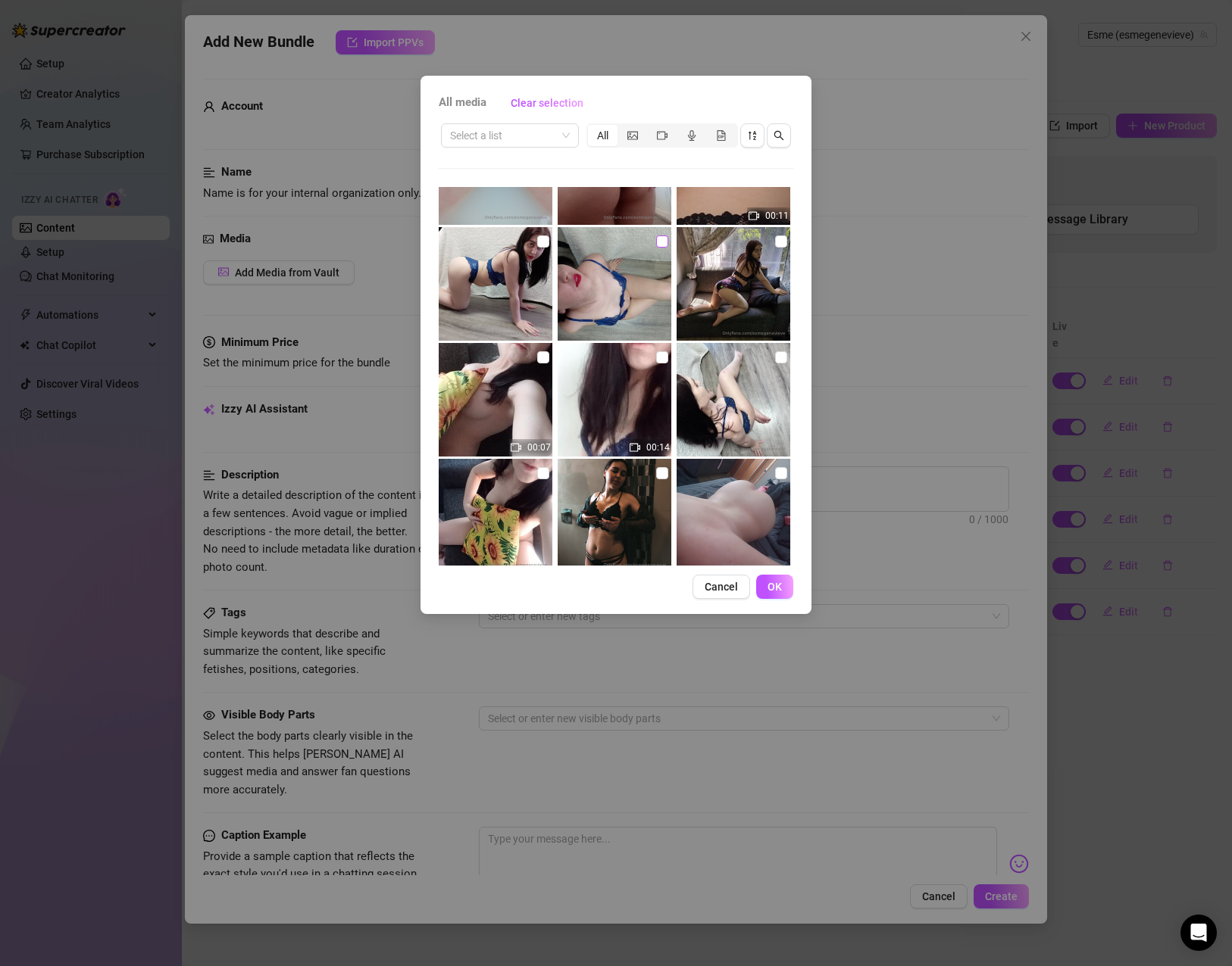
click at [657, 247] on input "checkbox" at bounding box center [662, 242] width 12 height 12
click at [782, 581] on button "OK" at bounding box center [775, 586] width 37 height 24
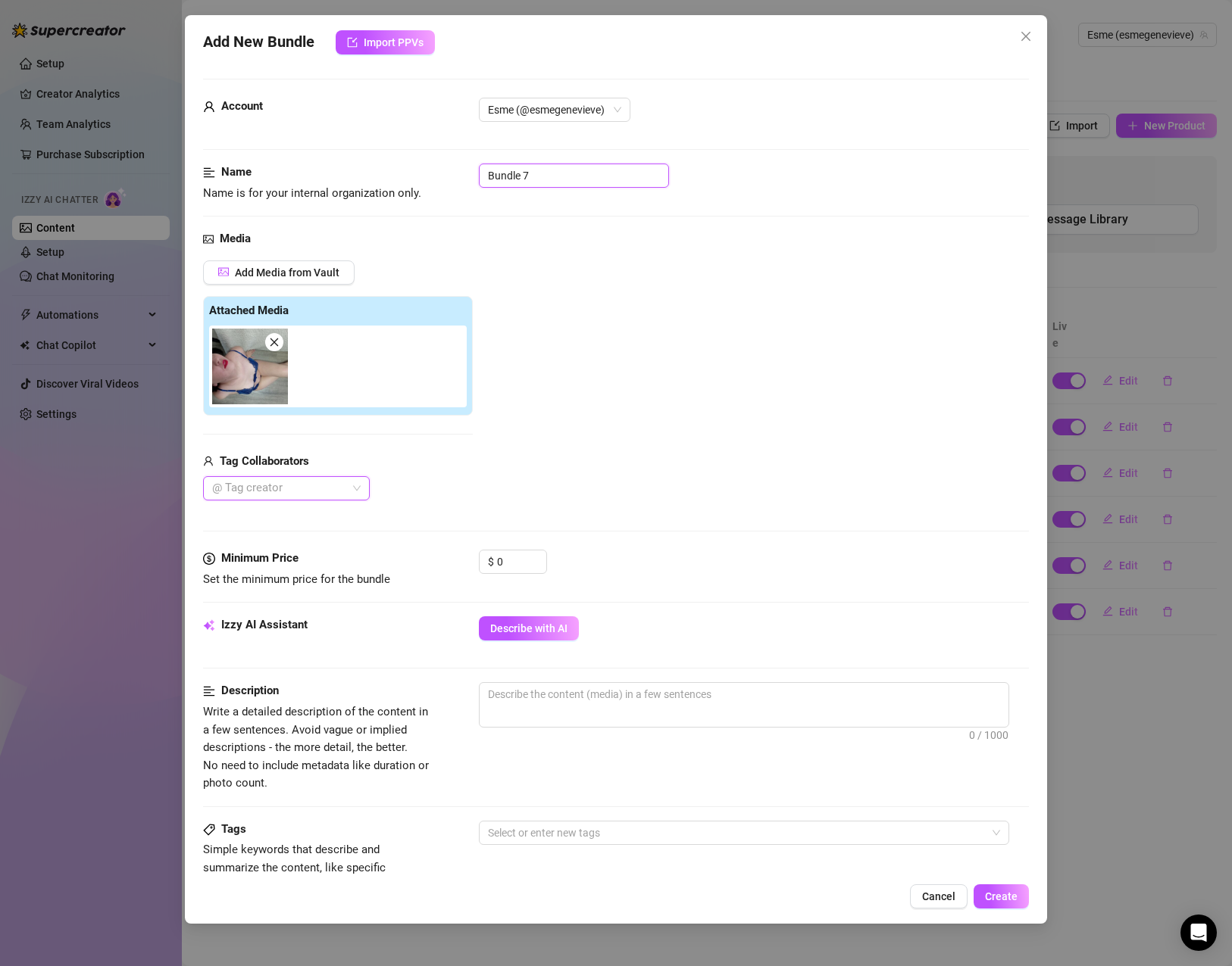
click at [553, 173] on input "Bundle 7" at bounding box center [573, 175] width 190 height 24
drag, startPoint x: 553, startPoint y: 173, endPoint x: 544, endPoint y: 178, distance: 10.3
click at [546, 177] on input "Bundle 7" at bounding box center [573, 175] width 190 height 24
click at [544, 178] on input "Bundle 7" at bounding box center [573, 175] width 190 height 24
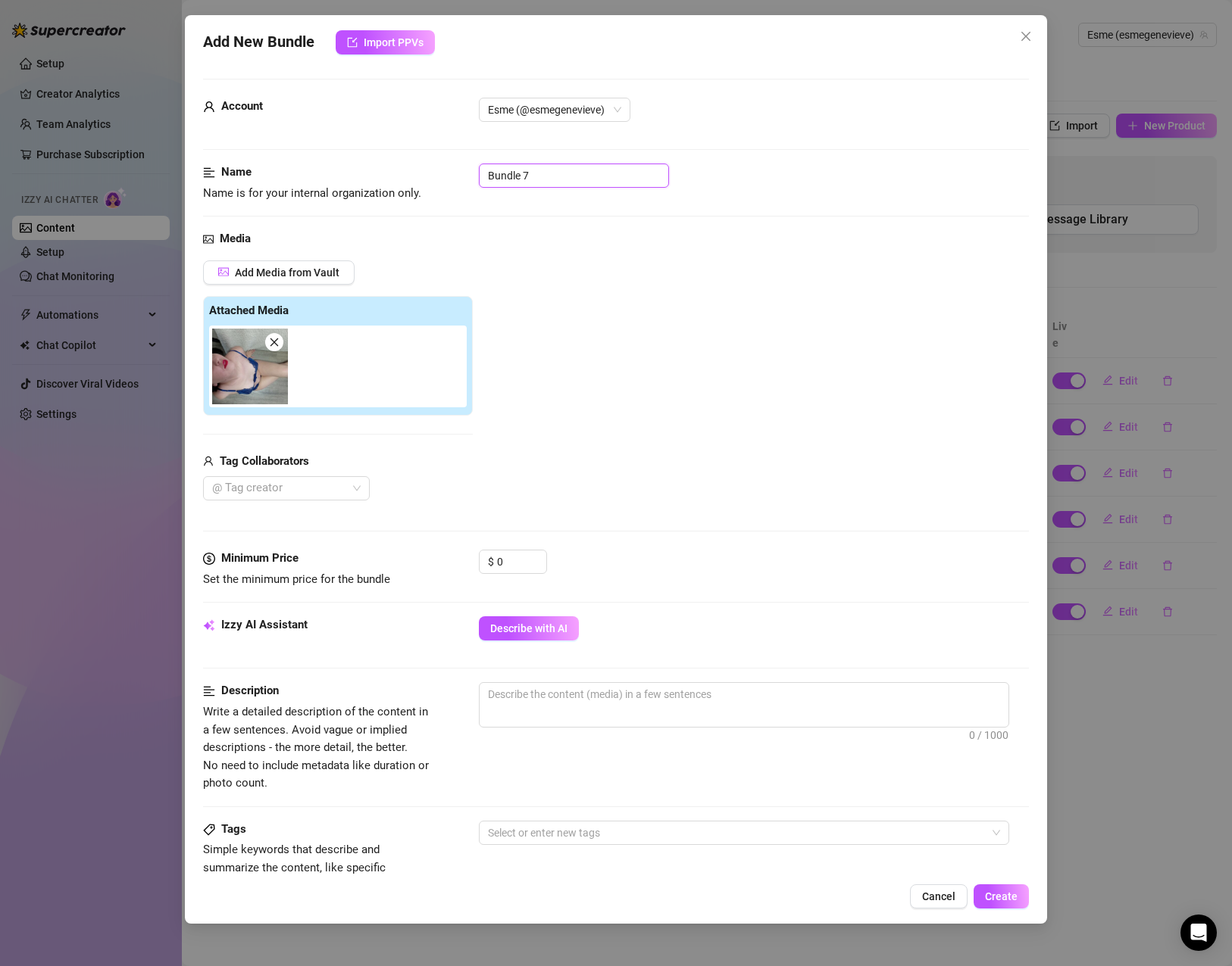
click at [544, 178] on input "Bundle 7" at bounding box center [573, 175] width 190 height 24
drag, startPoint x: 669, startPoint y: 496, endPoint x: 568, endPoint y: 634, distance: 171.0
click at [669, 497] on div "Add Media from Vault Attached Media Tag Collaborators @ Tag creator" at bounding box center [616, 381] width 826 height 241
drag, startPoint x: 539, startPoint y: 628, endPoint x: 531, endPoint y: 613, distance: 17.0
click at [539, 629] on span "Describe with AI" at bounding box center [528, 629] width 77 height 12
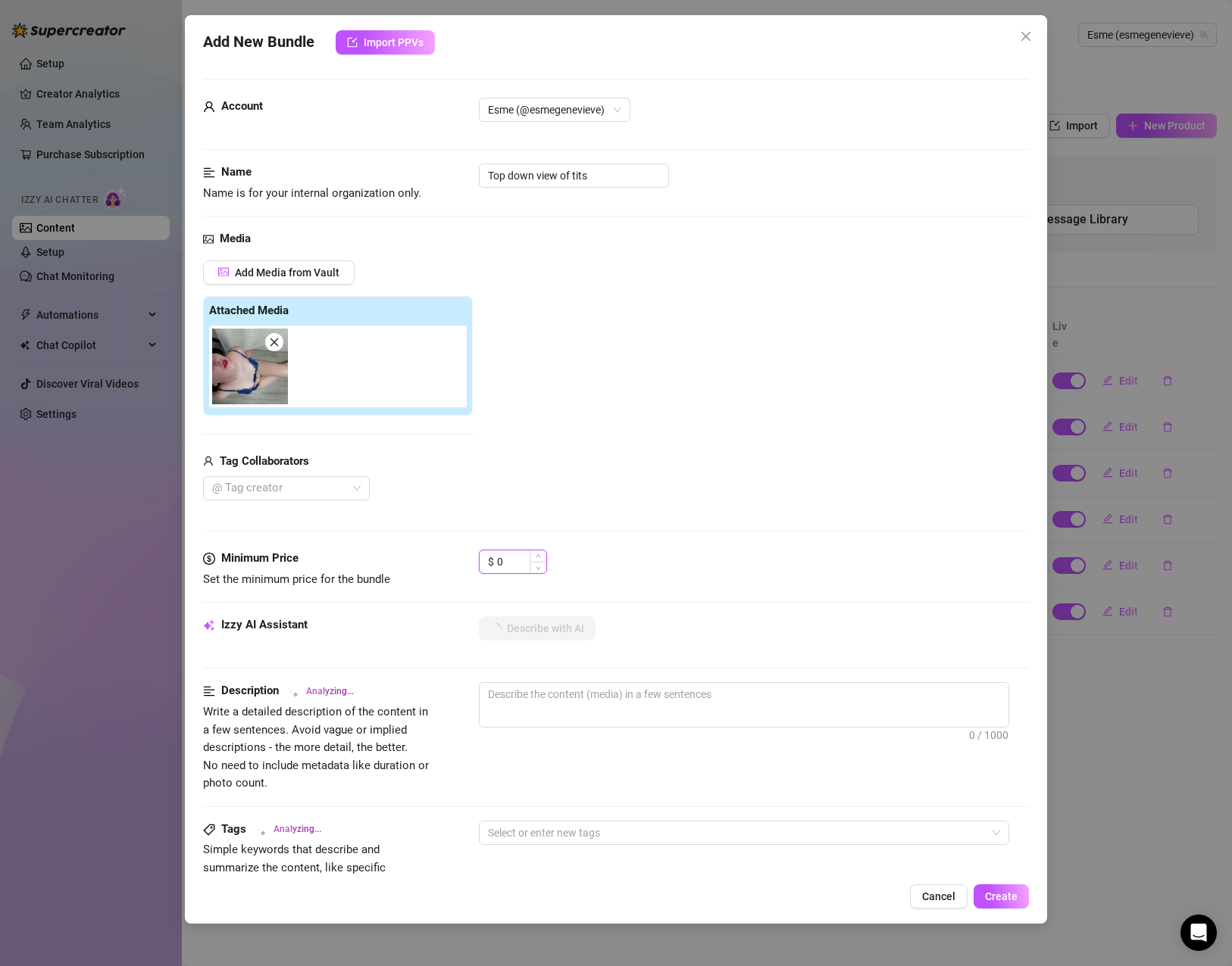
drag, startPoint x: 512, startPoint y: 555, endPoint x: 499, endPoint y: 555, distance: 13.0
click at [499, 555] on input "0" at bounding box center [522, 562] width 49 height 23
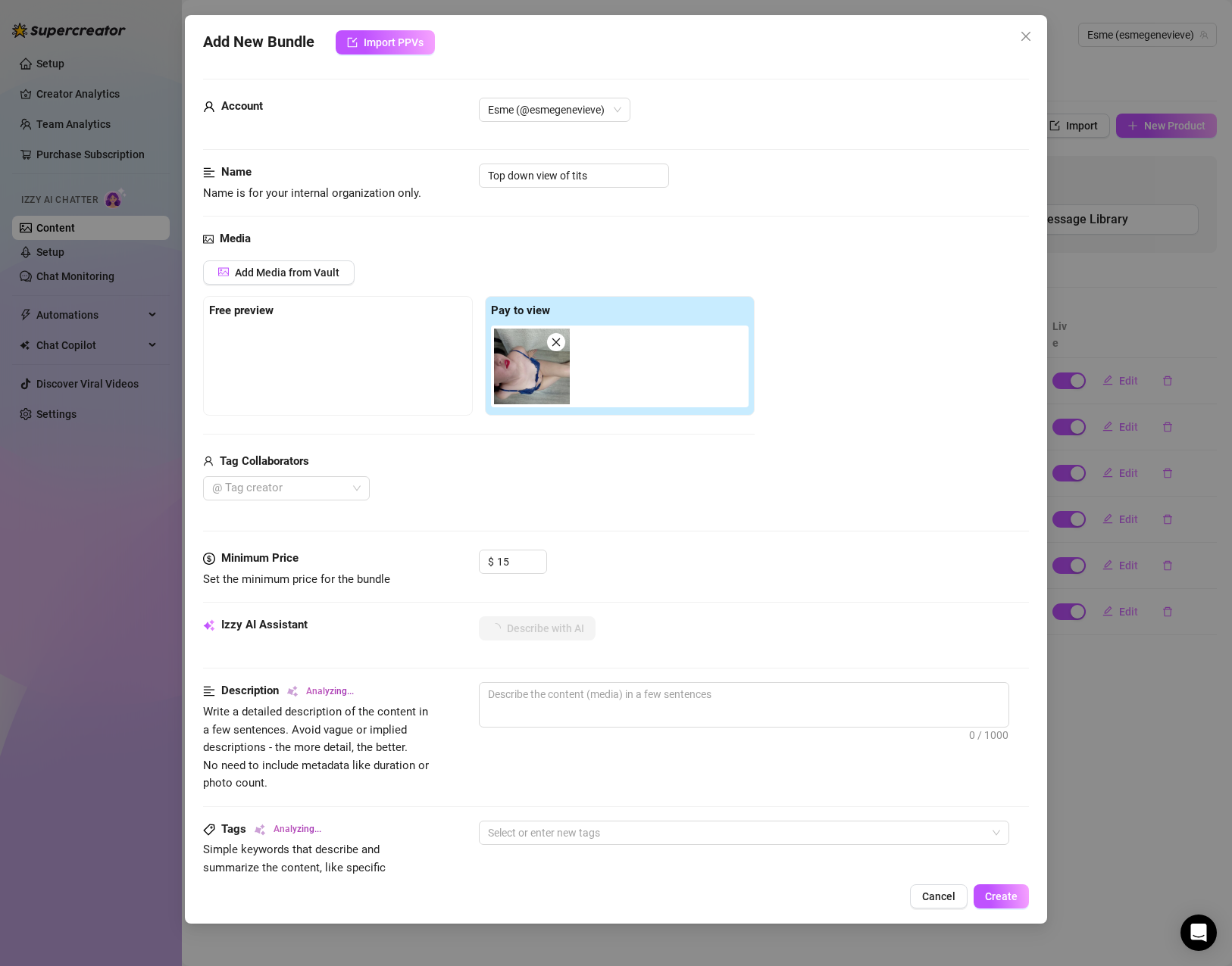
click at [610, 498] on div "@ Tag creator" at bounding box center [479, 487] width 551 height 24
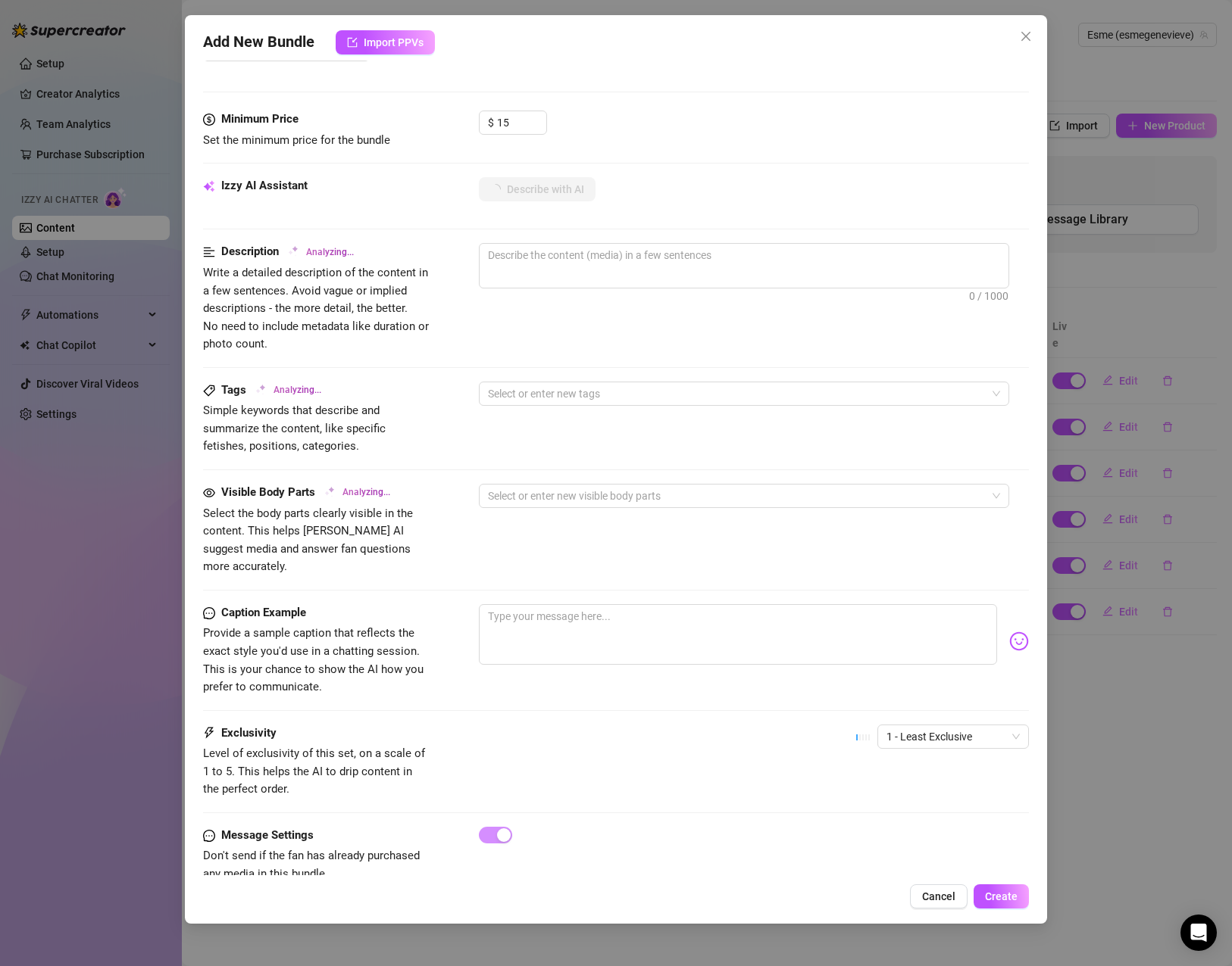
scroll to position [457, 0]
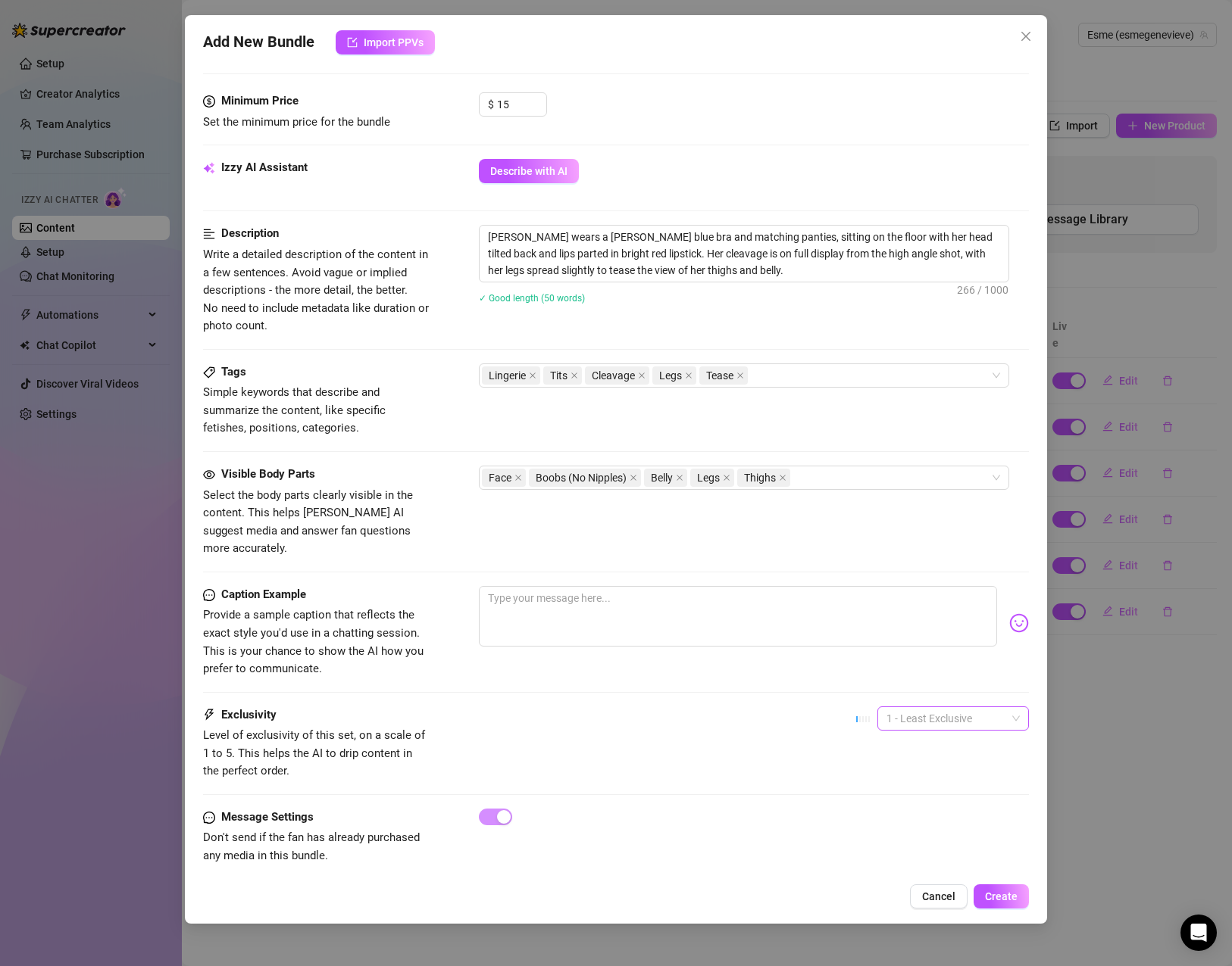
click at [924, 711] on span "1 - Least Exclusive" at bounding box center [953, 719] width 133 height 23
click at [912, 774] on div "3" at bounding box center [940, 779] width 127 height 17
click at [858, 600] on textarea at bounding box center [737, 616] width 518 height 61
paste textarea "Caught in the perfect angle — just enough to tease and never reveal it all"
click at [994, 908] on button "Create" at bounding box center [1001, 896] width 56 height 24
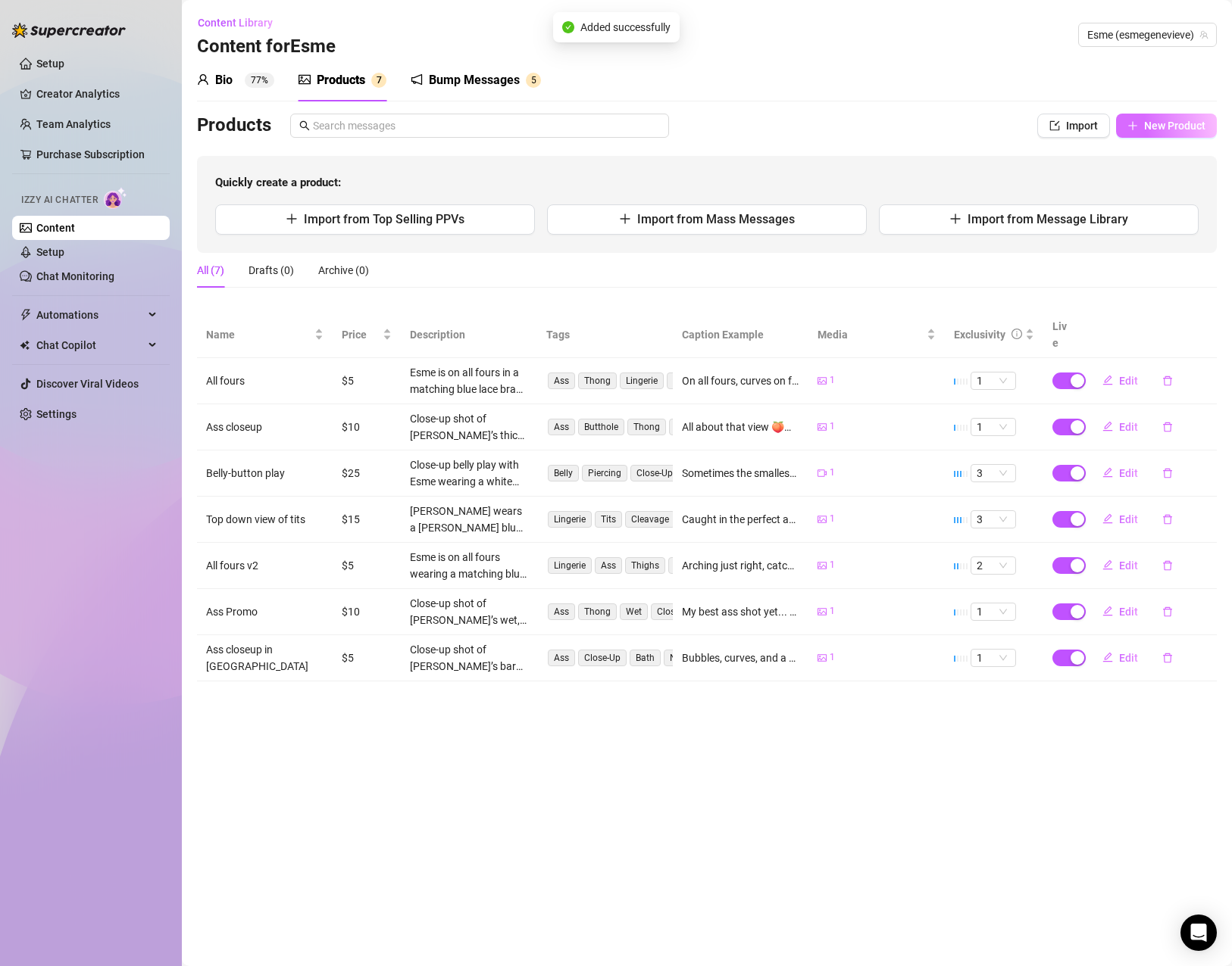
click at [1136, 122] on icon "plus" at bounding box center [1132, 125] width 11 height 11
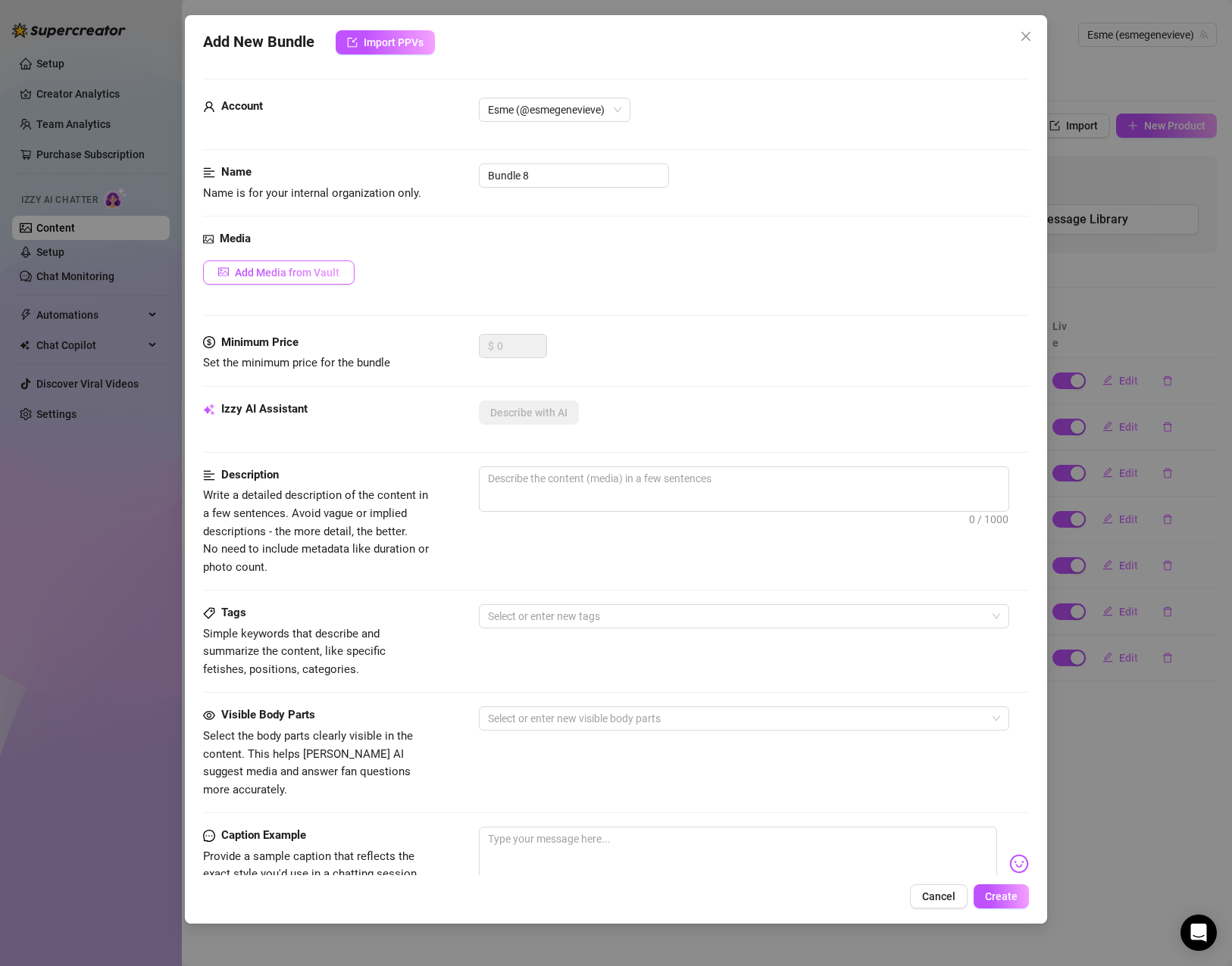
click at [337, 276] on span "Add Media from Vault" at bounding box center [287, 273] width 104 height 12
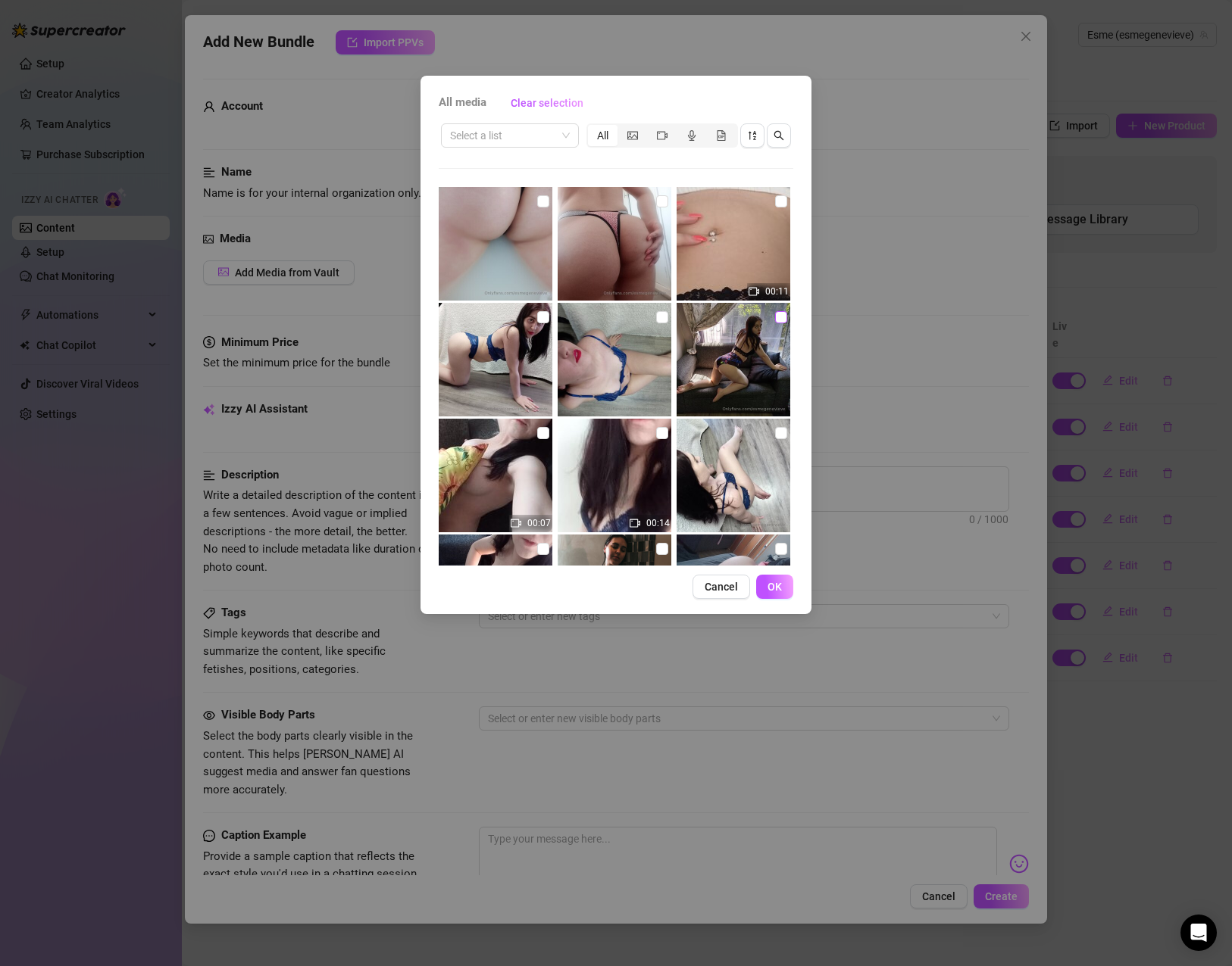
click at [775, 317] on input "checkbox" at bounding box center [781, 318] width 12 height 12
click at [770, 588] on span "OK" at bounding box center [775, 587] width 14 height 12
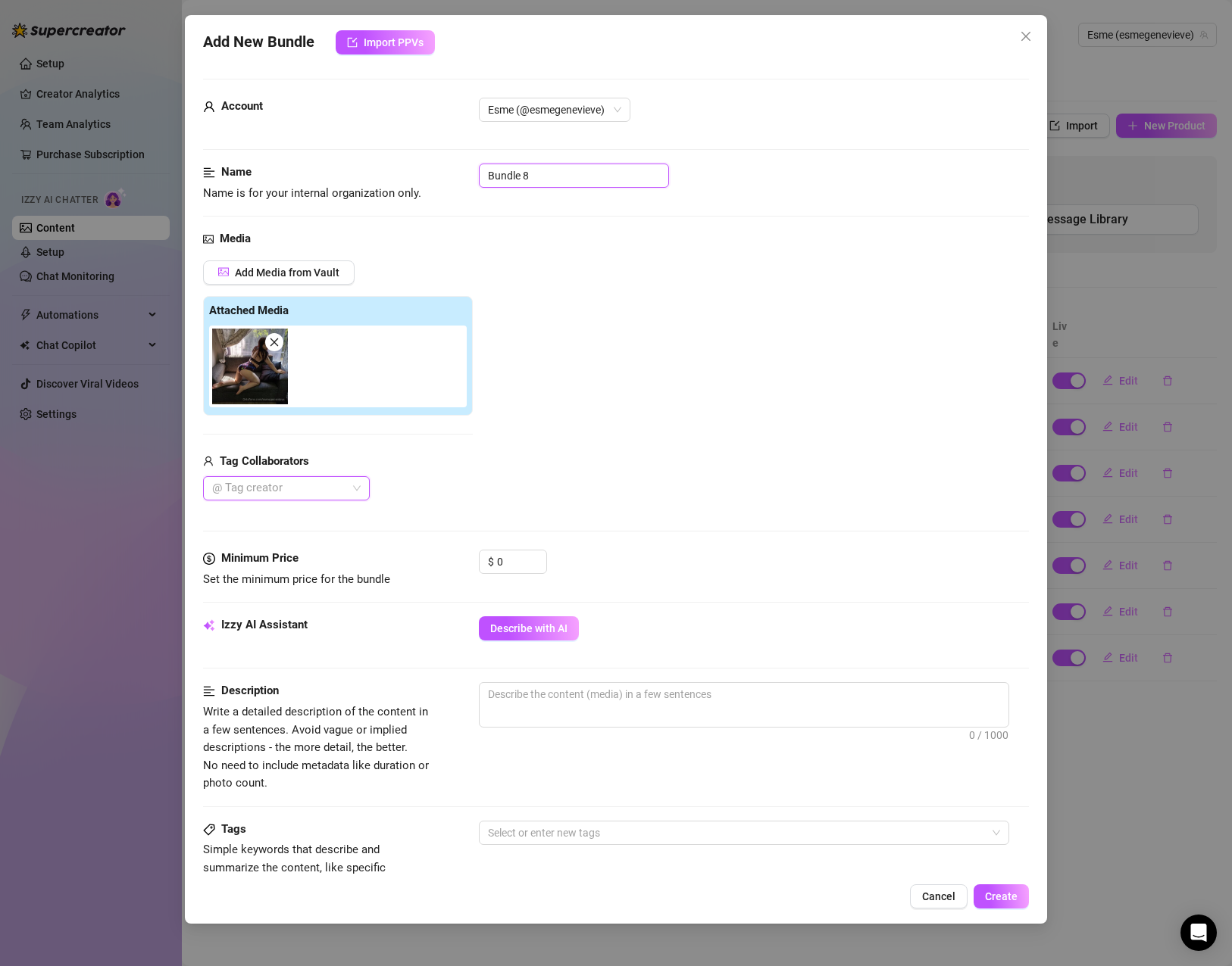
click at [510, 184] on input "Bundle 8" at bounding box center [573, 175] width 190 height 24
click at [505, 638] on button "Describe with AI" at bounding box center [528, 628] width 100 height 24
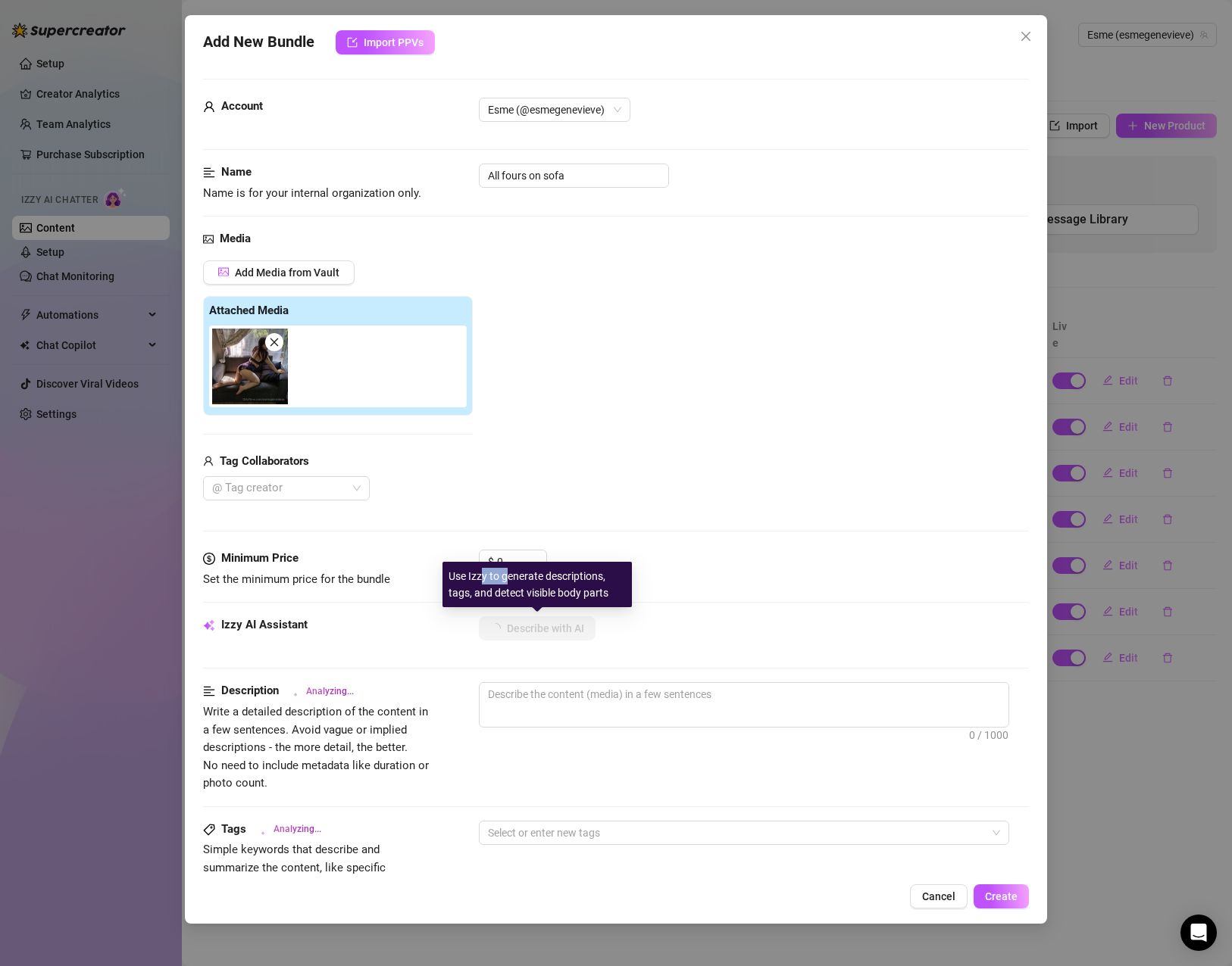
drag, startPoint x: 509, startPoint y: 563, endPoint x: 478, endPoint y: 563, distance: 31.0
click at [478, 563] on div "Use Izzy to generate descriptions, tags, and detect visible body parts" at bounding box center [537, 584] width 189 height 45
click at [508, 555] on input "0" at bounding box center [522, 562] width 49 height 23
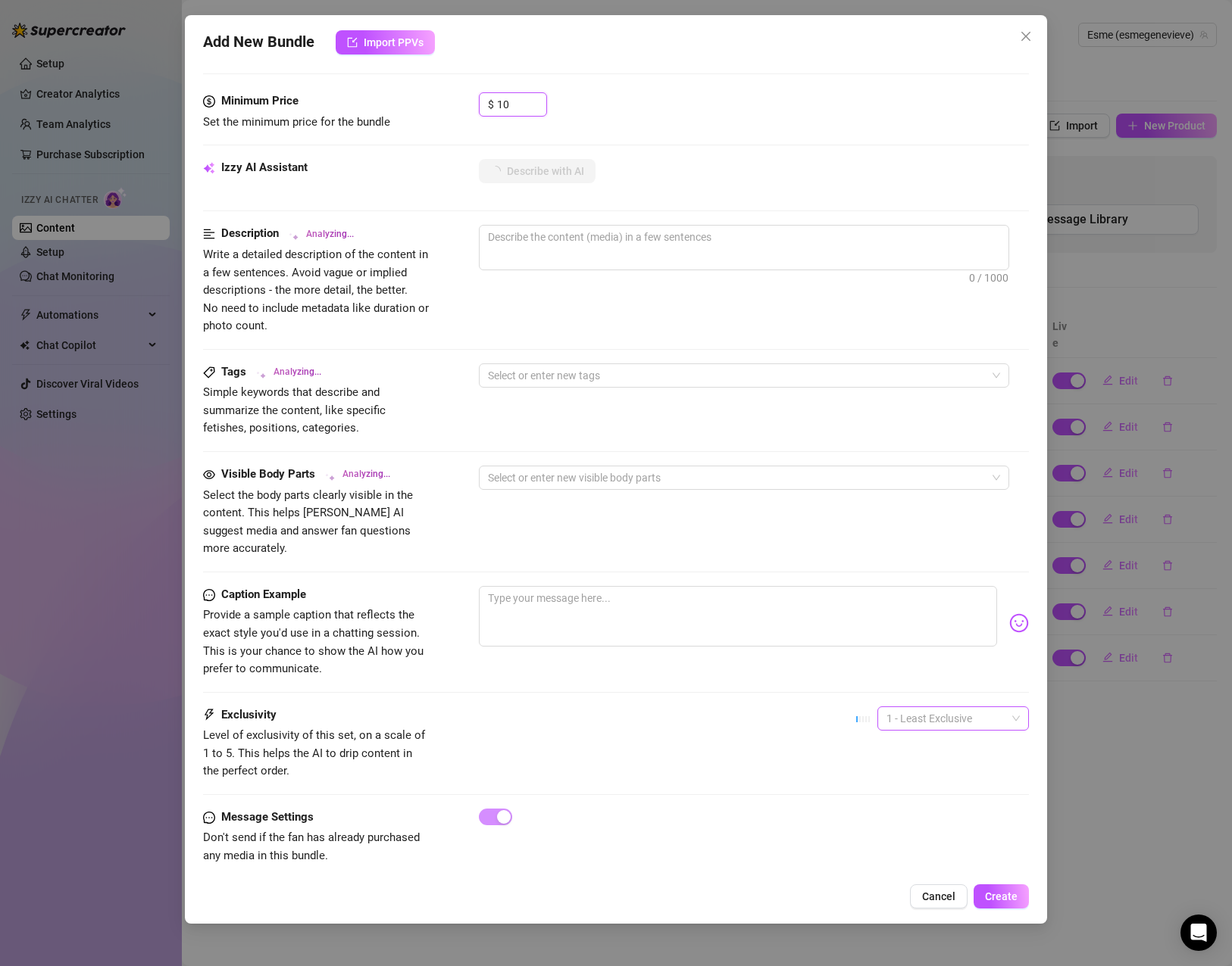
click at [919, 707] on span "1 - Least Exclusive" at bounding box center [953, 719] width 133 height 23
click at [905, 759] on div "2" at bounding box center [940, 755] width 127 height 17
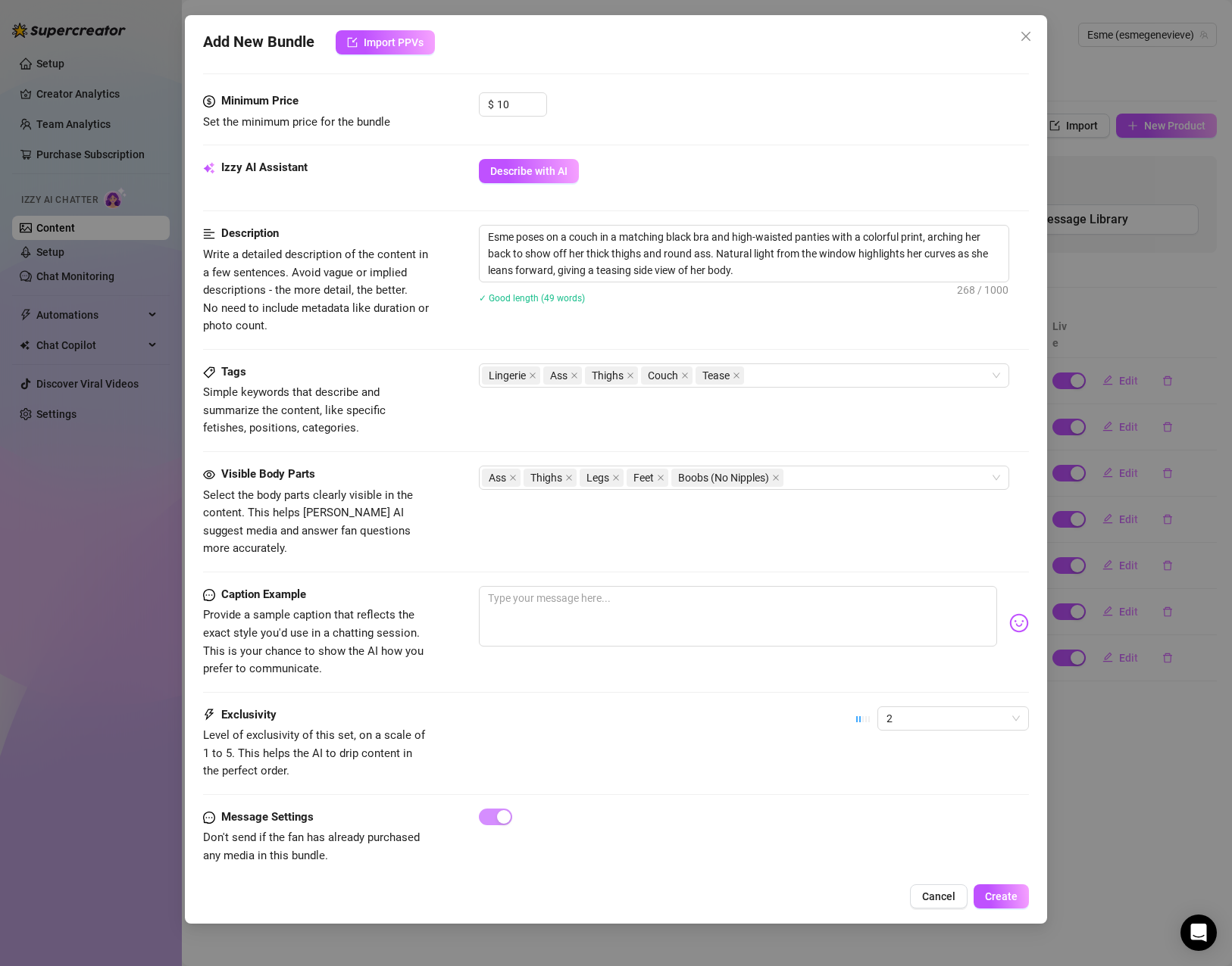
click at [568, 557] on div "Visible Body Parts Select the body parts clearly visible in the content. This h…" at bounding box center [616, 525] width 826 height 120
click at [566, 593] on textarea at bounding box center [737, 616] width 518 height 61
paste textarea "Taking over the sofa, curves in command — ready to turn this space into our pla…"
click at [1009, 900] on span "Create" at bounding box center [1001, 897] width 33 height 12
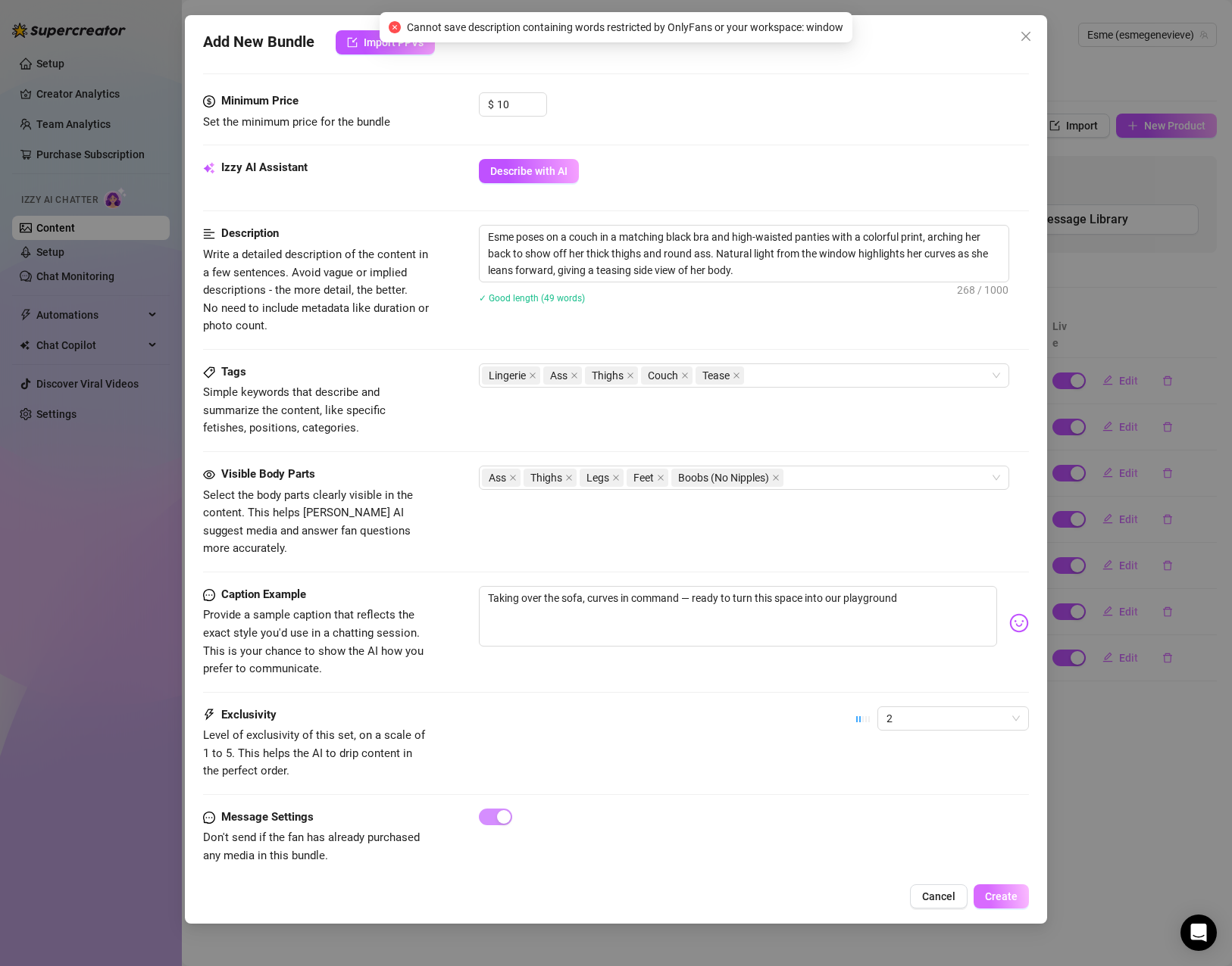
click at [1009, 895] on span "Create" at bounding box center [1001, 897] width 33 height 12
click at [1001, 894] on span "Create" at bounding box center [1001, 897] width 33 height 12
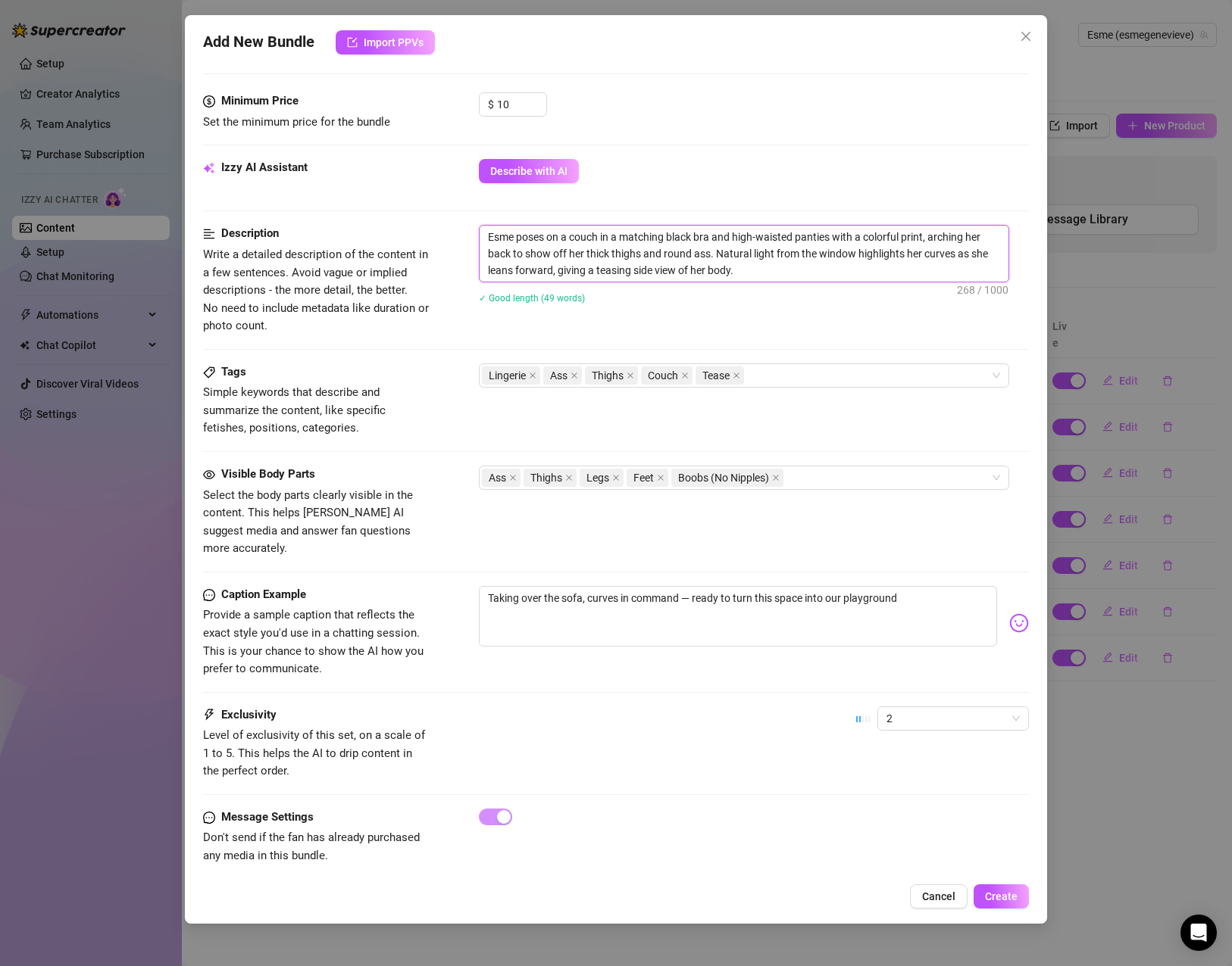
click at [841, 252] on textarea "Esme poses on a couch in a matching black bra and high-waisted panties with a c…" at bounding box center [744, 253] width 529 height 56
click at [1014, 904] on button "Create" at bounding box center [1001, 896] width 56 height 24
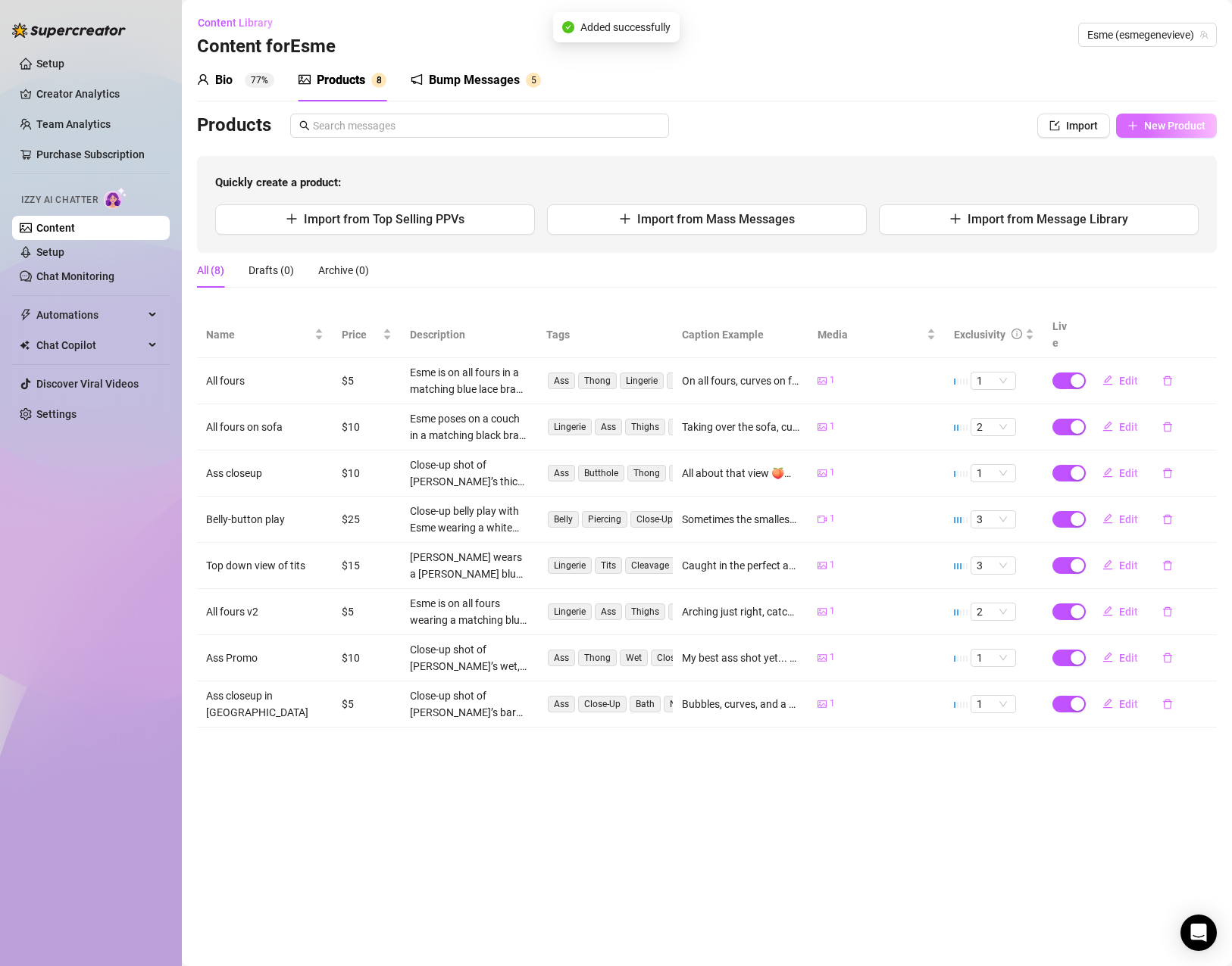
click at [1149, 125] on span "New Product" at bounding box center [1174, 126] width 61 height 12
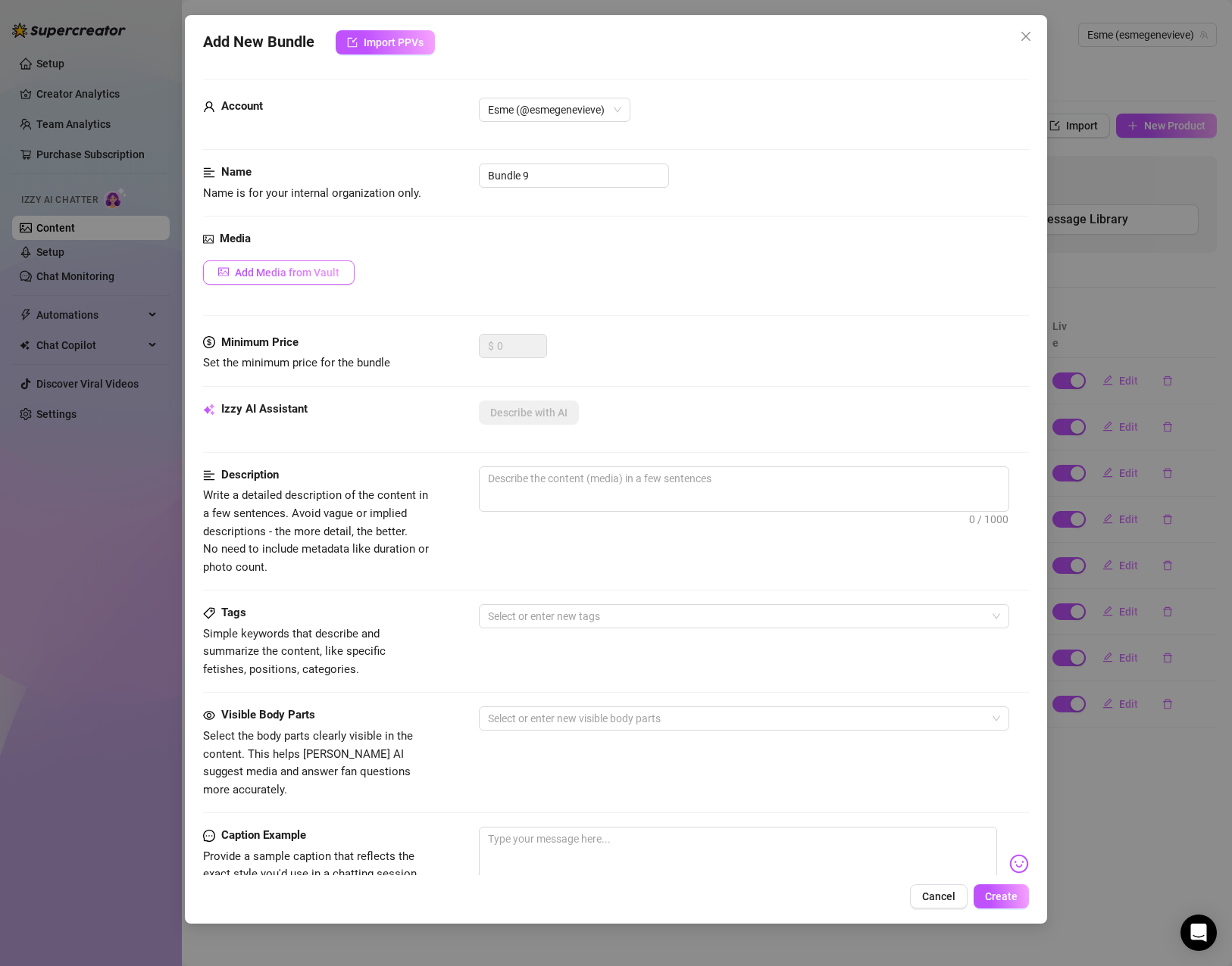
click at [297, 273] on span "Add Media from Vault" at bounding box center [287, 273] width 104 height 12
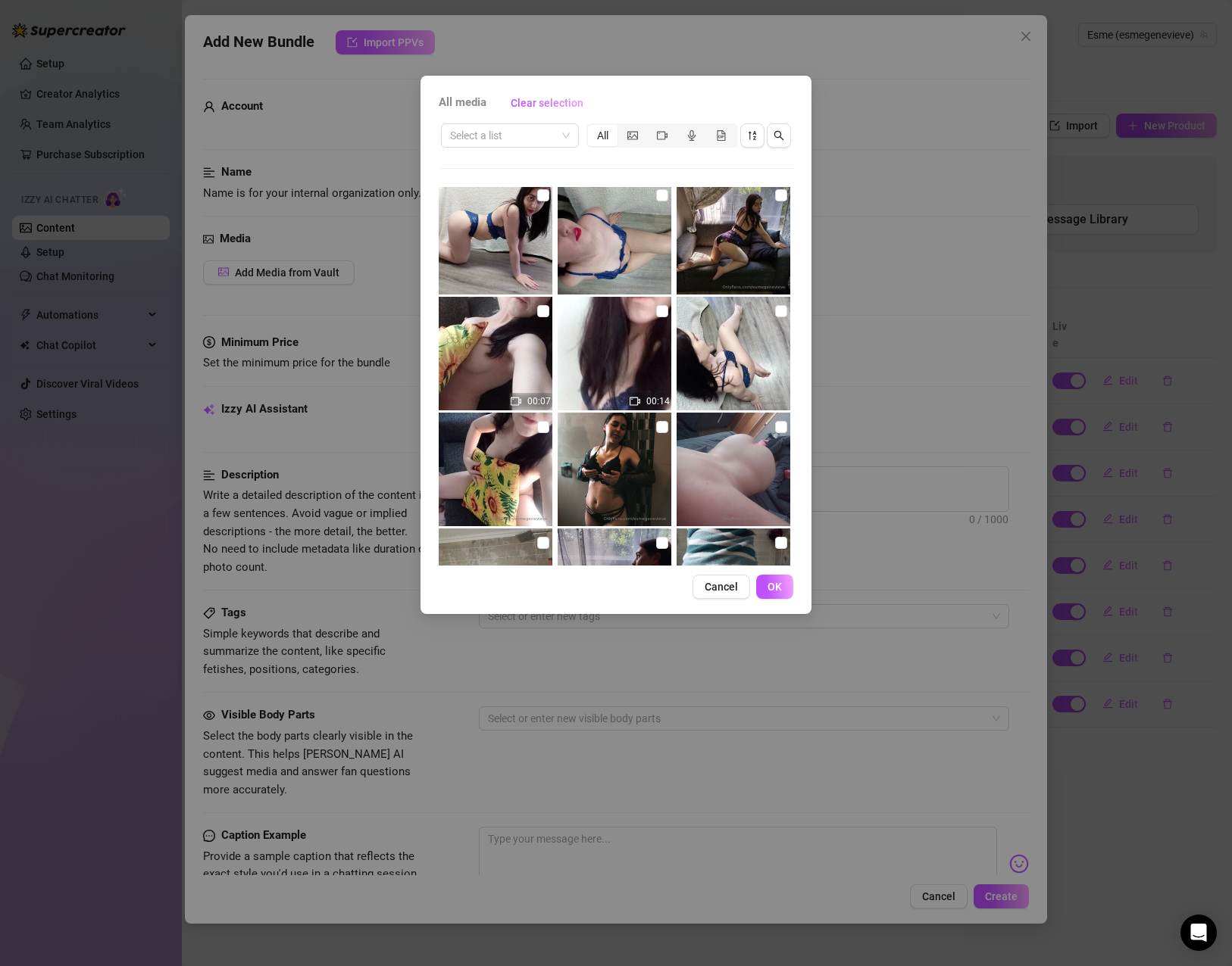
scroll to position [152, 0]
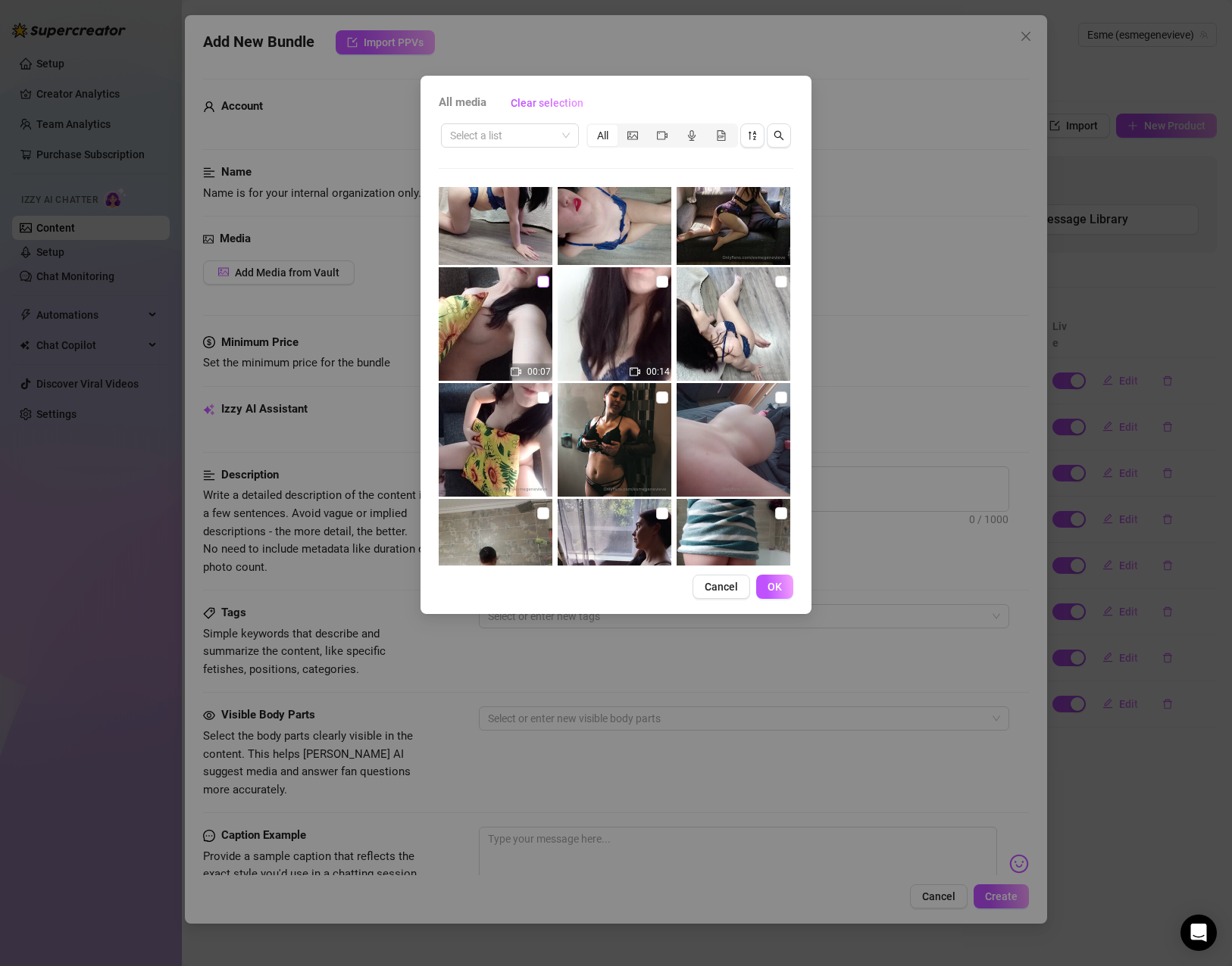
click at [537, 286] on input "checkbox" at bounding box center [543, 282] width 12 height 12
click at [787, 592] on button "OK" at bounding box center [775, 586] width 37 height 24
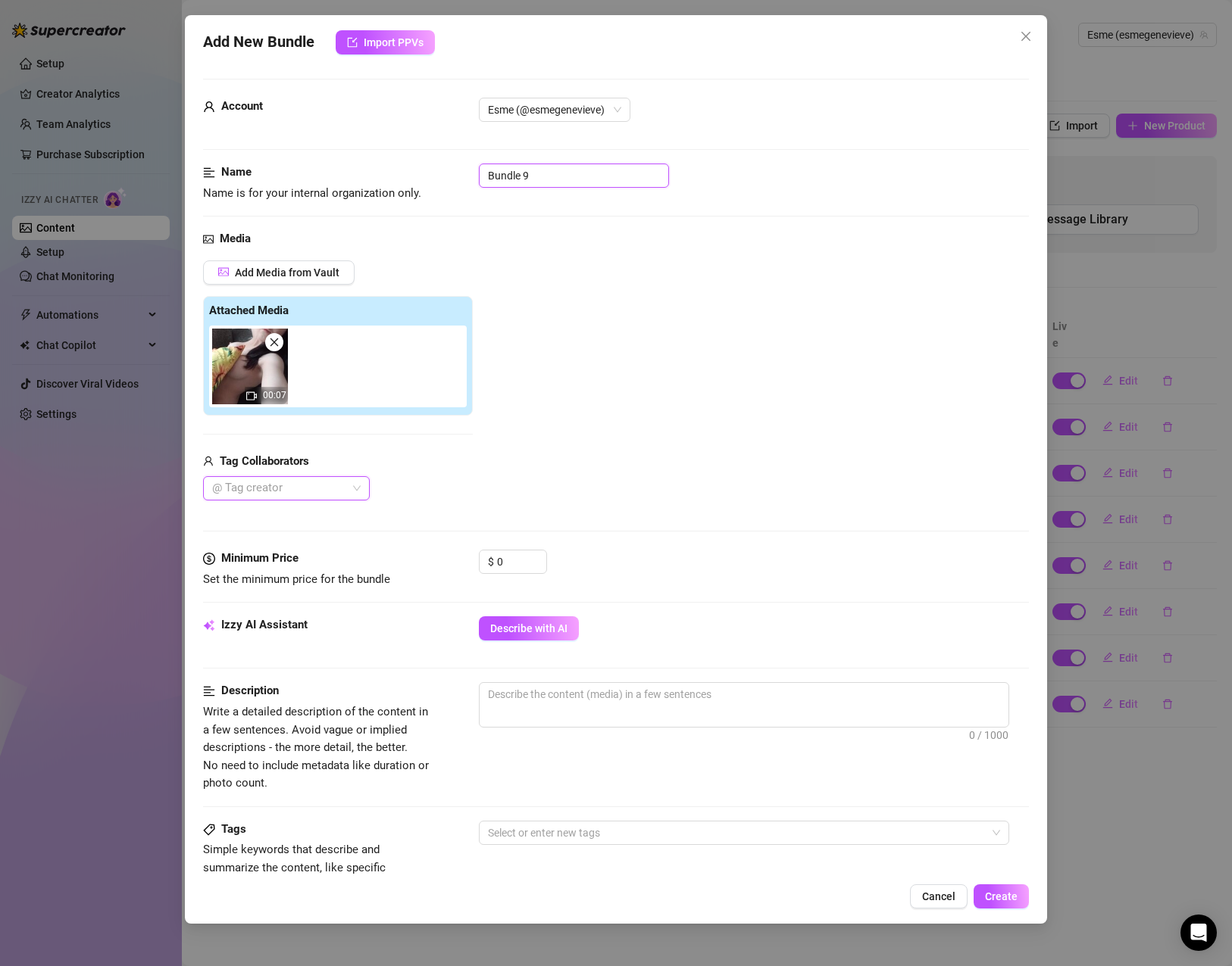
click at [553, 178] on input "Bundle 9" at bounding box center [573, 175] width 190 height 24
click at [472, 571] on div "Minimum Price Set the minimum price for the bundle $ 0" at bounding box center [616, 570] width 826 height 39
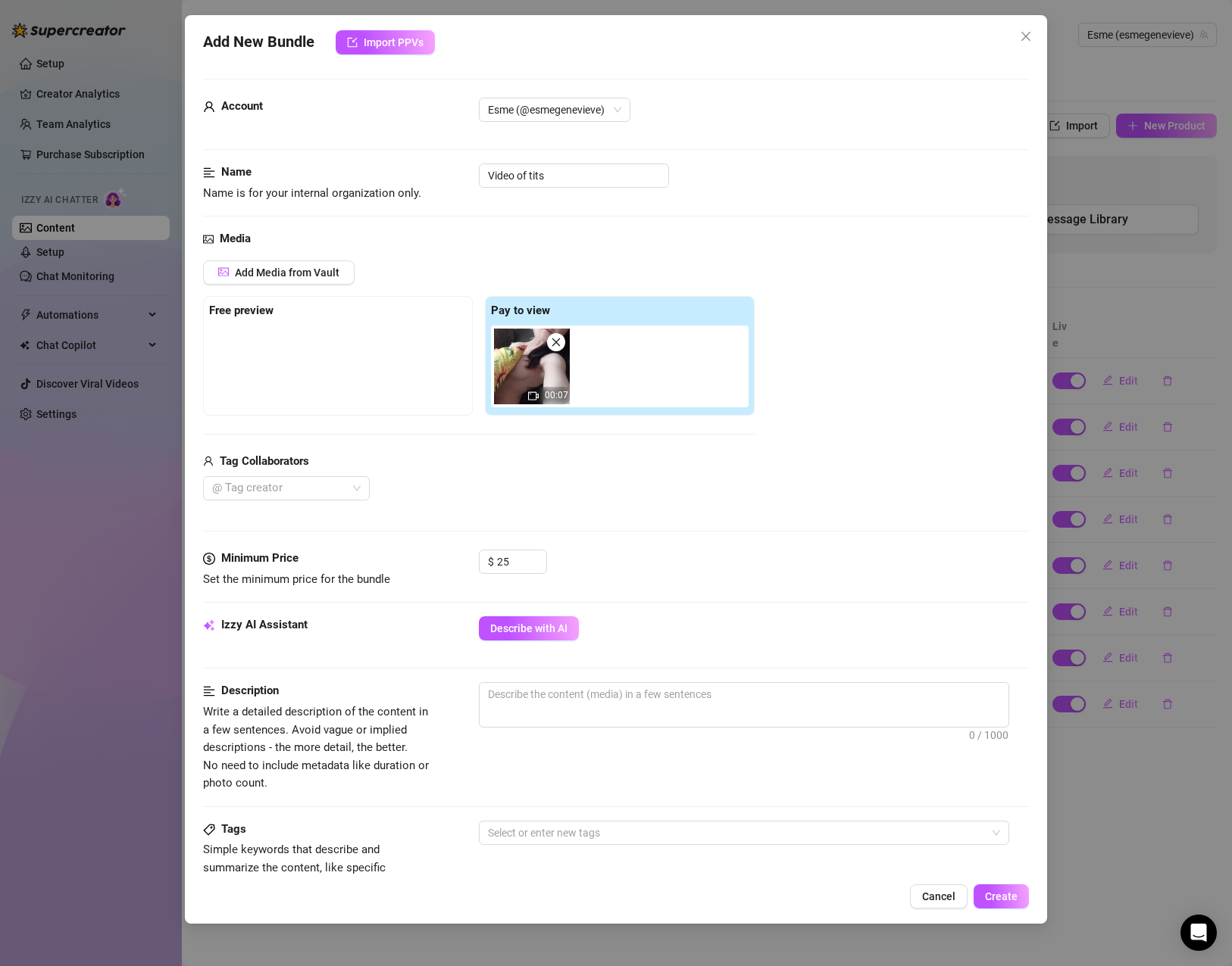
click at [632, 412] on div "Pay to view 00:07" at bounding box center [619, 356] width 269 height 120
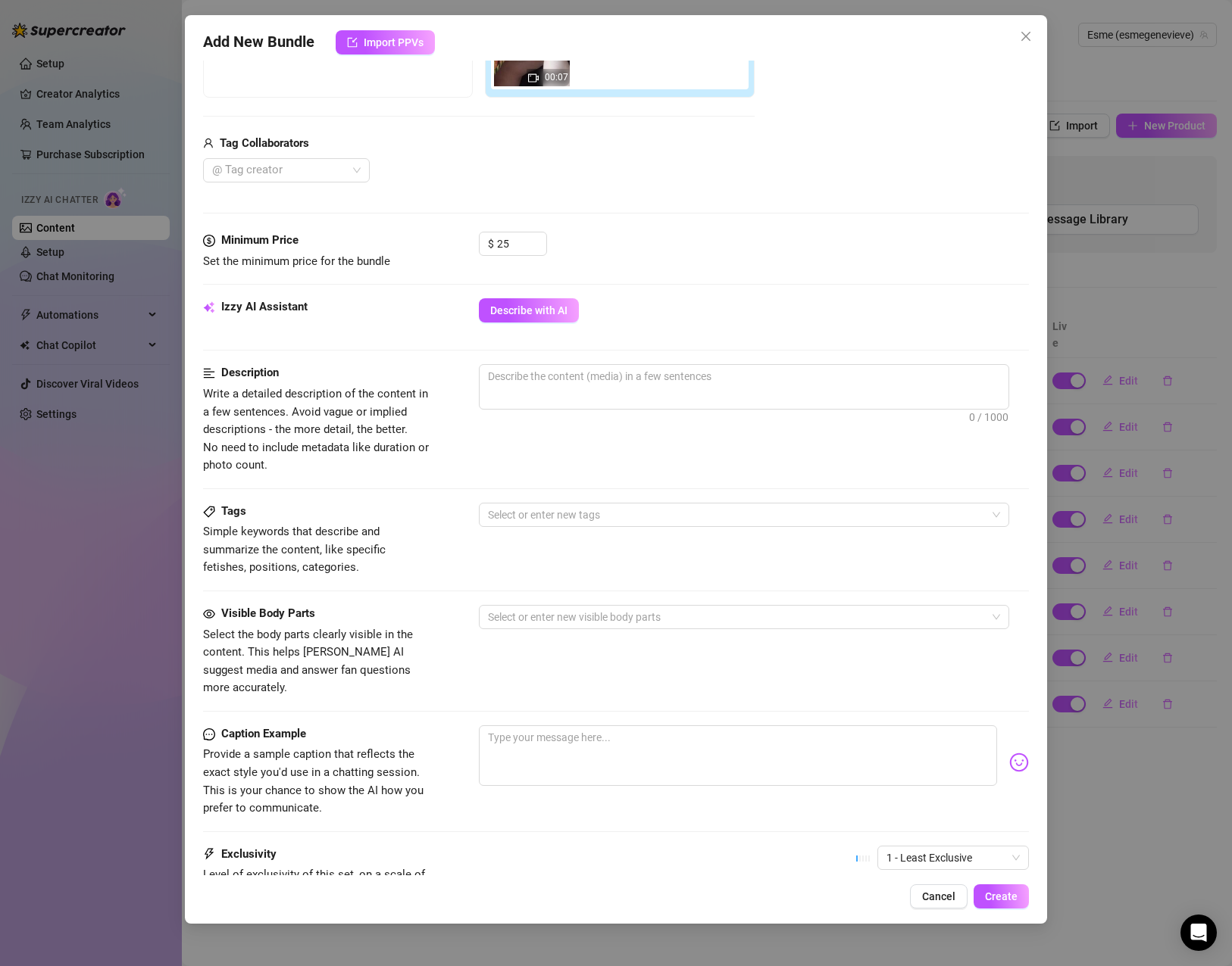
scroll to position [379, 0]
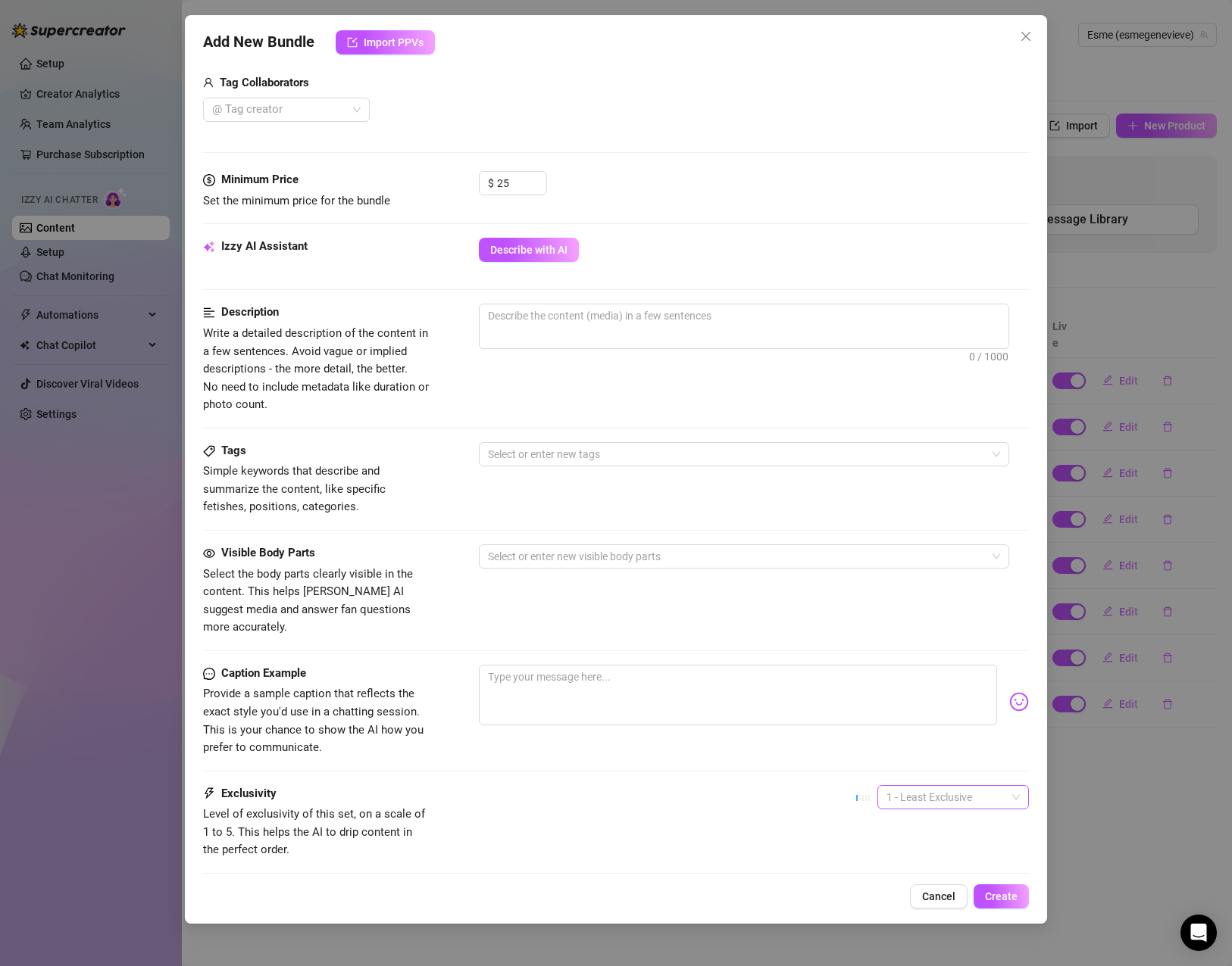
click at [913, 786] on span "1 - Least Exclusive" at bounding box center [953, 797] width 133 height 23
click at [901, 902] on div "5 - Most Exclusive 🔥" at bounding box center [940, 906] width 127 height 17
click at [517, 251] on span "Describe with AI" at bounding box center [528, 250] width 77 height 12
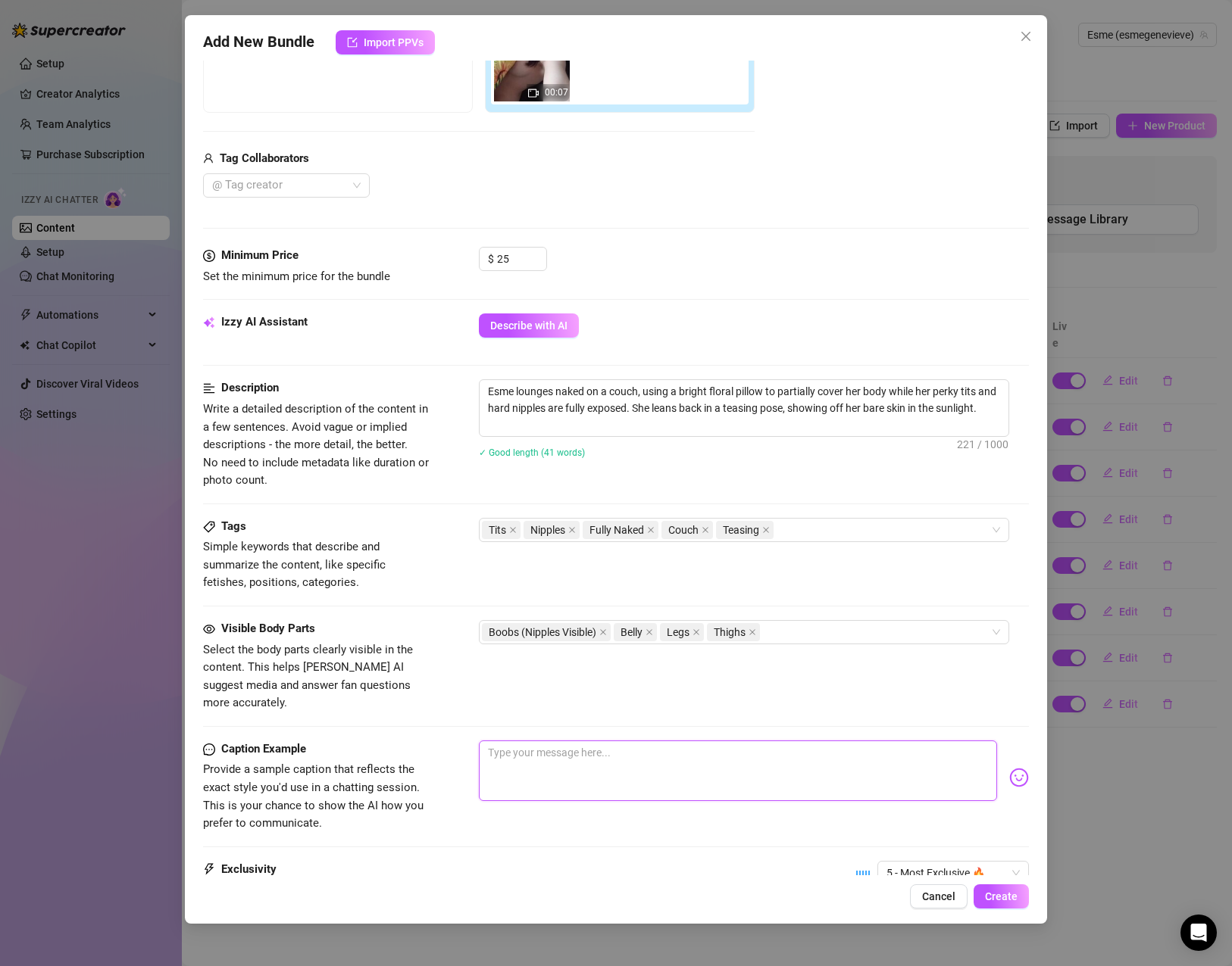
drag, startPoint x: 556, startPoint y: 737, endPoint x: 568, endPoint y: 738, distance: 12.0
click at [556, 741] on textarea at bounding box center [737, 771] width 518 height 61
paste textarea "Watch these curves come alive—slow, teasing, and impossible to look away from. …"
click at [577, 741] on textarea "Watch these curves come alive—slow, teasing, and impossible to look away from. …" at bounding box center [737, 771] width 518 height 61
click at [662, 741] on textarea "Watch these curves of my tits come alive—slow, teasing, and impossible to look …" at bounding box center [737, 771] width 518 height 61
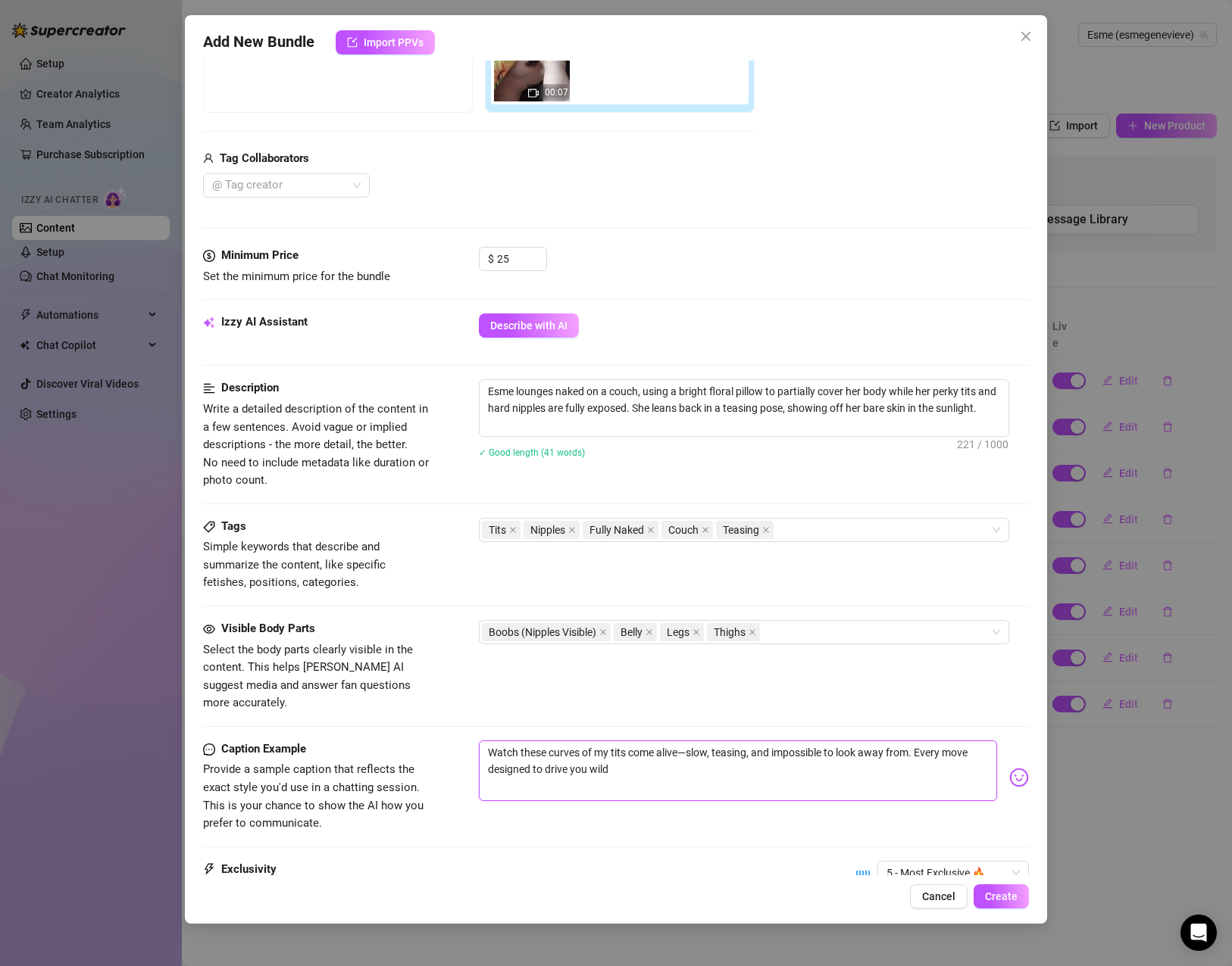
click at [662, 741] on textarea "Watch these curves of my tits come alive—slow, teasing, and impossible to look …" at bounding box center [737, 771] width 518 height 61
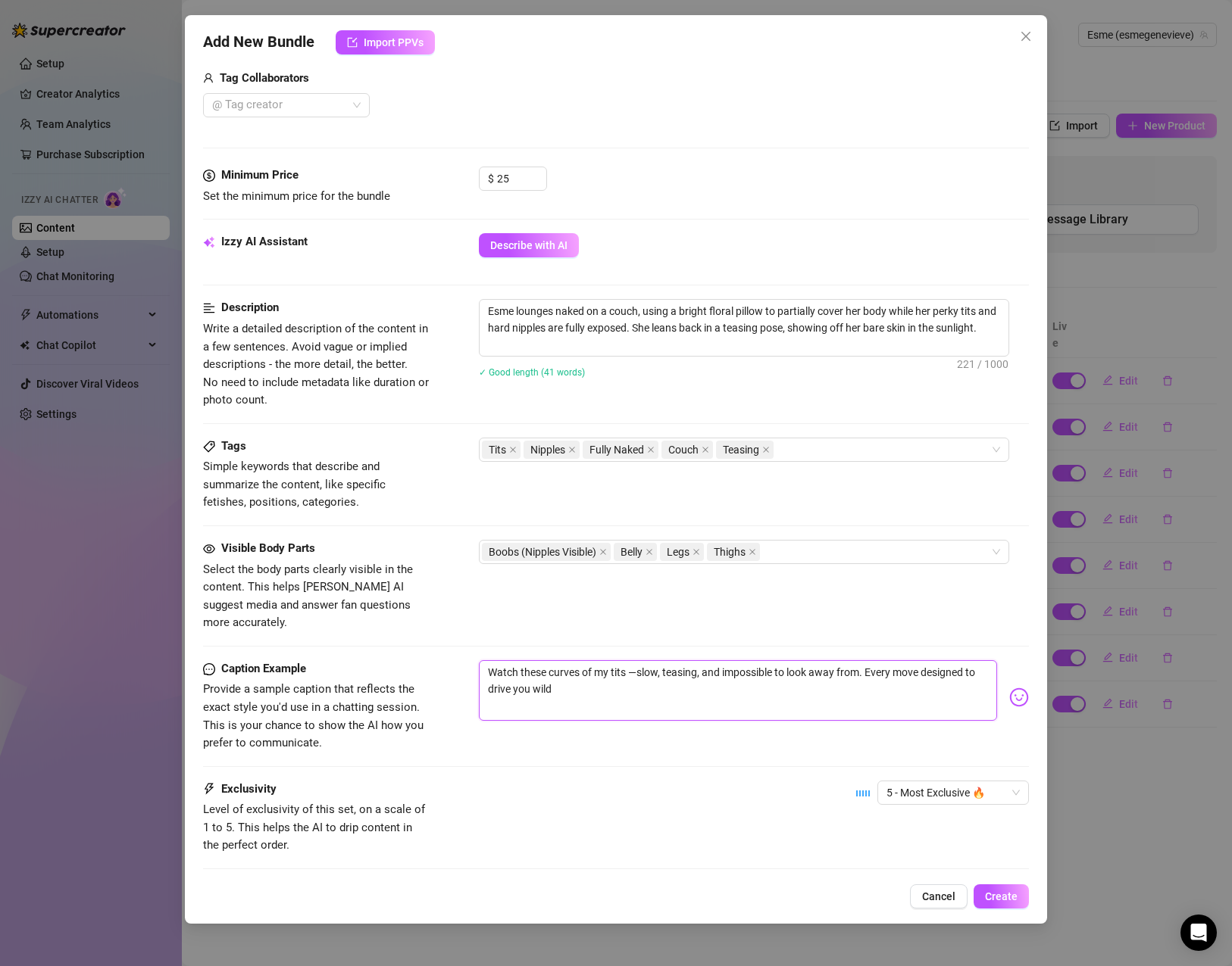
scroll to position [457, 0]
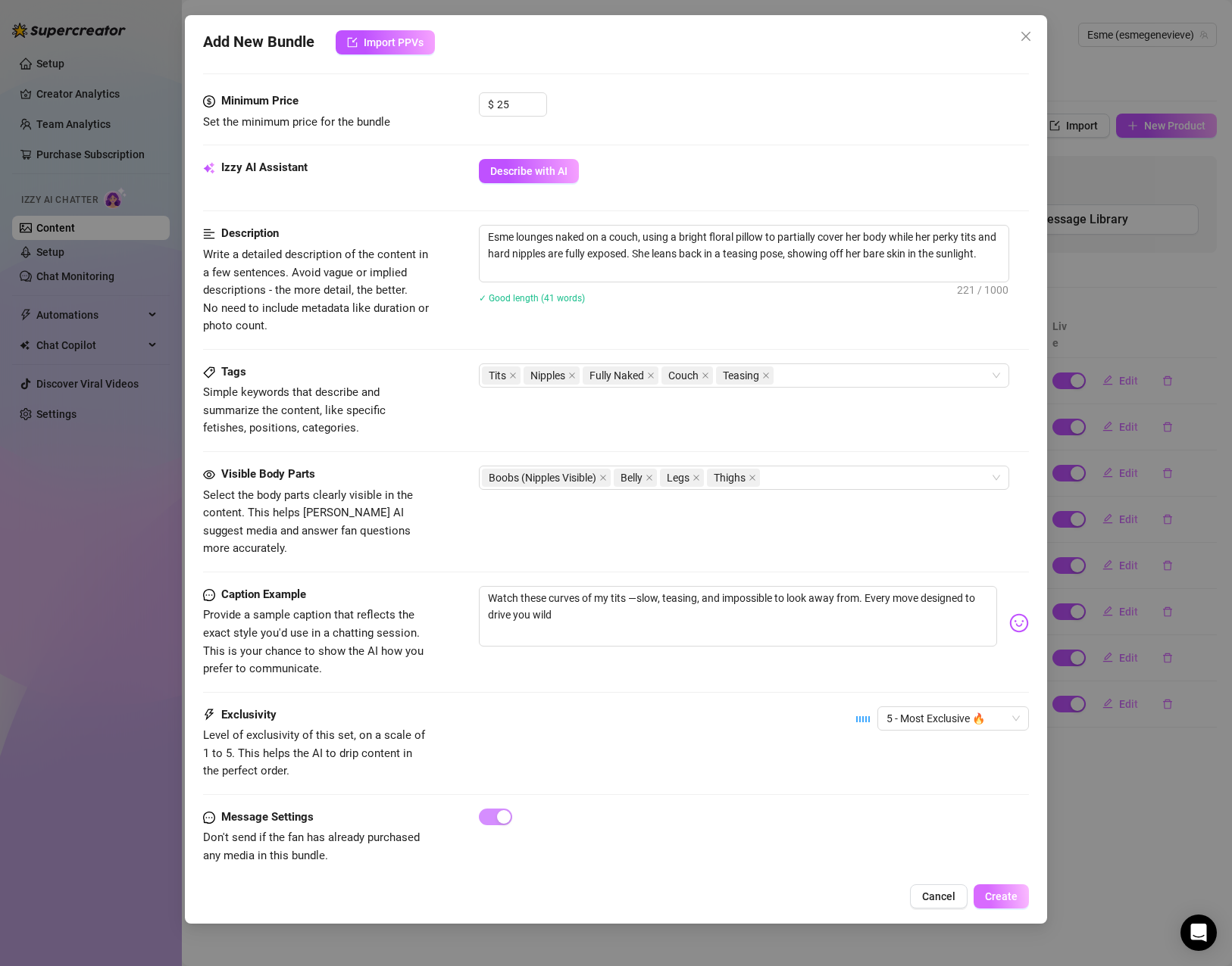
click at [1003, 902] on span "Create" at bounding box center [1001, 897] width 33 height 12
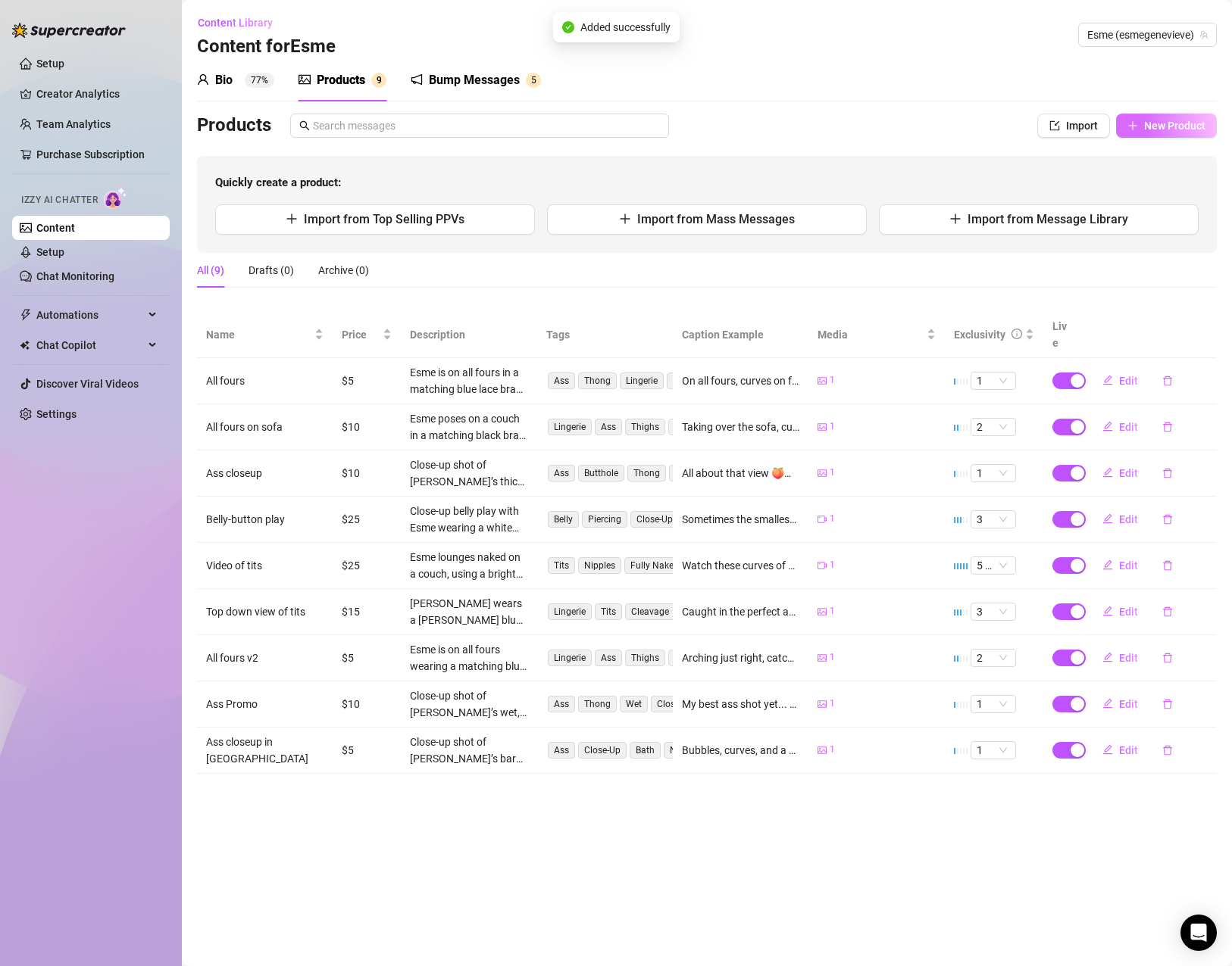
click at [1138, 120] on button "New Product" at bounding box center [1166, 125] width 101 height 24
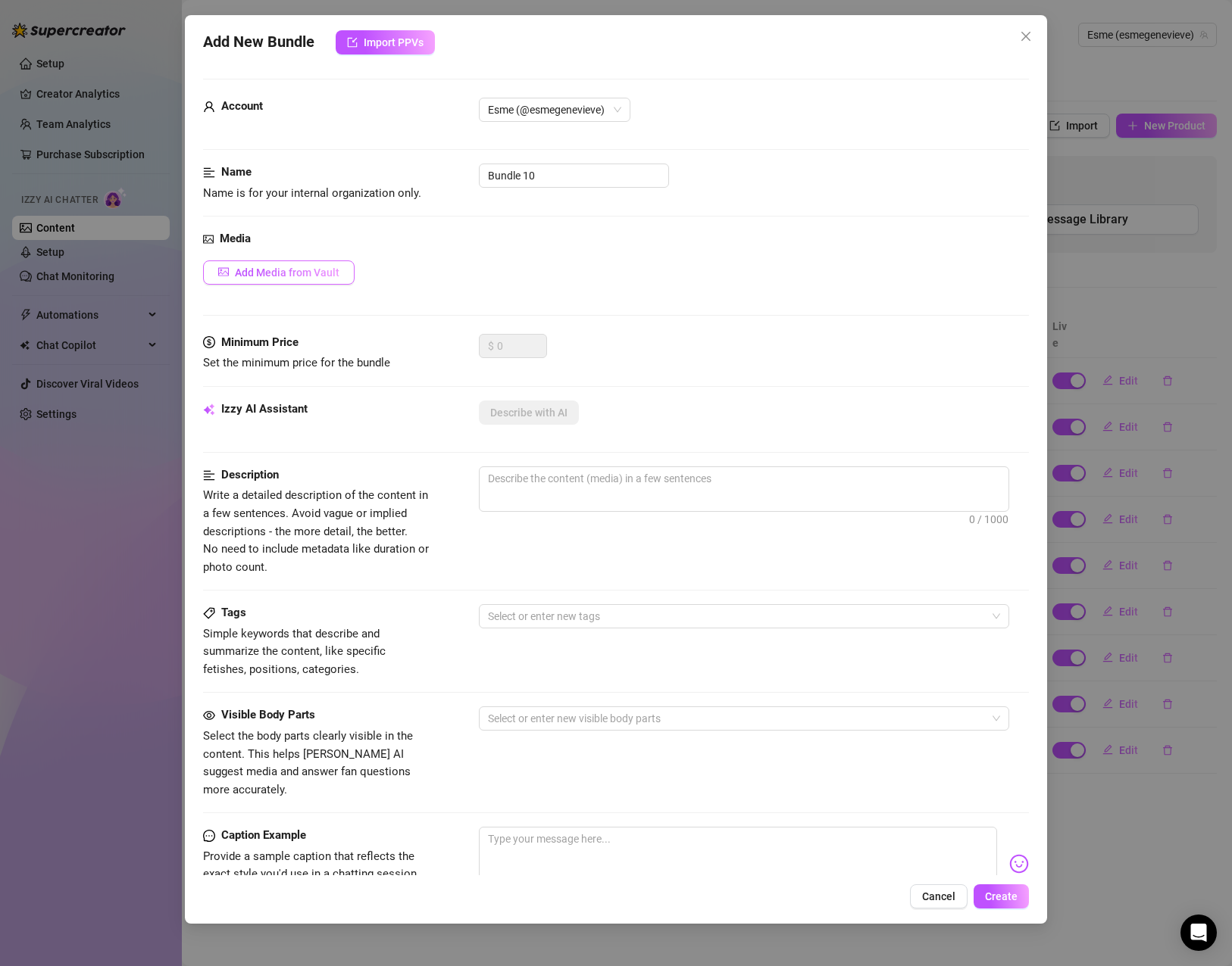
click at [316, 272] on span "Add Media from Vault" at bounding box center [287, 273] width 104 height 12
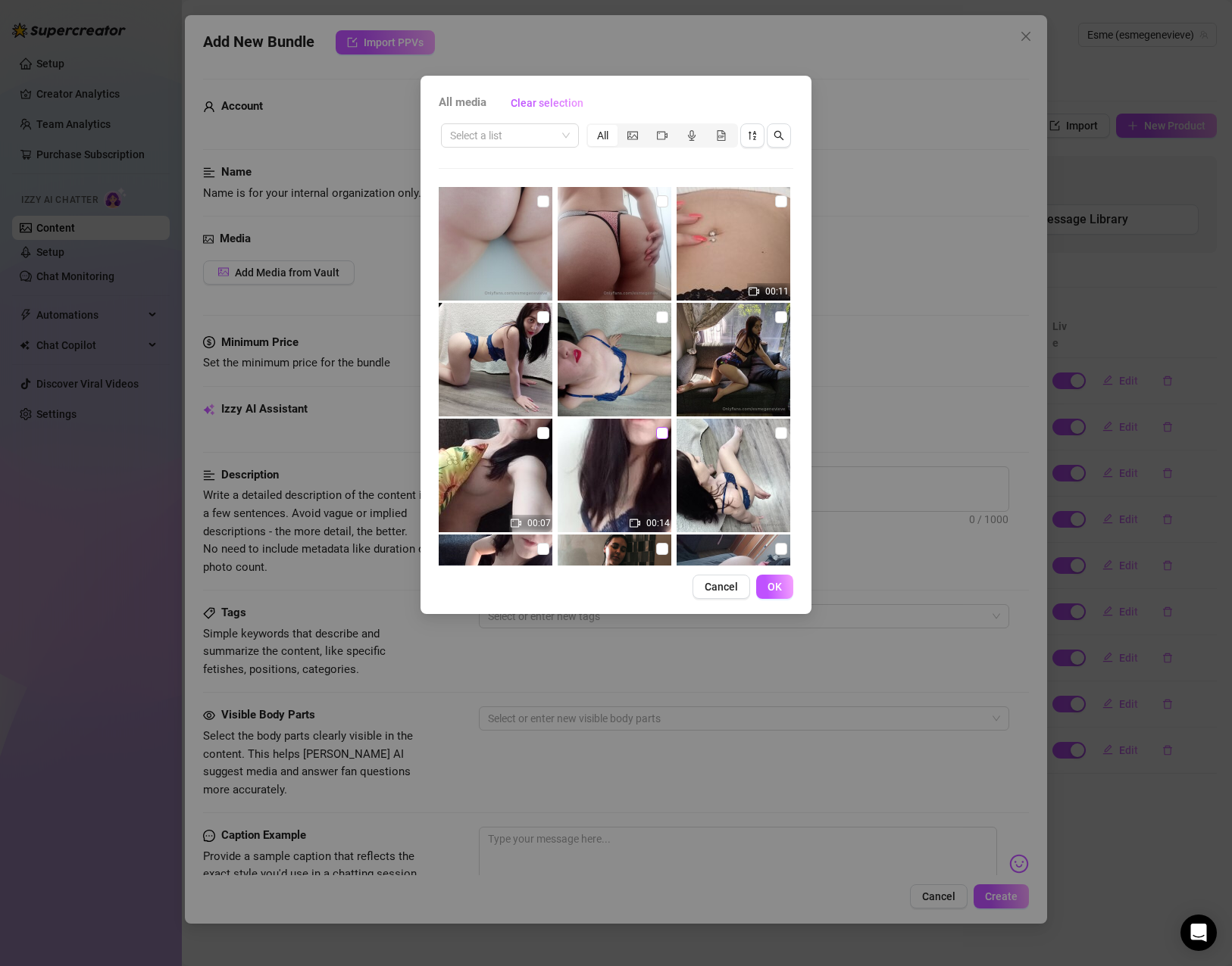
click at [656, 431] on input "checkbox" at bounding box center [662, 434] width 12 height 12
click at [775, 585] on span "OK" at bounding box center [775, 587] width 14 height 12
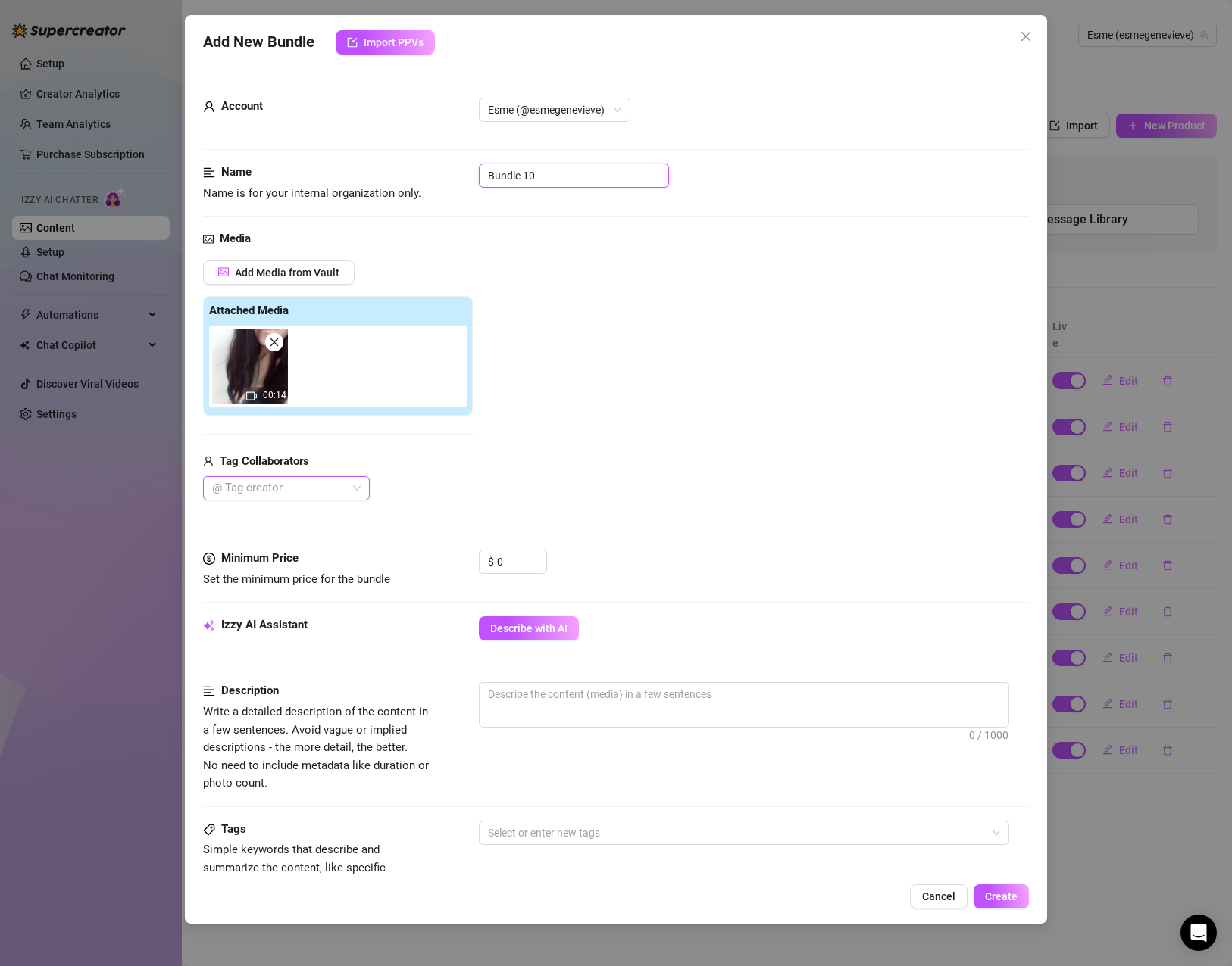
click at [546, 164] on input "Bundle 10" at bounding box center [573, 175] width 190 height 24
click at [546, 162] on div "Account Esme (@esmegenevieve)" at bounding box center [616, 131] width 826 height 66
click at [518, 175] on input "Bundle 10" at bounding box center [573, 175] width 190 height 24
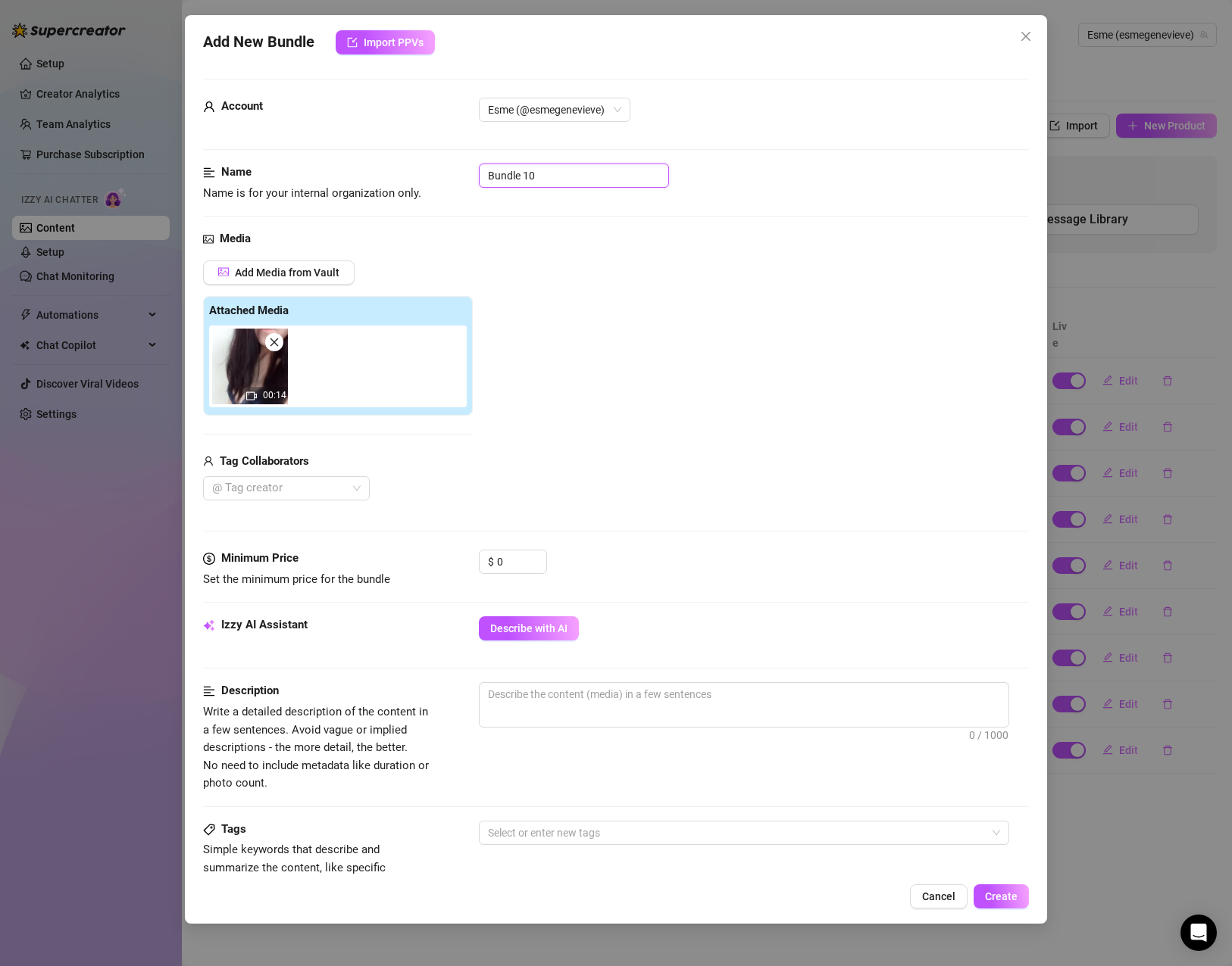
click at [518, 175] on input "Bundle 10" at bounding box center [573, 175] width 190 height 24
click at [634, 451] on div "Add Media from Vault Attached Media 00:14 Tag Collaborators @ Tag creator" at bounding box center [616, 381] width 826 height 241
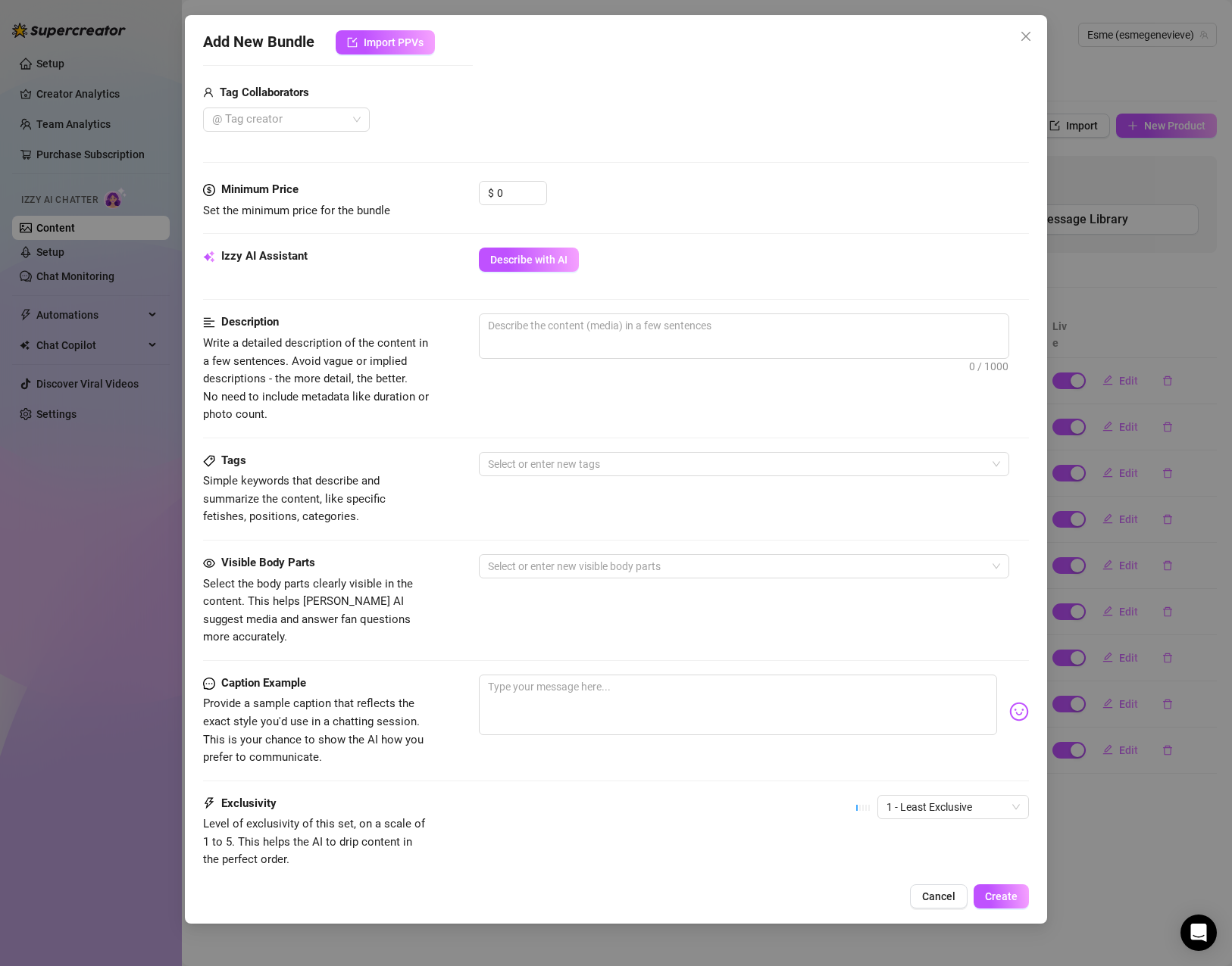
scroll to position [0, 0]
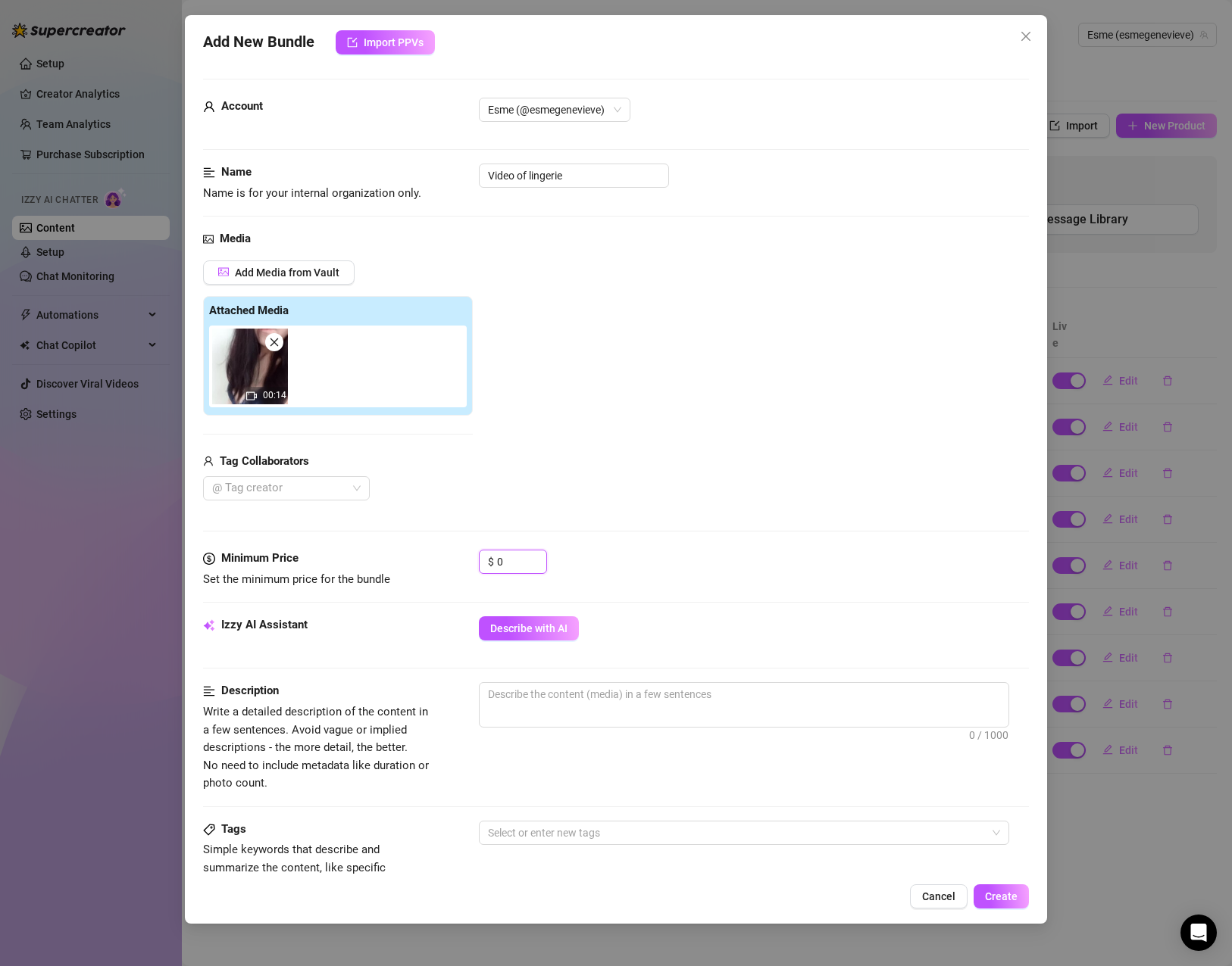
drag, startPoint x: 509, startPoint y: 562, endPoint x: 457, endPoint y: 562, distance: 52.0
click at [457, 562] on div "Minimum Price Set the minimum price for the bundle $ 0" at bounding box center [616, 570] width 826 height 39
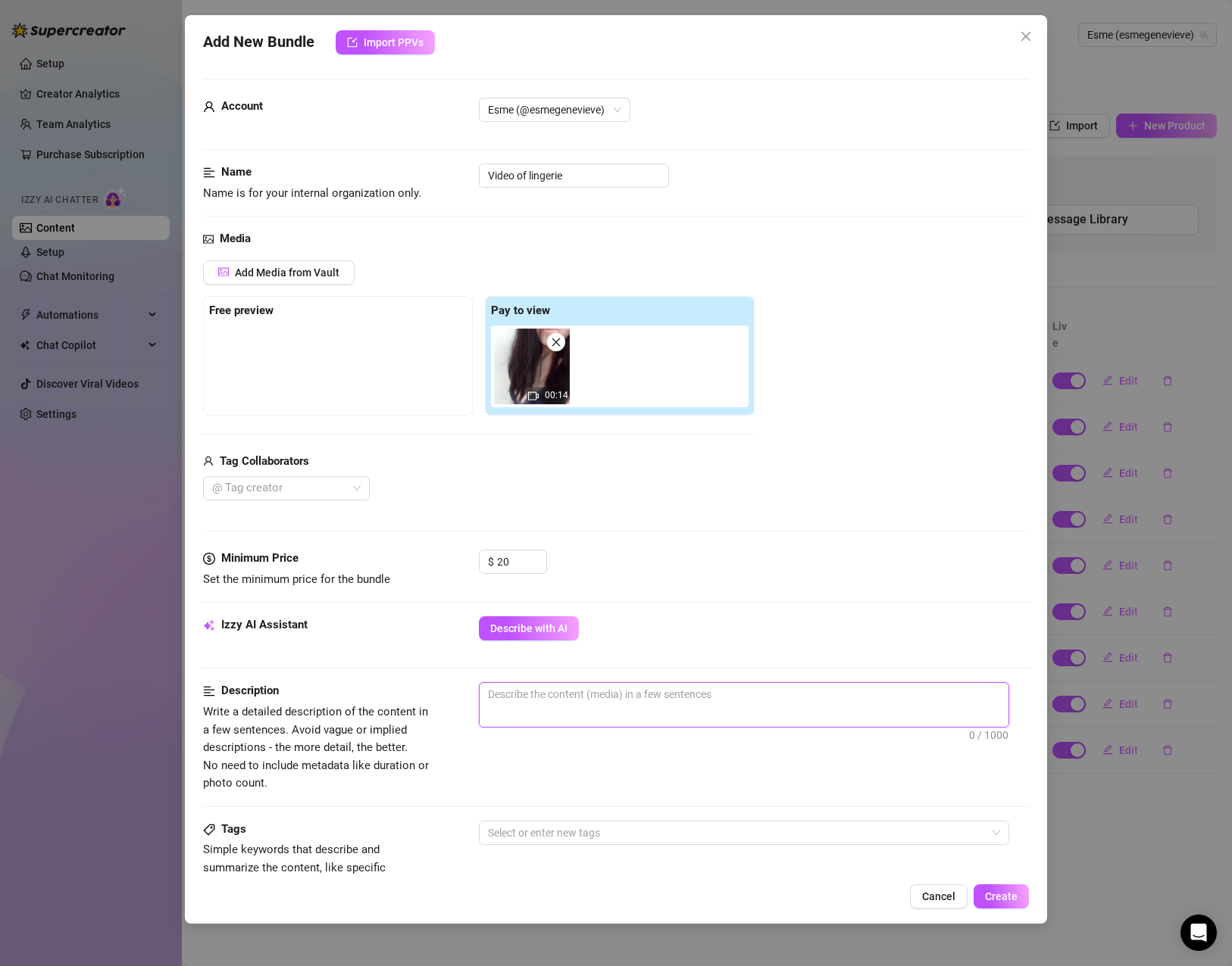
click at [563, 696] on textarea at bounding box center [744, 695] width 529 height 23
paste textarea "Wrapped in lace and confidence, every curve and contour on full display — watch…"
click at [535, 633] on span "Describe with AI" at bounding box center [528, 629] width 77 height 12
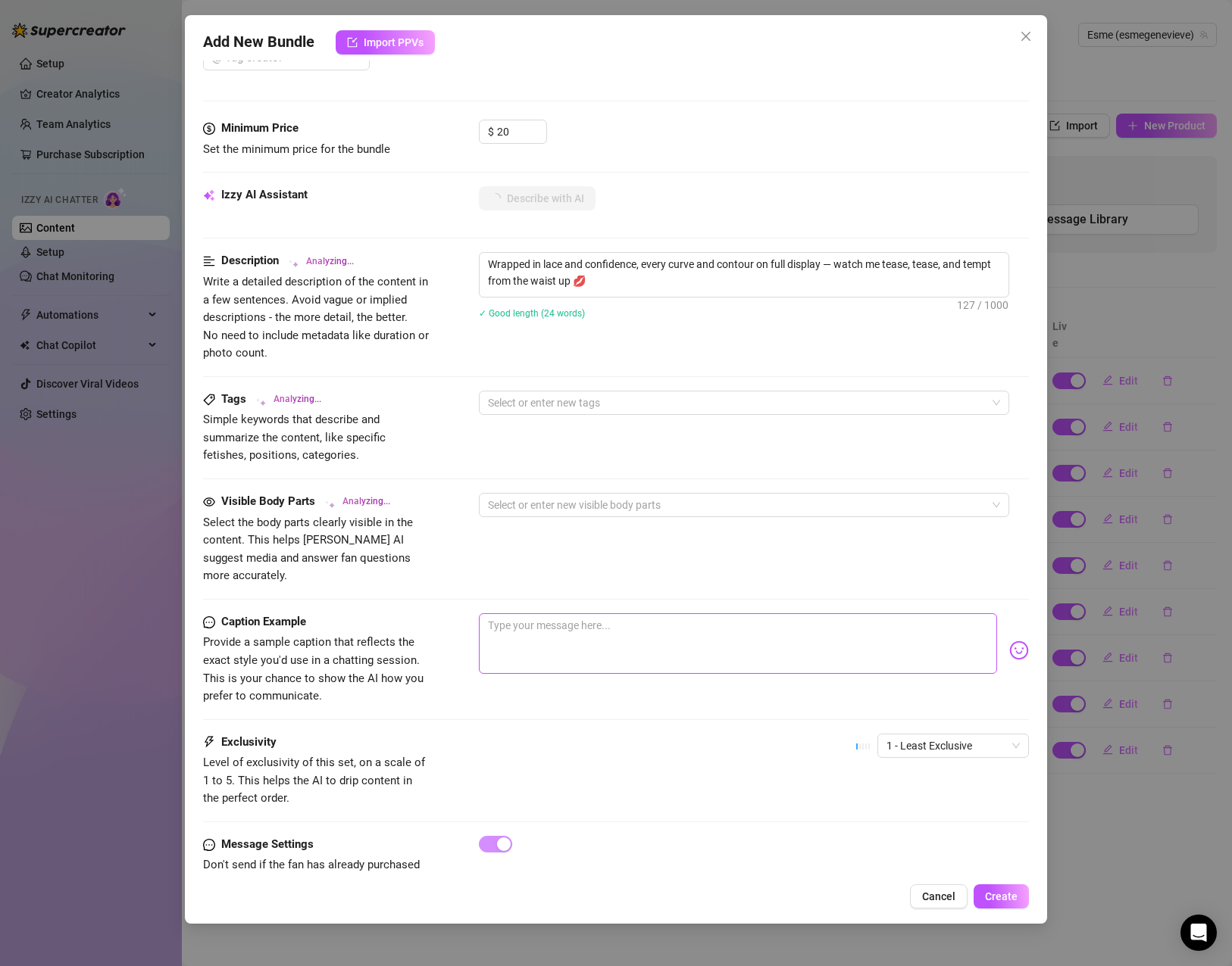
scroll to position [457, 0]
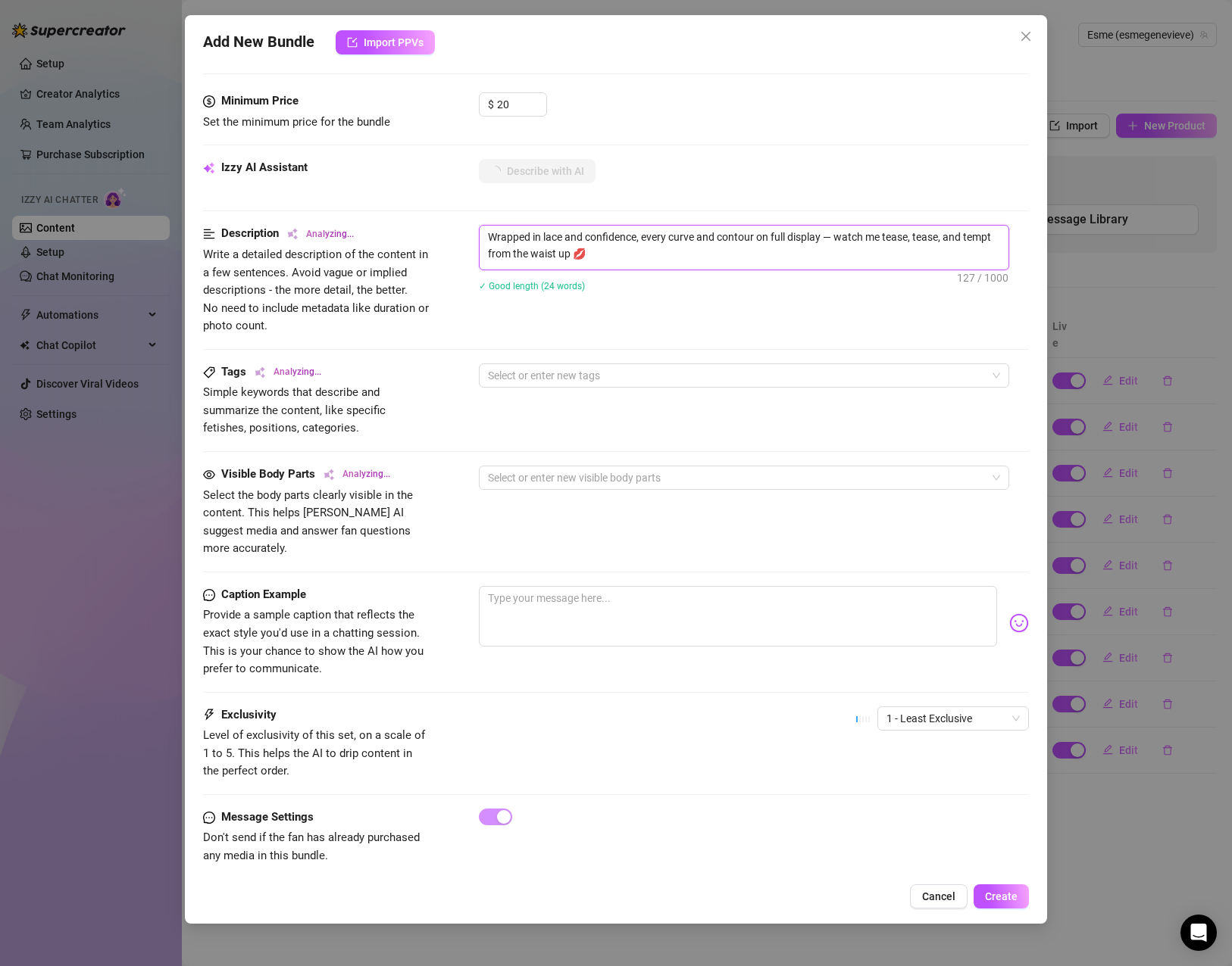
drag, startPoint x: 616, startPoint y: 254, endPoint x: 251, endPoint y: 136, distance: 383.6
click at [251, 136] on form "Account Esme (@esmegenevieve) Name Name is for your internal organization only.…" at bounding box center [616, 257] width 826 height 1272
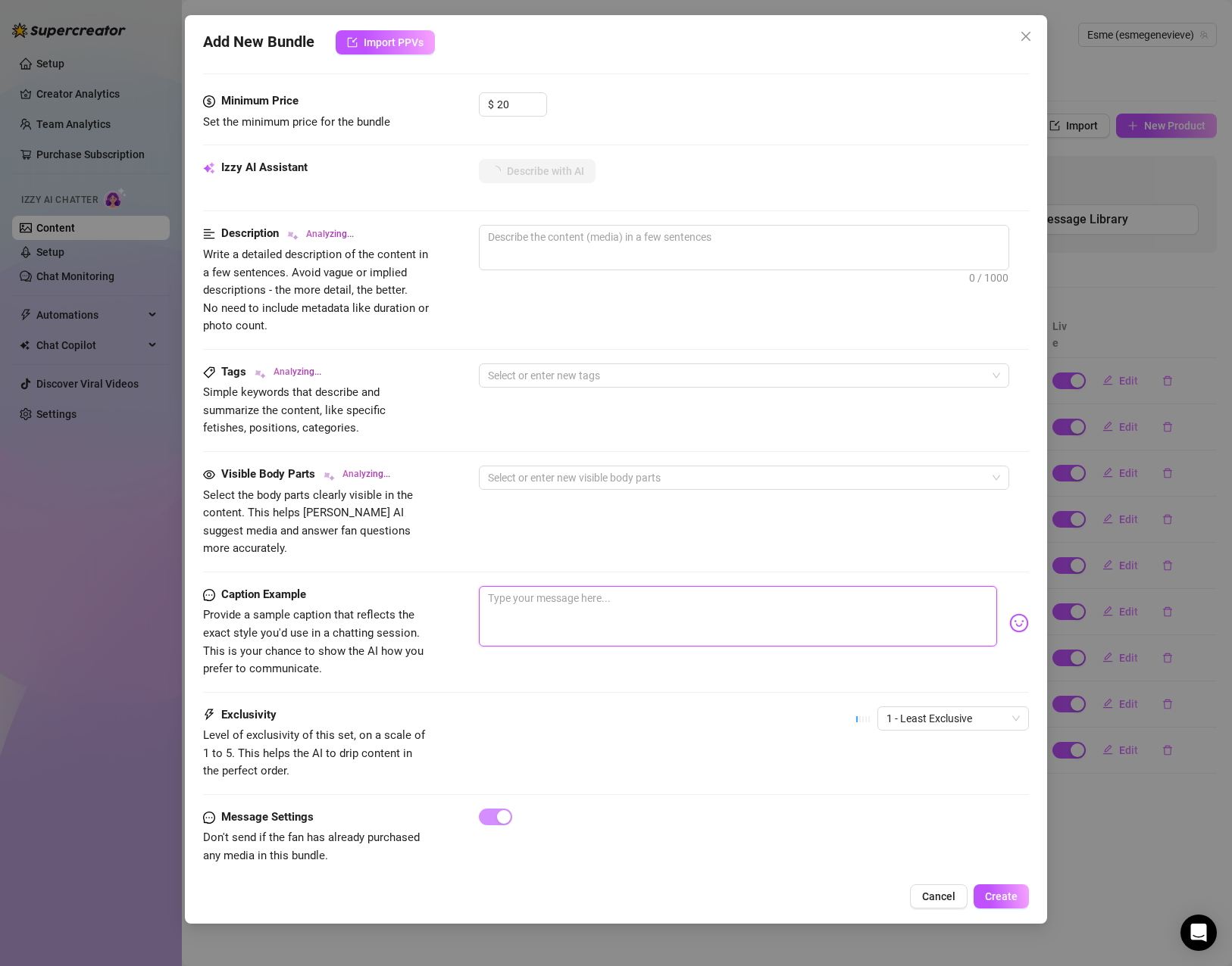
click at [636, 609] on textarea at bounding box center [737, 616] width 518 height 61
paste textarea "Wrapped in lace and confidence, every curve and contour on full display — watch…"
click at [904, 707] on span "1 - Least Exclusive" at bounding box center [953, 719] width 133 height 23
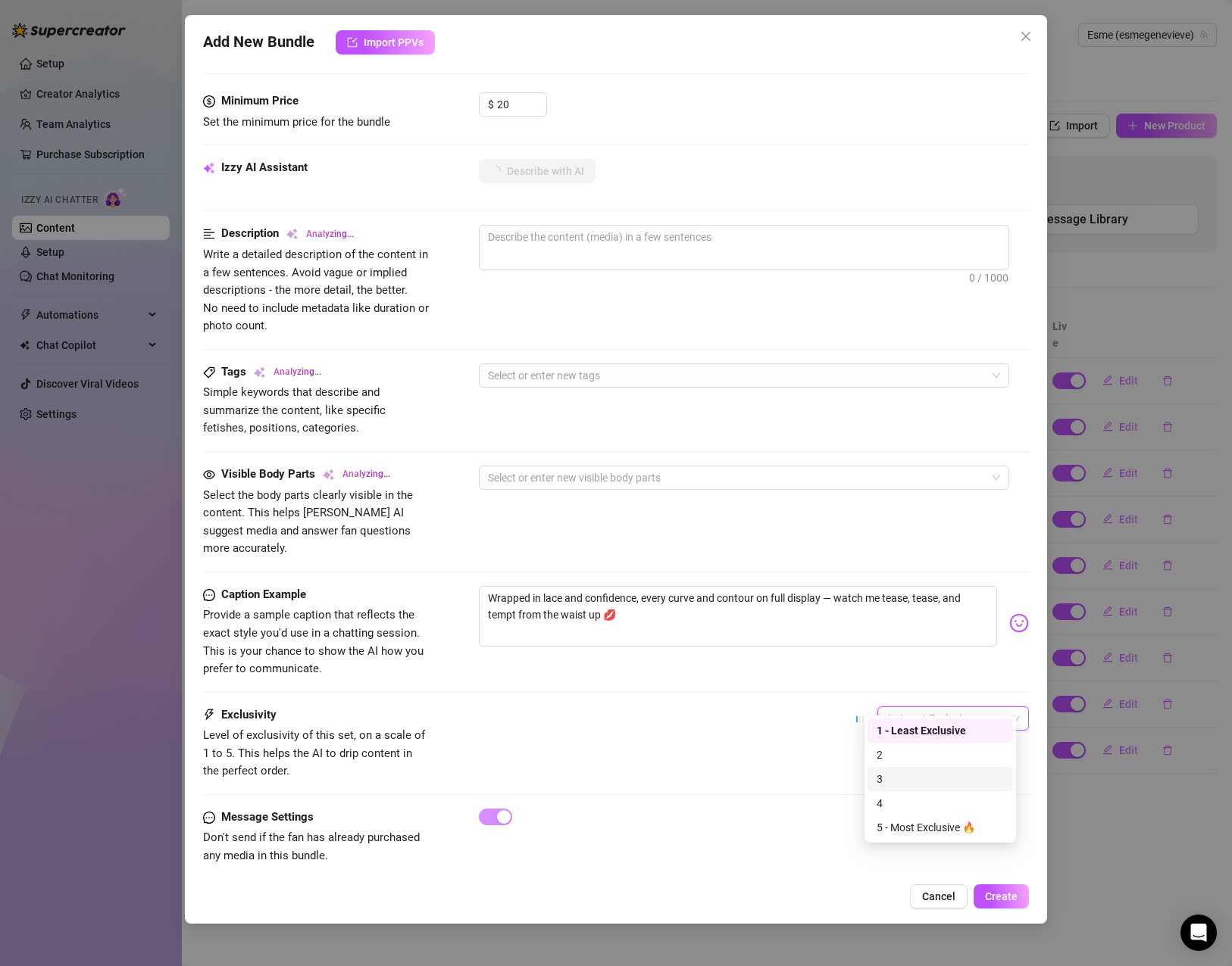
click at [923, 798] on div "4" at bounding box center [940, 804] width 127 height 17
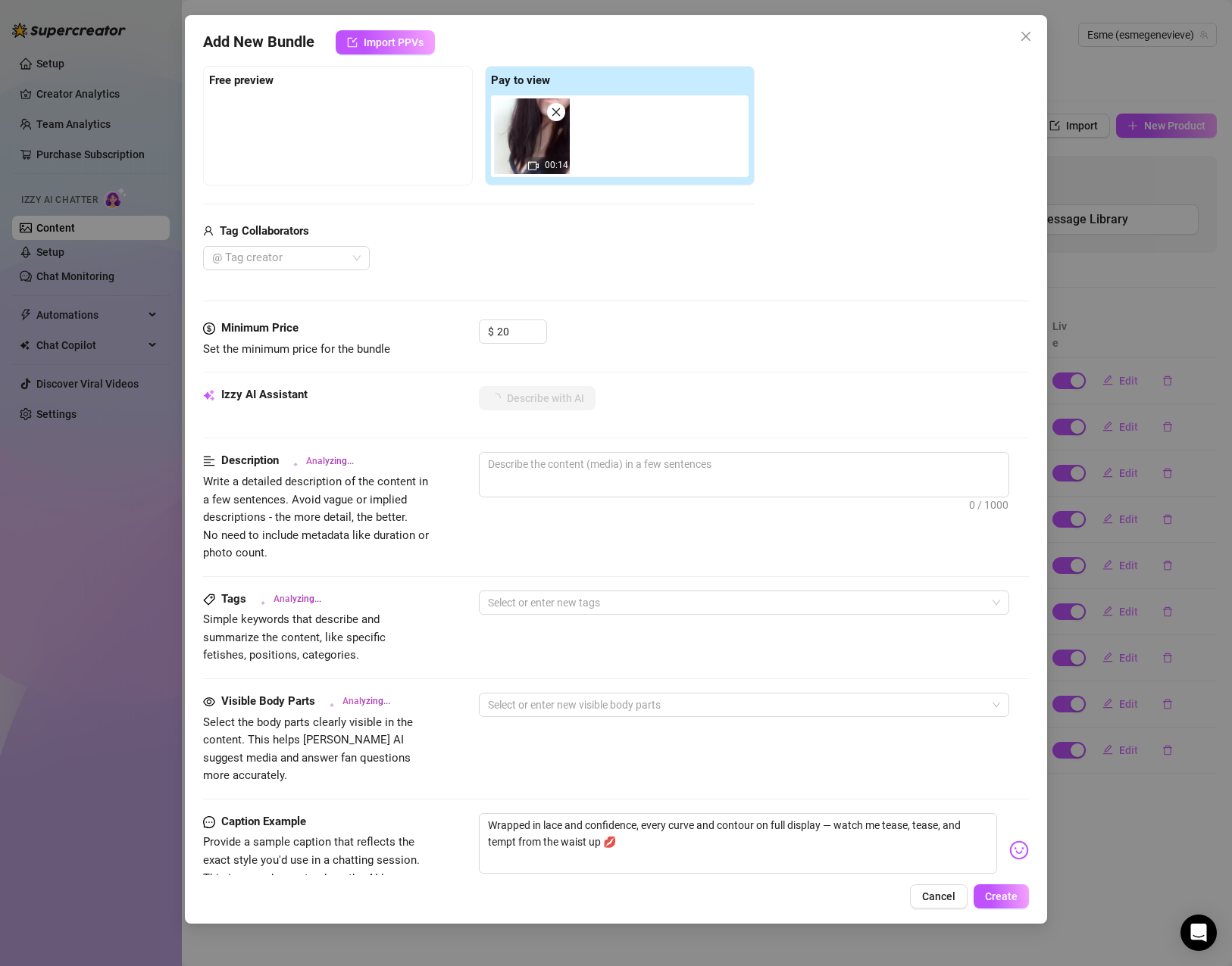
click at [755, 762] on div "Visible Body Parts Analyzing... Select the body parts clearly visible in the co…" at bounding box center [616, 739] width 826 height 93
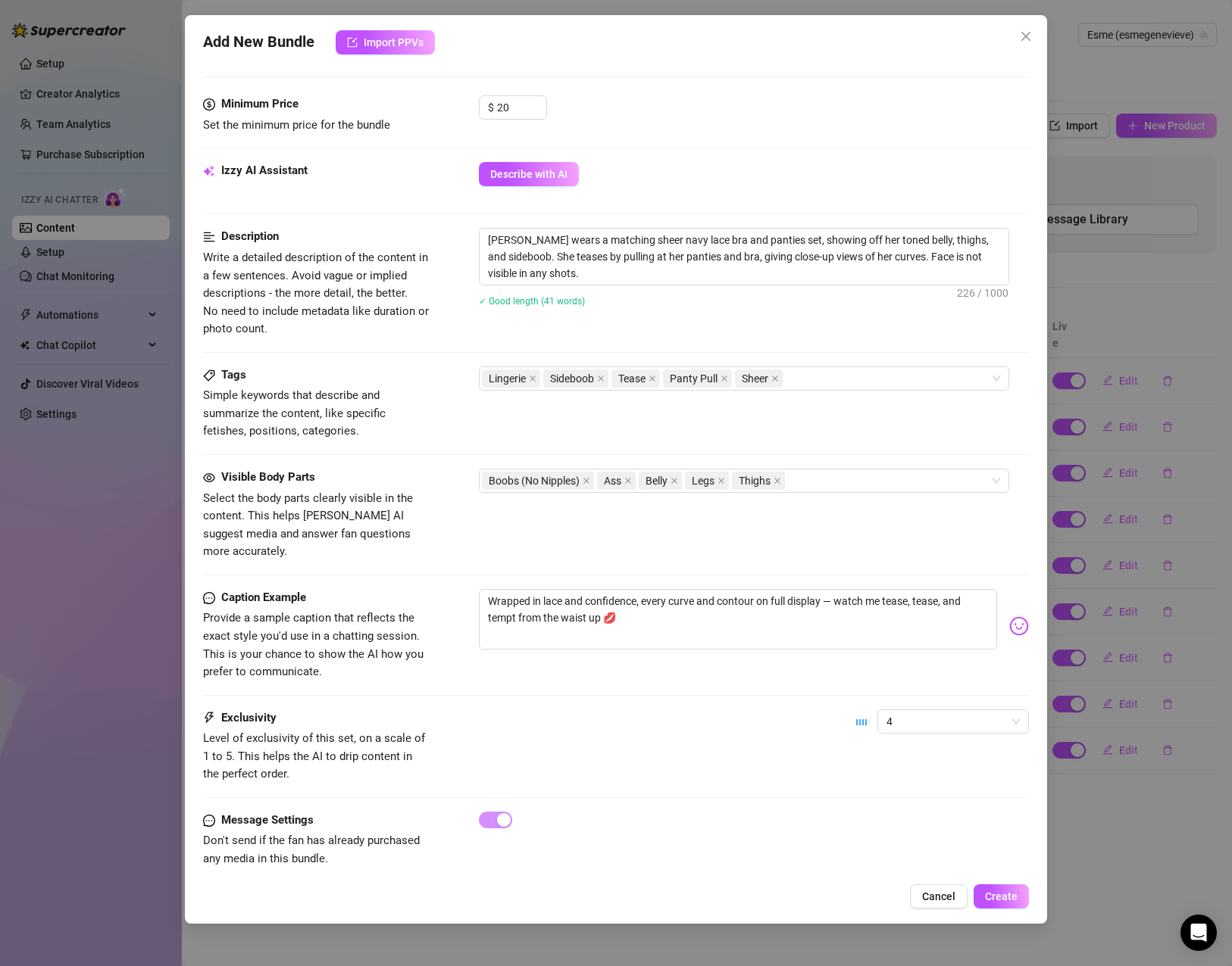
scroll to position [457, 0]
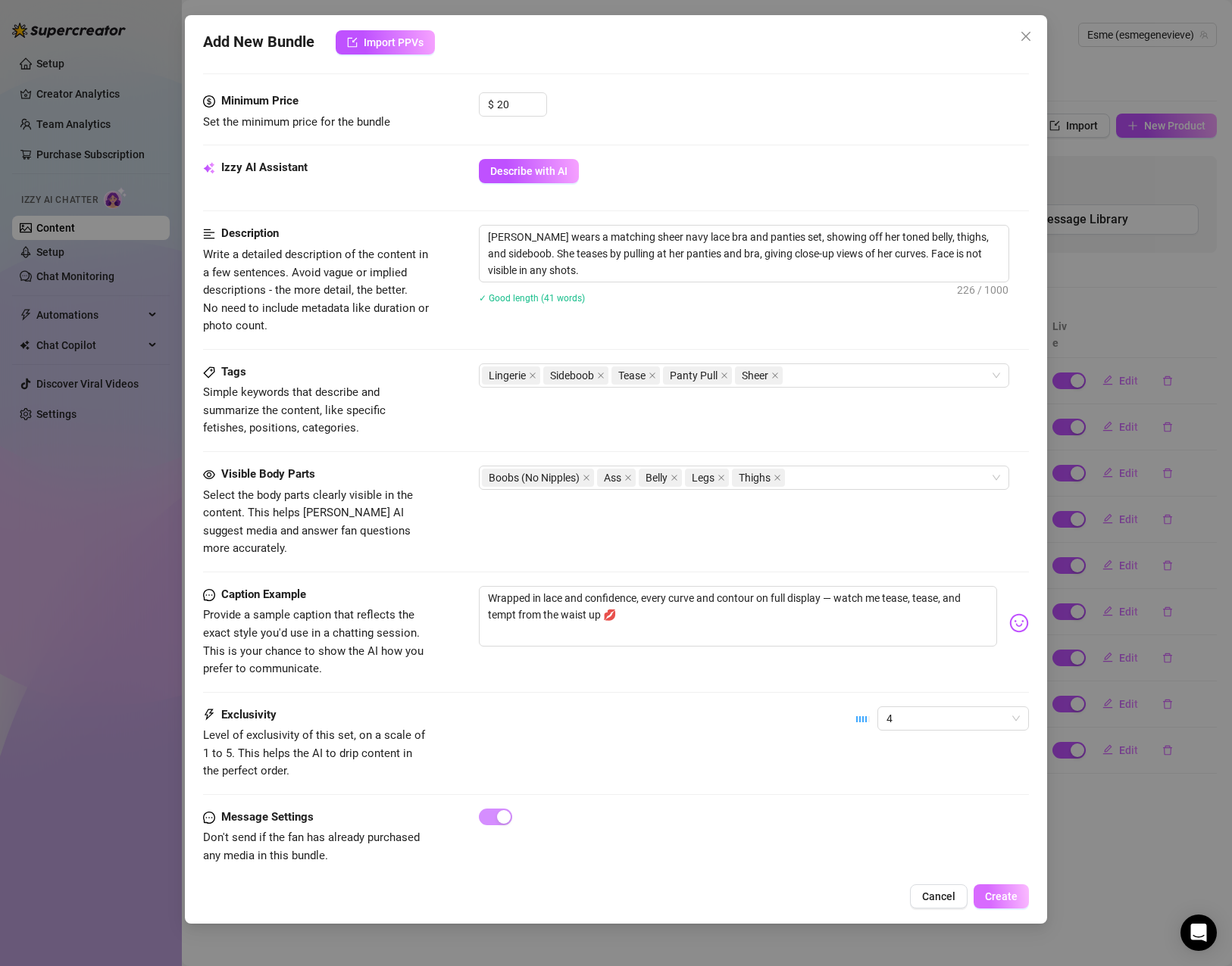
click at [999, 897] on span "Create" at bounding box center [1001, 897] width 33 height 12
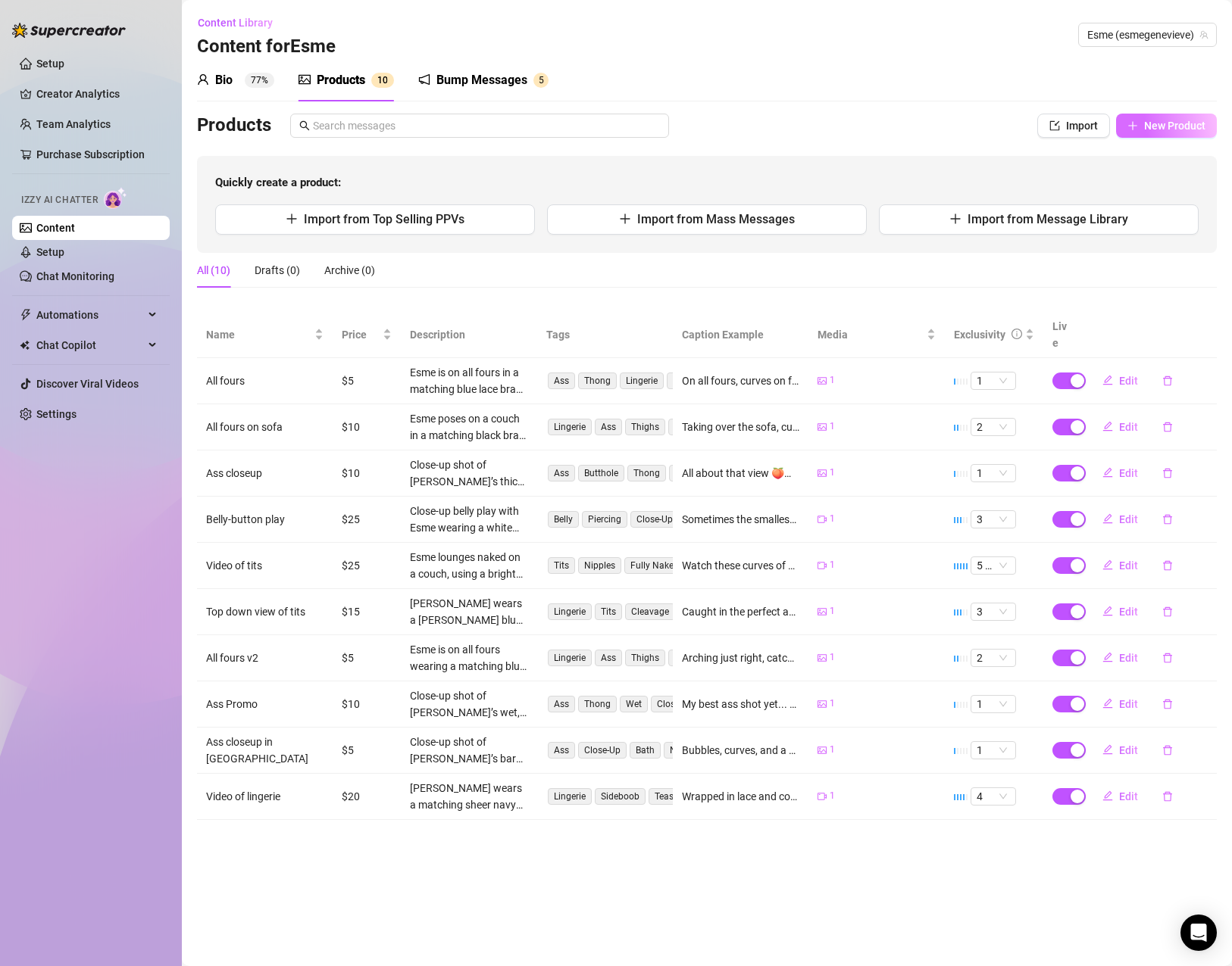
click at [1161, 131] on span "New Product" at bounding box center [1174, 126] width 61 height 12
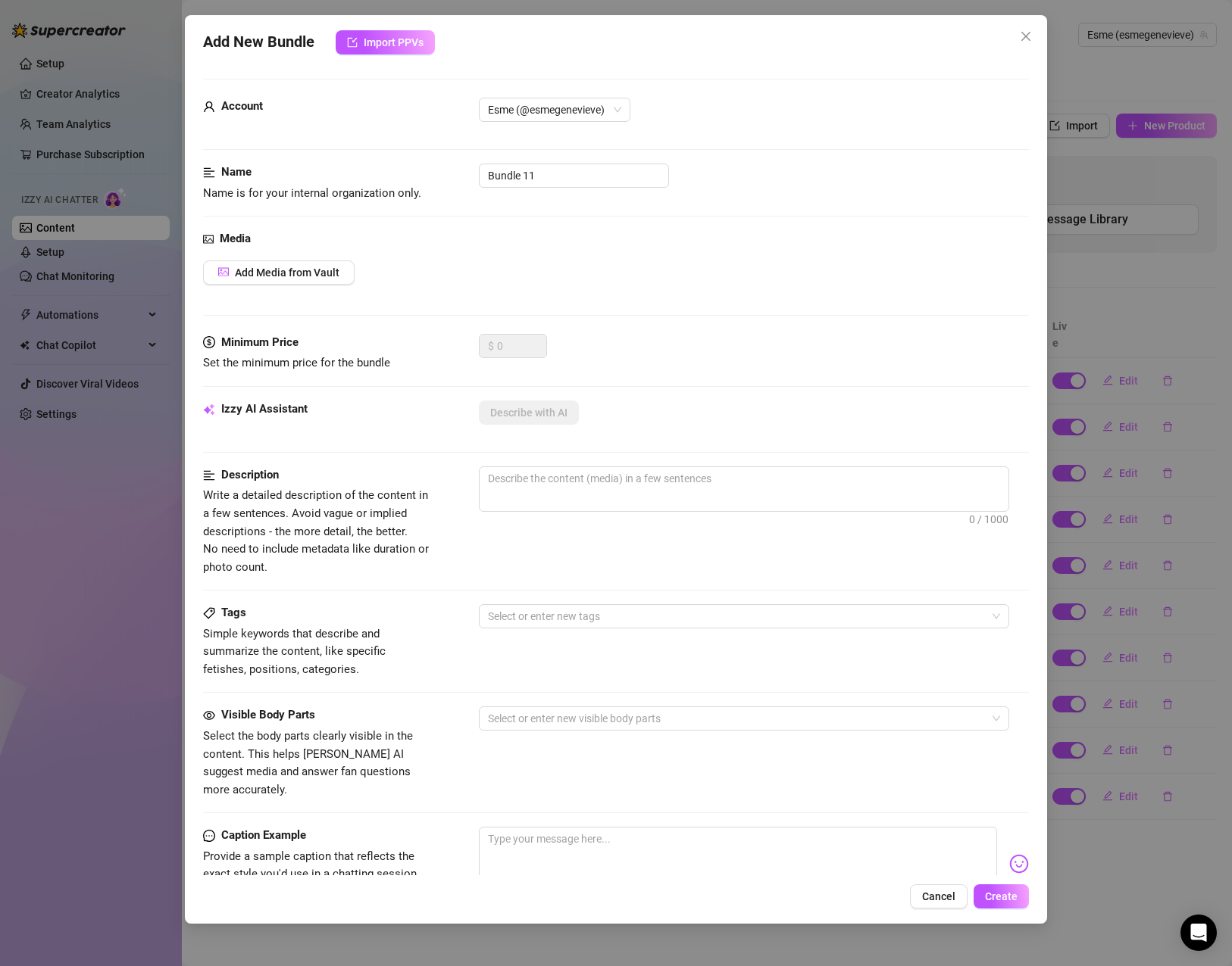
click at [312, 259] on div "Media Add Media from Vault" at bounding box center [616, 283] width 826 height 104
click at [321, 267] on span "Add Media from Vault" at bounding box center [287, 273] width 104 height 12
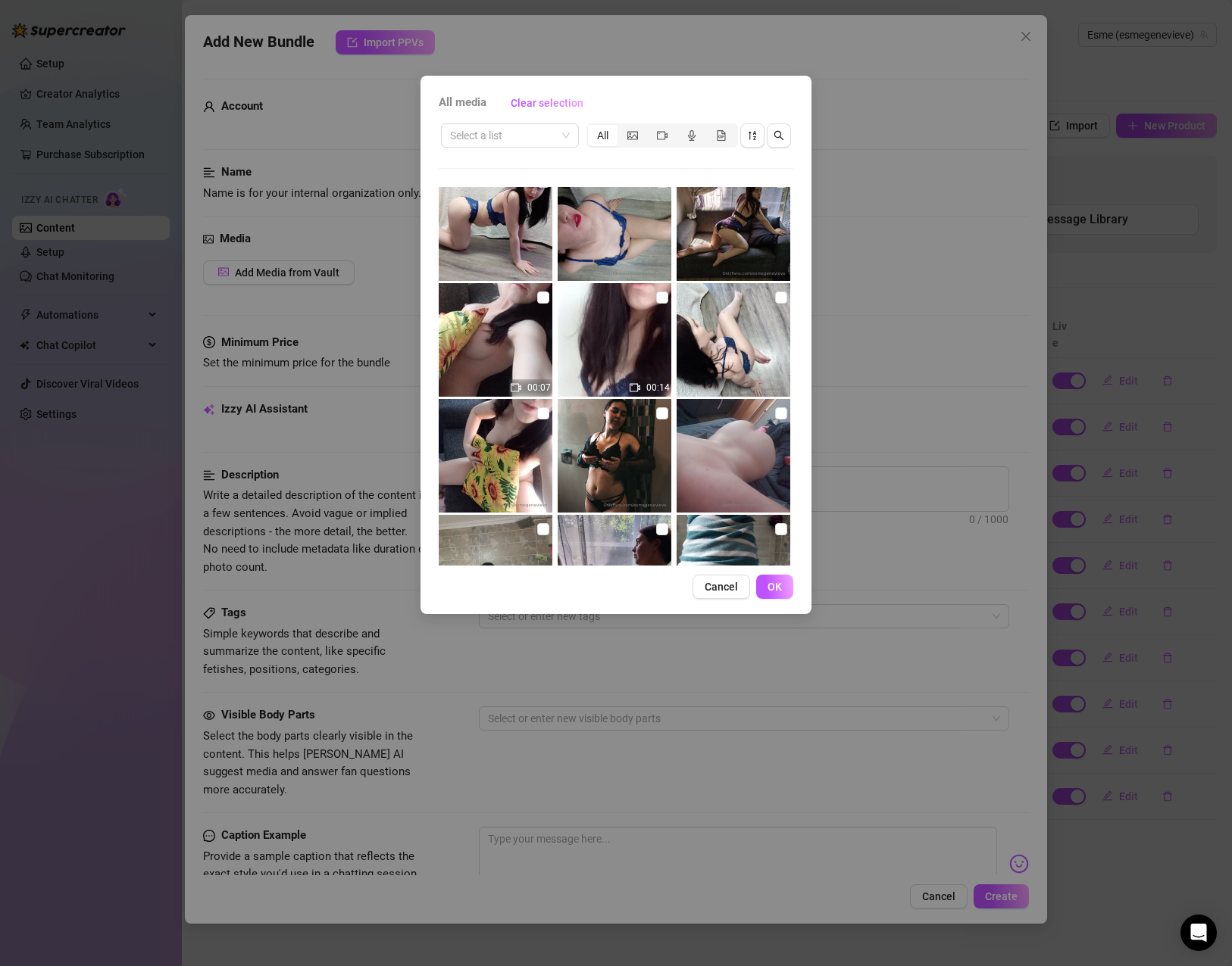
scroll to position [152, 0]
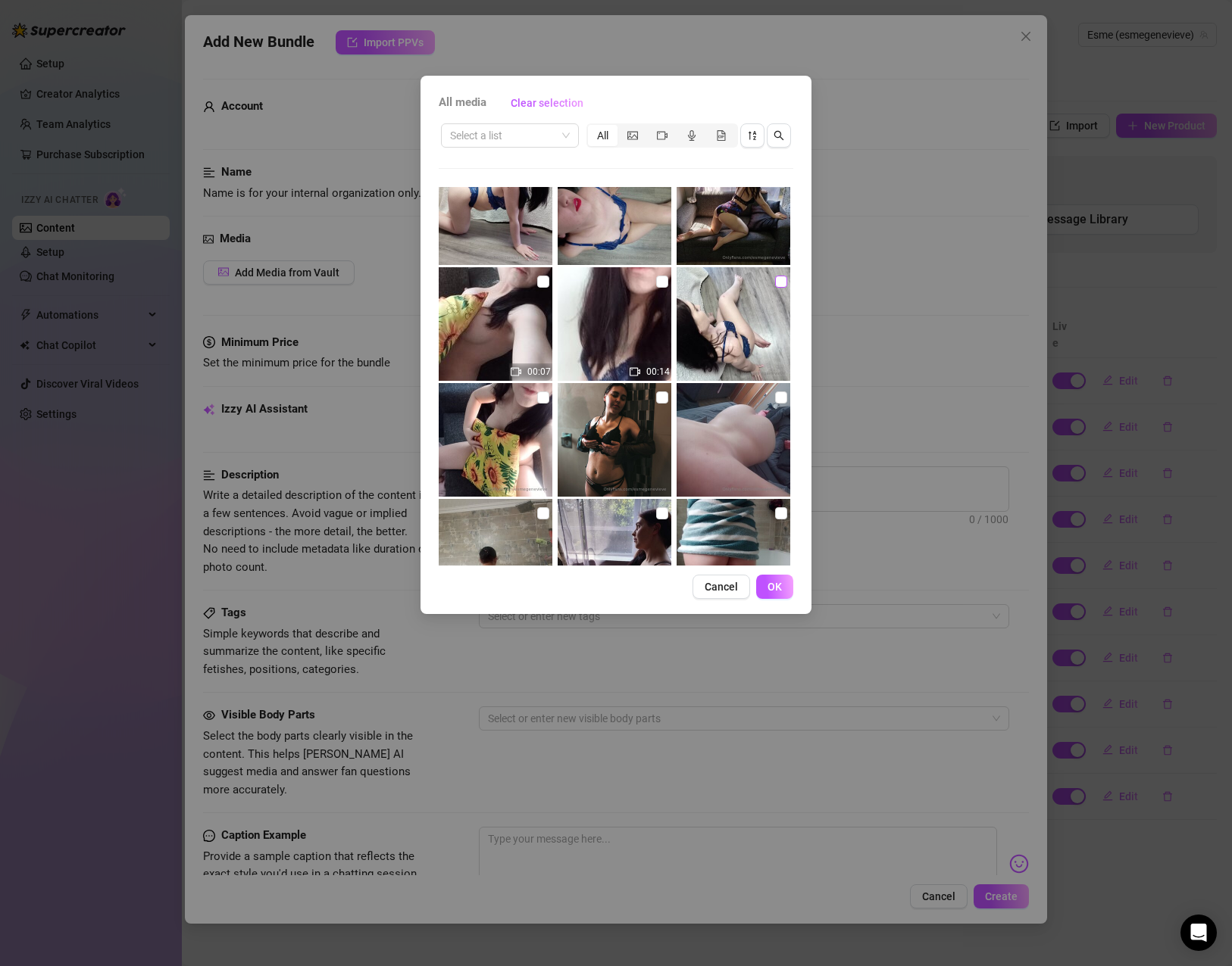
click at [775, 277] on input "checkbox" at bounding box center [781, 282] width 12 height 12
click at [780, 591] on span "OK" at bounding box center [775, 587] width 14 height 12
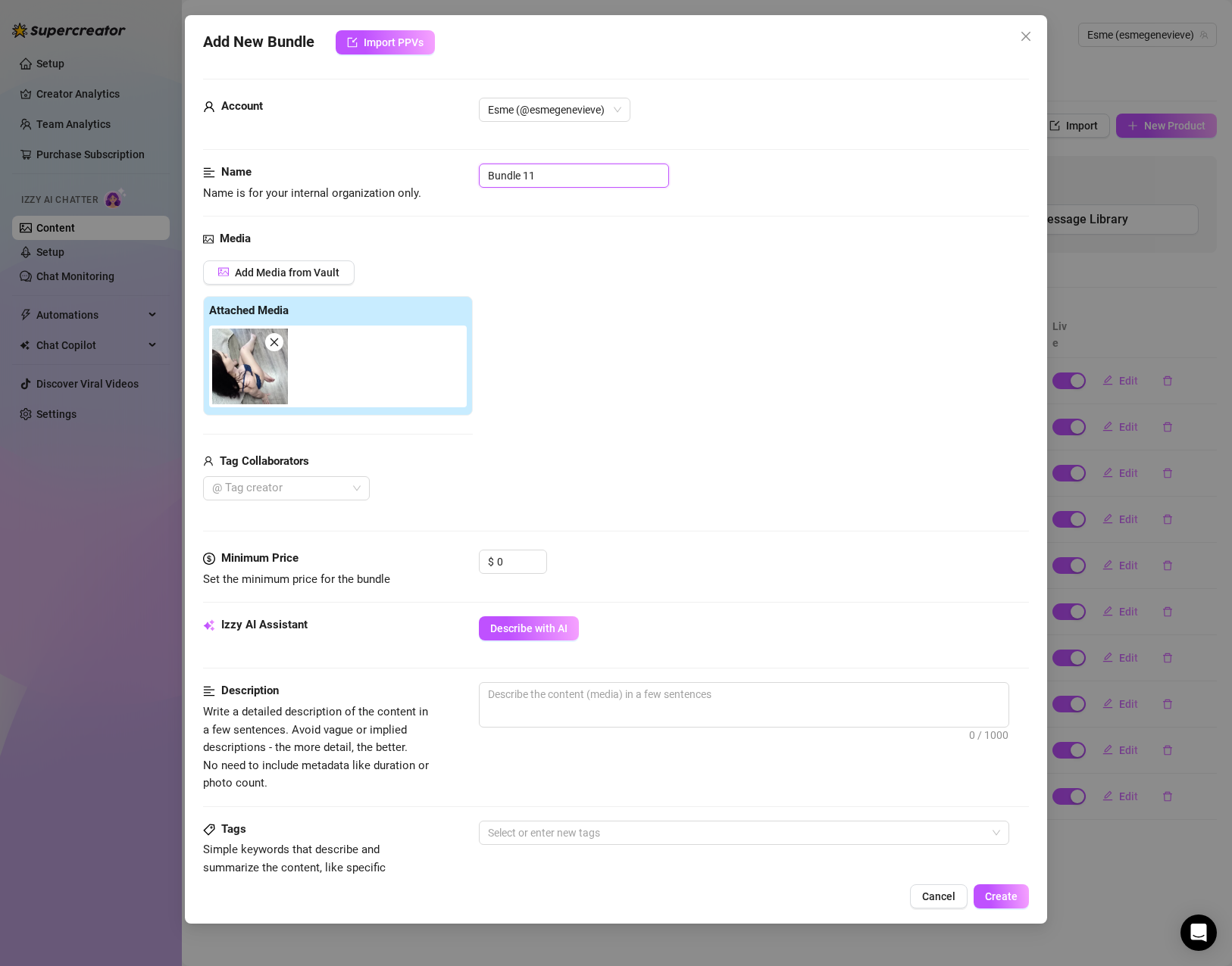
click at [550, 169] on input "Bundle 11" at bounding box center [573, 175] width 190 height 24
click at [450, 565] on div "Minimum Price Set the minimum price for the bundle $ 0" at bounding box center [616, 570] width 826 height 39
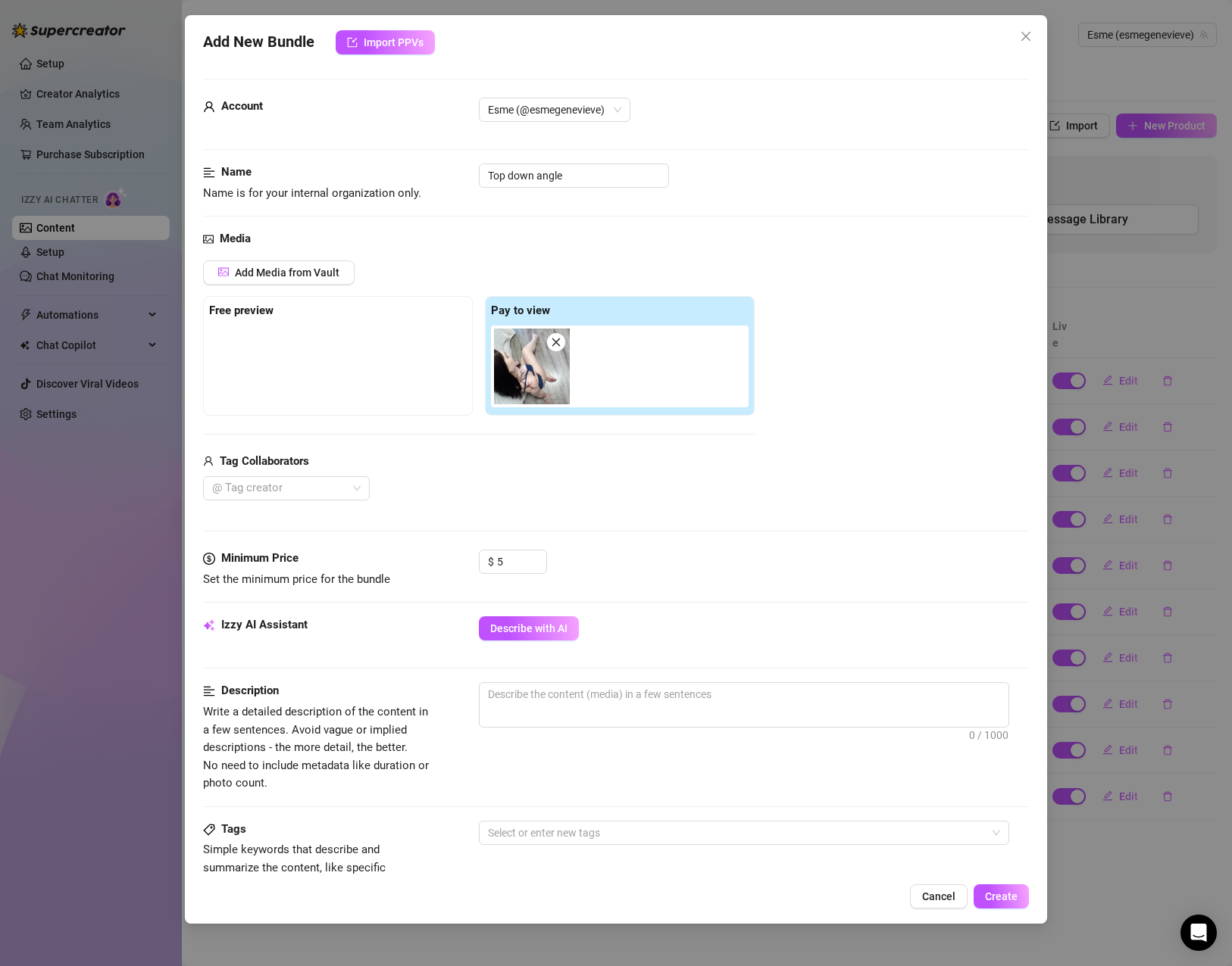
click at [708, 472] on div "Tag Collaborators @ Tag creator" at bounding box center [479, 477] width 551 height 49
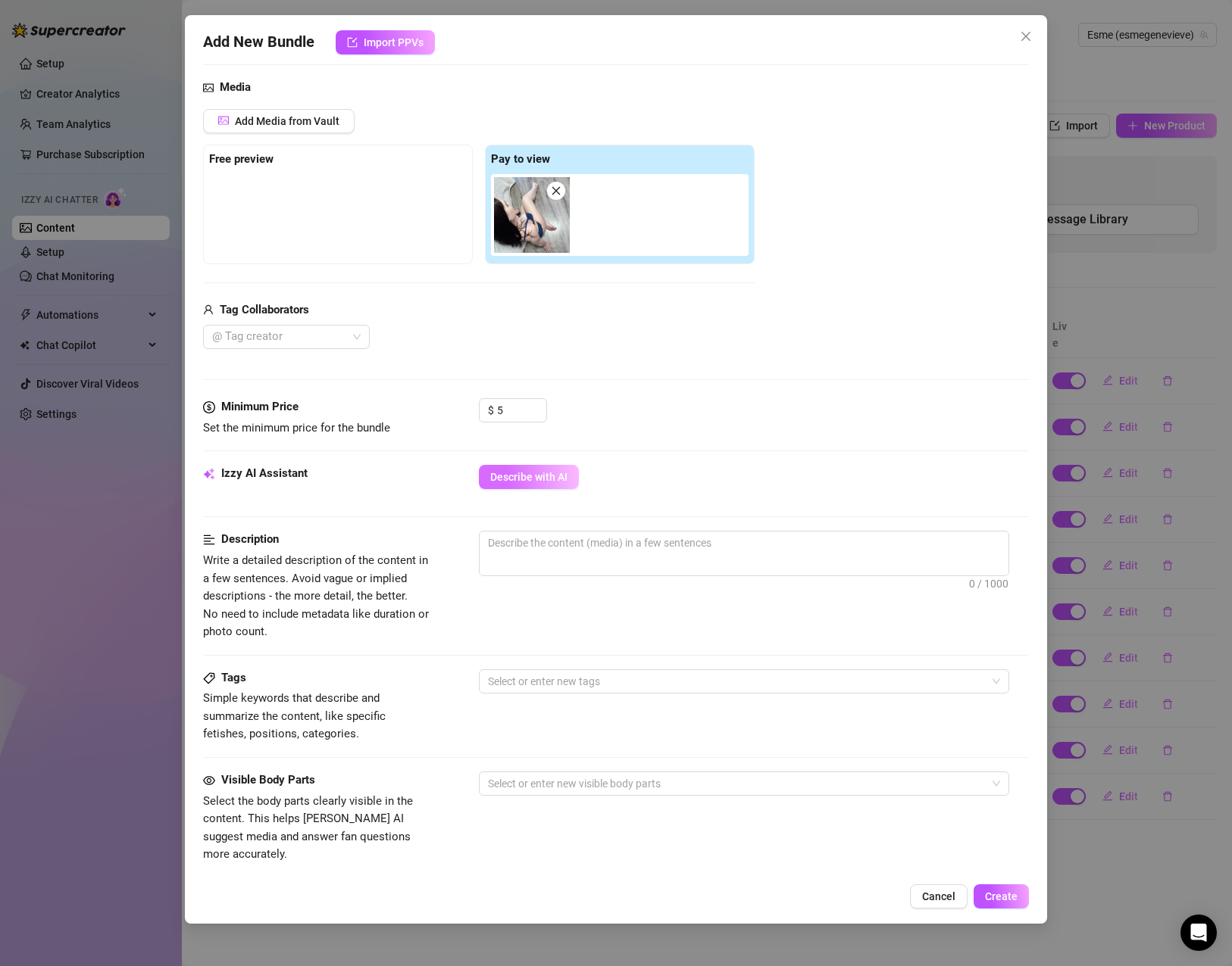
click at [521, 469] on button "Describe with AI" at bounding box center [528, 477] width 100 height 24
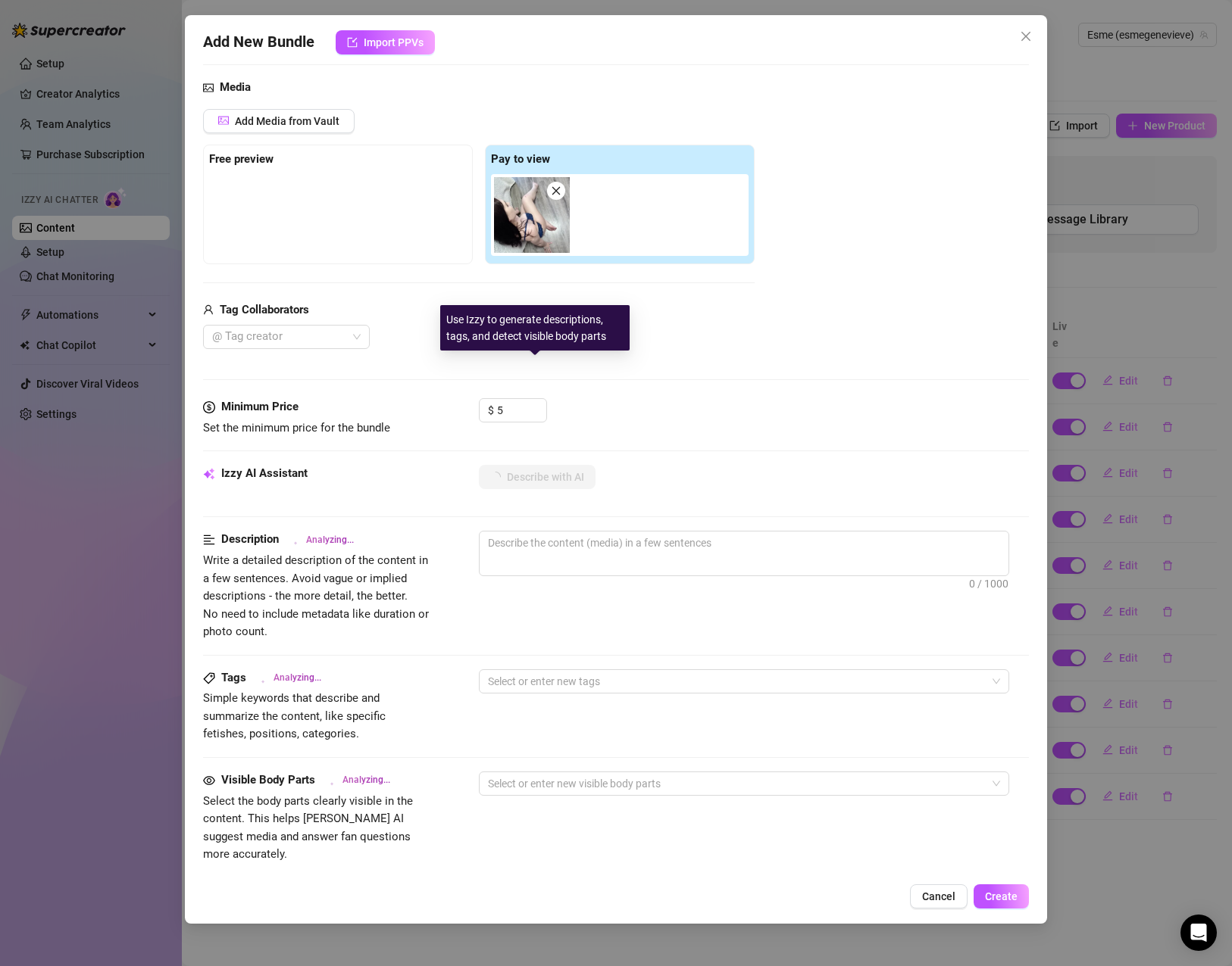
scroll to position [457, 0]
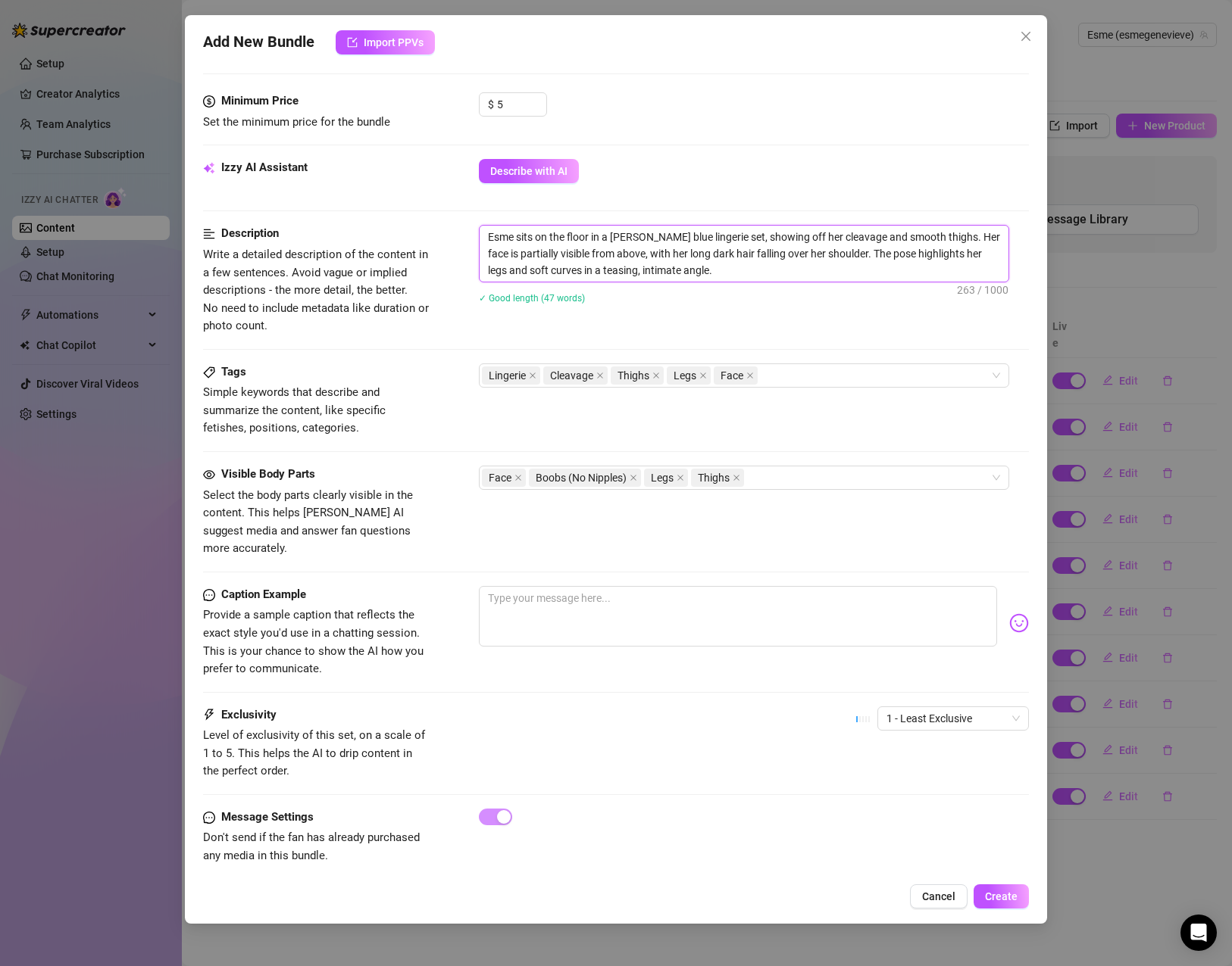
click at [745, 260] on textarea "Esme sits on the floor in a [PERSON_NAME] blue lingerie set, showing off her cl…" at bounding box center [744, 253] width 529 height 56
click at [745, 258] on textarea "Esme sits on the floor in a [PERSON_NAME] blue lingerie set, showing off her cl…" at bounding box center [744, 253] width 529 height 56
click at [812, 258] on textarea "Esme sits on the floor in a [PERSON_NAME] blue lingerie set, showing off her cl…" at bounding box center [744, 253] width 529 height 56
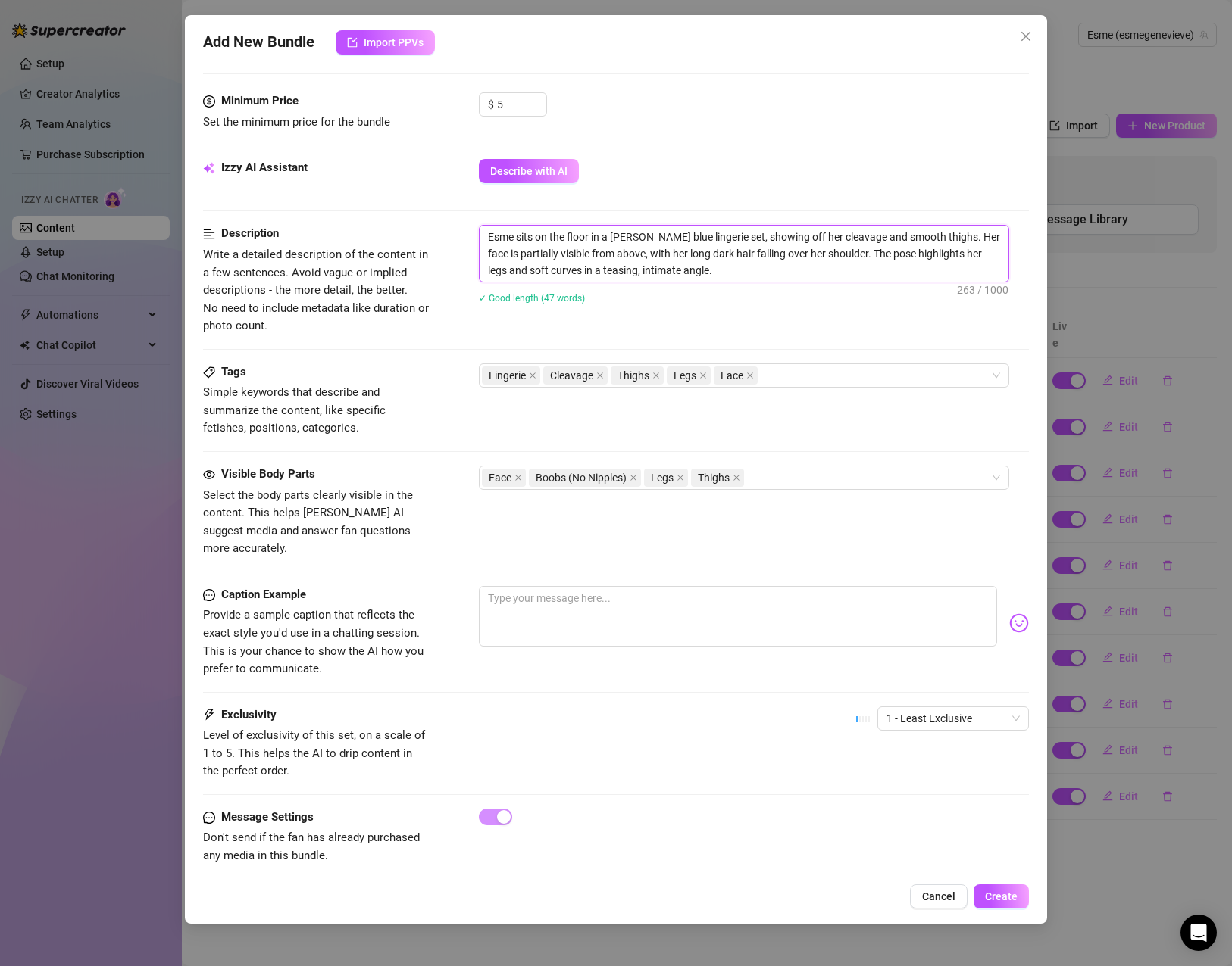
click at [812, 258] on textarea "Esme sits on the floor in a [PERSON_NAME] blue lingerie set, showing off her cl…" at bounding box center [744, 253] width 529 height 56
click at [612, 592] on textarea at bounding box center [737, 616] width 518 height 61
paste textarea "Just me, a little lace, and a view that’s all yours… want to come closer"
click at [964, 707] on span "1 - Least Exclusive" at bounding box center [953, 719] width 133 height 23
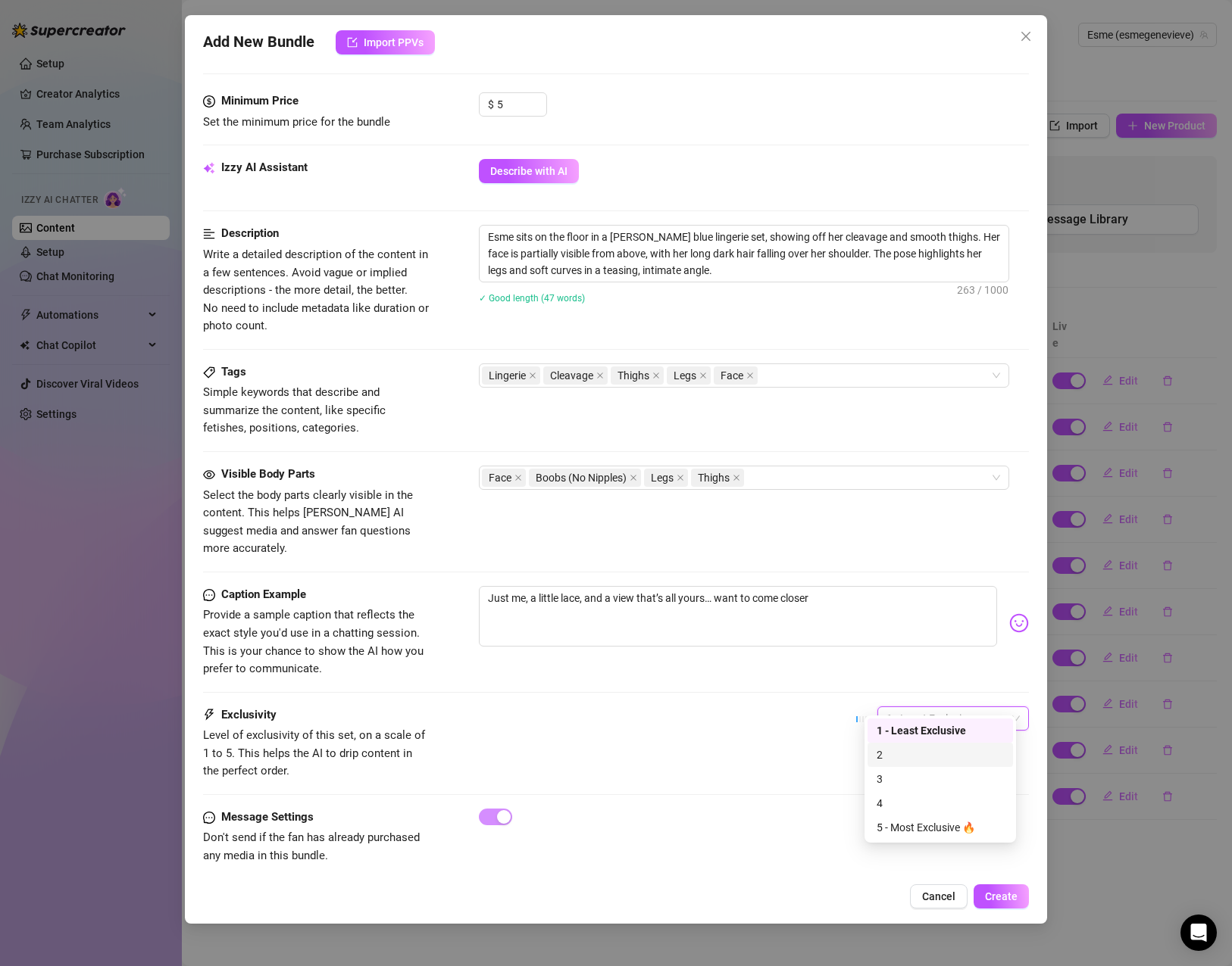
click at [942, 757] on div "2" at bounding box center [940, 755] width 127 height 17
click at [1009, 897] on span "Create" at bounding box center [1001, 897] width 33 height 12
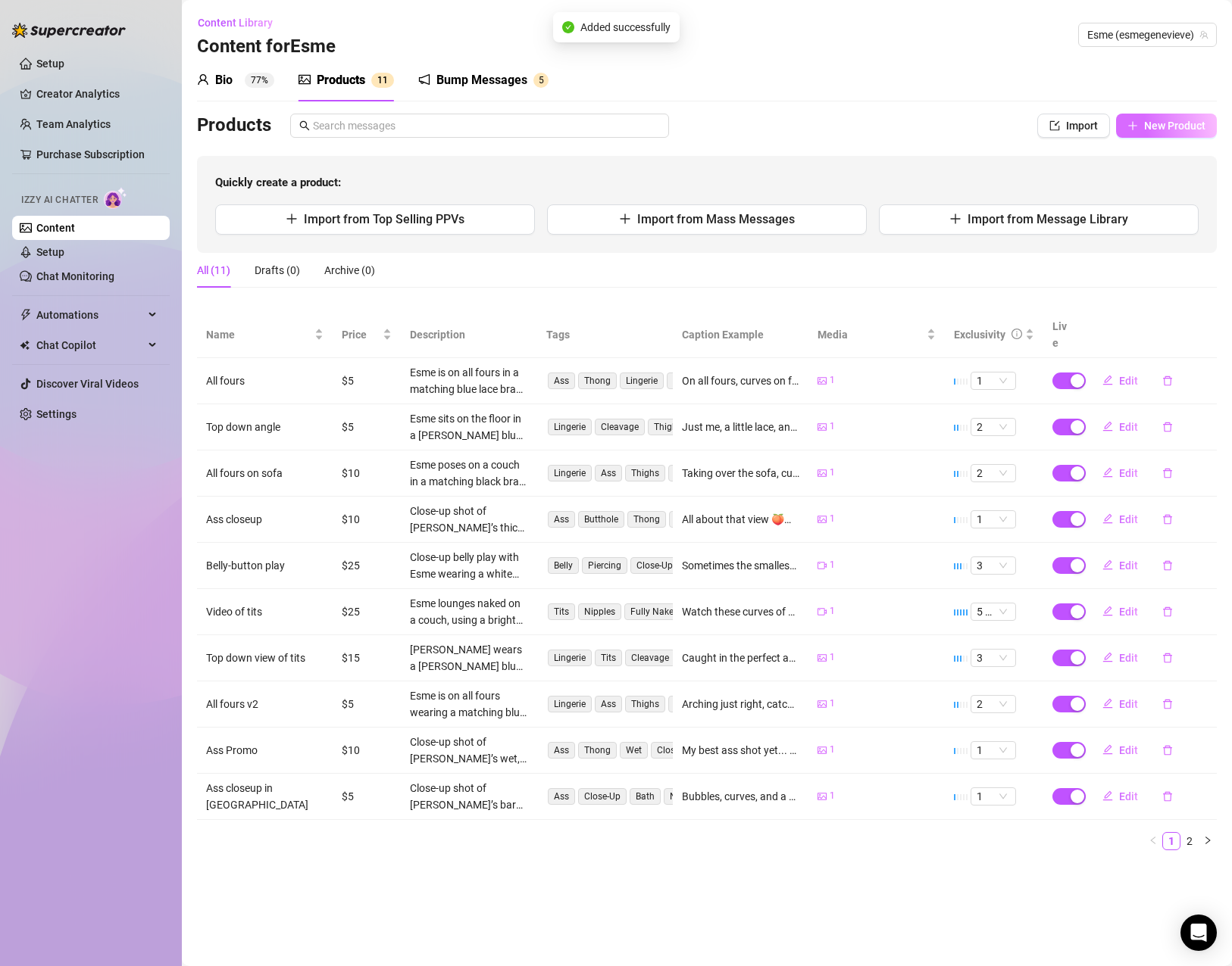
click at [1147, 131] on span "New Product" at bounding box center [1174, 126] width 61 height 12
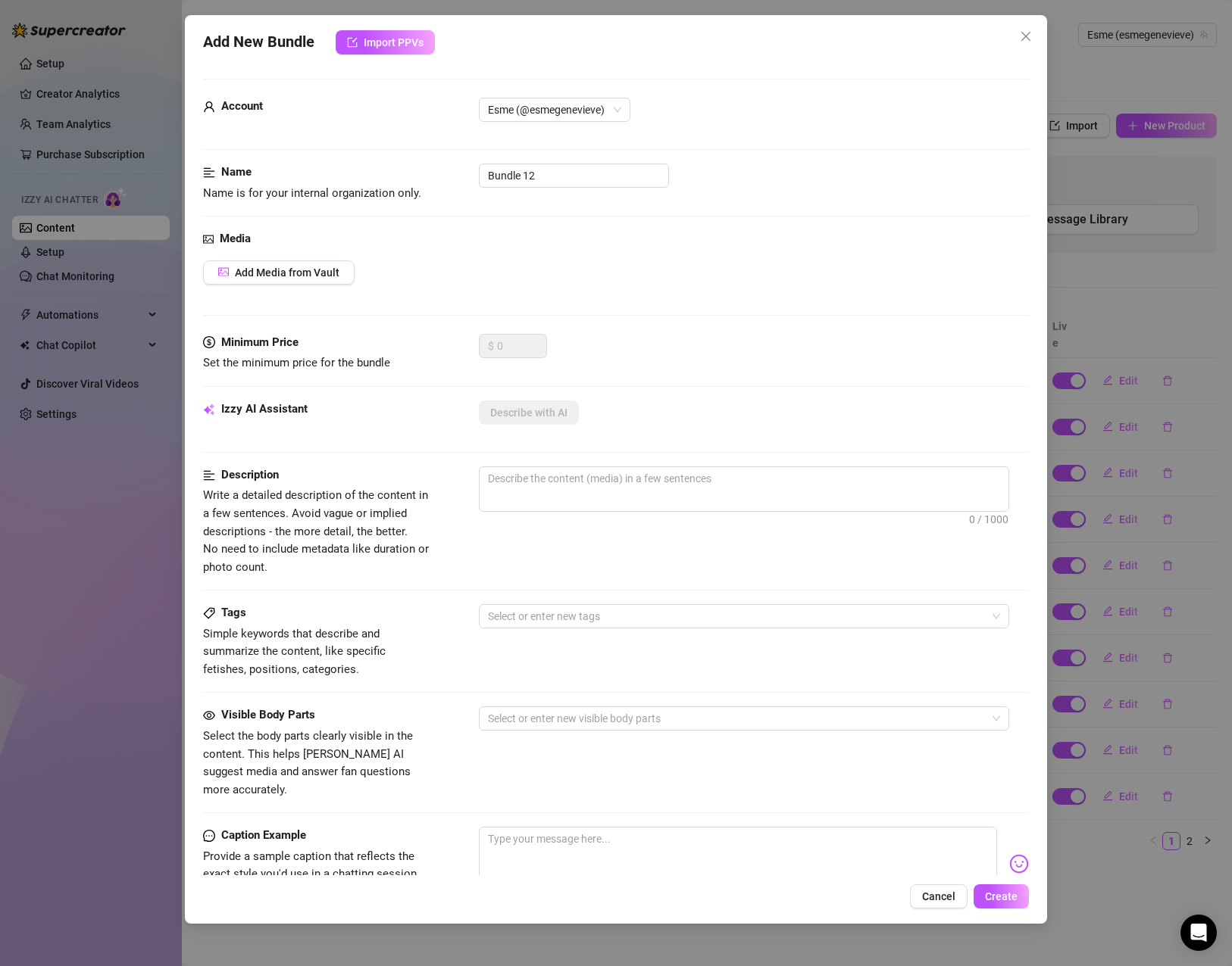
click at [283, 258] on div "Media Add Media from Vault" at bounding box center [616, 283] width 826 height 104
click at [288, 268] on span "Add Media from Vault" at bounding box center [287, 273] width 104 height 12
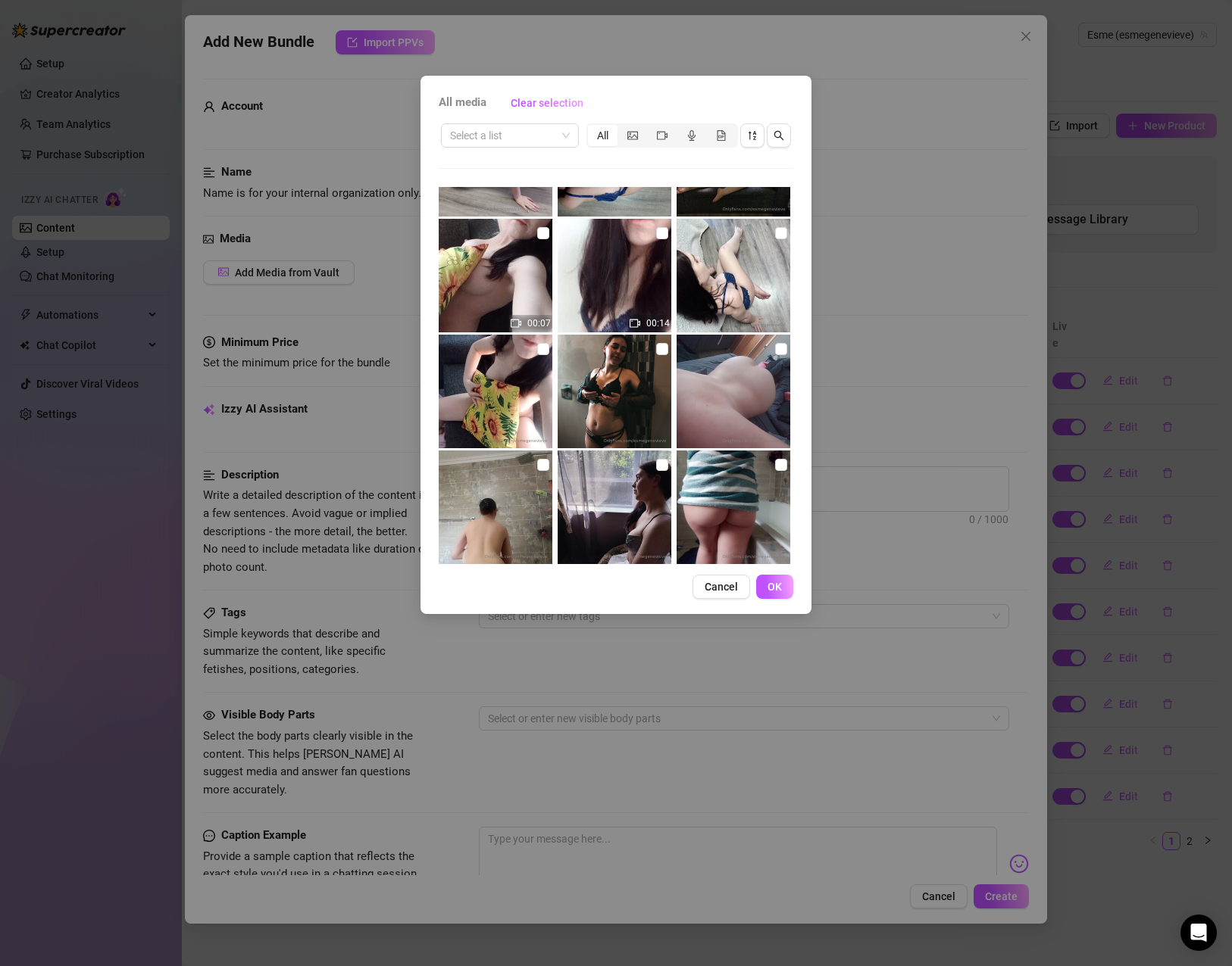
scroll to position [227, 0]
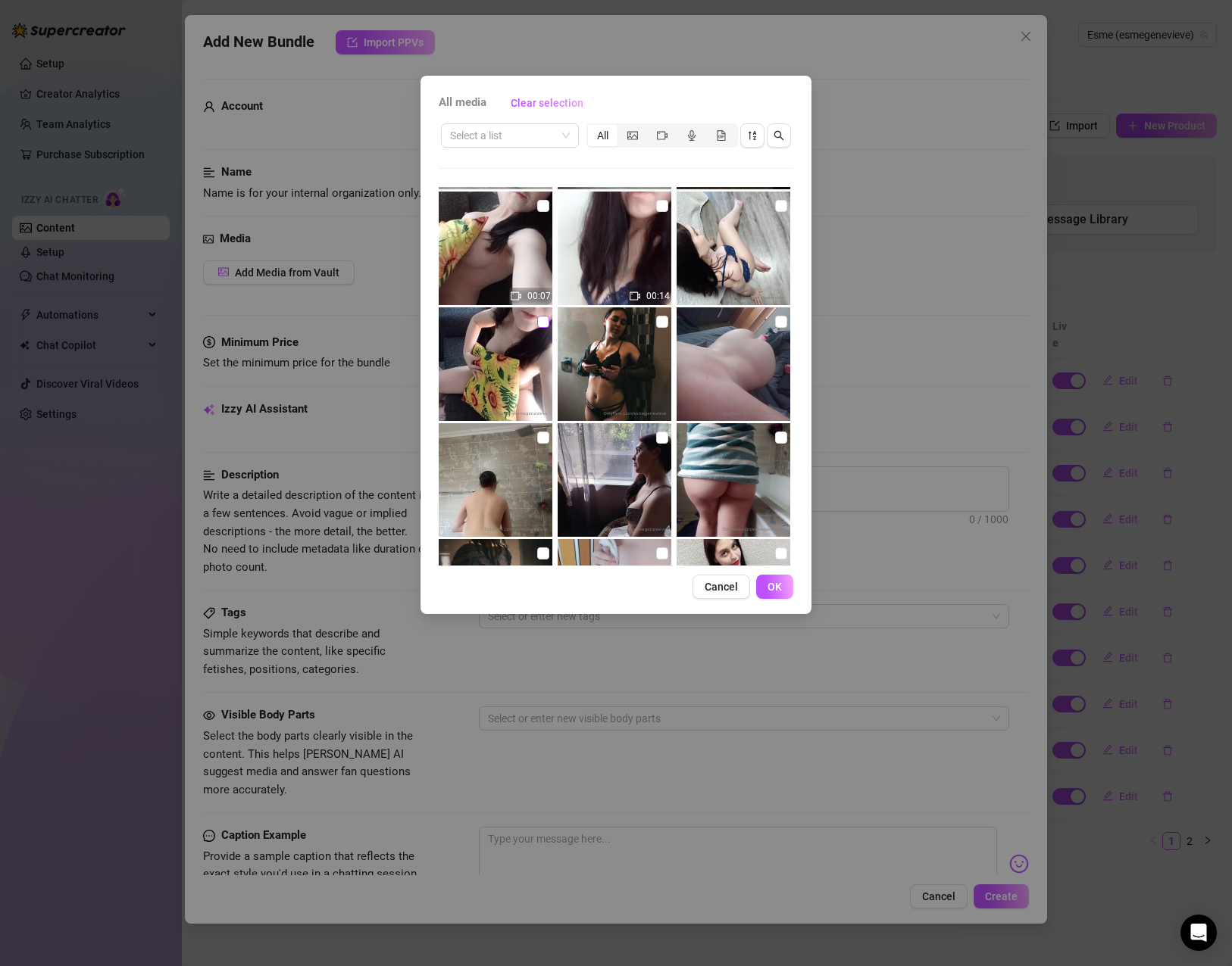
click at [540, 328] on input "checkbox" at bounding box center [543, 322] width 12 height 12
click at [782, 590] on button "OK" at bounding box center [775, 586] width 37 height 24
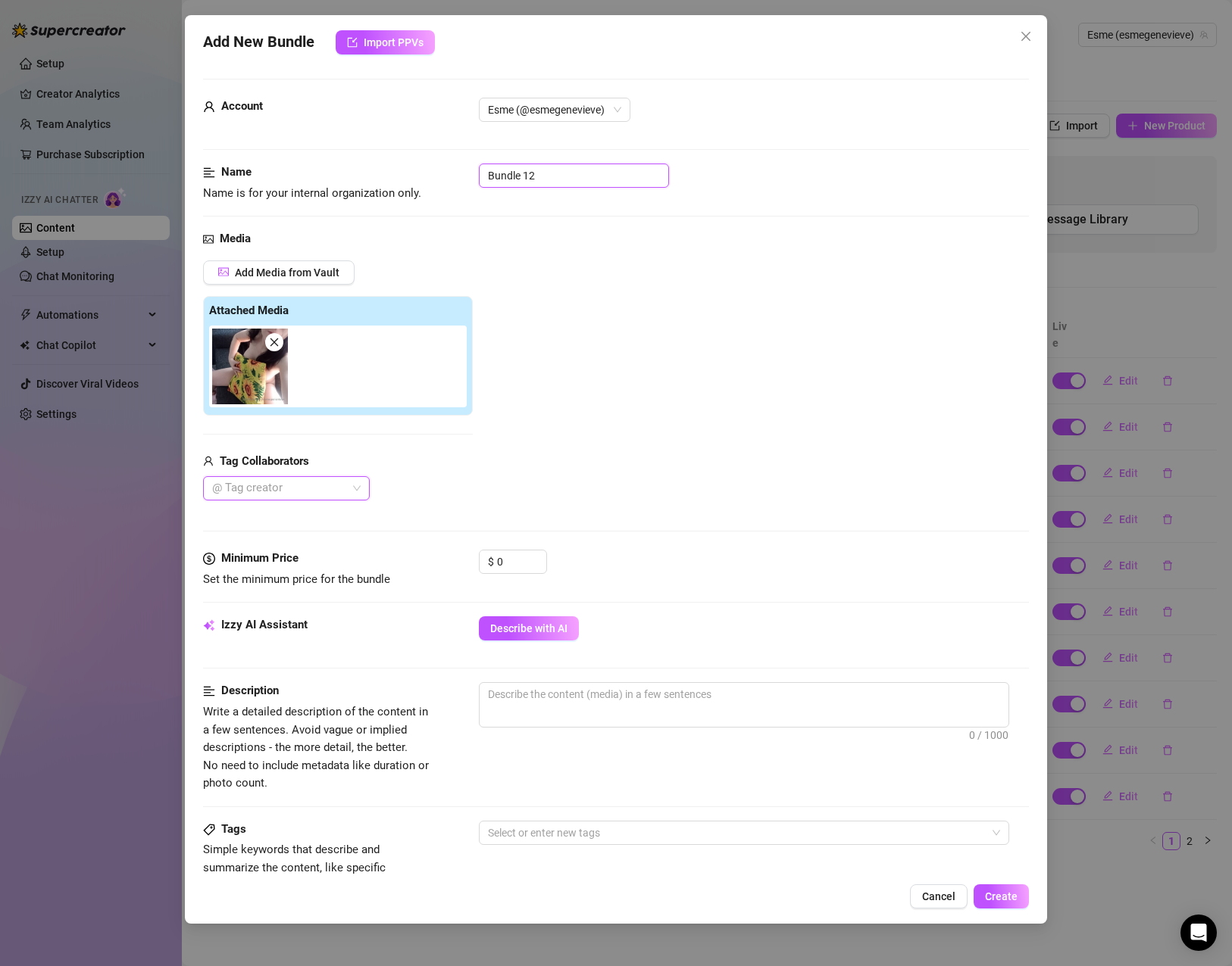
click at [563, 169] on input "Bundle 12" at bounding box center [573, 175] width 190 height 24
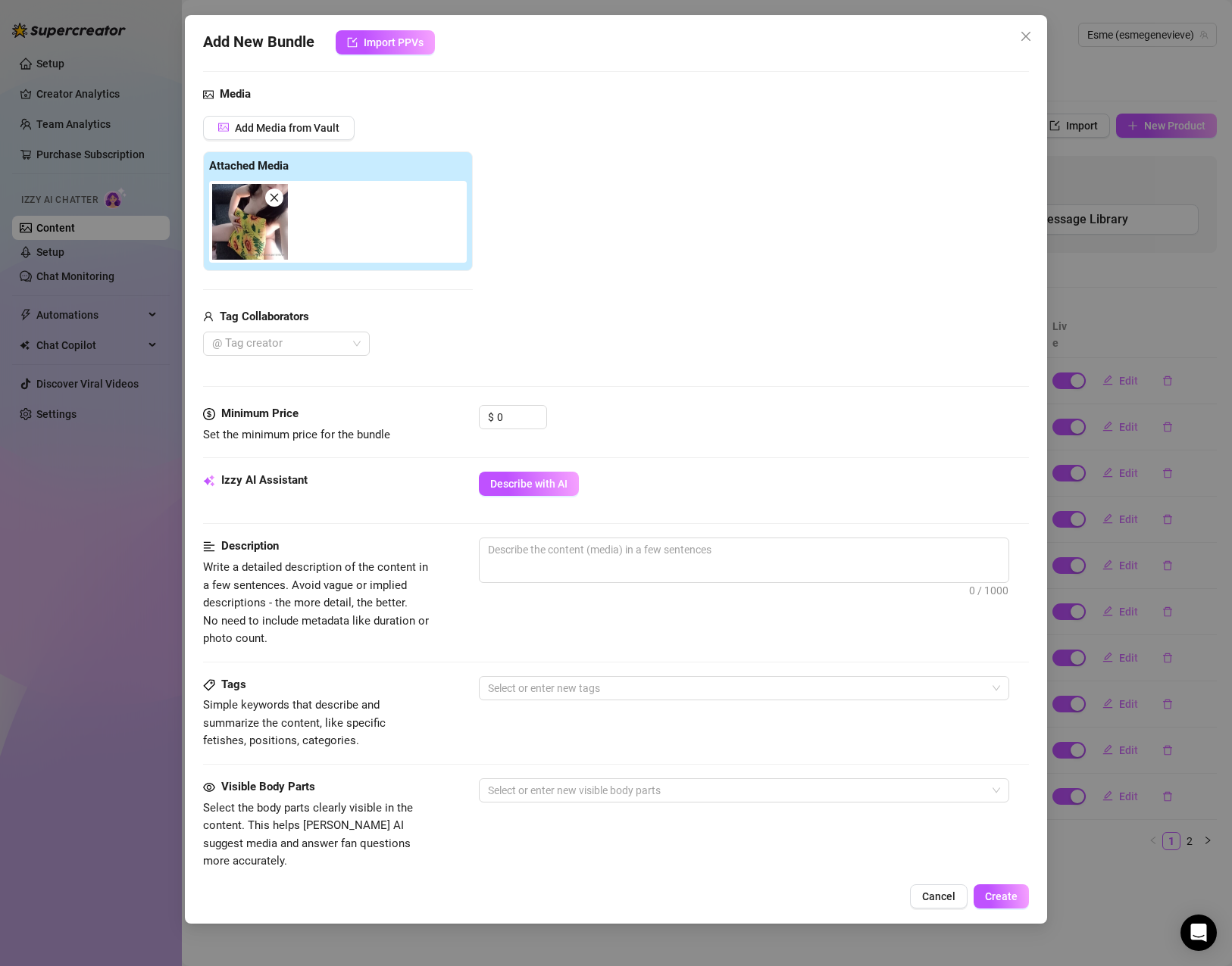
scroll to position [152, 0]
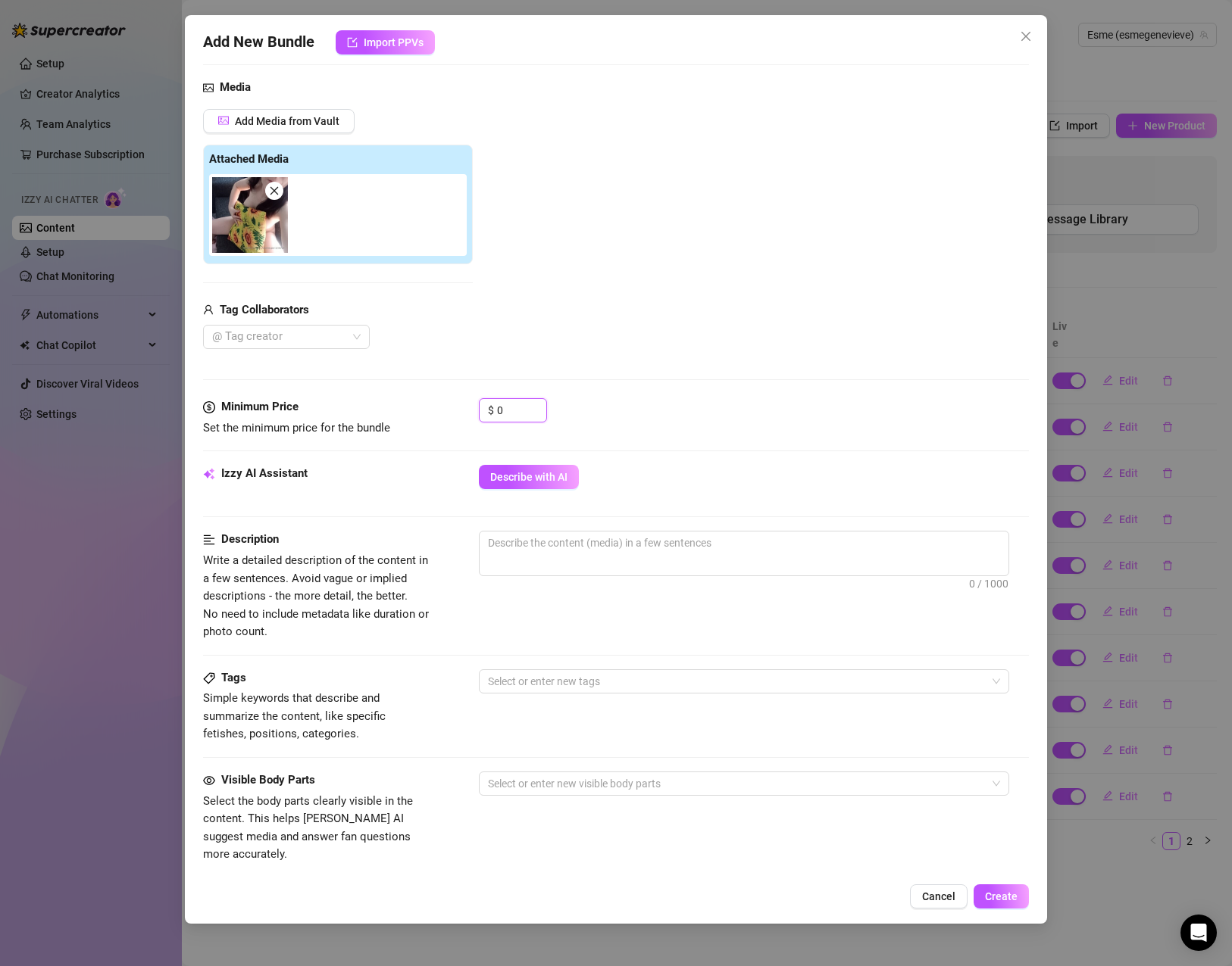
drag, startPoint x: 488, startPoint y: 414, endPoint x: 465, endPoint y: 416, distance: 23.1
click at [466, 416] on div "Minimum Price Set the minimum price for the bundle $ 0" at bounding box center [616, 418] width 826 height 39
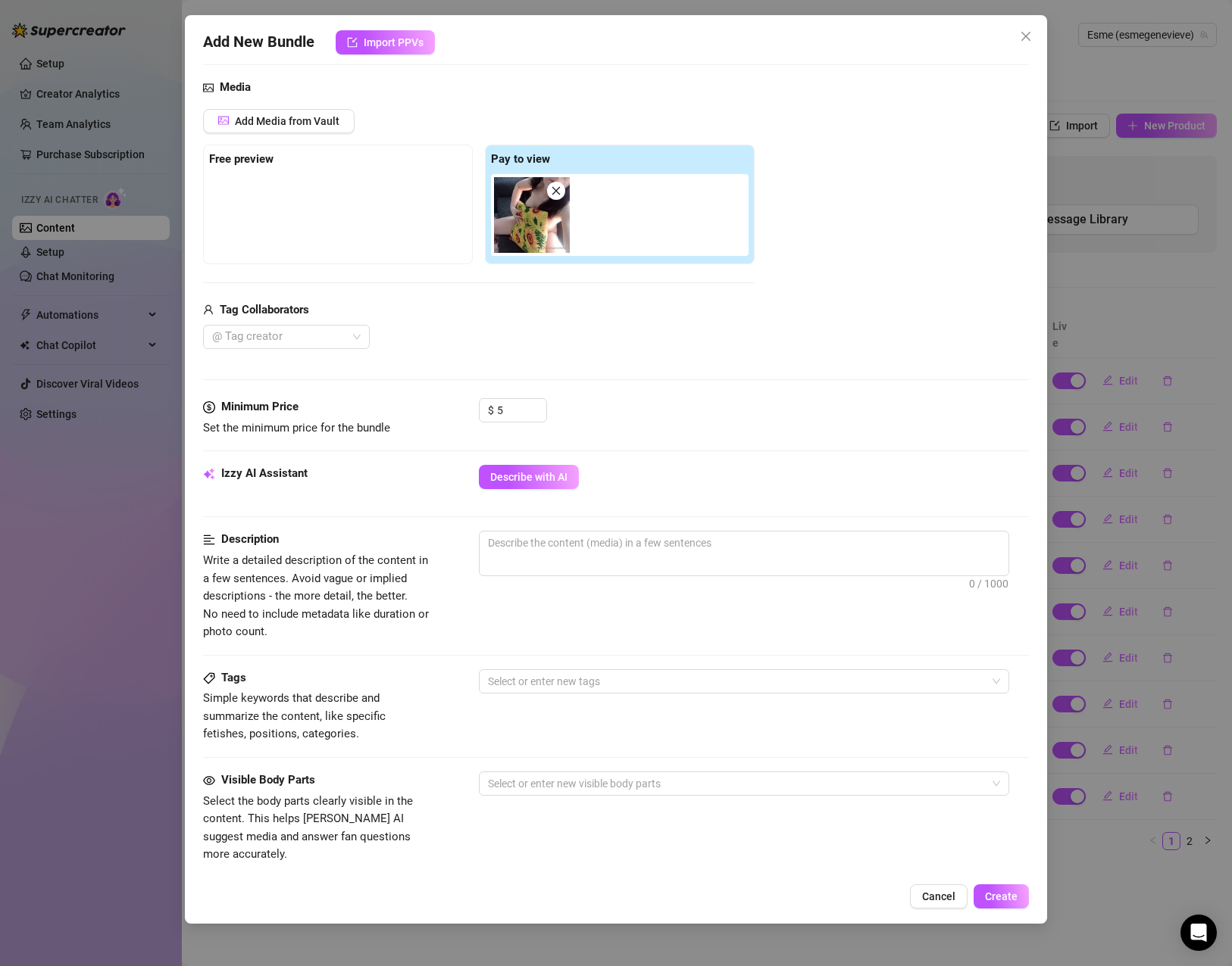
click at [684, 381] on div "Media Add Media from Vault Free preview Pay to view Tag Collaborators @ Tag cre…" at bounding box center [616, 238] width 826 height 320
click at [540, 476] on span "Describe with AI" at bounding box center [528, 477] width 77 height 12
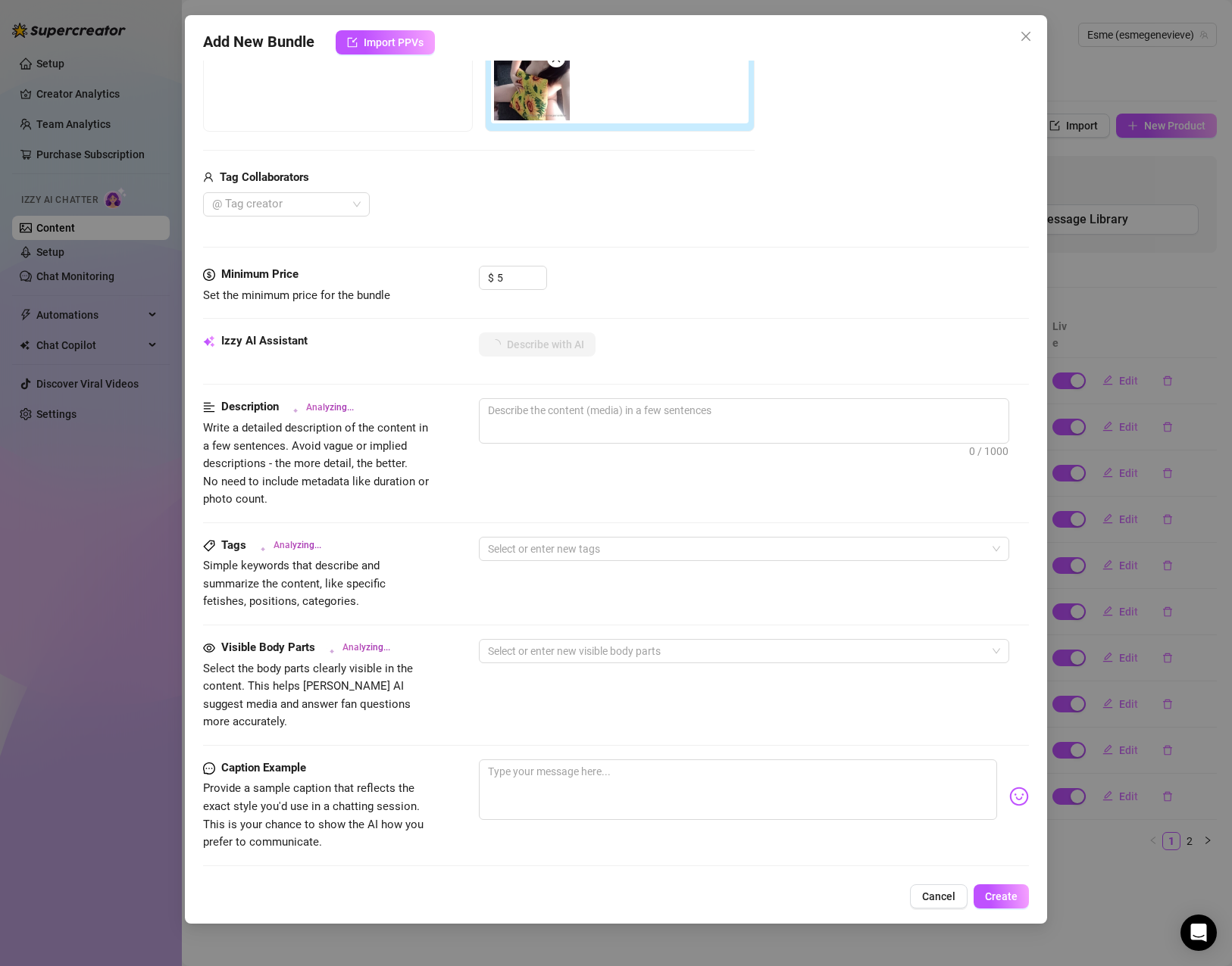
scroll to position [379, 0]
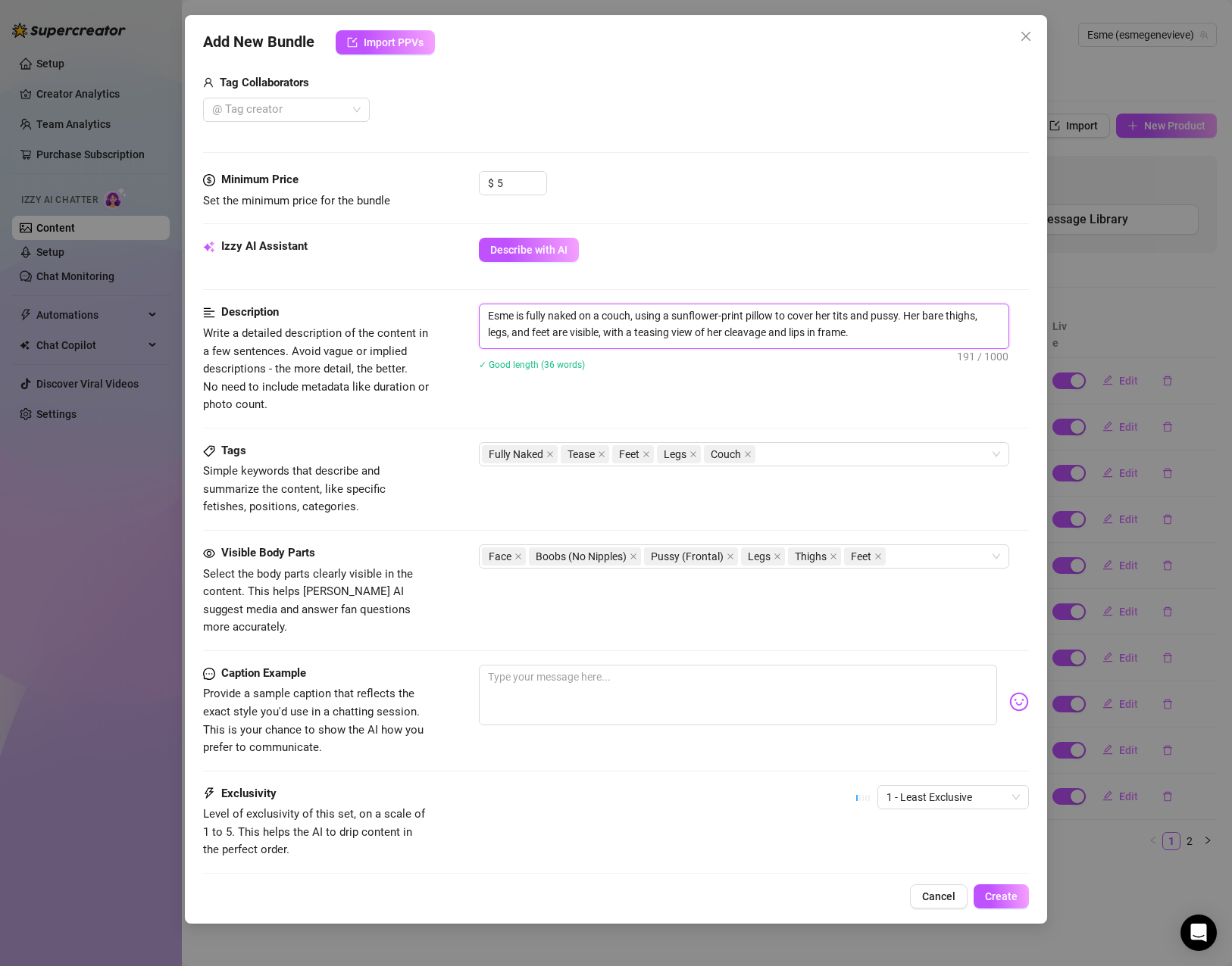
click at [528, 321] on textarea "Esme is fully naked on a couch, using a sunflower-print pillow to cover her tit…" at bounding box center [744, 324] width 529 height 40
click at [568, 683] on textarea at bounding box center [737, 695] width 518 height 61
paste textarea "Naked and teasing, with just enough to keep you guessing… ready for the full re…"
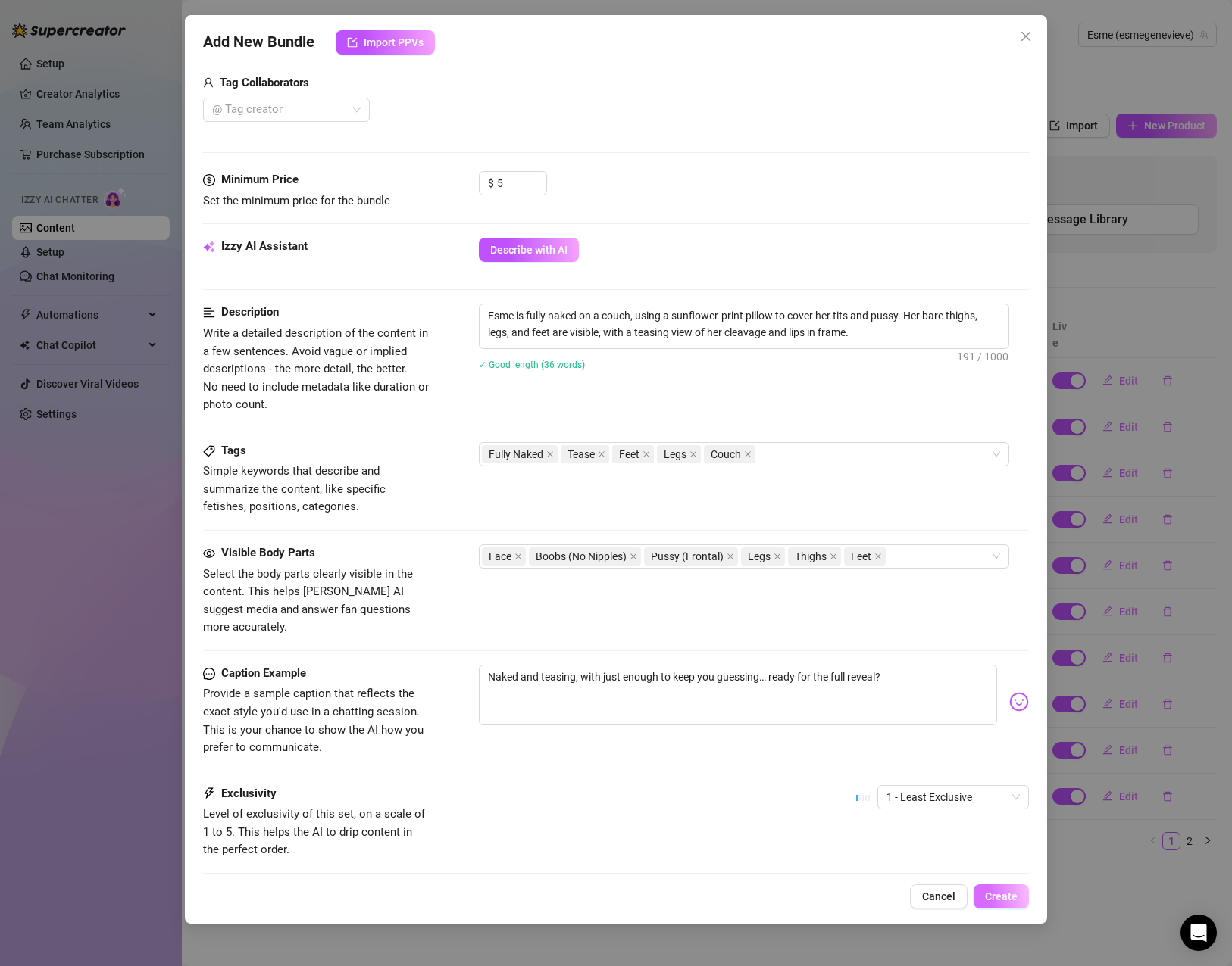
click at [996, 894] on span "Create" at bounding box center [1001, 897] width 33 height 12
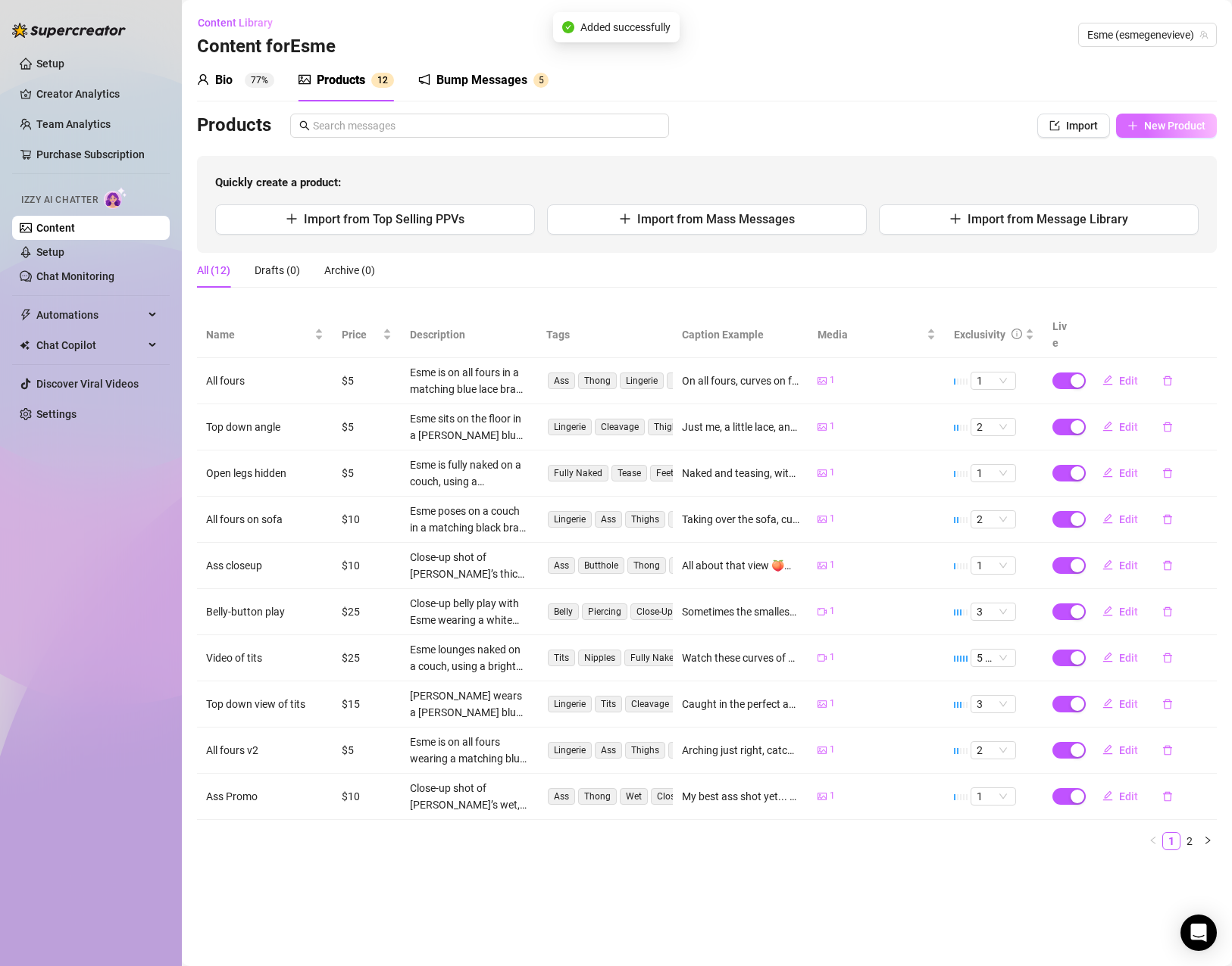
click at [1131, 120] on icon "plus" at bounding box center [1132, 125] width 11 height 11
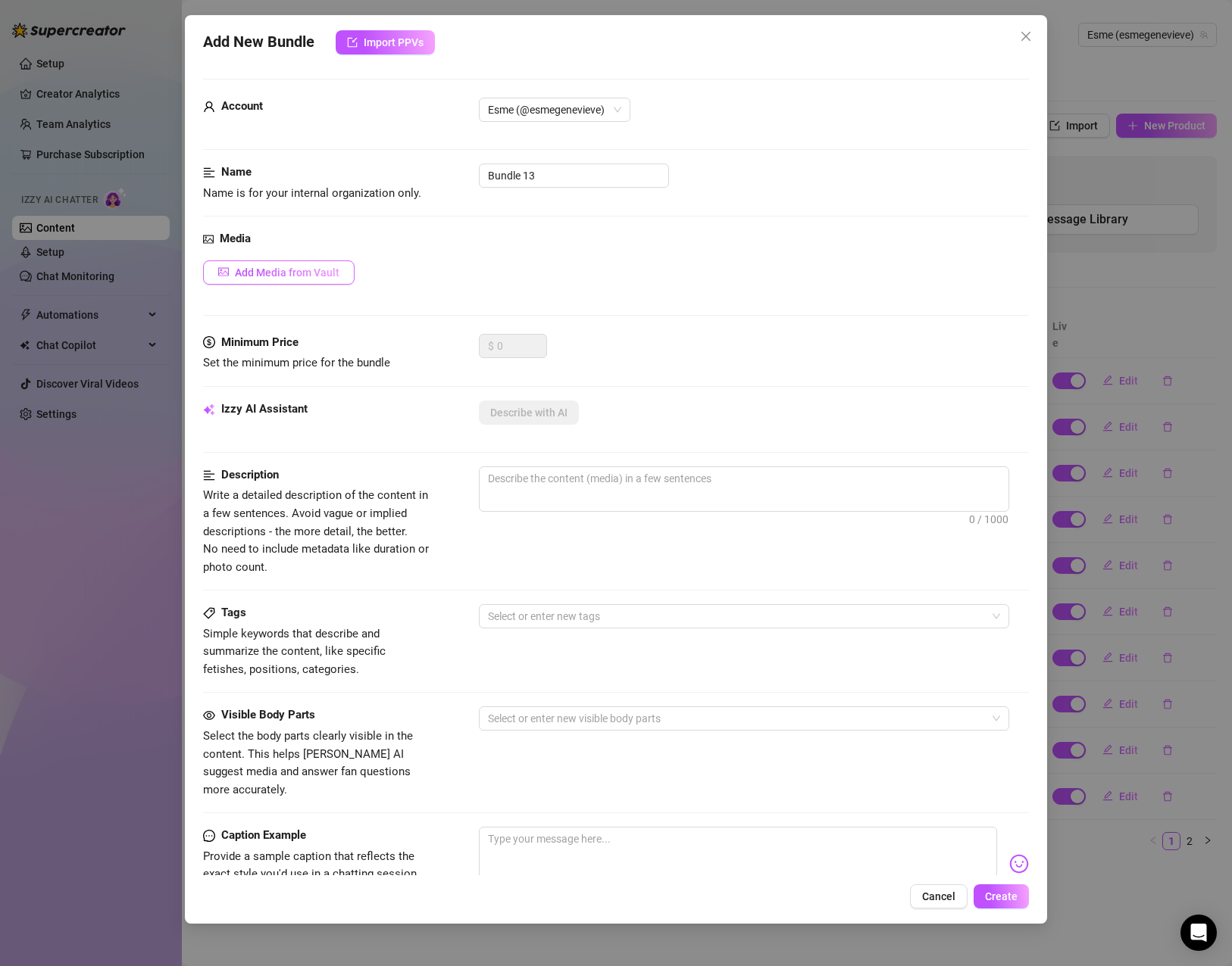
click at [334, 265] on button "Add Media from Vault" at bounding box center [279, 272] width 152 height 24
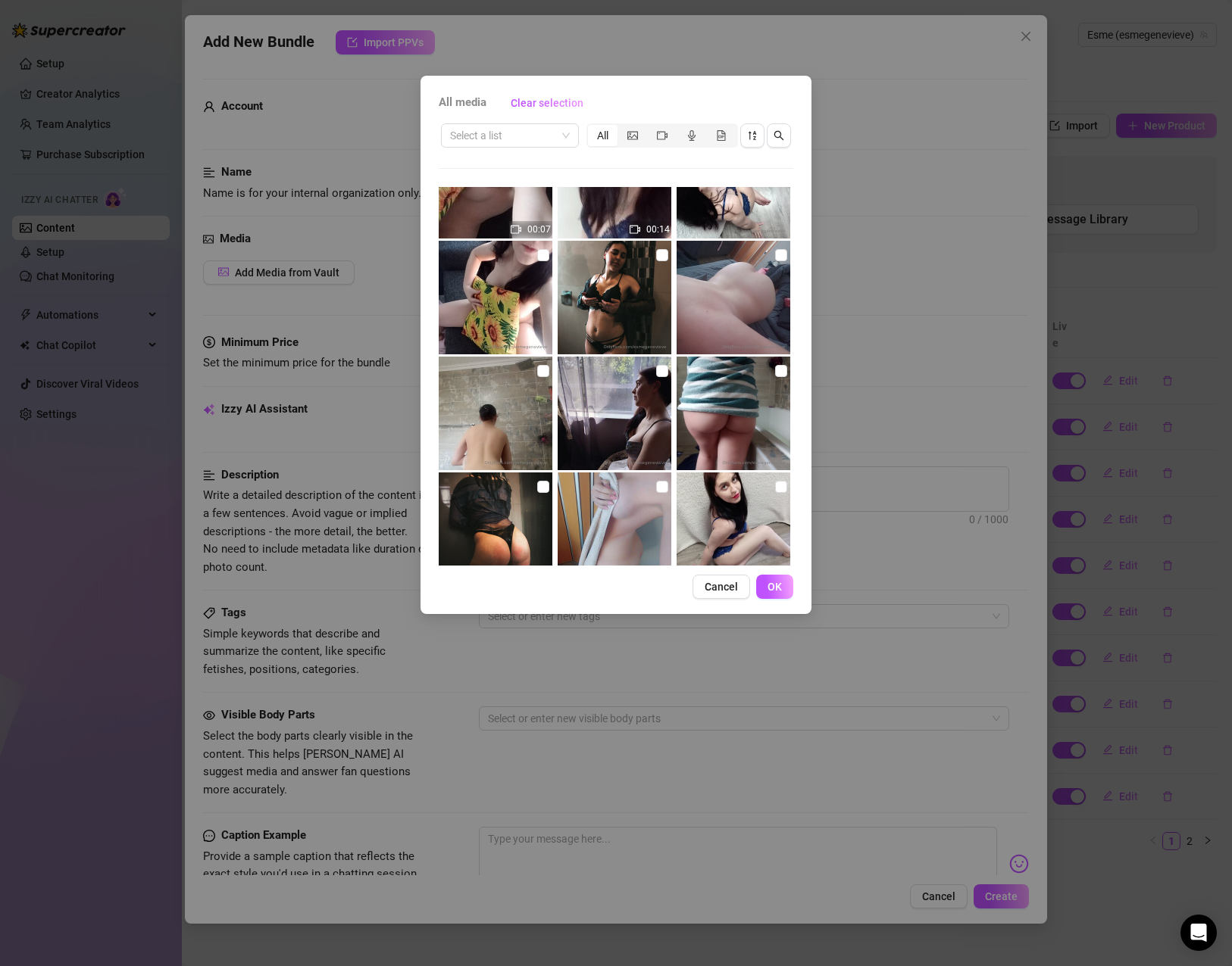
scroll to position [303, 0]
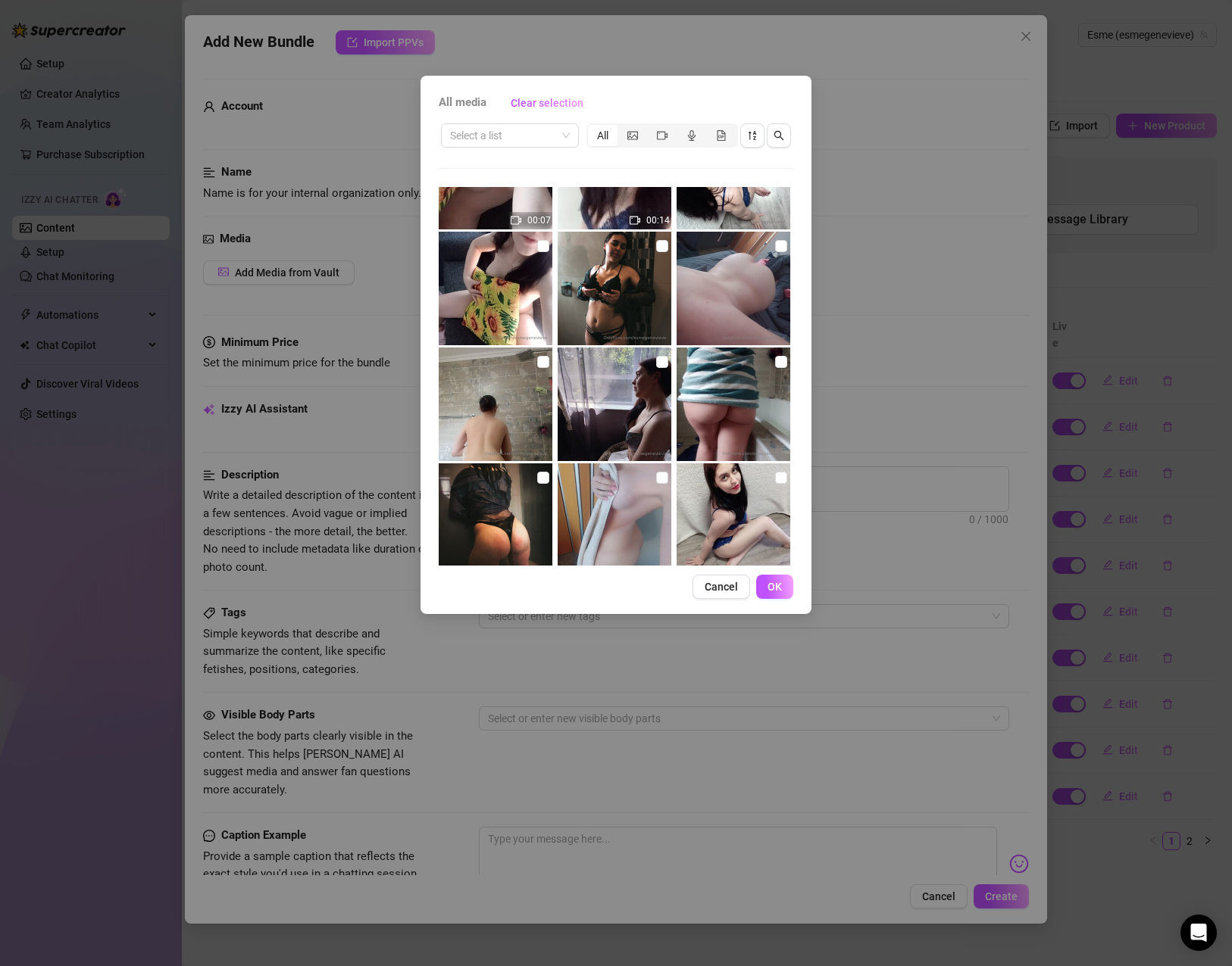
click at [533, 355] on img at bounding box center [495, 404] width 114 height 114
click at [543, 357] on input "checkbox" at bounding box center [543, 362] width 12 height 12
click at [790, 591] on button "OK" at bounding box center [775, 586] width 37 height 24
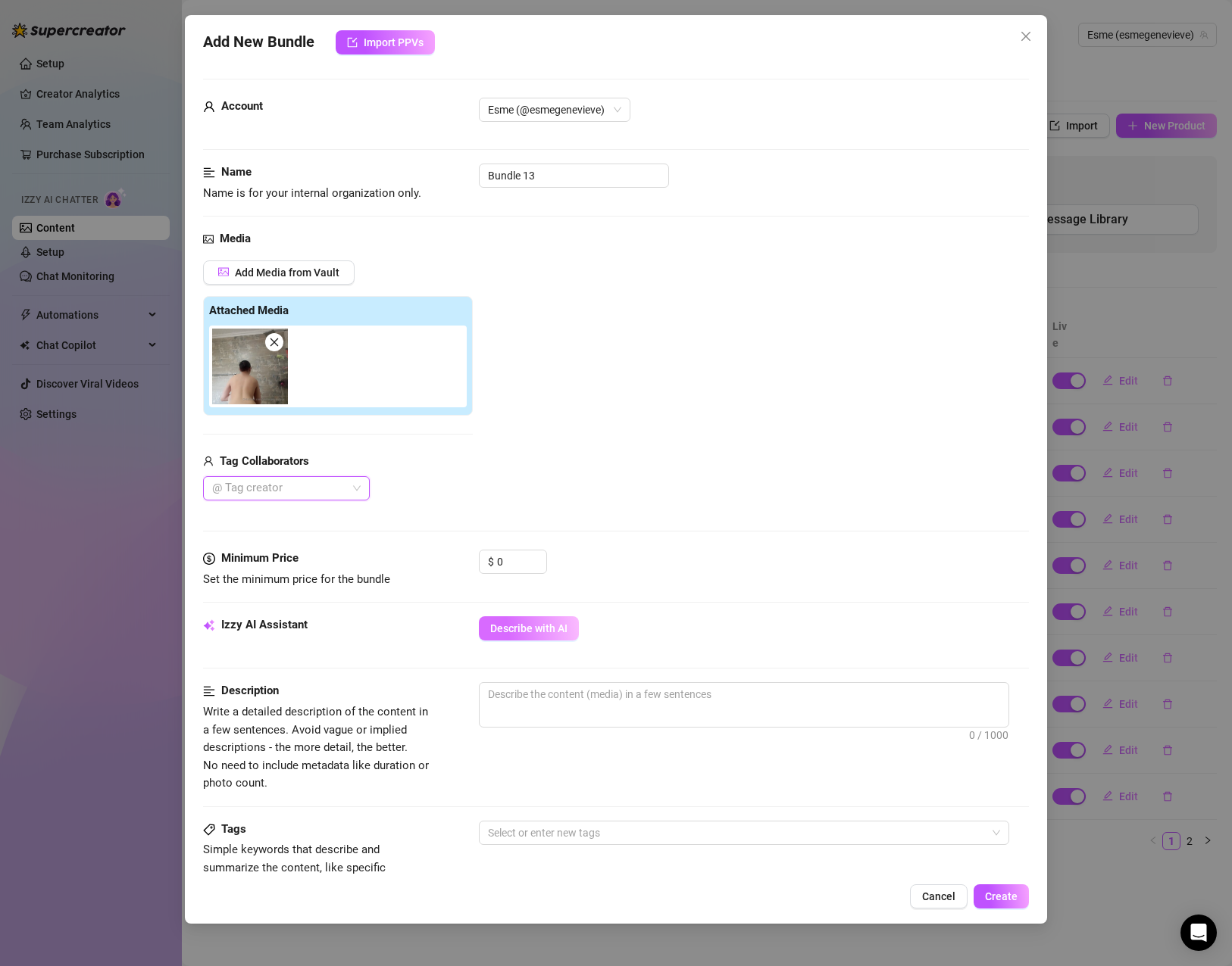
click at [533, 618] on button "Describe with AI" at bounding box center [528, 628] width 100 height 24
click at [532, 177] on input "Bundle 13" at bounding box center [573, 175] width 190 height 24
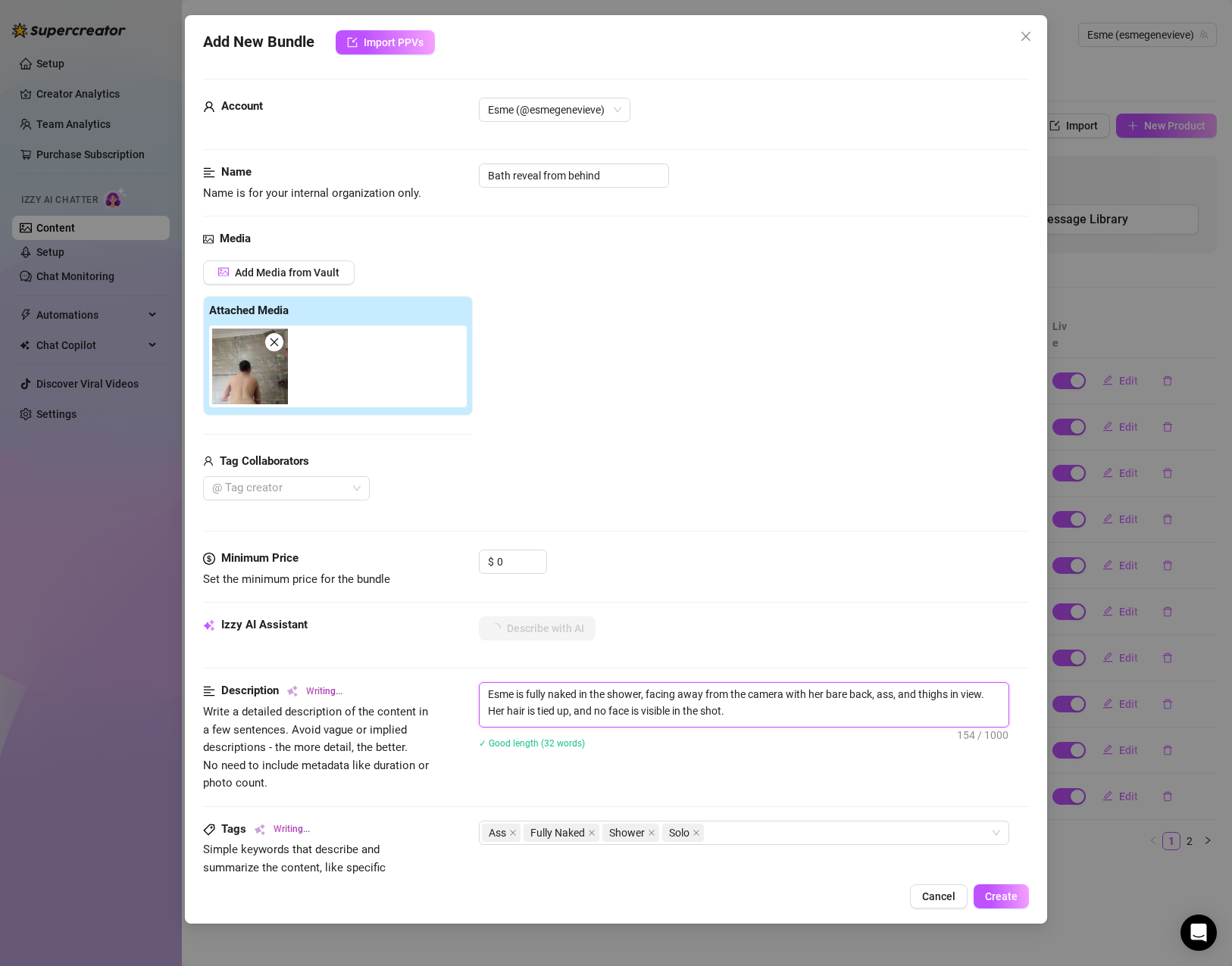
click at [731, 716] on textarea "Esme is fully naked in the shower, facing away from the camera with her bare ba…" at bounding box center [744, 703] width 529 height 40
click at [552, 721] on textarea "Esme is fully naked in the shower, facing away from the camera with her bare ba…" at bounding box center [744, 703] width 529 height 40
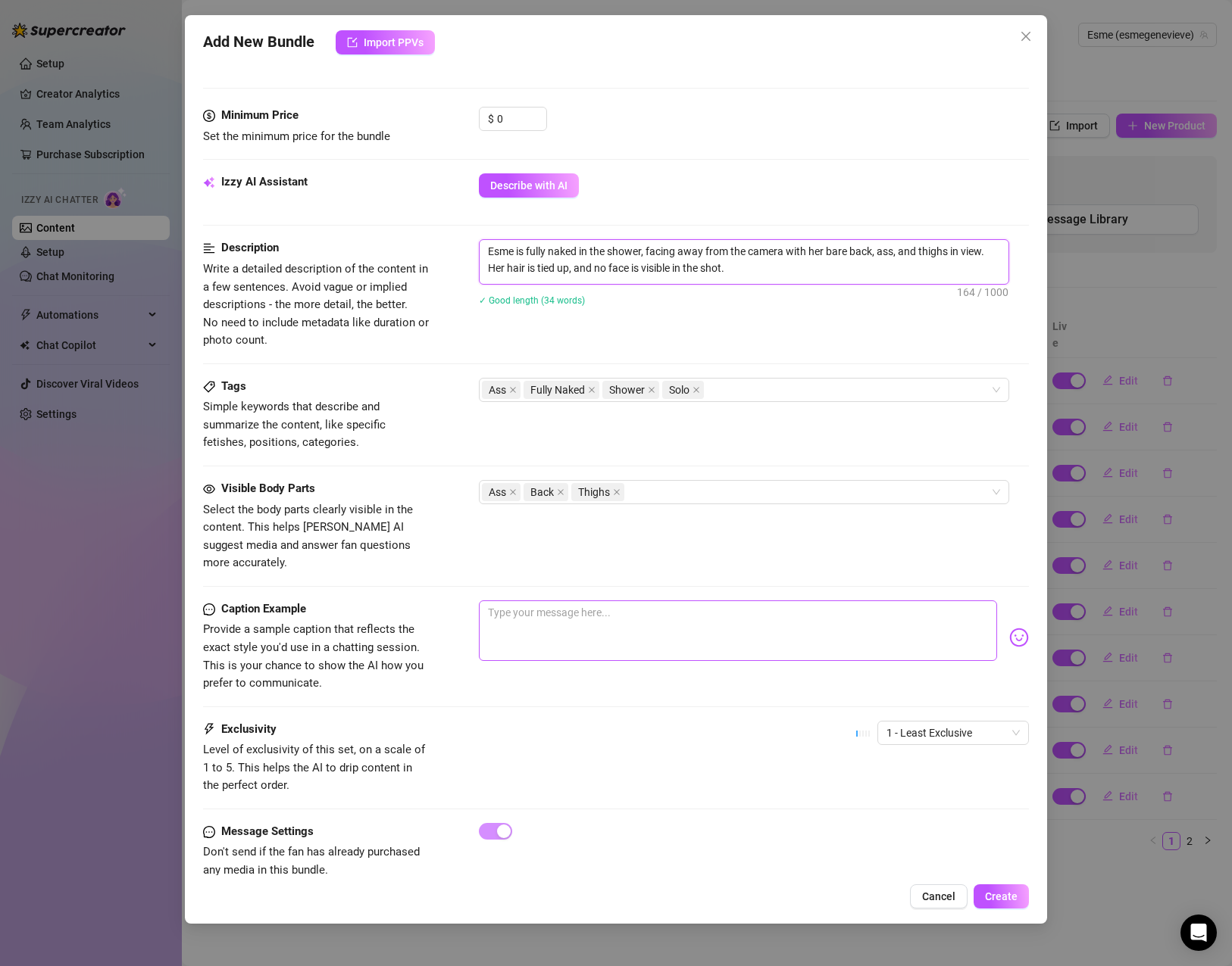
scroll to position [457, 0]
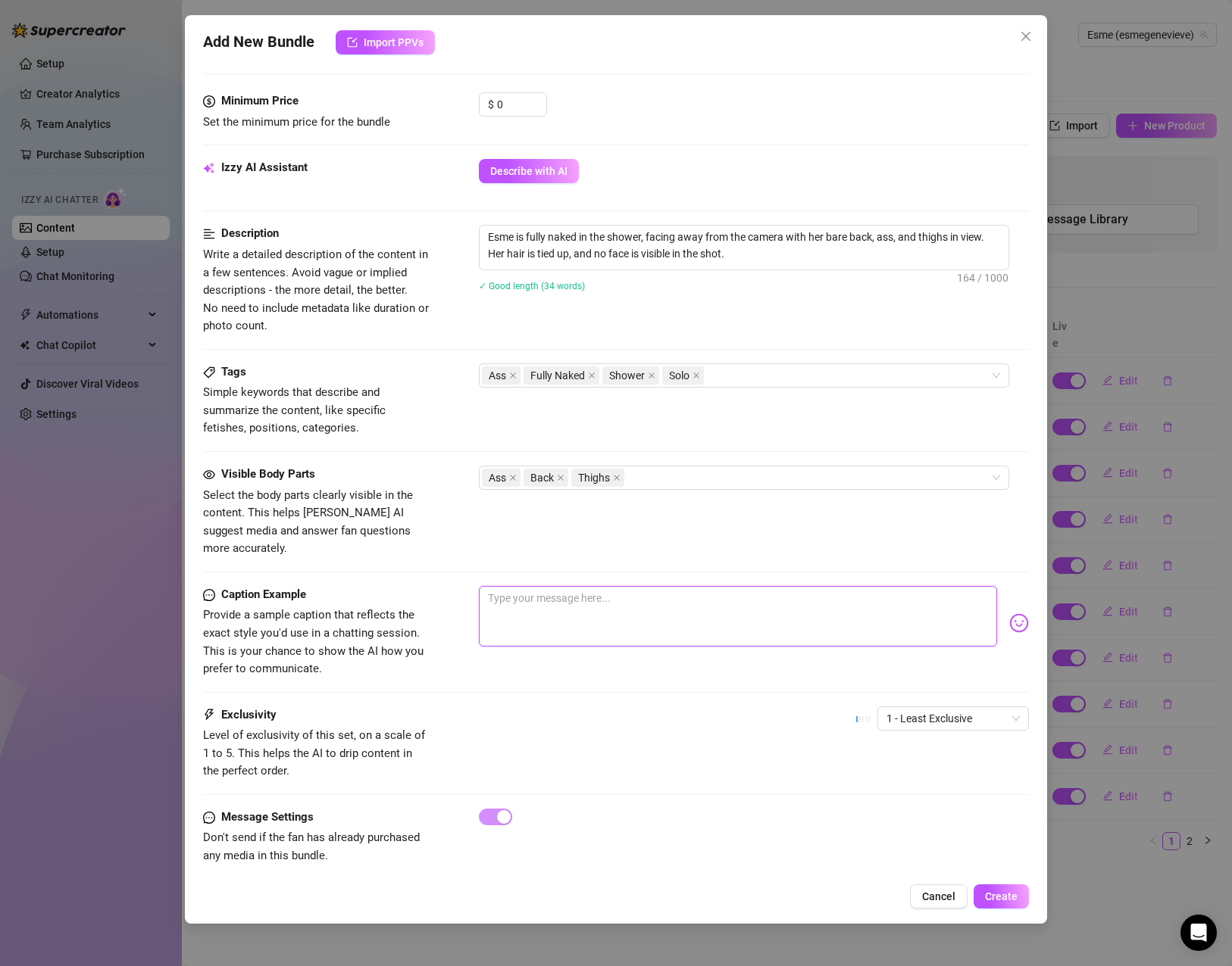
click at [593, 599] on textarea at bounding box center [737, 616] width 518 height 61
paste textarea "Steam, curves, and a view that’s all about the tease… care to join me? 💦"
click at [946, 707] on span "1 - Least Exclusive" at bounding box center [953, 719] width 133 height 23
click at [913, 796] on div "4" at bounding box center [940, 804] width 127 height 17
click at [1001, 897] on span "Create" at bounding box center [1001, 897] width 33 height 12
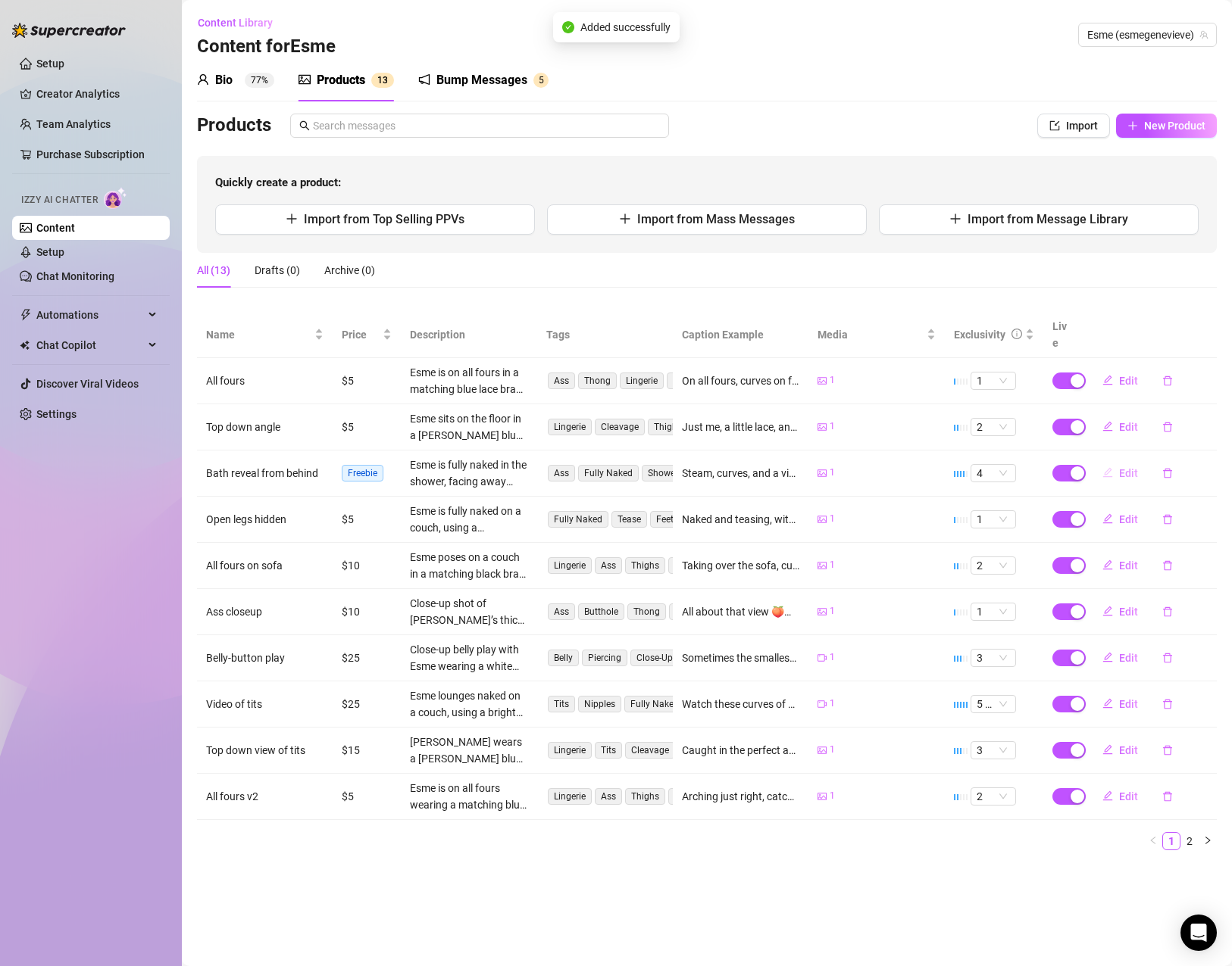
click at [1121, 467] on span "Edit" at bounding box center [1128, 473] width 19 height 12
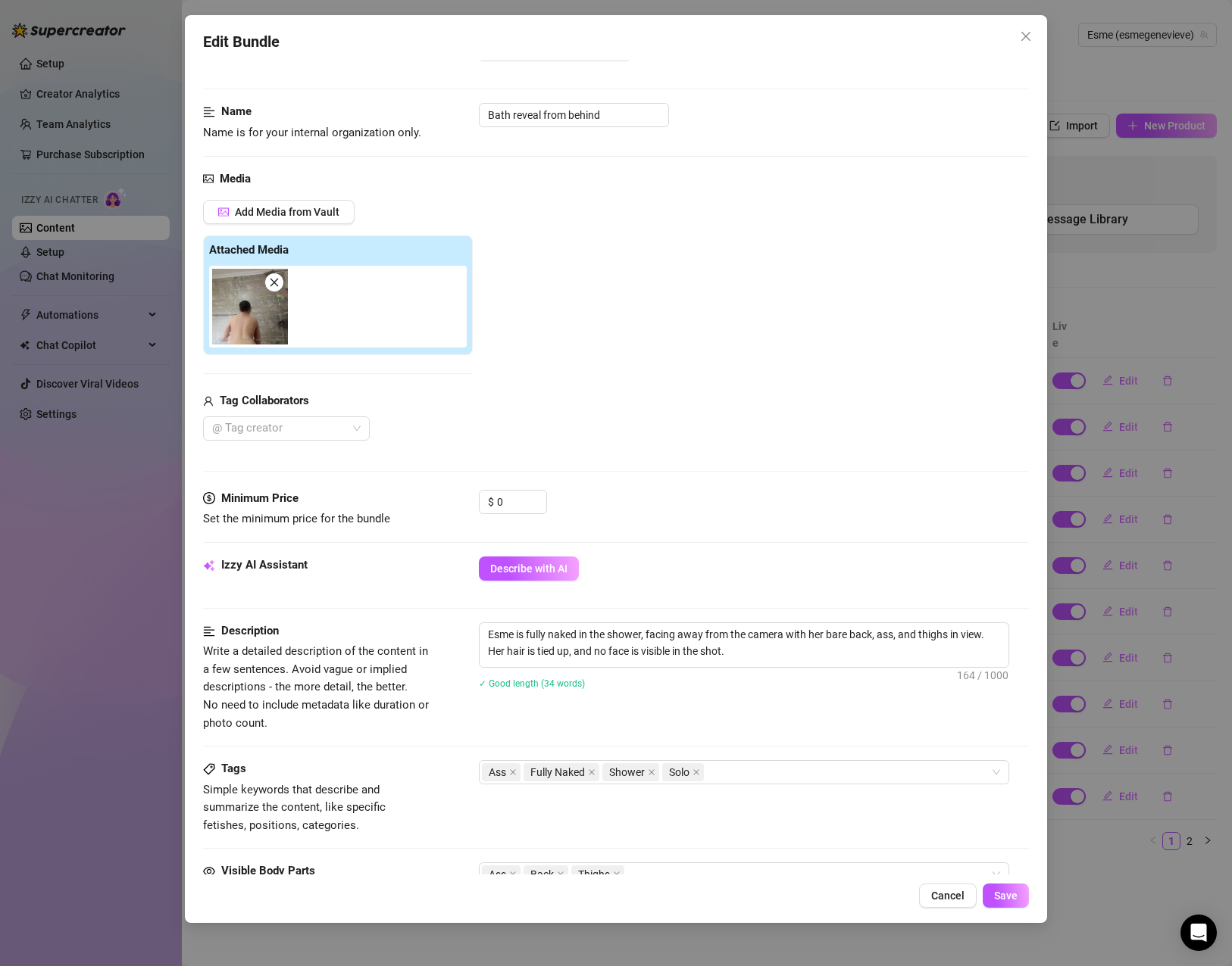
scroll to position [0, 0]
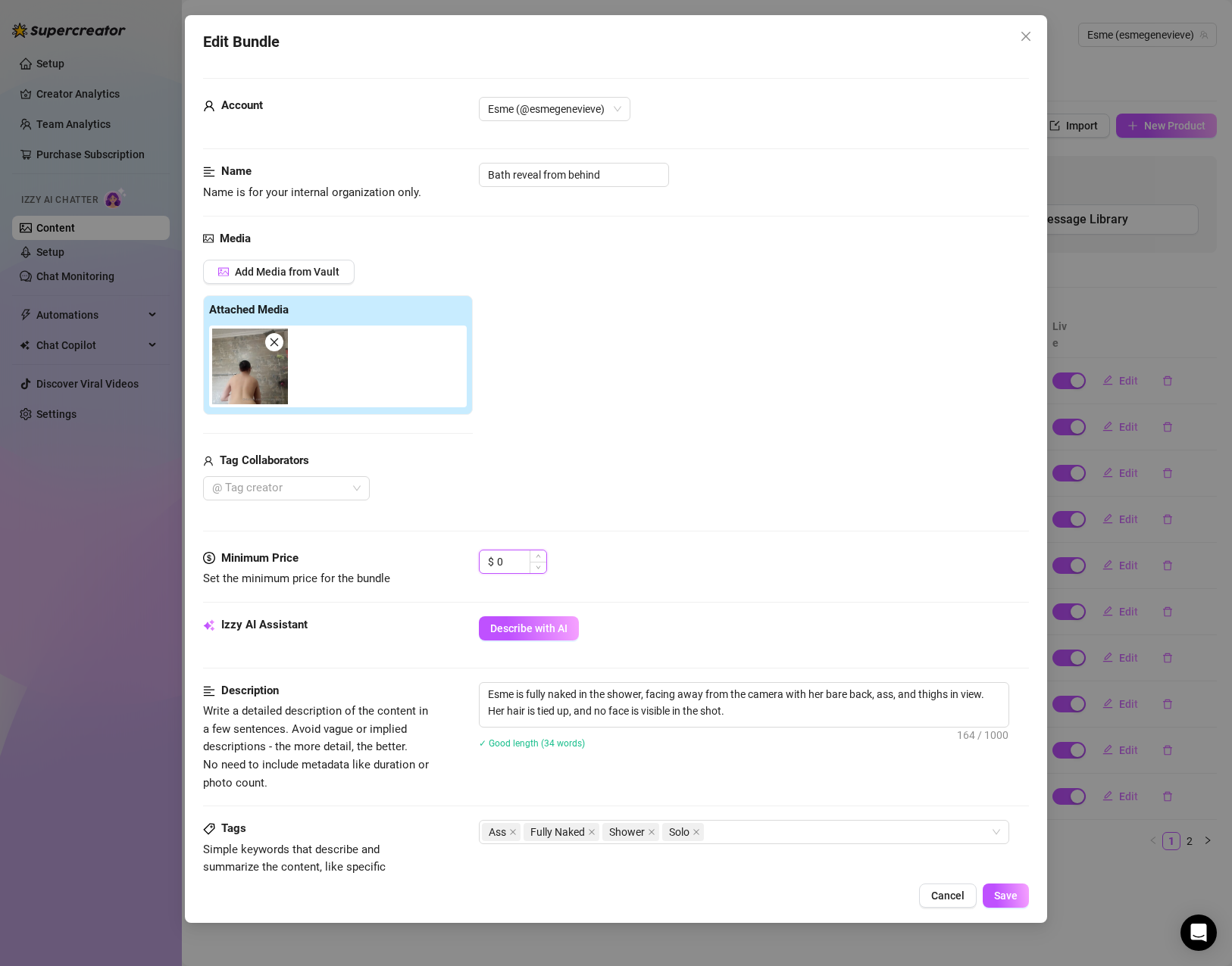
drag, startPoint x: 510, startPoint y: 562, endPoint x: 488, endPoint y: 562, distance: 22.0
click at [492, 562] on div "$ 0" at bounding box center [512, 562] width 68 height 24
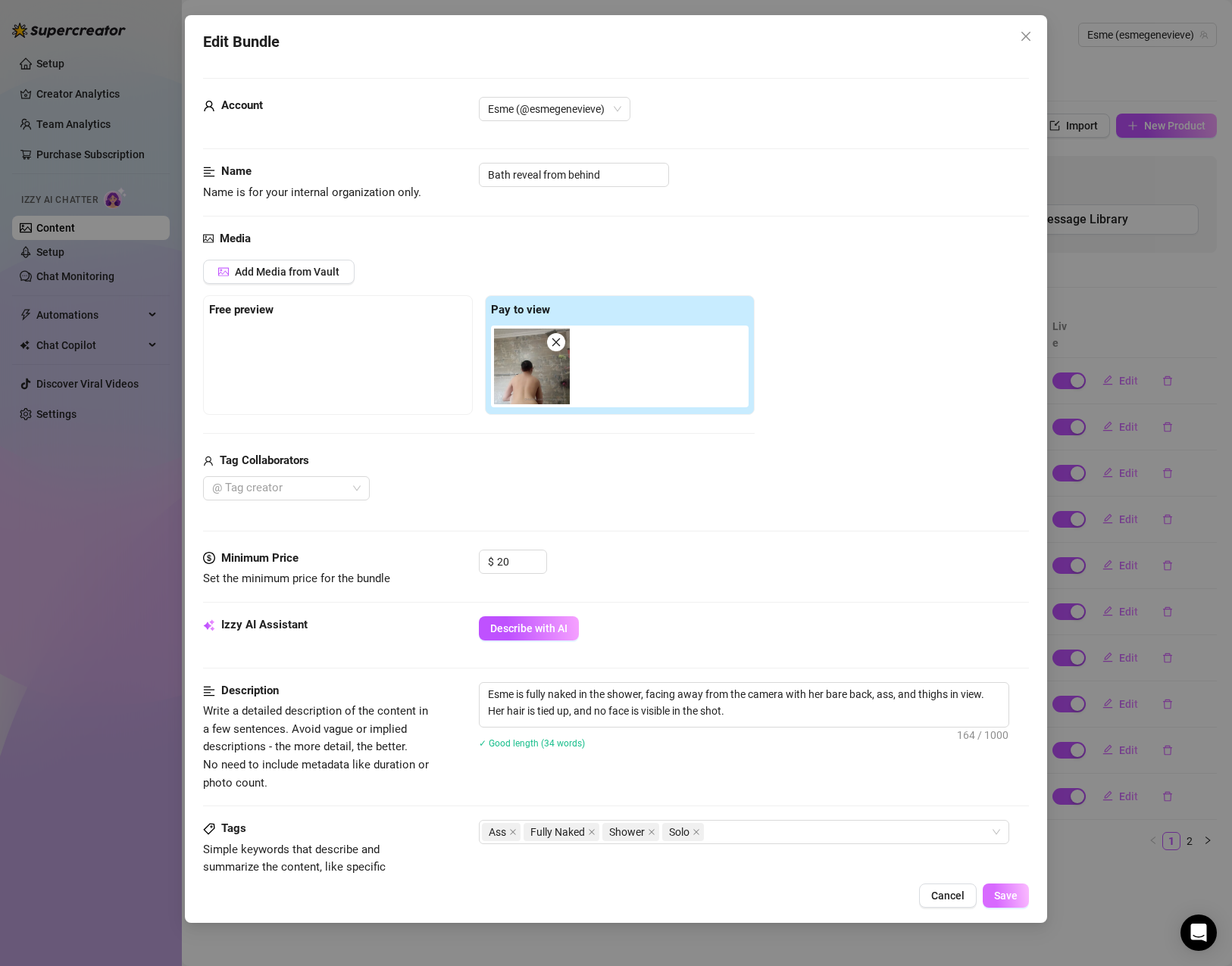
click at [998, 900] on span "Save" at bounding box center [1005, 896] width 24 height 12
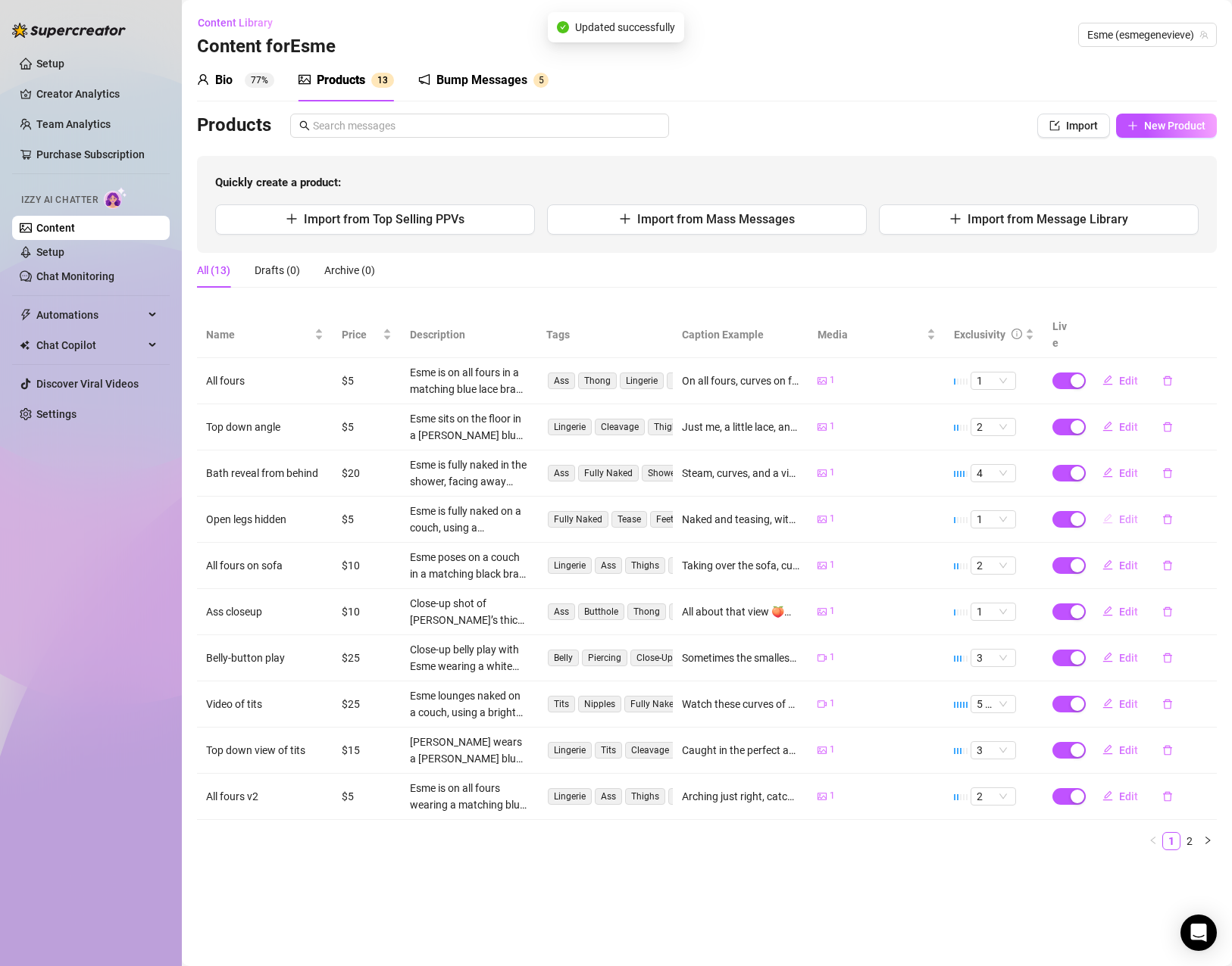
click at [1119, 514] on span "Edit" at bounding box center [1128, 520] width 19 height 12
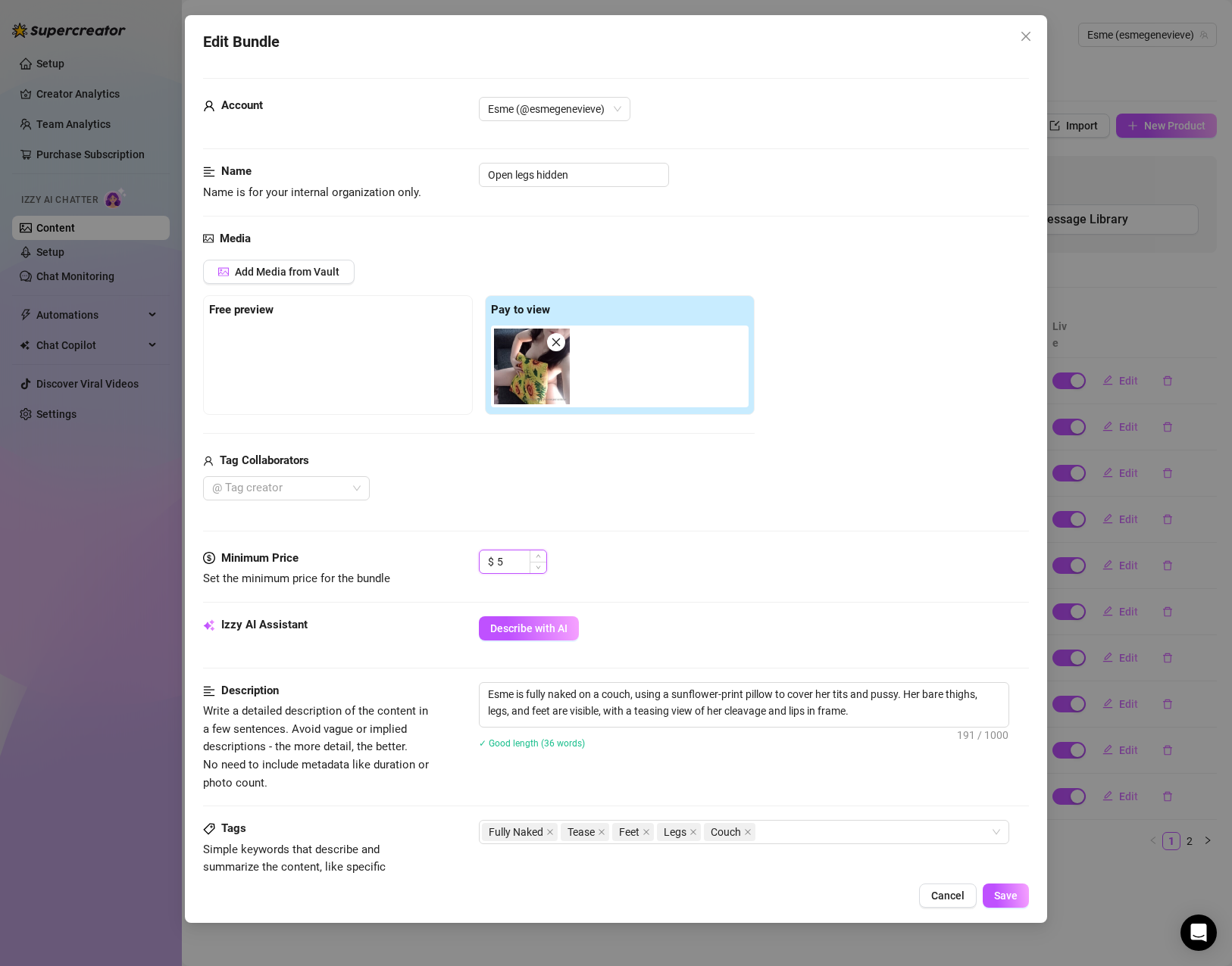
click at [488, 567] on div "$ 5" at bounding box center [512, 562] width 68 height 24
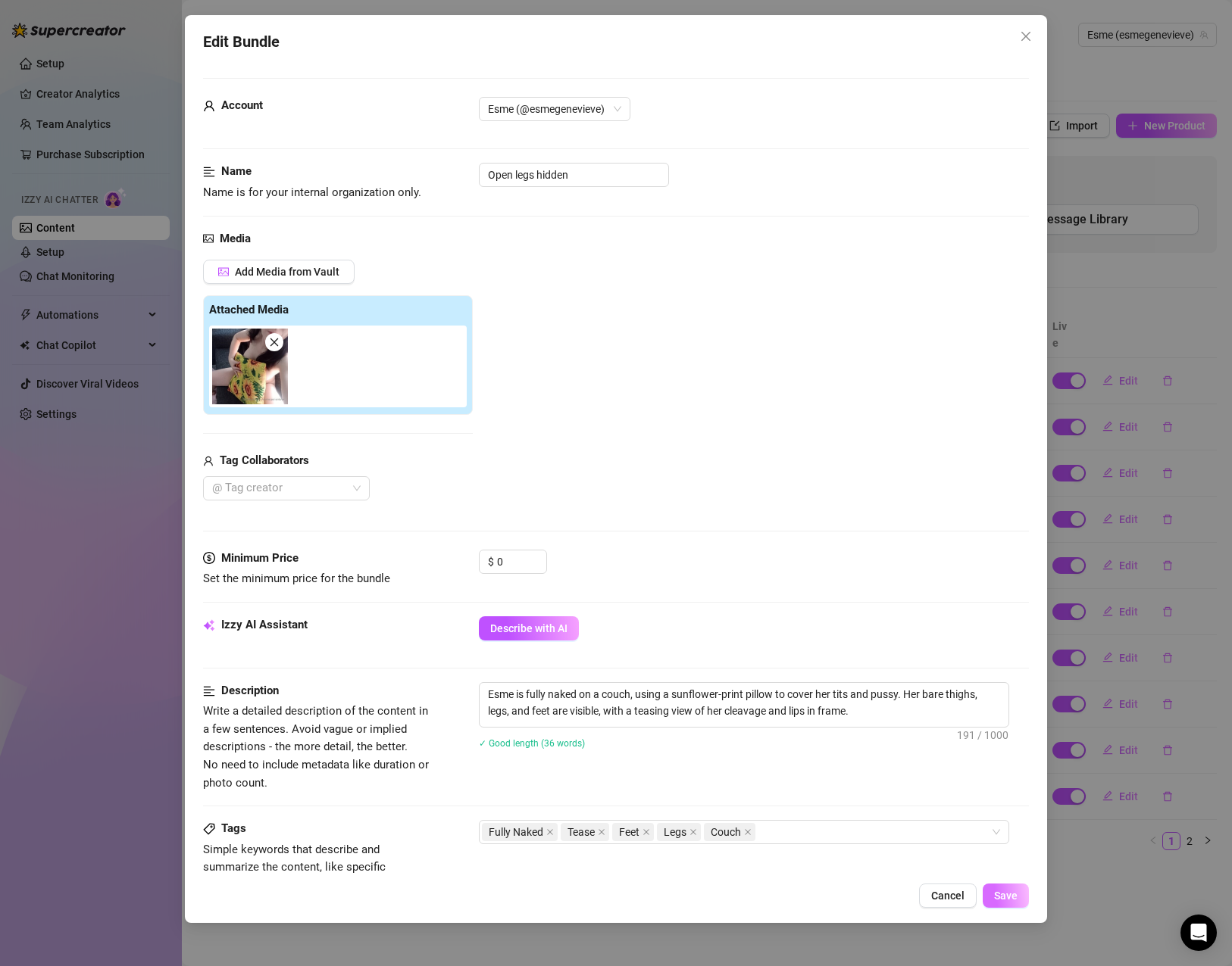
click at [998, 901] on span "Save" at bounding box center [1005, 896] width 24 height 12
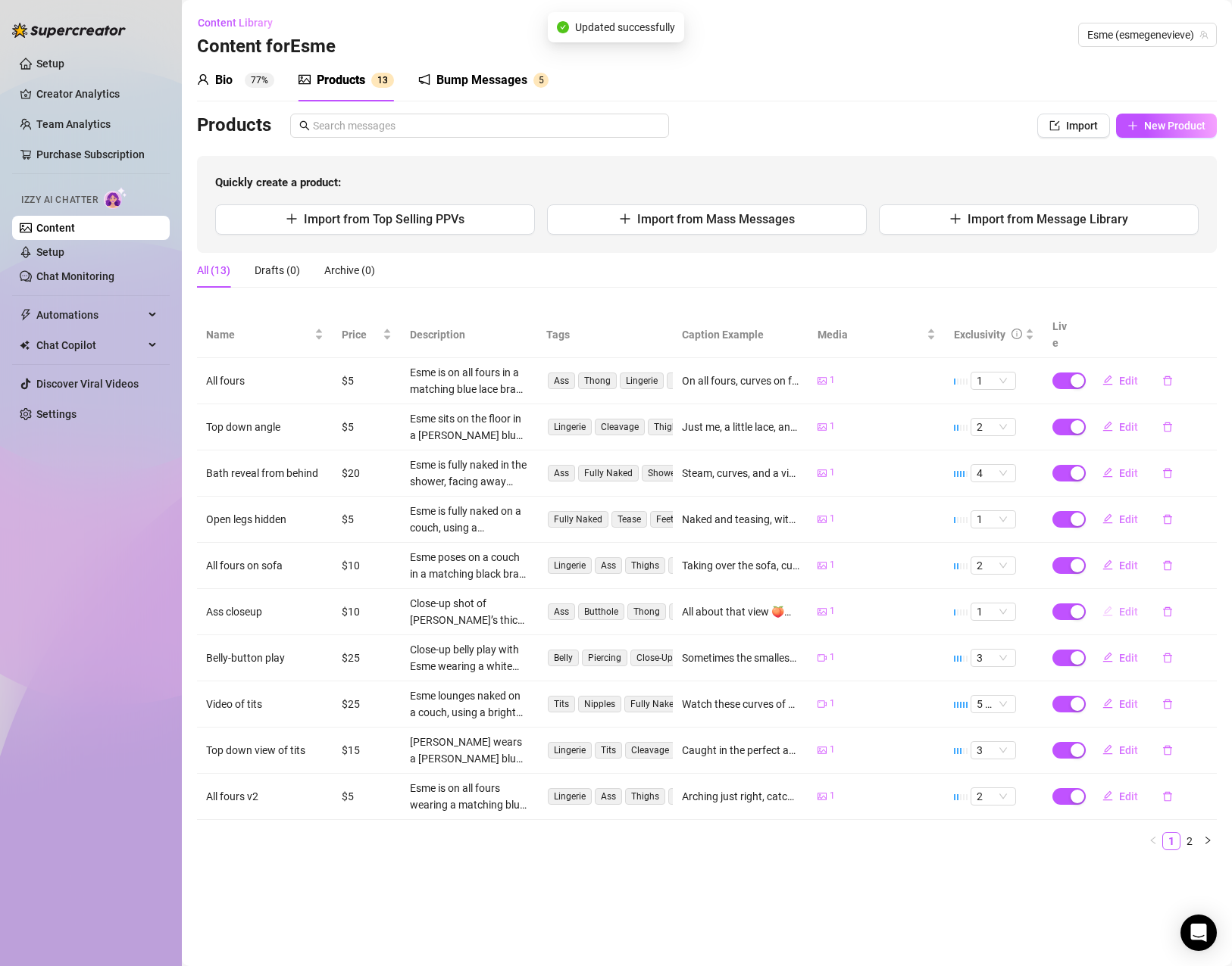
click at [1107, 606] on icon "edit" at bounding box center [1107, 611] width 11 height 11
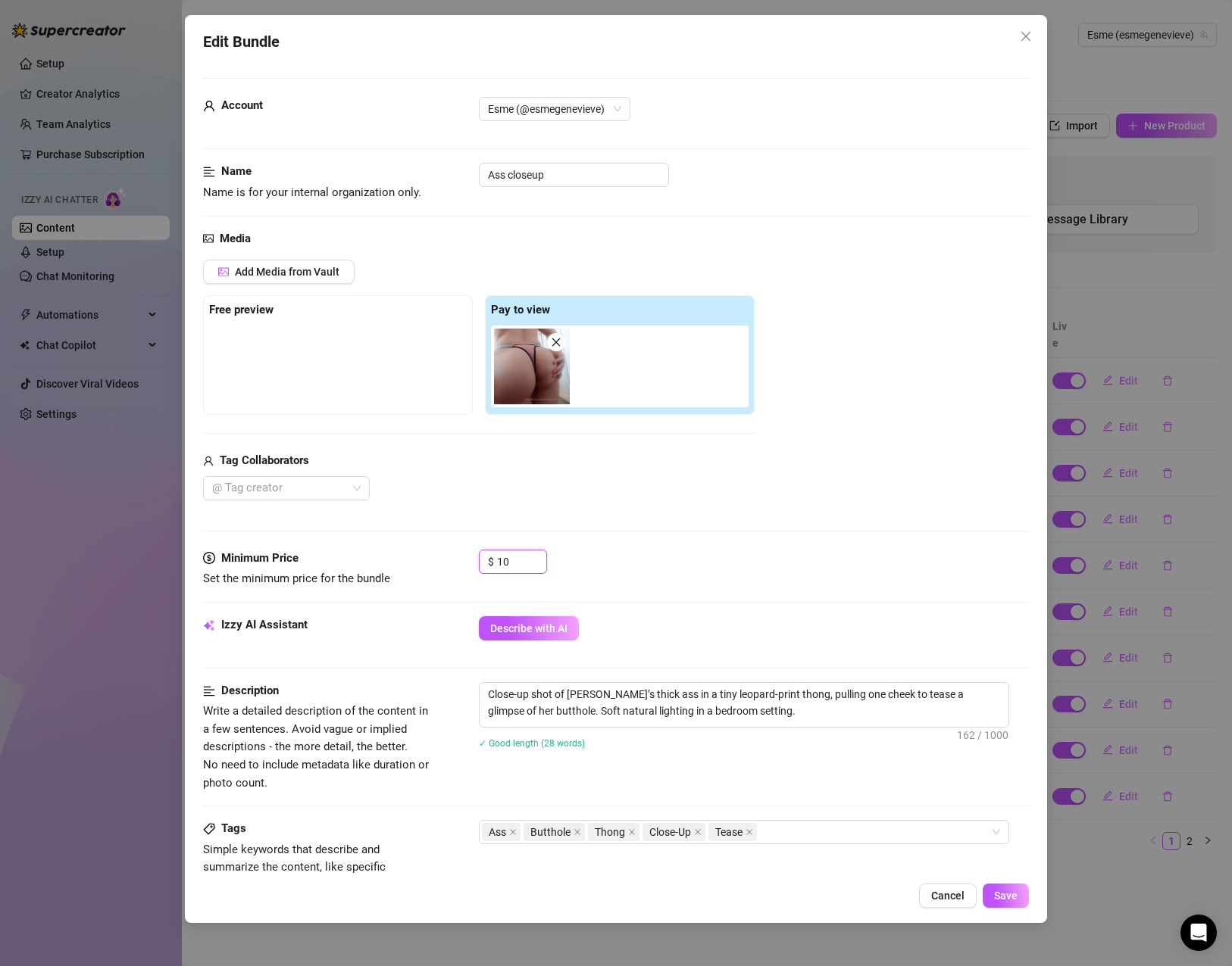
drag, startPoint x: 516, startPoint y: 564, endPoint x: 382, endPoint y: 559, distance: 134.1
click at [382, 559] on div "Minimum Price Set the minimum price for the bundle $ 10" at bounding box center [616, 570] width 826 height 39
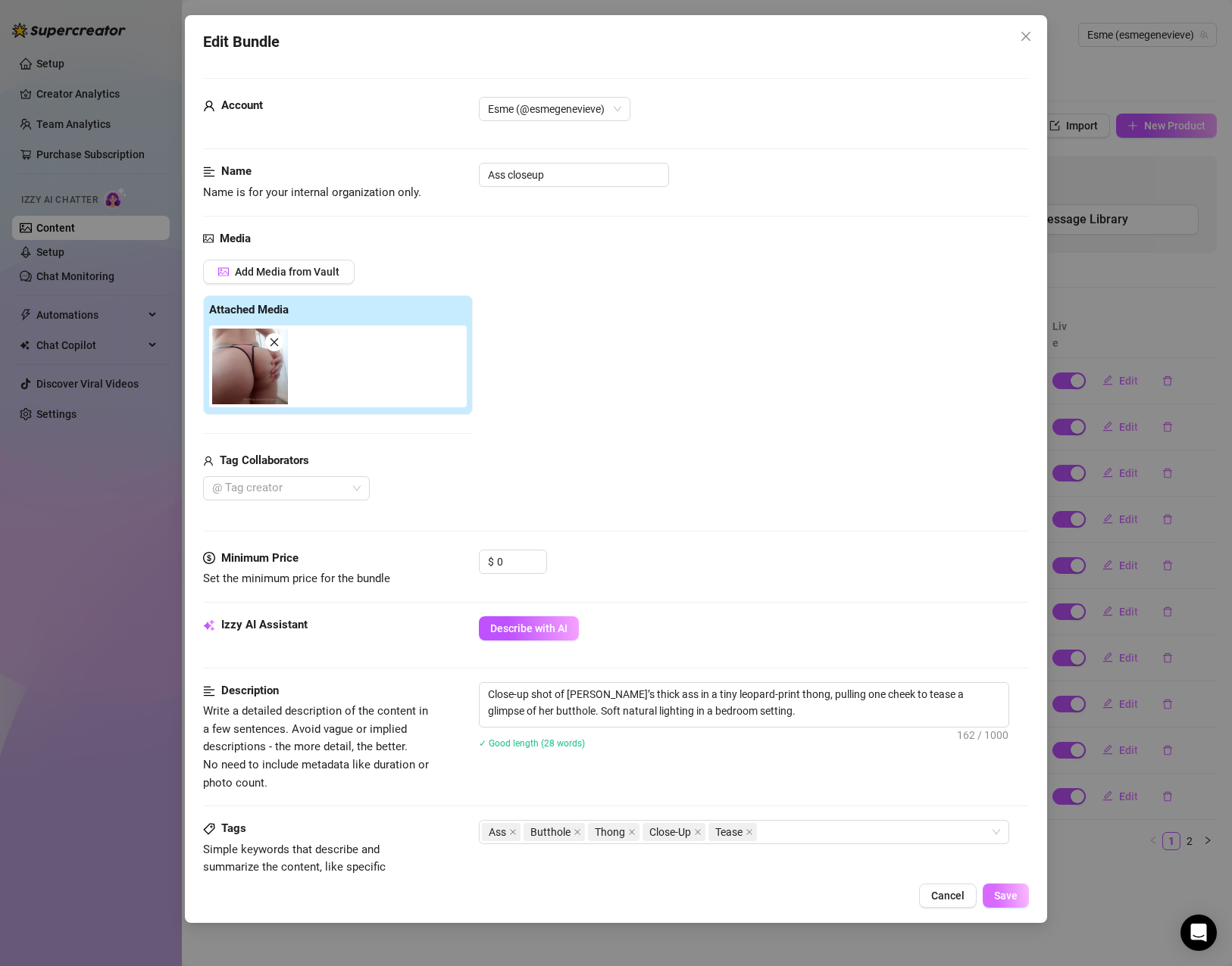
click at [995, 902] on span "Save" at bounding box center [1005, 896] width 24 height 12
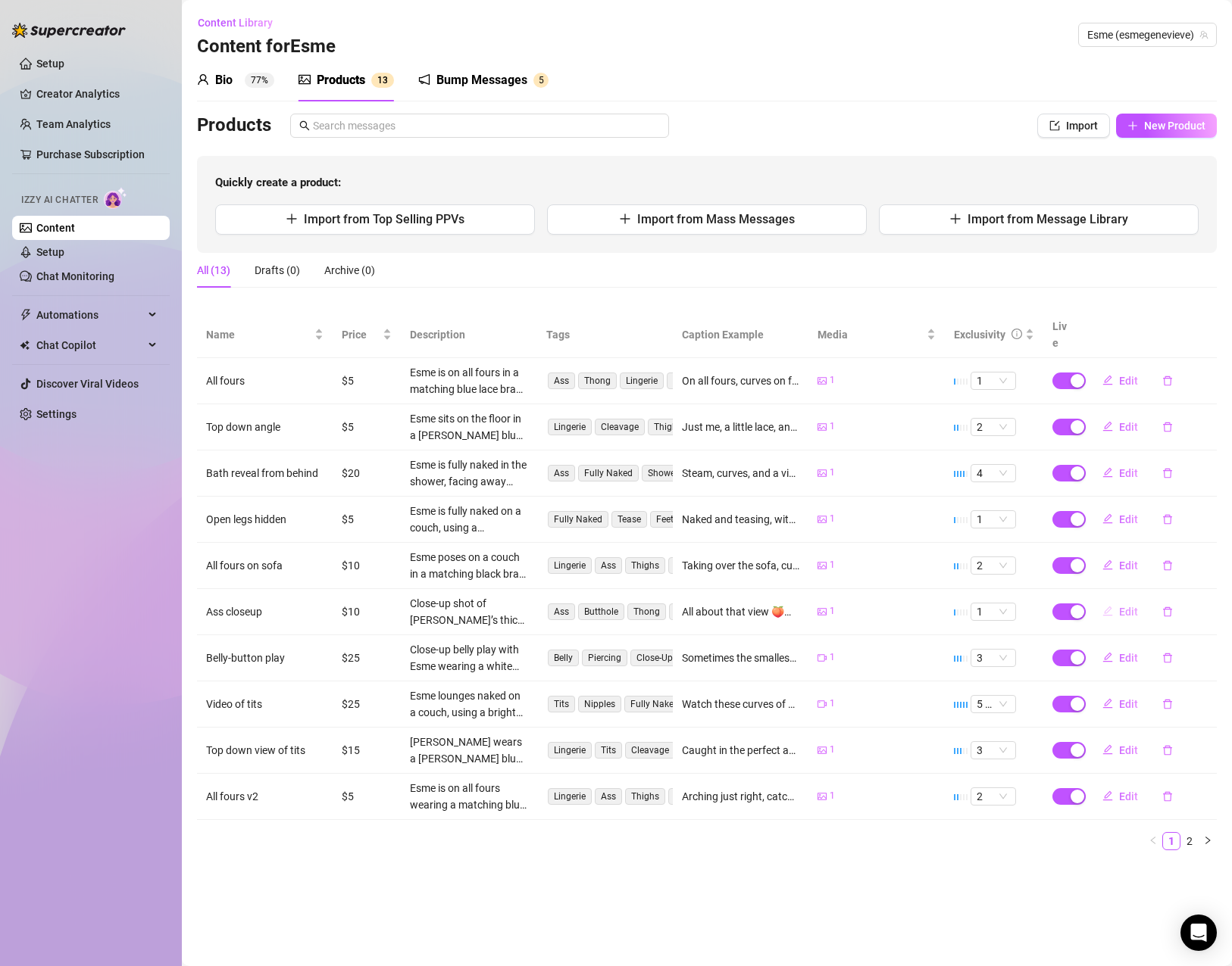
click at [1113, 600] on button "Edit" at bounding box center [1120, 611] width 60 height 24
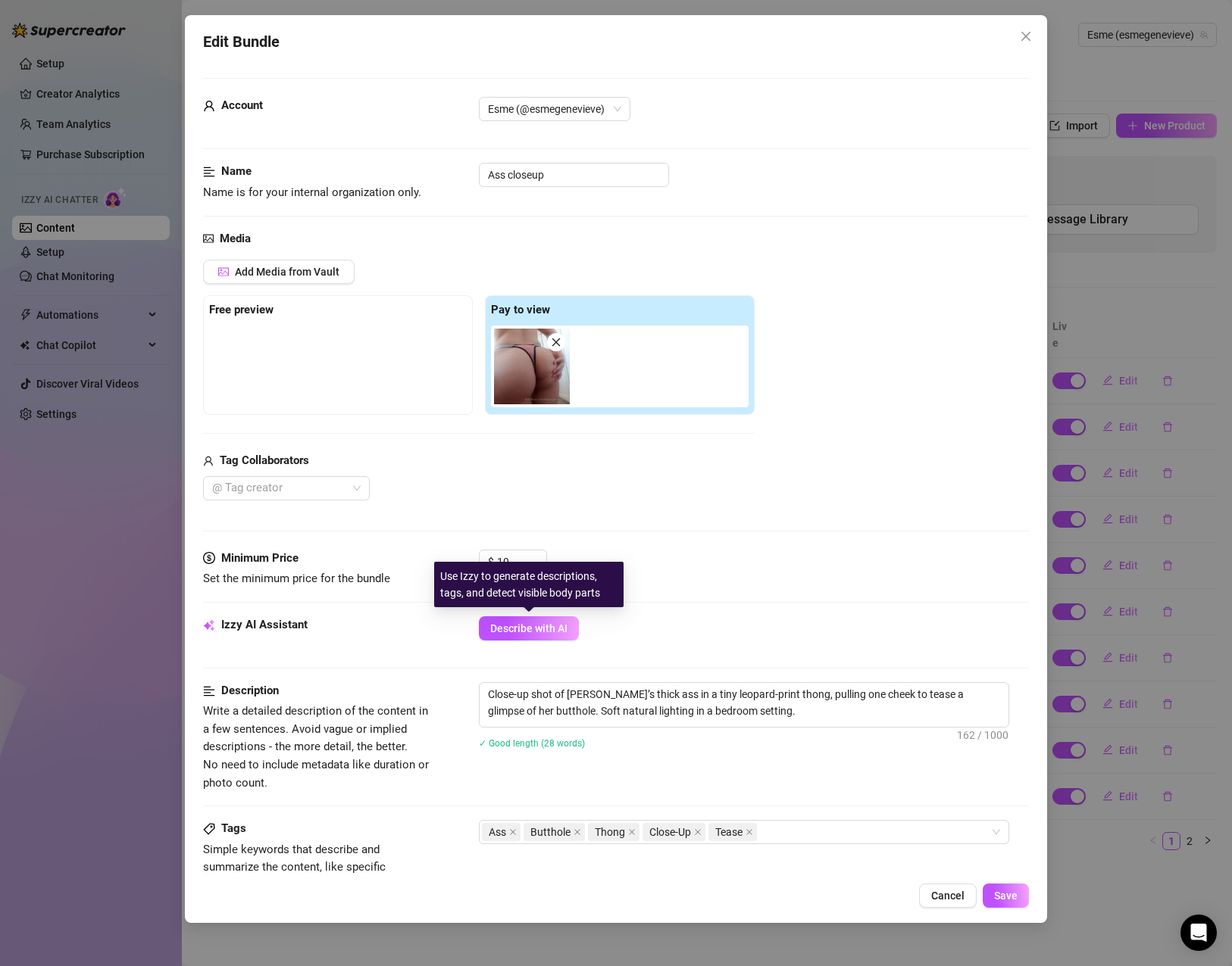
click at [504, 572] on div "Use Izzy to generate descriptions, tags, and detect visible body parts" at bounding box center [528, 584] width 189 height 45
click at [504, 571] on div "Use Izzy to generate descriptions, tags, and detect visible body parts" at bounding box center [528, 584] width 189 height 45
click at [505, 570] on div "Use Izzy to generate descriptions, tags, and detect visible body parts" at bounding box center [528, 584] width 189 height 45
click at [512, 558] on input "10" at bounding box center [522, 562] width 49 height 23
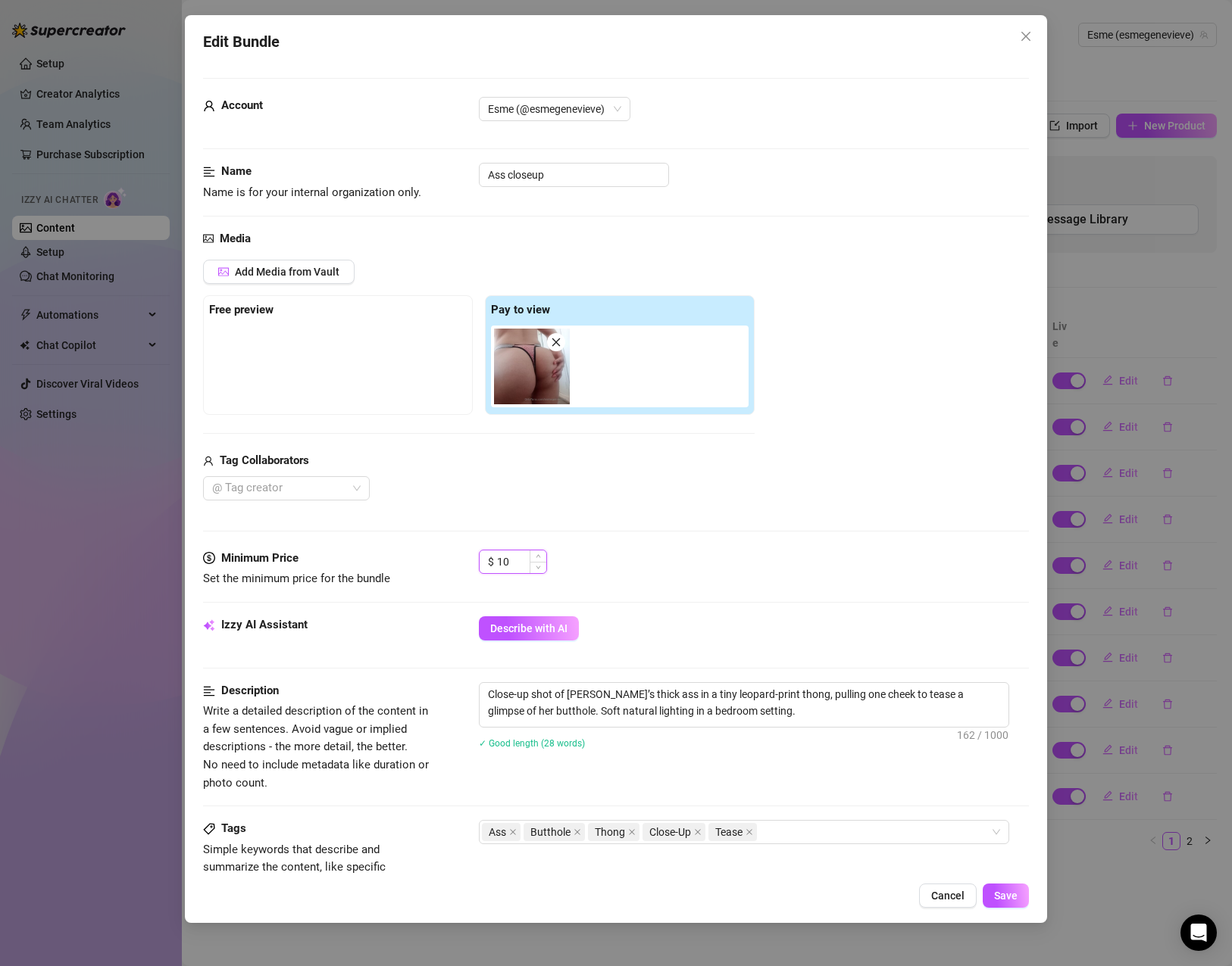
click at [512, 558] on input "10" at bounding box center [522, 562] width 49 height 23
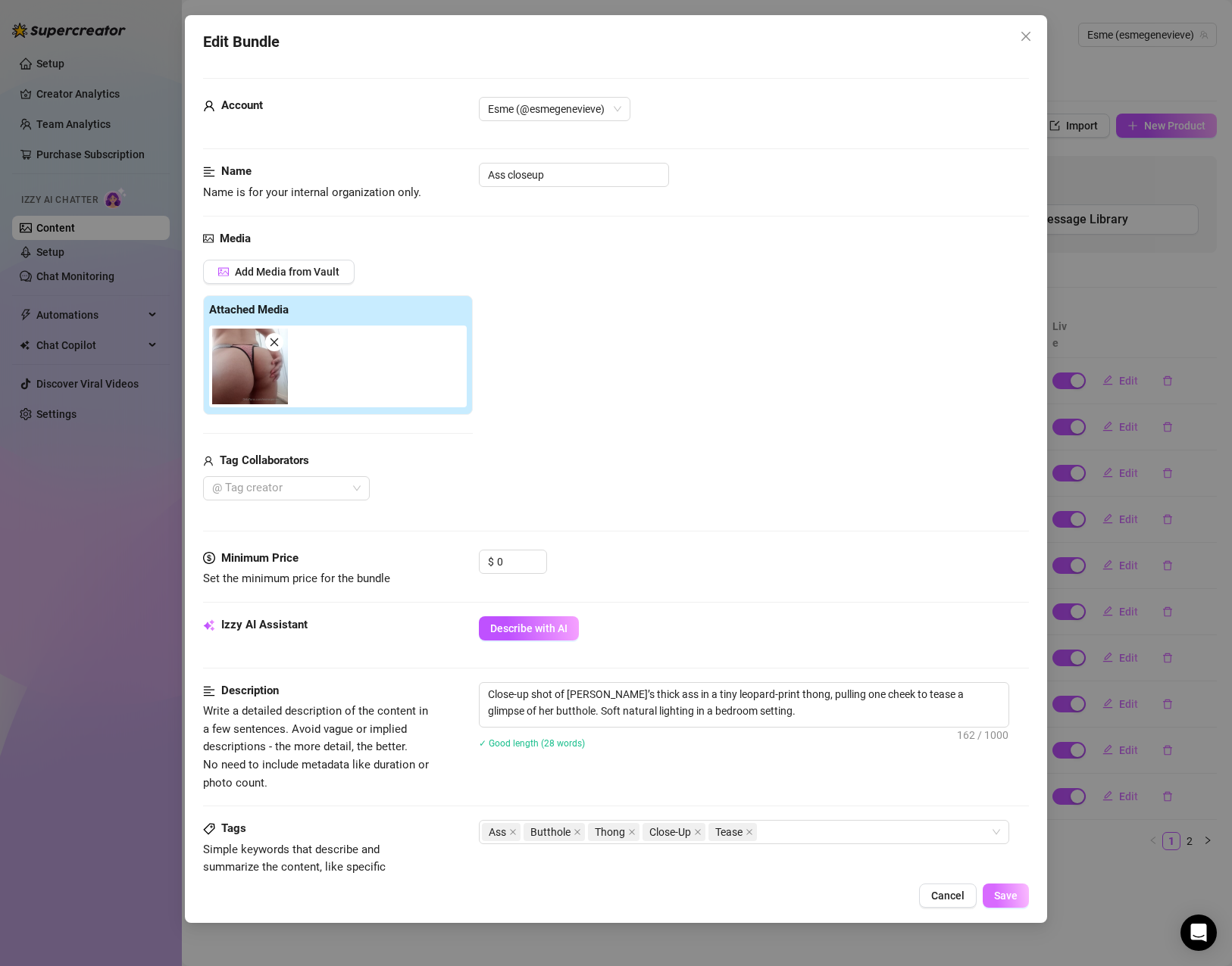
click at [1010, 894] on span "Save" at bounding box center [1005, 896] width 24 height 12
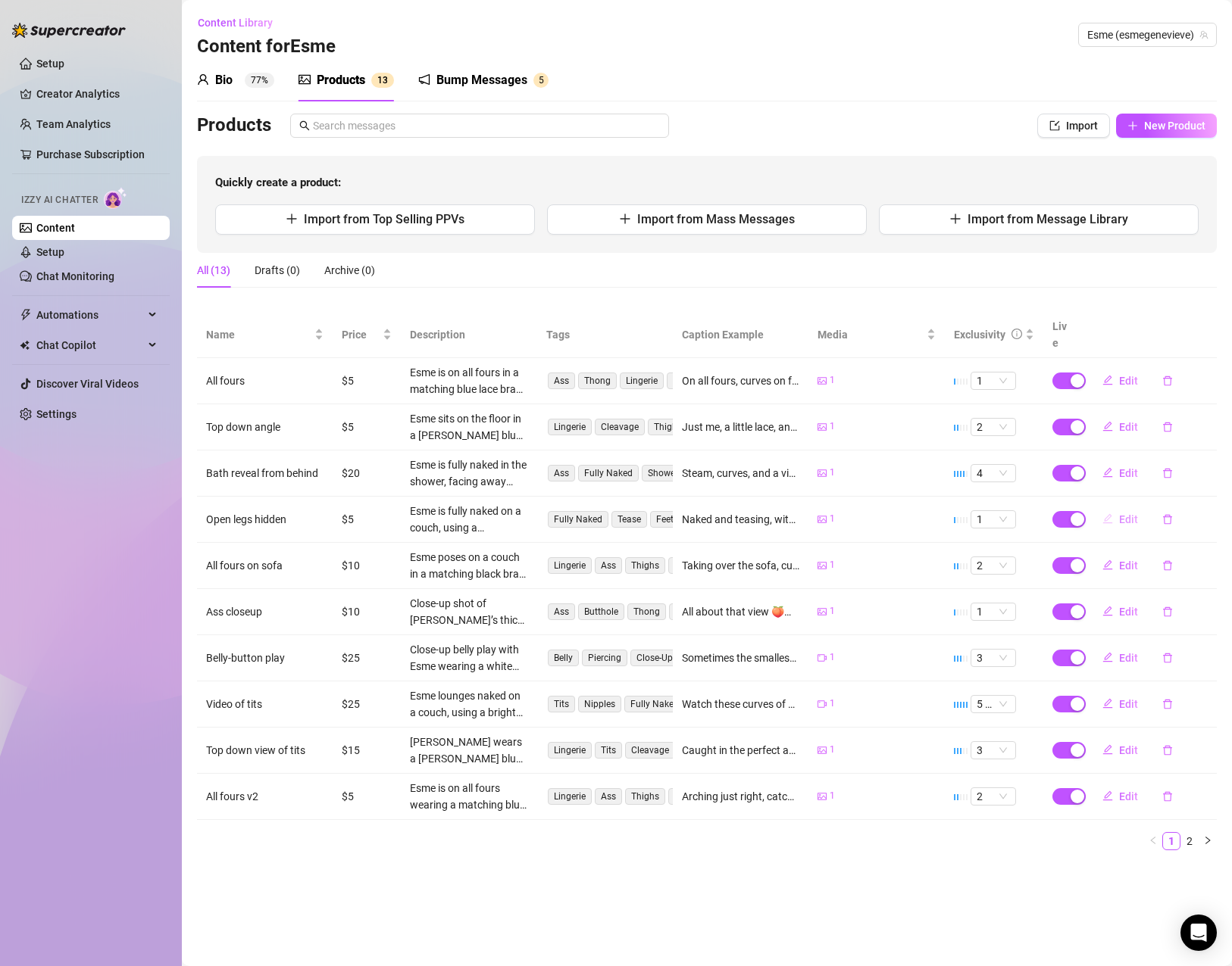
click at [1117, 508] on button "Edit" at bounding box center [1120, 519] width 60 height 24
type textarea "Naked and teasing, with just enough to keep you guessing… ready for the full re…"
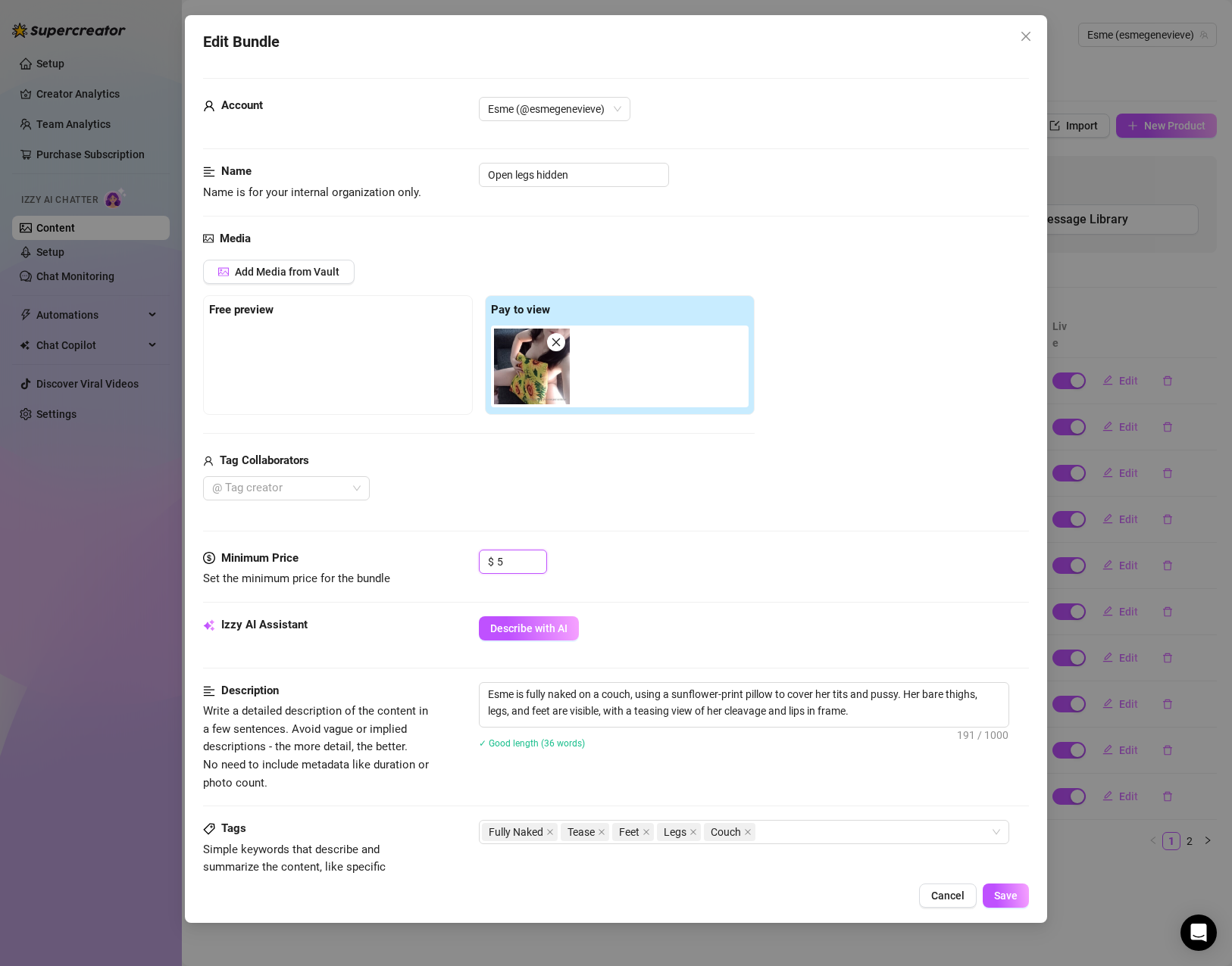
drag, startPoint x: 509, startPoint y: 562, endPoint x: 455, endPoint y: 564, distance: 54.0
click at [455, 564] on div "Minimum Price Set the minimum price for the bundle $ 5" at bounding box center [616, 570] width 826 height 39
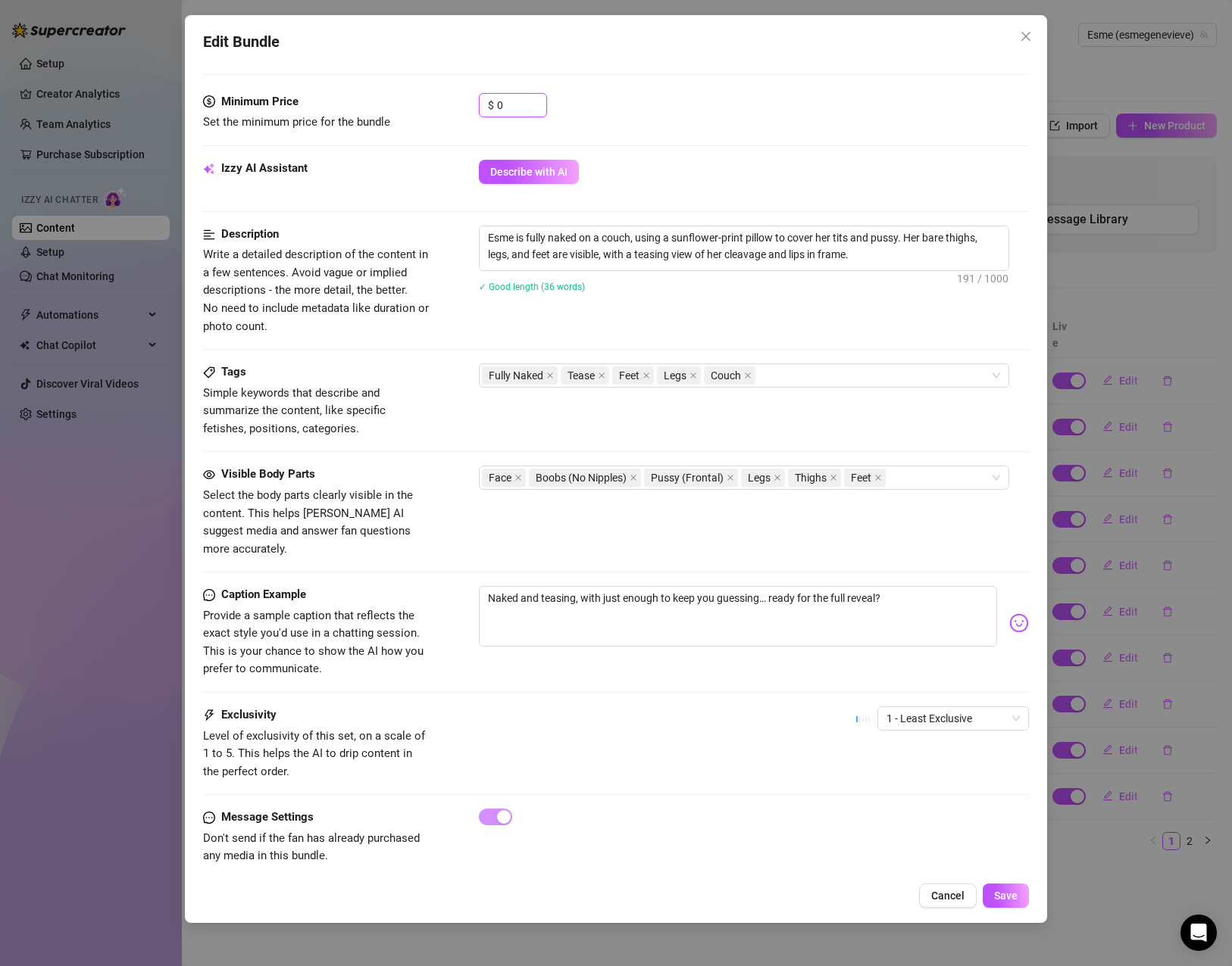
scroll to position [457, 0]
type input "0"
click at [1012, 898] on span "Save" at bounding box center [1005, 896] width 24 height 12
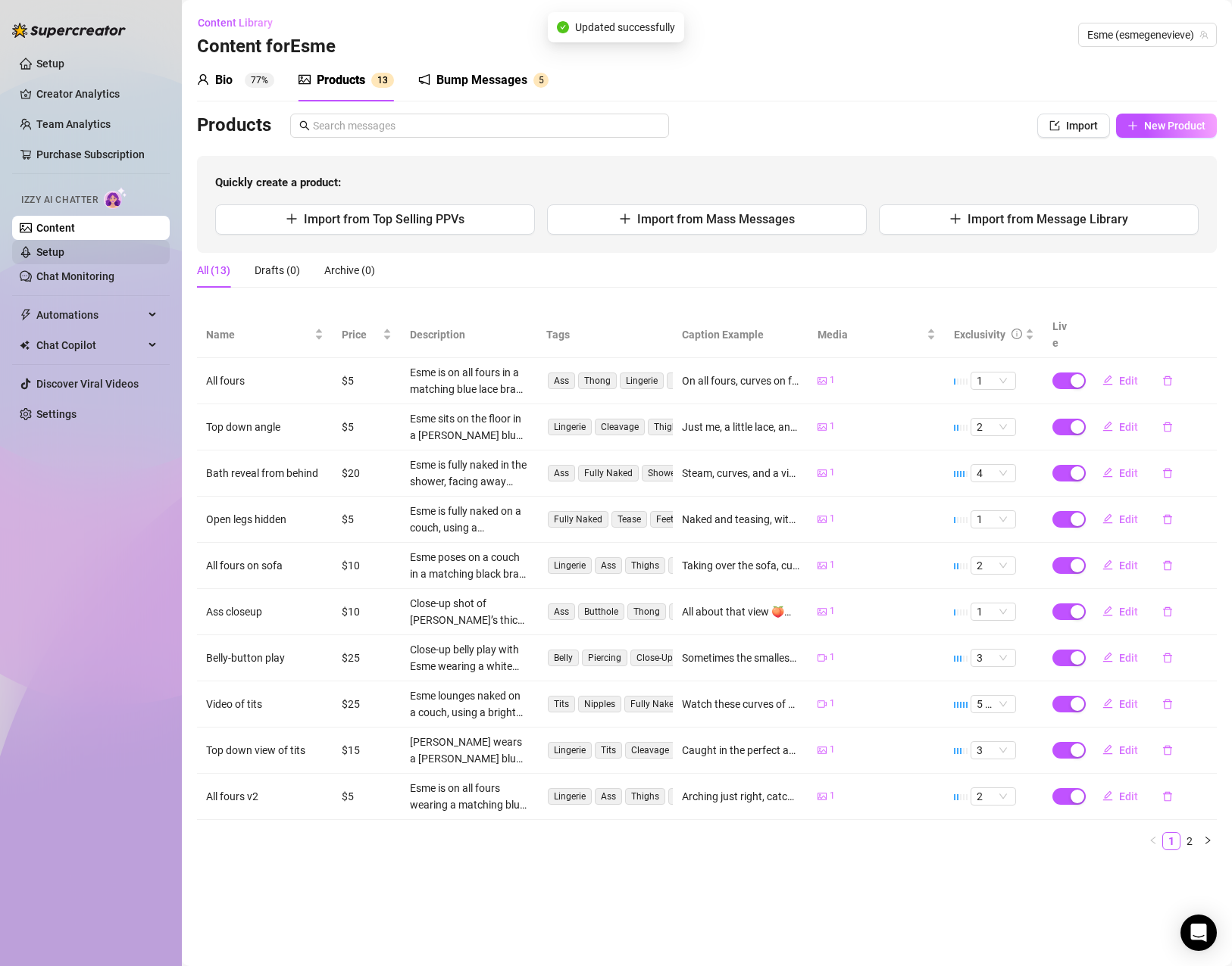
click at [63, 258] on link "Setup" at bounding box center [50, 253] width 28 height 12
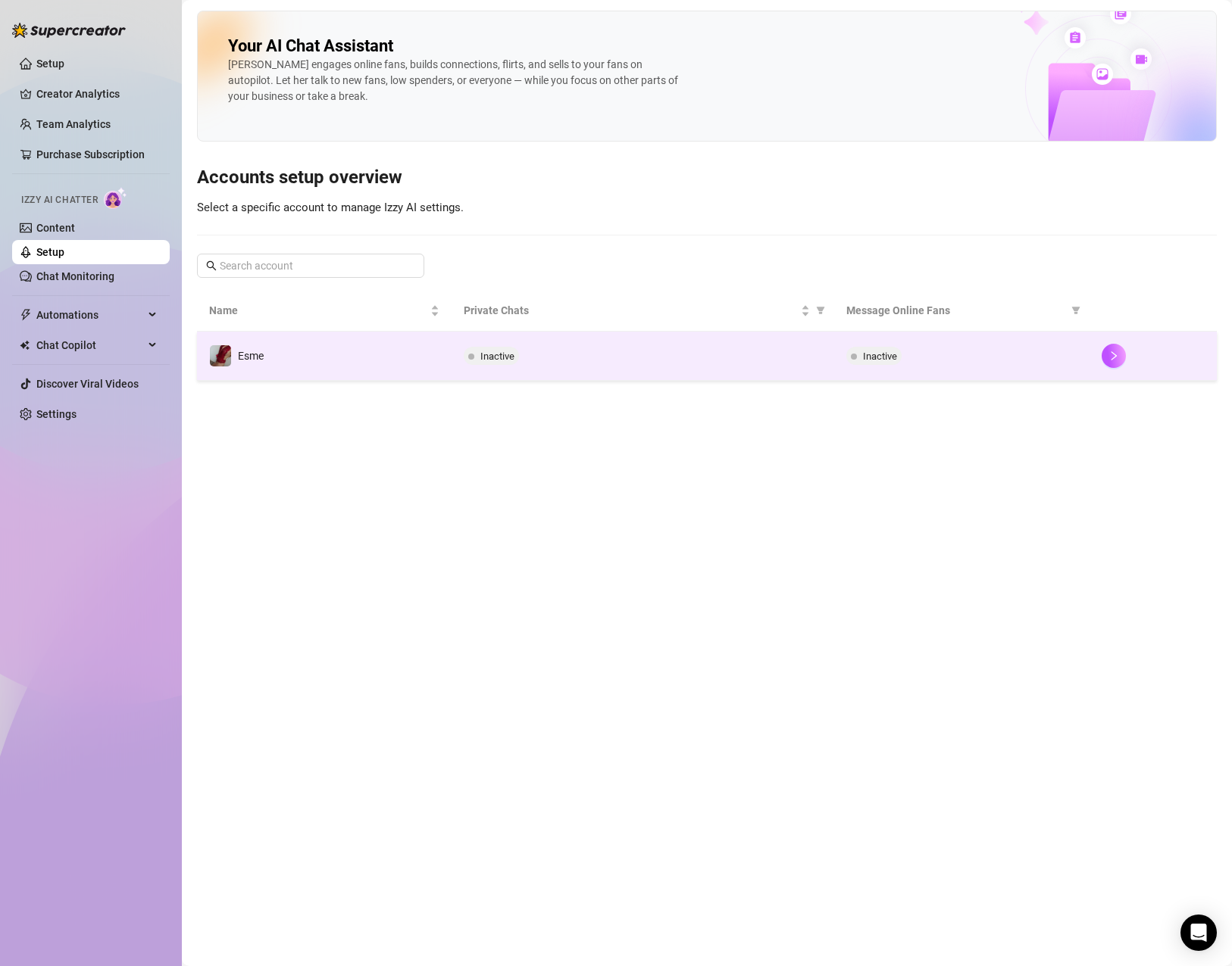
click at [498, 354] on span "Inactive" at bounding box center [497, 356] width 34 height 11
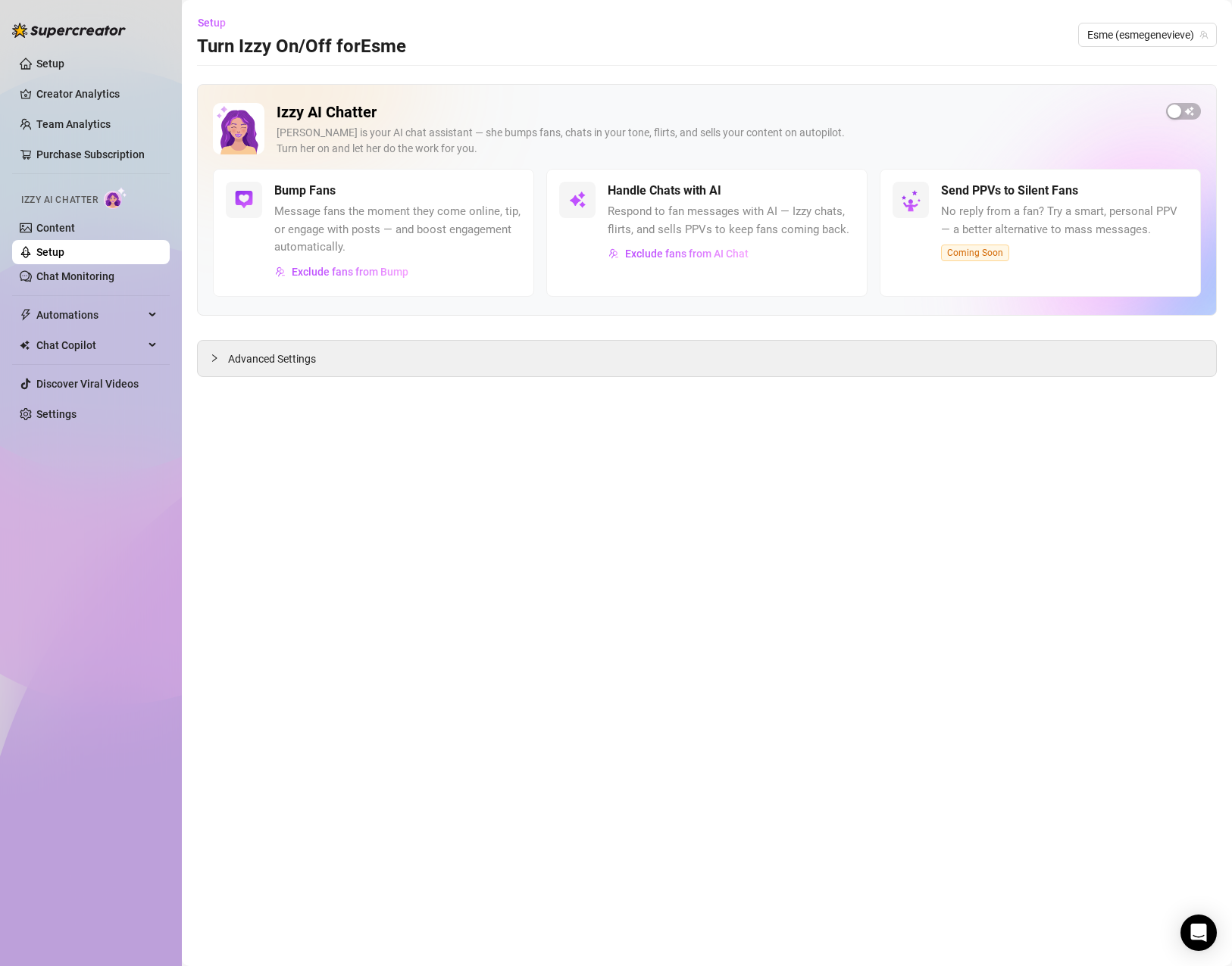
click at [1168, 122] on div "Izzy AI Chatter [PERSON_NAME] is your AI chat assistant — she bumps fans, chats…" at bounding box center [707, 136] width 987 height 66
click at [1184, 107] on span "button" at bounding box center [1183, 111] width 34 height 17
click at [837, 195] on span "button" at bounding box center [838, 191] width 34 height 17
click at [834, 199] on span "button" at bounding box center [838, 191] width 34 height 17
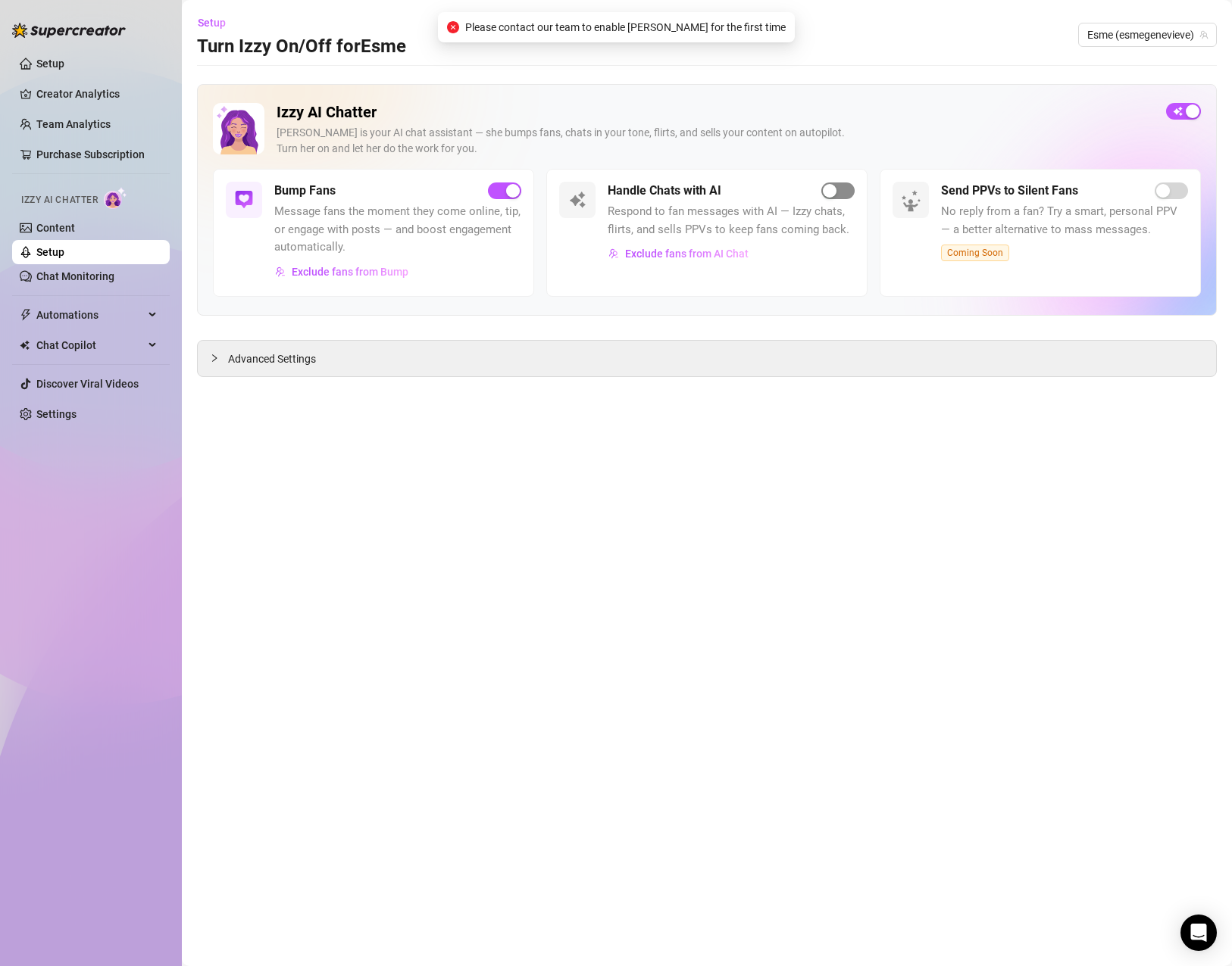
click at [835, 199] on span "button" at bounding box center [838, 191] width 34 height 17
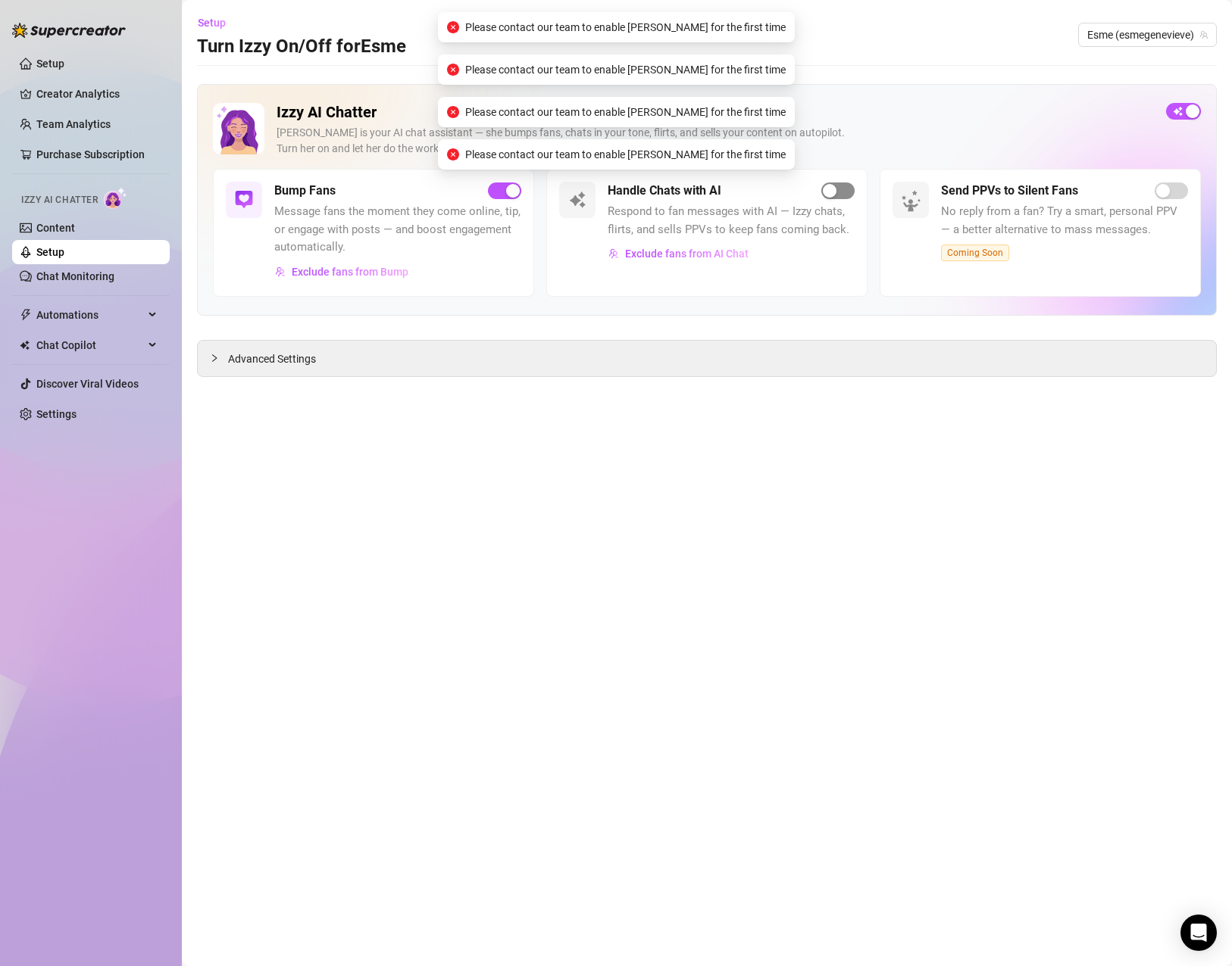
click at [835, 199] on span "button" at bounding box center [838, 191] width 34 height 17
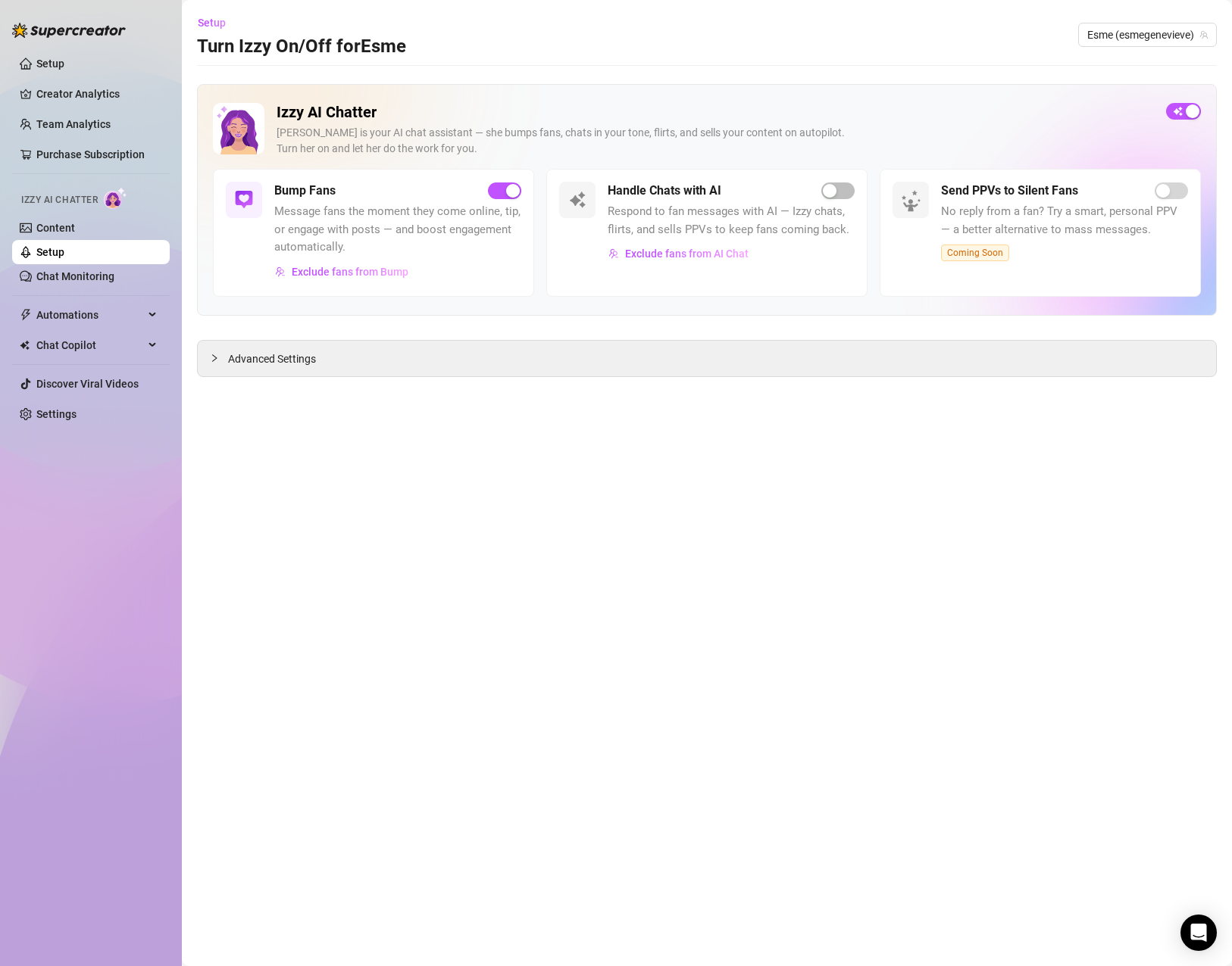
click at [1152, 193] on div "Send PPVs to Silent Fans" at bounding box center [1064, 191] width 247 height 19
click at [221, 372] on div "Advanced Settings" at bounding box center [707, 358] width 1018 height 35
click at [213, 358] on icon "collapsed" at bounding box center [215, 358] width 9 height 9
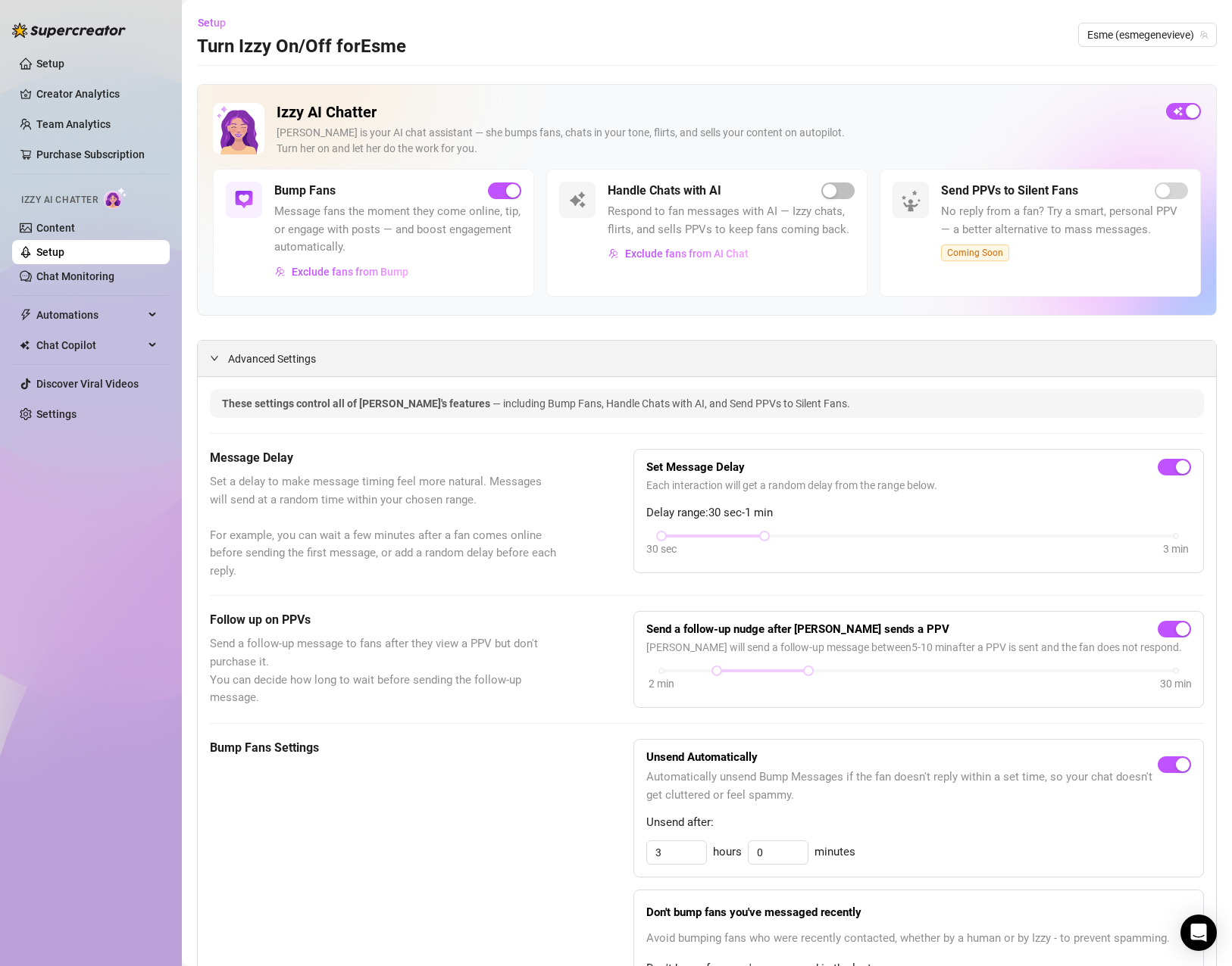
click at [242, 358] on span "Advanced Settings" at bounding box center [271, 358] width 87 height 17
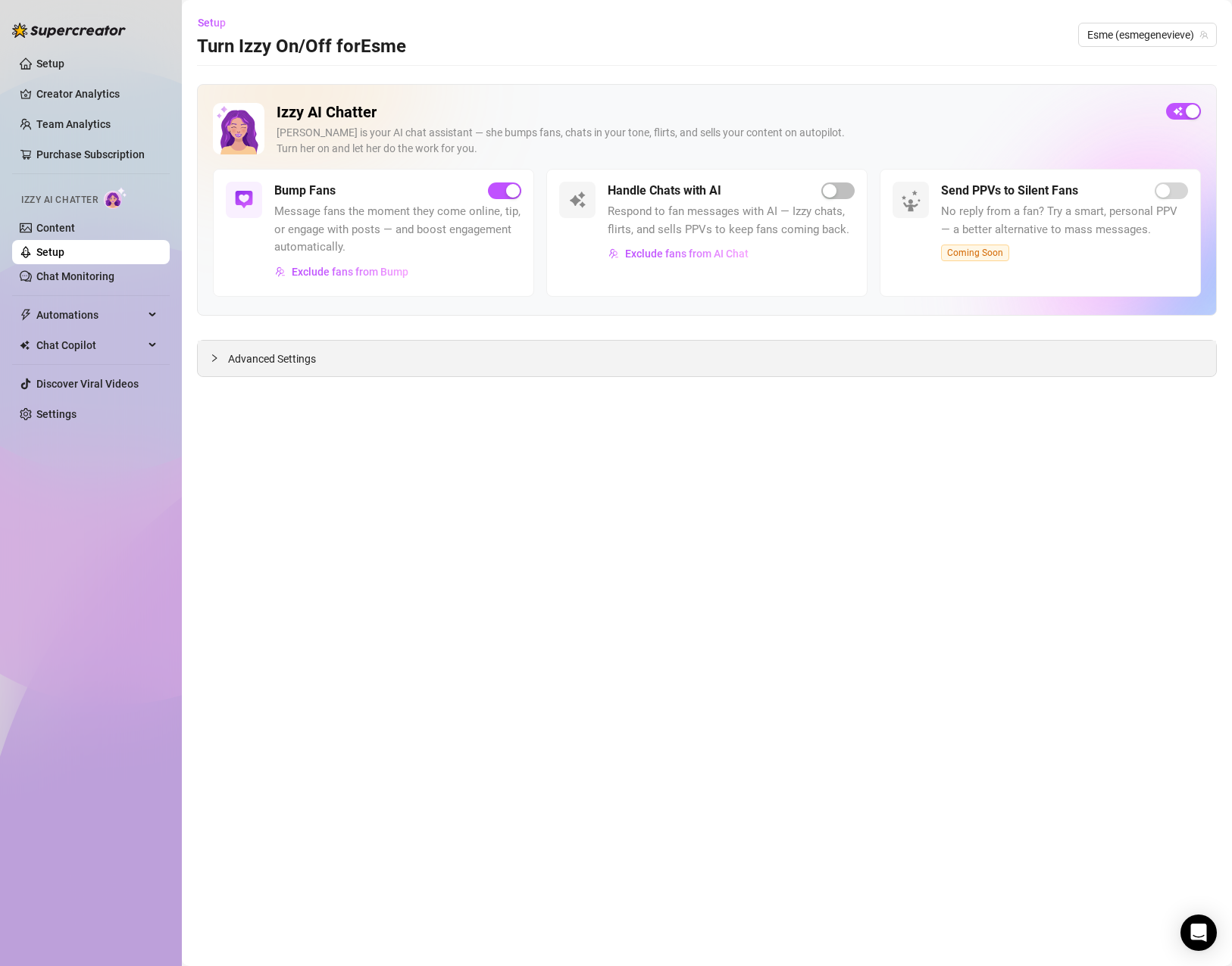
click at [331, 371] on div "Advanced Settings" at bounding box center [707, 358] width 1018 height 35
click at [301, 359] on span "Advanced Settings" at bounding box center [271, 358] width 87 height 17
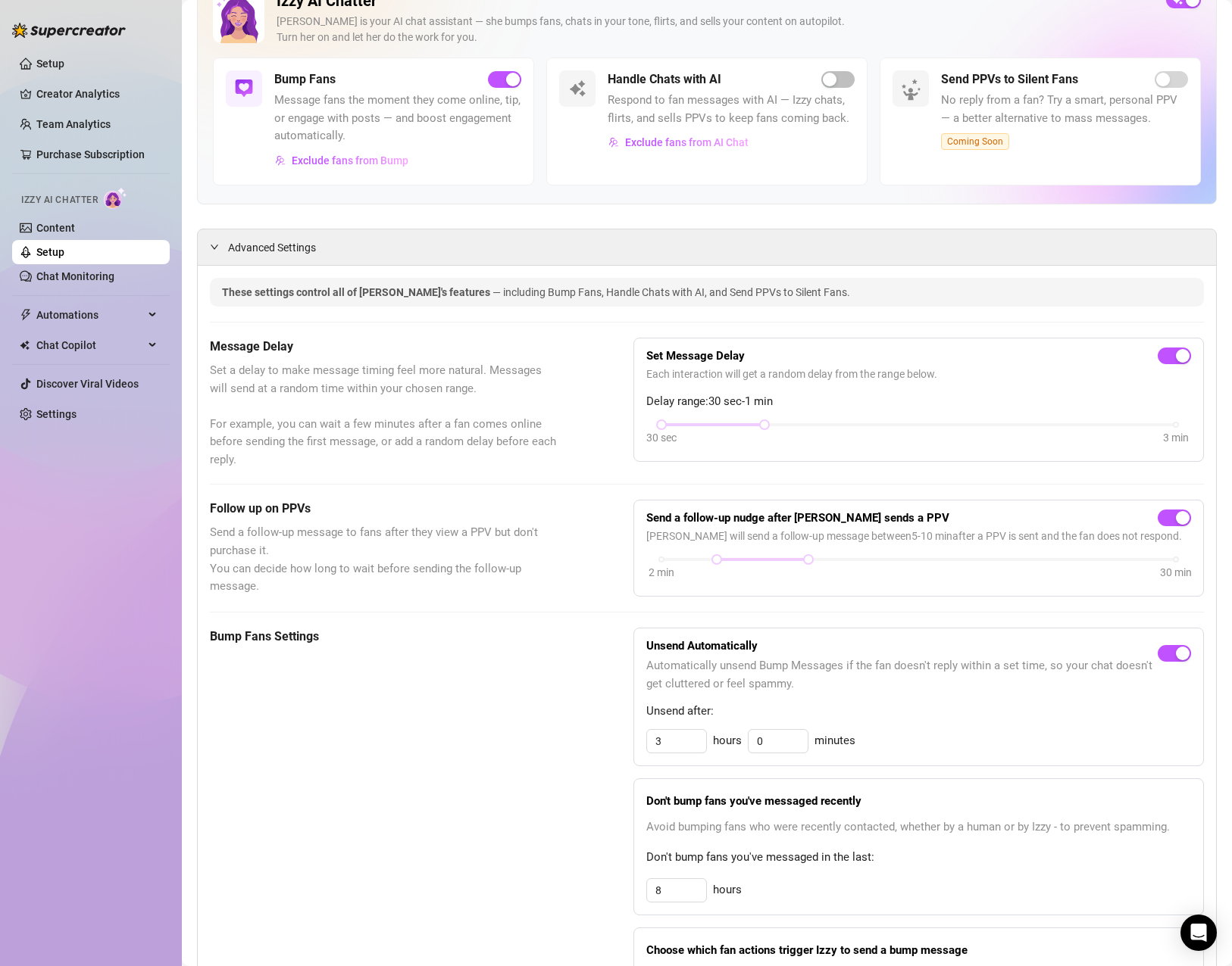
scroll to position [303, 0]
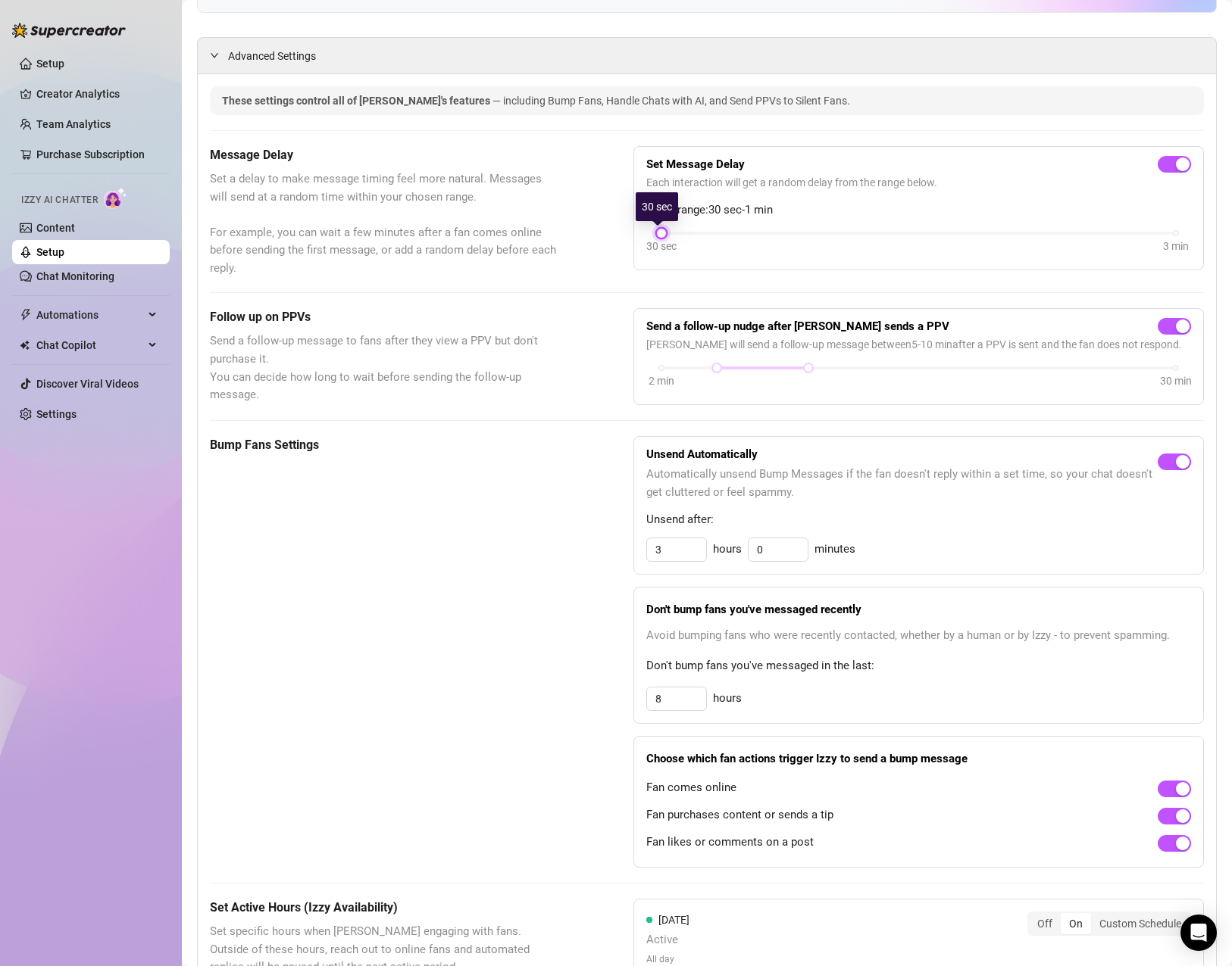
drag, startPoint x: 760, startPoint y: 236, endPoint x: 695, endPoint y: 244, distance: 65.5
click at [695, 244] on div "30 sec 3 min" at bounding box center [918, 243] width 545 height 29
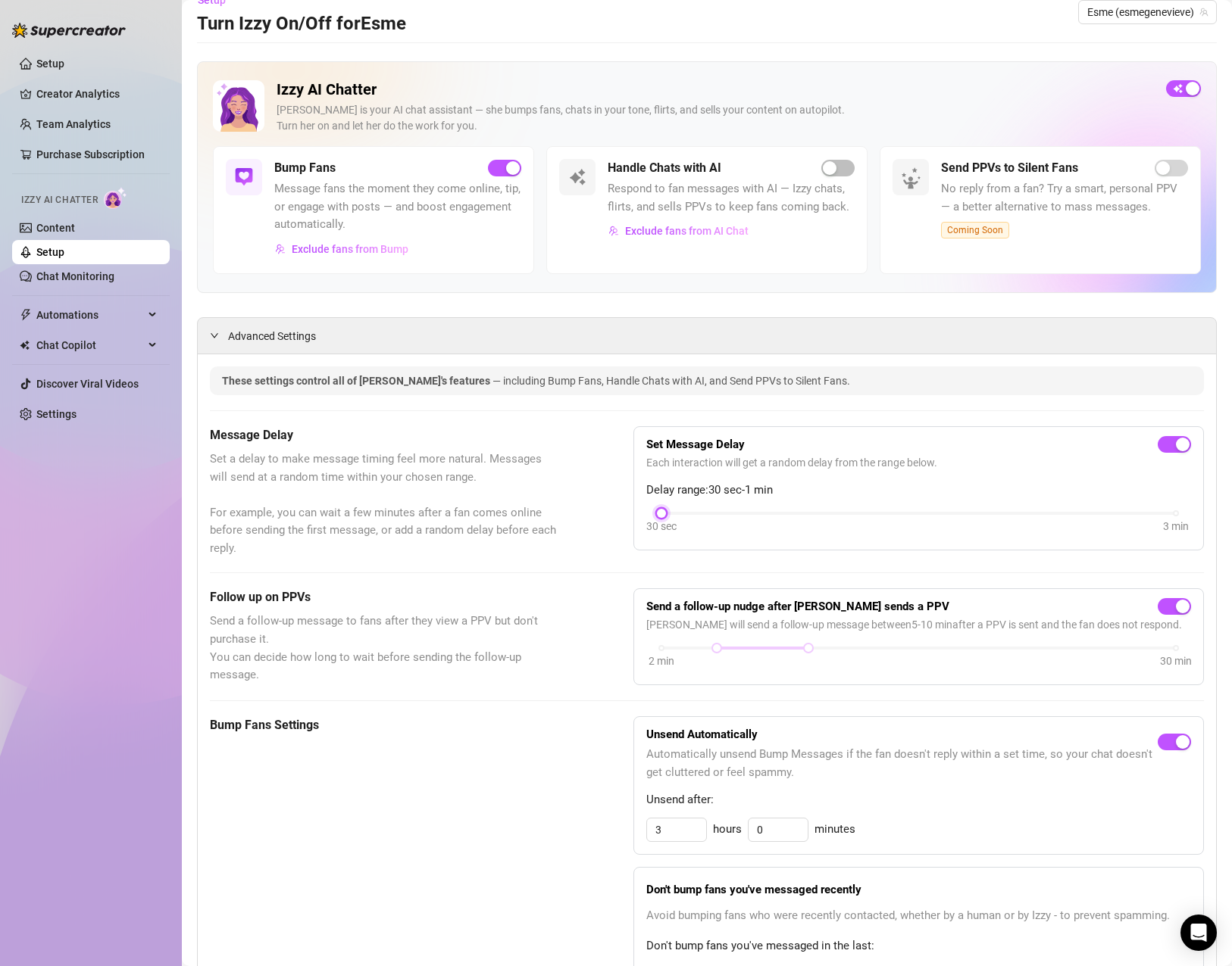
scroll to position [0, 0]
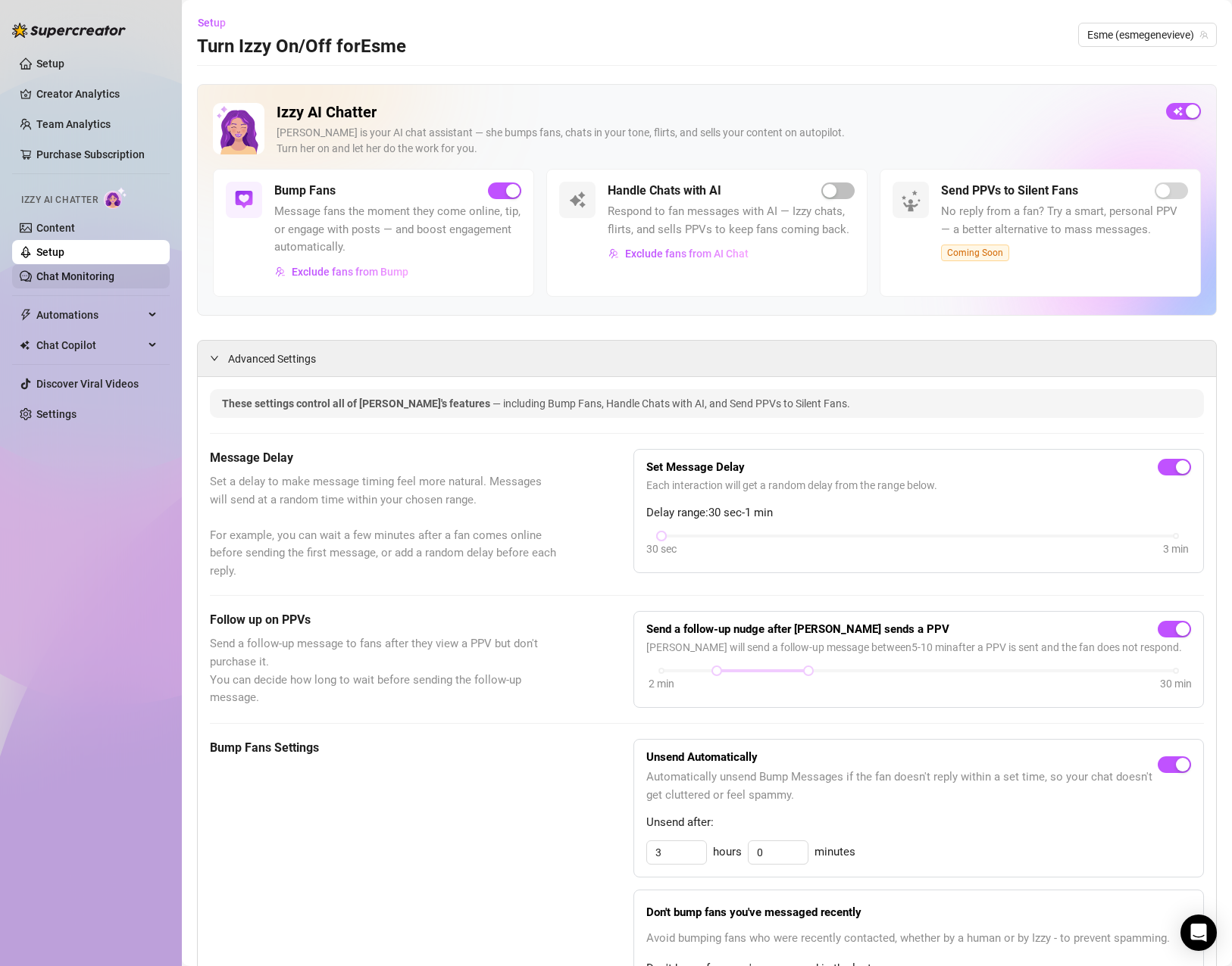
click at [93, 278] on link "Chat Monitoring" at bounding box center [75, 276] width 78 height 12
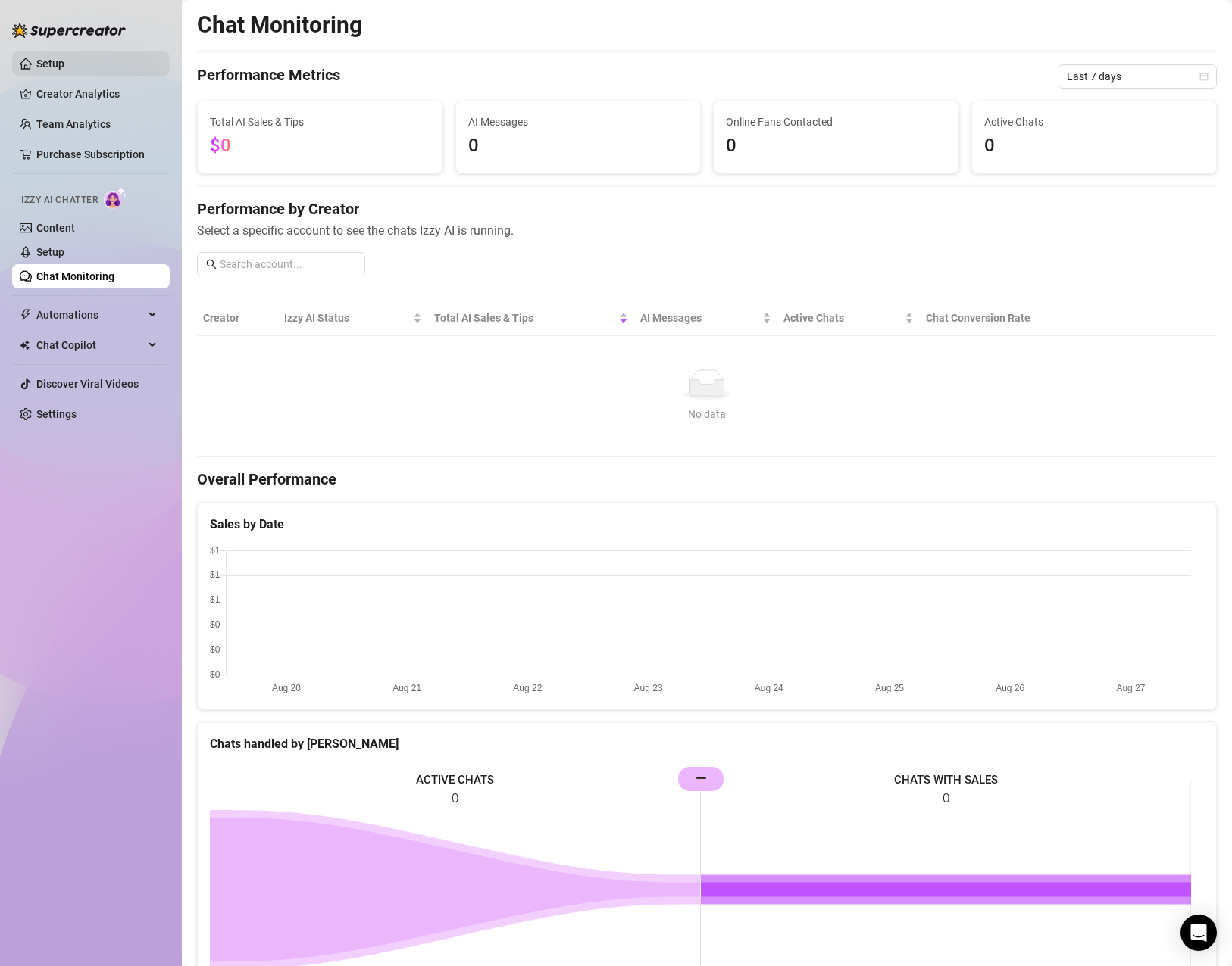
click at [64, 67] on link "Setup" at bounding box center [50, 64] width 28 height 12
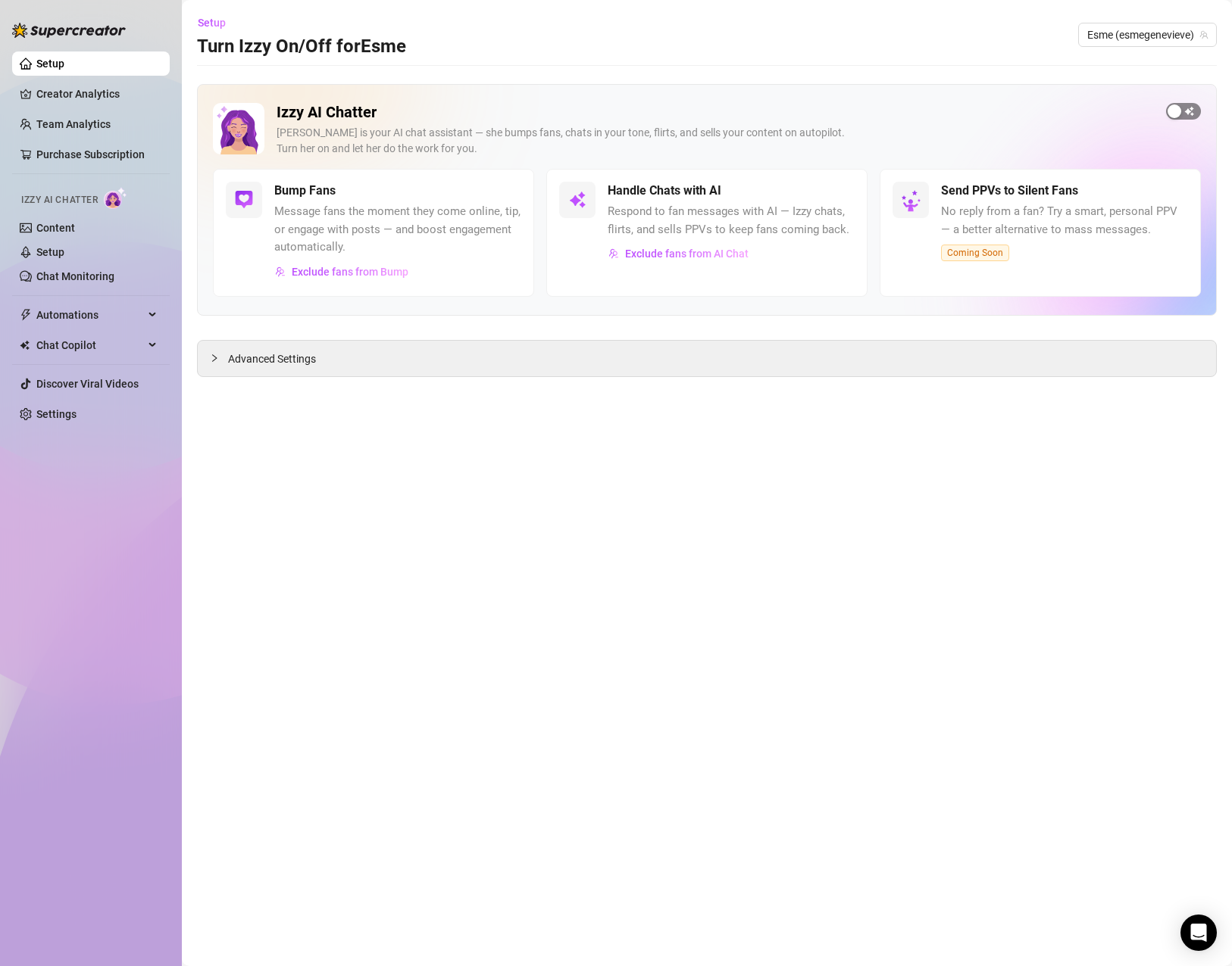
click at [1193, 109] on span "button" at bounding box center [1183, 111] width 34 height 17
click at [833, 196] on div "button" at bounding box center [828, 190] width 13 height 13
click at [61, 270] on link "Chat Monitoring" at bounding box center [75, 276] width 78 height 12
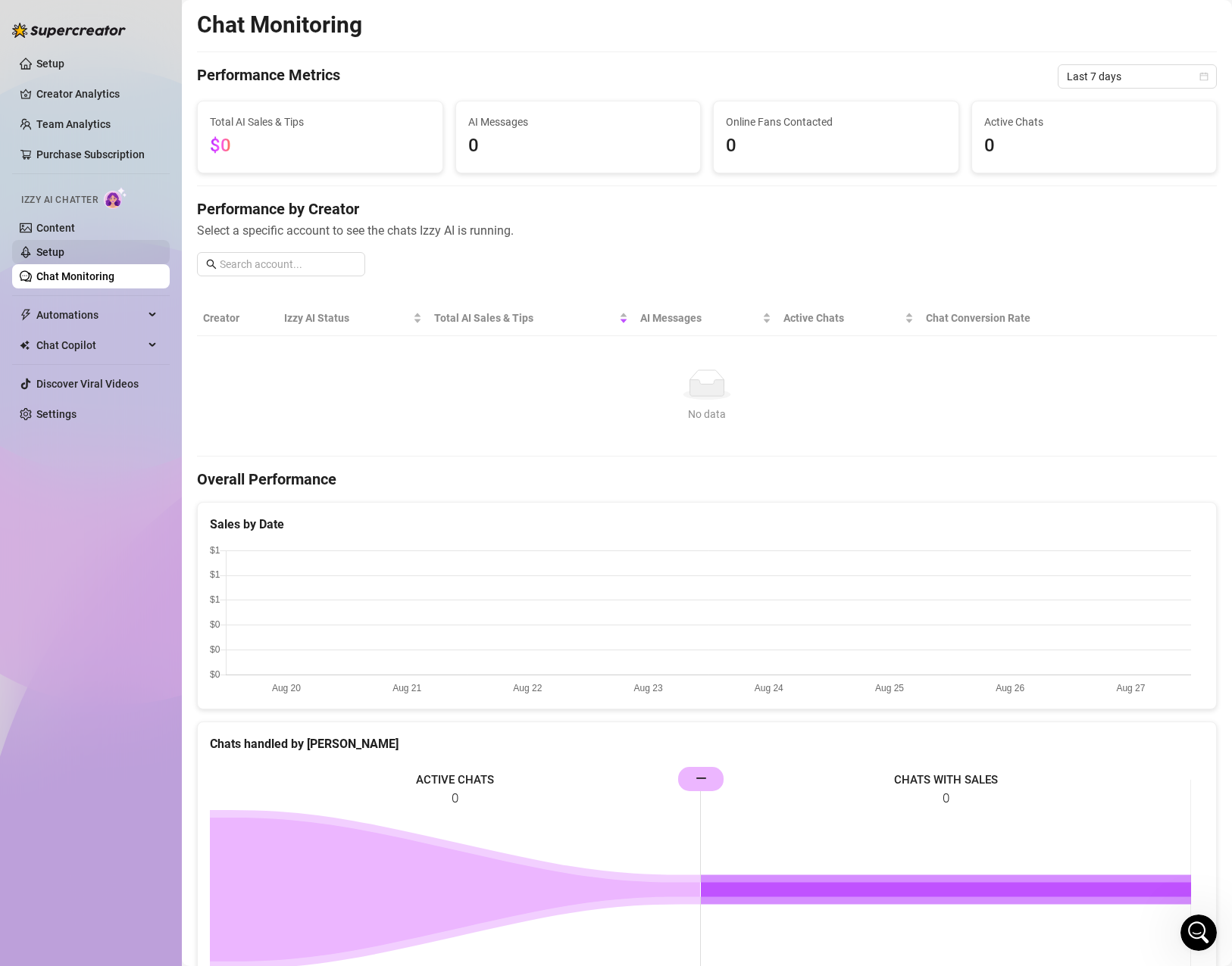
click at [64, 258] on link "Setup" at bounding box center [50, 253] width 28 height 12
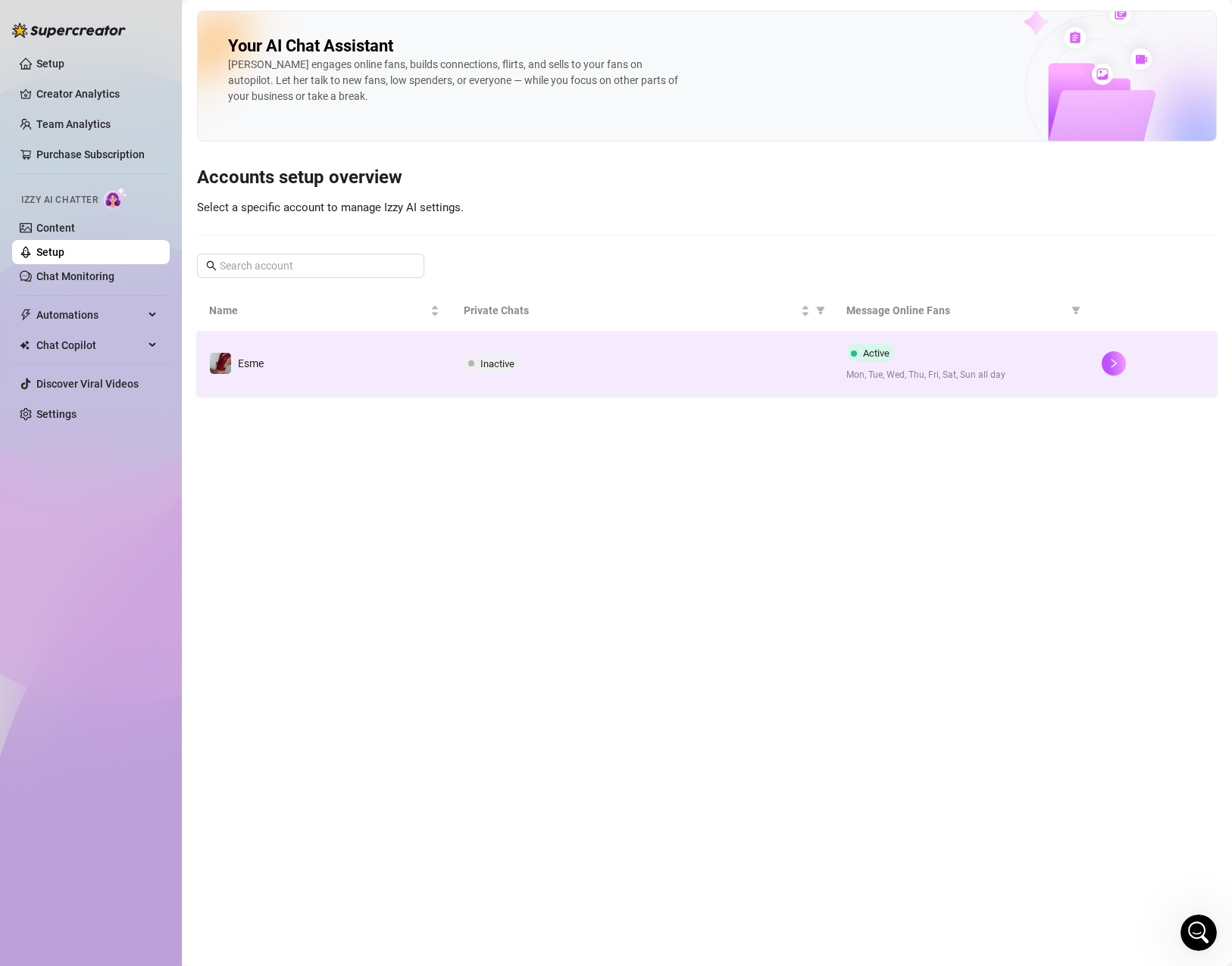
click at [514, 374] on td "Inactive" at bounding box center [642, 364] width 382 height 64
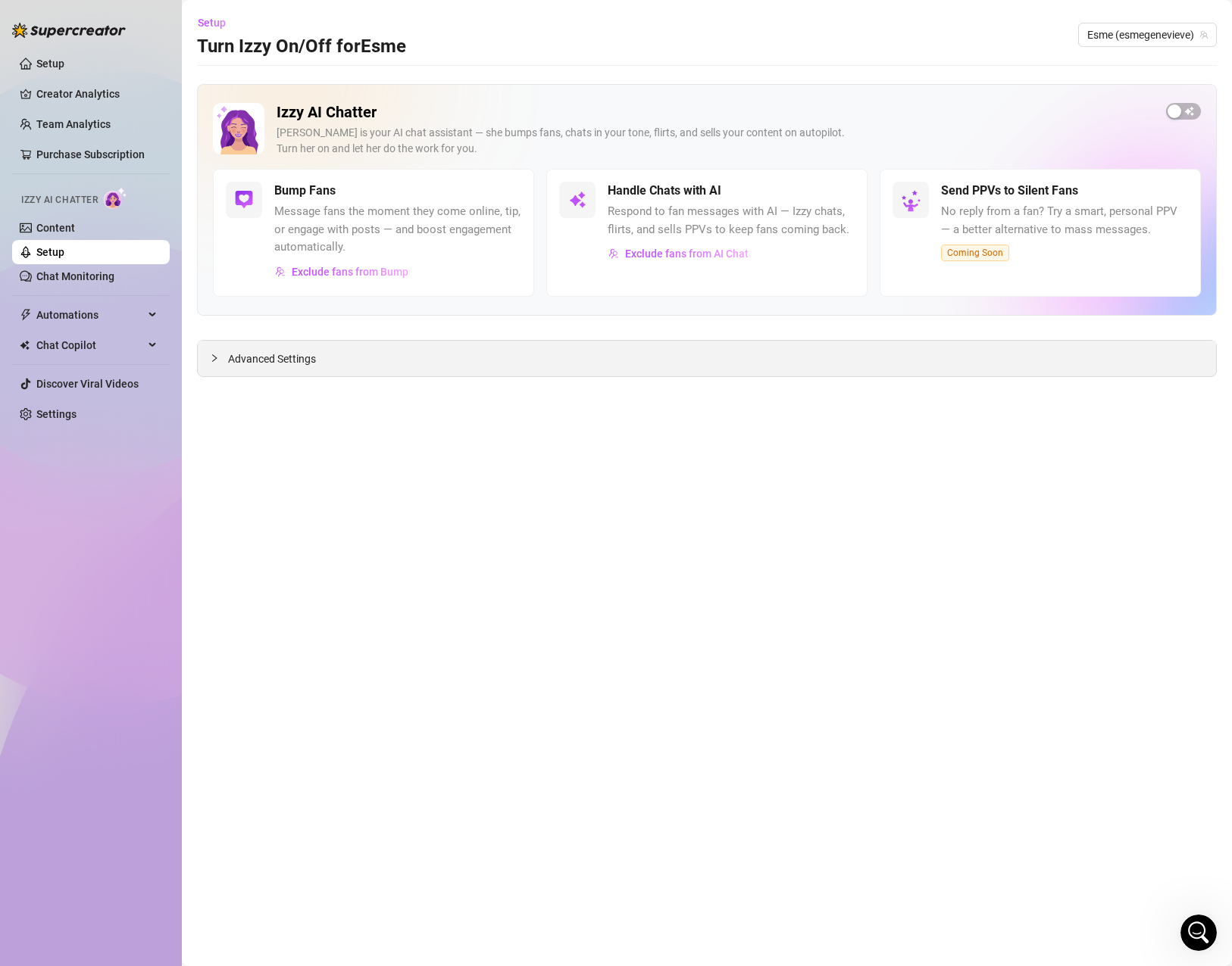
click at [574, 346] on div "Advanced Settings" at bounding box center [707, 358] width 1018 height 35
click at [352, 351] on div "Advanced Settings" at bounding box center [707, 358] width 1018 height 35
click at [298, 359] on span "Advanced Settings" at bounding box center [271, 358] width 87 height 17
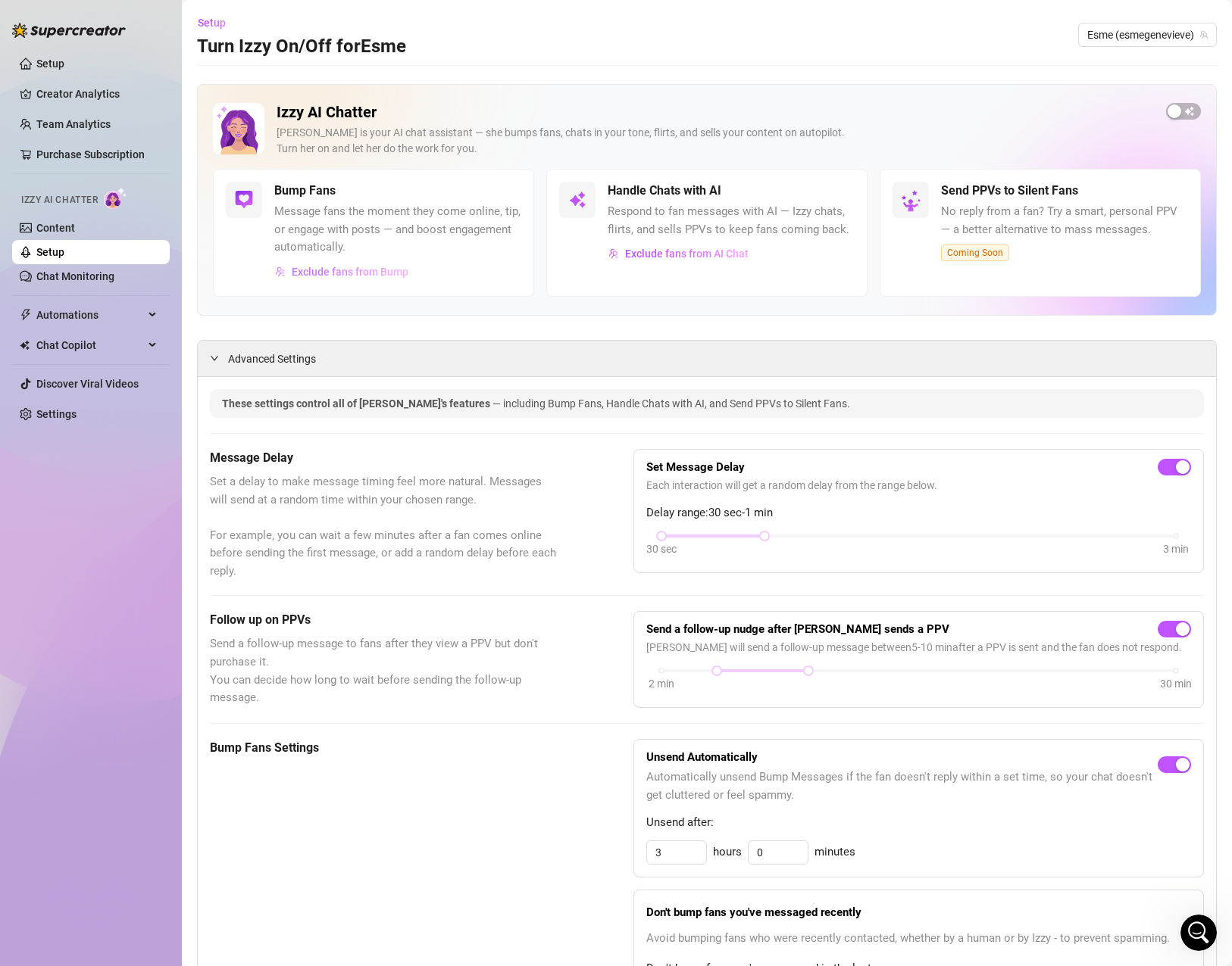
click at [383, 274] on span "Exclude fans from Bump" at bounding box center [350, 272] width 117 height 12
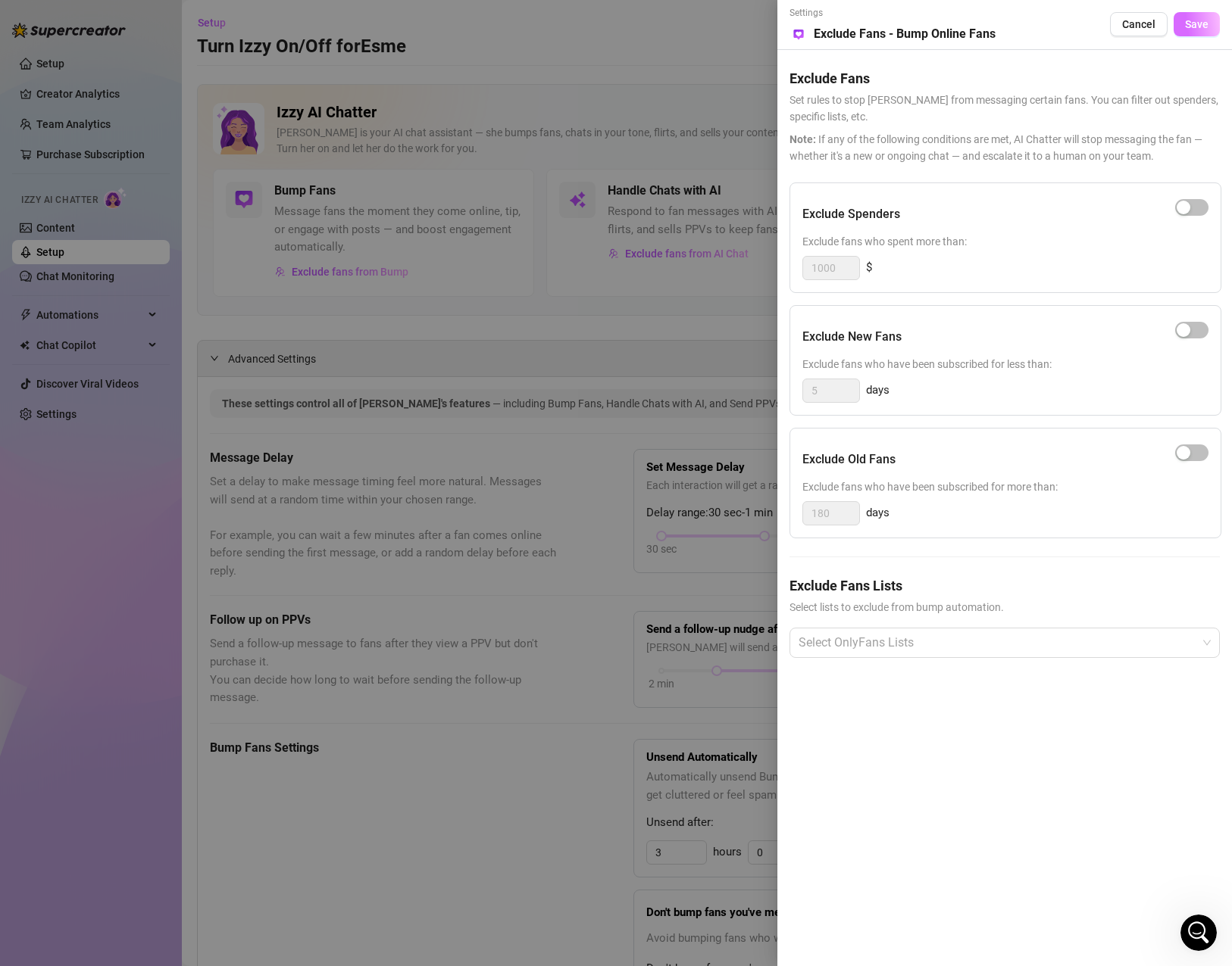
click at [1193, 20] on span "Save" at bounding box center [1196, 25] width 24 height 12
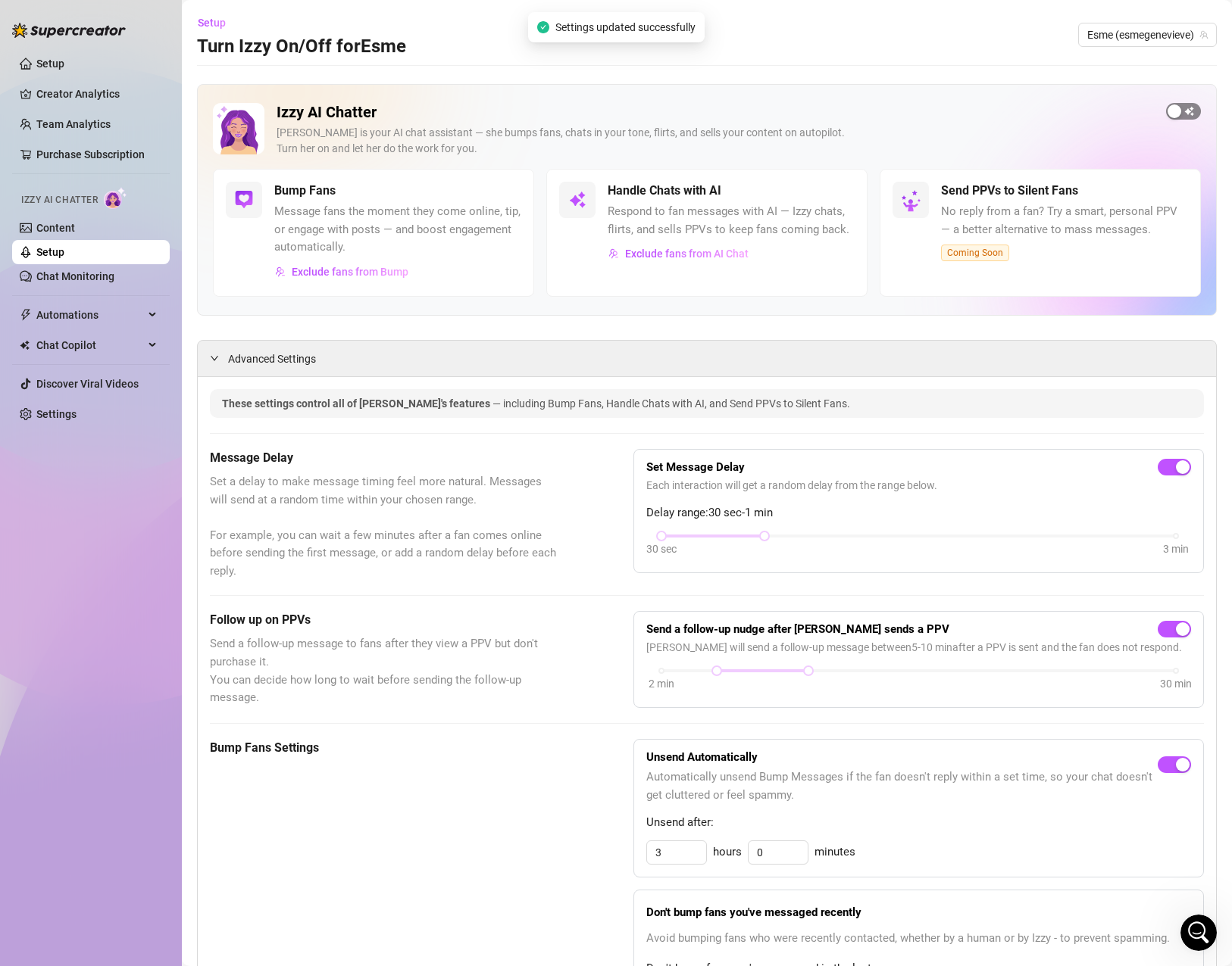
click at [1175, 117] on span "button" at bounding box center [1183, 111] width 34 height 17
click at [827, 193] on button "button" at bounding box center [838, 191] width 34 height 17
click at [64, 61] on link "Setup" at bounding box center [50, 64] width 28 height 12
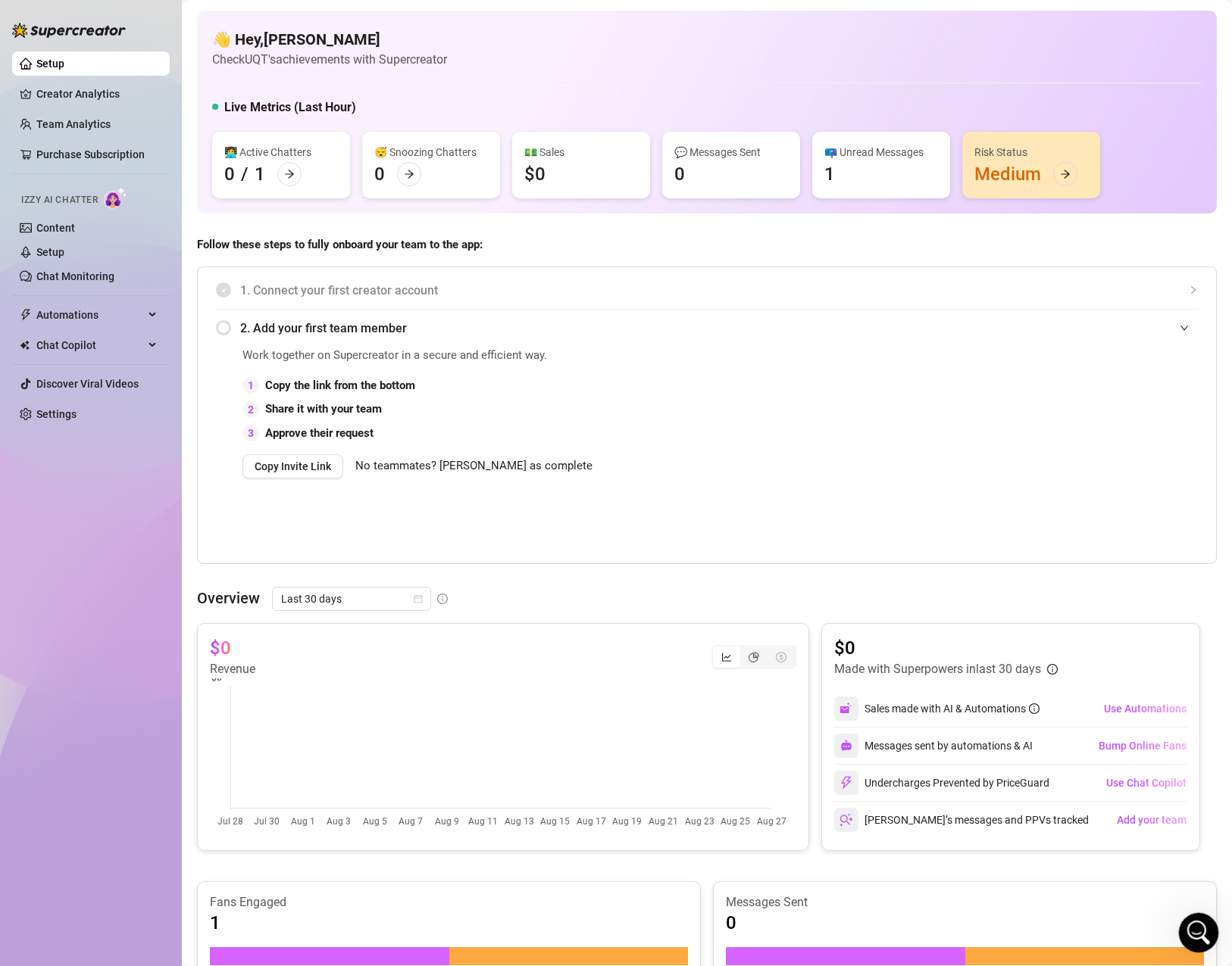
click at [1194, 929] on icon "Open Intercom Messenger" at bounding box center [1197, 931] width 25 height 25
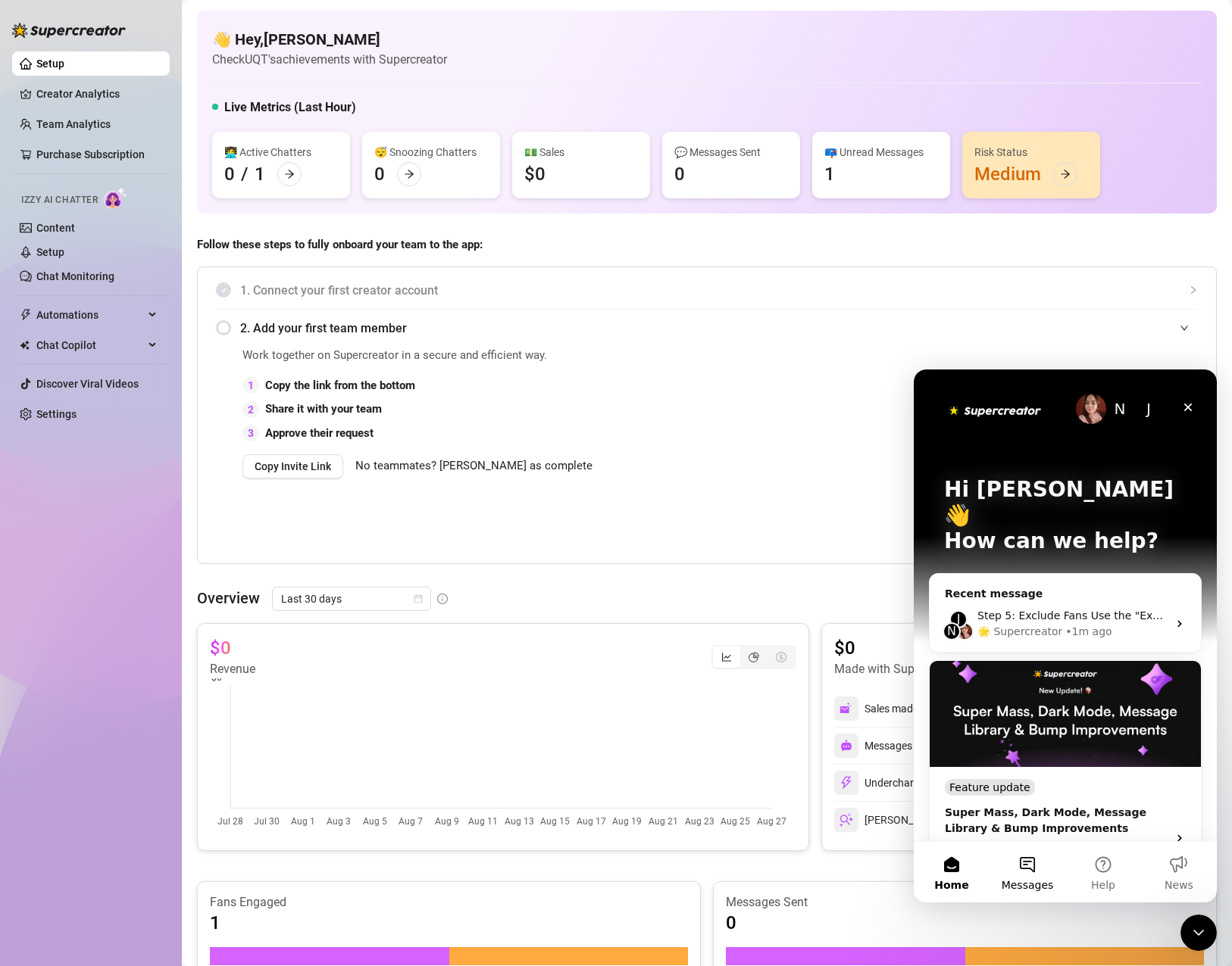
click at [1020, 861] on button "Messages" at bounding box center [1027, 872] width 76 height 61
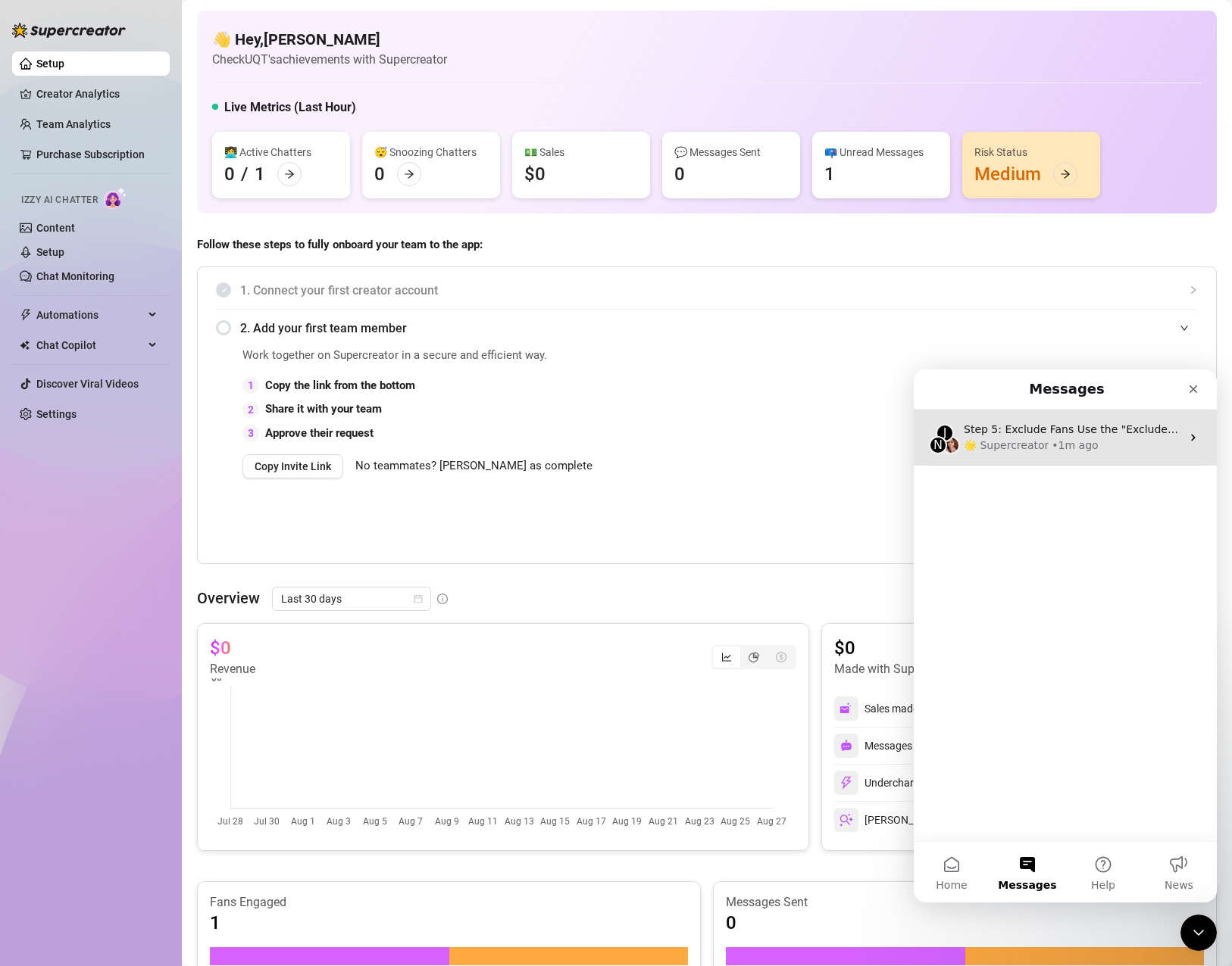
click at [1065, 451] on div "• 1m ago" at bounding box center [1074, 446] width 46 height 16
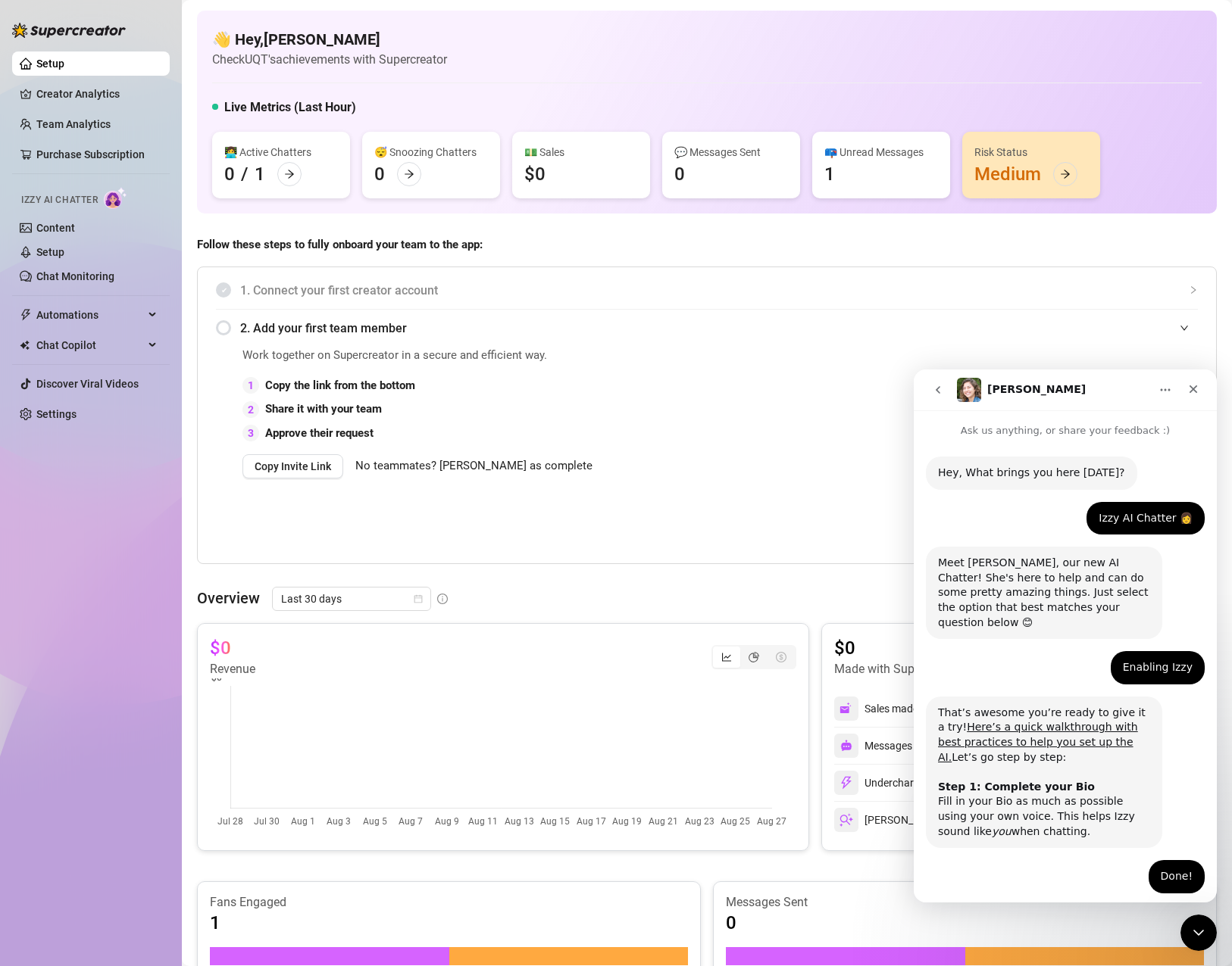
scroll to position [659, 0]
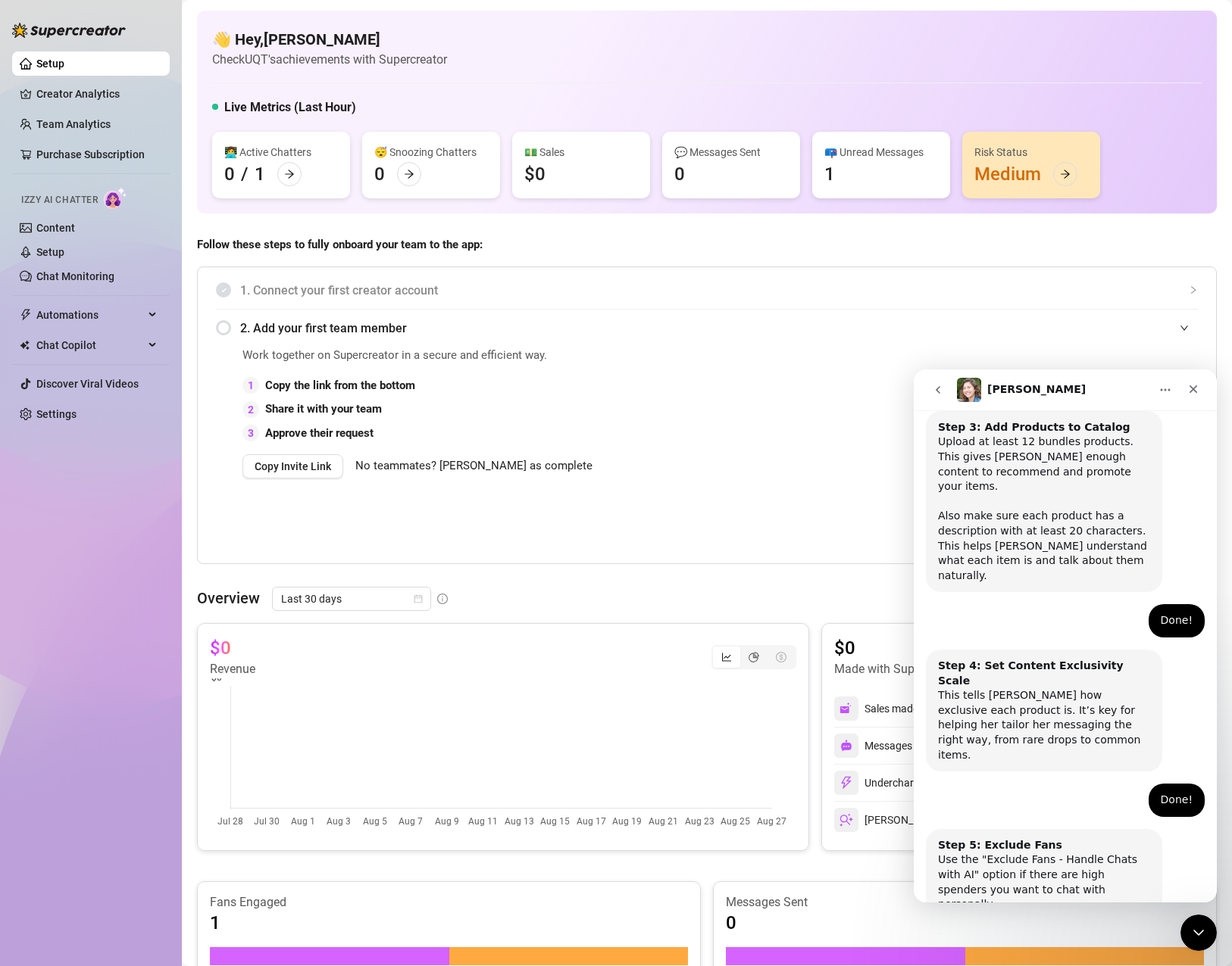
click at [1046, 950] on button "Done!" at bounding box center [1054, 965] width 55 height 30
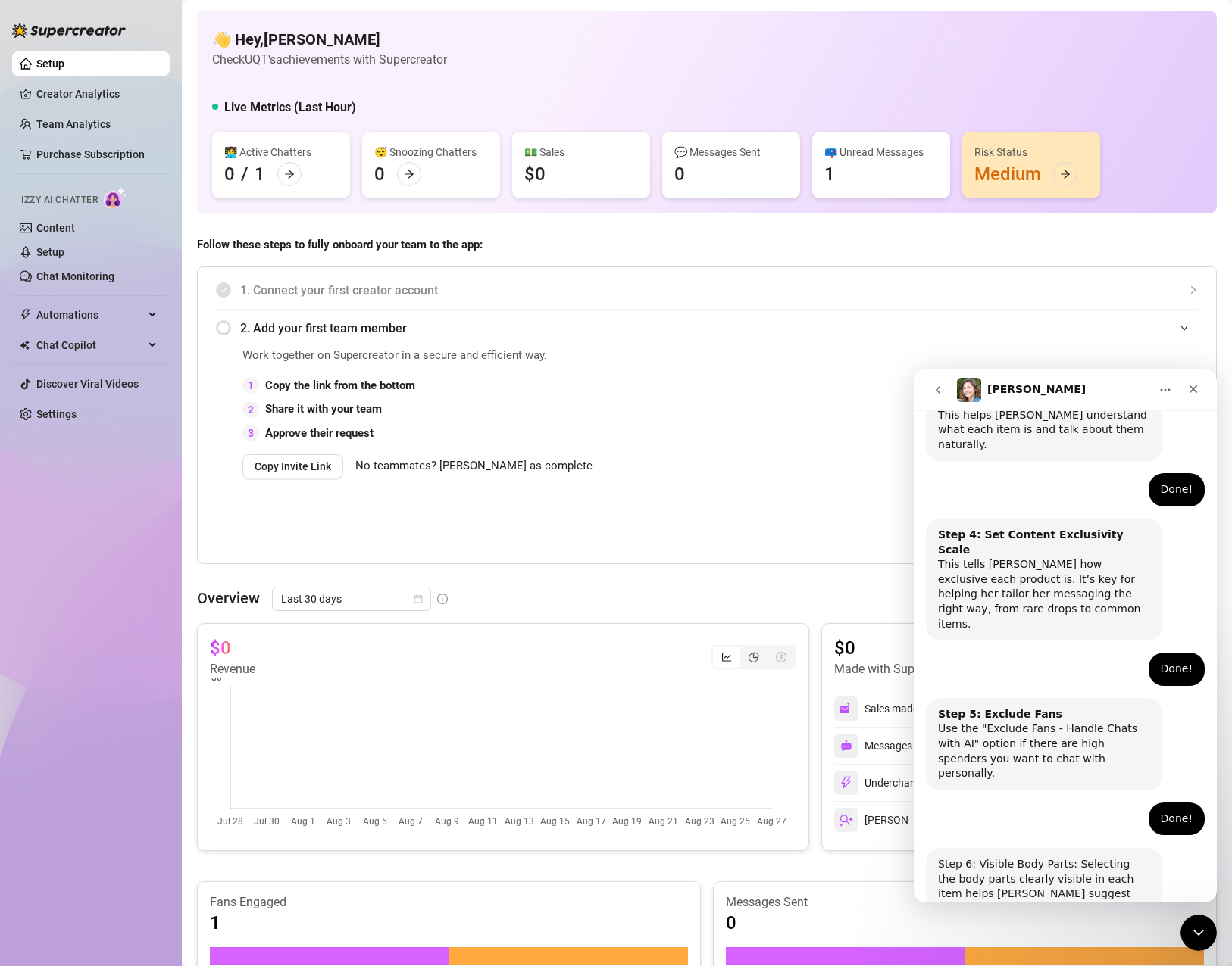
scroll to position [794, 0]
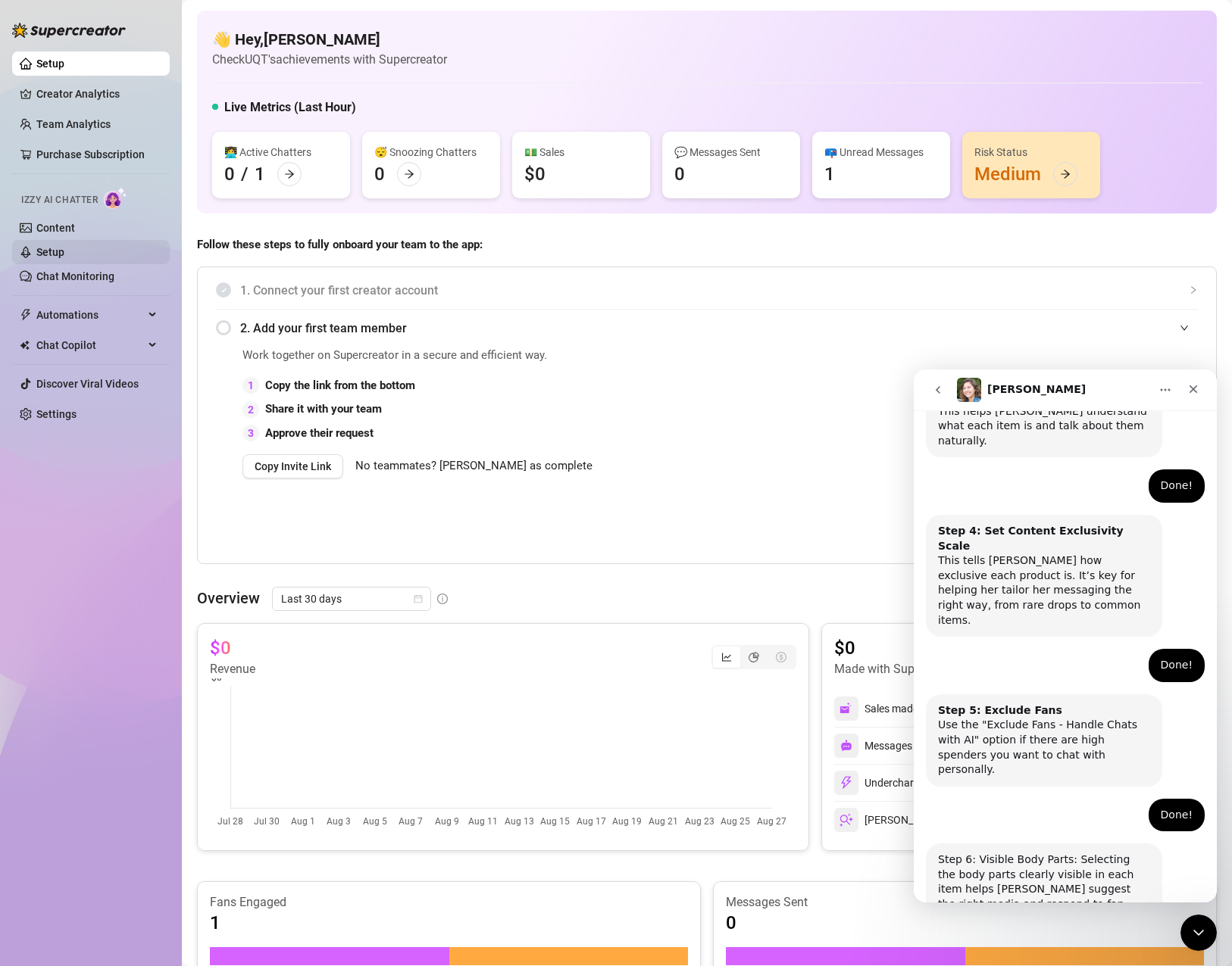
click at [64, 246] on link "Setup" at bounding box center [50, 253] width 28 height 12
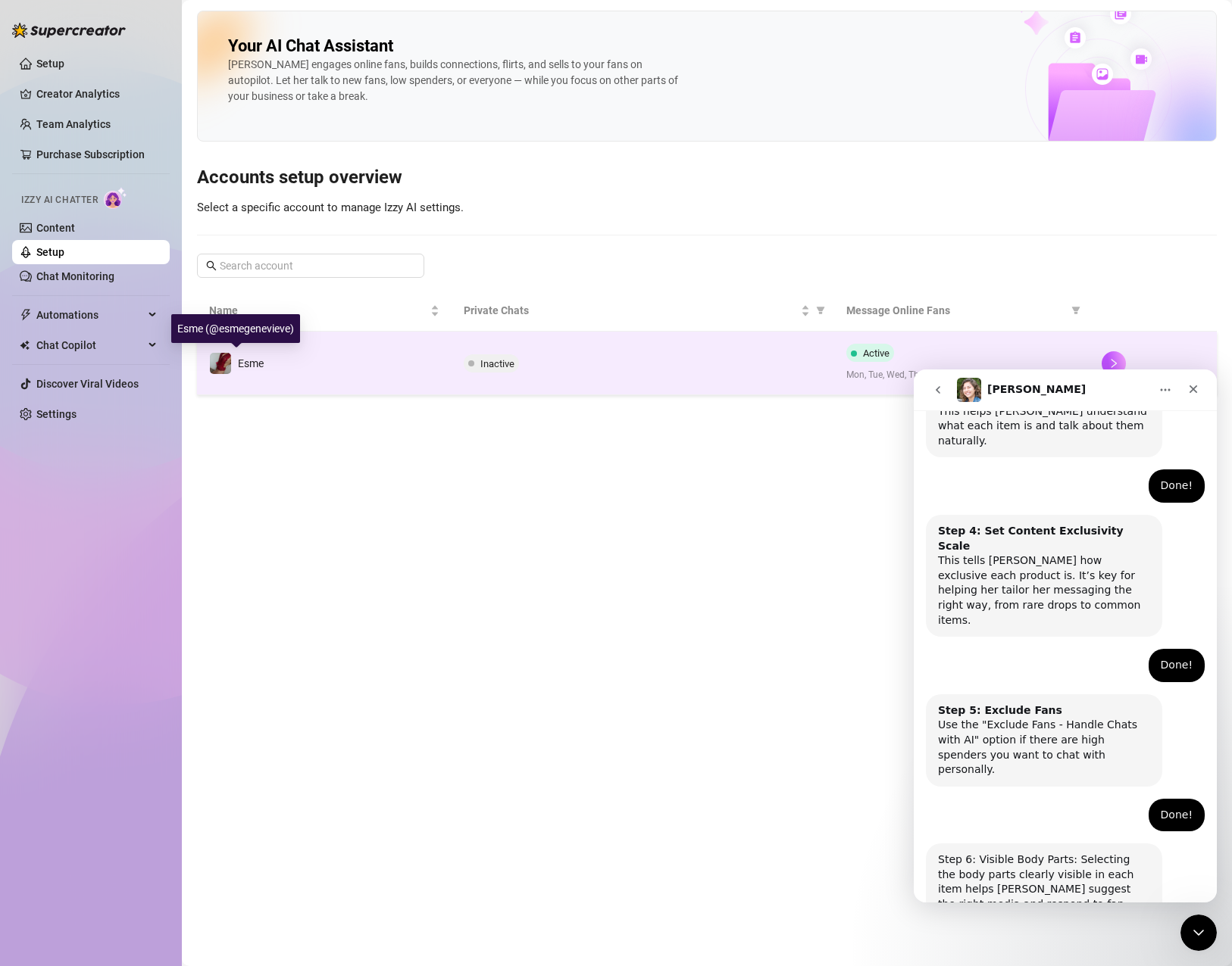
click at [285, 372] on td "Esme" at bounding box center [324, 364] width 254 height 64
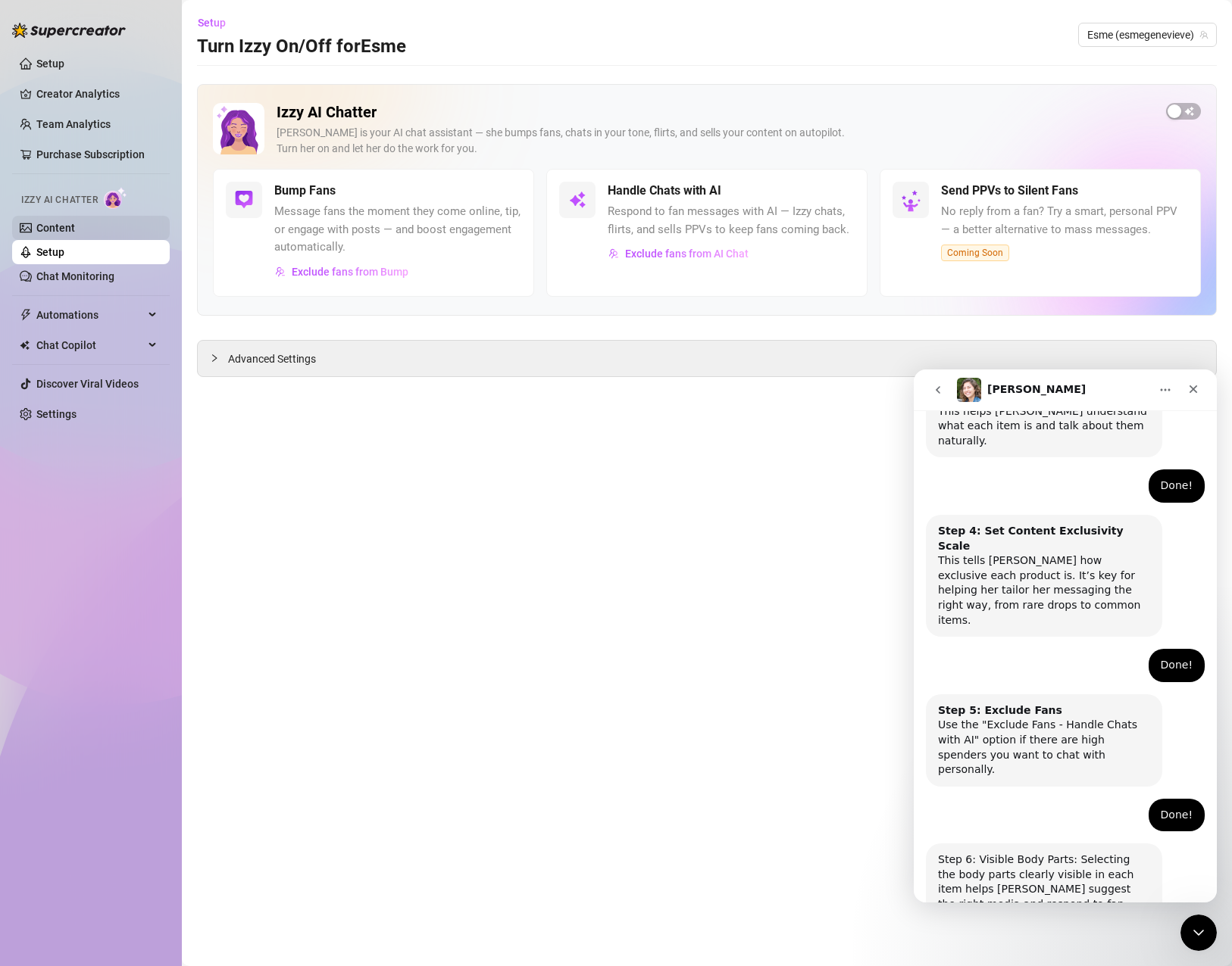
click at [74, 231] on link "Content" at bounding box center [56, 228] width 39 height 12
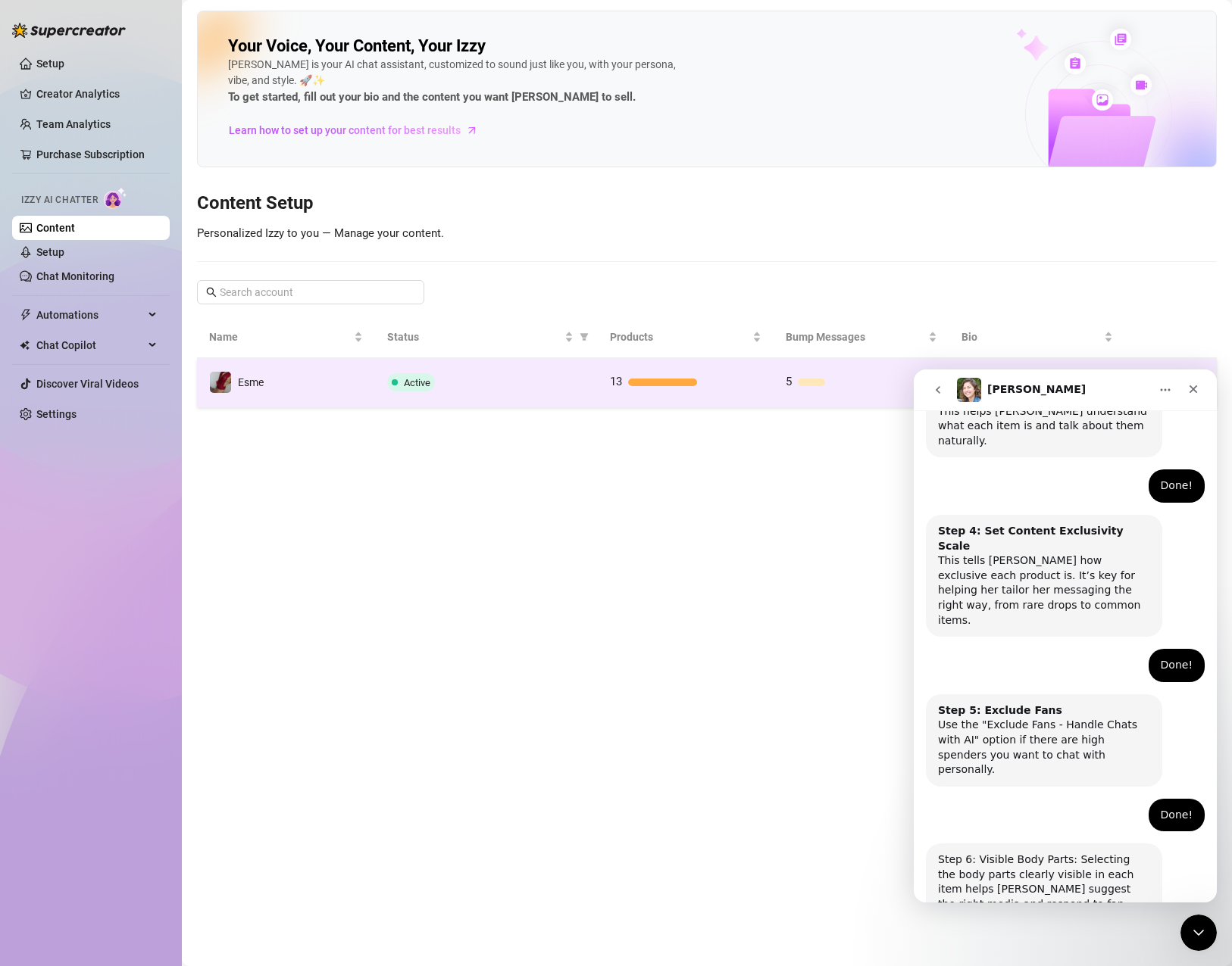
click at [474, 394] on td "Active" at bounding box center [487, 383] width 223 height 49
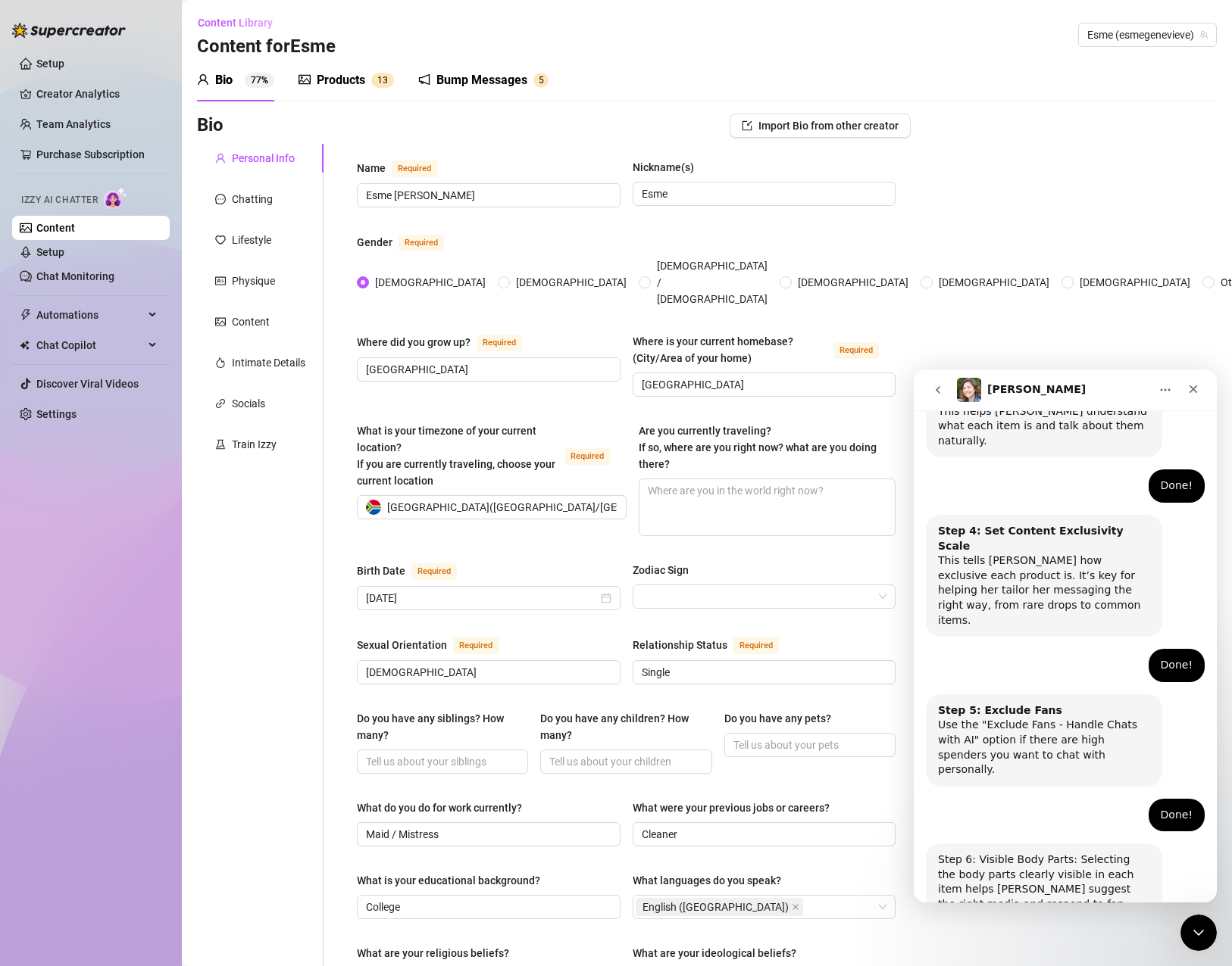
click at [333, 84] on div "Products" at bounding box center [341, 80] width 49 height 19
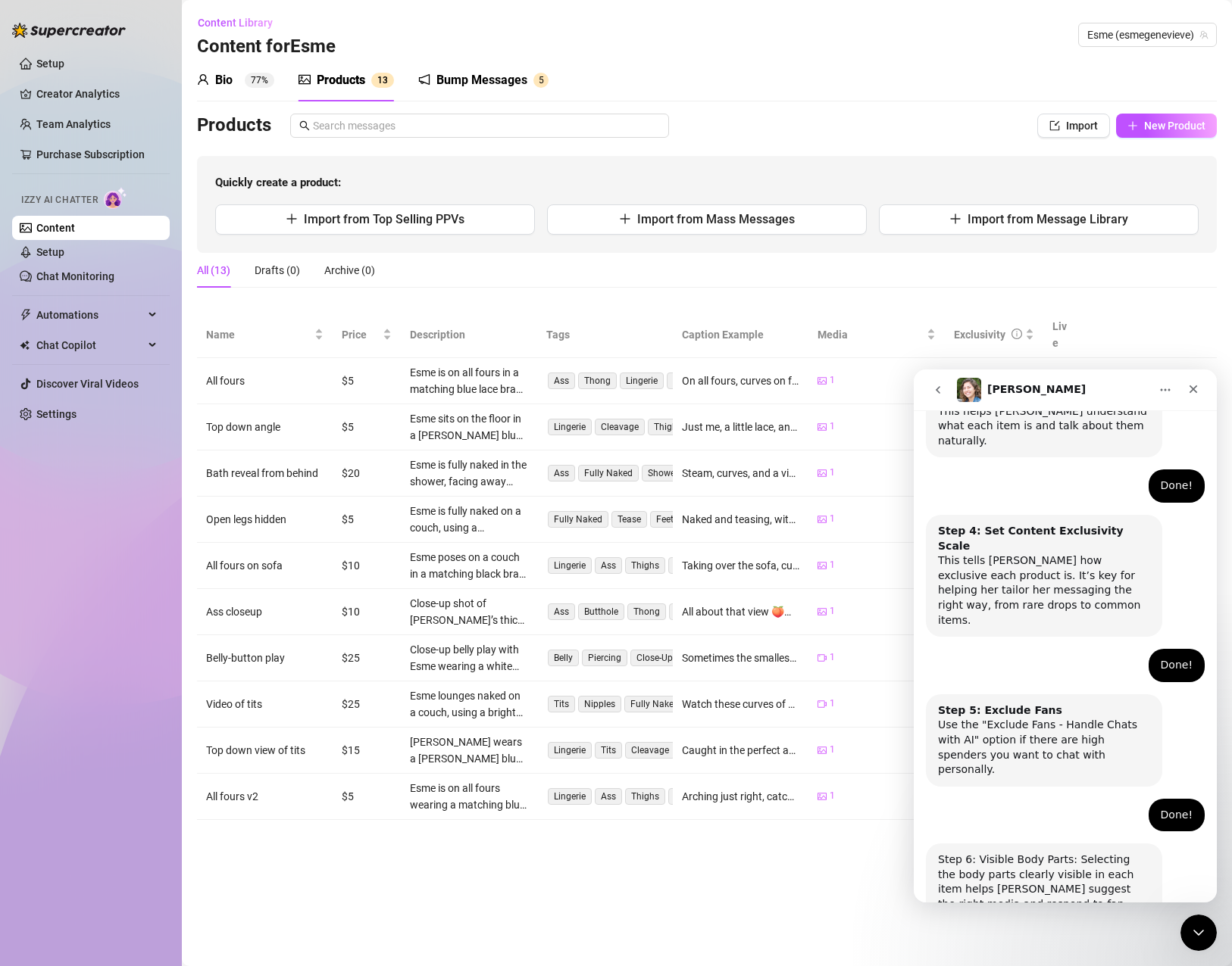
click at [1122, 375] on span "Edit" at bounding box center [1128, 381] width 19 height 12
type textarea "On all fours, curves on full display — every glance drawn to the perfect arch a…"
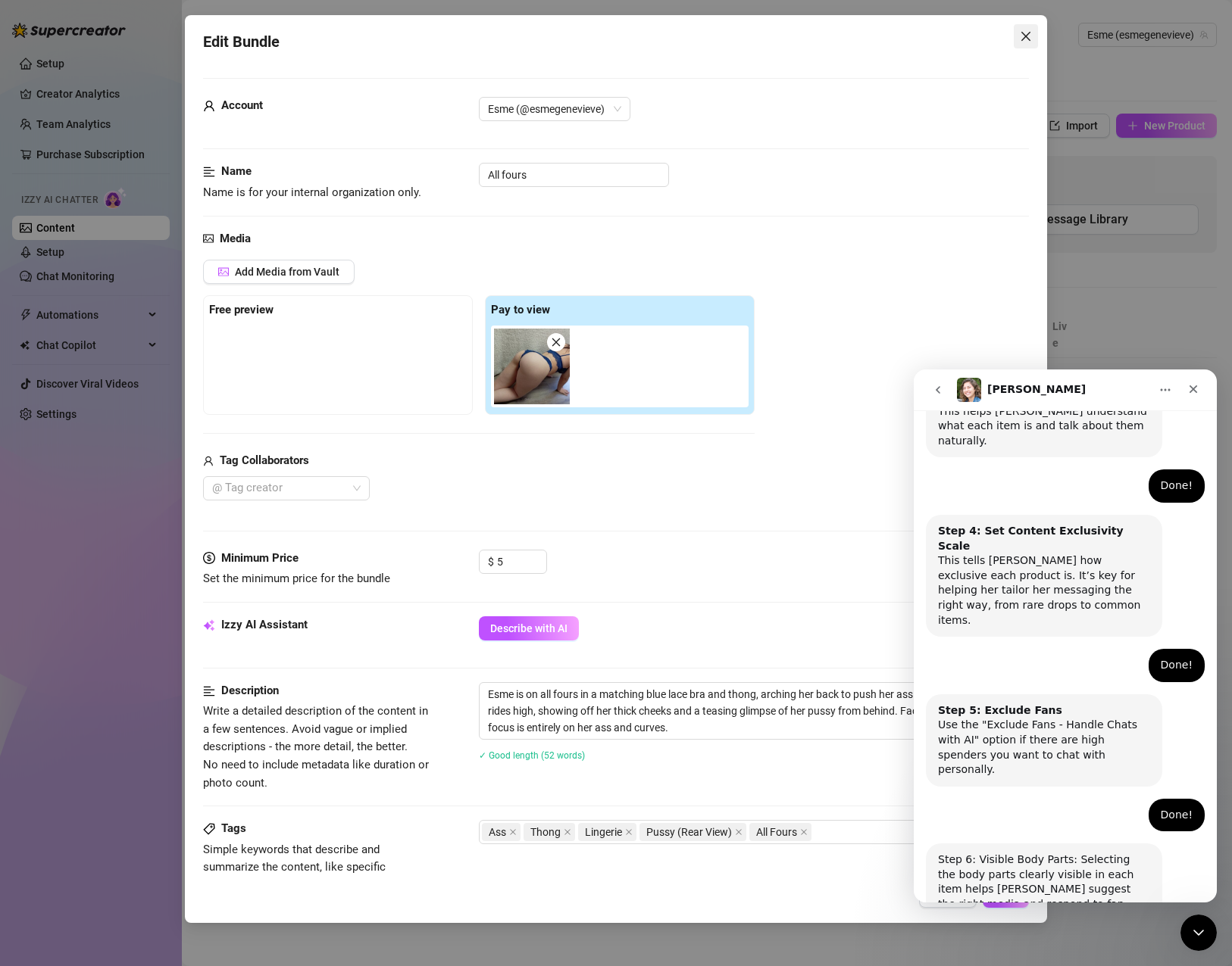
click at [1038, 34] on span "Close" at bounding box center [1025, 36] width 24 height 12
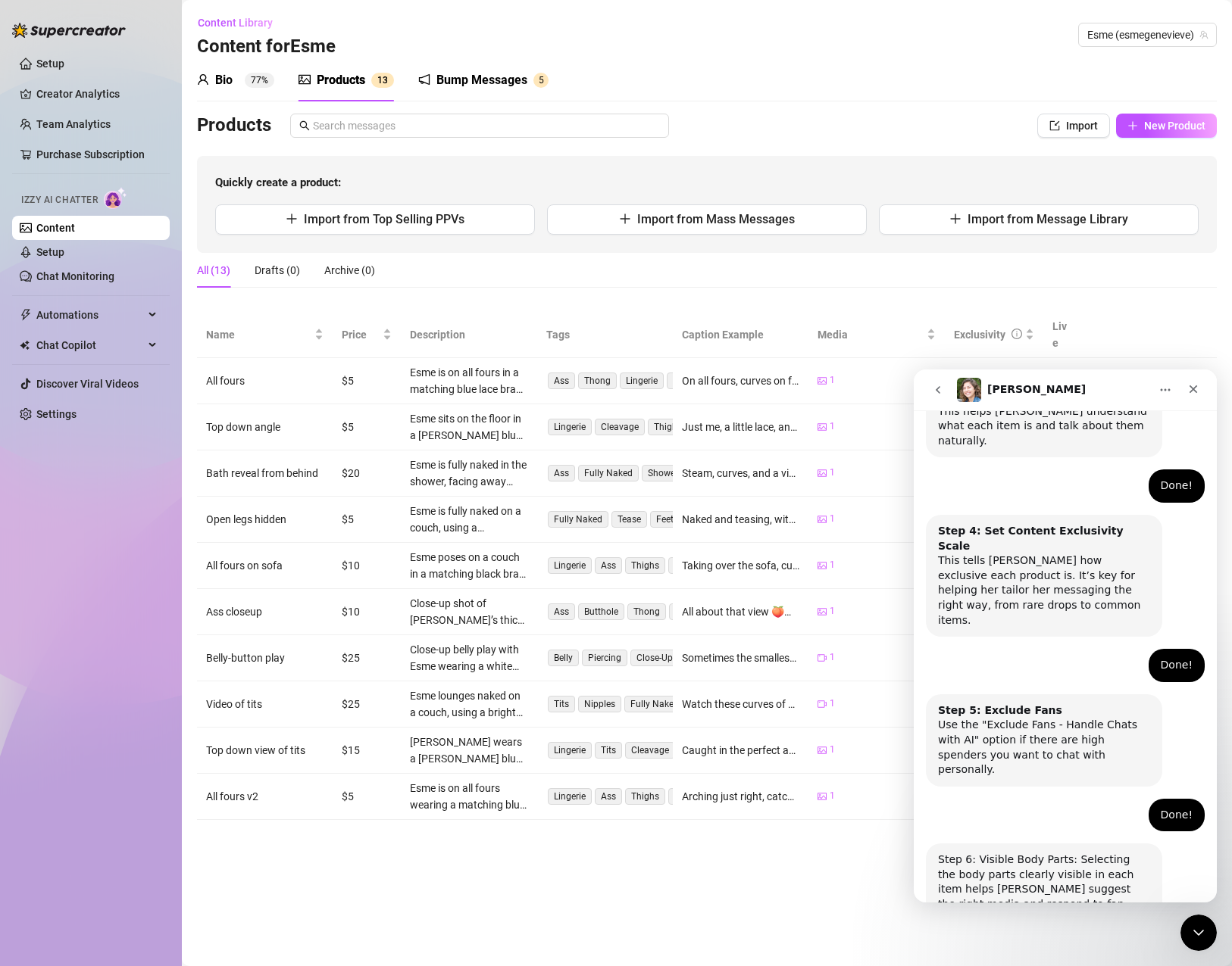
click at [1043, 964] on button "Done!" at bounding box center [1054, 979] width 55 height 30
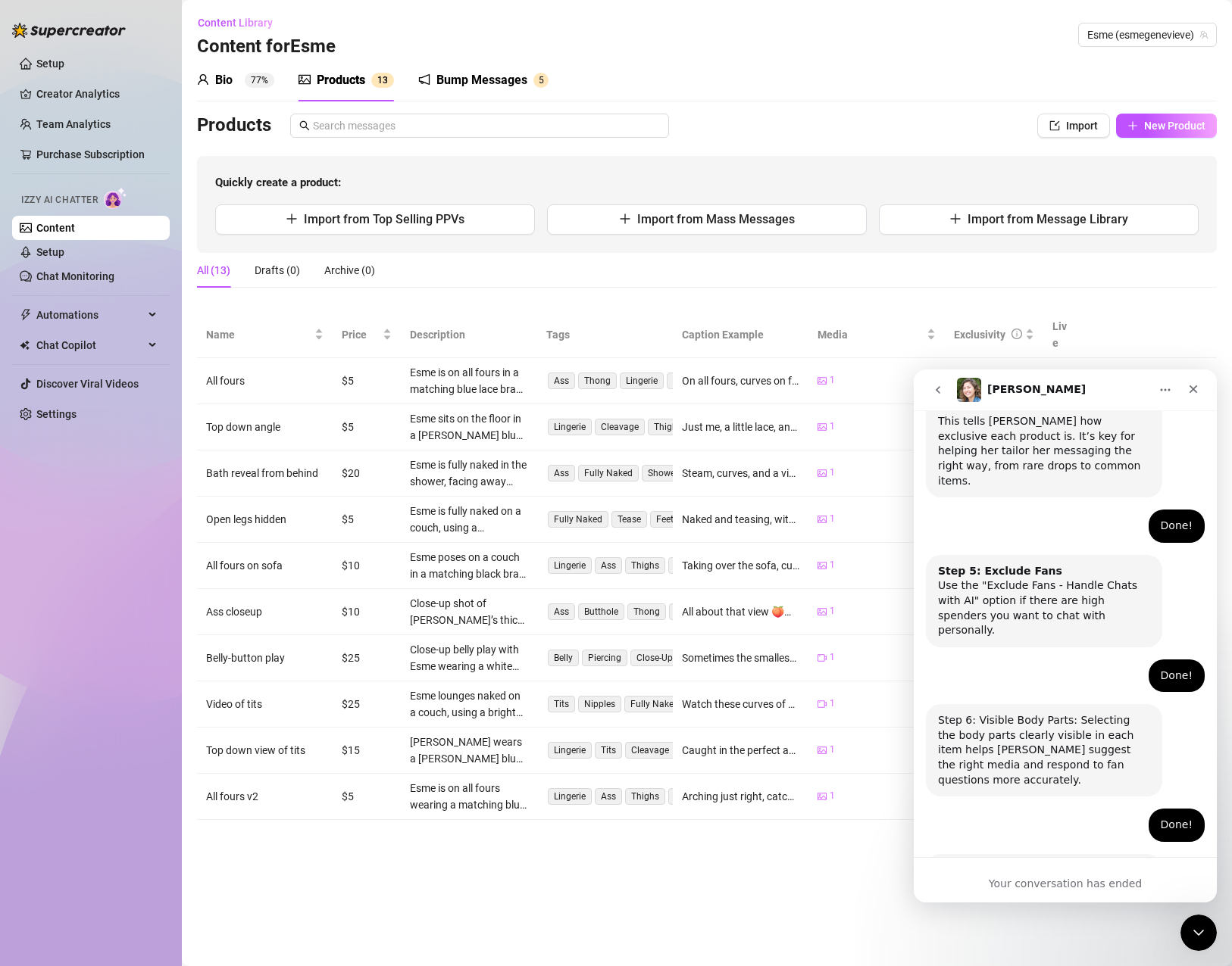
scroll to position [934, 0]
click at [727, 912] on main "Content Library Content for Esme Esme (esmegenevieve) Bio 77% Products 1 3 Bump…" at bounding box center [707, 483] width 1050 height 966
click at [1193, 399] on div "Close" at bounding box center [1192, 389] width 27 height 27
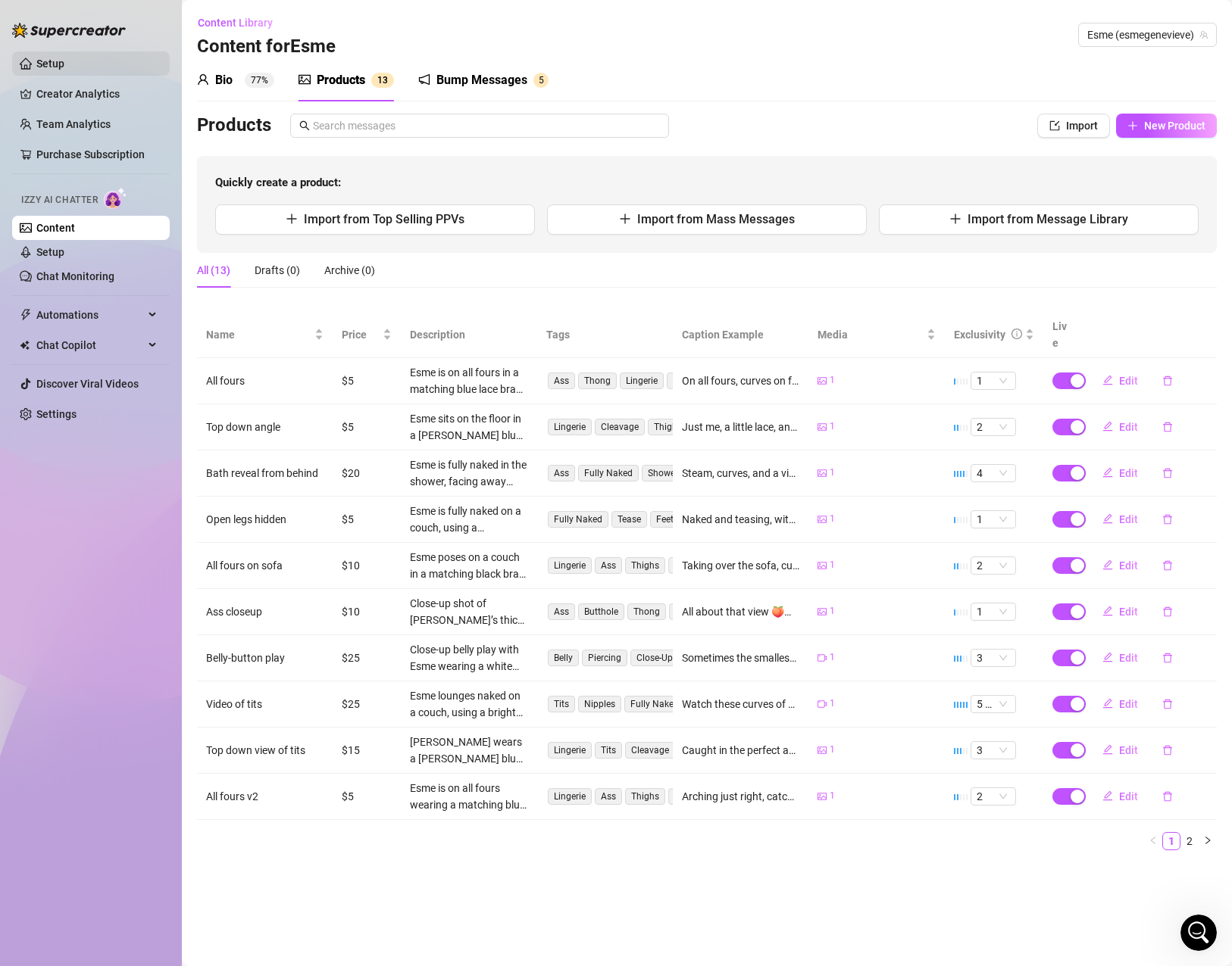
click at [40, 57] on link "Setup" at bounding box center [50, 64] width 28 height 12
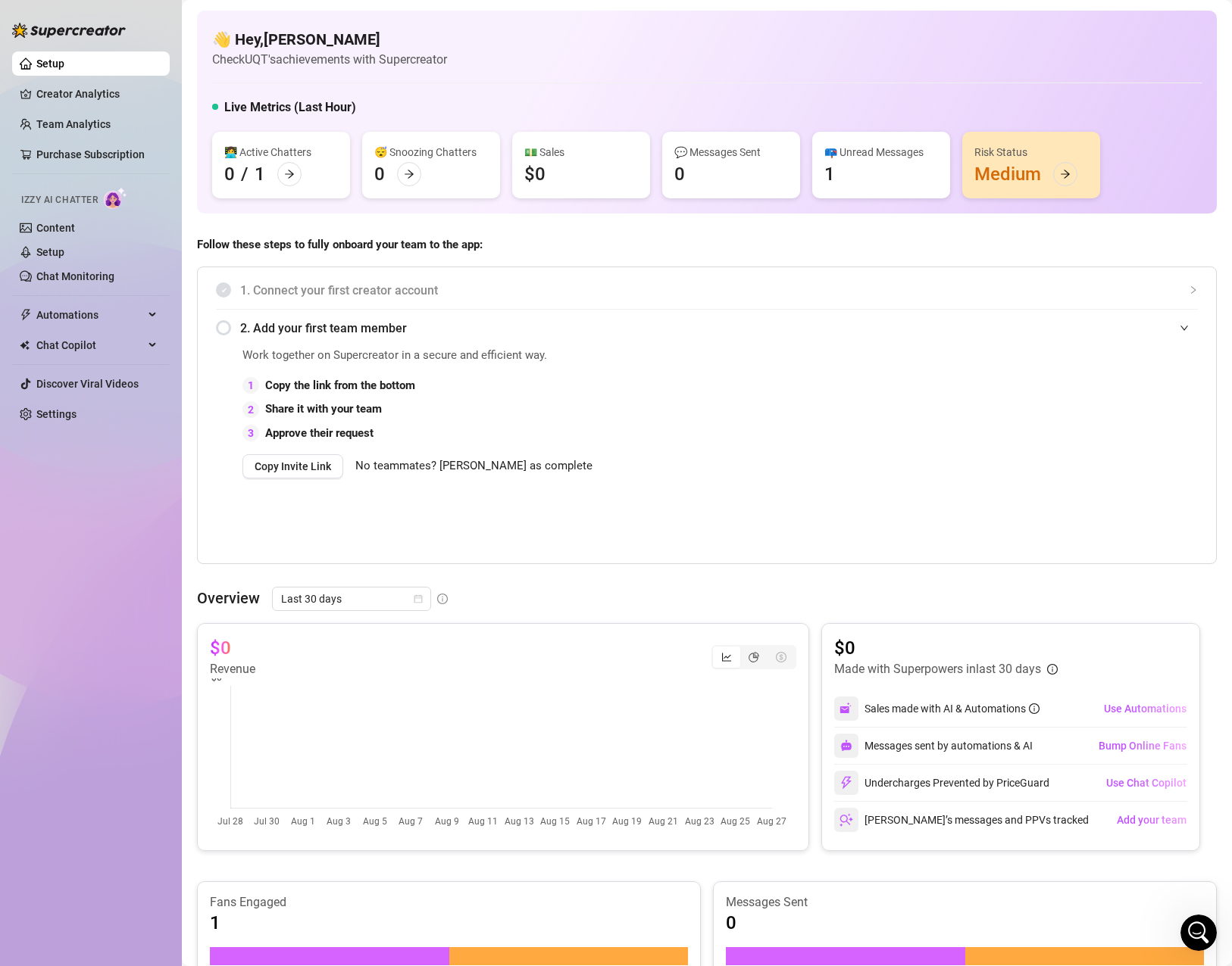
click at [884, 192] on div "📪 Unread Messages 1" at bounding box center [881, 164] width 138 height 66
click at [879, 157] on div "📪 Unread Messages" at bounding box center [881, 152] width 114 height 17
click at [859, 150] on div "📪 Unread Messages" at bounding box center [881, 152] width 114 height 17
click at [1056, 215] on div "👋 Hey, [PERSON_NAME] Check UQT's achievements with Supercreator Live Metrics (L…" at bounding box center [707, 668] width 1019 height 1314
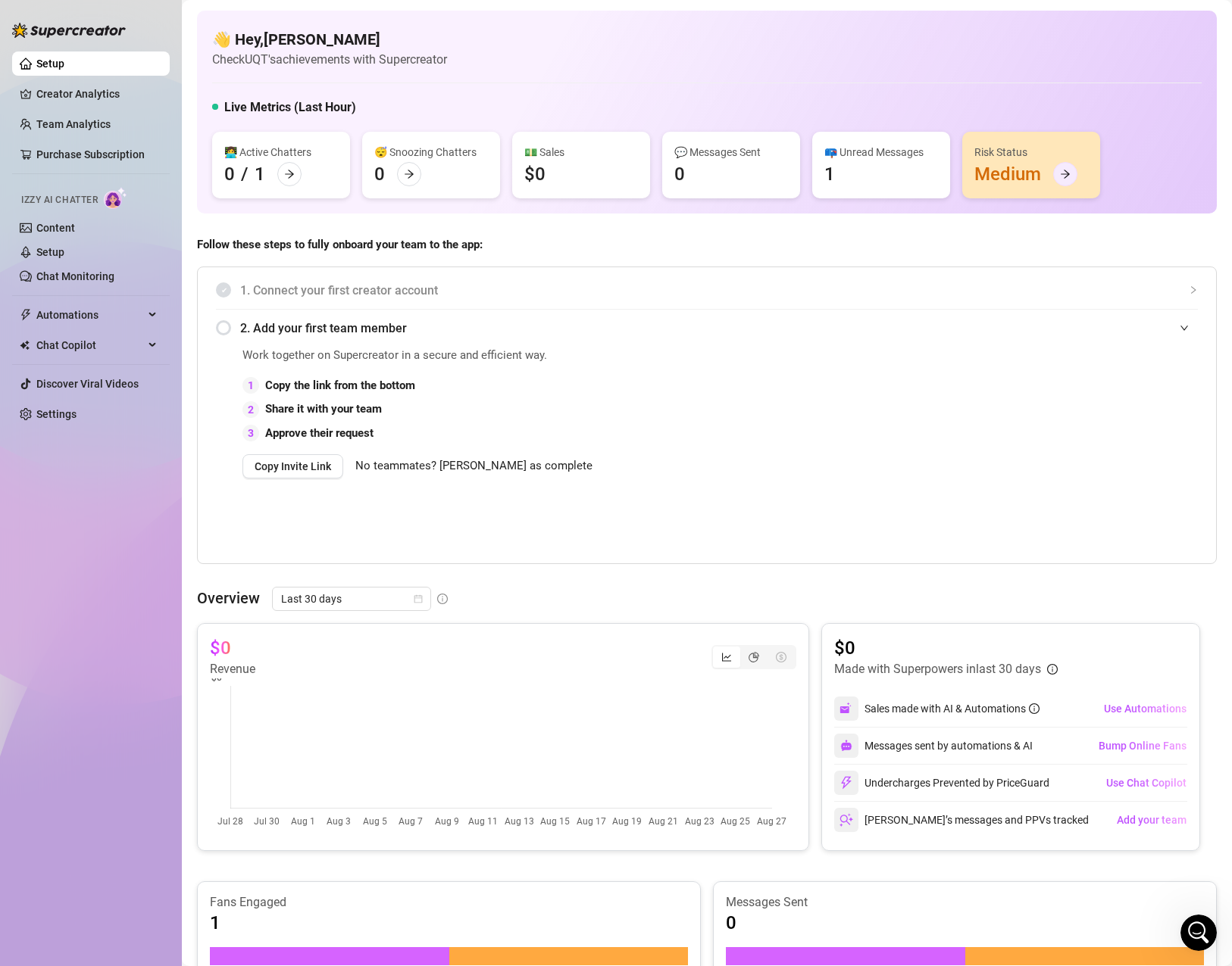
click at [1068, 169] on icon "arrow-right" at bounding box center [1065, 174] width 11 height 11
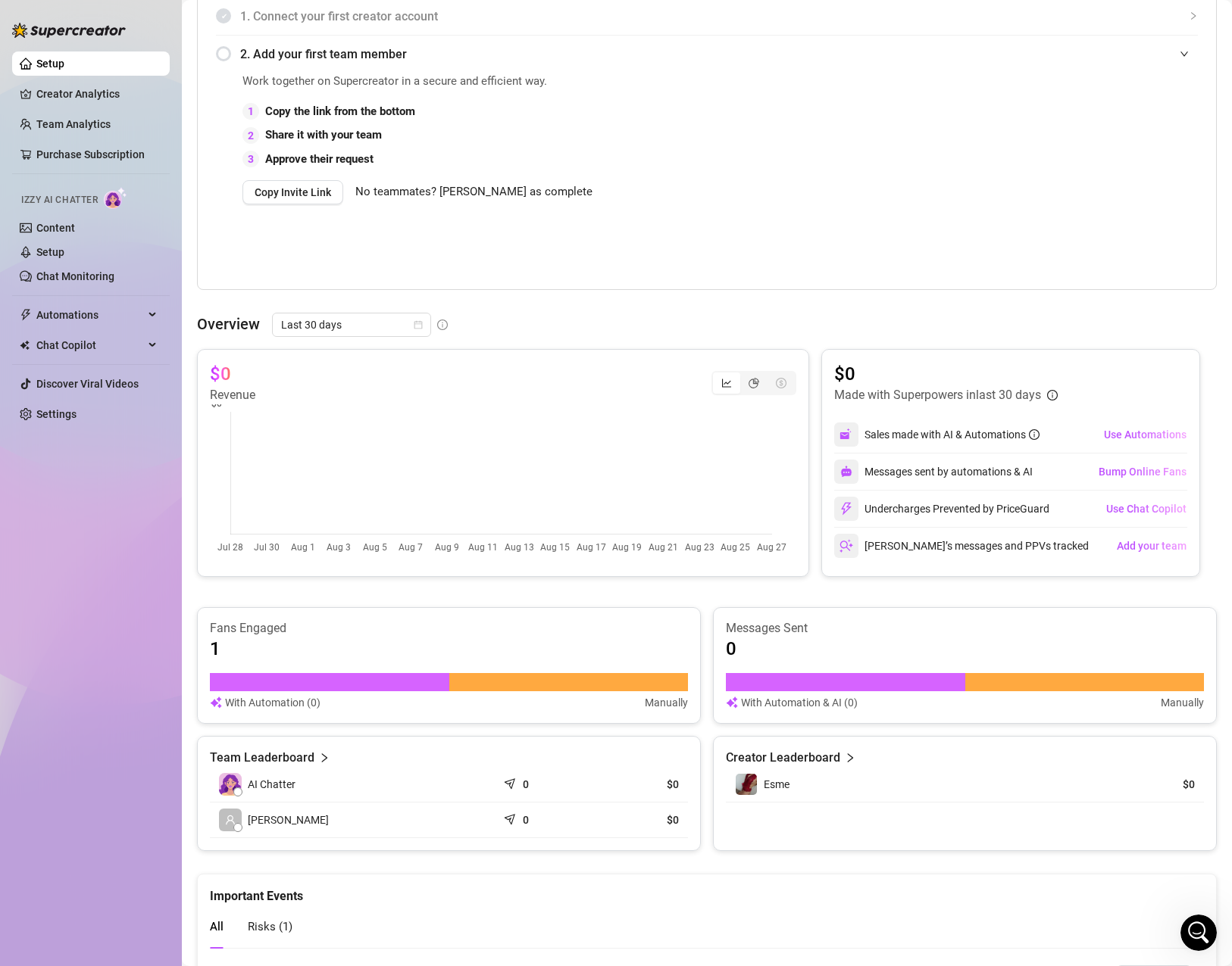
scroll to position [404, 0]
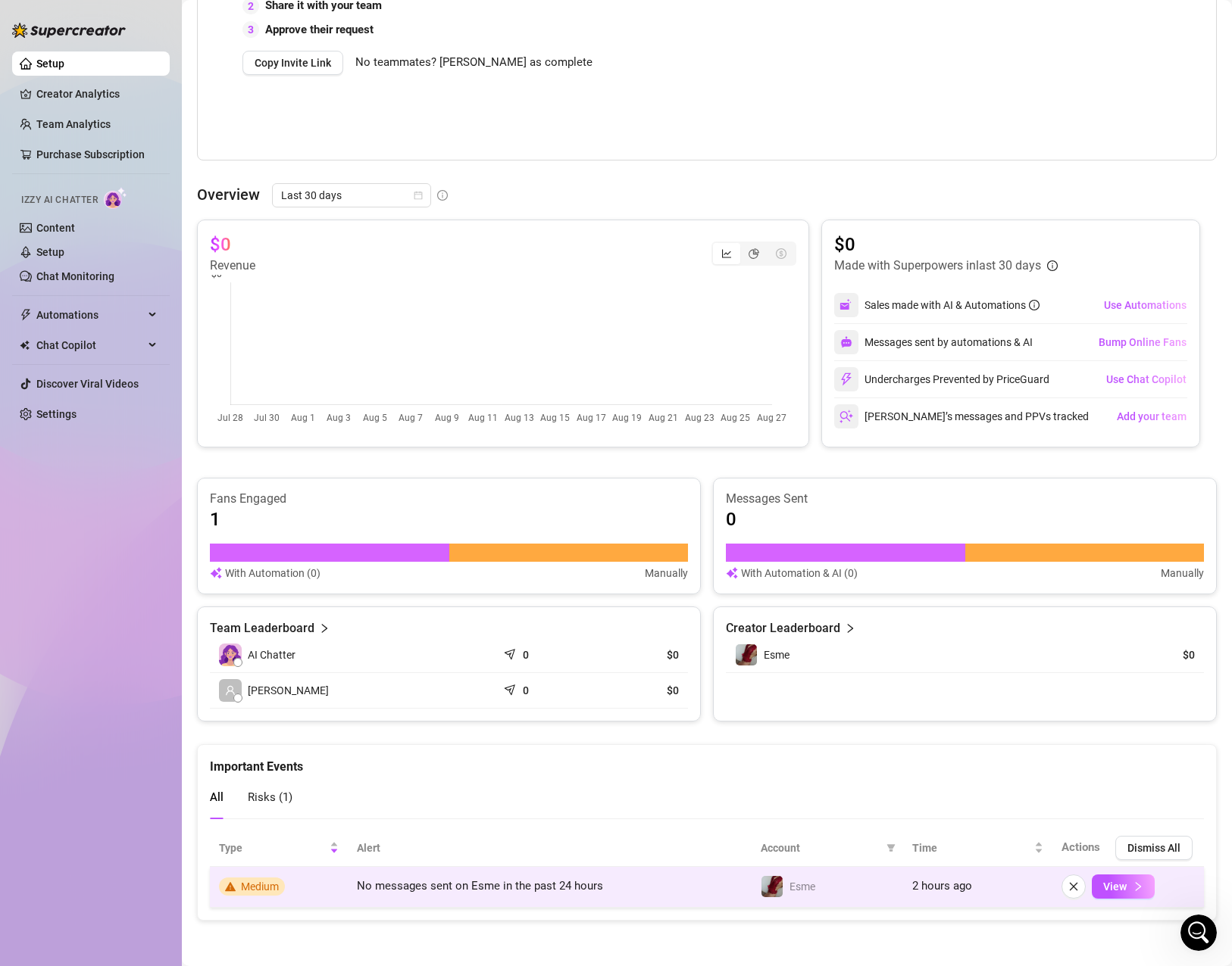
click at [455, 902] on td "No messages sent on Esme in the past 24 hours" at bounding box center [549, 887] width 404 height 41
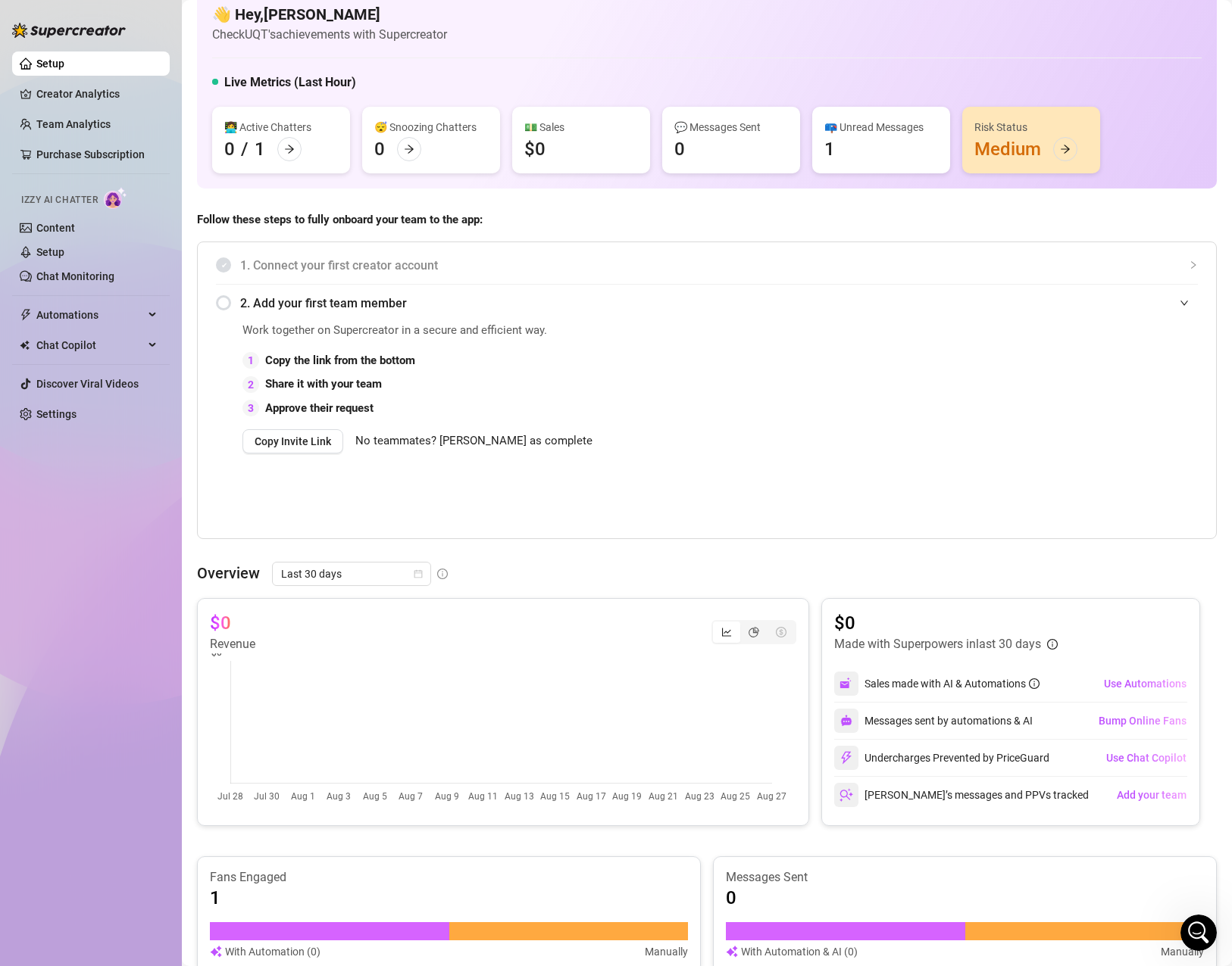
scroll to position [0, 0]
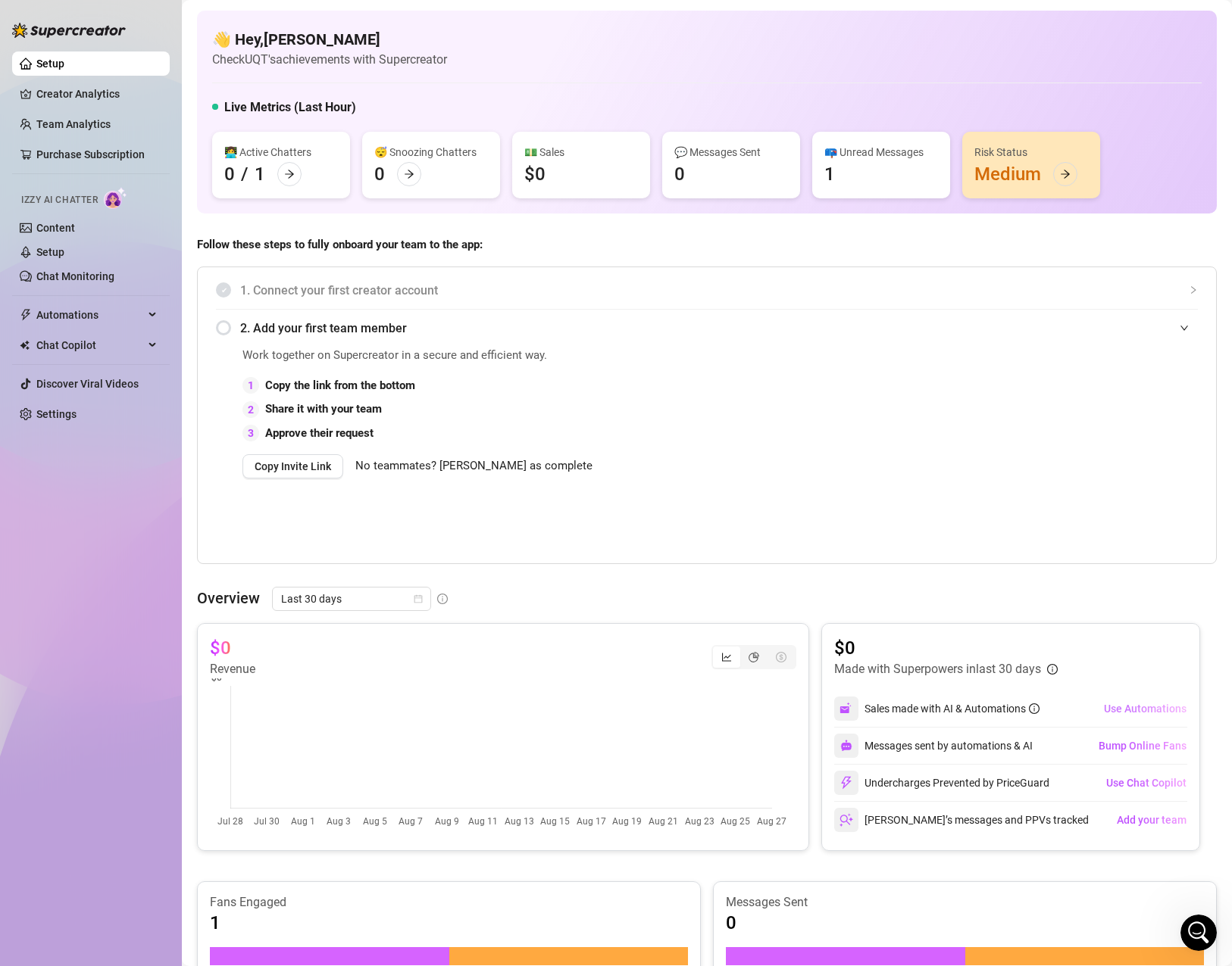
click at [1111, 716] on button "Use Automations" at bounding box center [1145, 708] width 84 height 24
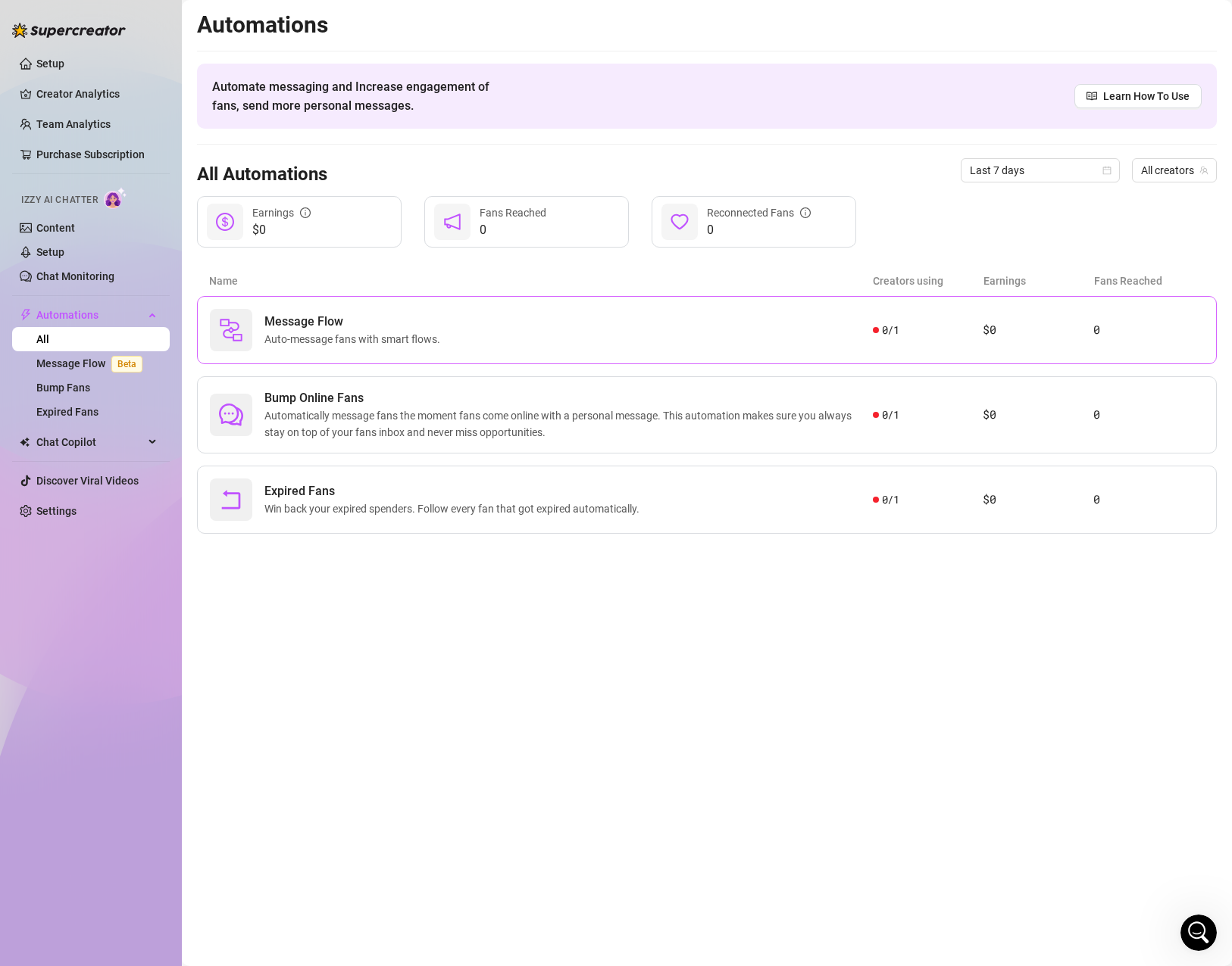
click at [535, 351] on div "Message Flow Auto-message fans with smart flows. 0 / 1 $0 0" at bounding box center [707, 329] width 1019 height 68
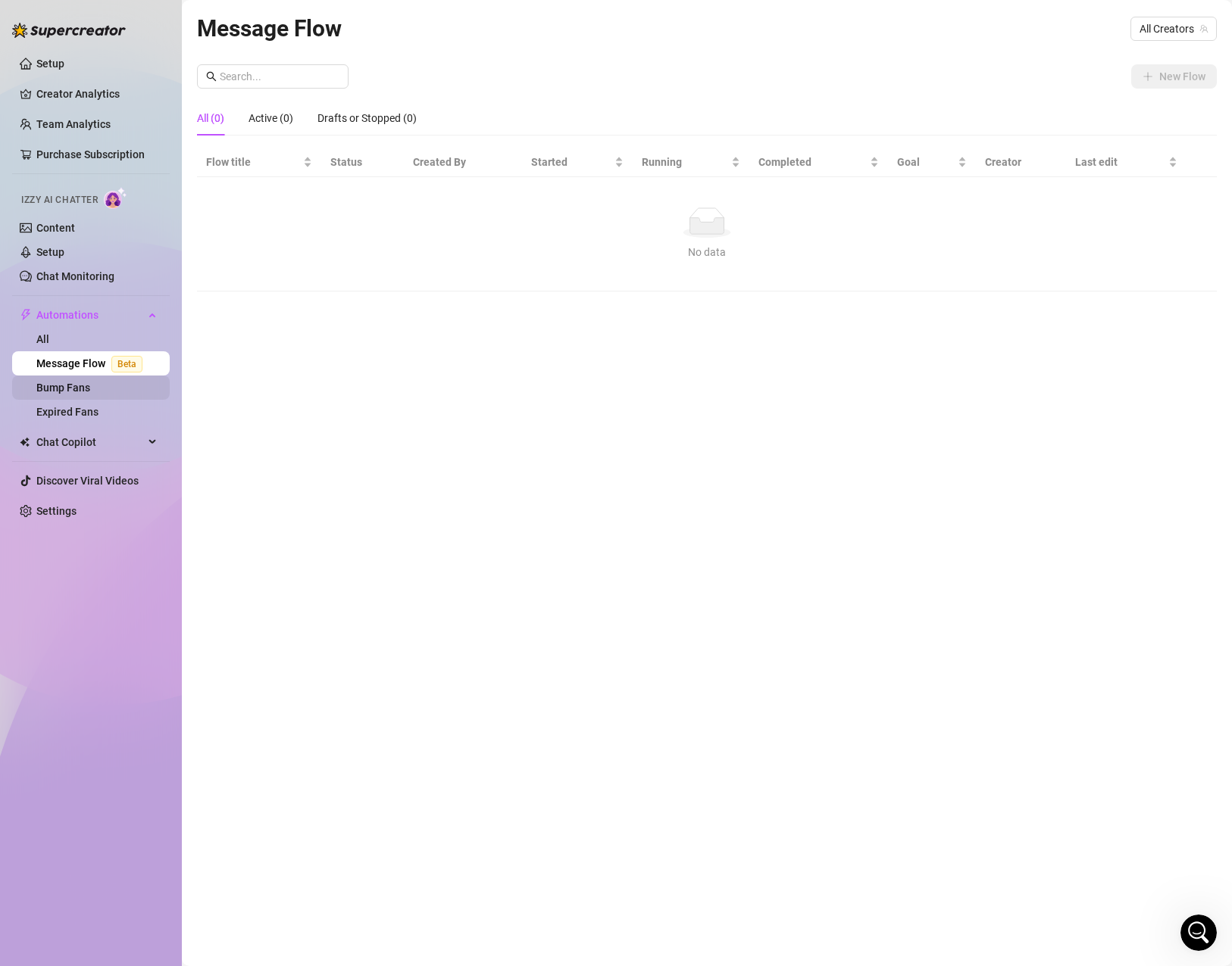
click at [87, 382] on link "Bump Fans" at bounding box center [63, 388] width 54 height 12
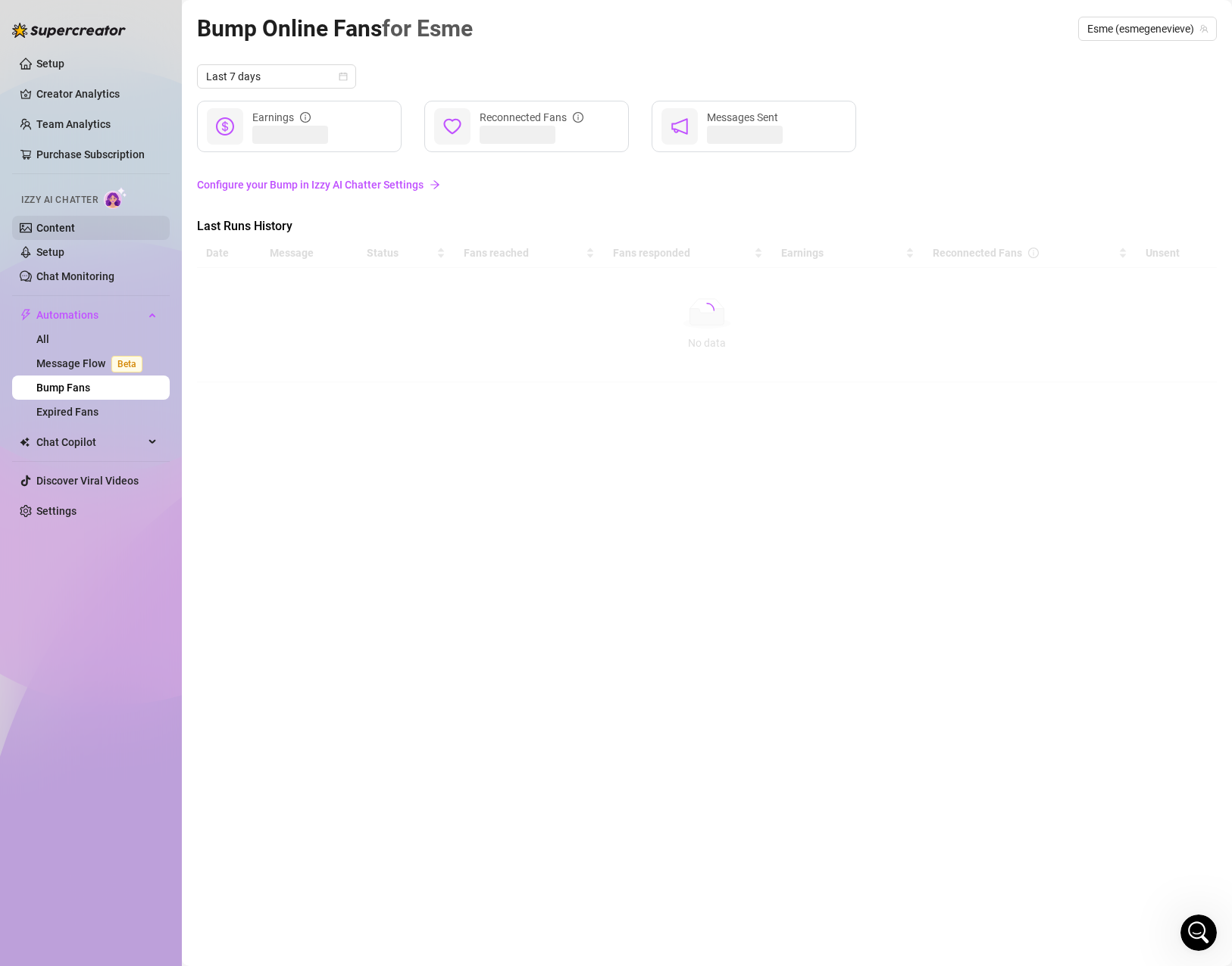
click at [75, 222] on link "Content" at bounding box center [56, 228] width 39 height 12
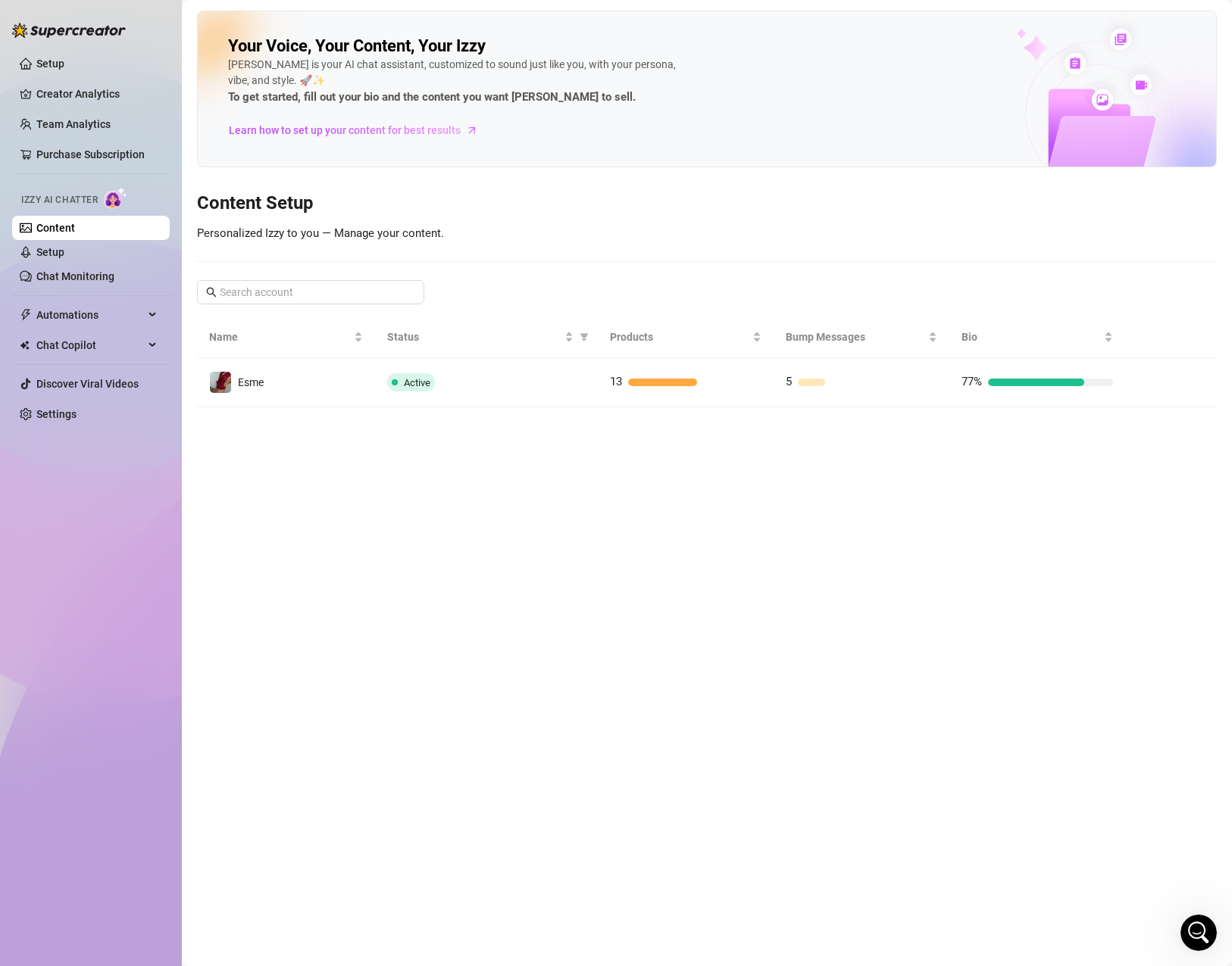
click at [502, 472] on main "Your Voice, Your Content, Your [PERSON_NAME] is your AI chat assistant, customi…" at bounding box center [707, 483] width 1050 height 966
click at [64, 61] on link "Setup" at bounding box center [50, 64] width 28 height 12
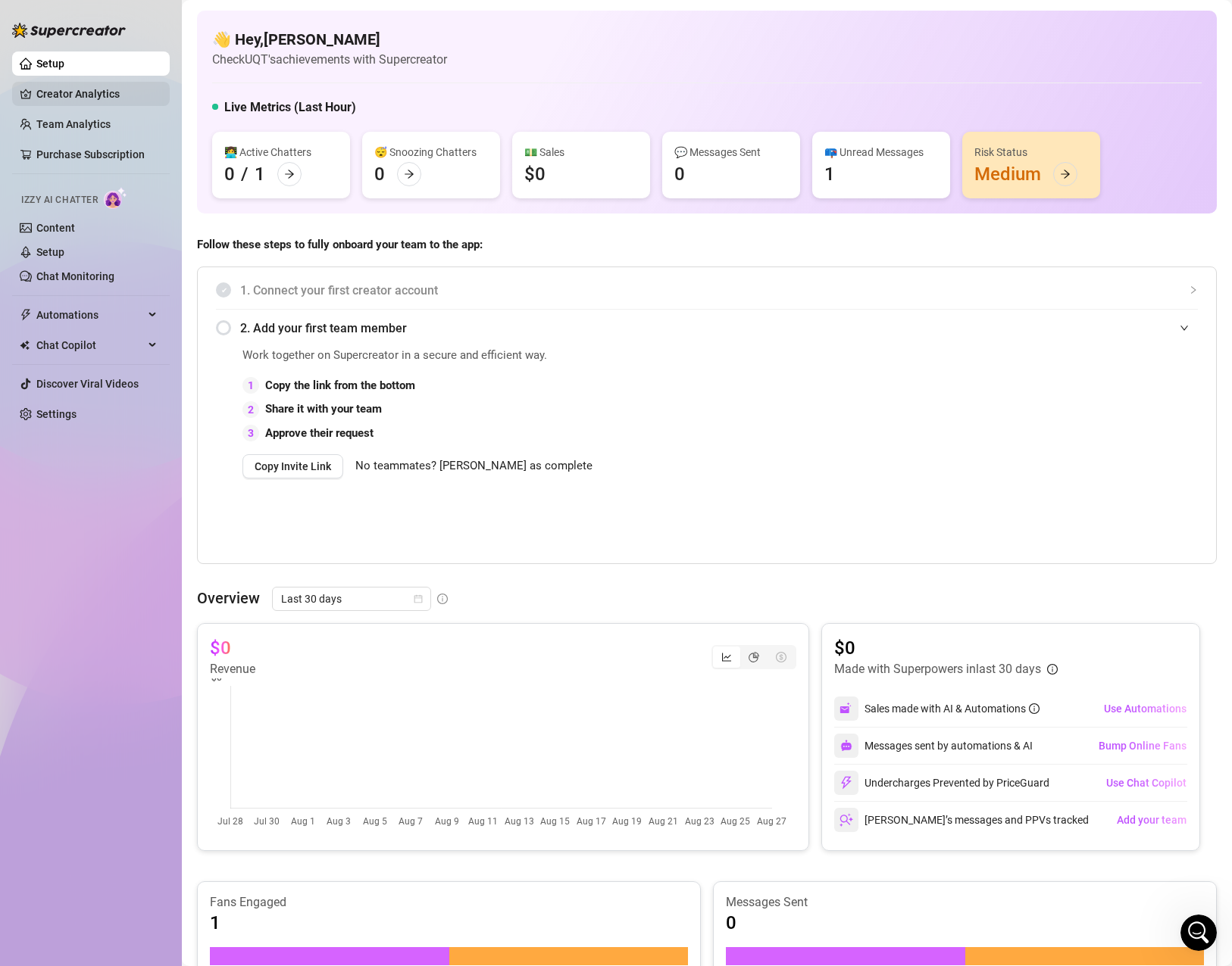
click at [102, 98] on link "Creator Analytics" at bounding box center [96, 94] width 121 height 24
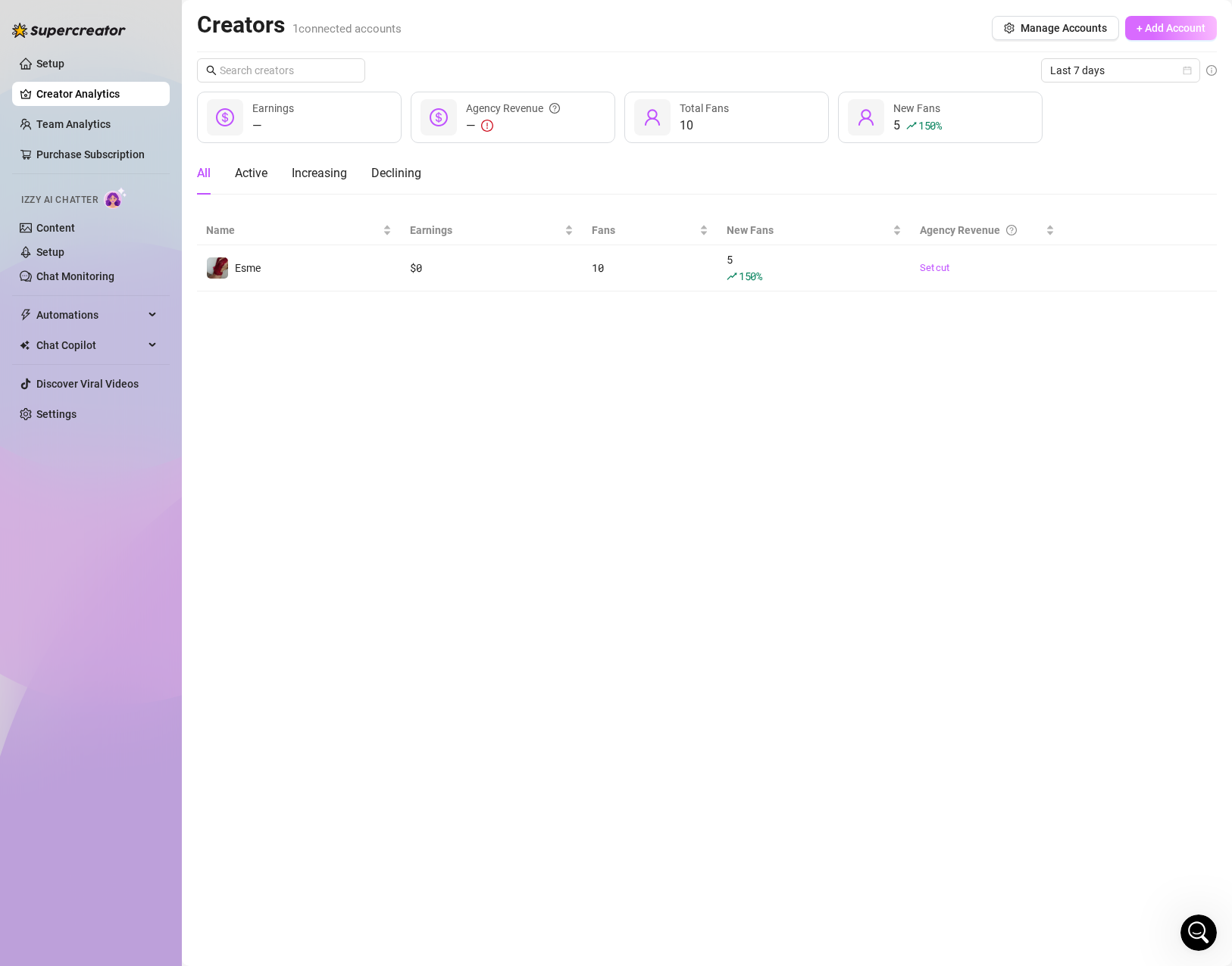
click at [1148, 34] on span "+ Add Account" at bounding box center [1171, 28] width 69 height 12
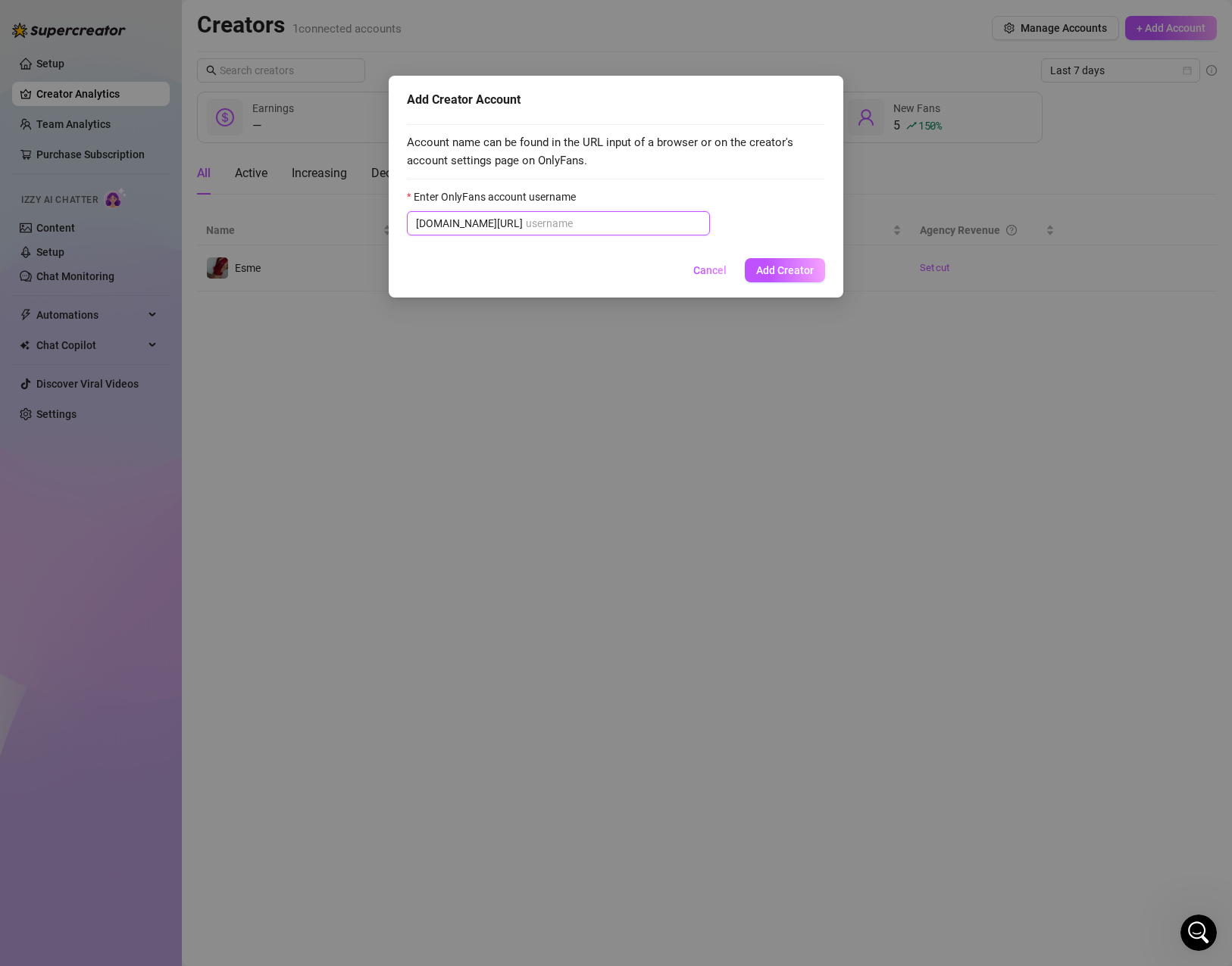
click at [661, 215] on input "Enter OnlyFans account username" at bounding box center [613, 223] width 175 height 17
paste input "cherryvolchka"
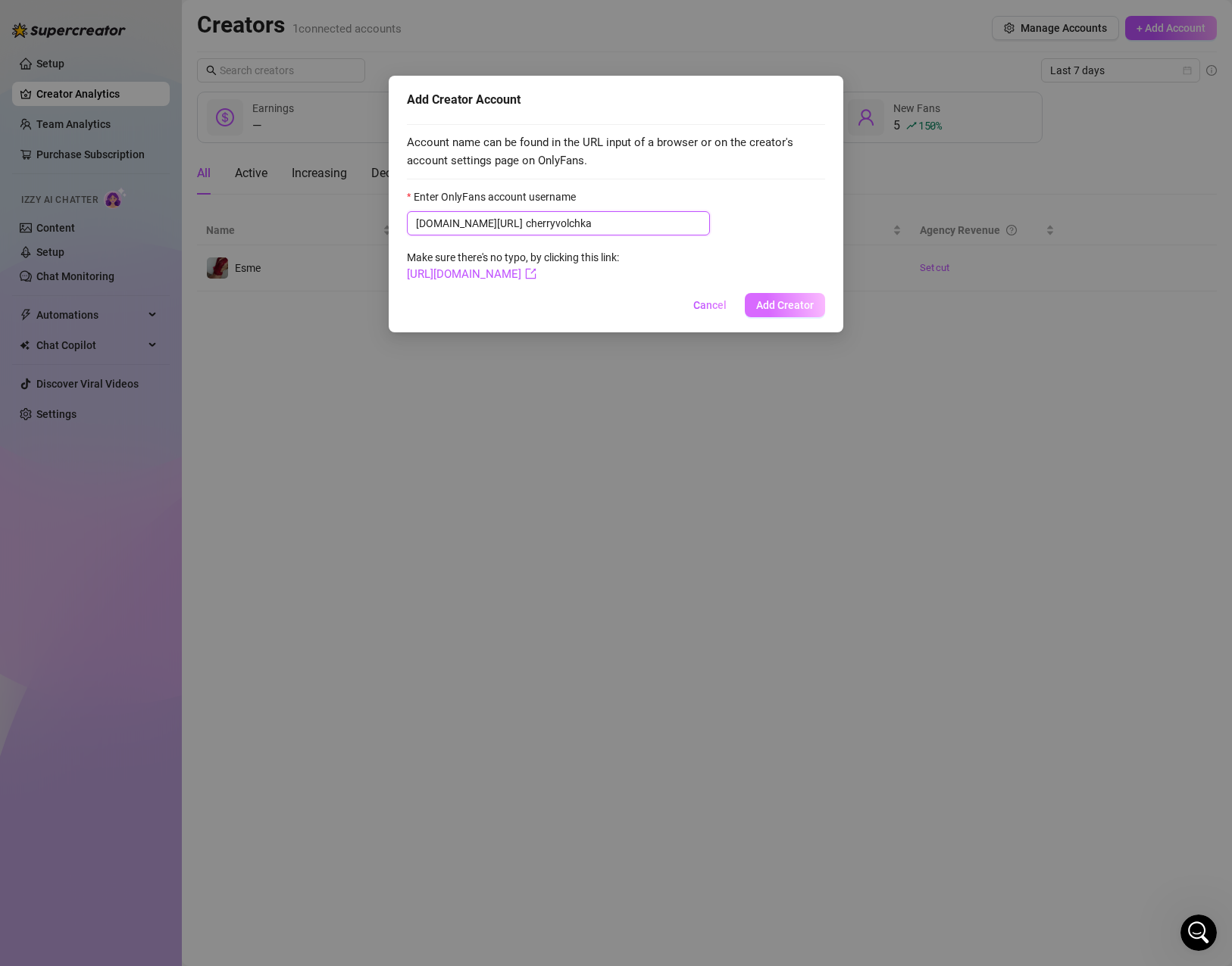
type input "cherryvolchka"
click at [793, 301] on span "Add Creator" at bounding box center [784, 306] width 57 height 12
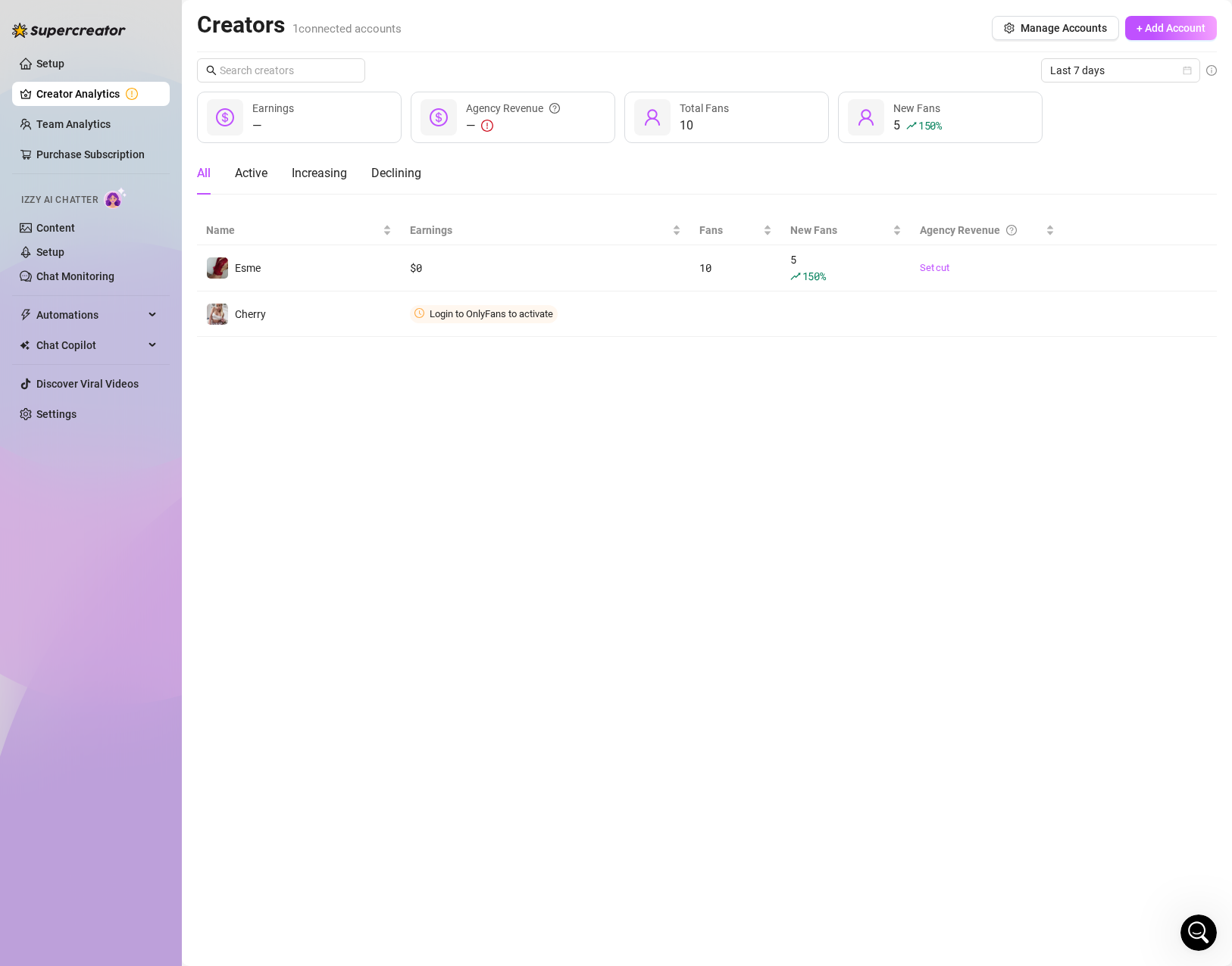
click at [916, 522] on main "Creators 1 connected accounts Manage Accounts + Add Account Last 7 days — Earni…" at bounding box center [707, 483] width 1050 height 966
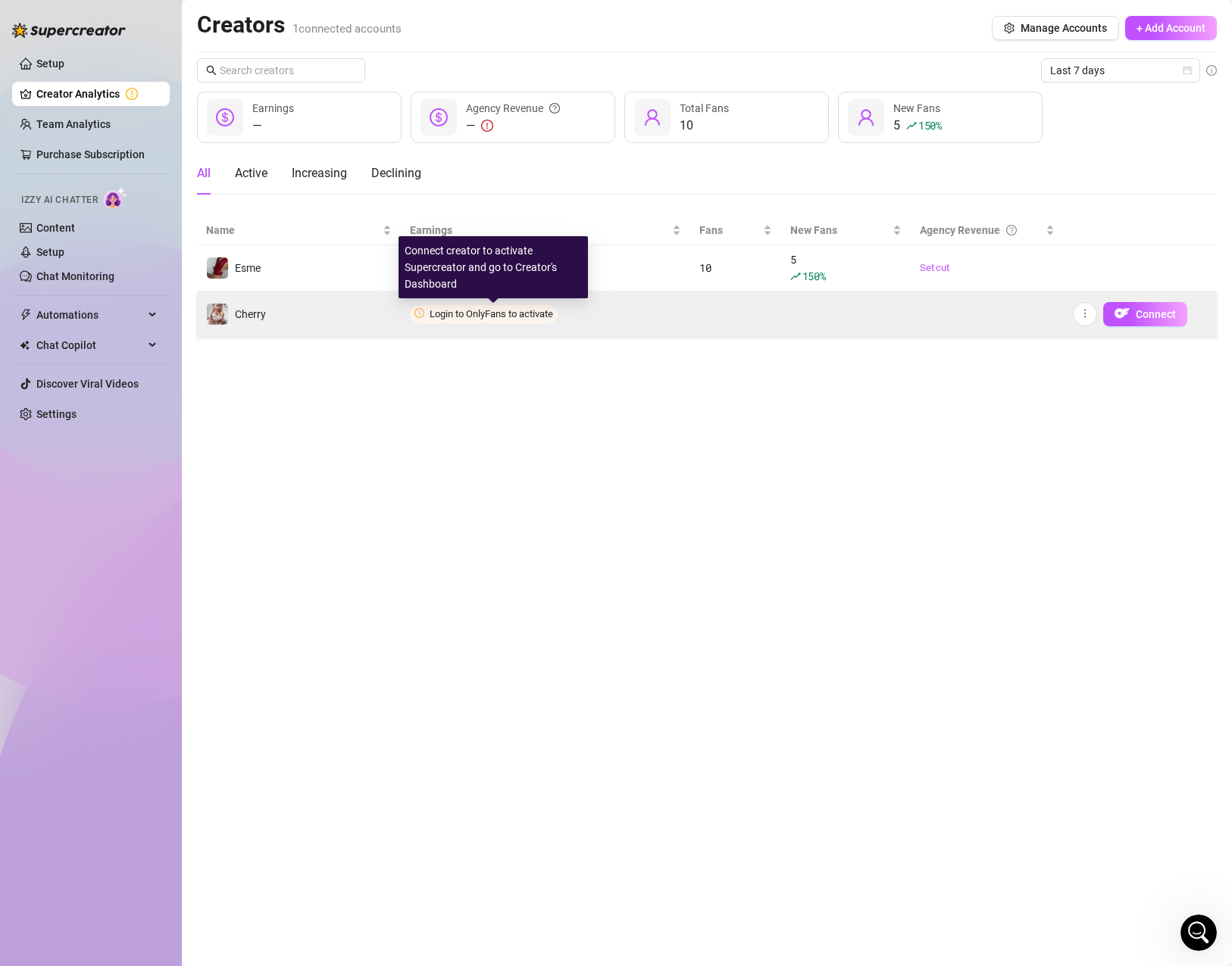
click at [519, 316] on span "Login to OnlyFans to activate" at bounding box center [491, 313] width 124 height 11
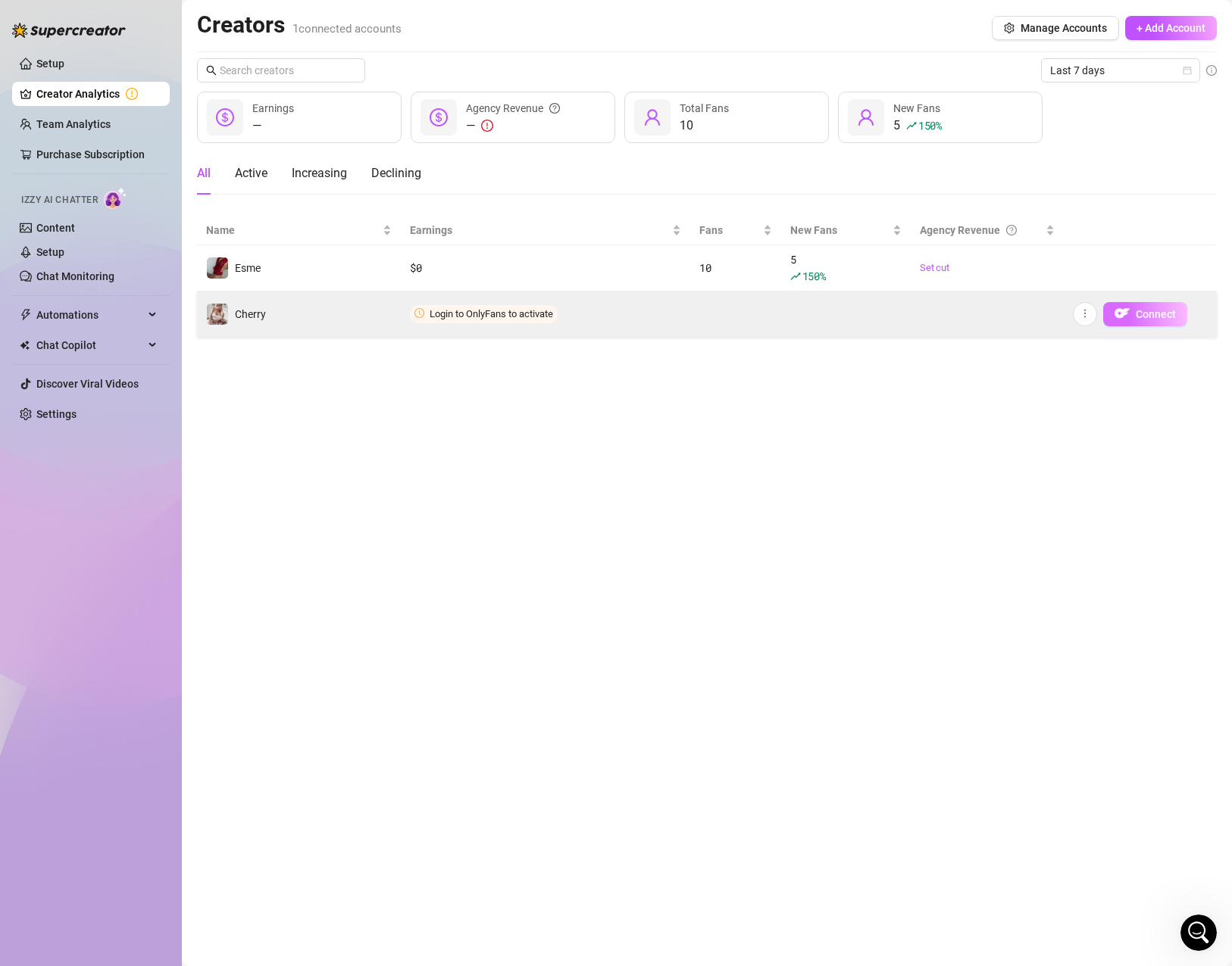
click at [1115, 322] on span "button" at bounding box center [1122, 313] width 15 height 19
